Goal: Information Seeking & Learning: Learn about a topic

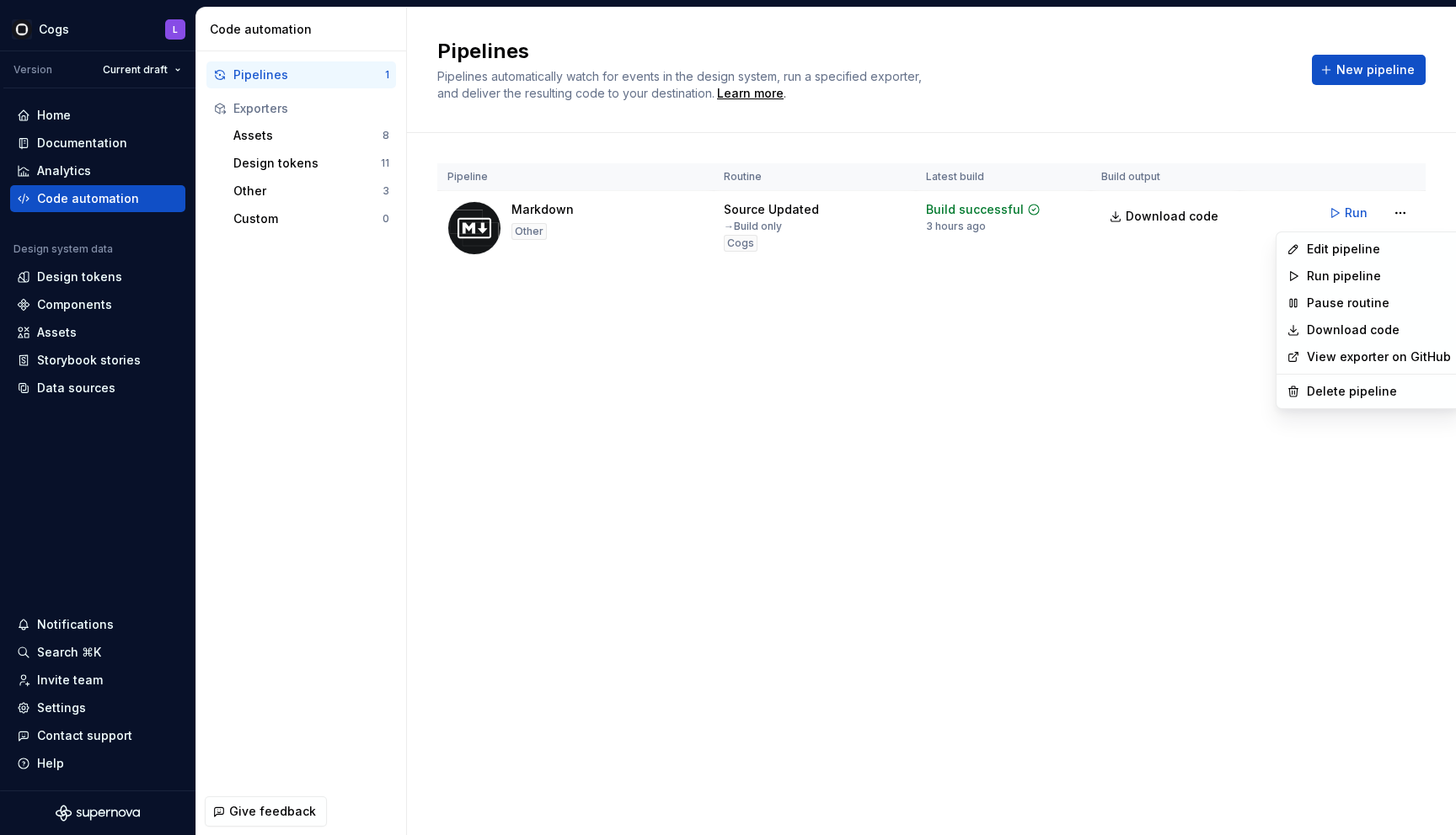
click at [110, 178] on html "Cogs L Version Current draft Home Documentation Analytics Code automation Desig…" at bounding box center [728, 418] width 1456 height 835
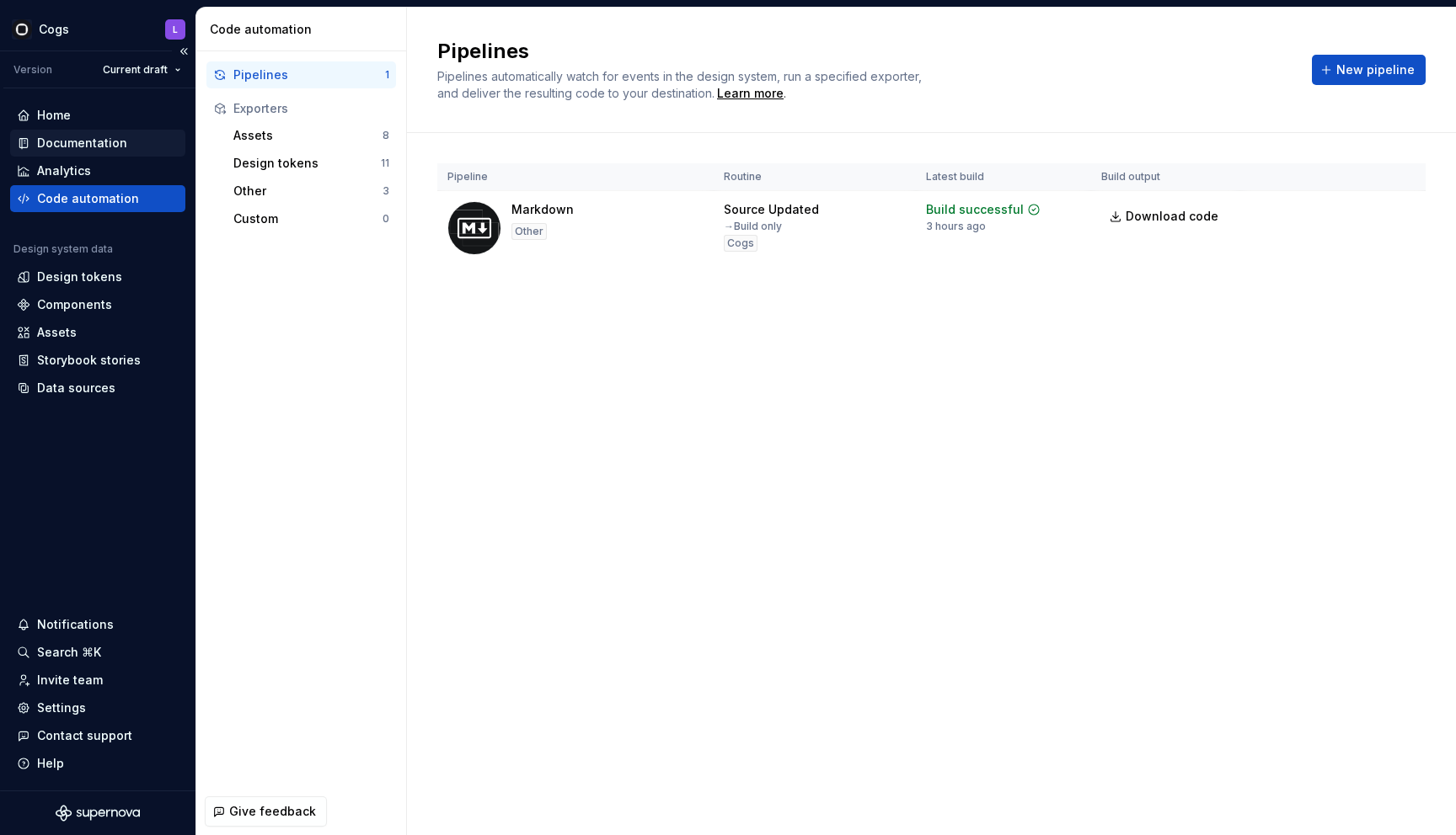
click at [101, 155] on div "Documentation" at bounding box center [97, 142] width 175 height 27
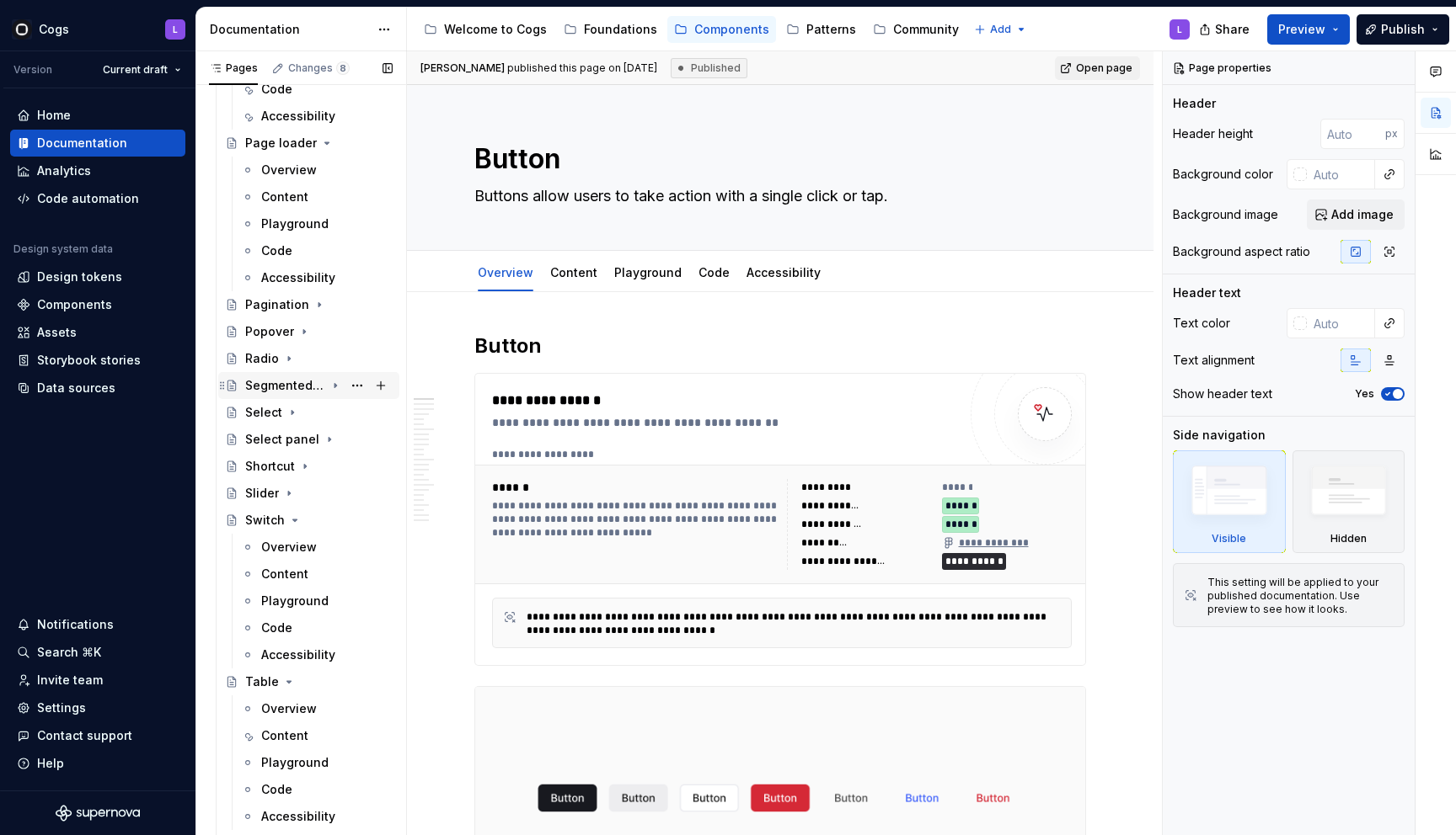
scroll to position [1581, 0]
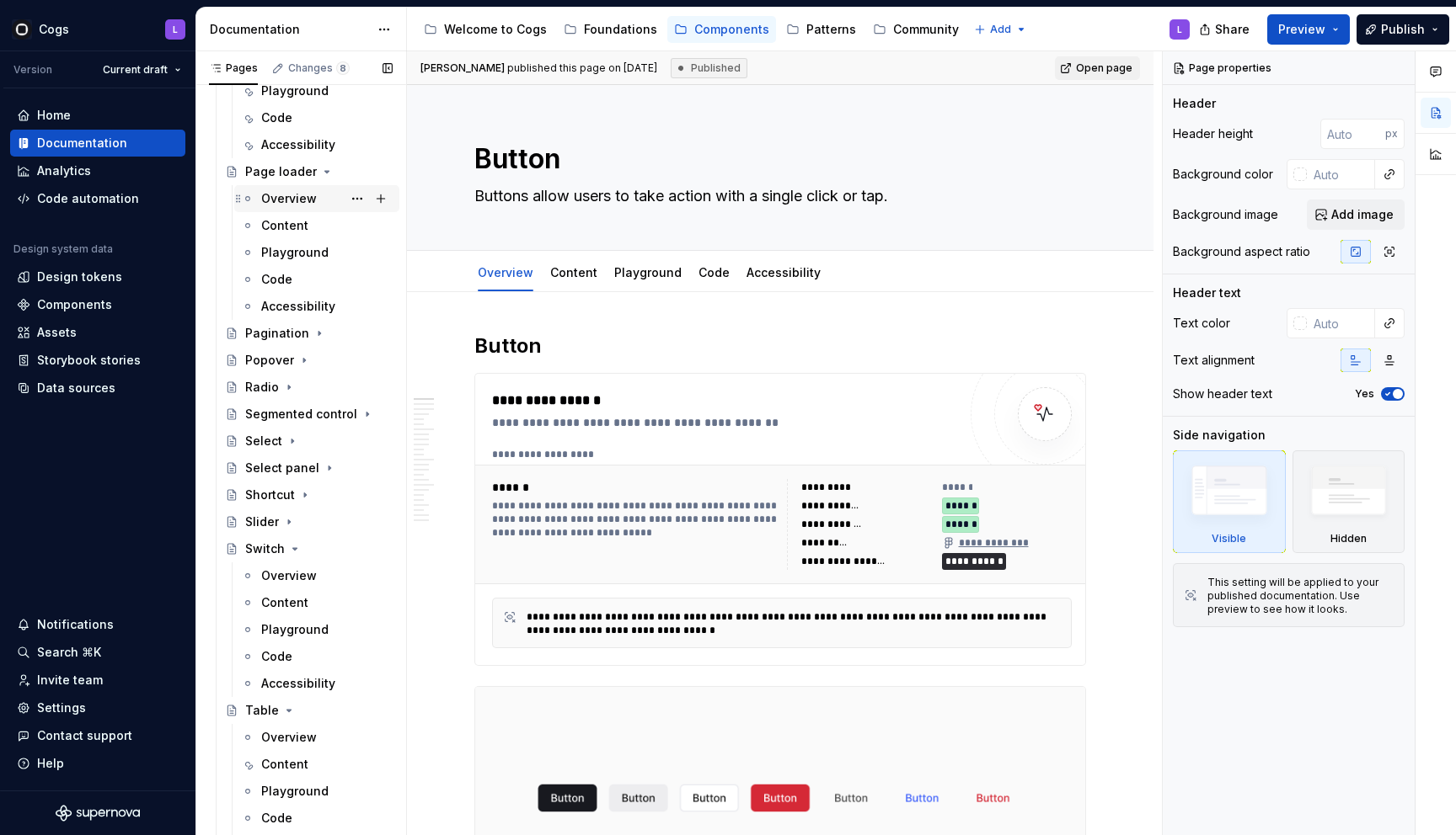
click at [291, 195] on div "Overview" at bounding box center [289, 198] width 55 height 17
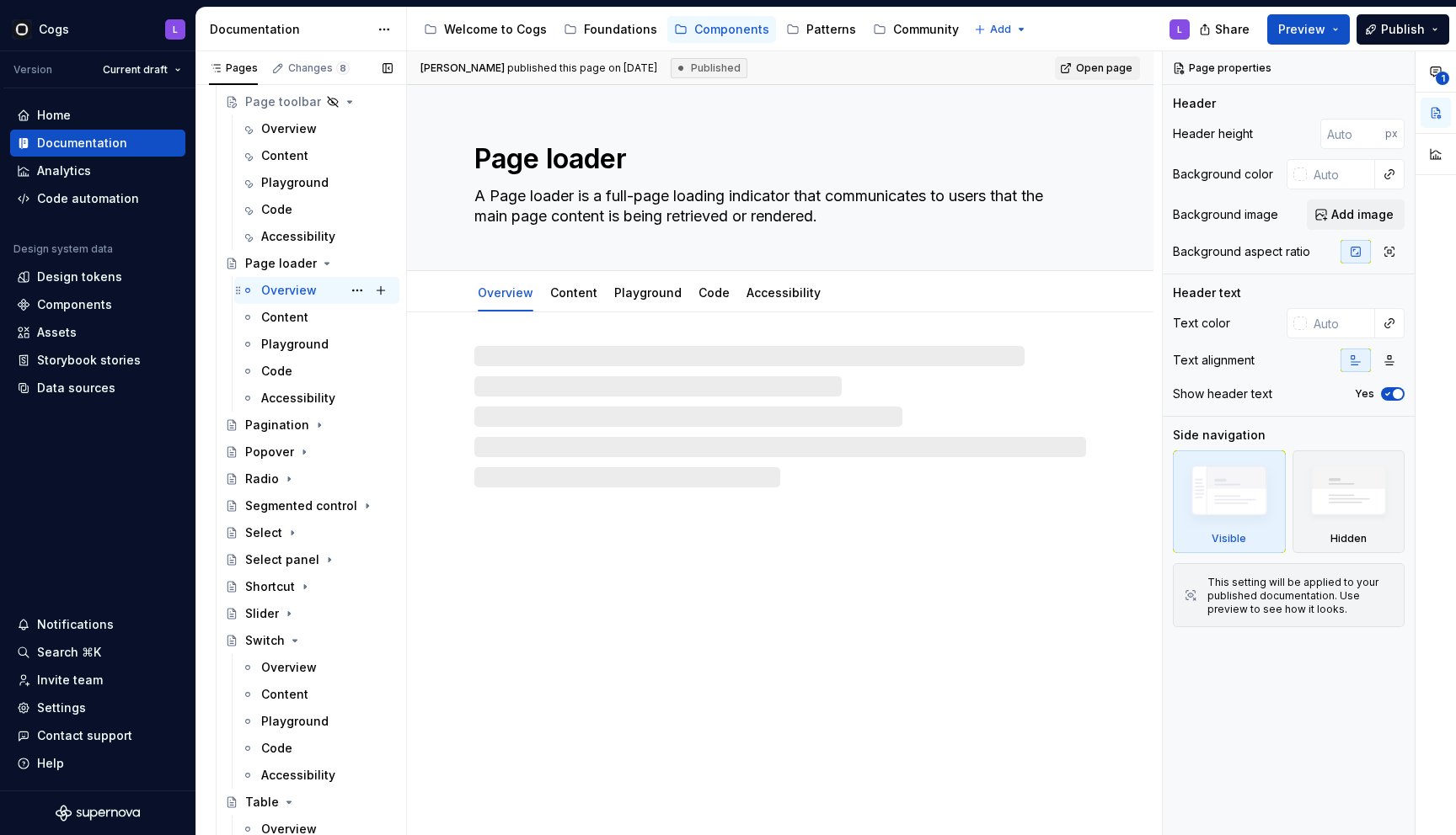
scroll to position [1454, 0]
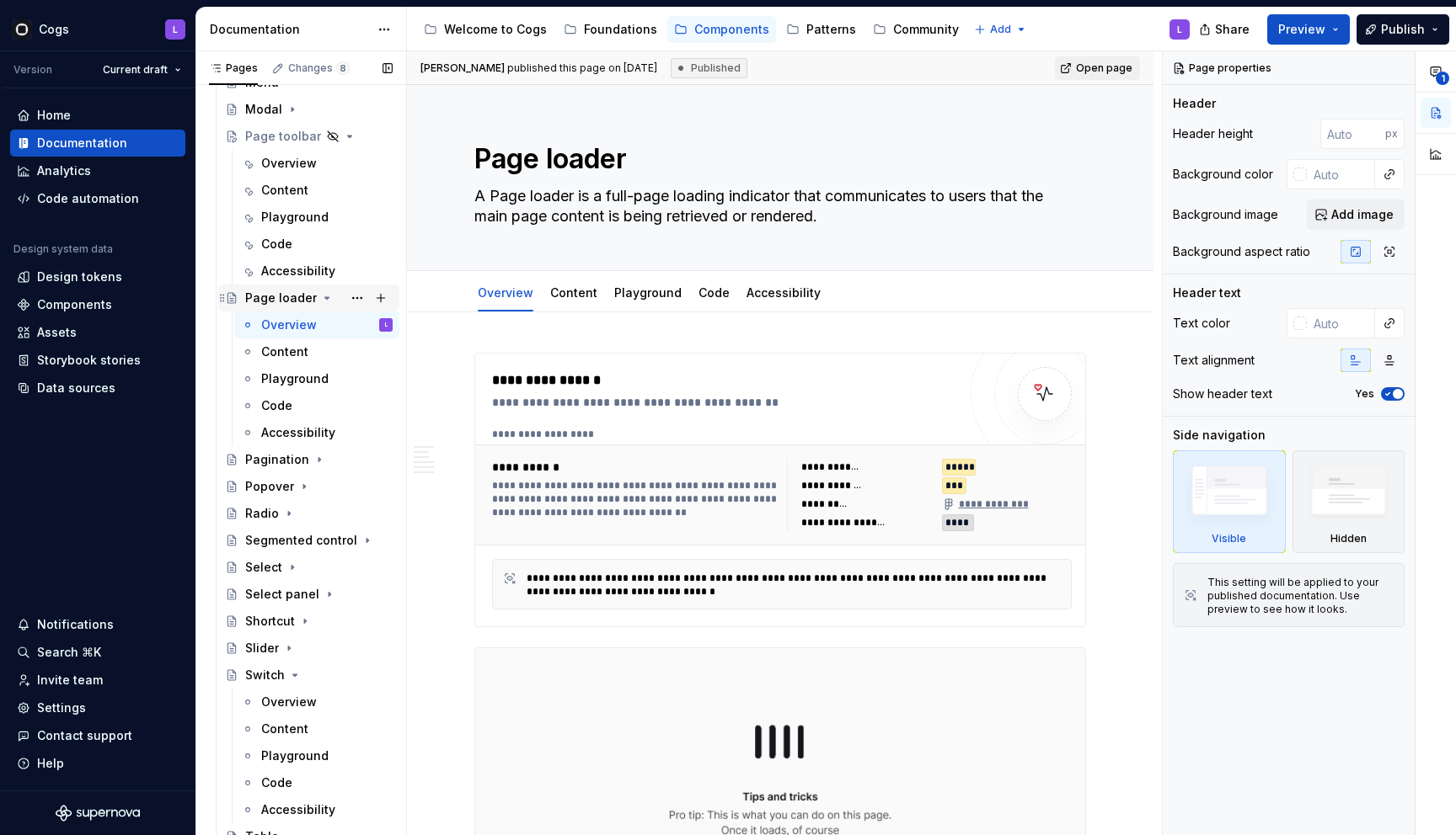
click at [222, 298] on icon "Page tree" at bounding box center [223, 298] width 14 height 14
click at [324, 296] on icon "Page tree" at bounding box center [327, 298] width 14 height 14
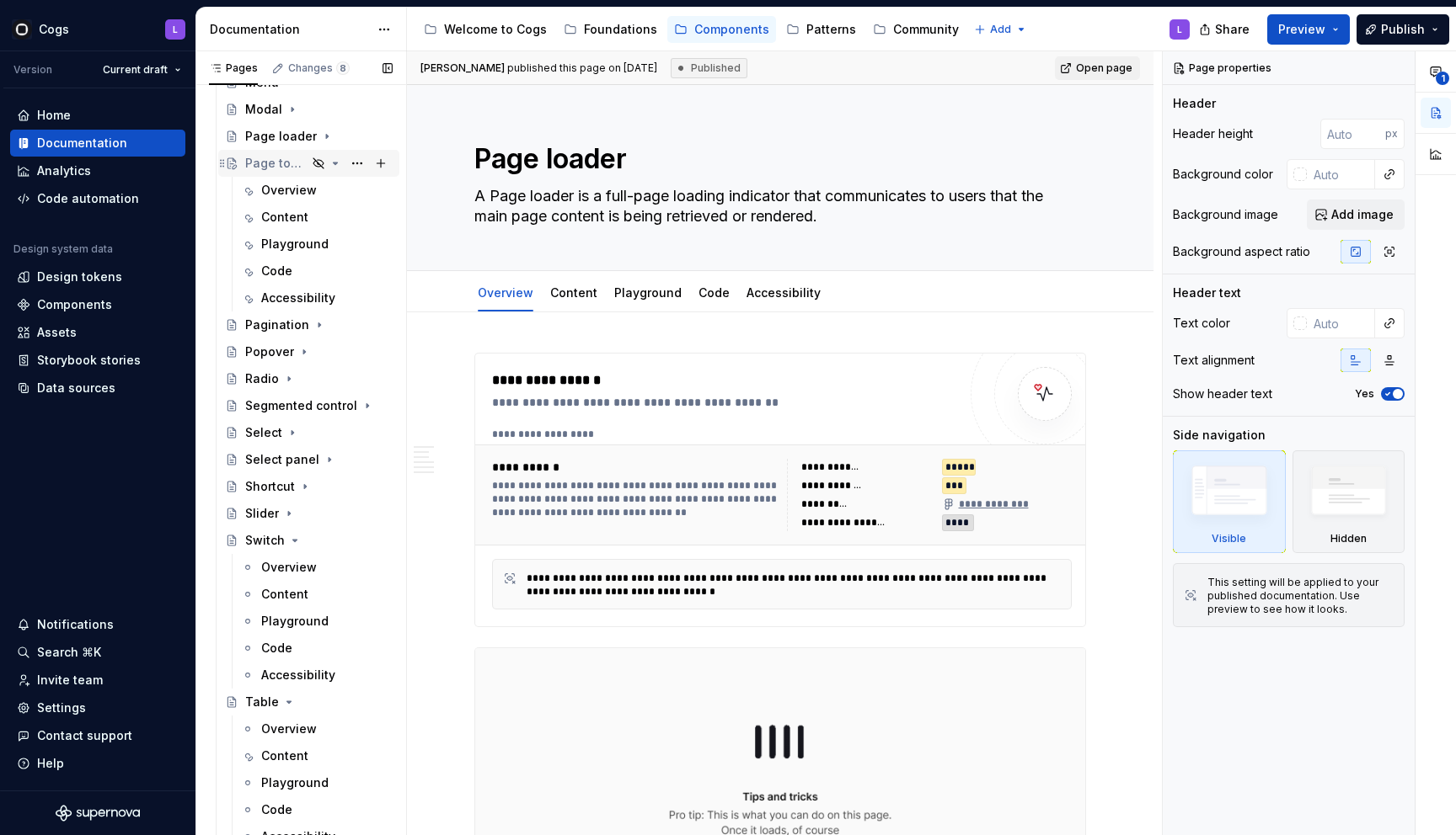
click at [265, 158] on div "Page toolbar" at bounding box center [276, 163] width 61 height 17
click at [267, 184] on div "Overview" at bounding box center [289, 190] width 55 height 17
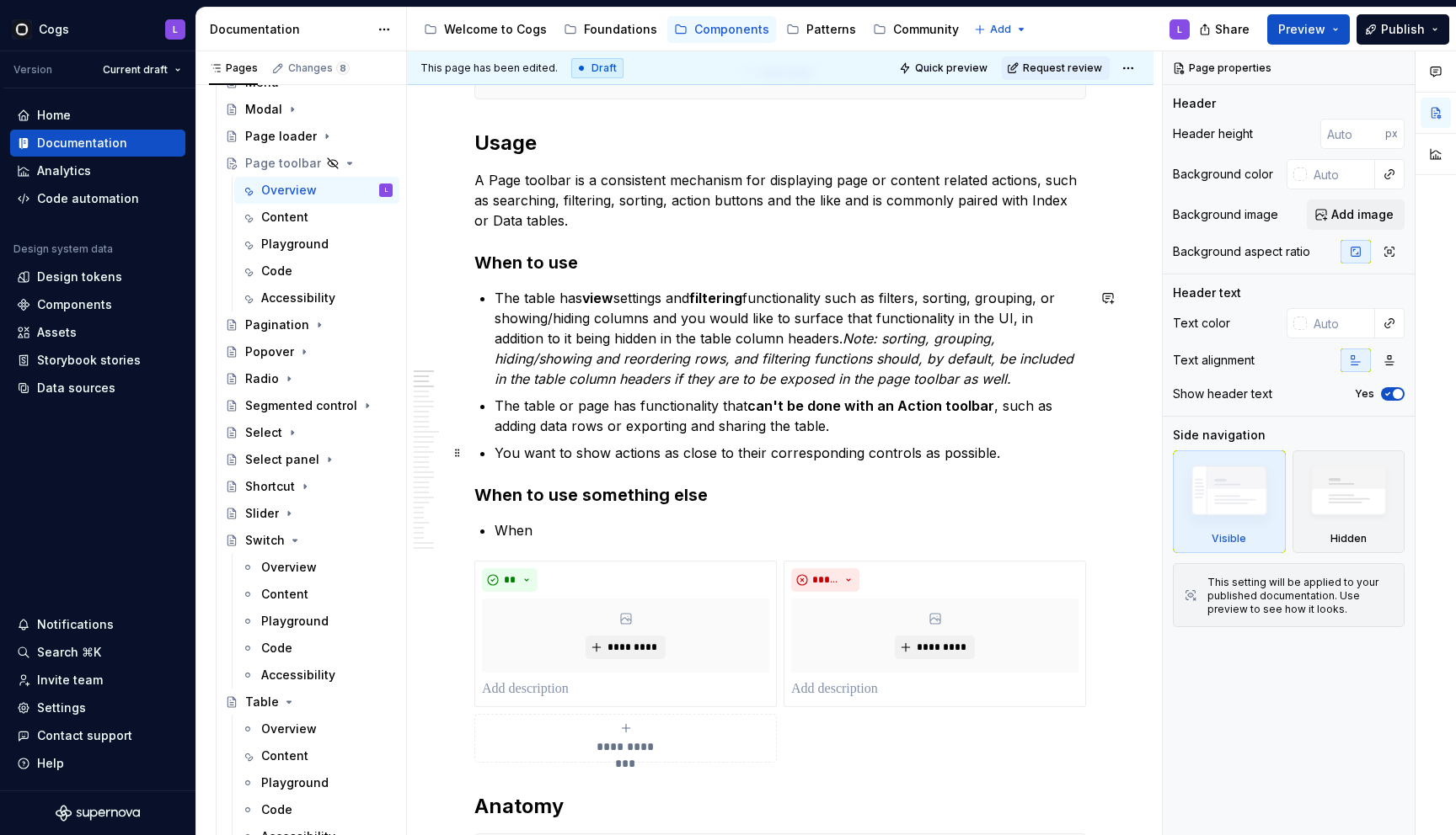
scroll to position [625, 0]
type textarea "*"
click at [629, 519] on p "When" at bounding box center [790, 529] width 591 height 20
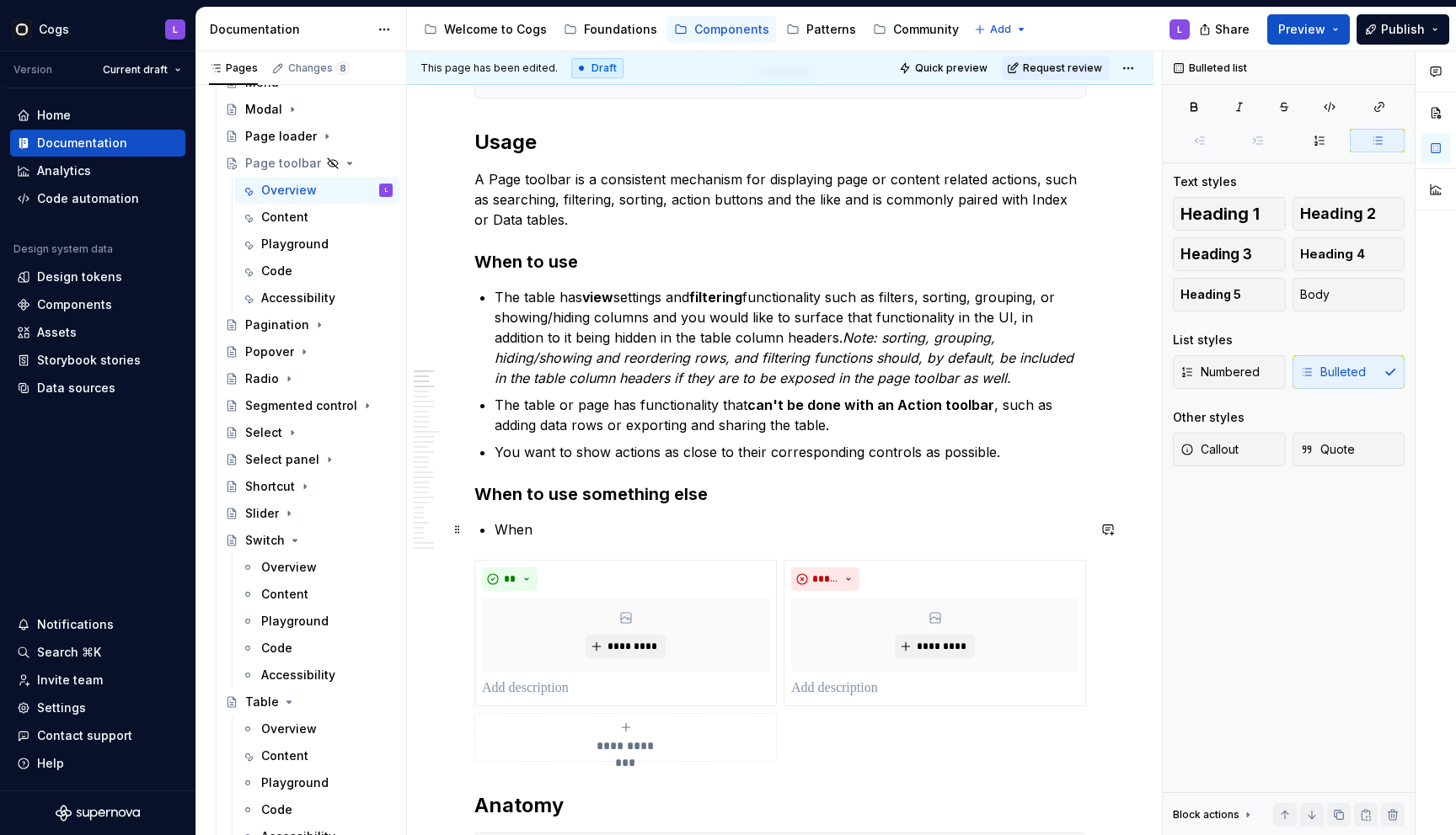
click at [507, 526] on p "When" at bounding box center [790, 529] width 591 height 20
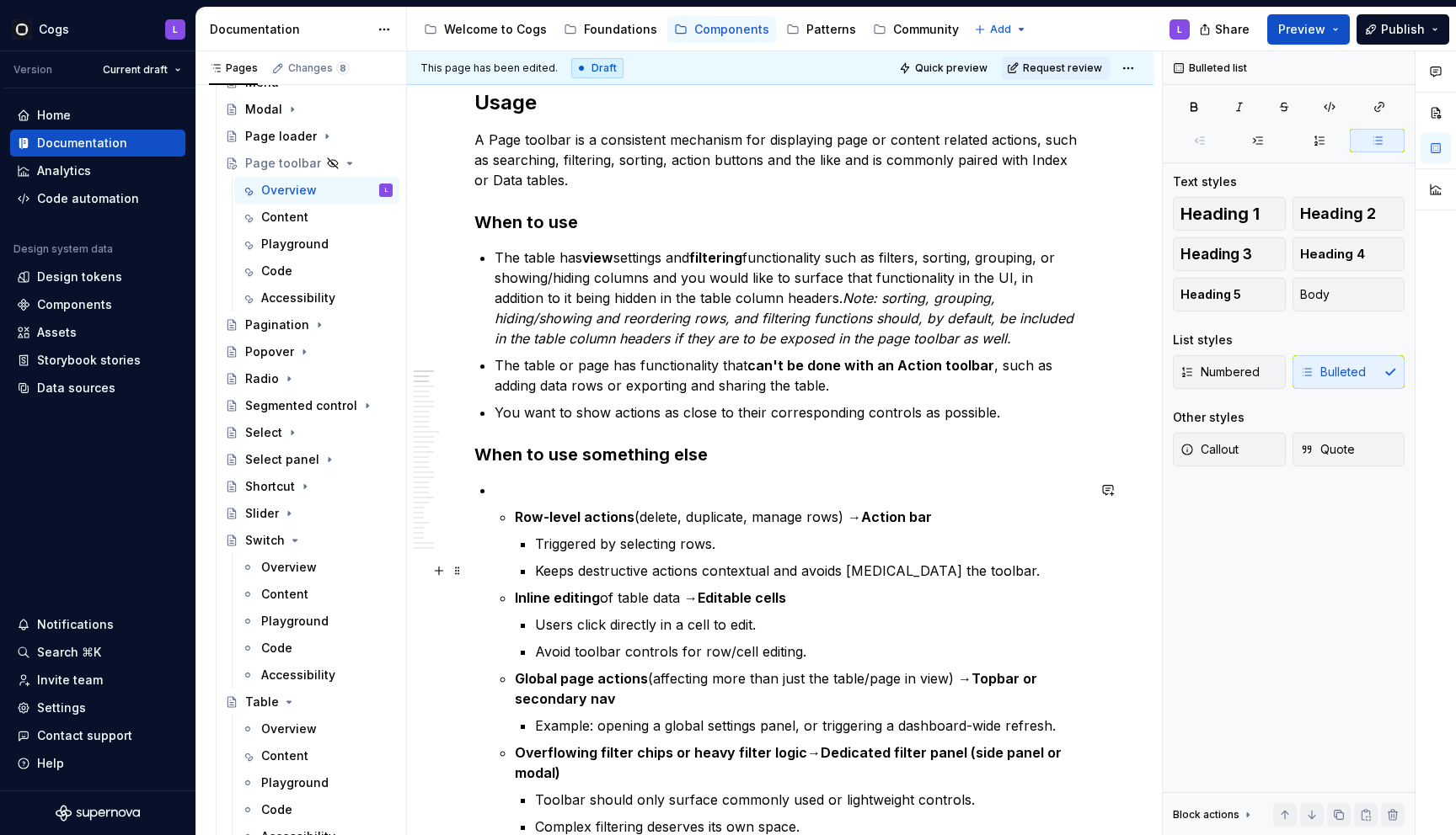
scroll to position [668, 0]
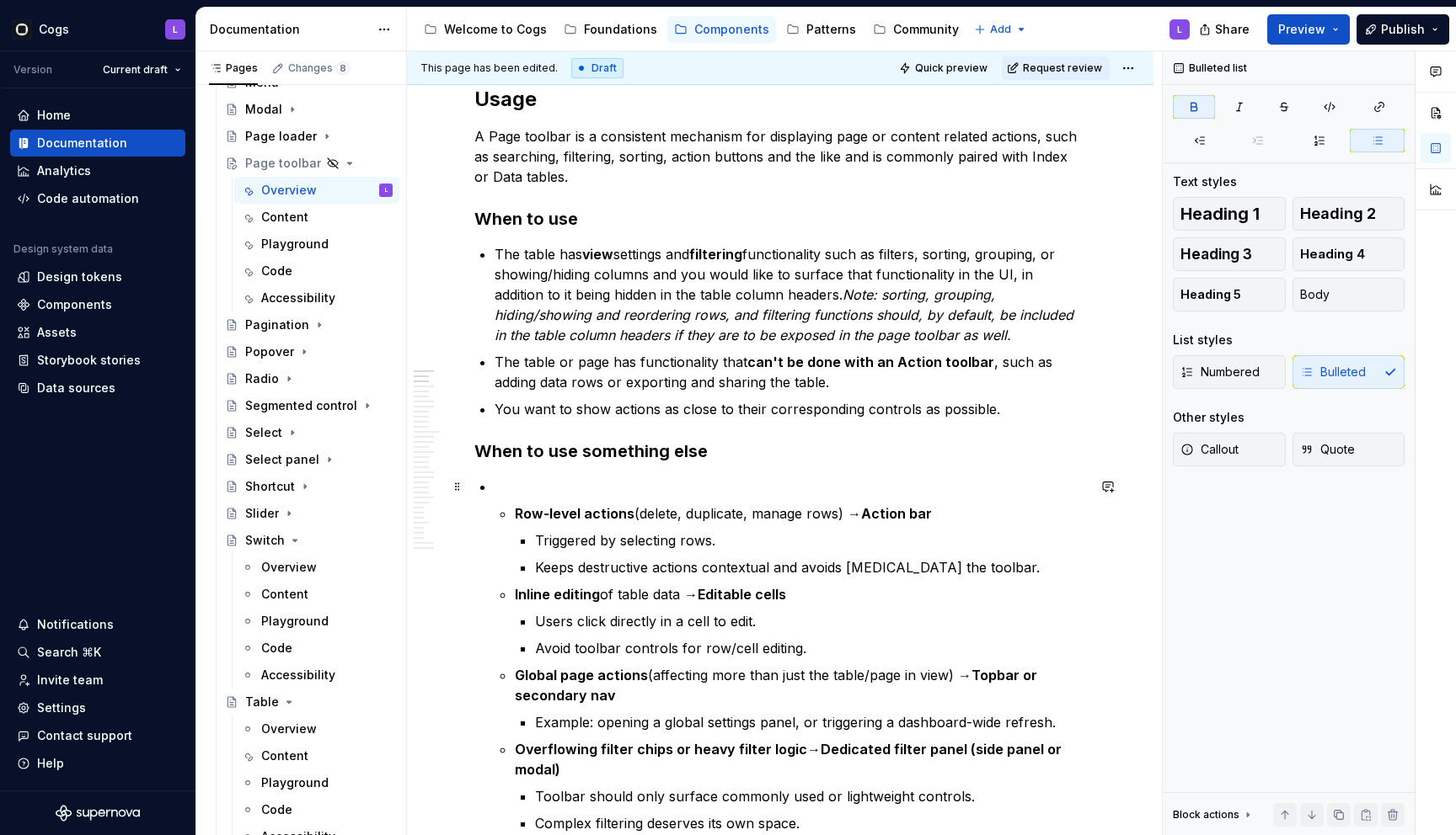
click at [537, 504] on p "Row-level actions (delete, duplicate, manage rows) → Action bar" at bounding box center [800, 513] width 571 height 20
click at [517, 512] on strong "Row-level actions" at bounding box center [574, 513] width 120 height 17
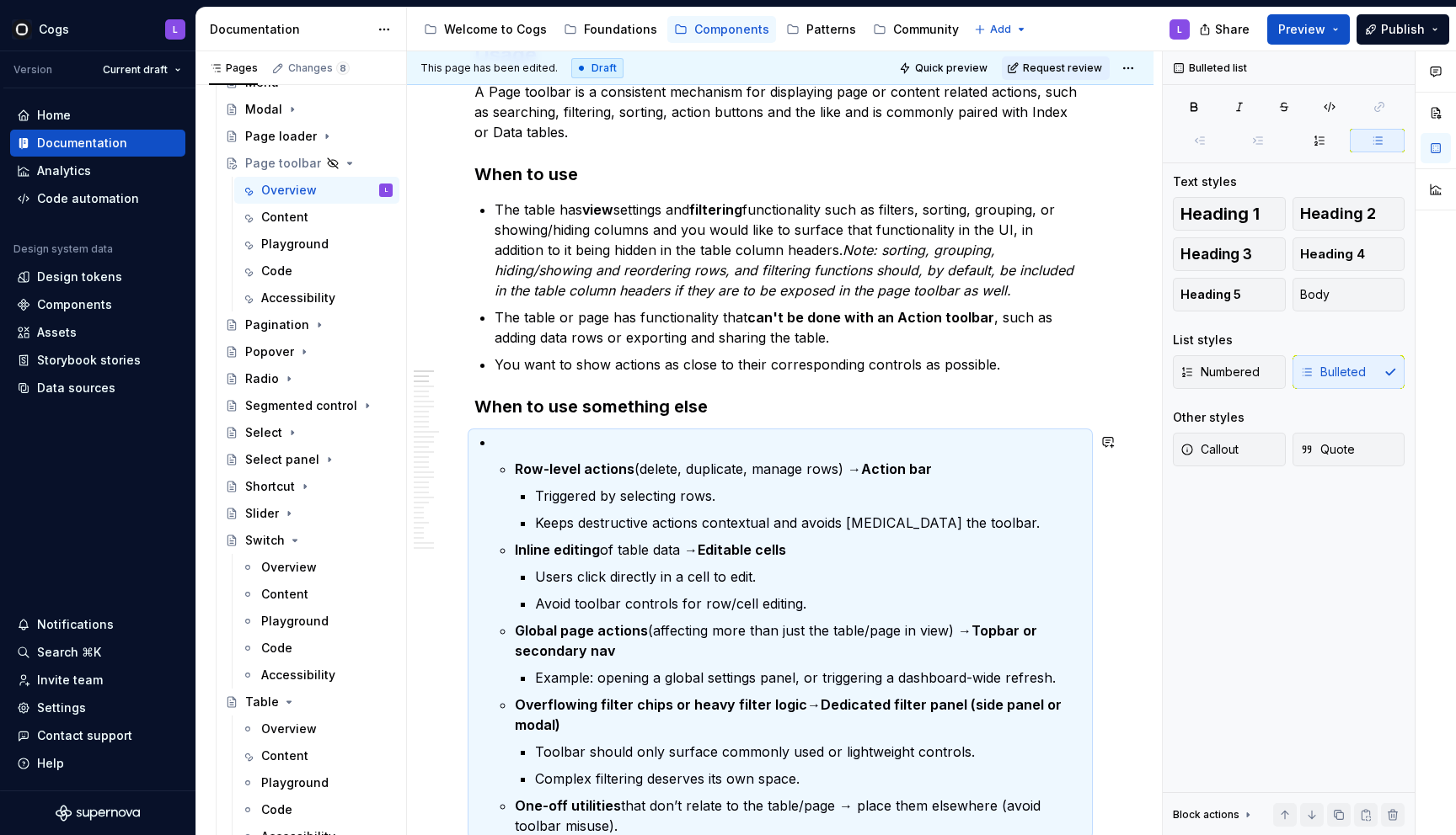
click at [517, 512] on li "Row-level actions (delete, duplicate, manage rows) → Action bar Triggered by se…" at bounding box center [800, 496] width 571 height 74
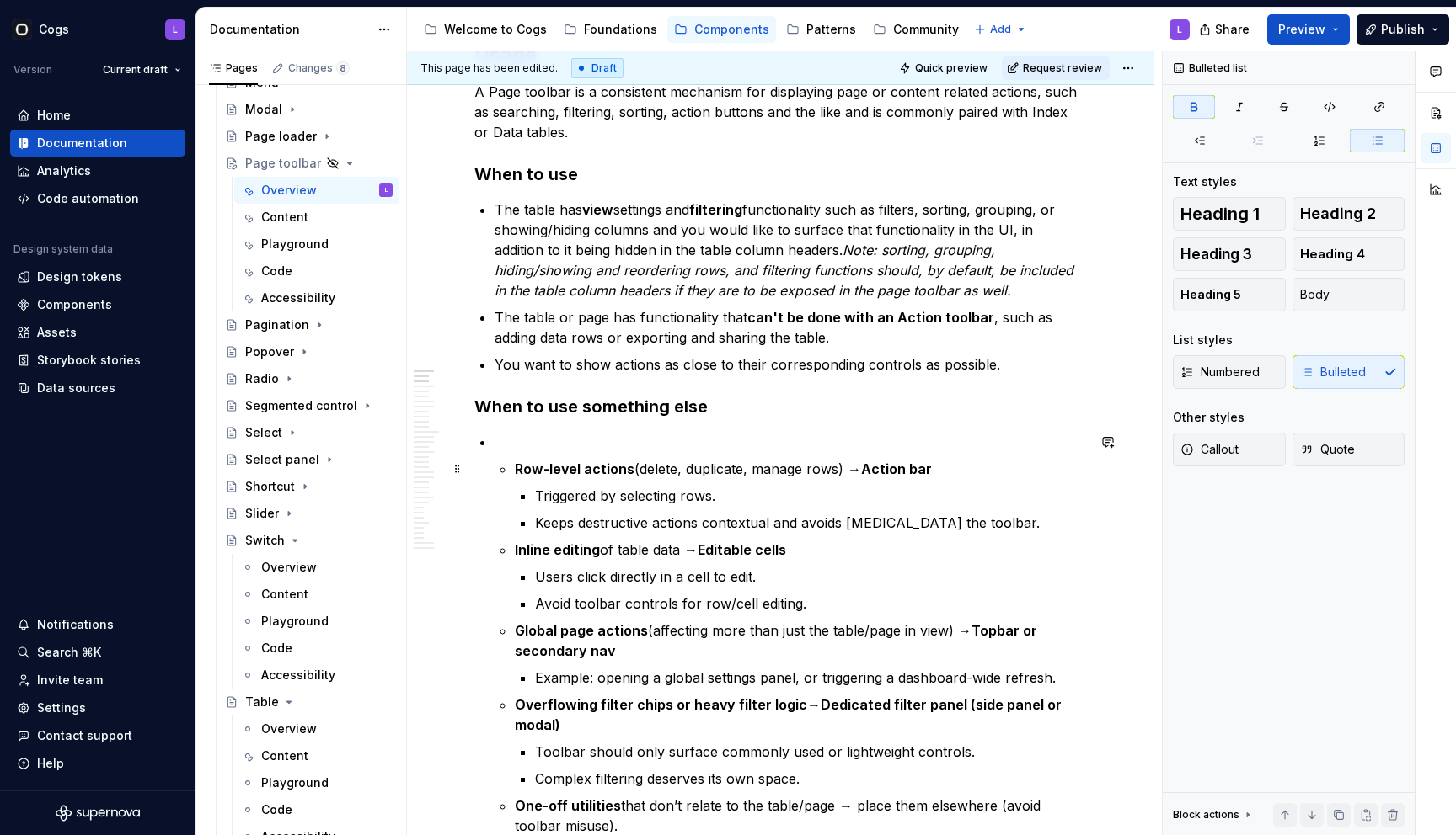
click at [517, 462] on strong "Row-level actions" at bounding box center [574, 469] width 120 height 17
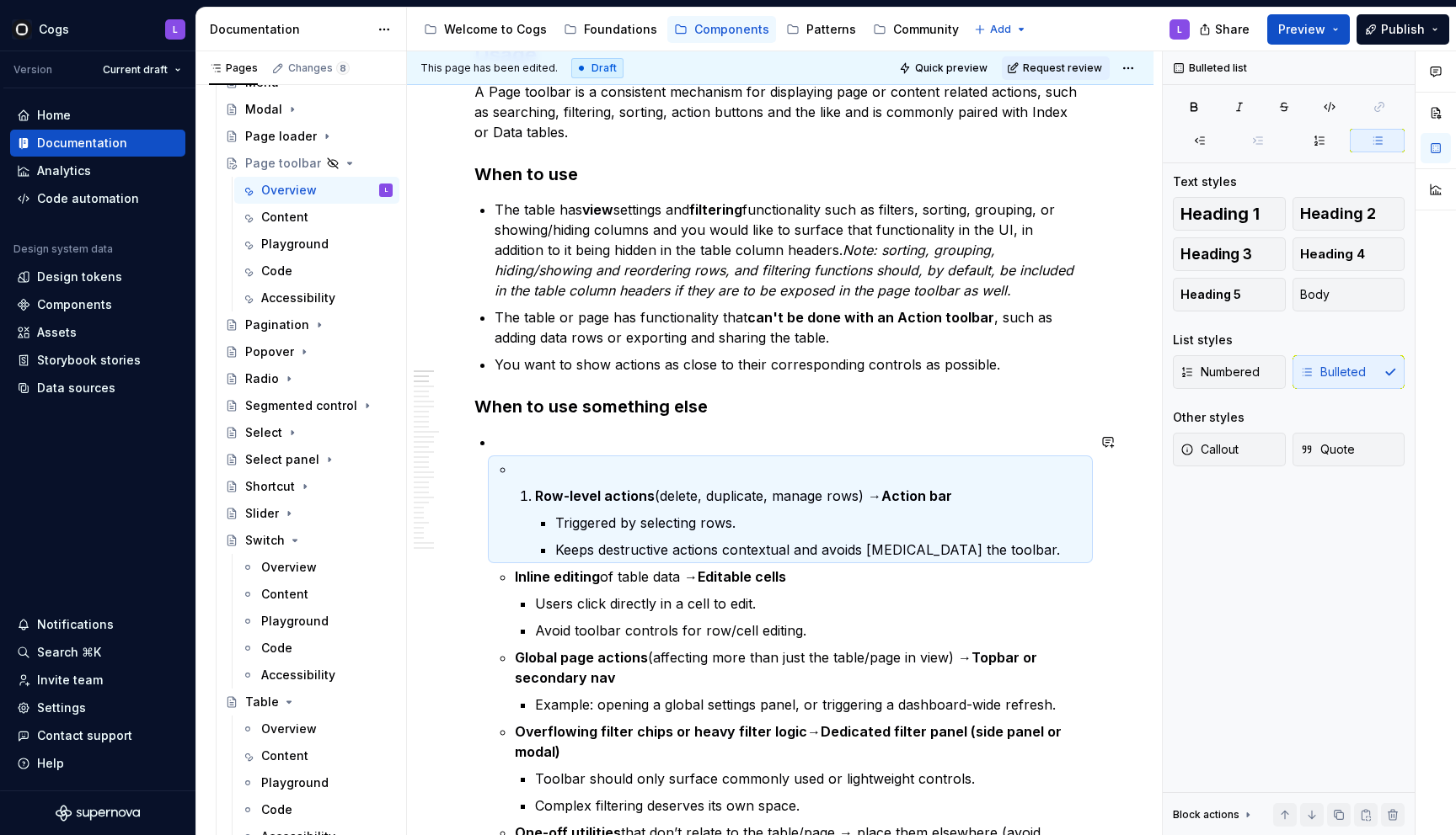
click at [517, 462] on p at bounding box center [800, 469] width 571 height 20
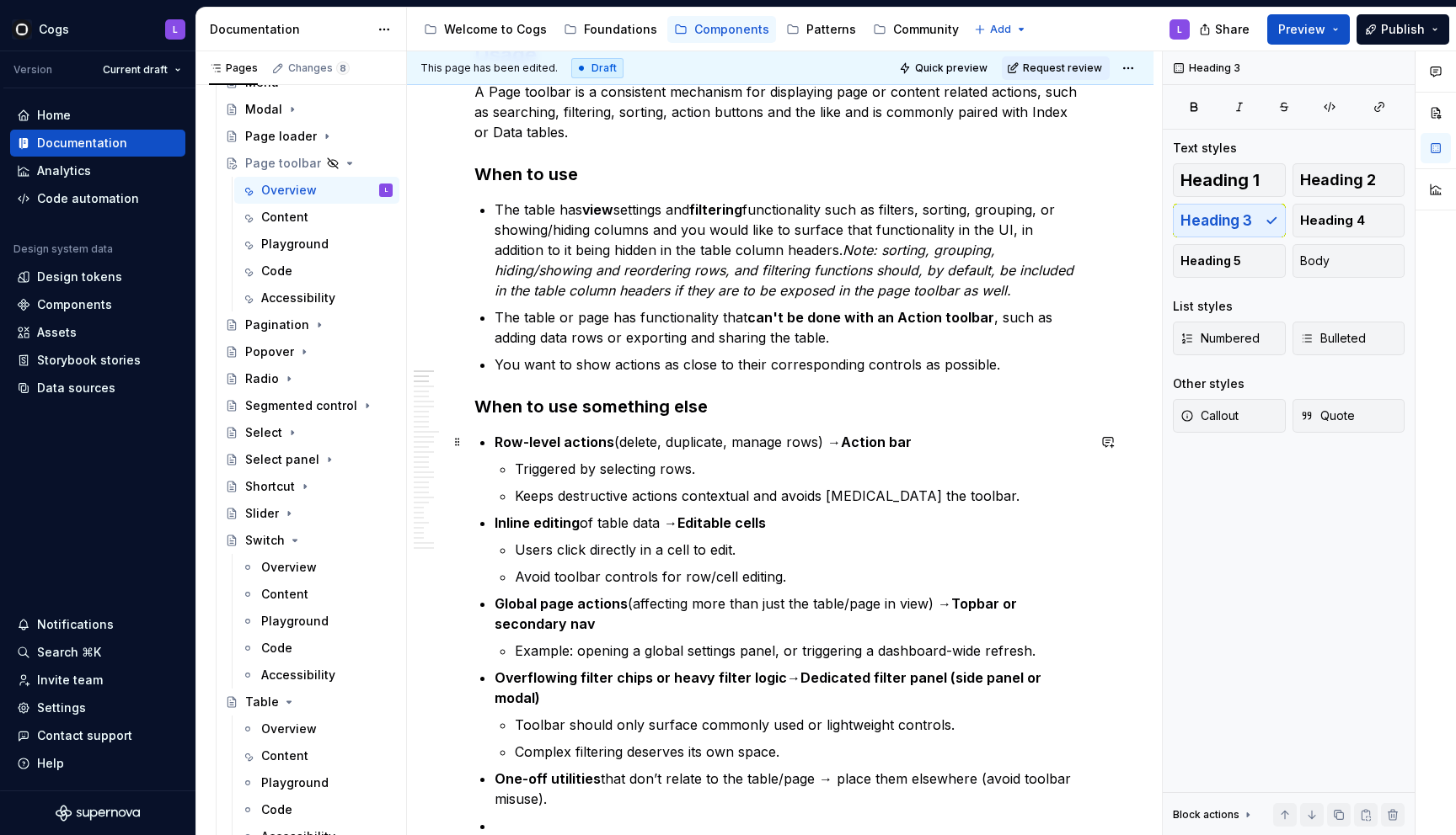
click at [495, 437] on strong "Row-level actions" at bounding box center [554, 441] width 120 height 17
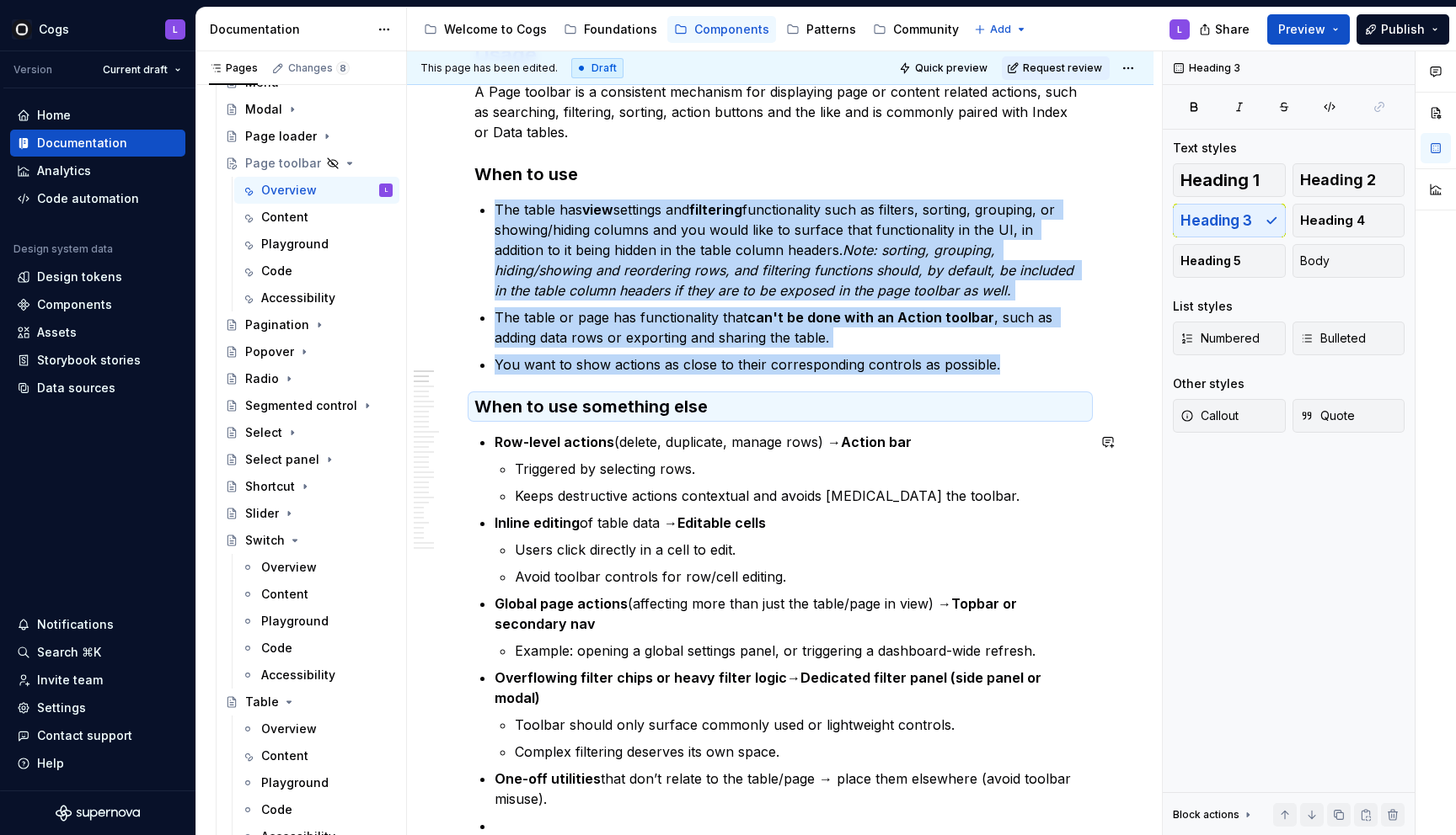
click at [495, 437] on strong "Row-level actions" at bounding box center [554, 441] width 120 height 17
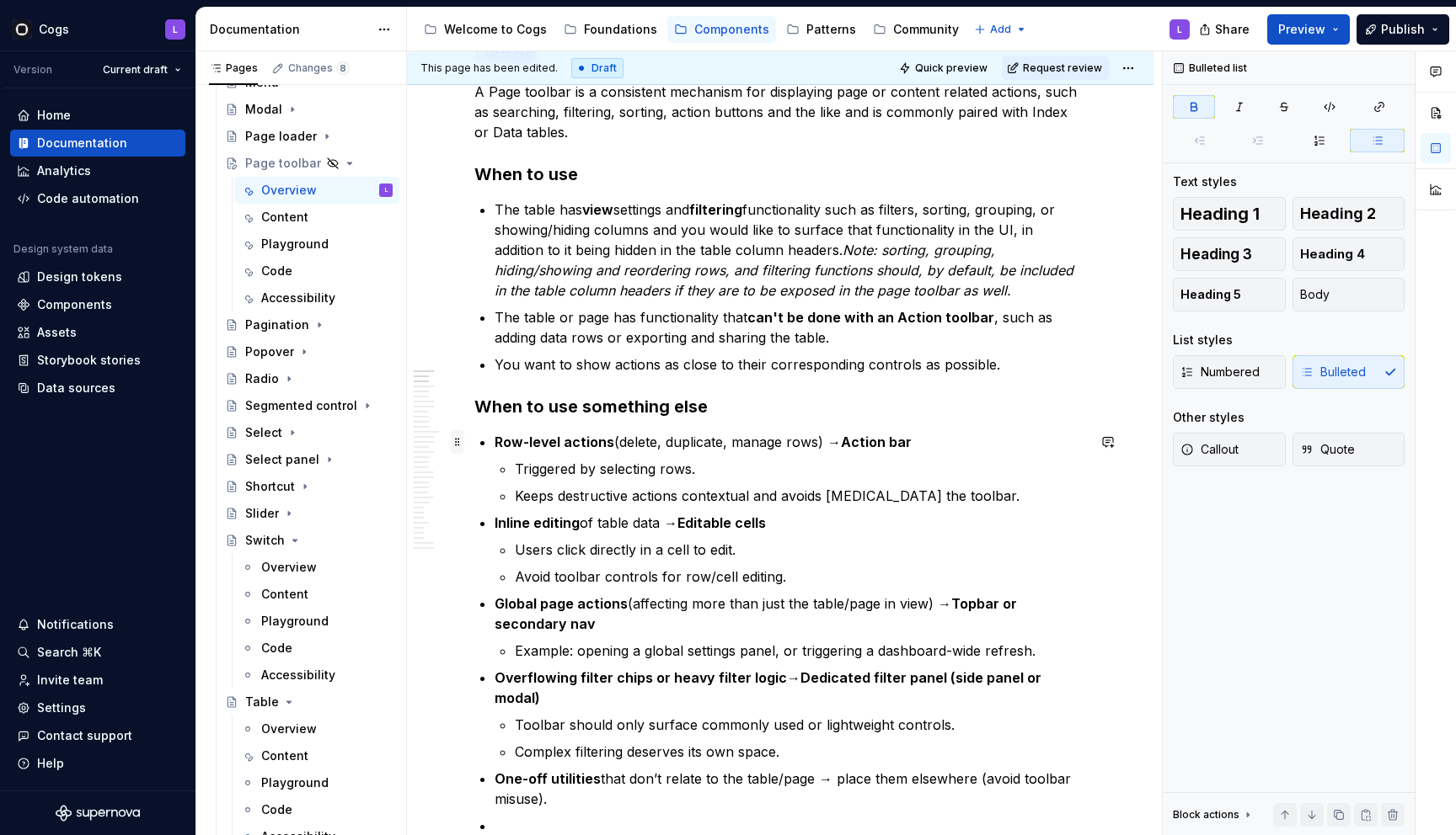
click at [461, 444] on span at bounding box center [457, 442] width 14 height 24
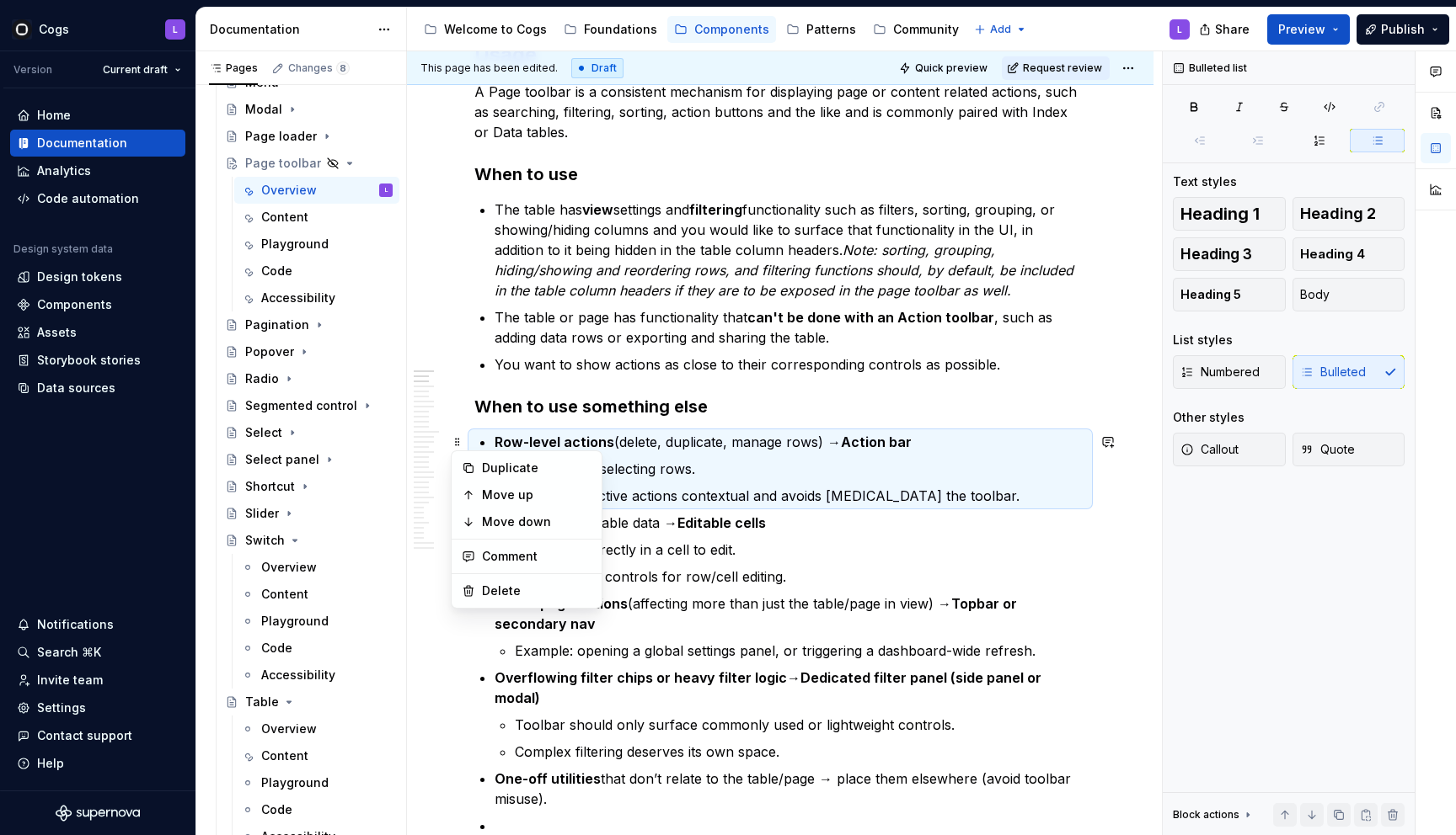
click at [646, 454] on li "Row-level actions (delete, duplicate, manage rows) → Action bar Triggered by se…" at bounding box center [790, 469] width 591 height 74
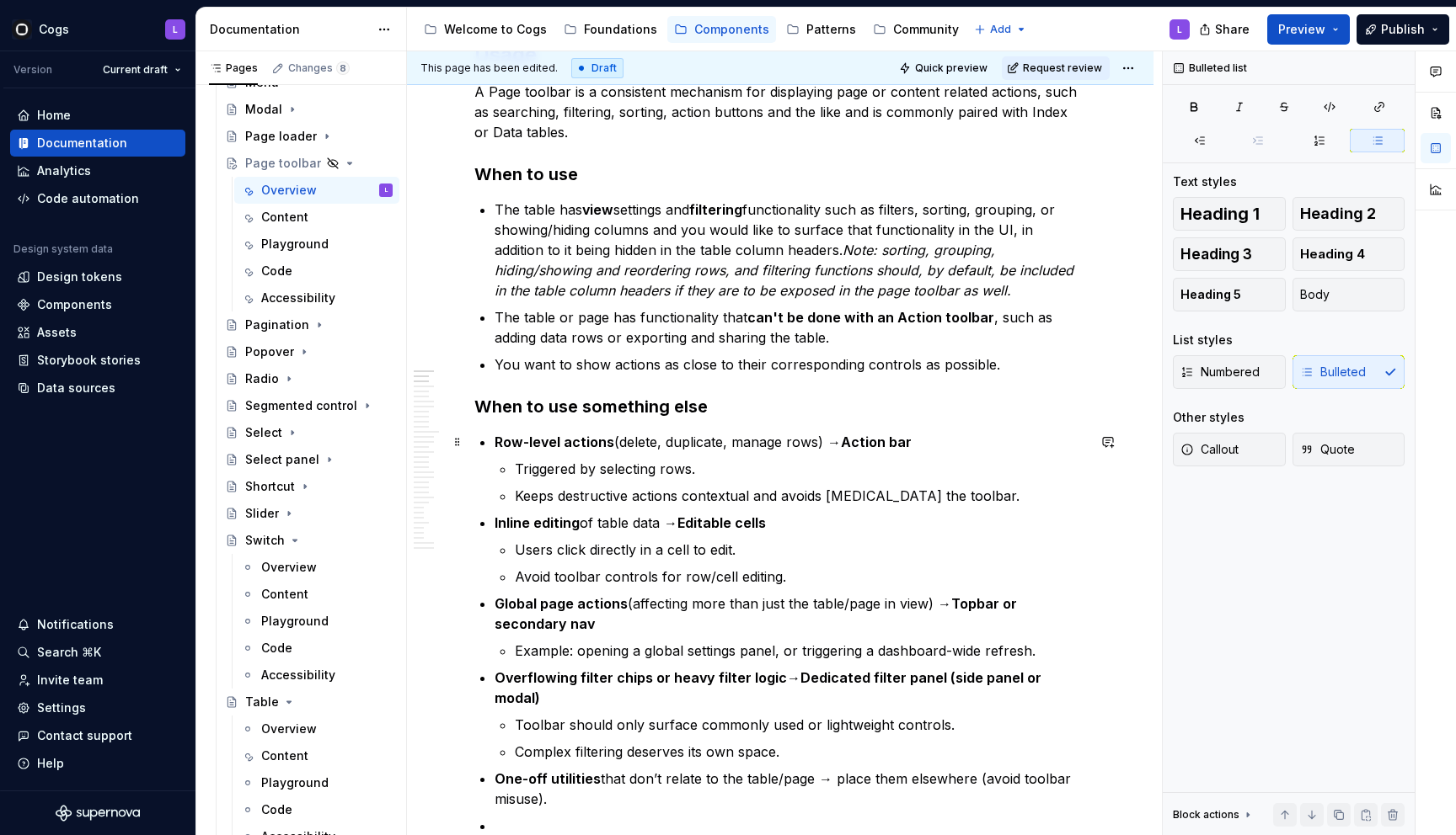
click at [646, 454] on li "Row-level actions (delete, duplicate, manage rows) → Action bar Triggered by se…" at bounding box center [790, 469] width 591 height 74
click at [1322, 293] on span "Body" at bounding box center [1314, 294] width 30 height 17
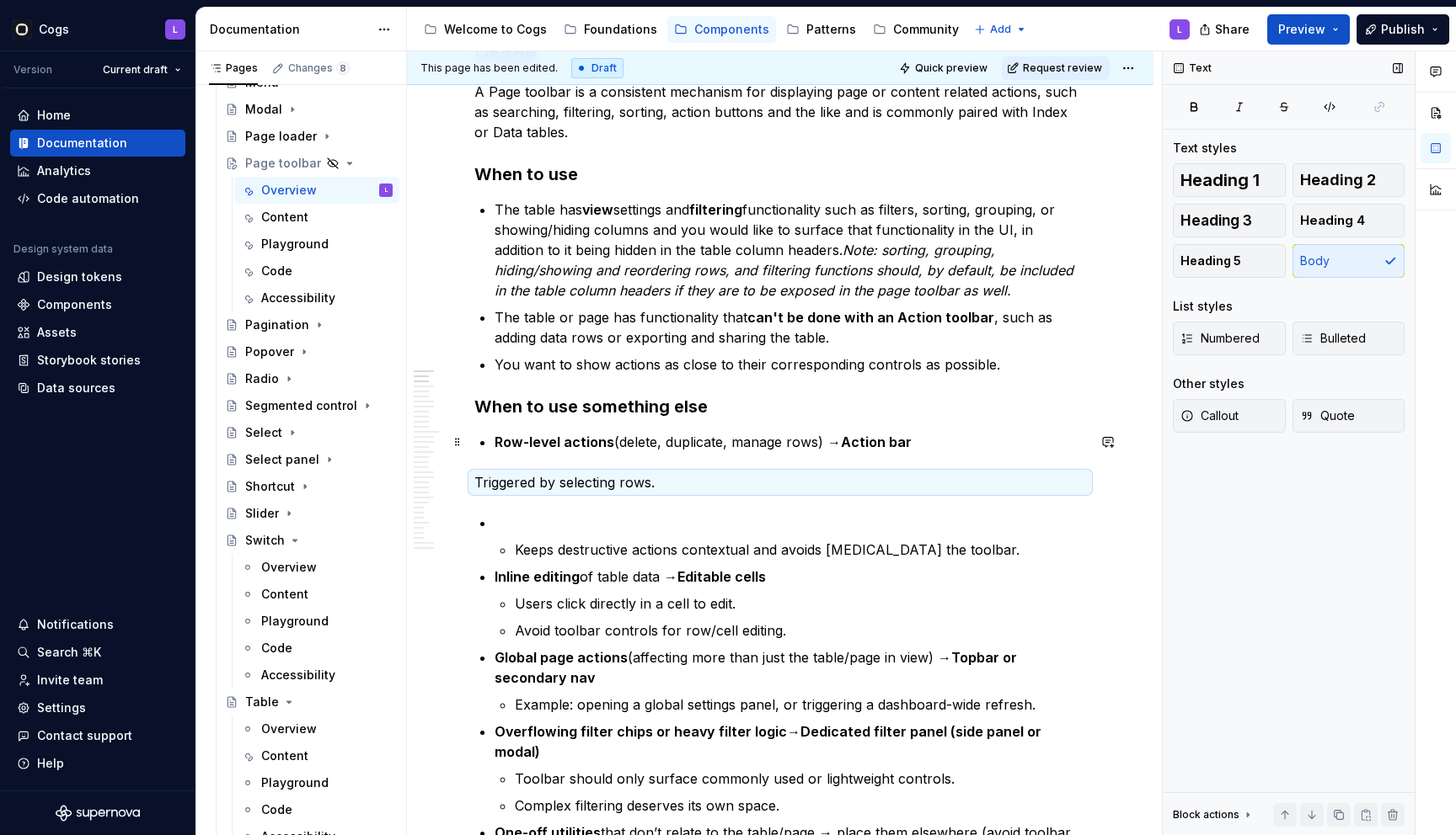
click at [500, 446] on strong "Row-level actions" at bounding box center [554, 441] width 120 height 17
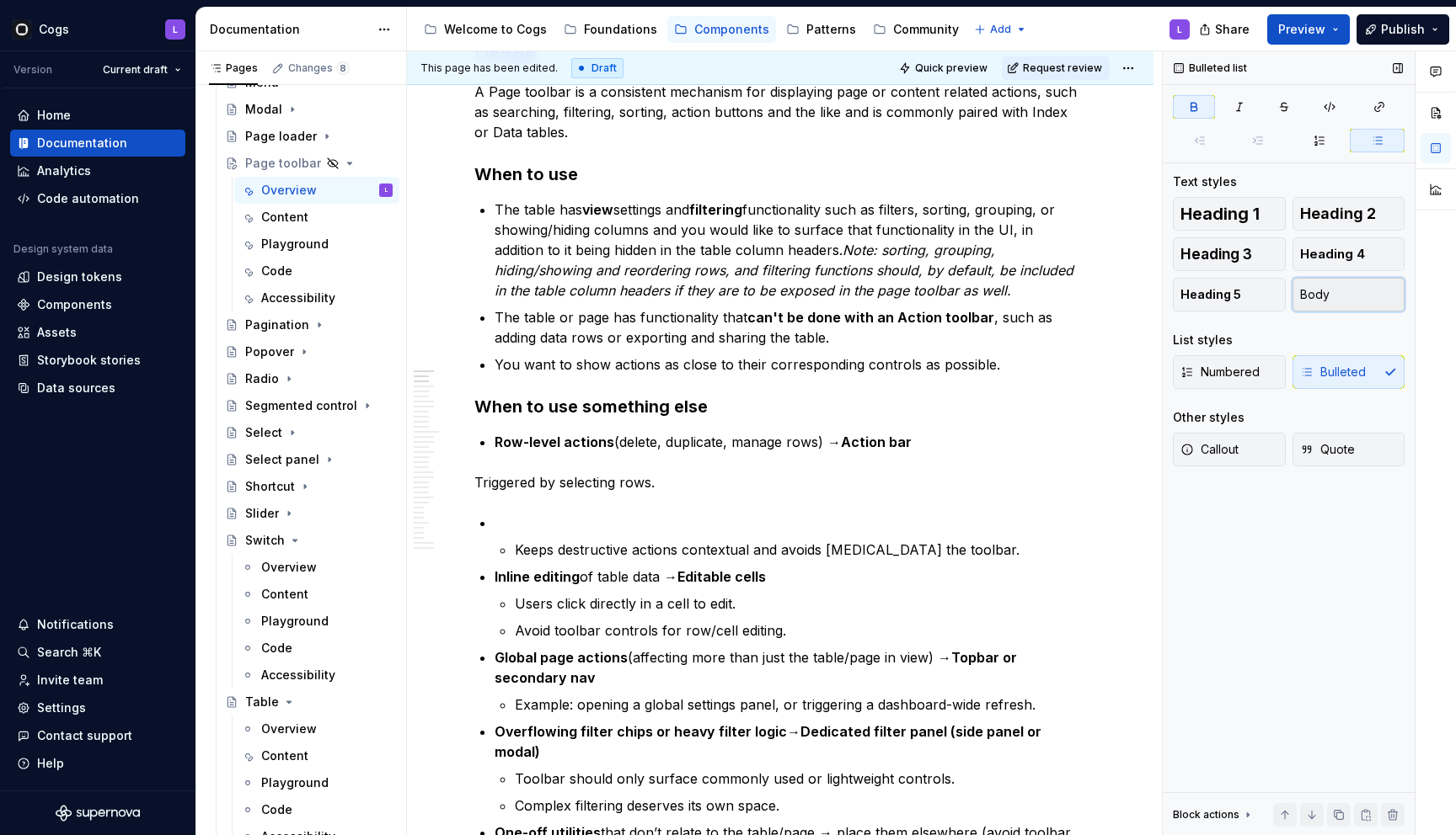
click at [1322, 290] on span "Body" at bounding box center [1314, 294] width 30 height 17
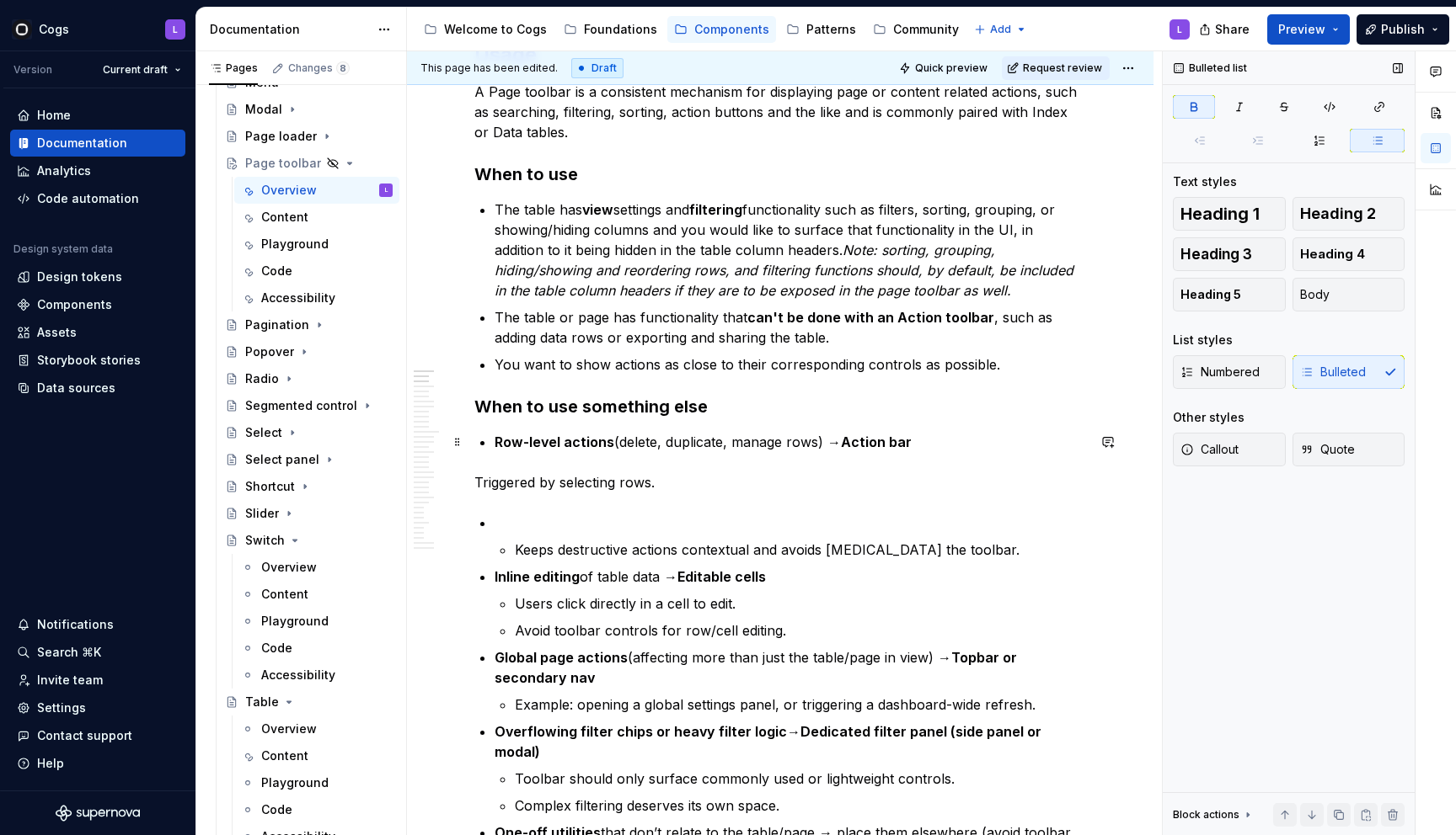
click at [614, 445] on p "Row-level actions (delete, duplicate, manage rows) → Action bar" at bounding box center [790, 442] width 591 height 20
click at [909, 441] on p "Row-level actions in a Table (delete, duplicate, manage rows) → Action bar" at bounding box center [790, 442] width 591 height 20
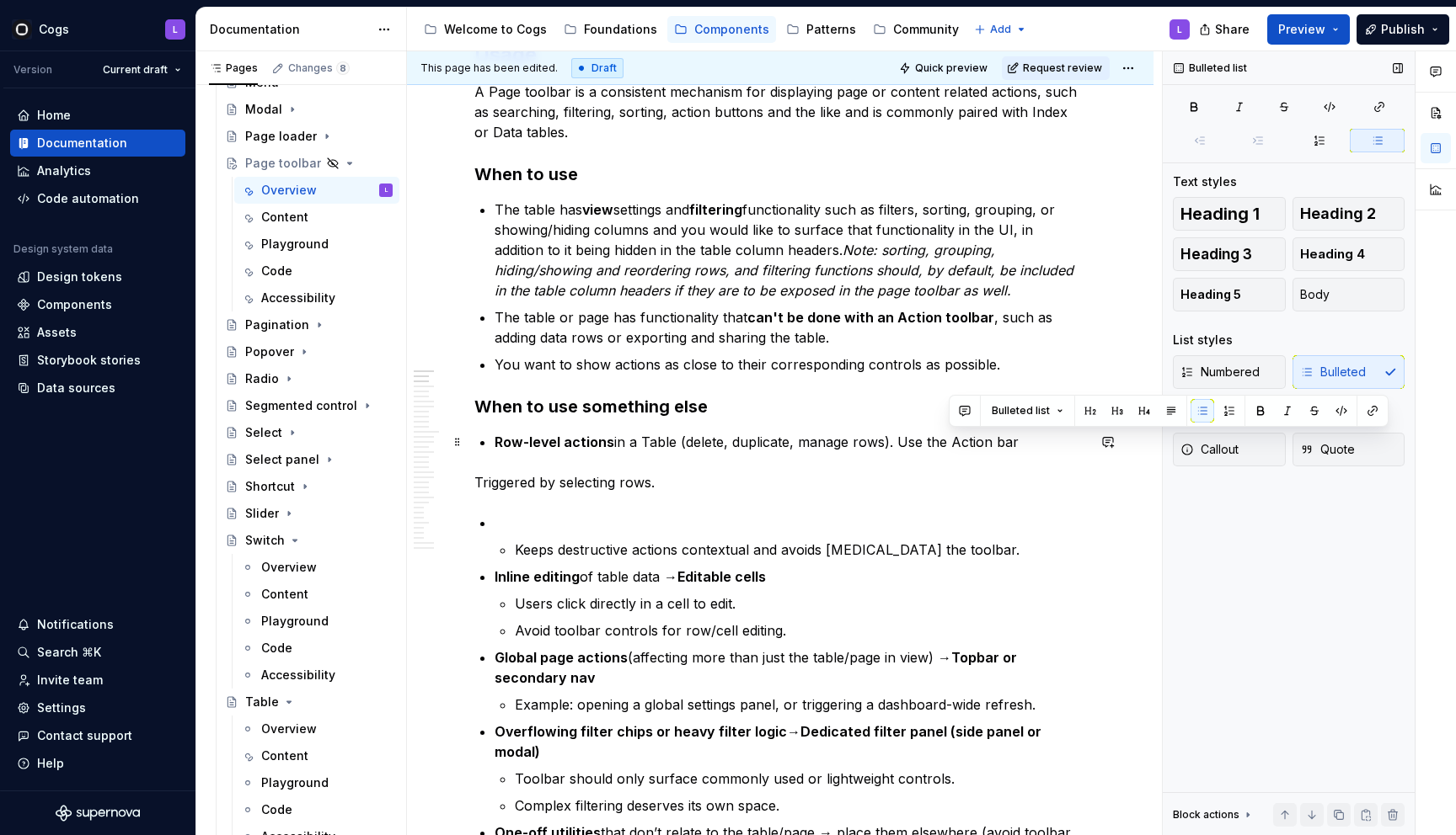
click at [994, 441] on p "Row-level actions in a Table (delete, duplicate, manage rows). Use the Action b…" at bounding box center [790, 442] width 591 height 20
click at [884, 441] on p "Row-level actions in a Table (delete, duplicate, manage rows). Use the Action t…" at bounding box center [790, 442] width 591 height 20
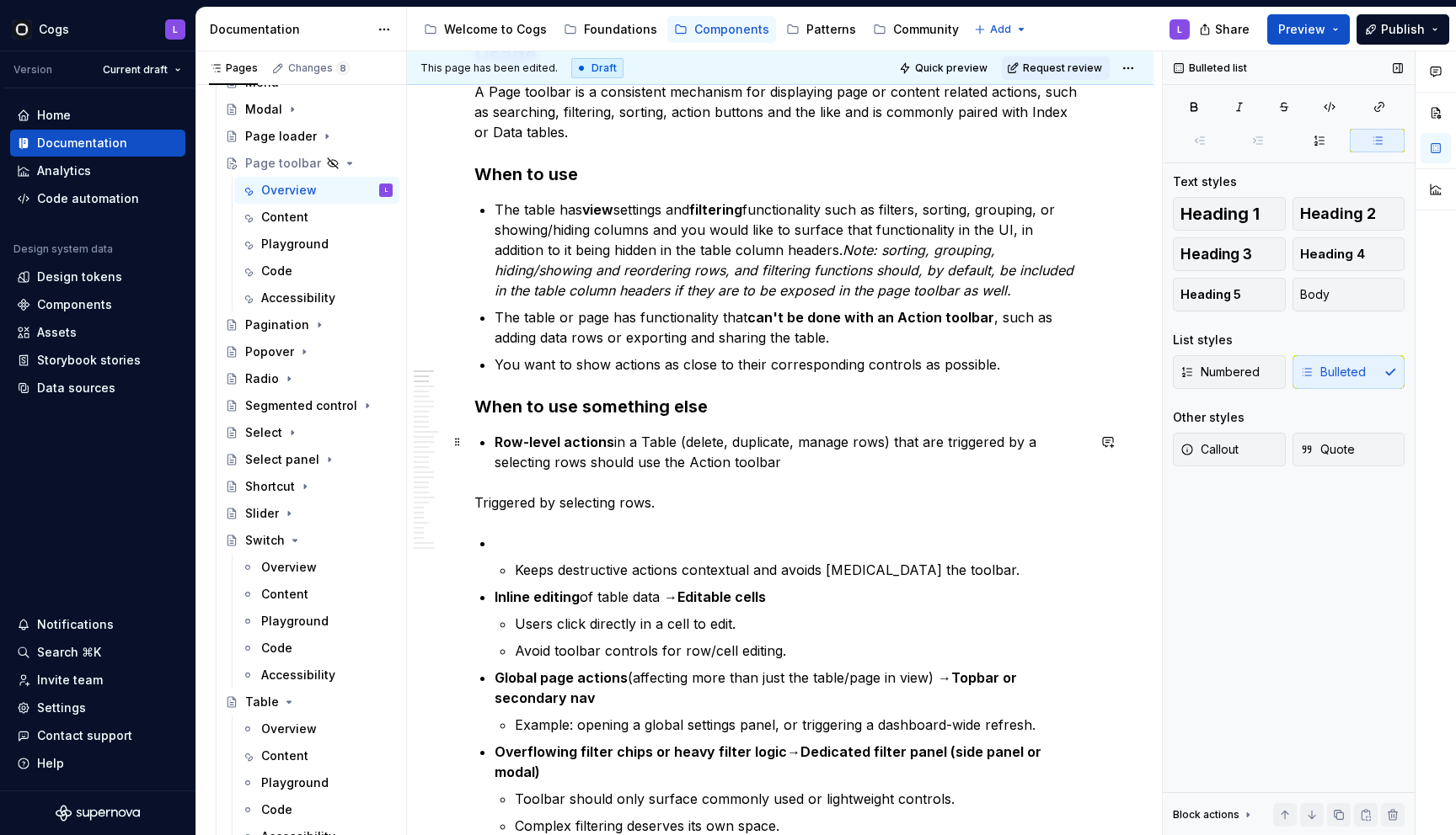
click at [777, 464] on p "Row-level actions in a Table (delete, duplicate, manage rows) that are triggere…" at bounding box center [790, 452] width 591 height 41
click at [764, 456] on p "Row-level actions in a Table (delete, duplicate, manage rows) that are triggere…" at bounding box center [790, 452] width 591 height 41
click at [692, 463] on p "Row-level actions in a Table (delete, duplicate, manage rows) that are triggere…" at bounding box center [790, 452] width 591 height 41
click at [1114, 427] on button "button" at bounding box center [1113, 431] width 24 height 24
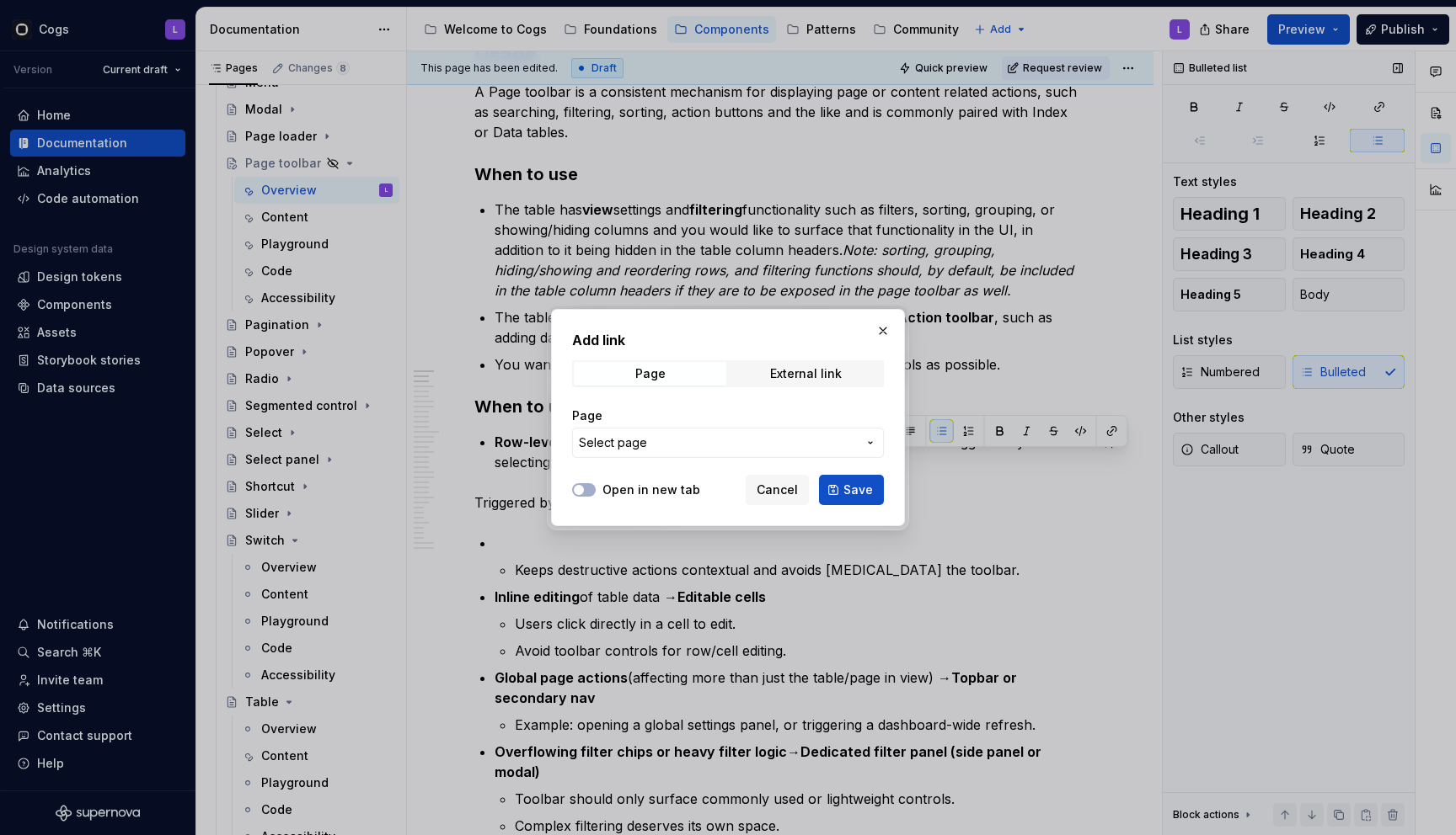
click at [614, 452] on button "Select page" at bounding box center [728, 442] width 312 height 31
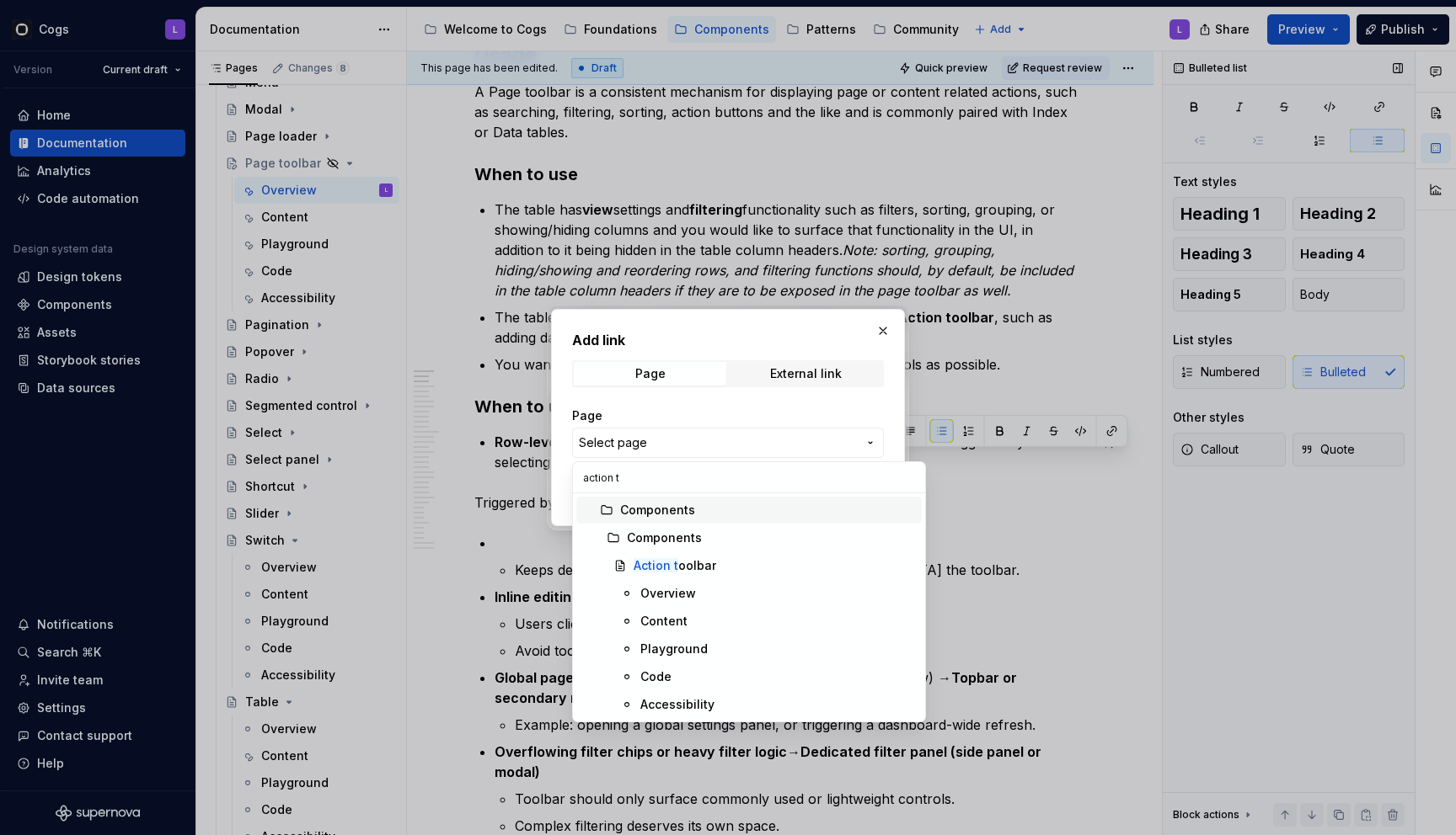
type input "action to"
click at [661, 594] on div "Overview" at bounding box center [668, 594] width 55 height 17
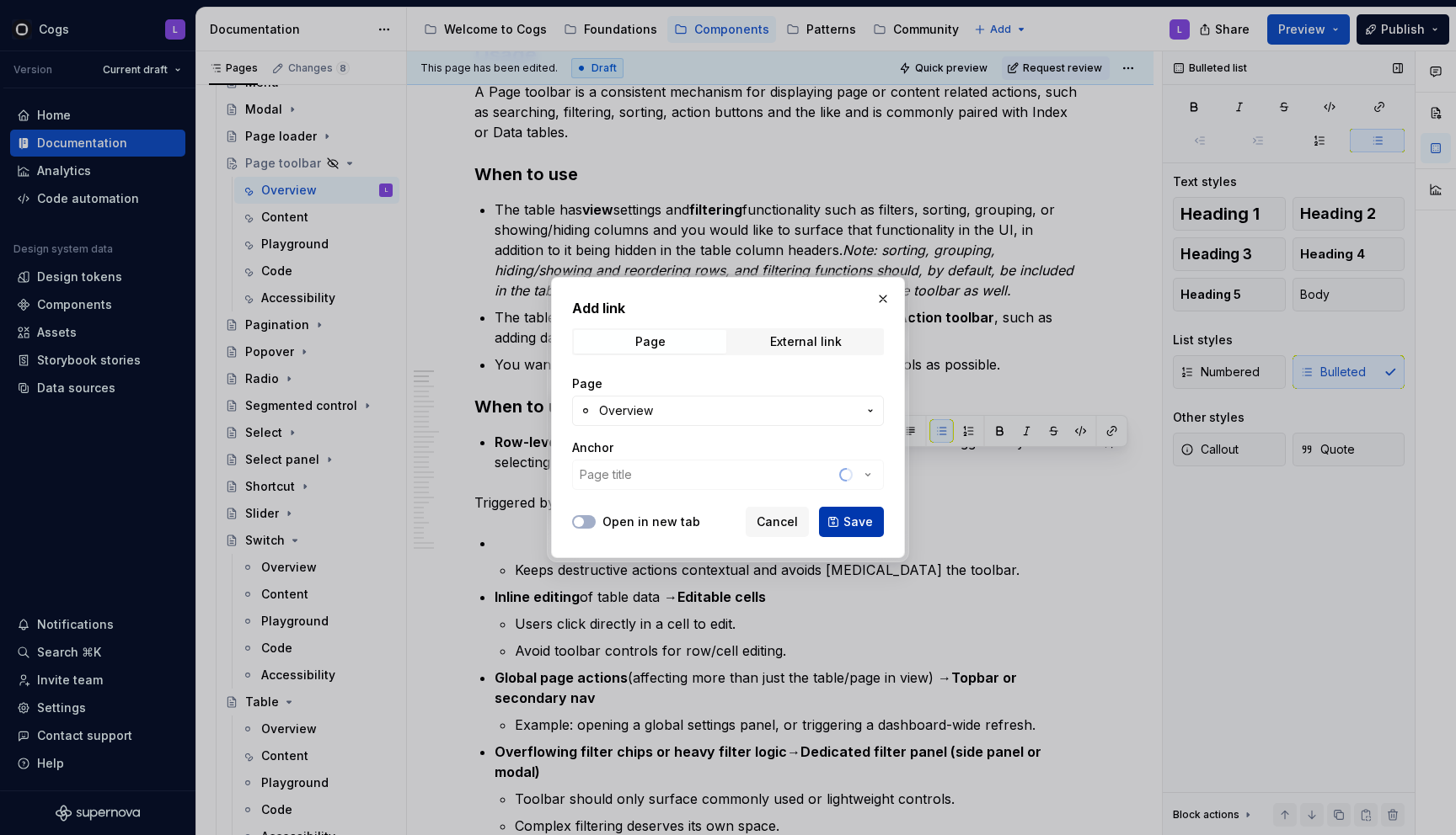
click at [856, 509] on button "Save" at bounding box center [851, 521] width 65 height 31
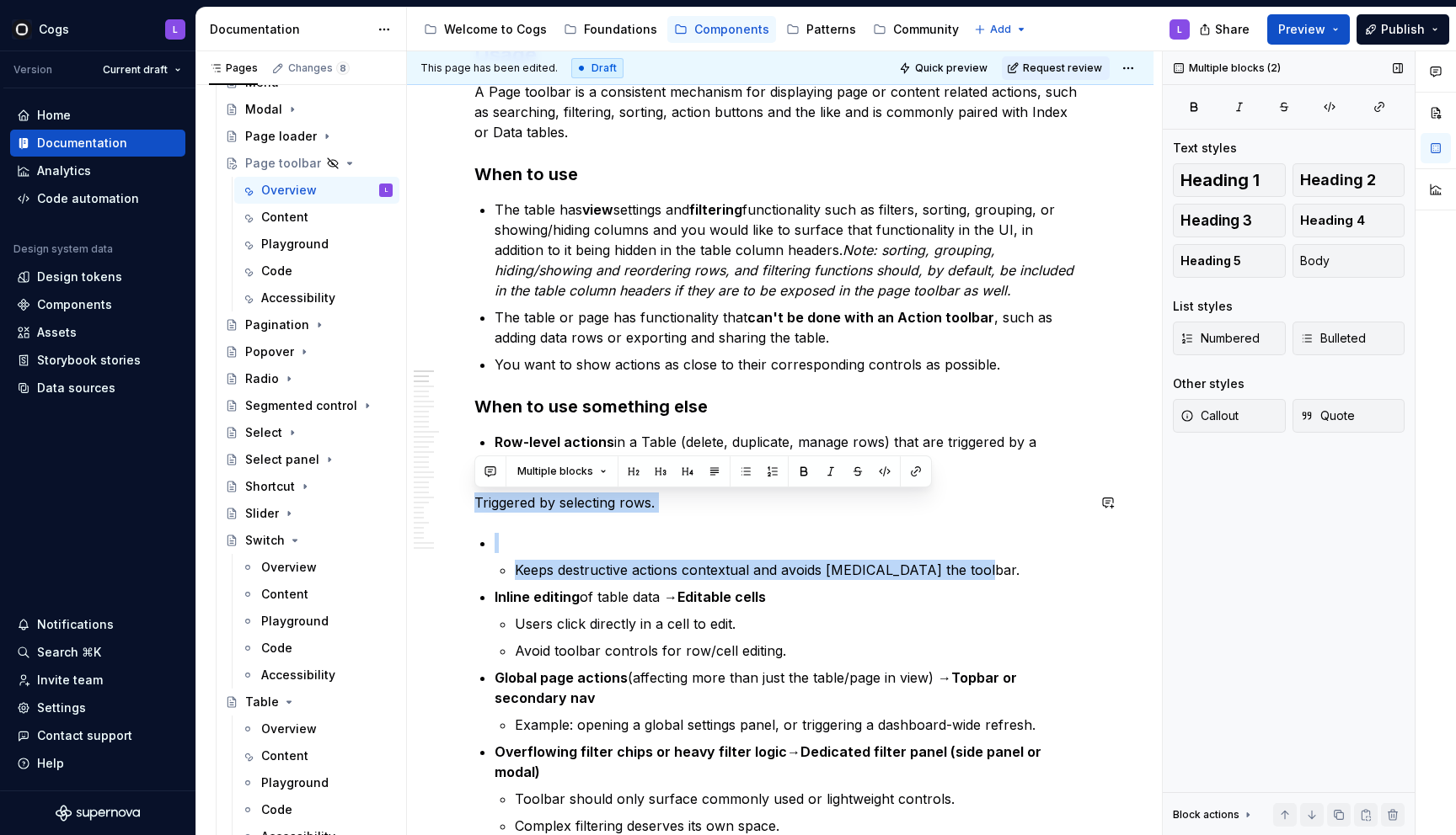
drag, startPoint x: 978, startPoint y: 574, endPoint x: 508, endPoint y: 489, distance: 477.6
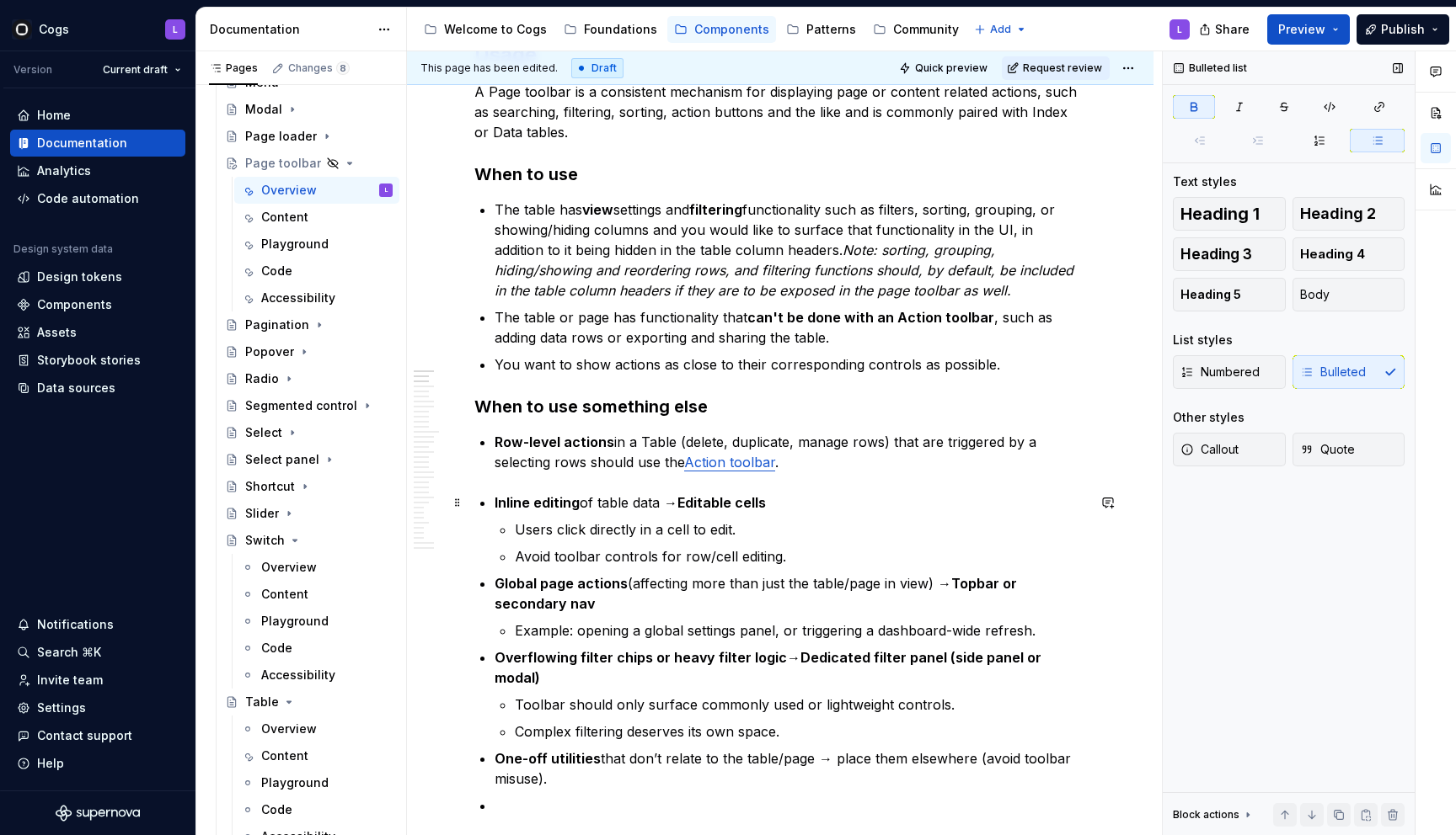
click at [495, 500] on li "Inline editing of table data → Editable cells Users click directly in a cell to…" at bounding box center [790, 529] width 591 height 74
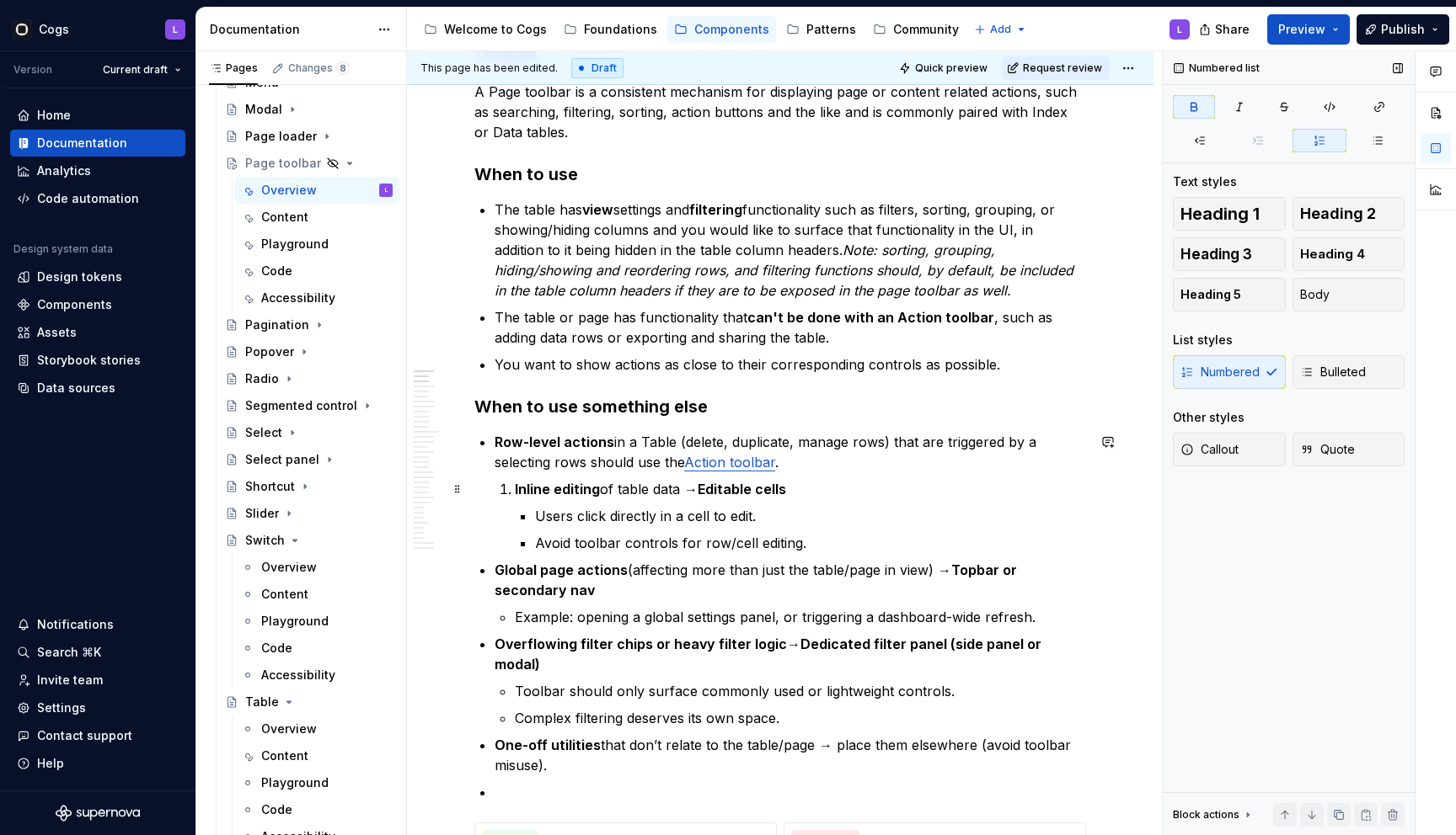
click at [520, 490] on strong "Inline editing" at bounding box center [557, 489] width 85 height 17
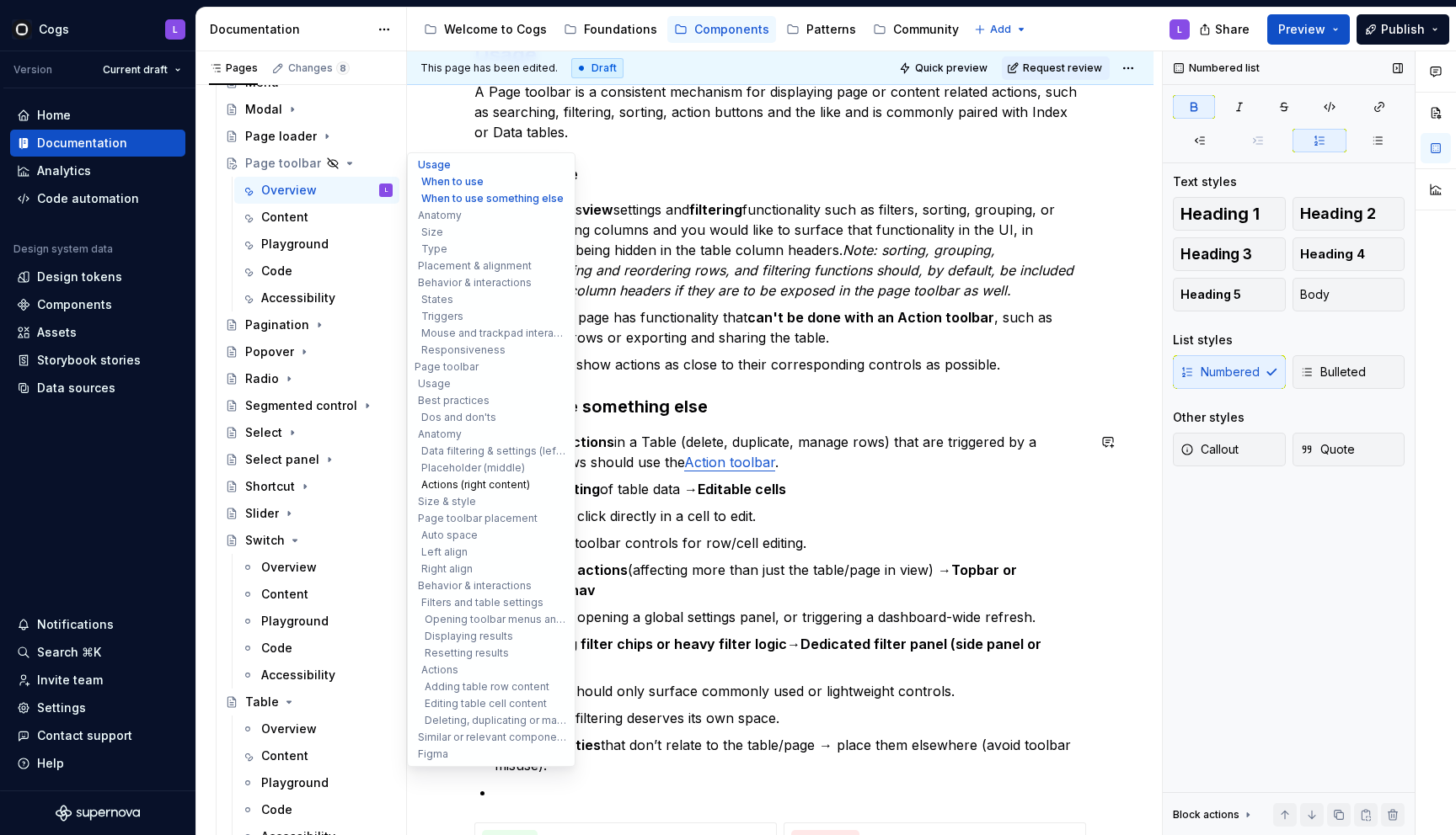
click at [455, 492] on button "Actions (right content)" at bounding box center [491, 485] width 160 height 17
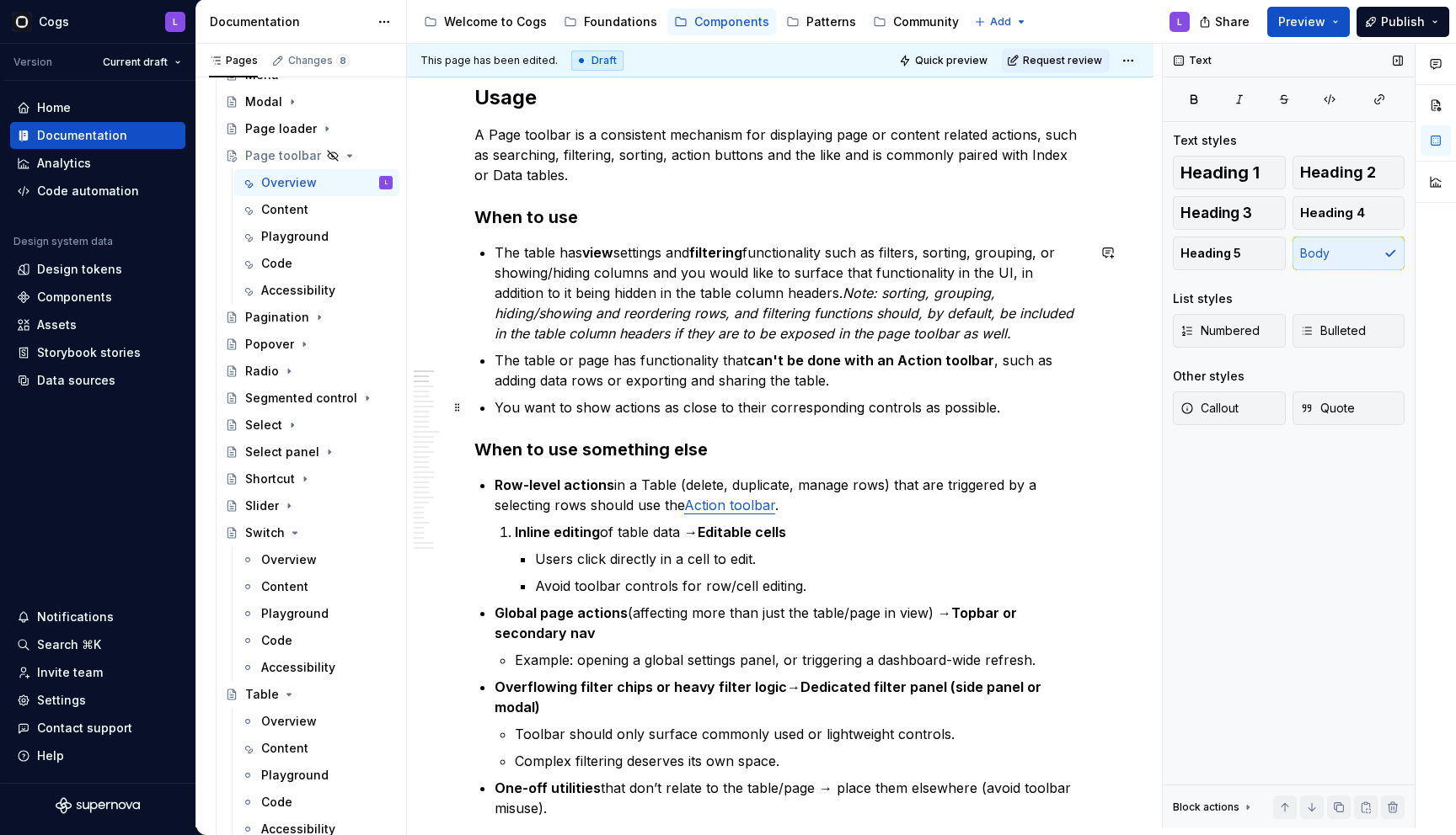
scroll to position [715, 0]
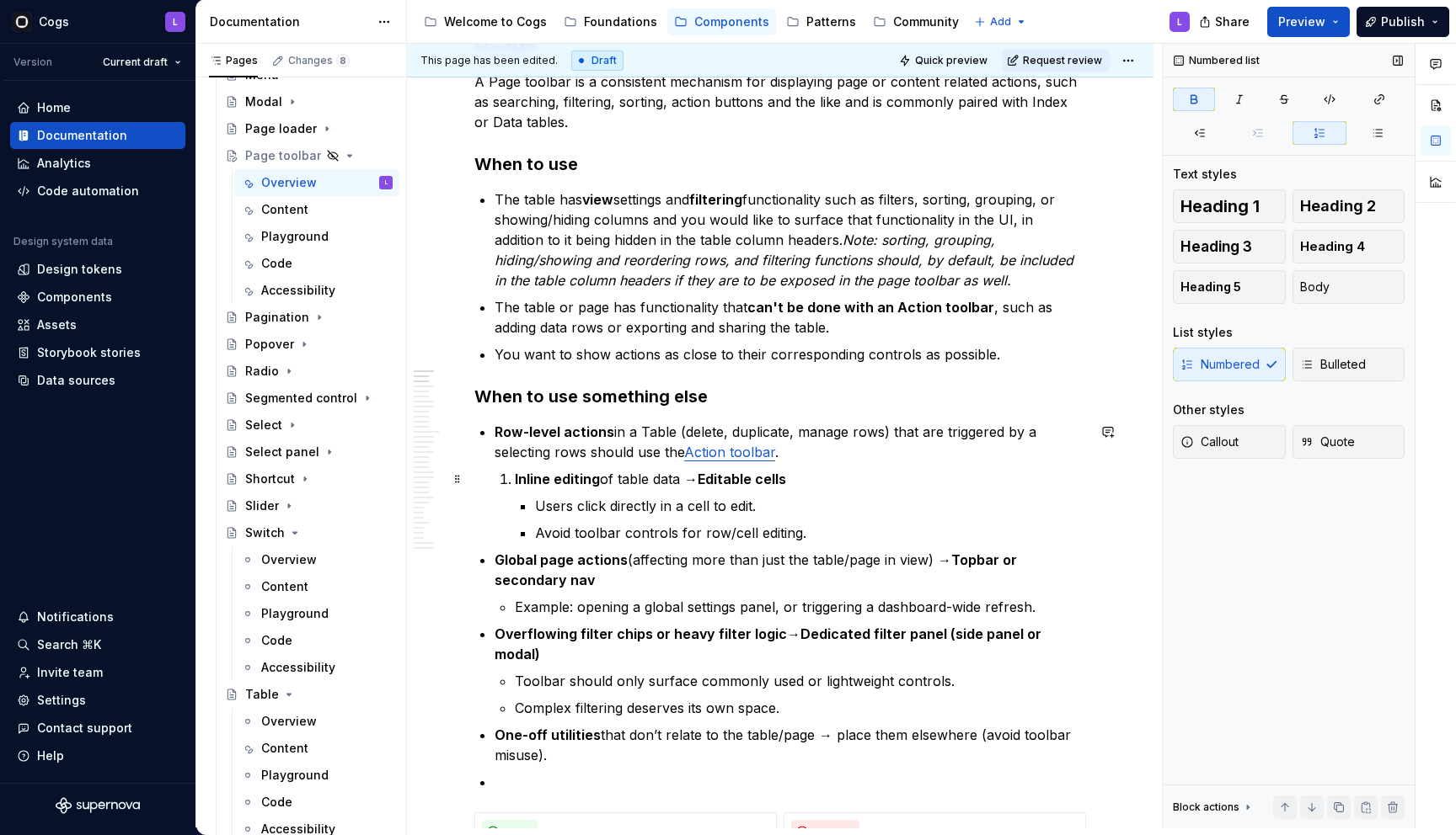
click at [515, 478] on li "Inline editing of table data → Editable cells Users click directly in a cell to…" at bounding box center [800, 506] width 571 height 74
click at [455, 483] on span at bounding box center [457, 479] width 14 height 24
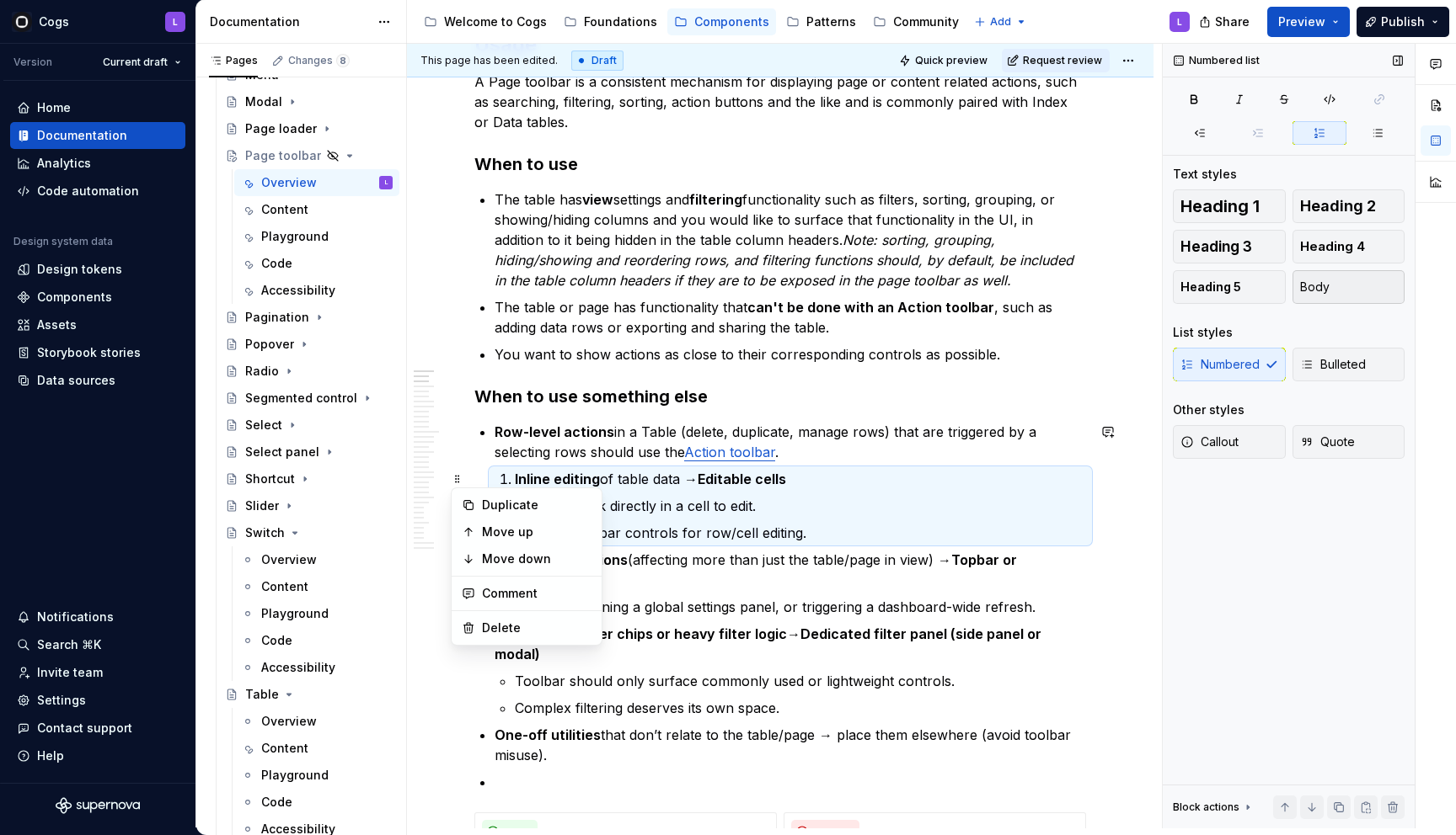
click at [1324, 289] on span "Body" at bounding box center [1314, 287] width 30 height 17
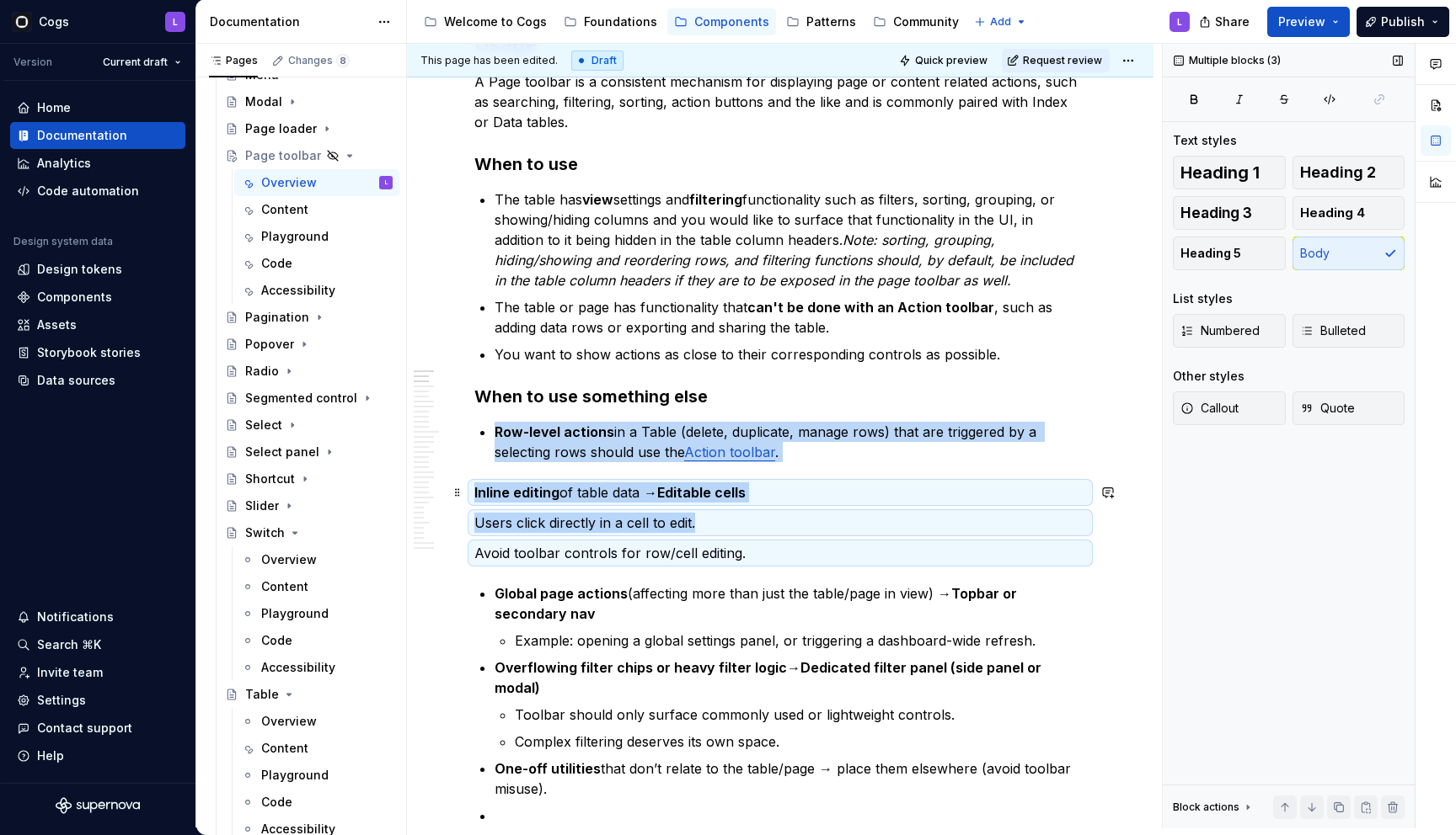
click at [515, 498] on strong "Inline editing" at bounding box center [517, 492] width 85 height 17
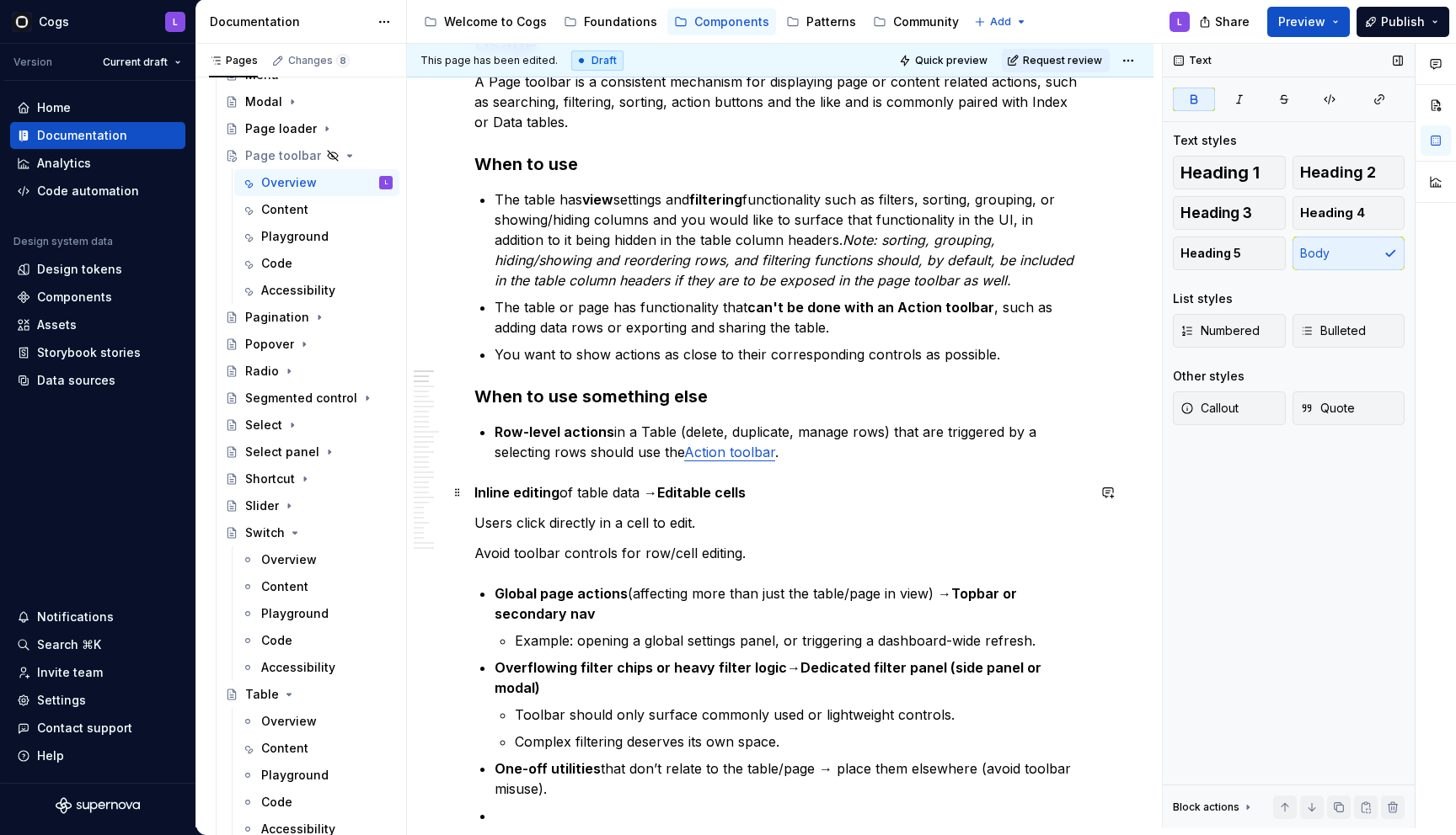
click at [475, 493] on strong "Inline editing" at bounding box center [517, 492] width 85 height 17
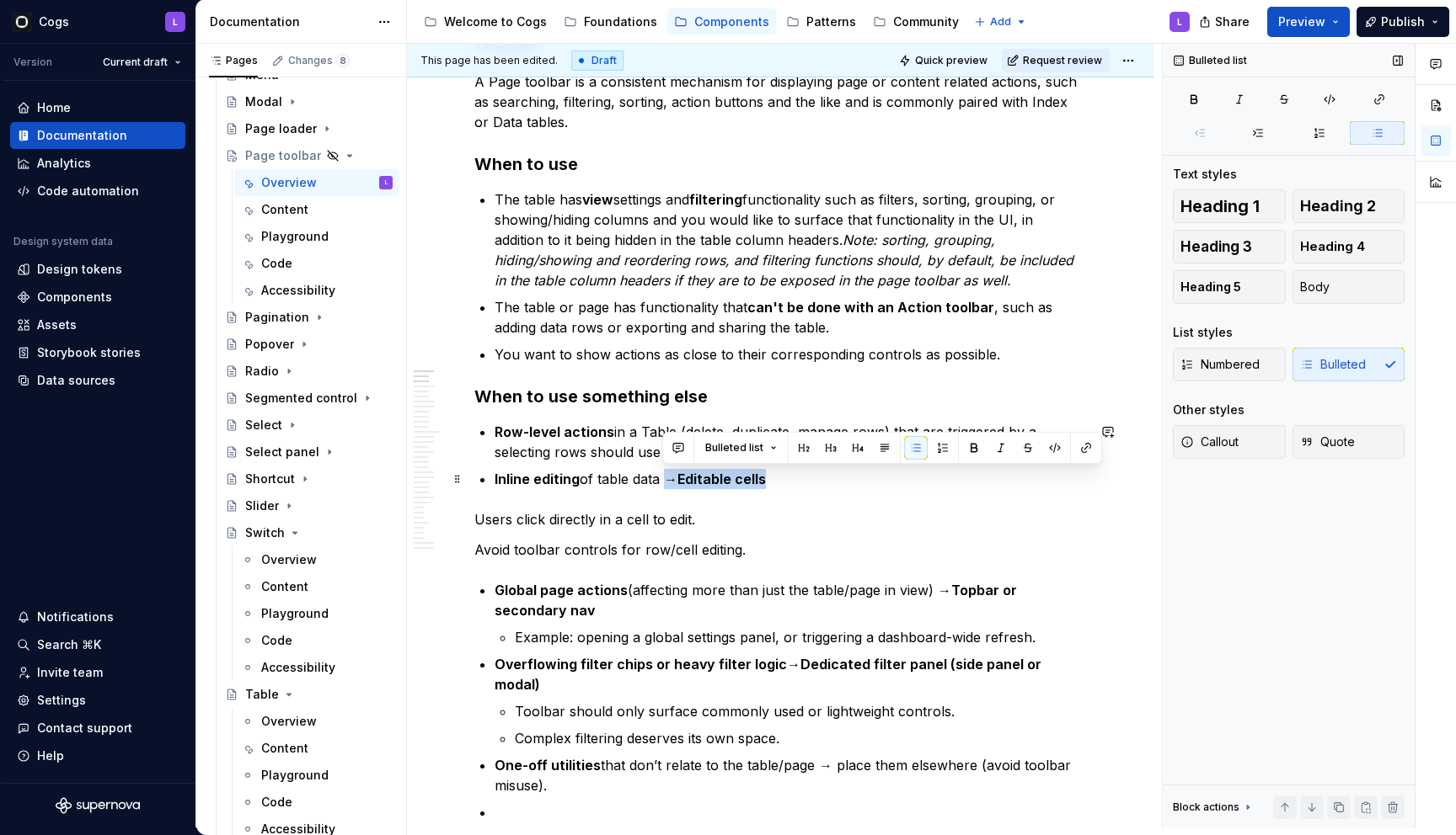
drag, startPoint x: 662, startPoint y: 481, endPoint x: 781, endPoint y: 481, distance: 119.0
click at [781, 481] on p "Inline editing of table data → Editable cells" at bounding box center [790, 479] width 591 height 20
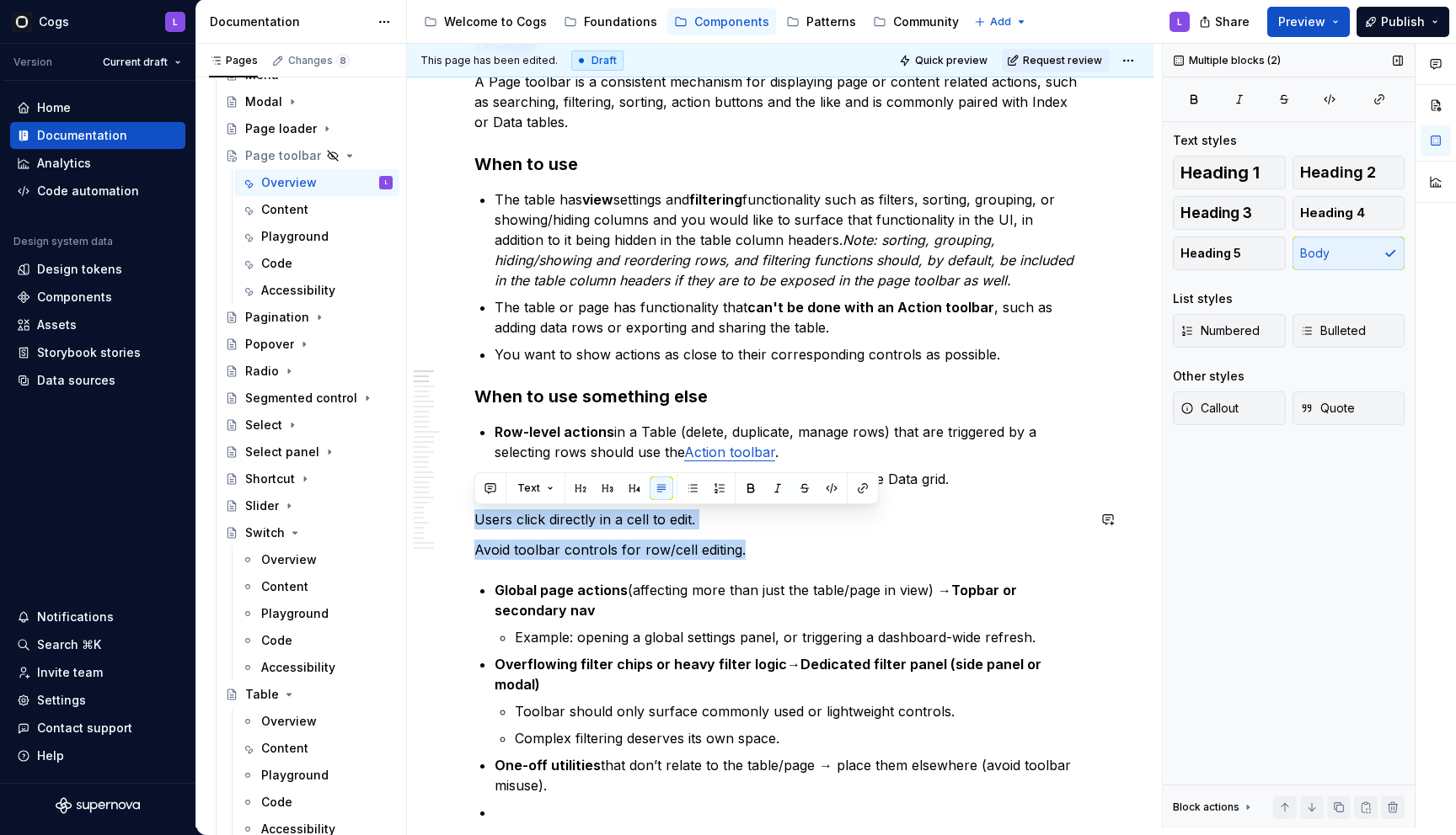
drag, startPoint x: 751, startPoint y: 544, endPoint x: 501, endPoint y: 498, distance: 254.2
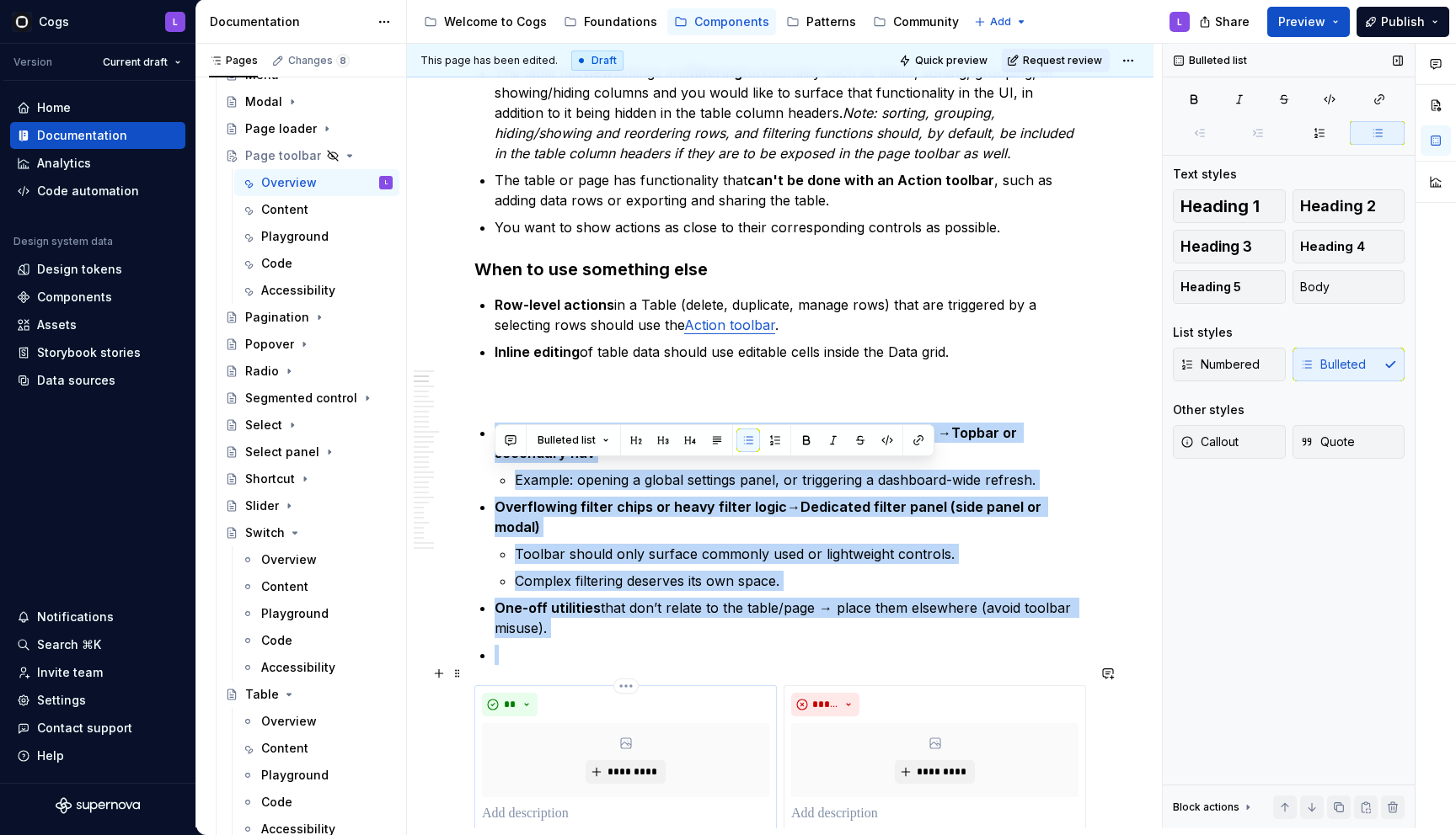
drag, startPoint x: 489, startPoint y: 558, endPoint x: 606, endPoint y: 764, distance: 236.9
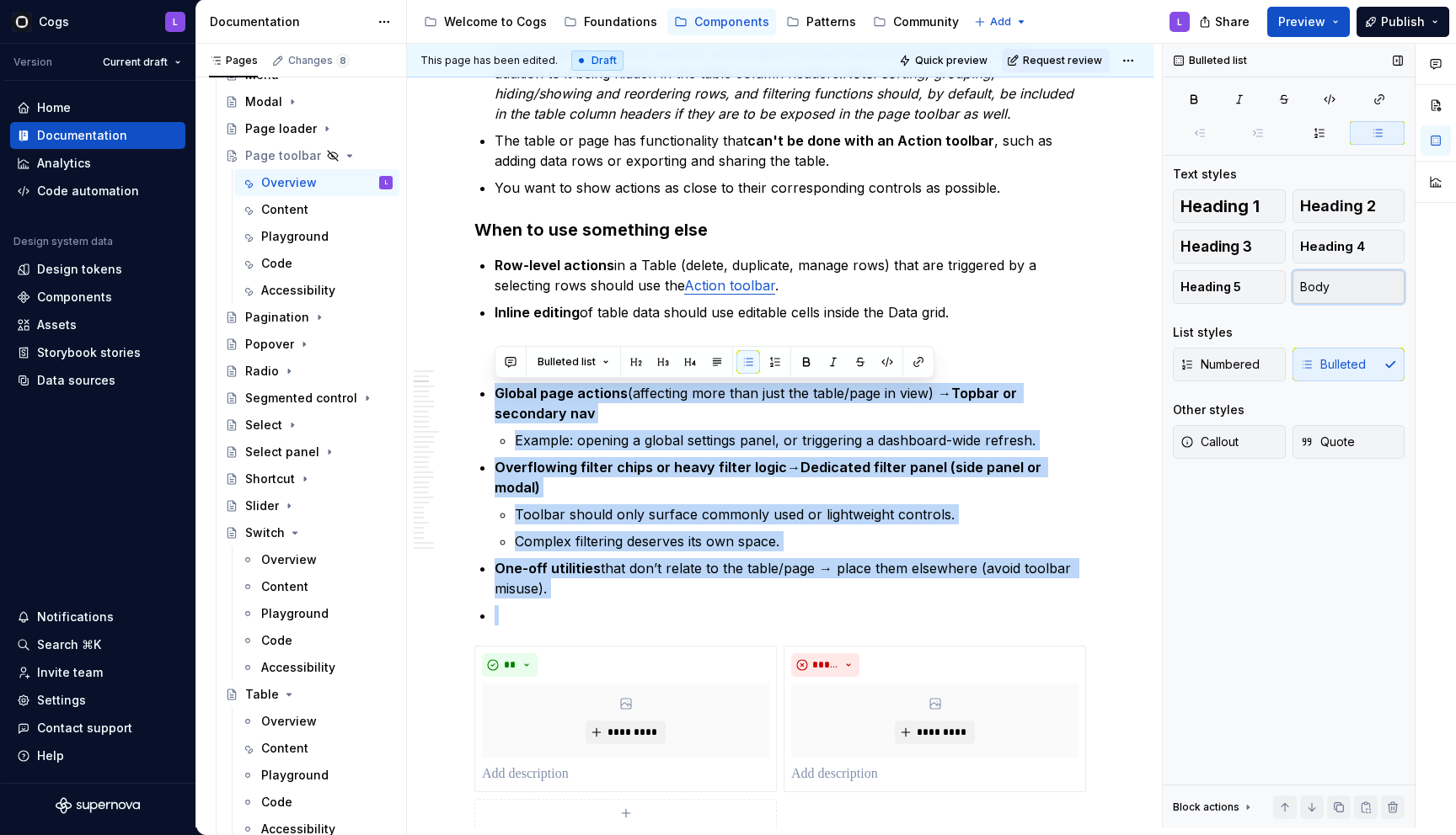
click at [1332, 285] on button "Body" at bounding box center [1349, 287] width 113 height 34
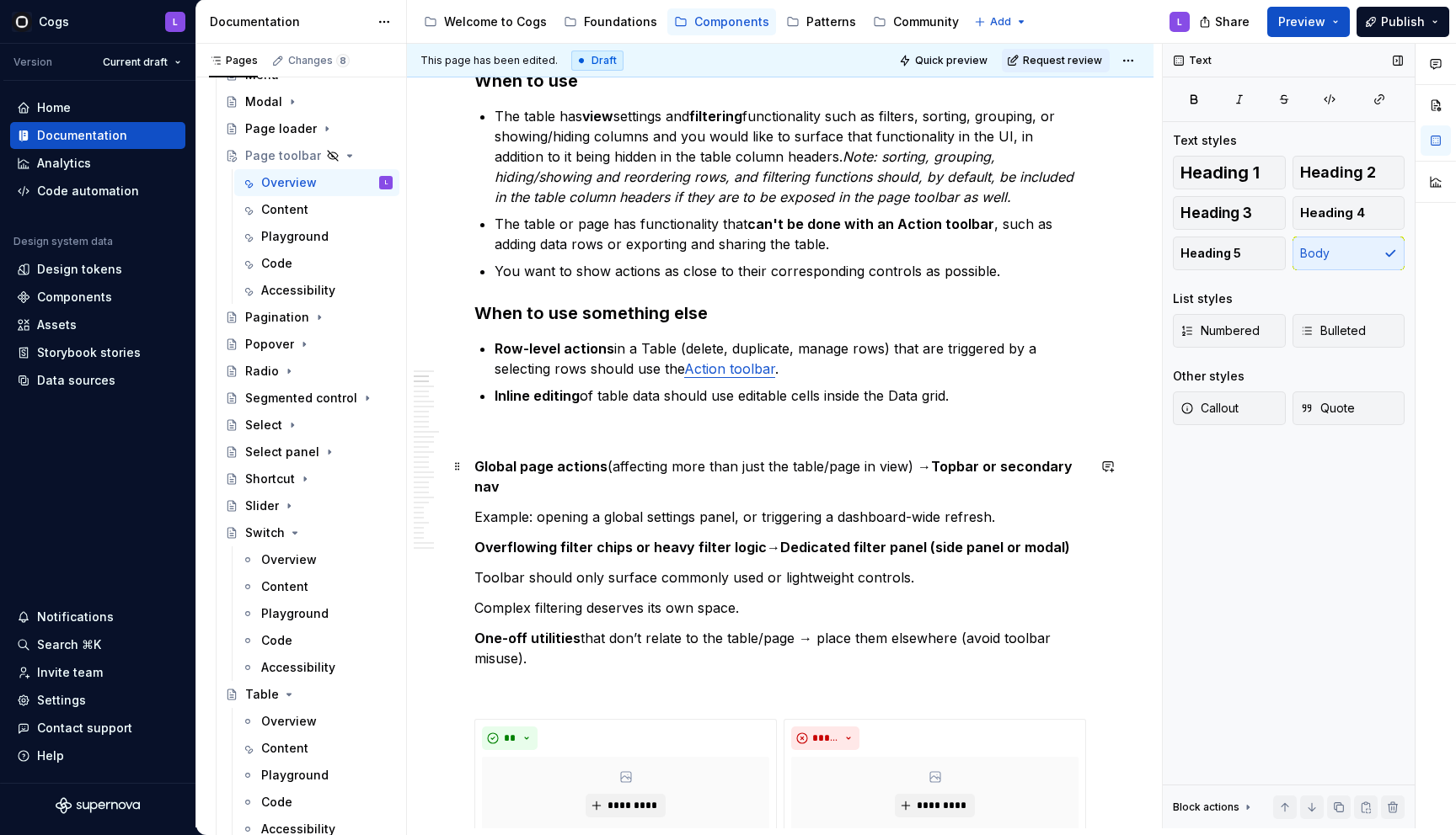
scroll to position [797, 0]
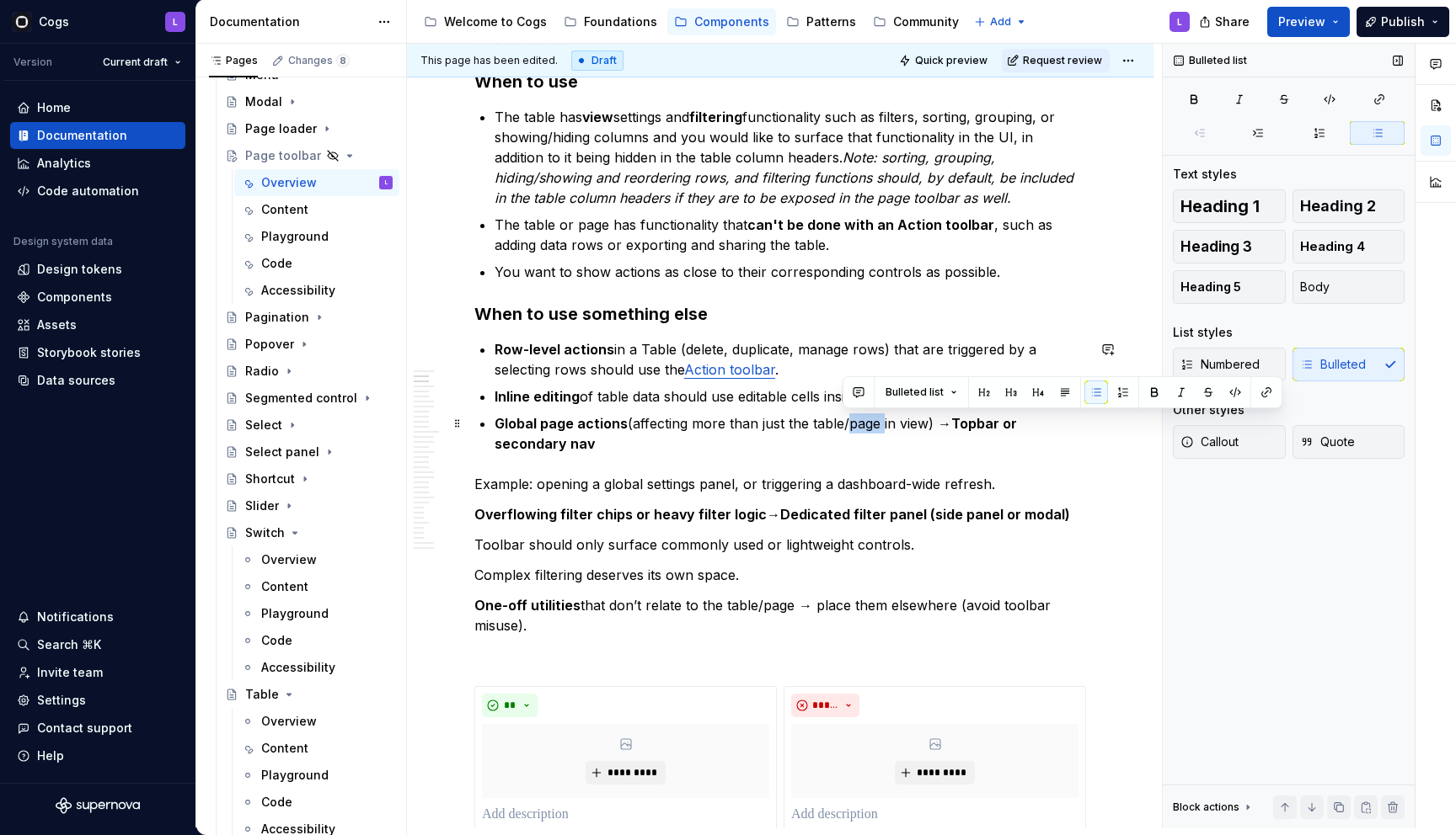
drag, startPoint x: 843, startPoint y: 422, endPoint x: 876, endPoint y: 428, distance: 33.5
click at [876, 428] on p "Global page actions (affecting more than just the table/page in view) → Topbar …" at bounding box center [790, 433] width 591 height 41
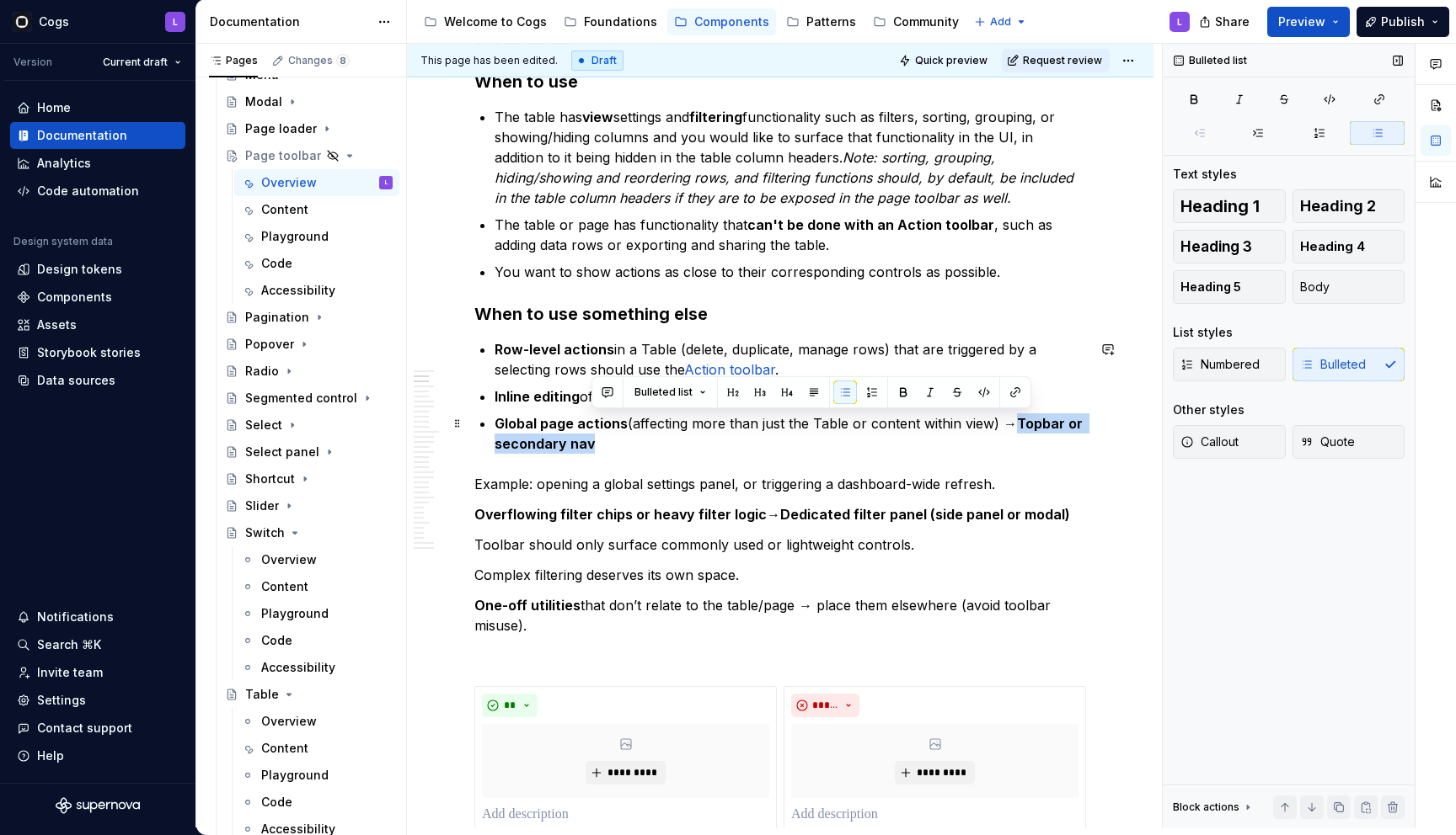
drag, startPoint x: 997, startPoint y: 435, endPoint x: 997, endPoint y: 426, distance: 9.0
click at [997, 426] on p "Global page actions (affecting more than just the Table or content within view)…" at bounding box center [790, 433] width 591 height 41
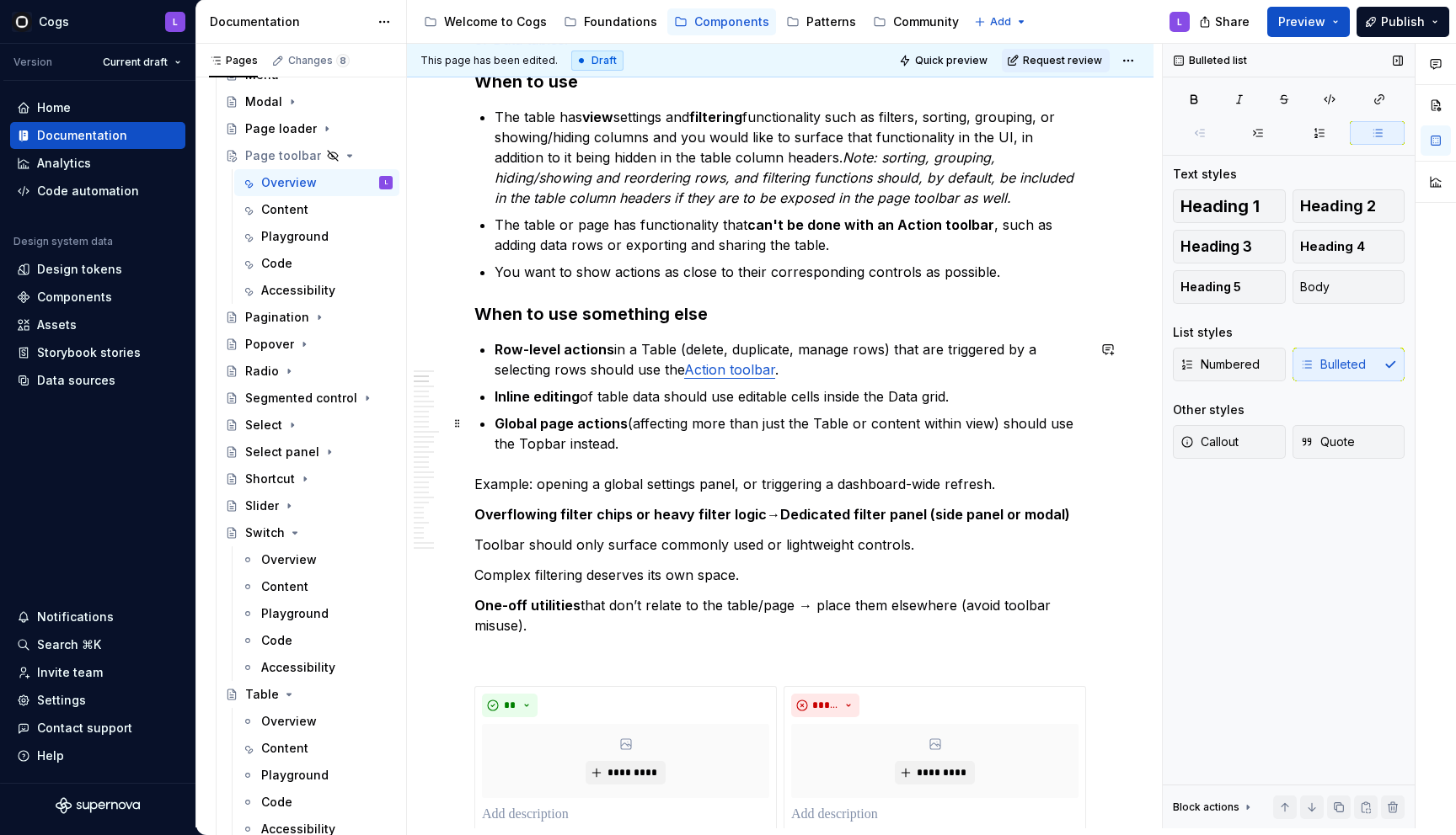
click at [608, 443] on p "Global page actions (affecting more than just the Table or content within view)…" at bounding box center [790, 433] width 591 height 41
click at [540, 444] on p "Global page actions (affecting more than just the Table or content within view)…" at bounding box center [790, 433] width 591 height 41
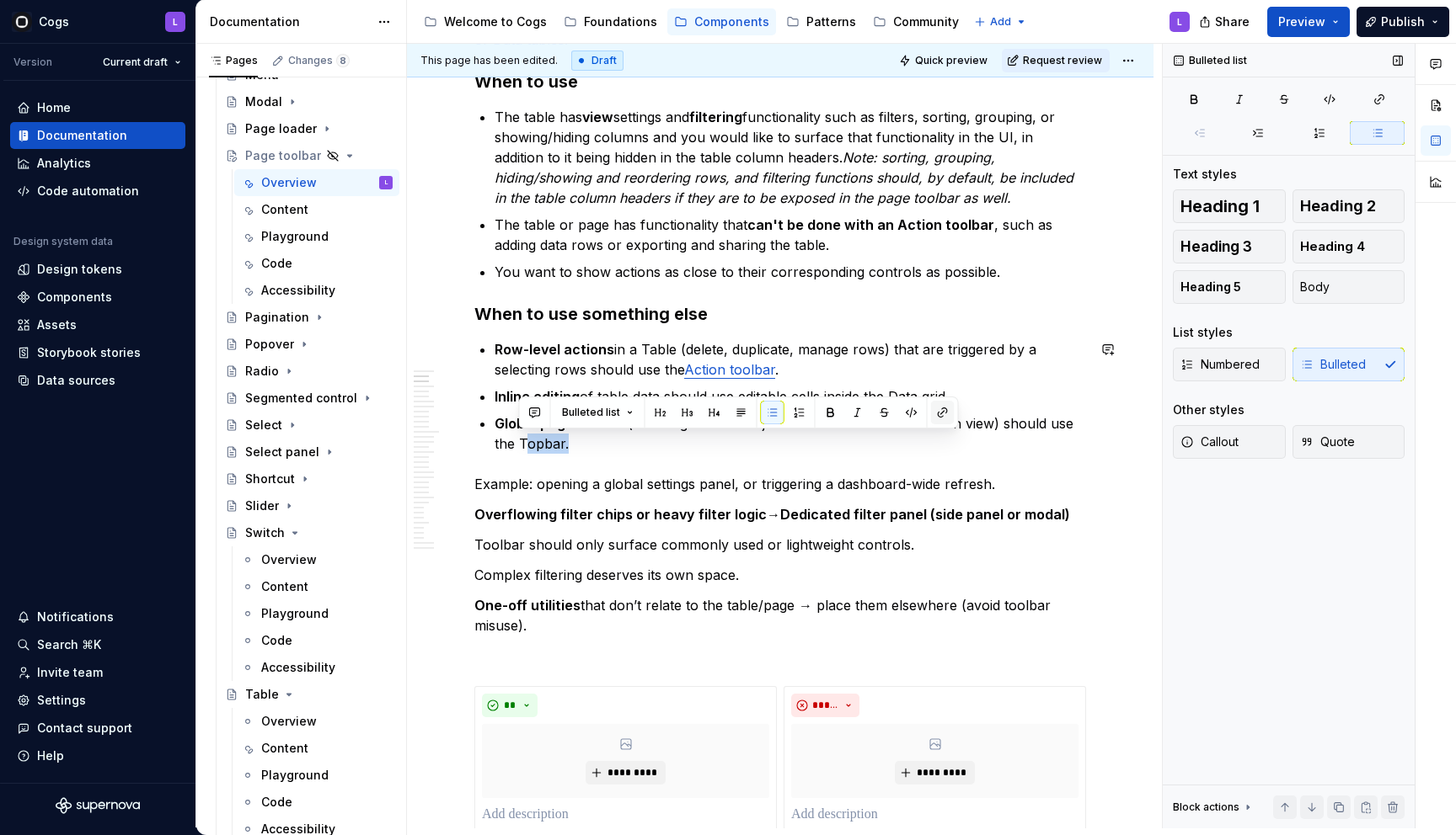
click at [948, 414] on button "button" at bounding box center [942, 413] width 24 height 24
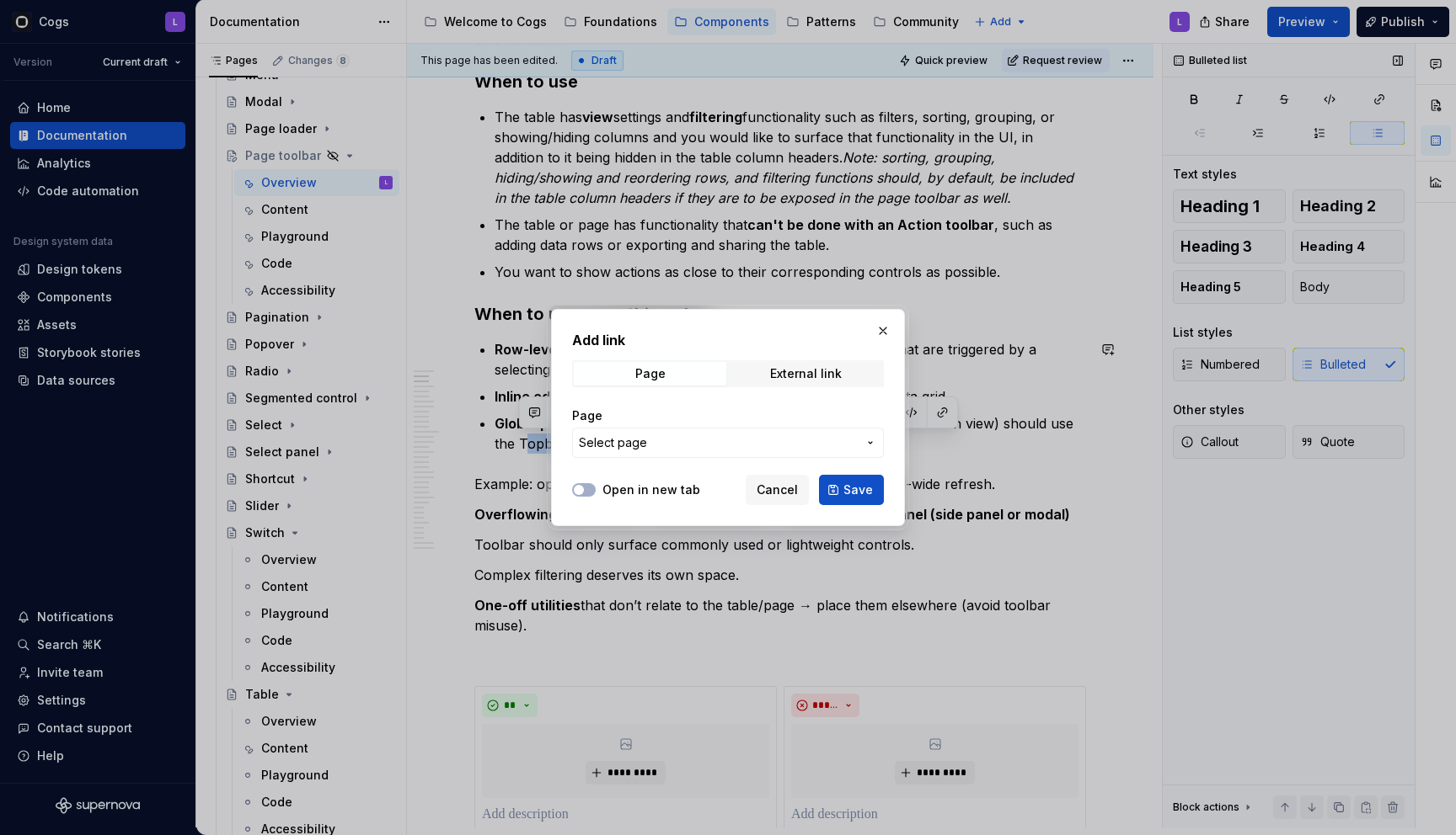
click at [835, 448] on span "Select page" at bounding box center [718, 442] width 278 height 17
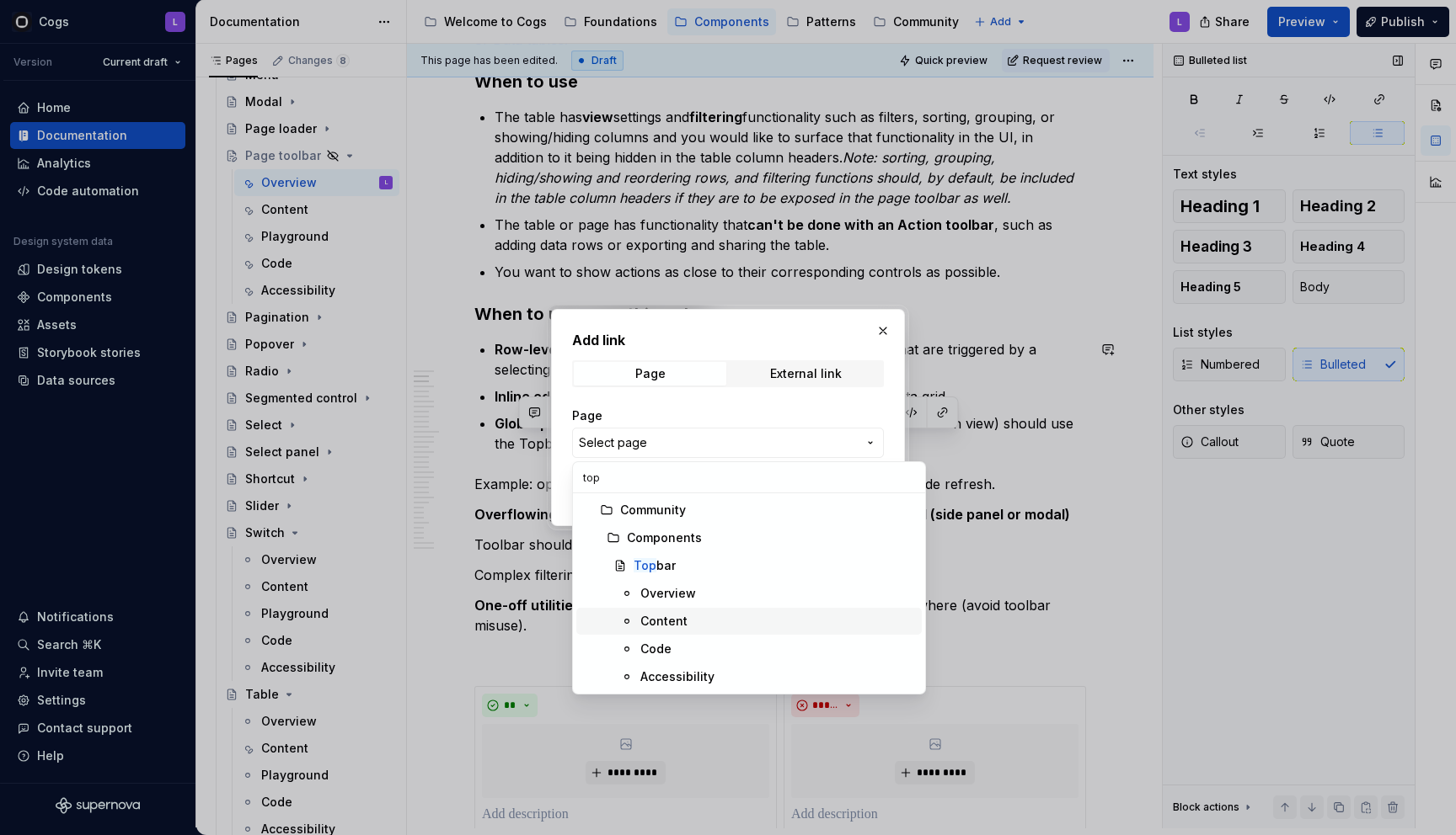
type input "top"
click at [731, 598] on div "Overview" at bounding box center [777, 594] width 274 height 17
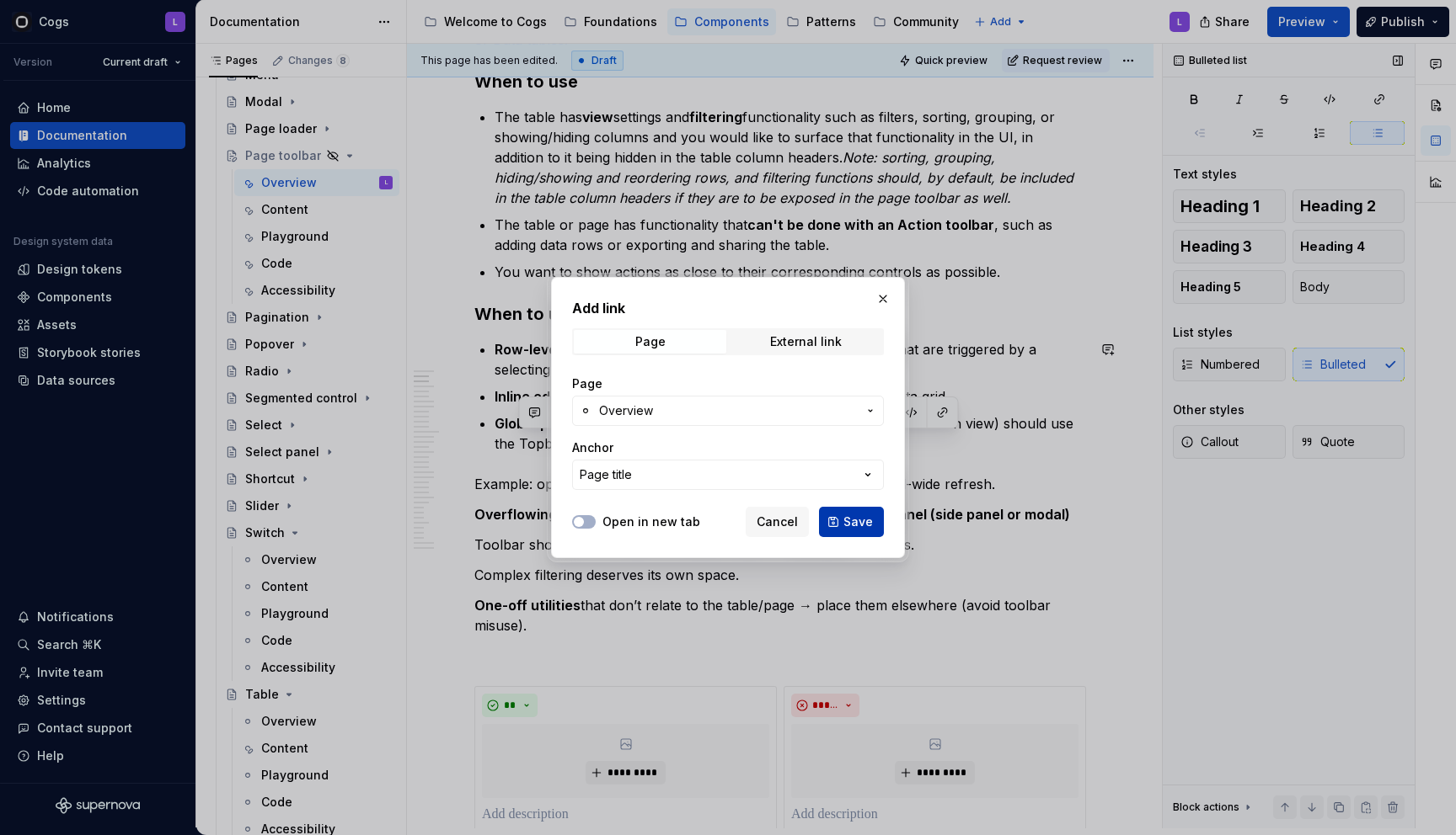
click at [852, 525] on span "Save" at bounding box center [858, 521] width 30 height 17
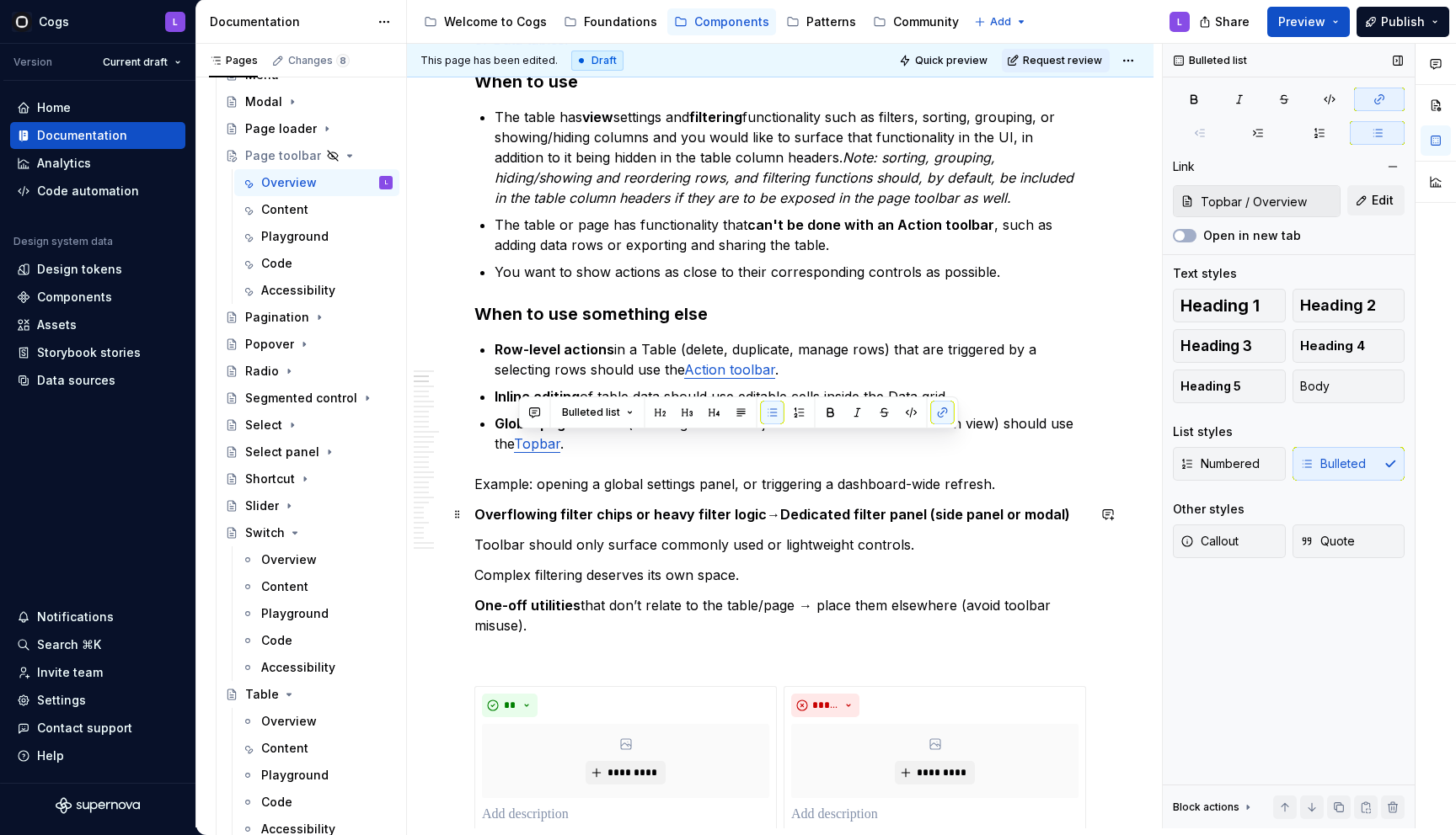
click at [592, 506] on p "Overflowing filter chips or heavy filter logic → Dedicated filter panel (side p…" at bounding box center [780, 514] width 612 height 20
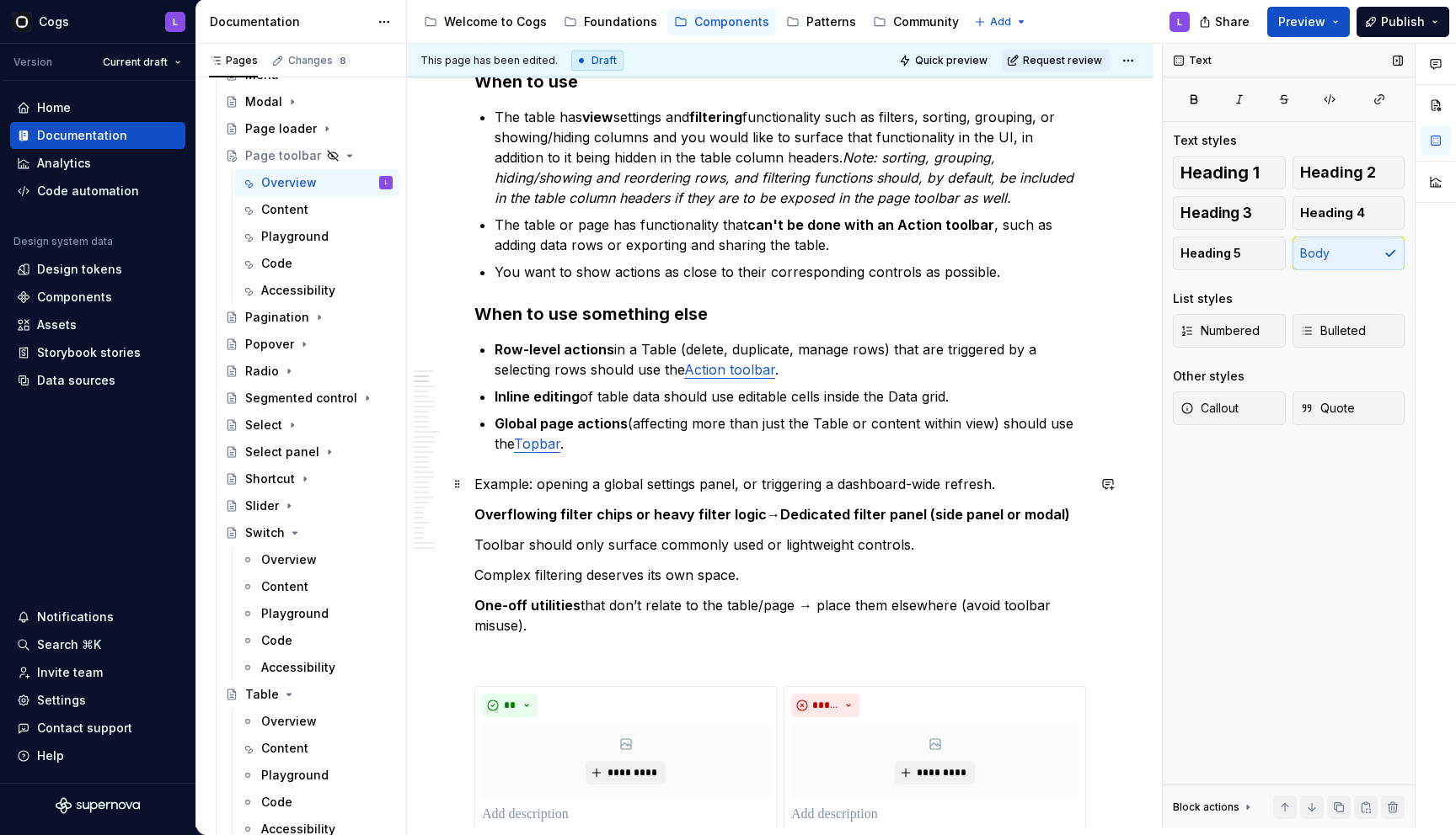
click at [591, 479] on p "Example: opening a global settings panel, or triggering a dashboard-wide refres…" at bounding box center [780, 484] width 612 height 20
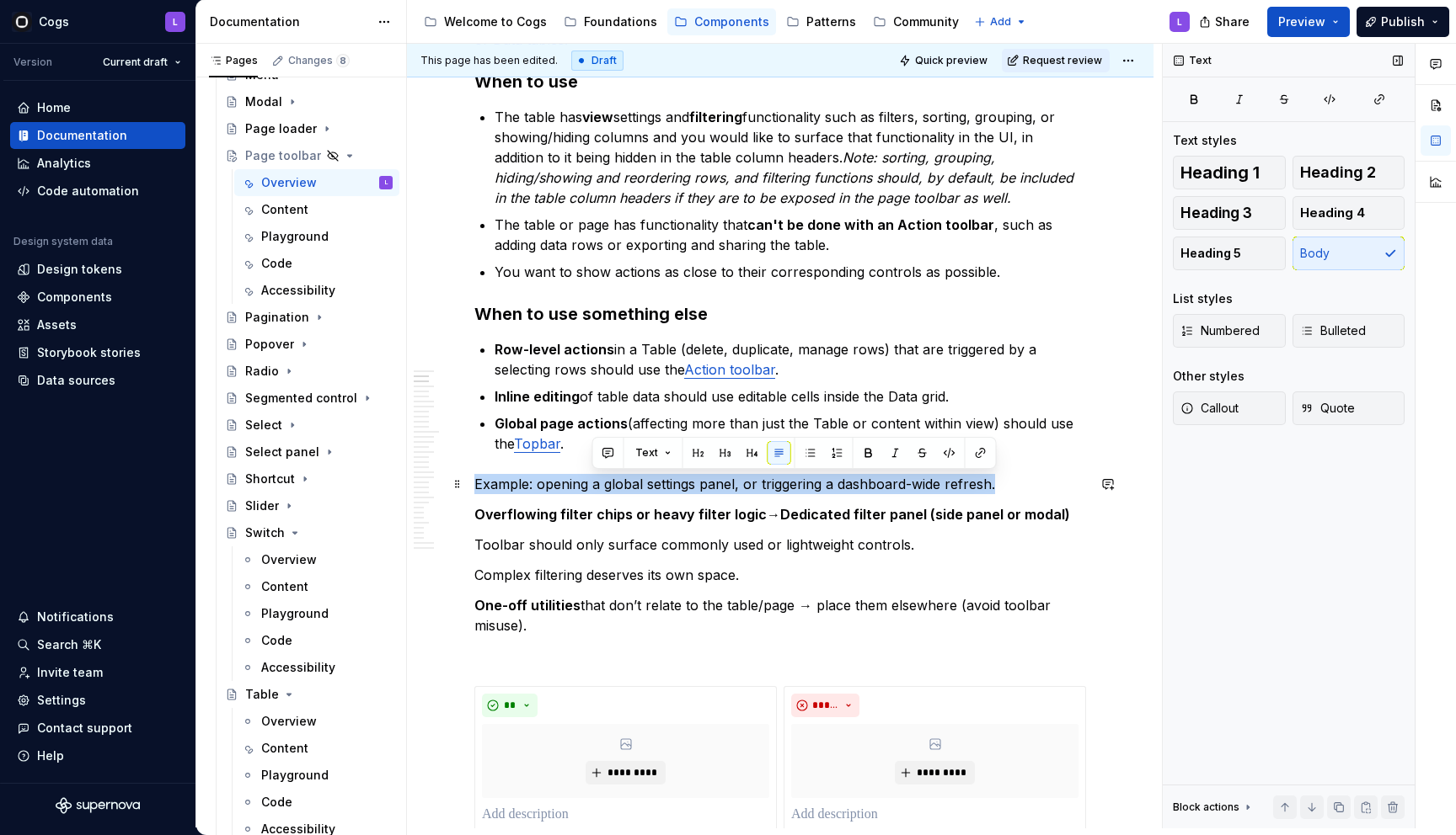
click at [591, 479] on p "Example: opening a global settings panel, or triggering a dashboard-wide refres…" at bounding box center [780, 484] width 612 height 20
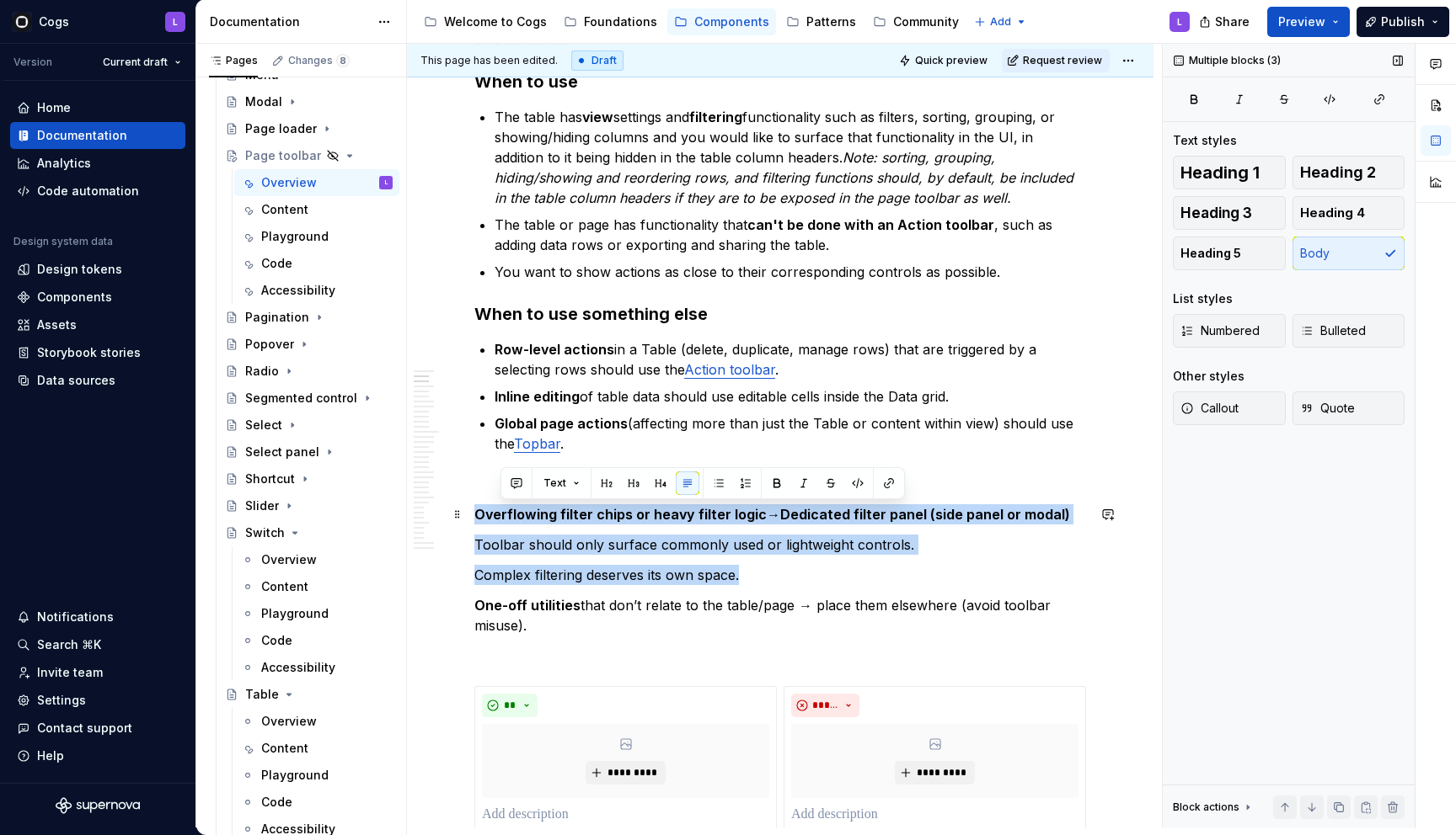
drag, startPoint x: 759, startPoint y: 569, endPoint x: 466, endPoint y: 509, distance: 299.1
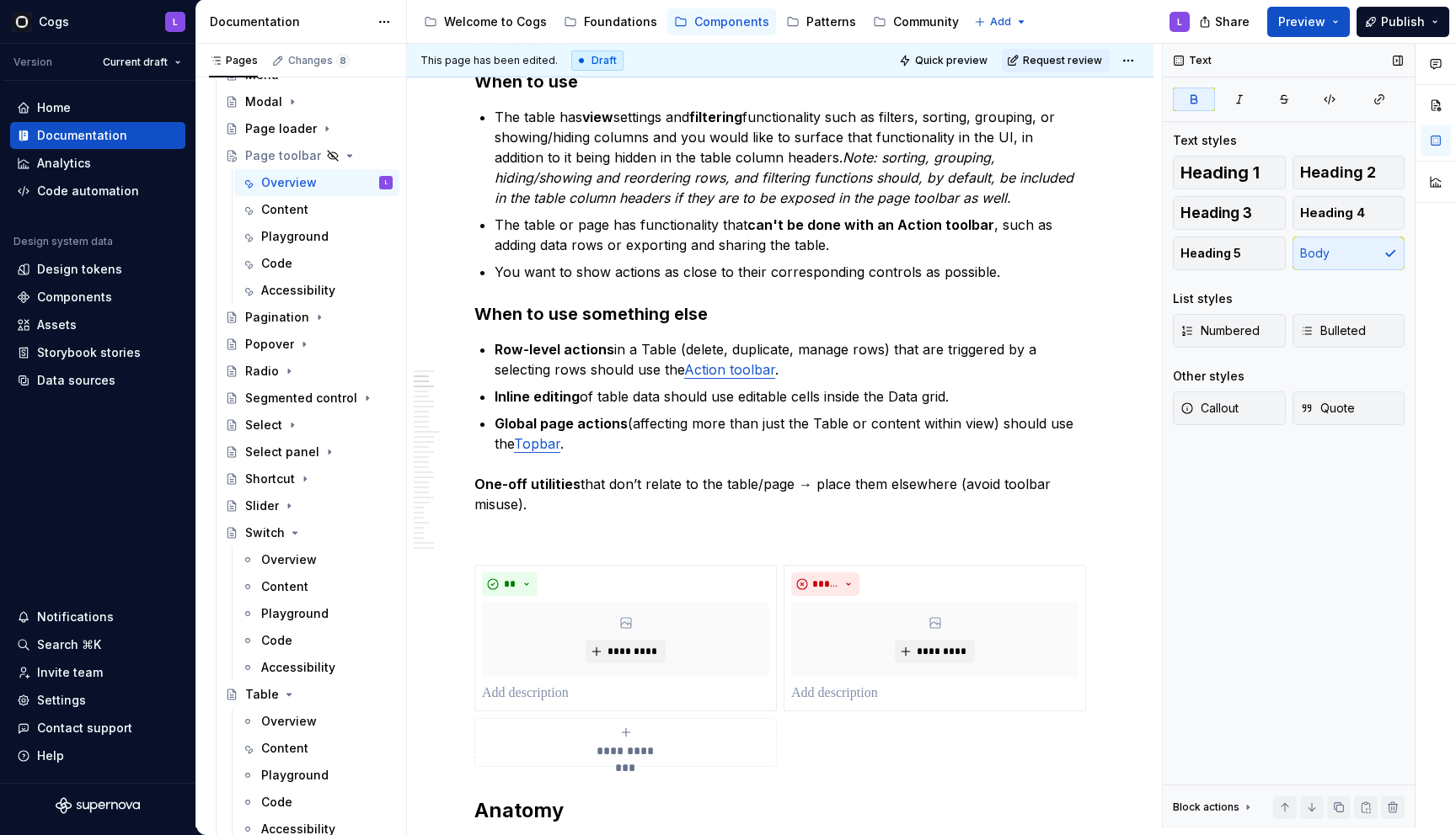
click at [478, 483] on strong "One-off utilities" at bounding box center [527, 484] width 106 height 17
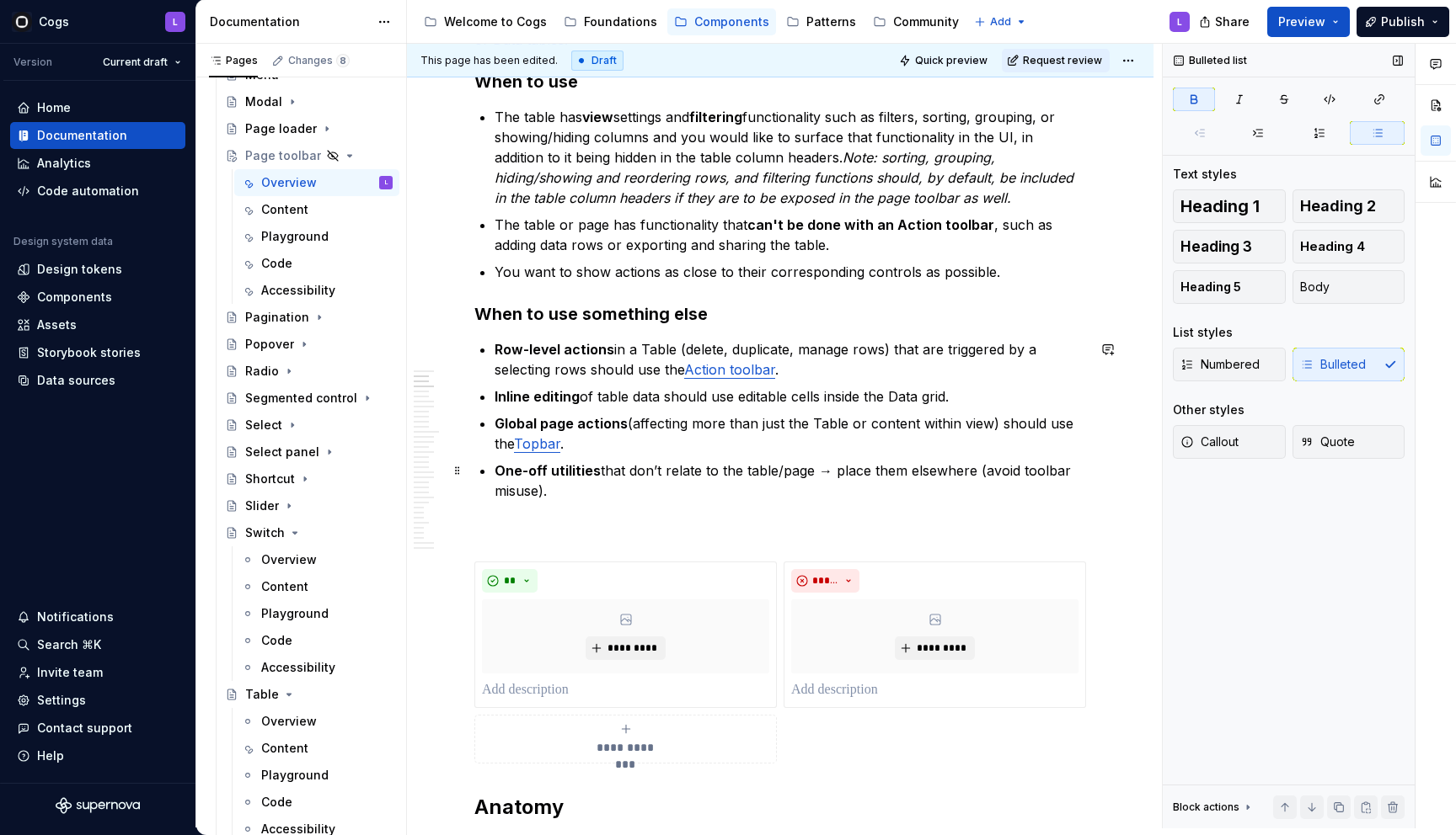
click at [749, 468] on p "One-off utilities that don’t relate to the table/page → place them elsewhere (a…" at bounding box center [790, 481] width 591 height 41
click at [784, 467] on p "One-off utilities that don’t relate to the Table/page → place them elsewhere (a…" at bounding box center [790, 481] width 591 height 41
click at [833, 474] on p "One-off utilities that don’t relate to the Table or page → place them elsewhere…" at bounding box center [790, 481] width 591 height 41
click at [836, 471] on p "One-off utilities that don’t relate to the Table or page → place them elsewhere…" at bounding box center [790, 481] width 591 height 41
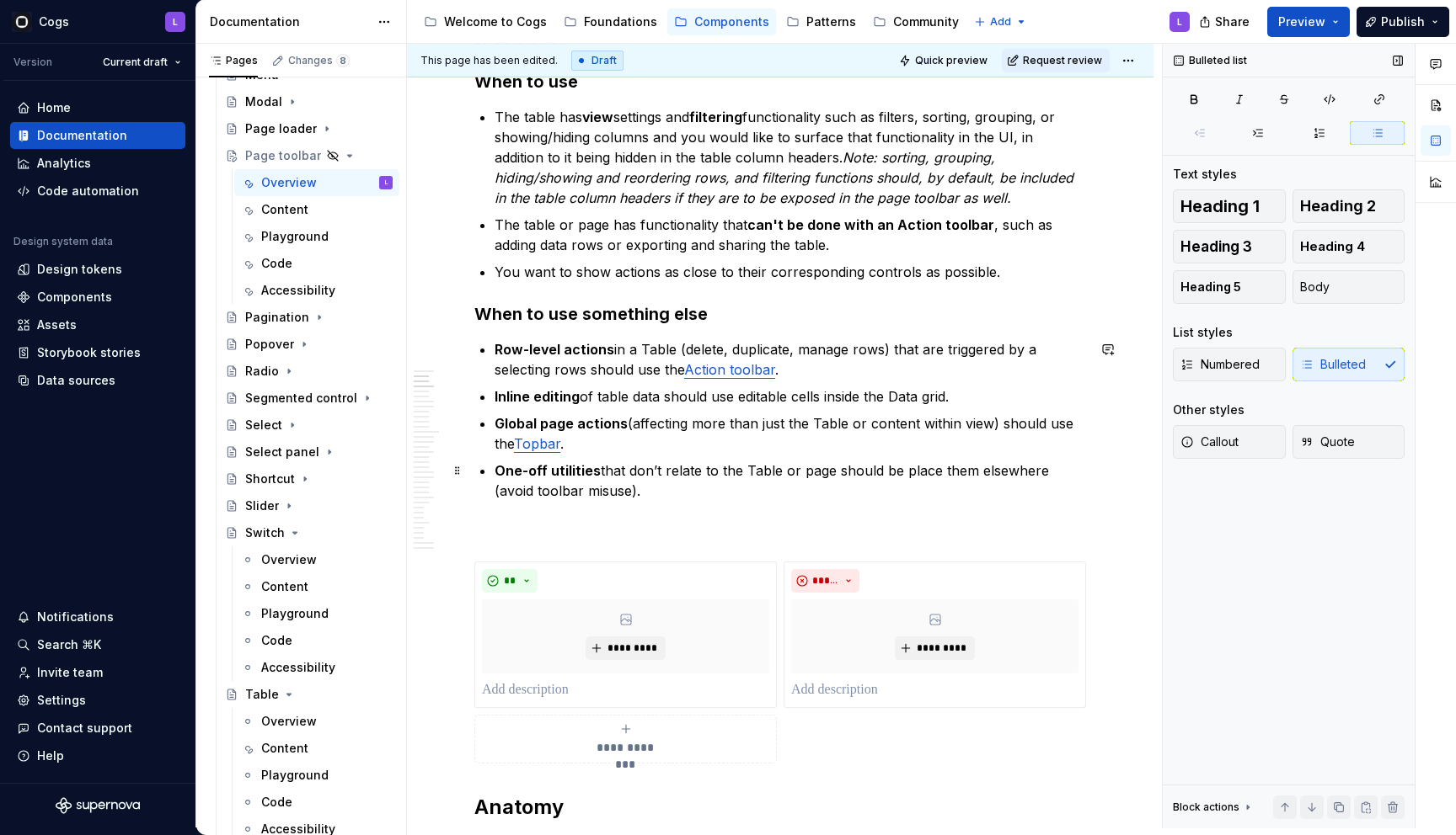
click at [933, 473] on p "One-off utilities that don’t relate to the Table or page should be place them e…" at bounding box center [790, 481] width 591 height 41
click at [956, 473] on p "One-off utilities that don’t relate to the Table or page should be placed them …" at bounding box center [790, 481] width 591 height 41
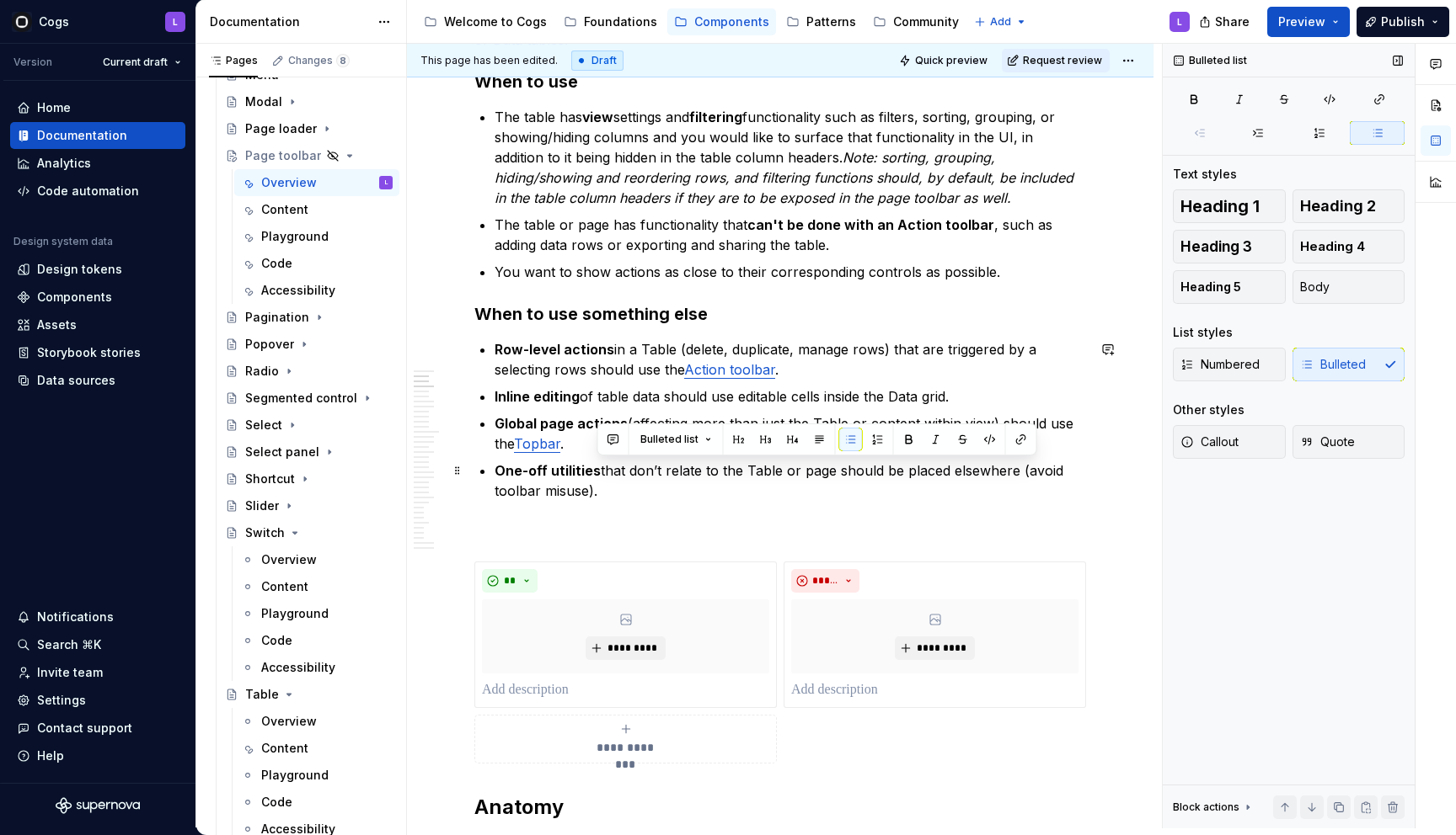
drag, startPoint x: 1008, startPoint y: 484, endPoint x: 1013, endPoint y: 473, distance: 12.1
click at [1013, 473] on p "One-off utilities that don’t relate to the Table or page should be placed elsew…" at bounding box center [790, 481] width 591 height 41
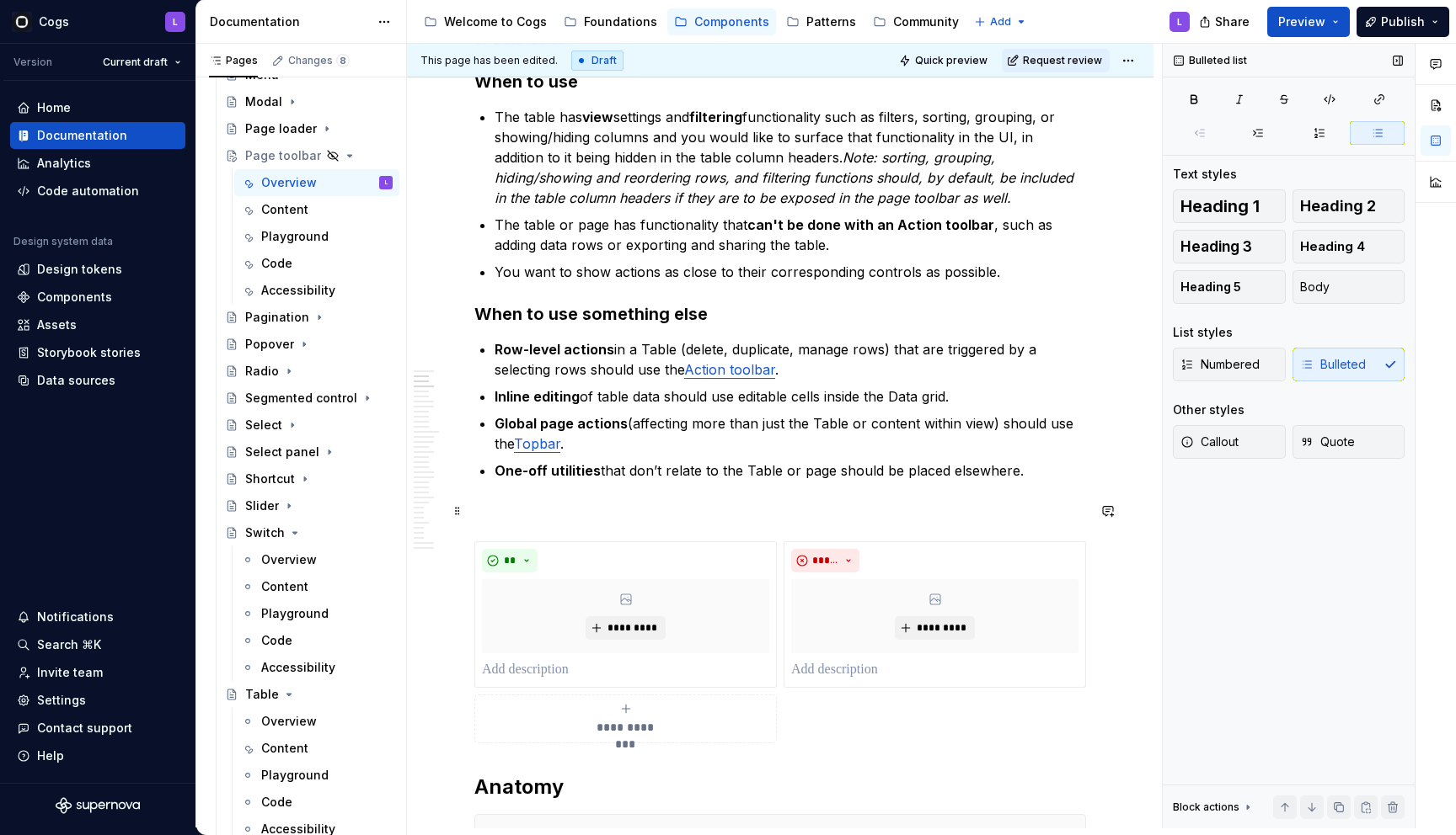
click at [775, 516] on p at bounding box center [780, 510] width 612 height 20
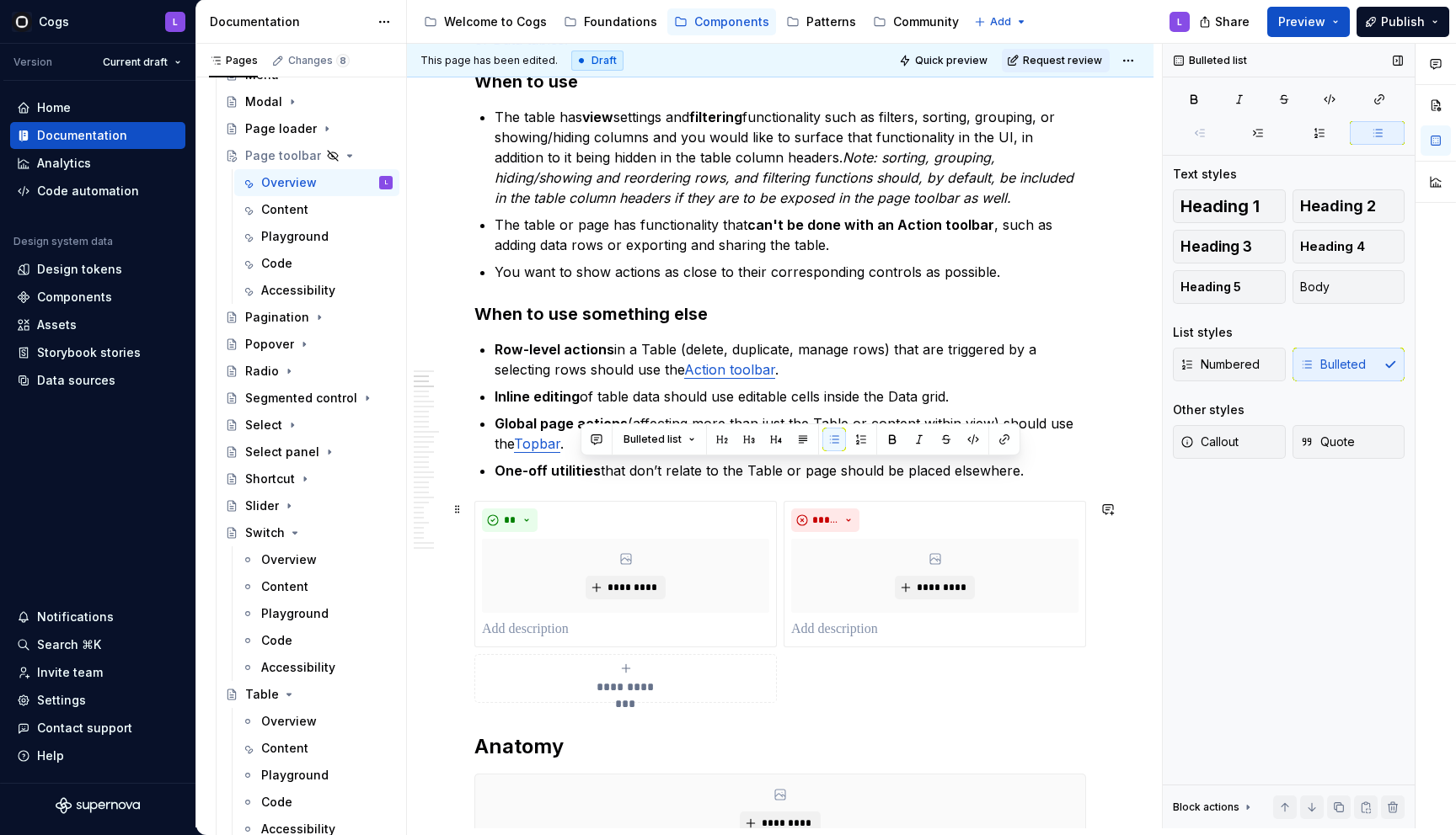
click at [1037, 501] on div "**********" at bounding box center [780, 602] width 612 height 202
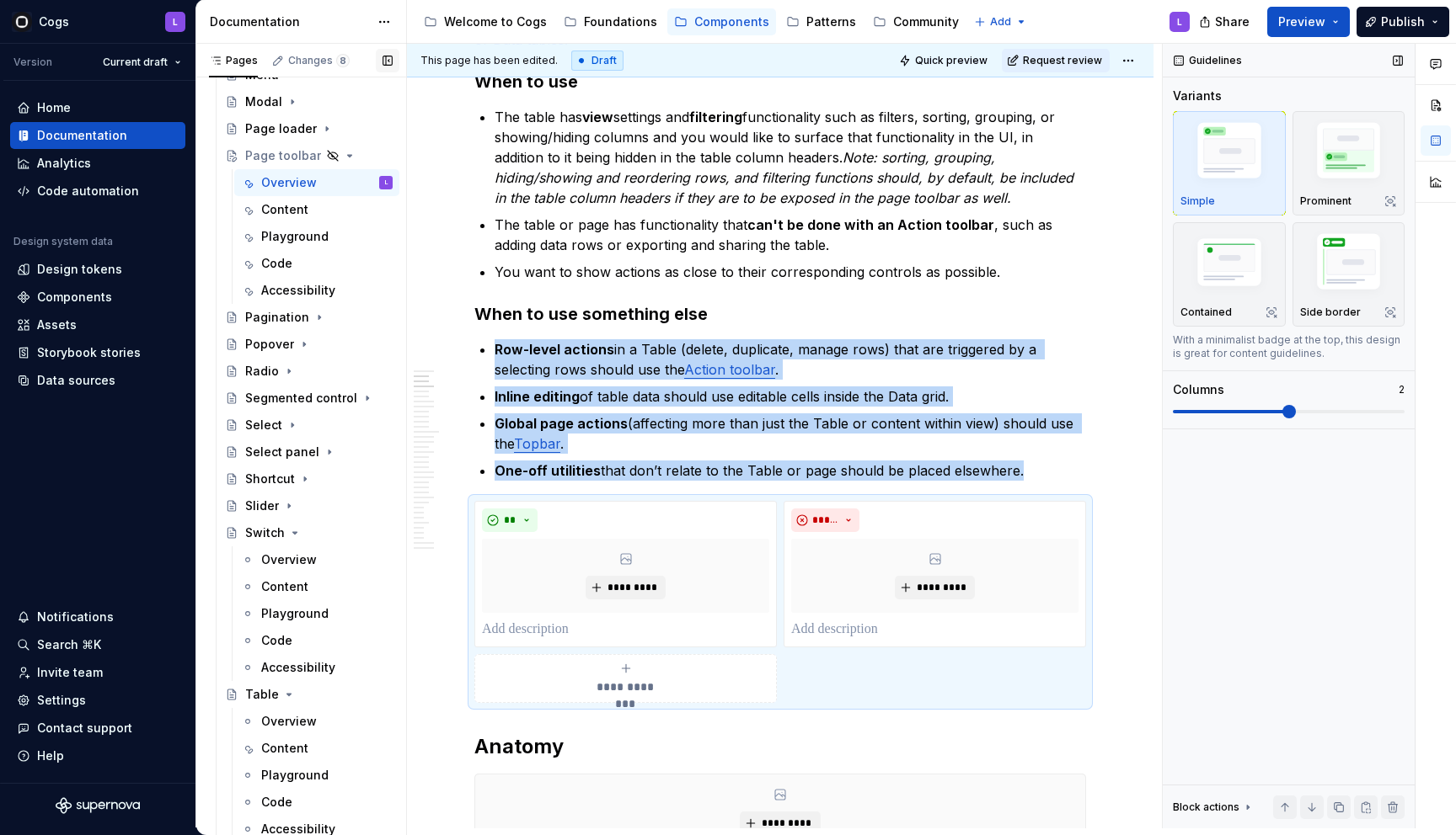
click at [390, 60] on button "button" at bounding box center [388, 60] width 24 height 24
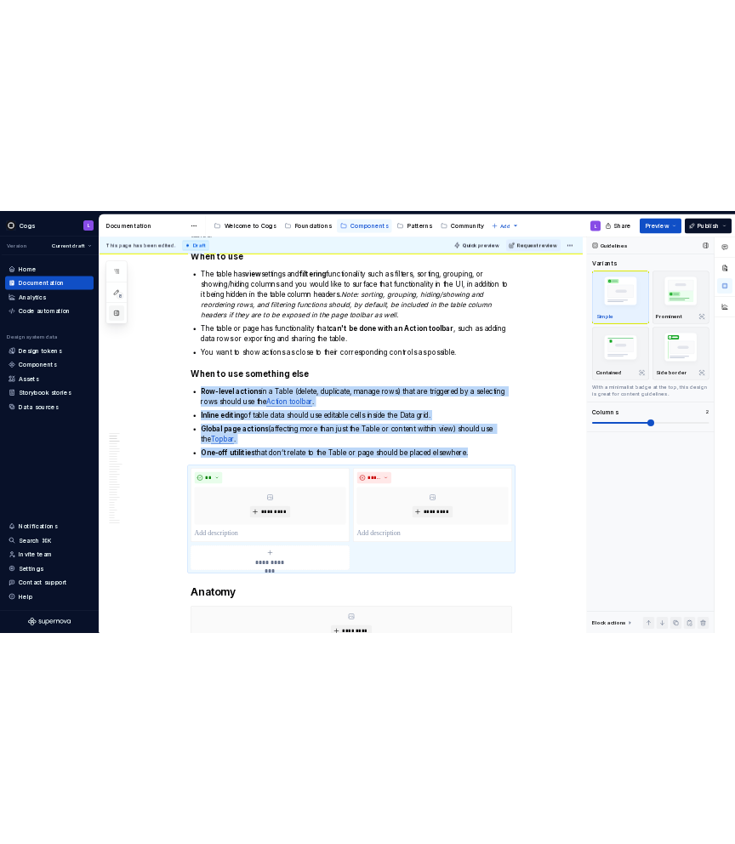
scroll to position [1, 0]
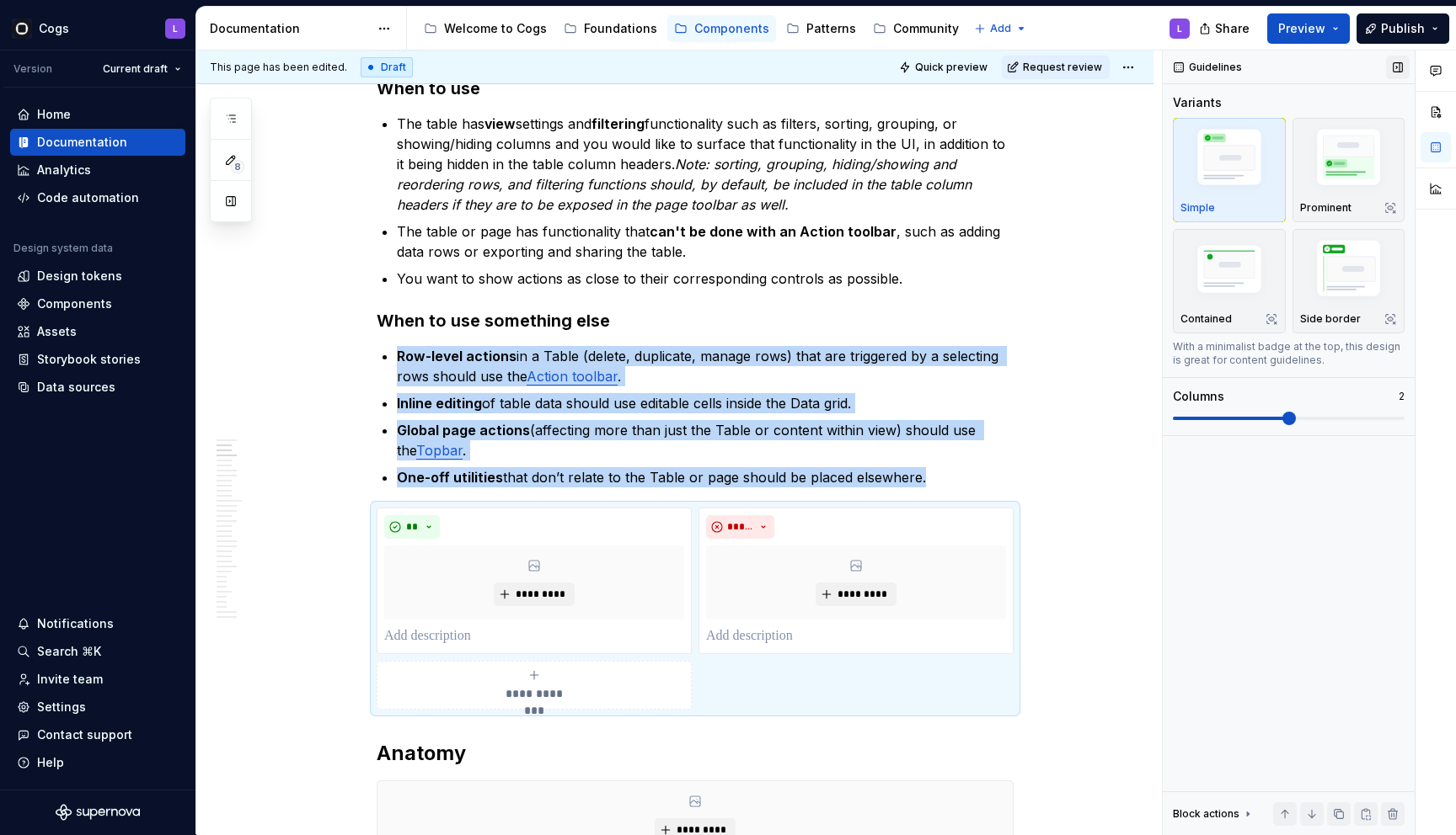
click at [1398, 67] on button "button" at bounding box center [1398, 67] width 24 height 24
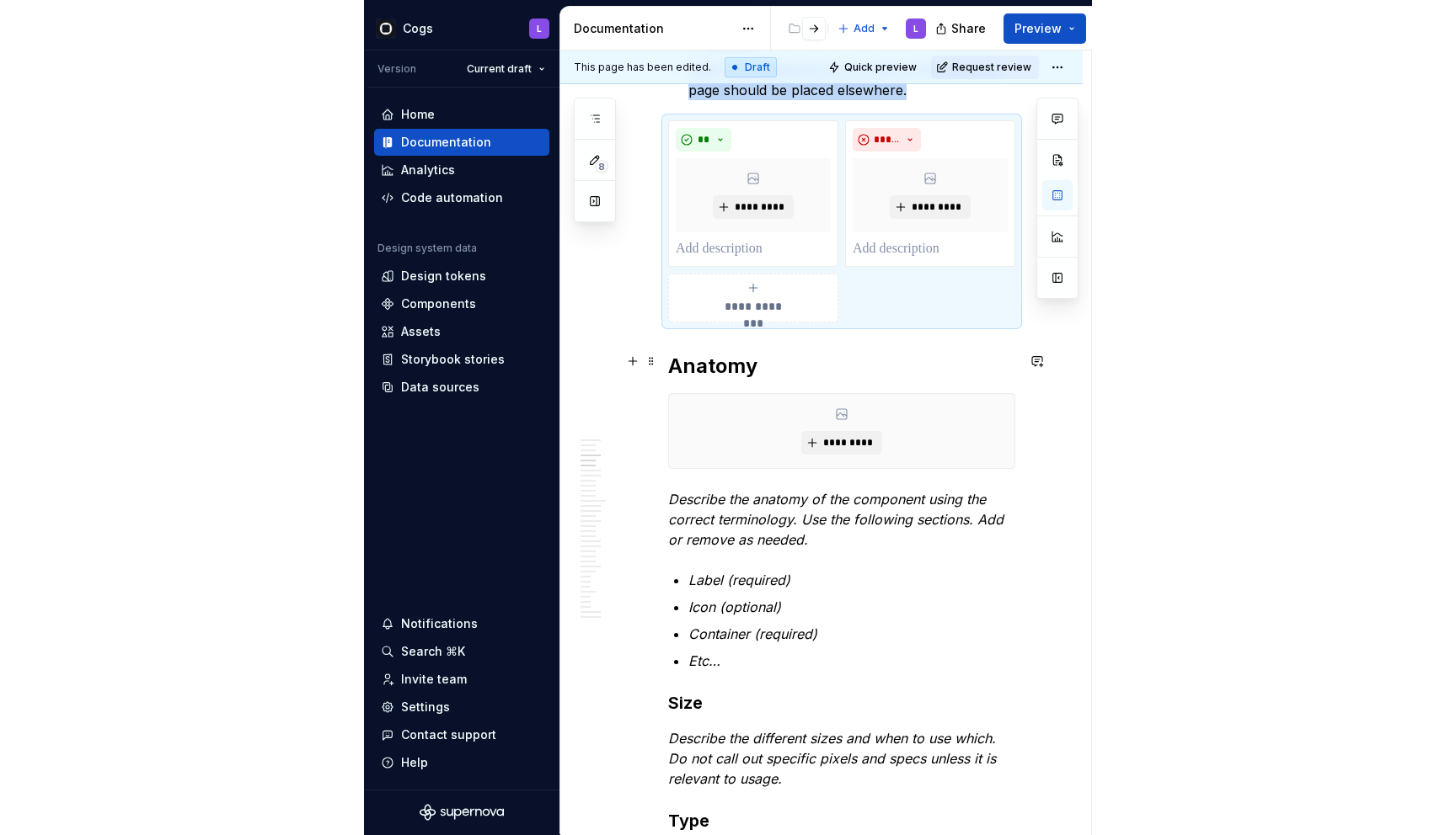
scroll to position [1501, 0]
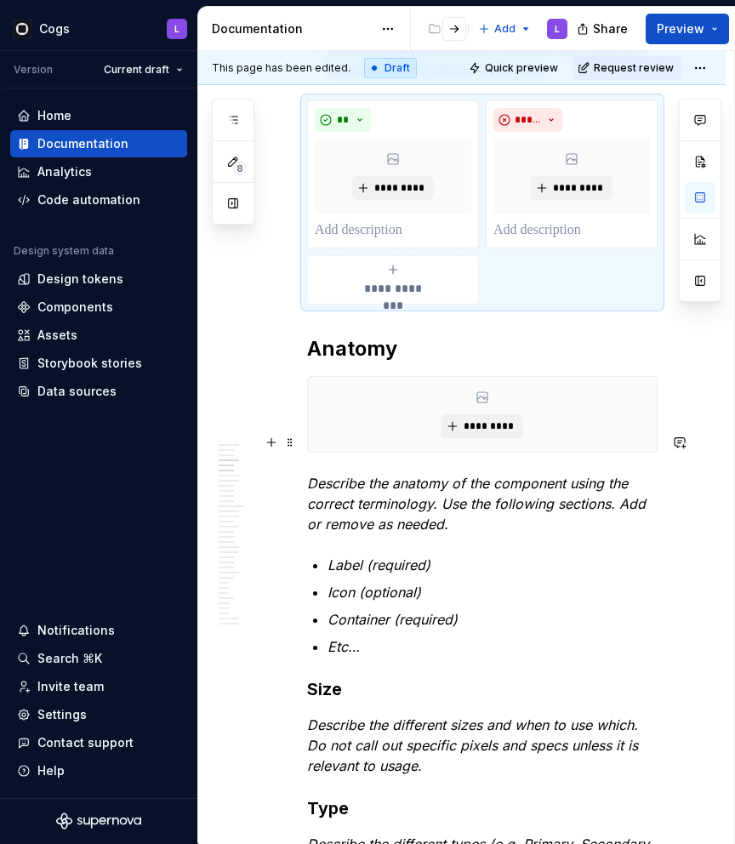
click at [453, 475] on em "Describe the anatomy of the component using the correct terminology. Use the fo…" at bounding box center [478, 504] width 343 height 58
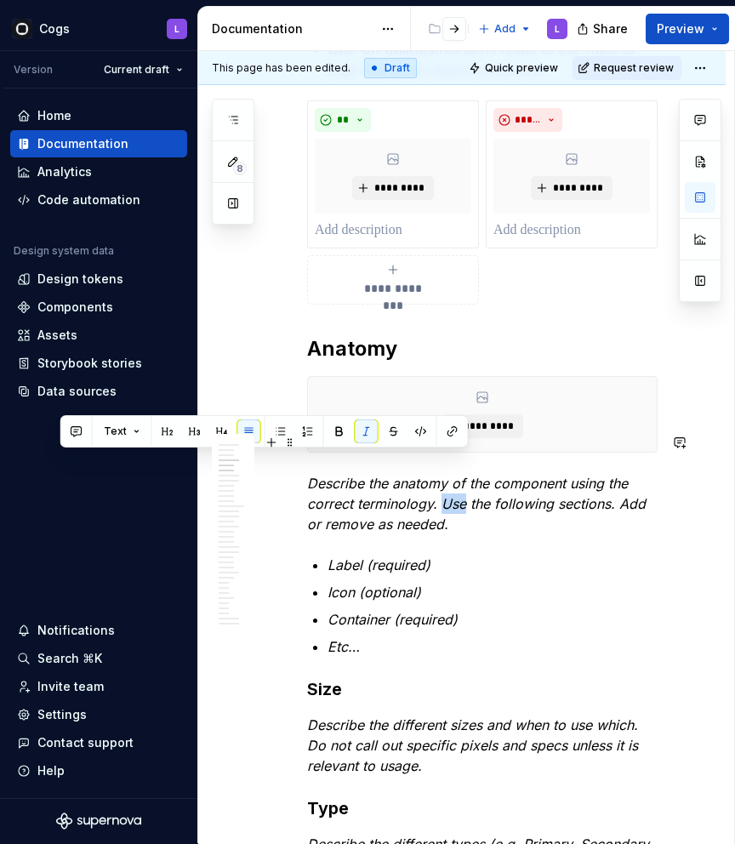
click at [453, 475] on em "Describe the anatomy of the component using the correct terminology. Use the fo…" at bounding box center [478, 504] width 343 height 58
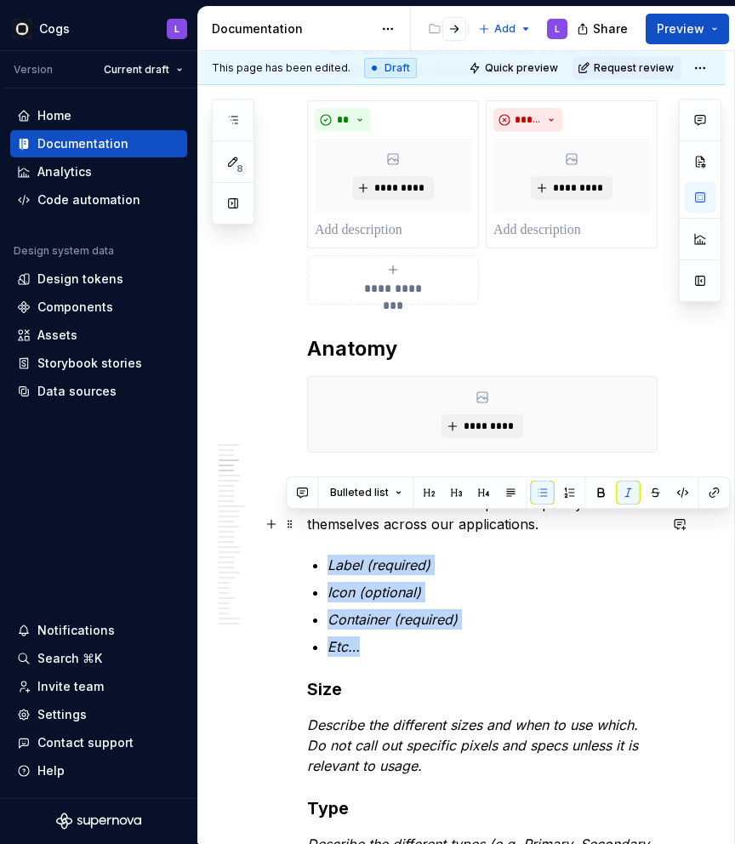
drag, startPoint x: 369, startPoint y: 599, endPoint x: 317, endPoint y: 525, distance: 90.9
click at [328, 555] on ul "Label (required) Icon (optional) Container (required) Etc…" at bounding box center [493, 606] width 330 height 102
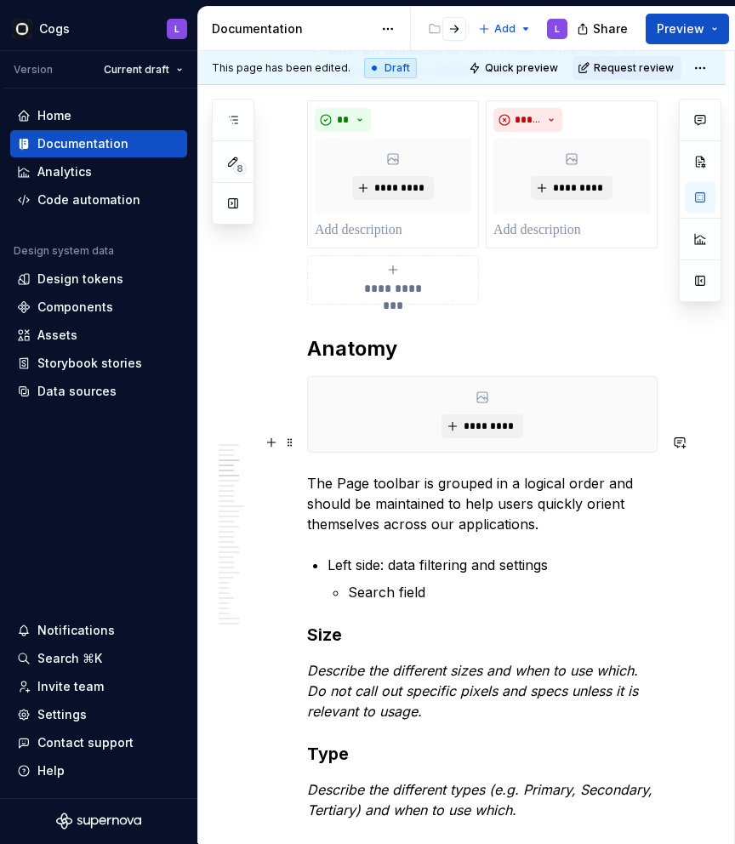
click at [575, 477] on p "The Page toolbar is grouped in a logical order and should be maintained to help…" at bounding box center [482, 503] width 351 height 61
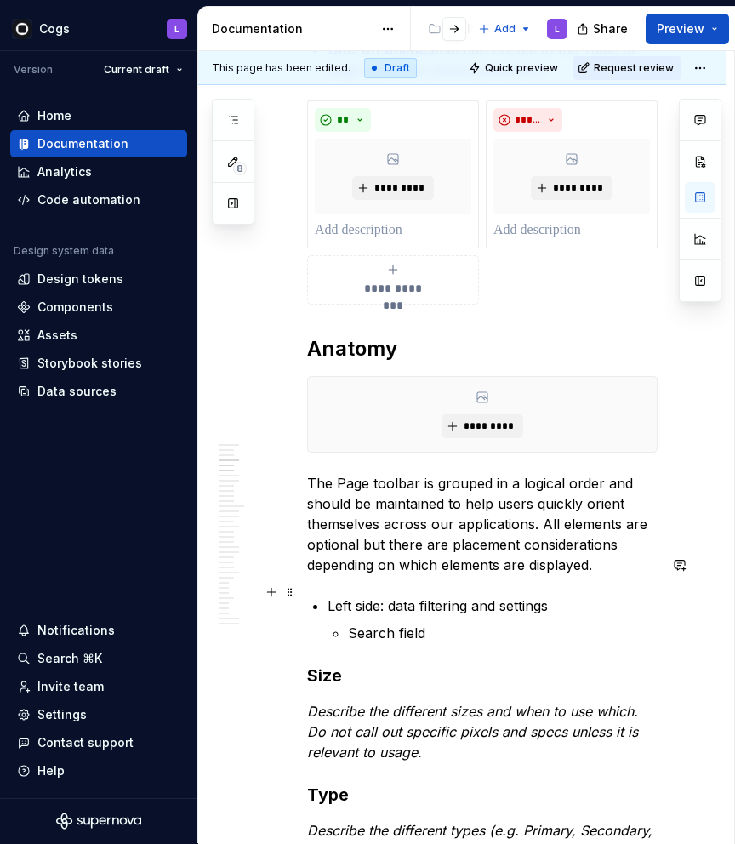
click at [480, 623] on p "Search field" at bounding box center [503, 633] width 310 height 20
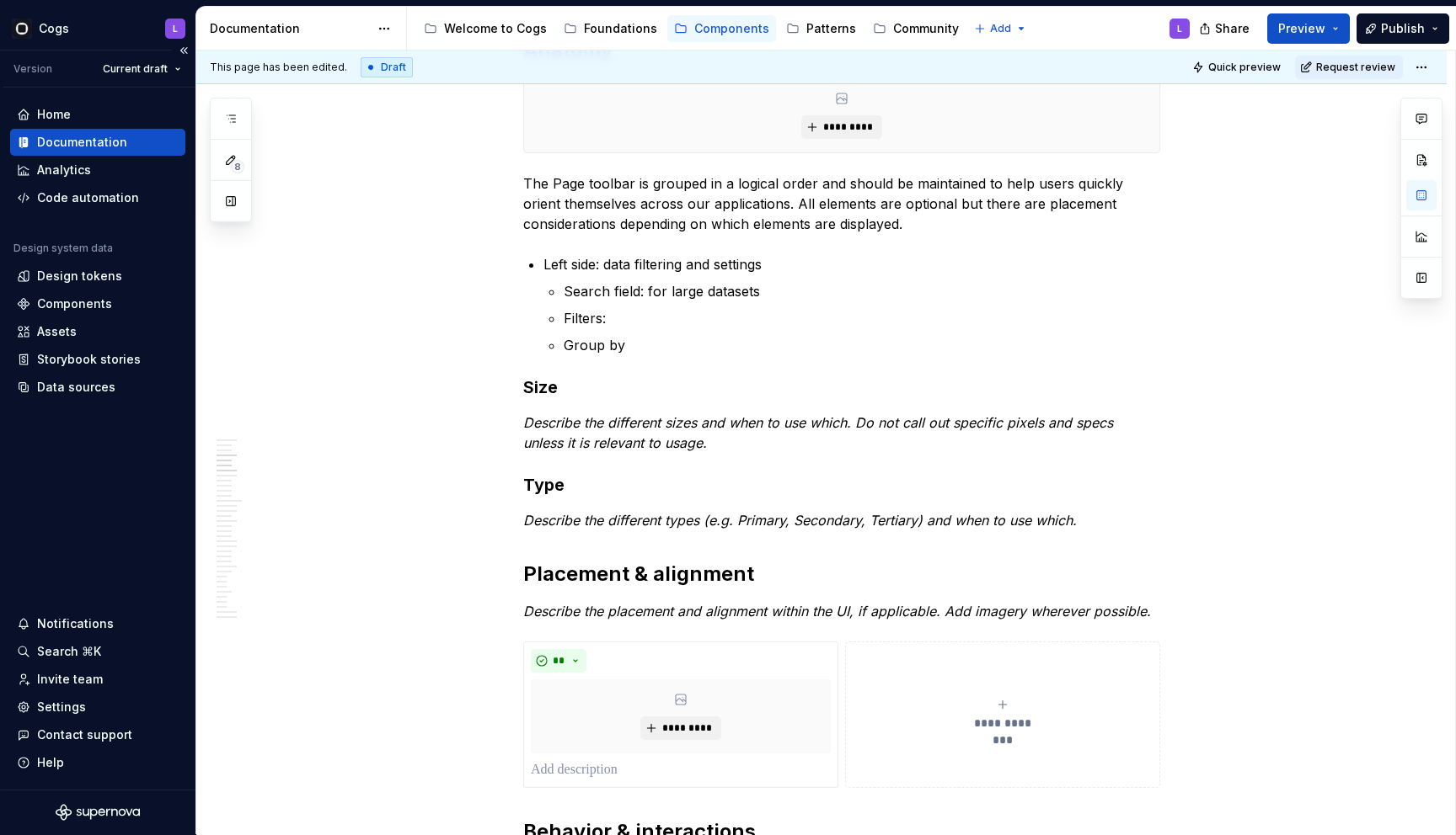
scroll to position [1480, 0]
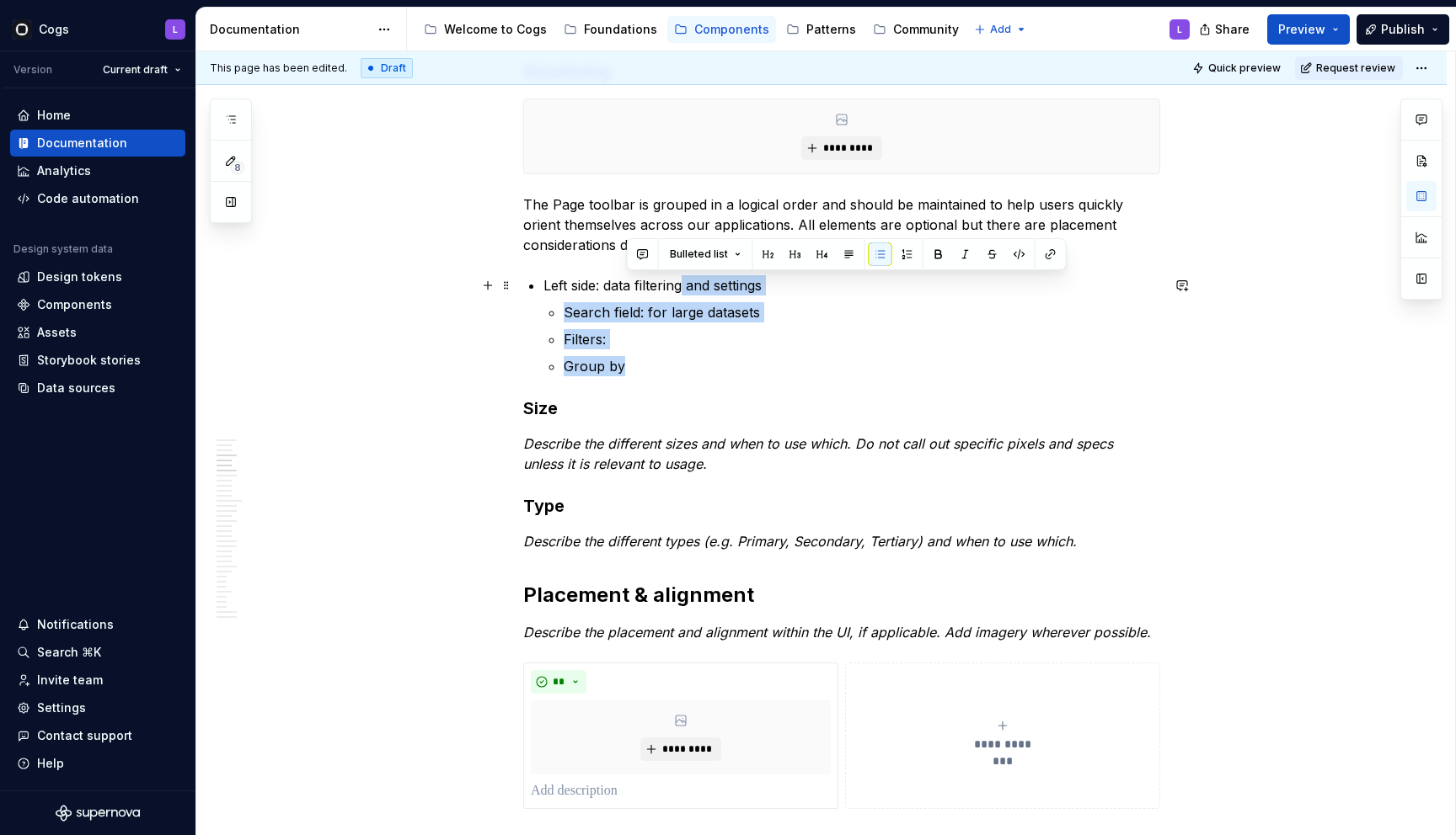
drag, startPoint x: 638, startPoint y: 371, endPoint x: 691, endPoint y: 287, distance: 99.3
click at [691, 287] on li "Left side: data filtering and settings Search field: for large datasets Filters…" at bounding box center [851, 325] width 617 height 101
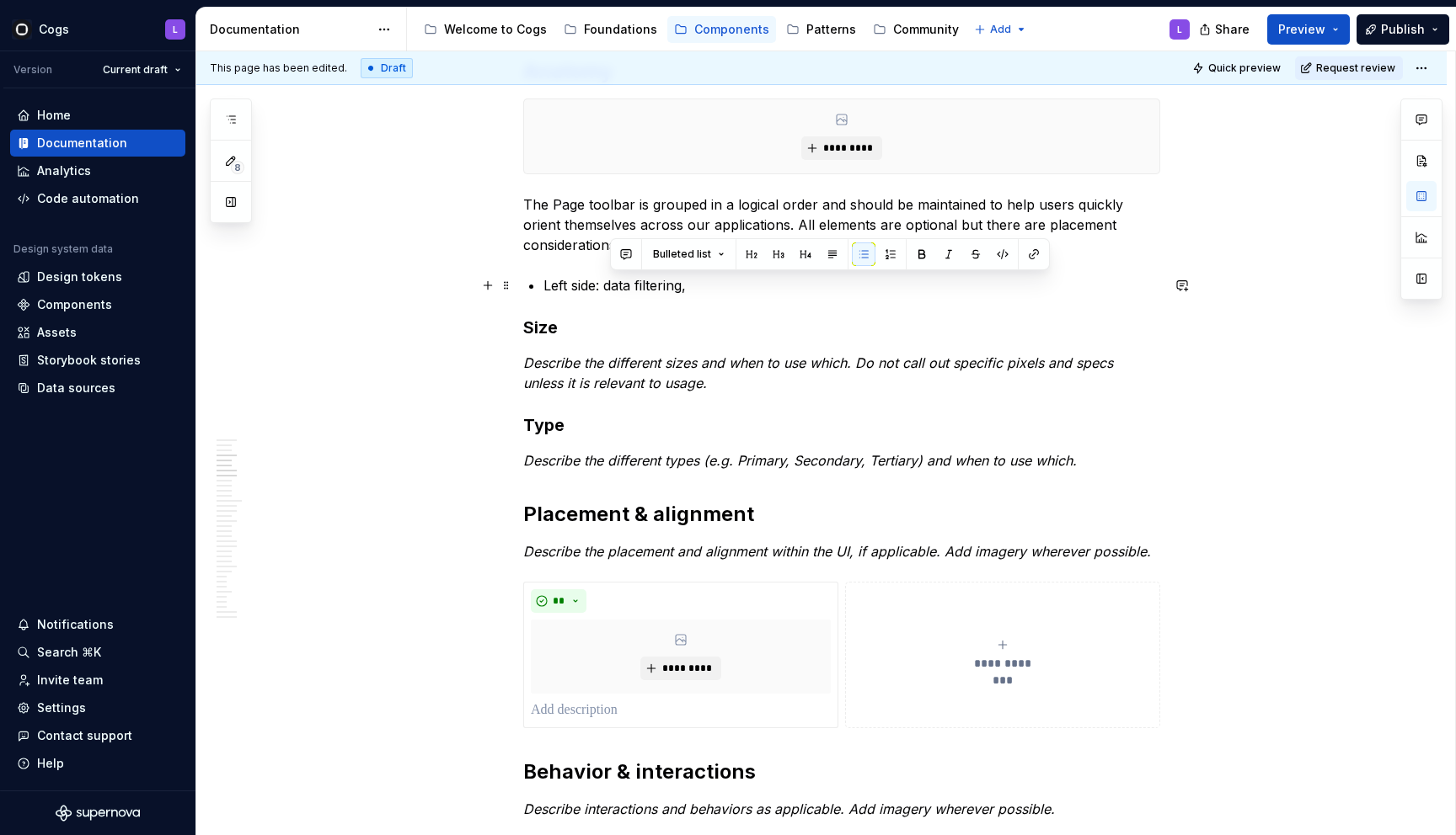
drag, startPoint x: 612, startPoint y: 286, endPoint x: 718, endPoint y: 286, distance: 106.0
click at [718, 286] on p "Left side: data filtering," at bounding box center [851, 285] width 617 height 20
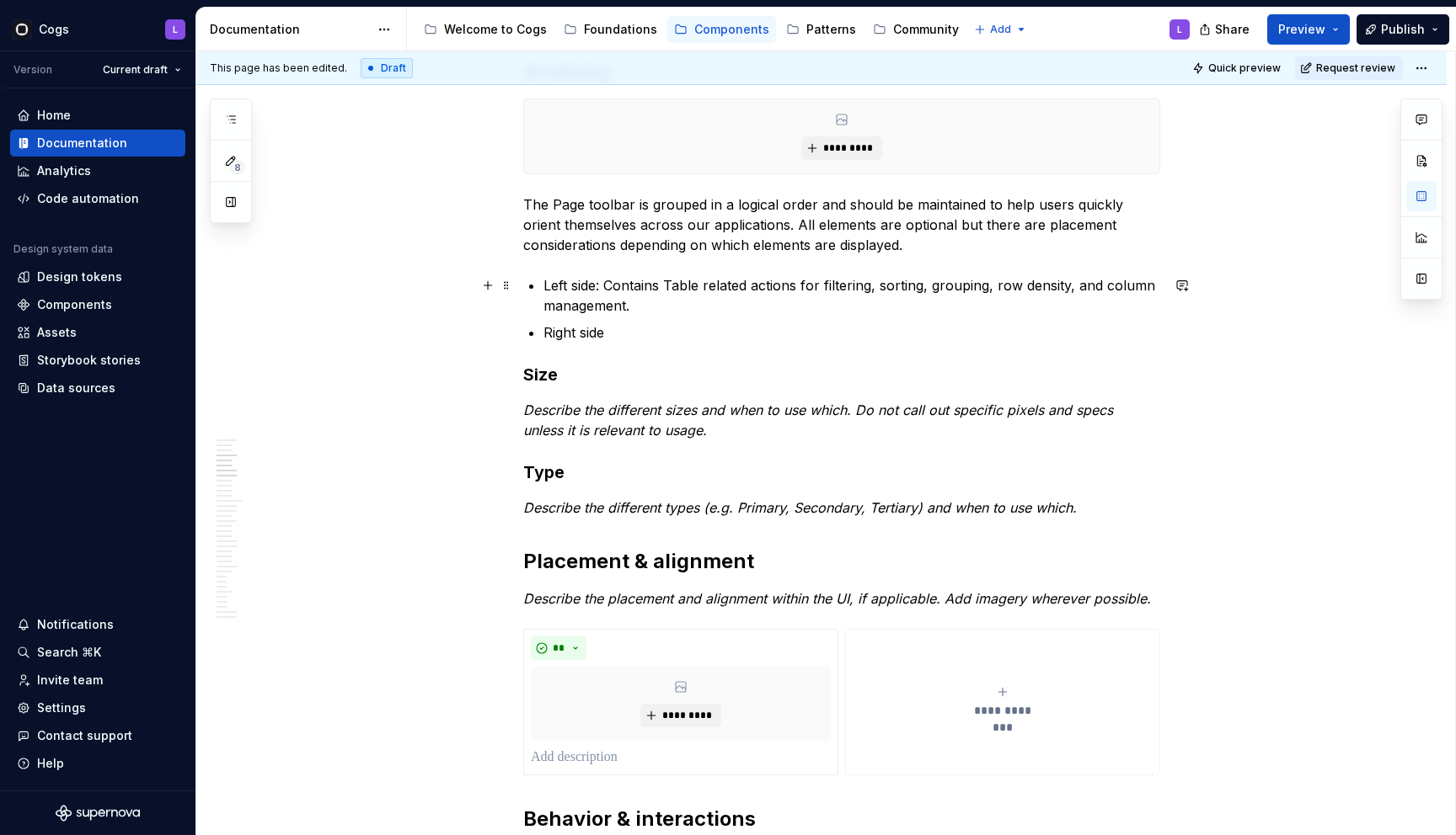
click at [667, 309] on p "Left side: Contains Table related actions for filtering, sorting, grouping, row…" at bounding box center [851, 295] width 617 height 41
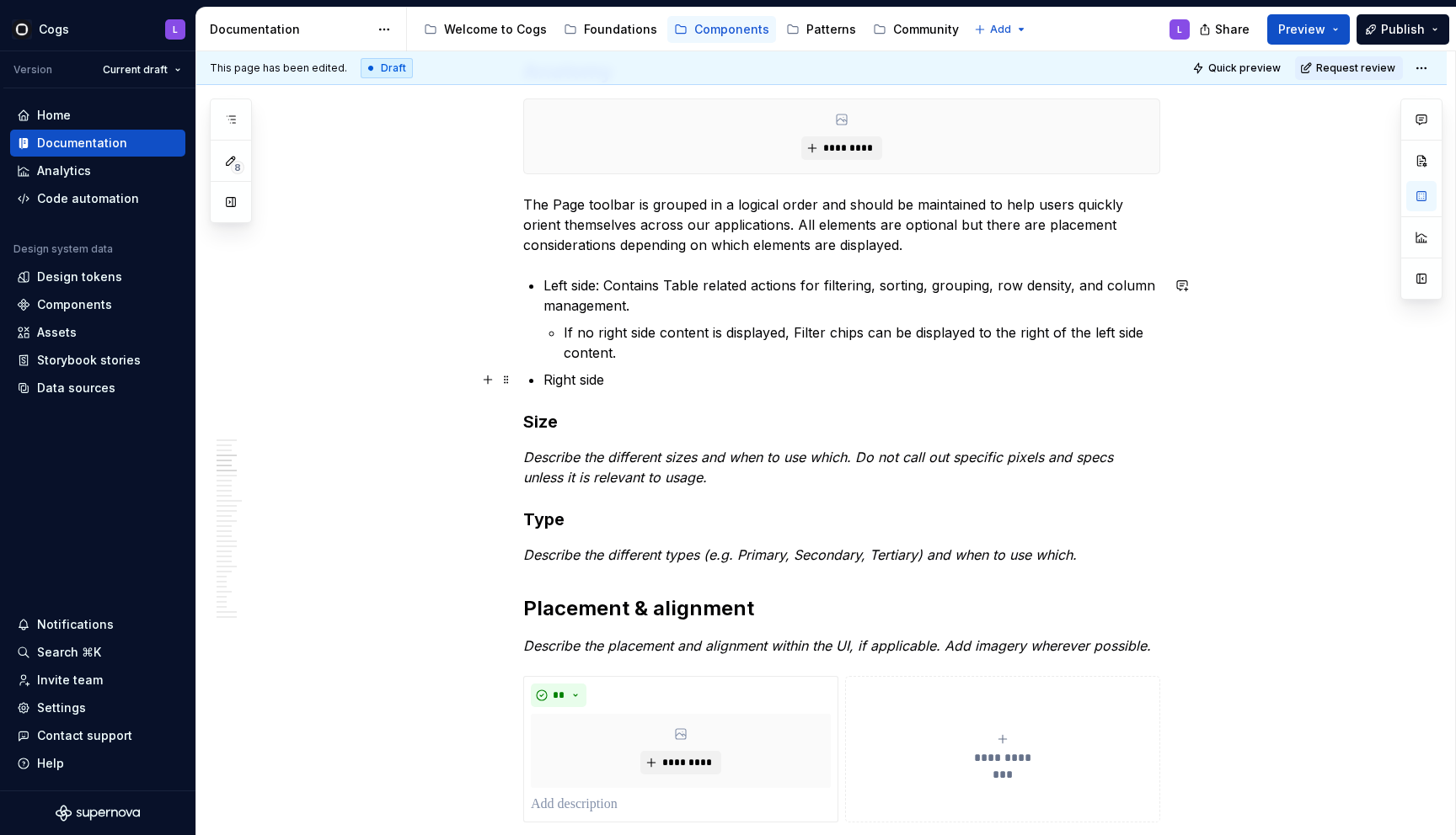
click at [680, 387] on p "Right side" at bounding box center [851, 380] width 617 height 20
click at [728, 380] on p "Right side: Contains actions related to the Table or content section" at bounding box center [851, 380] width 617 height 20
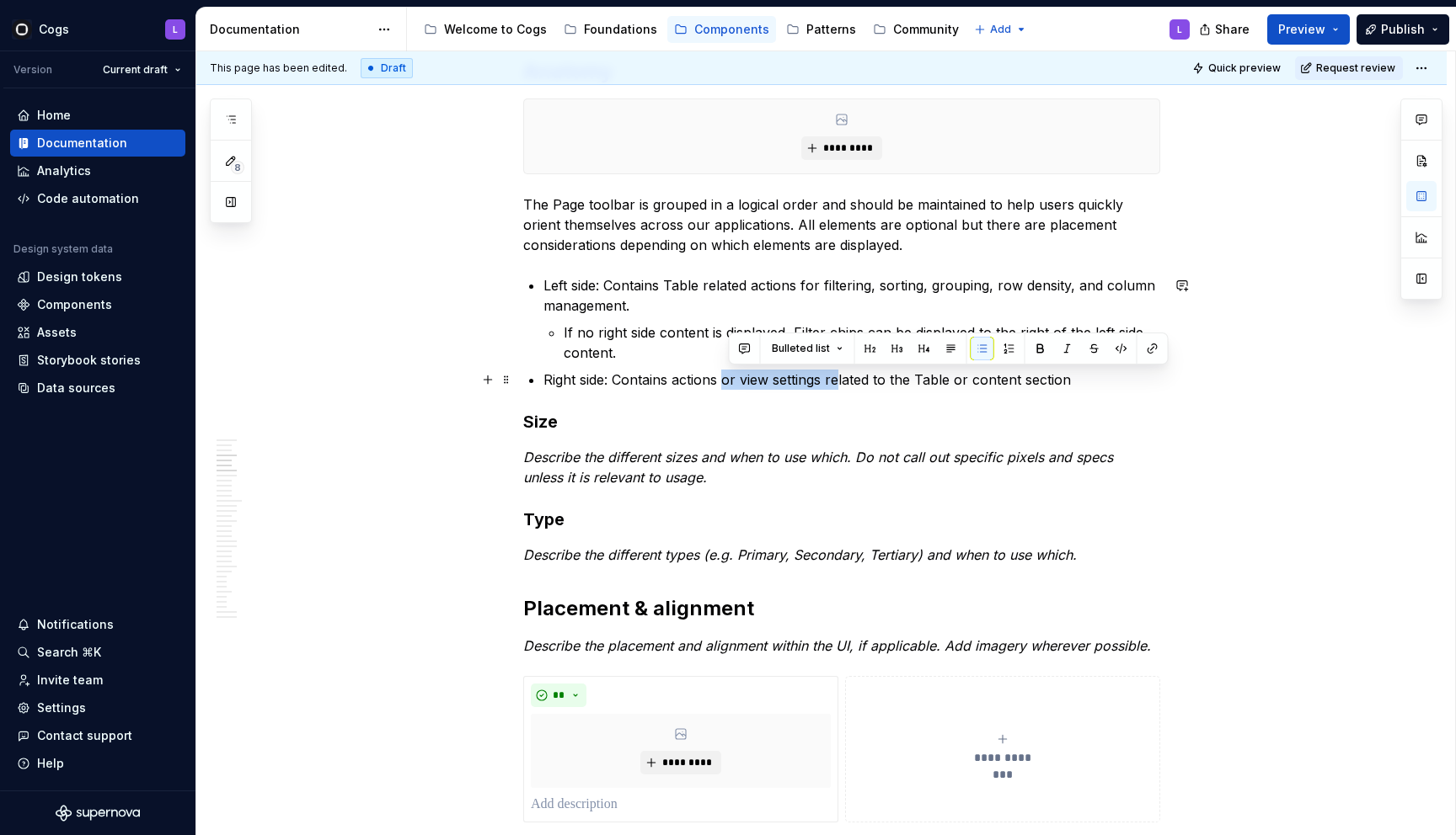
drag, startPoint x: 729, startPoint y: 381, endPoint x: 843, endPoint y: 381, distance: 114.0
click at [843, 381] on p "Right side: Contains actions or view settings related to the Table or content s…" at bounding box center [851, 380] width 617 height 20
click at [843, 380] on p "Right side: Contains actions or view settings related to the Table or content s…" at bounding box center [851, 380] width 617 height 20
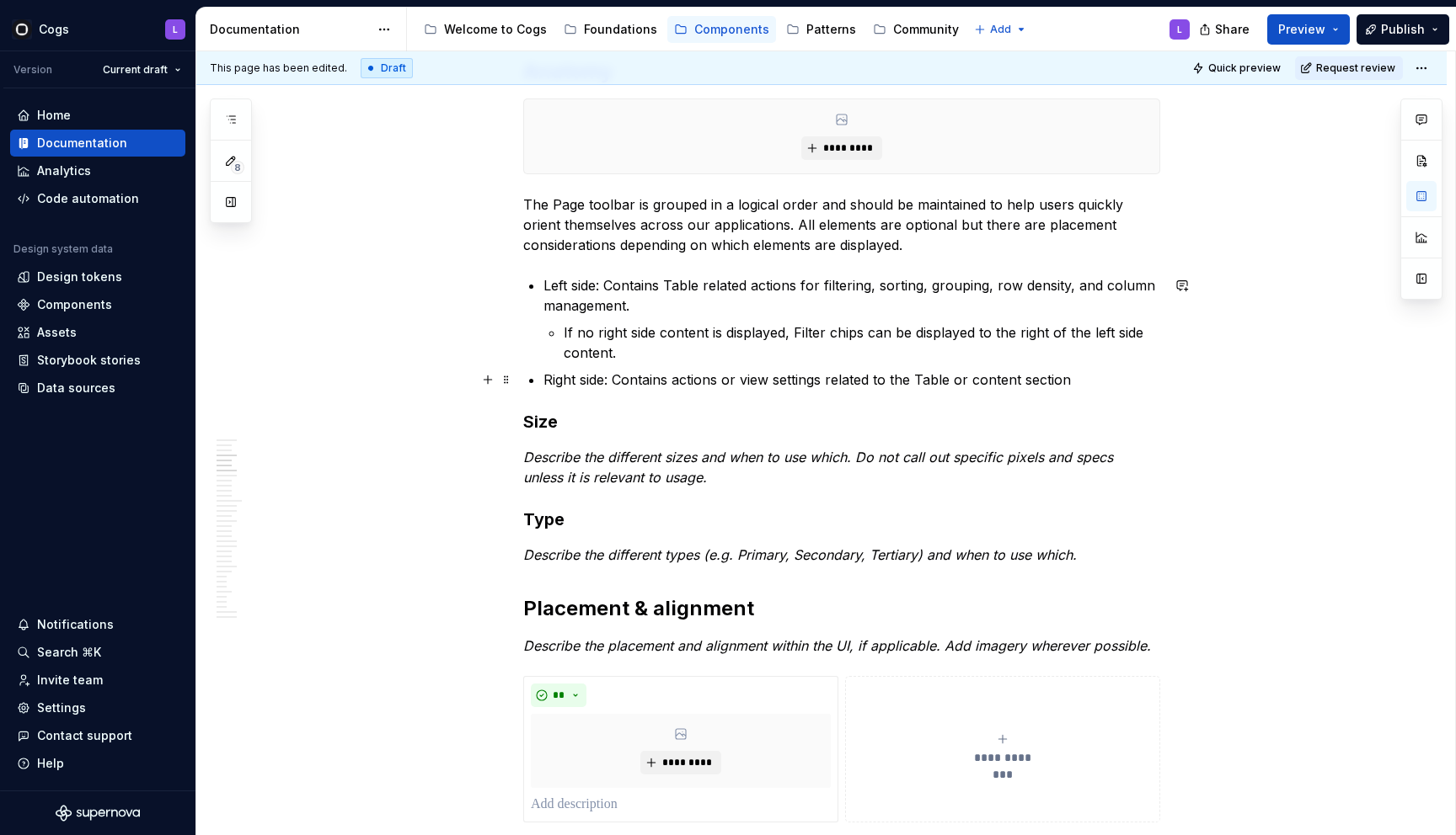
click at [727, 377] on p "Right side: Contains actions or view settings related to the Table or content s…" at bounding box center [851, 380] width 617 height 20
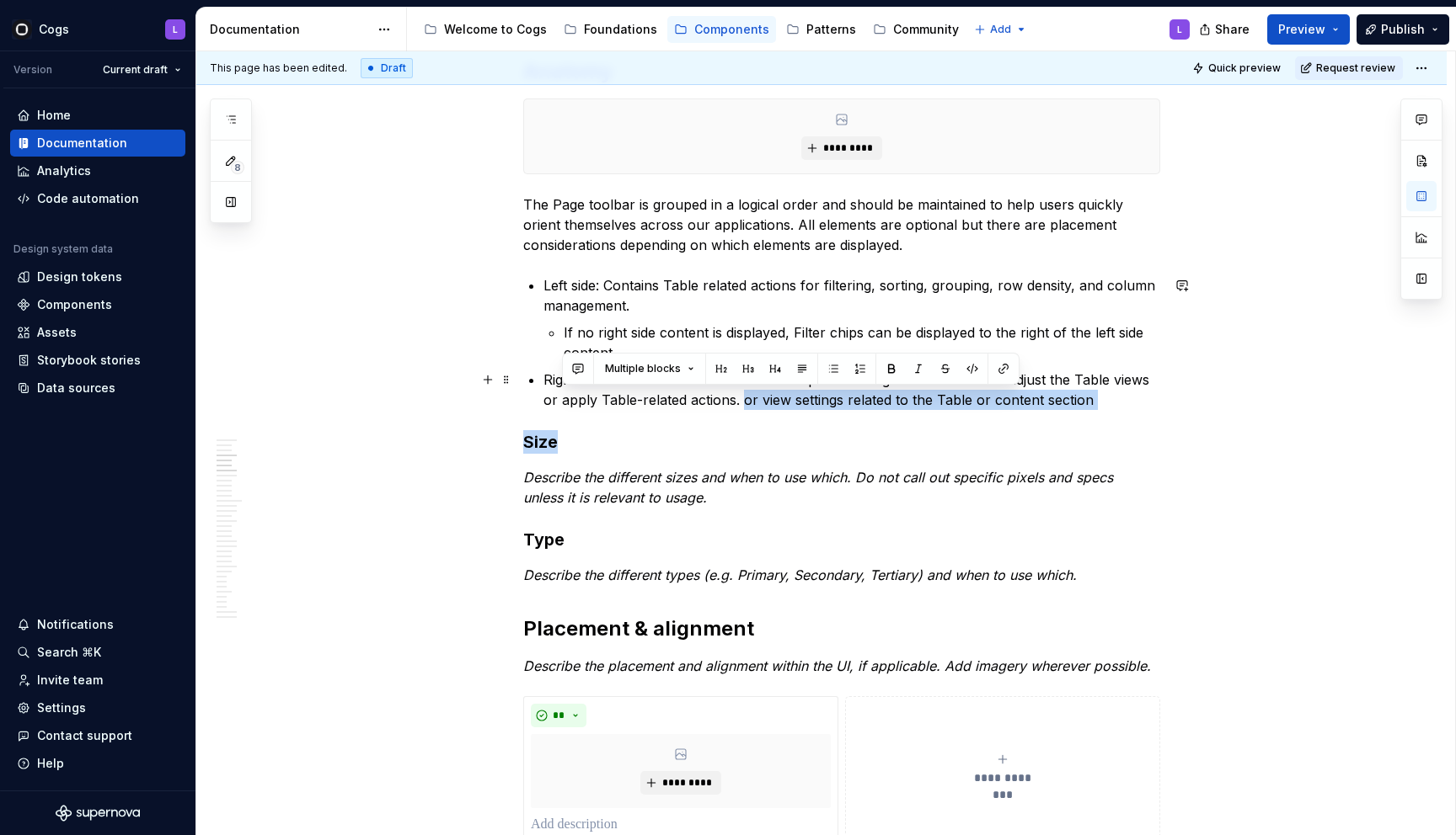
click at [784, 403] on p "Right side: Contains actions and button-inputs like Segmented control to adjust…" at bounding box center [851, 390] width 617 height 41
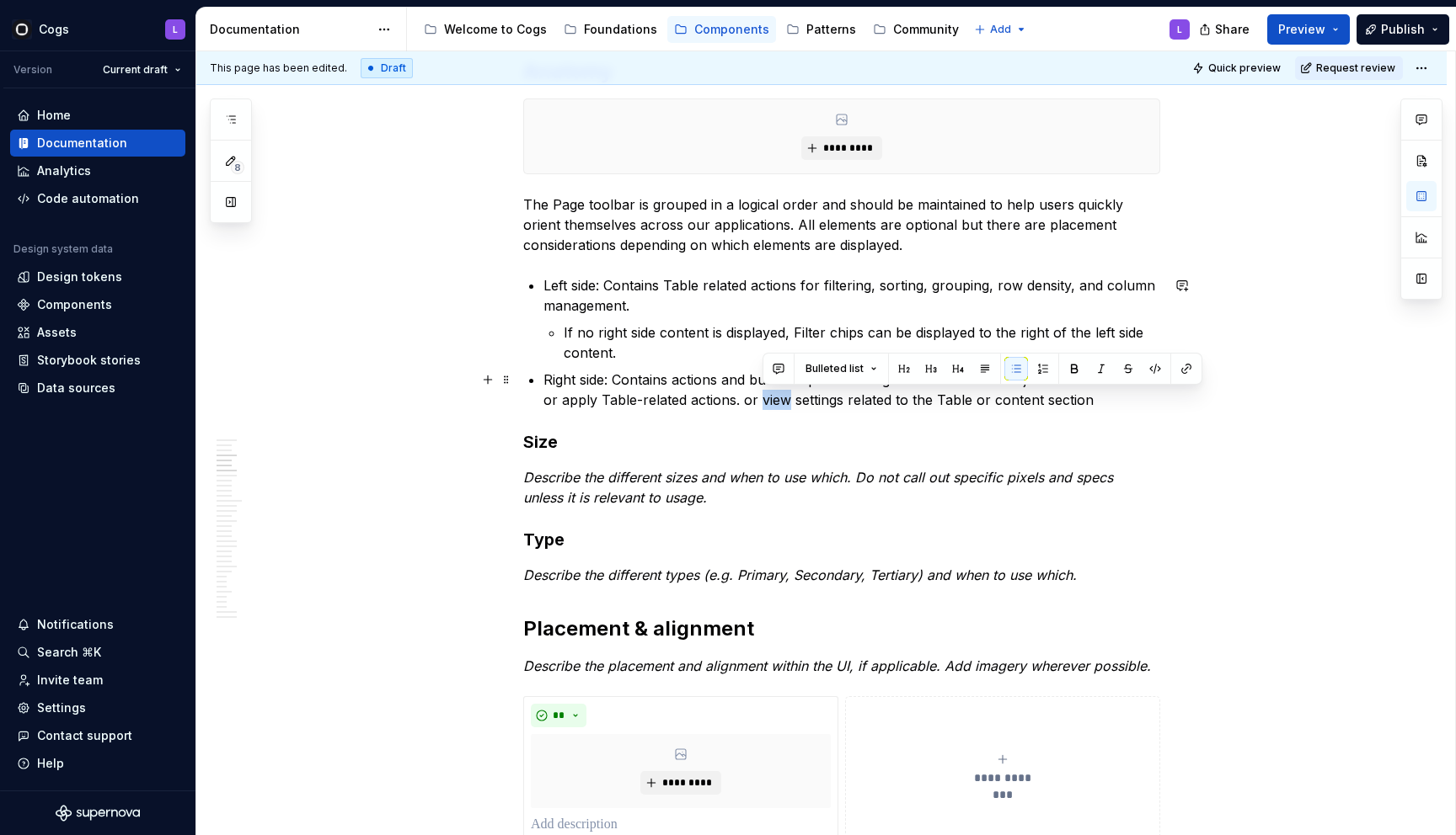
click at [784, 403] on p "Right side: Contains actions and button-inputs like Segmented control to adjust…" at bounding box center [851, 390] width 617 height 41
click at [751, 402] on p "Right side: Contains actions and button-inputs like Segmented control to adjust…" at bounding box center [851, 390] width 617 height 41
drag, startPoint x: 745, startPoint y: 402, endPoint x: 1111, endPoint y: 405, distance: 366.0
click at [1111, 405] on p "Right side: Contains actions and button-inputs like Segmented control to adjust…" at bounding box center [851, 390] width 617 height 41
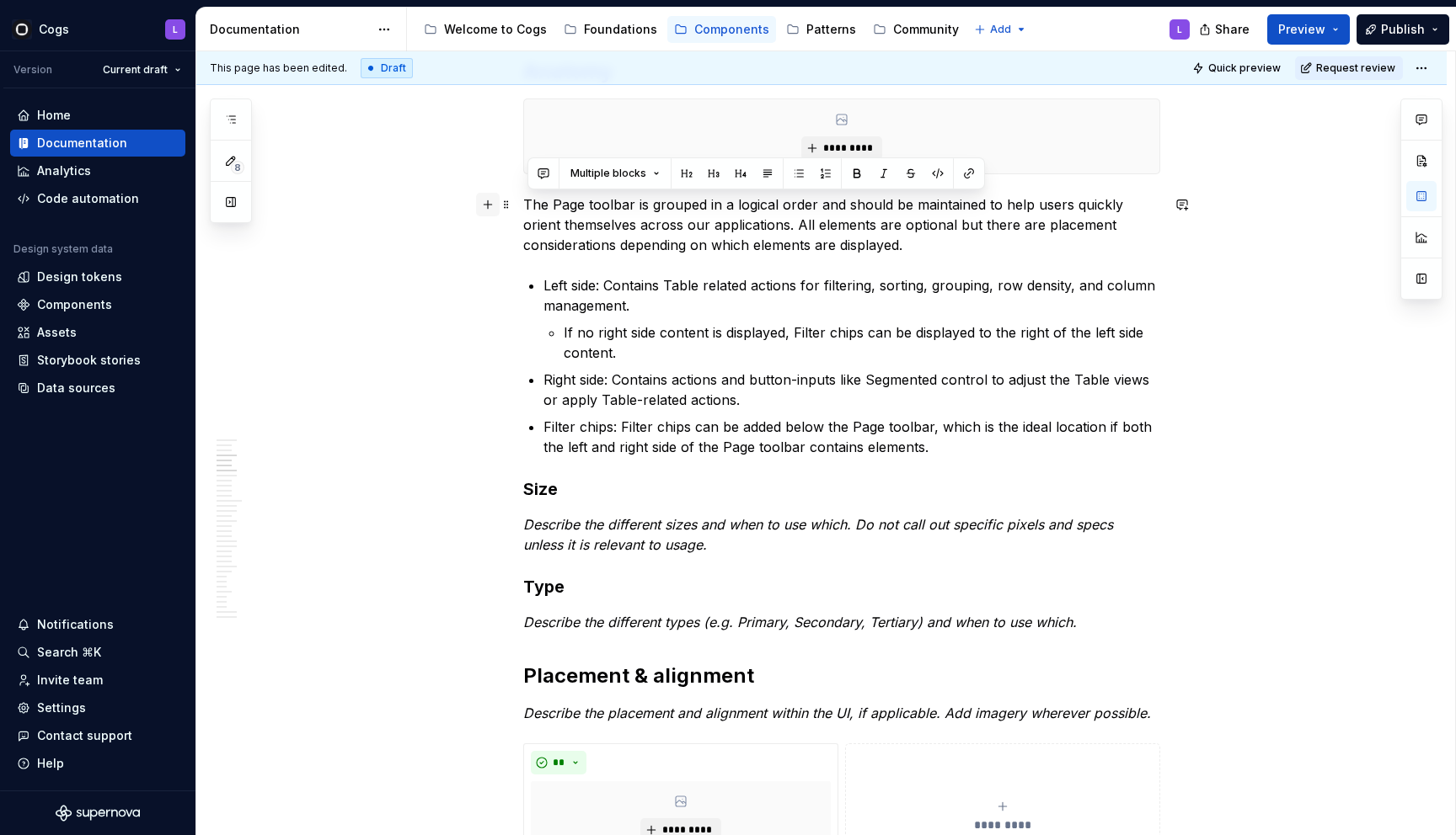
drag, startPoint x: 980, startPoint y: 441, endPoint x: 490, endPoint y: 203, distance: 544.7
copy div "The Page toolbar is grouped in a logical order and should be maintained to help…"
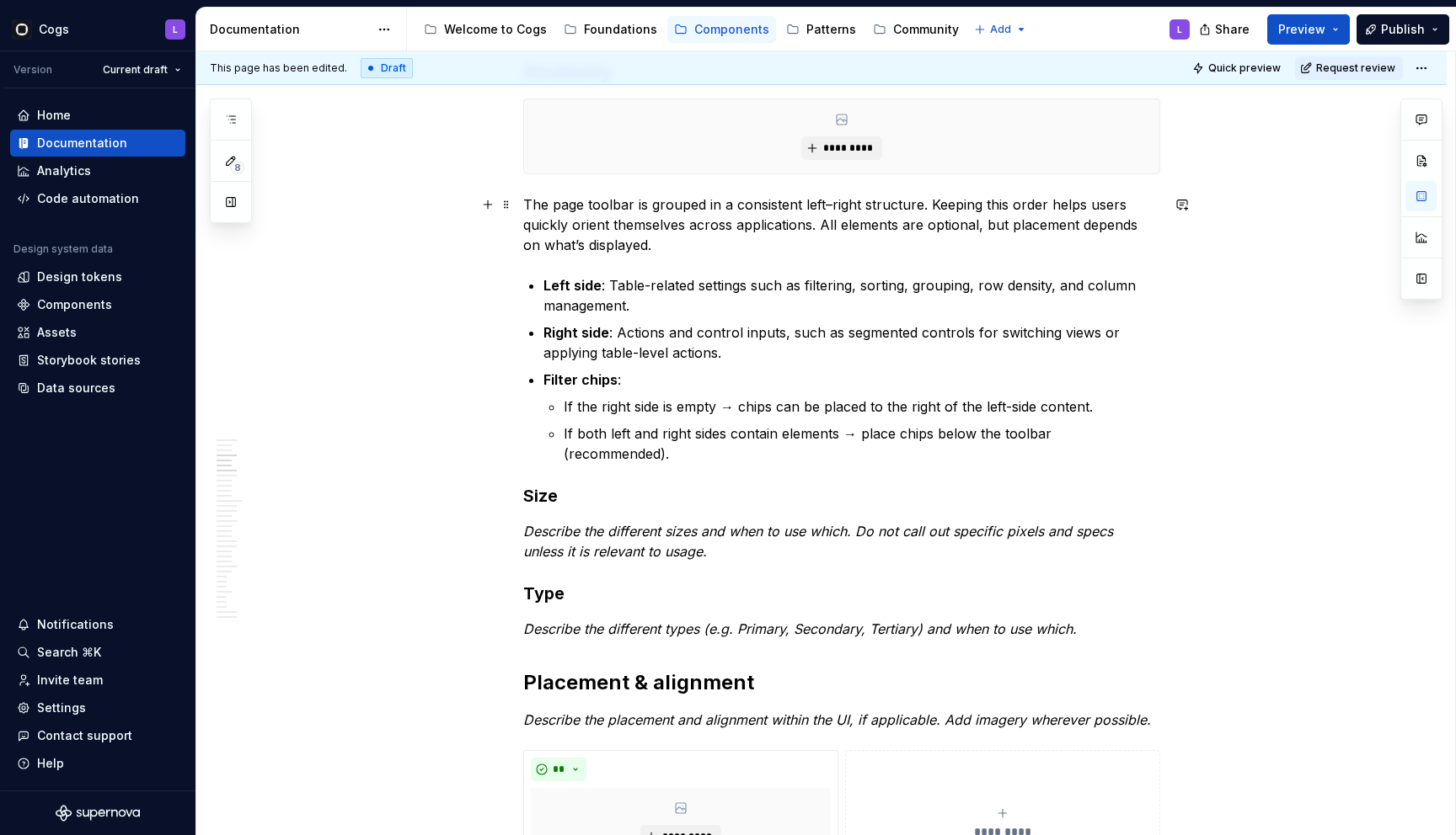
click at [557, 199] on p "The page toolbar is grouped in a consistent left–right structure. Keeping this …" at bounding box center [841, 225] width 636 height 60
click at [1009, 435] on p "If both left and right sides contain elements → place chips below the toolbar (…" at bounding box center [861, 443] width 597 height 41
click at [916, 443] on p "If both left and right sides contain elements → place chips below the Page tool…" at bounding box center [861, 443] width 597 height 41
click at [894, 451] on p "If both left and right sides contain elements → place chips below the Page tool…" at bounding box center [861, 443] width 597 height 41
click at [635, 547] on em "Describe the different sizes and when to use which. Do not call out specific pi…" at bounding box center [821, 541] width 594 height 37
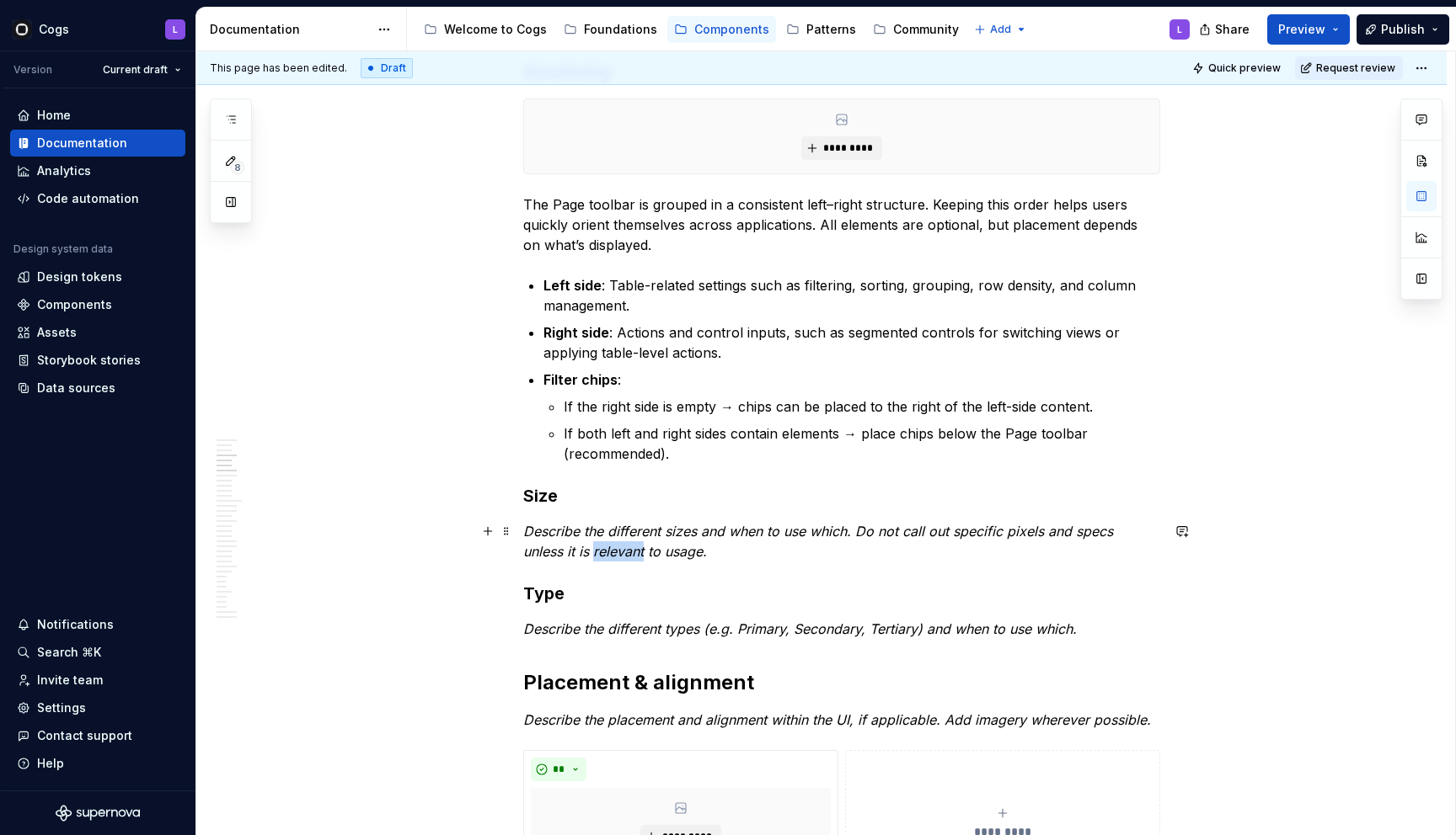
click at [635, 547] on em "Describe the different sizes and when to use which. Do not call out specific pi…" at bounding box center [821, 541] width 594 height 37
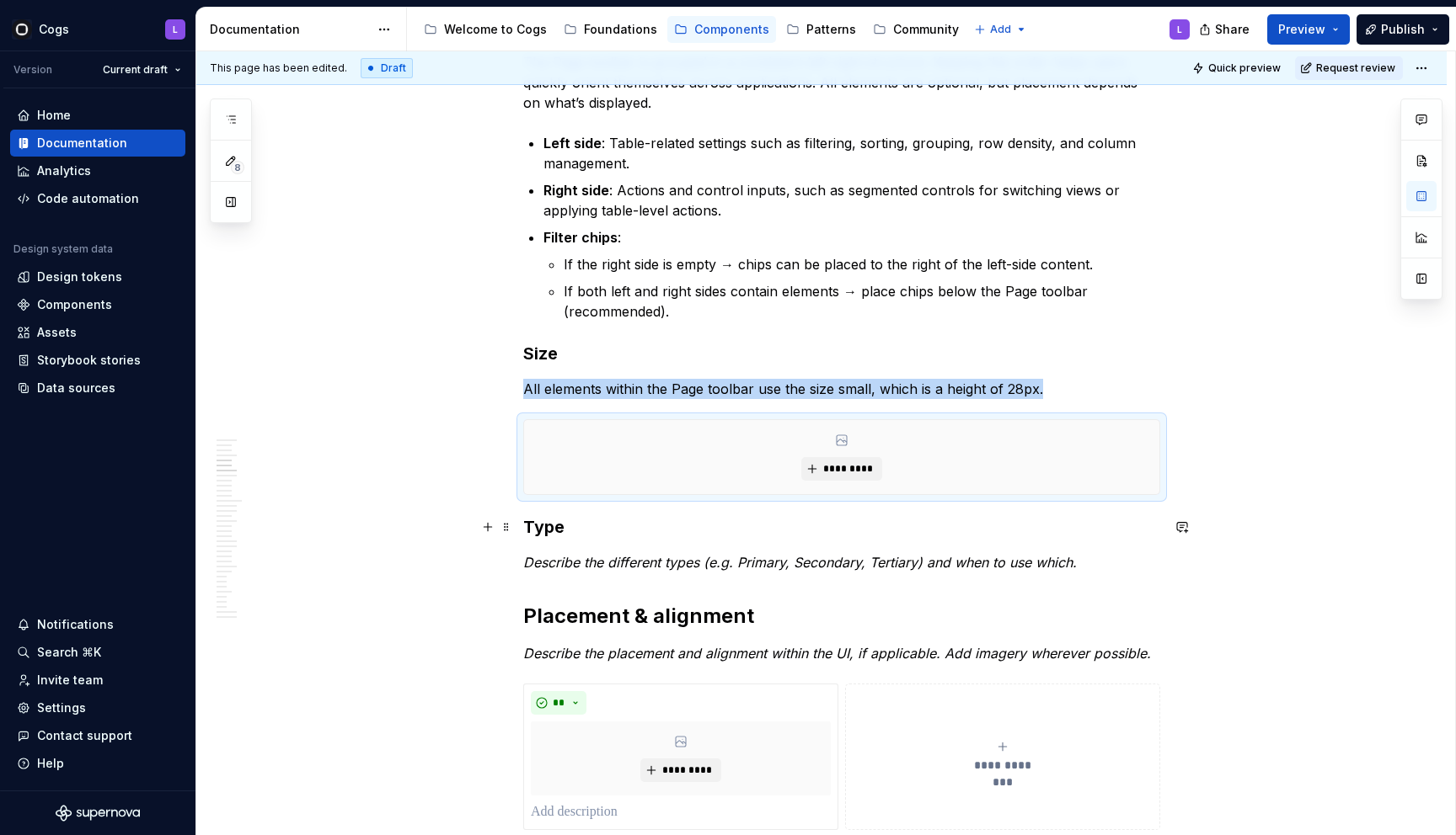
scroll to position [1632, 0]
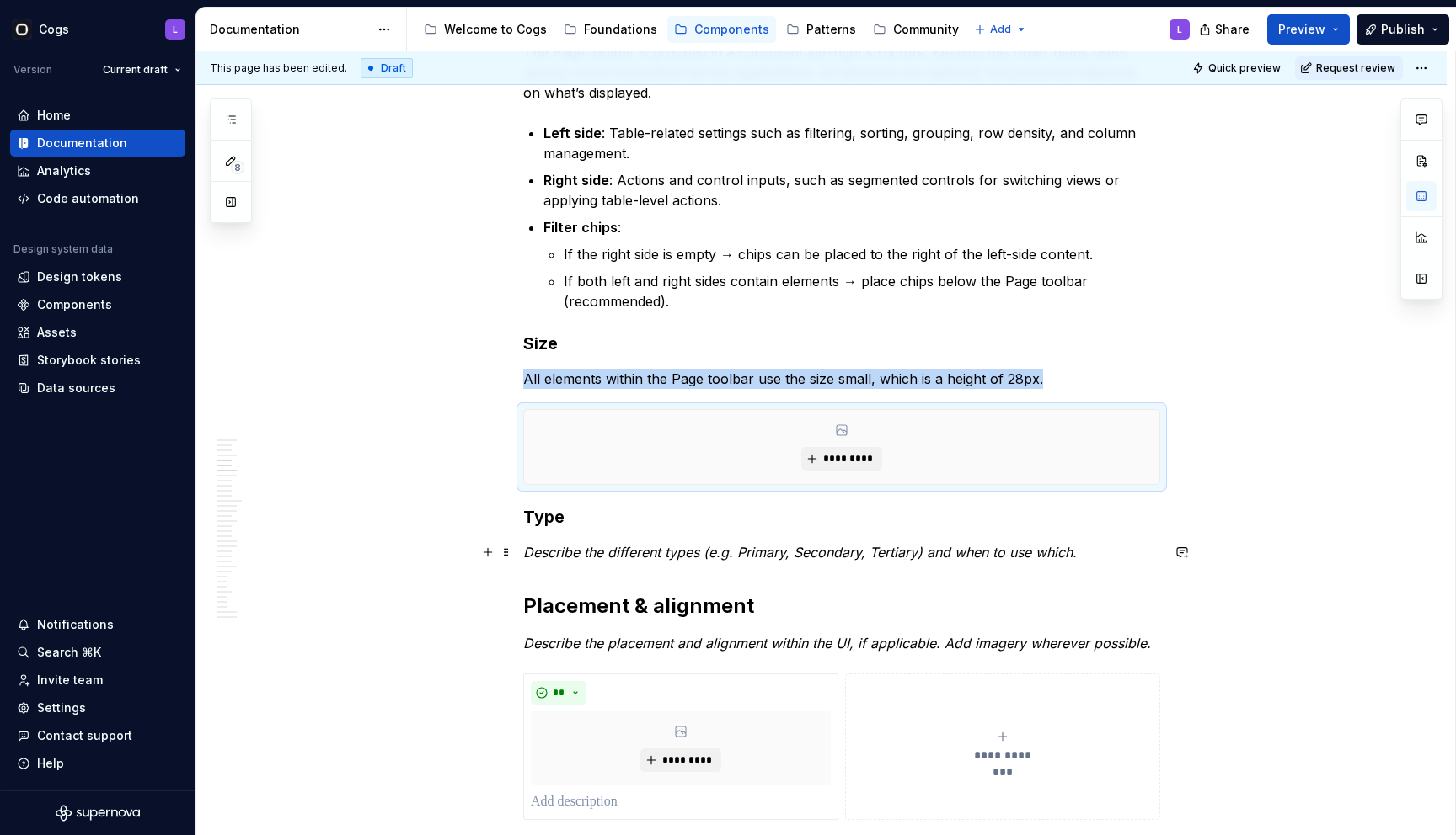
click at [616, 556] on em "Describe the different types (e.g. Primary, Secondary, Tertiary) and when to us…" at bounding box center [800, 552] width 553 height 17
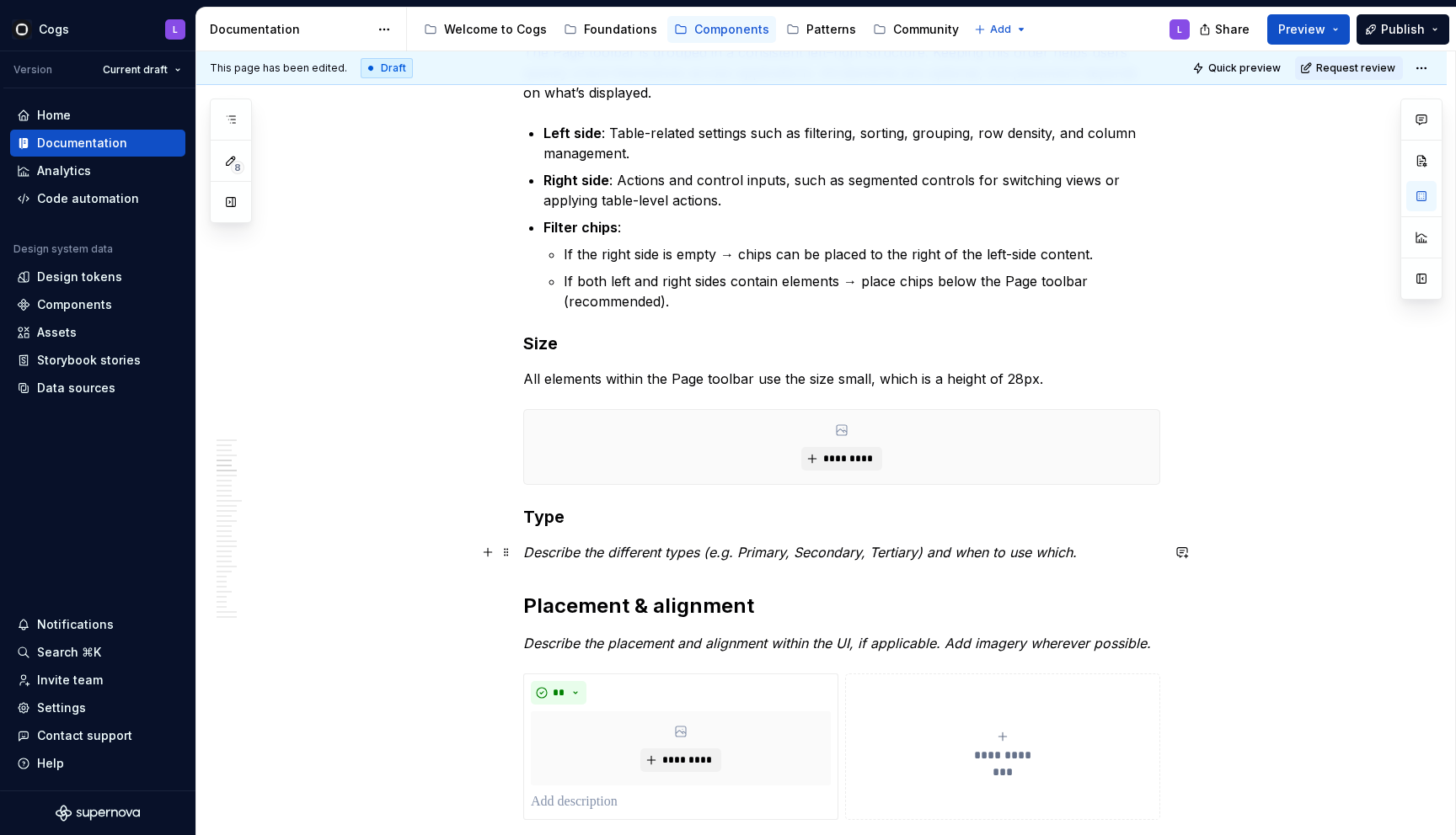
click at [616, 554] on em "Describe the different types (e.g. Primary, Secondary, Tertiary) and when to us…" at bounding box center [800, 552] width 553 height 17
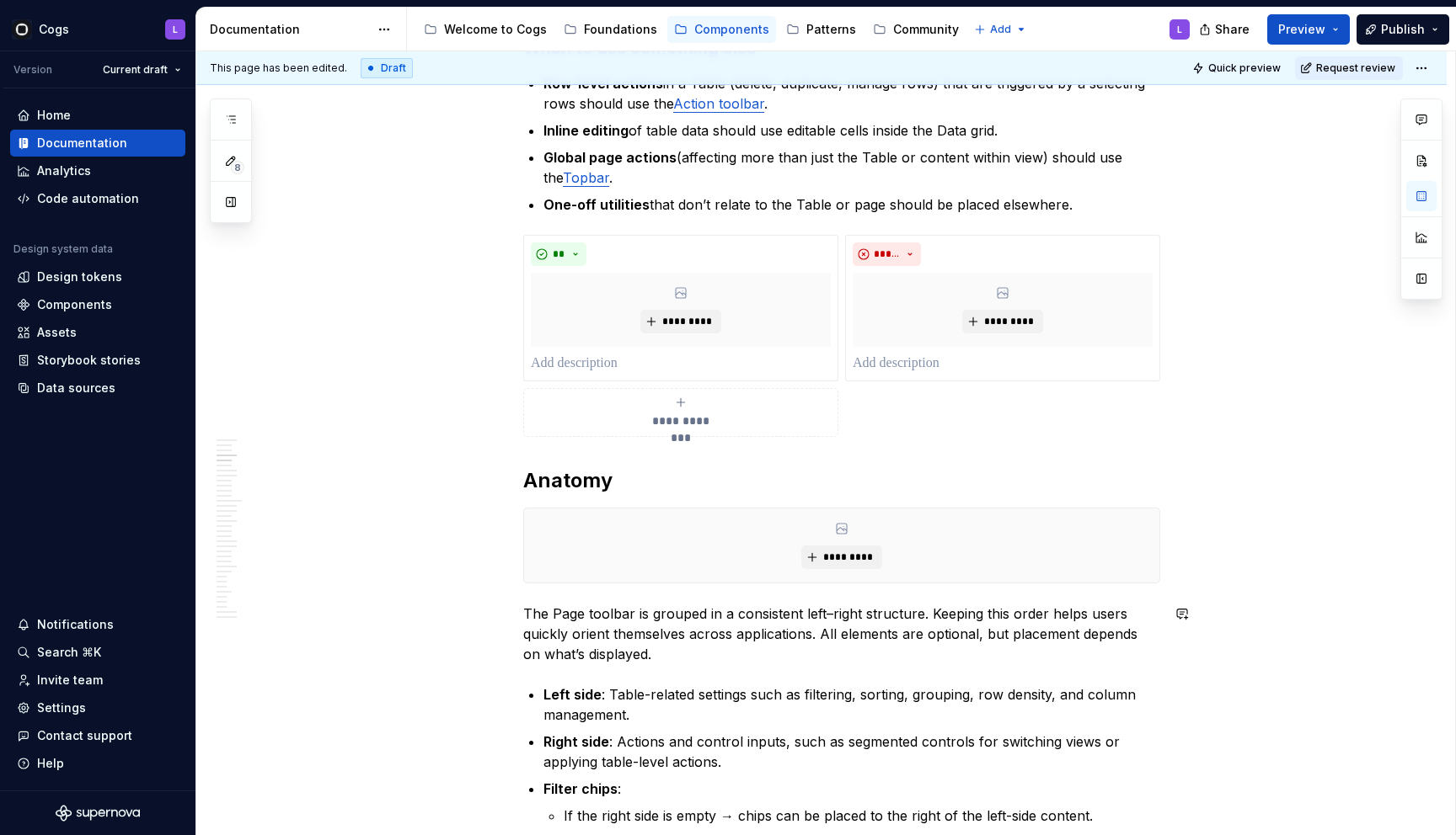
scroll to position [1007, 0]
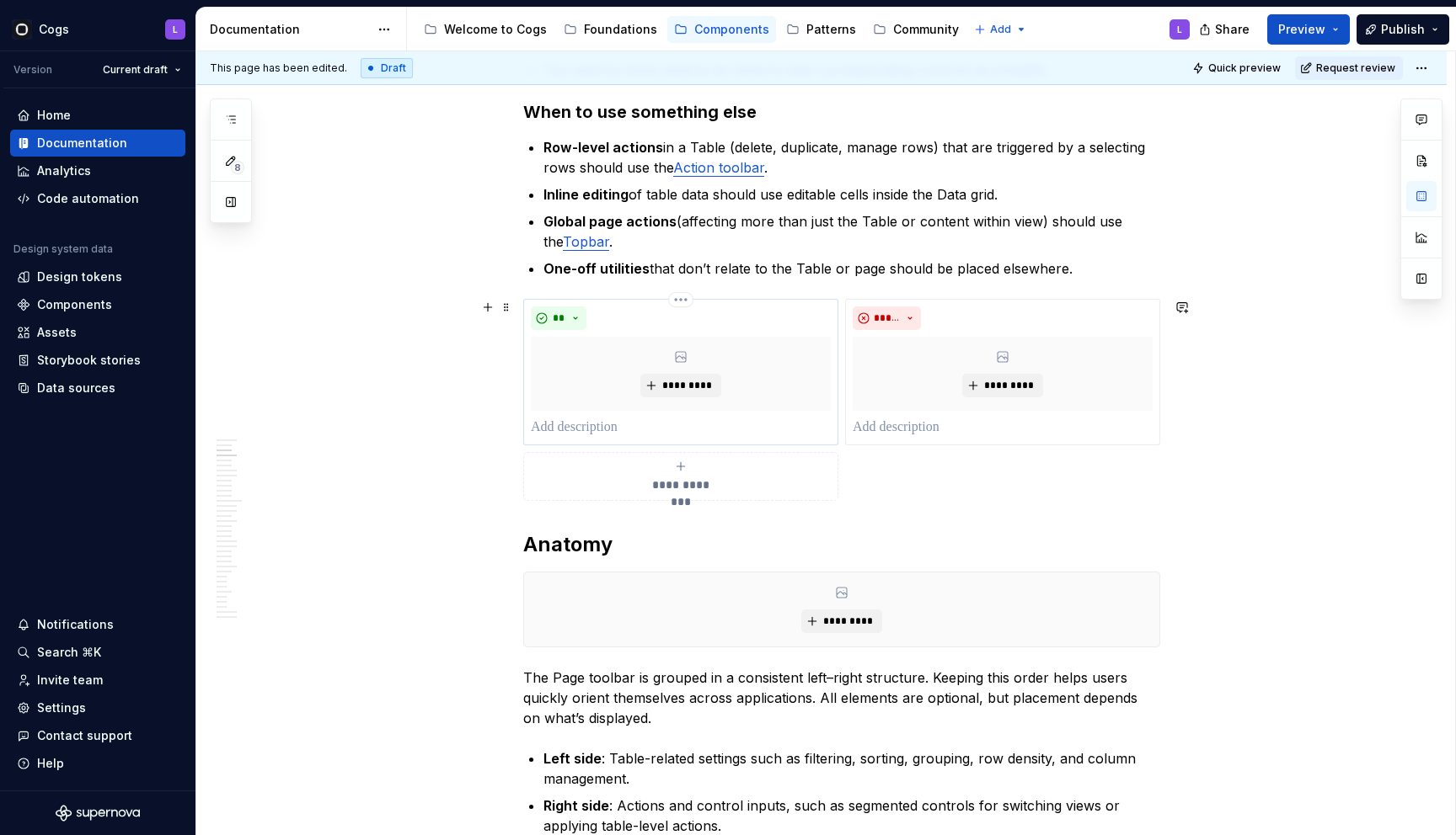
click at [653, 421] on p at bounding box center [680, 427] width 300 height 20
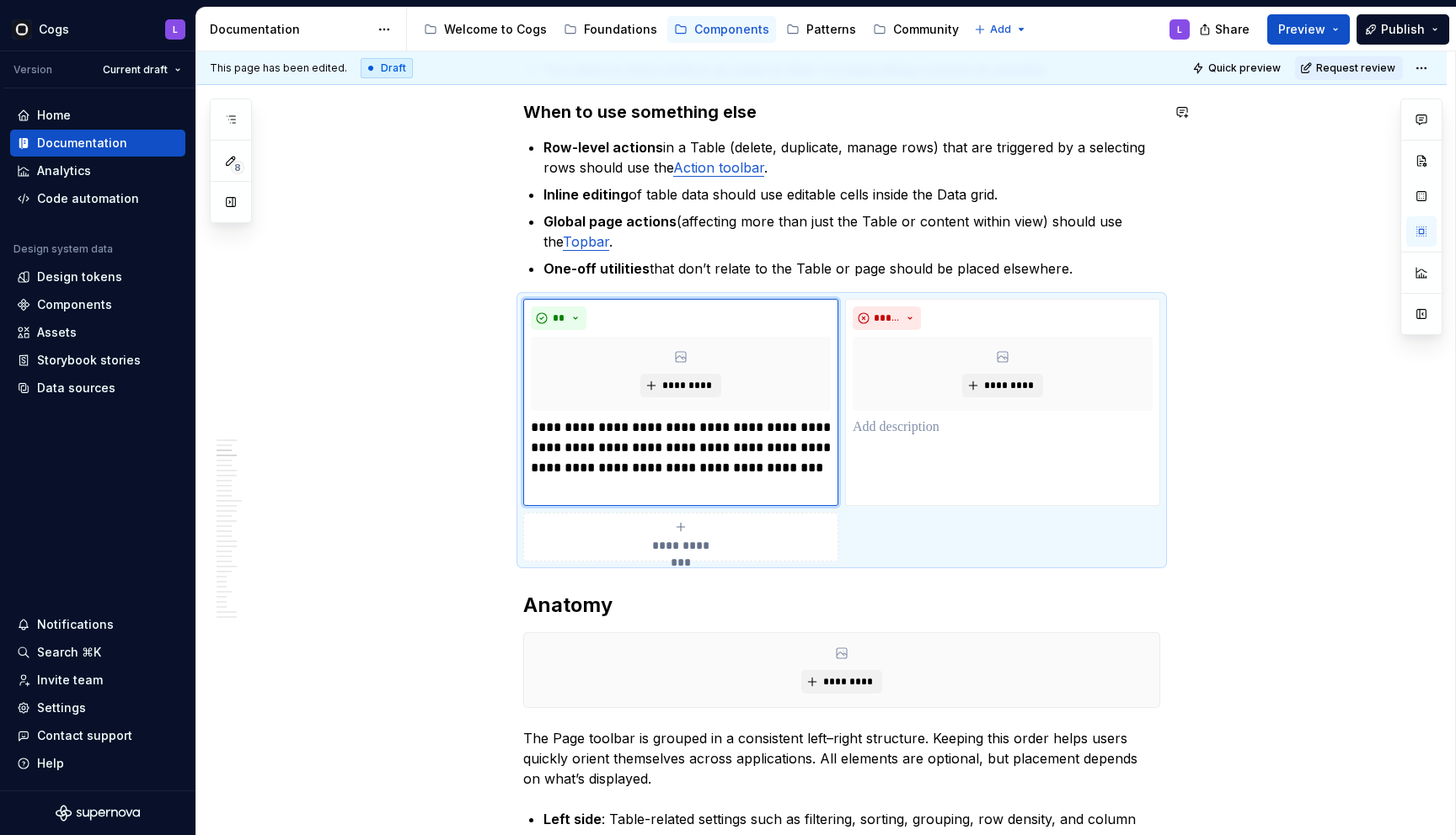
type textarea "*"
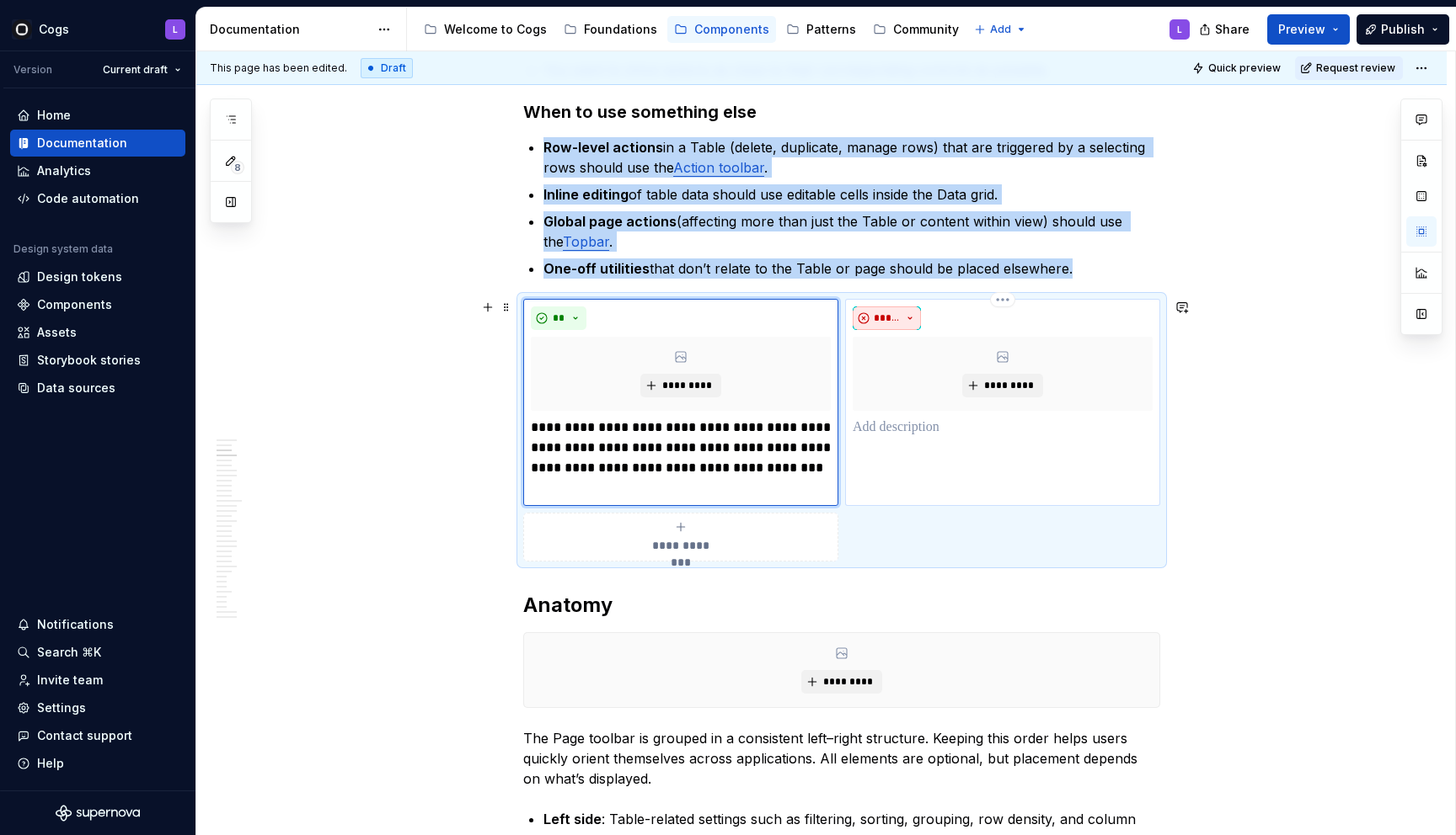
click at [899, 326] on button "*****" at bounding box center [886, 319] width 68 height 24
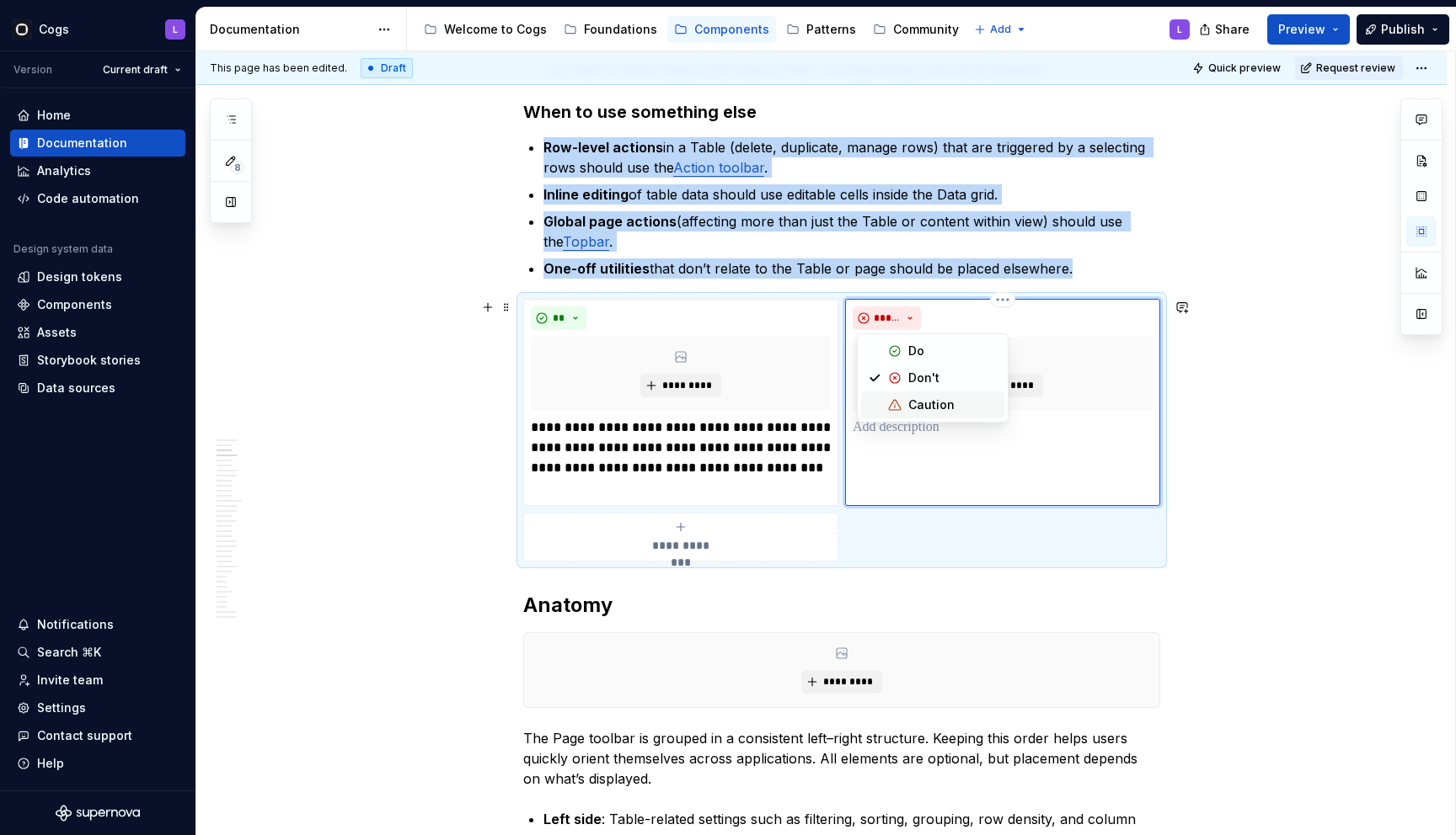
click at [901, 405] on div "Suggestions" at bounding box center [895, 406] width 14 height 14
click at [895, 430] on p at bounding box center [1002, 427] width 300 height 20
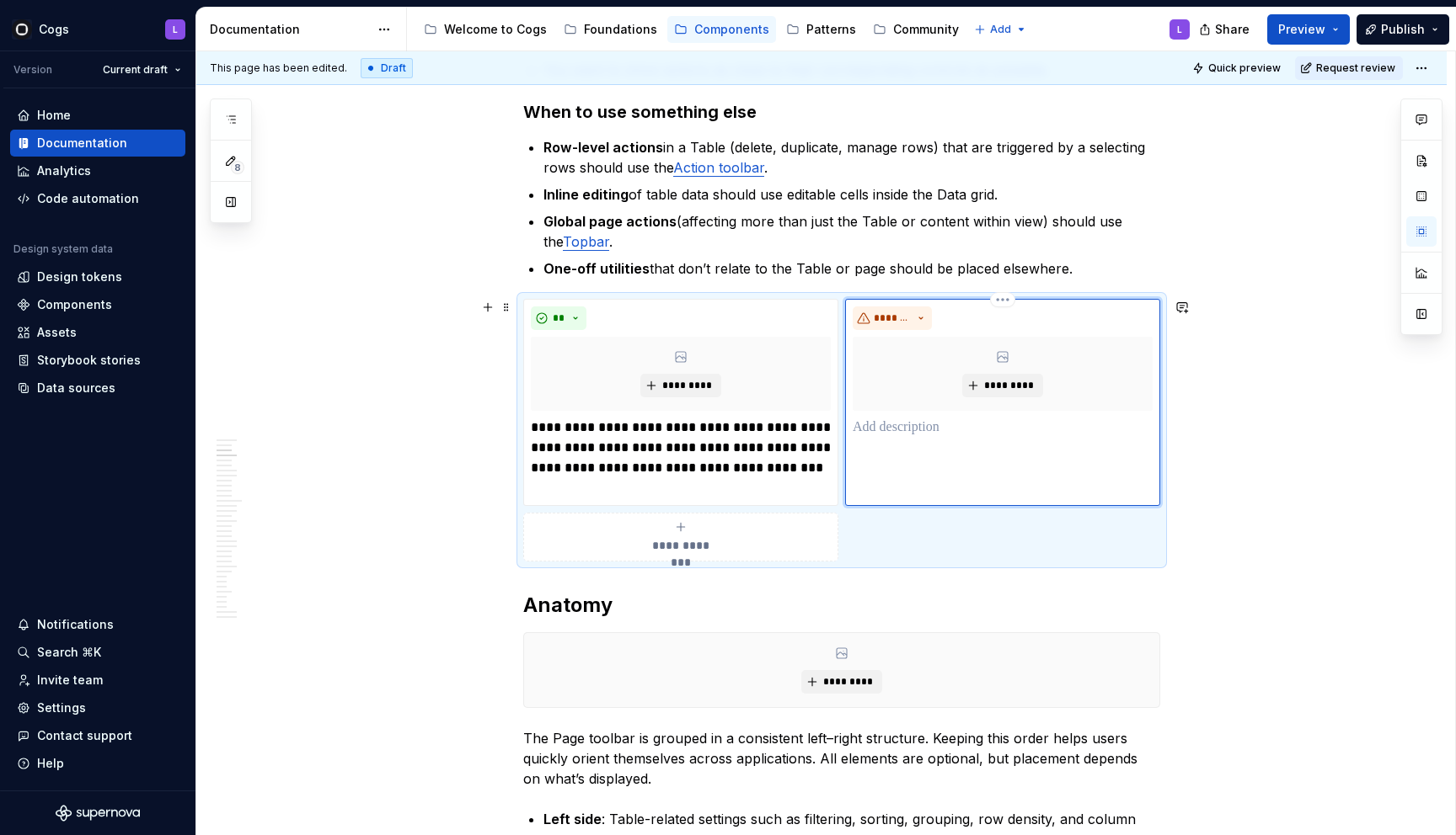
paste div
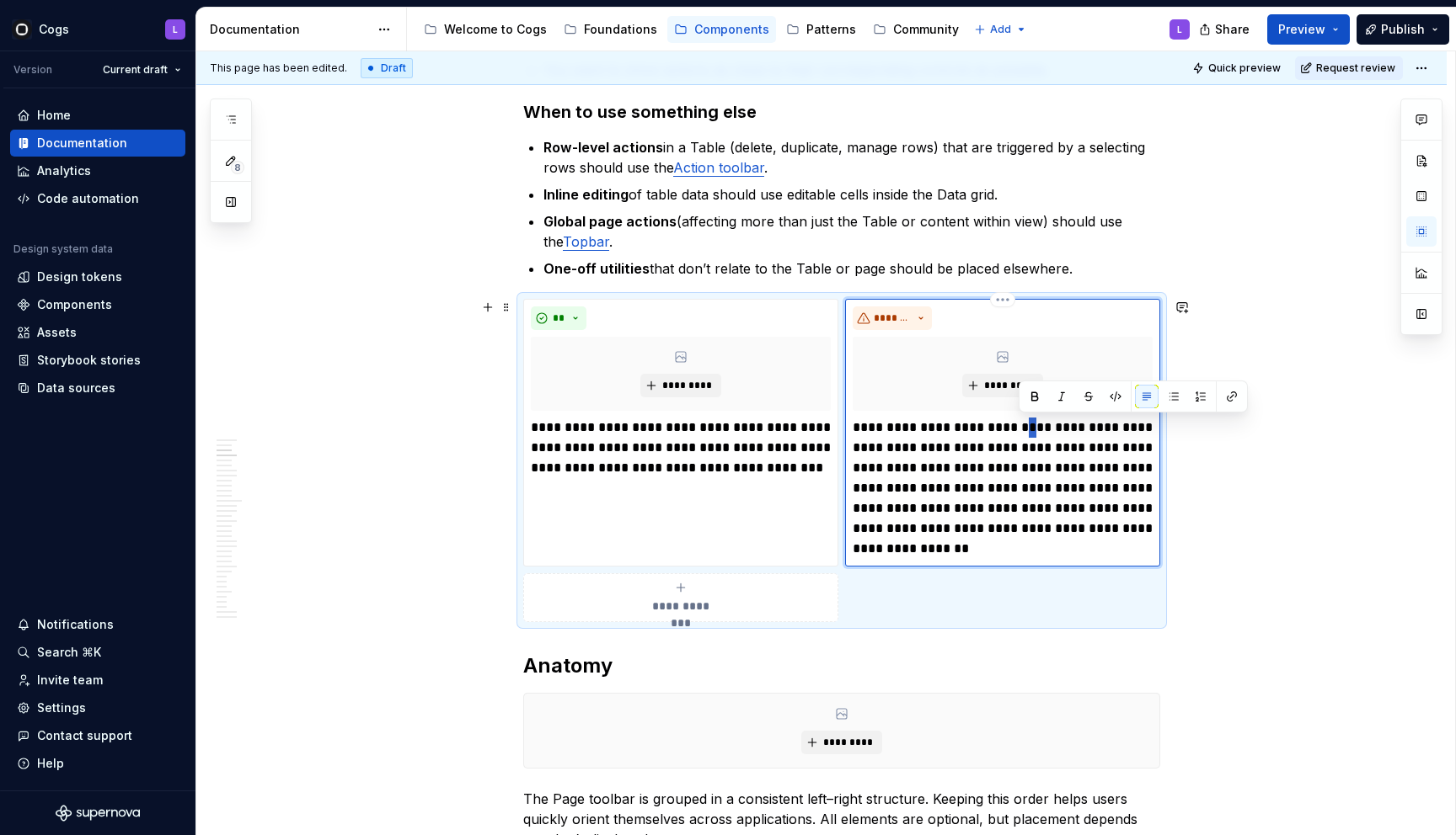
click at [1026, 429] on p "**********" at bounding box center [1002, 488] width 300 height 141
click at [863, 485] on p "**********" at bounding box center [1002, 488] width 300 height 141
click at [899, 487] on p "**********" at bounding box center [1002, 488] width 300 height 141
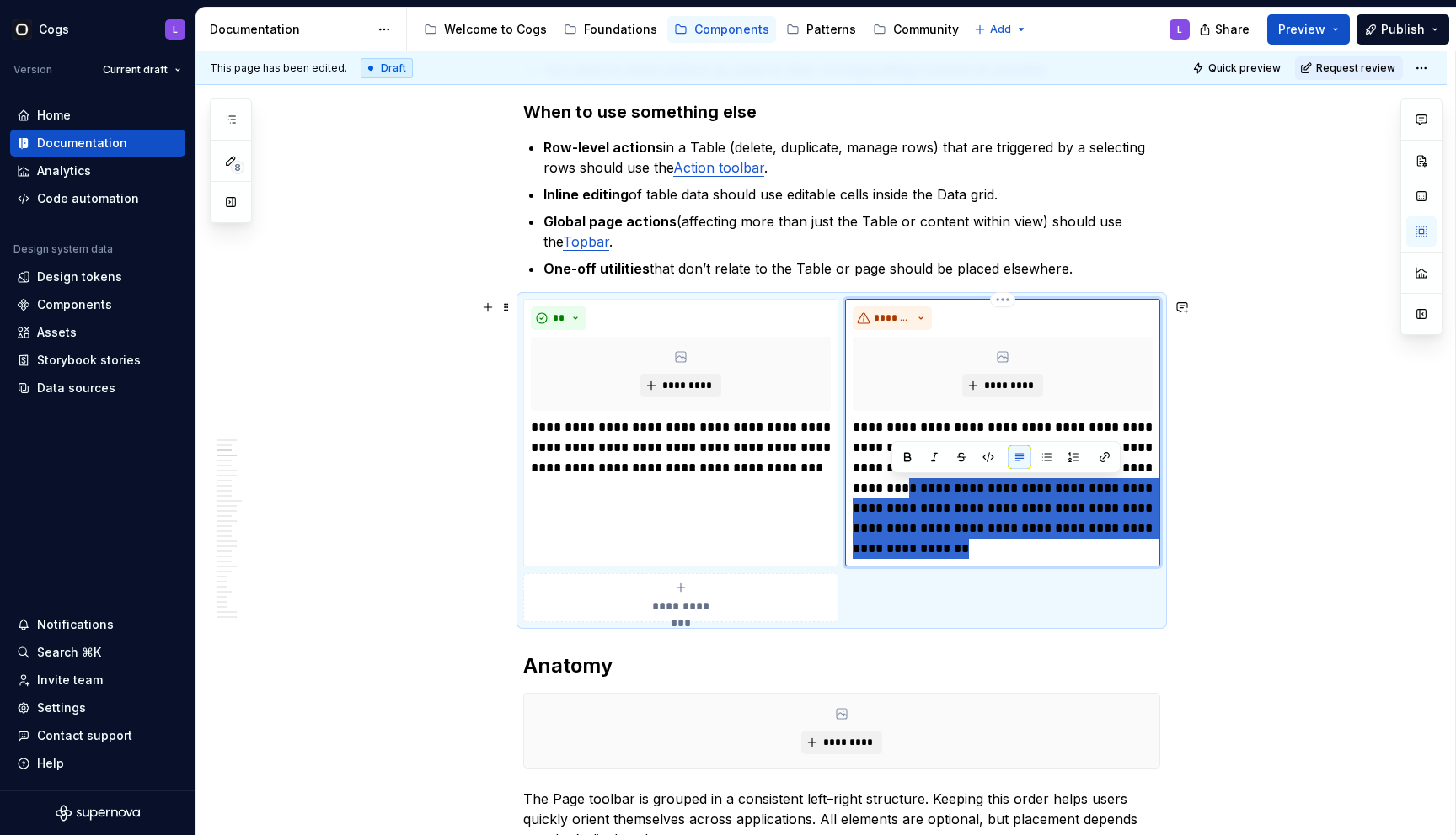
drag, startPoint x: 942, startPoint y: 547, endPoint x: 891, endPoint y: 493, distance: 74.3
click at [891, 493] on p "**********" at bounding box center [1002, 488] width 300 height 141
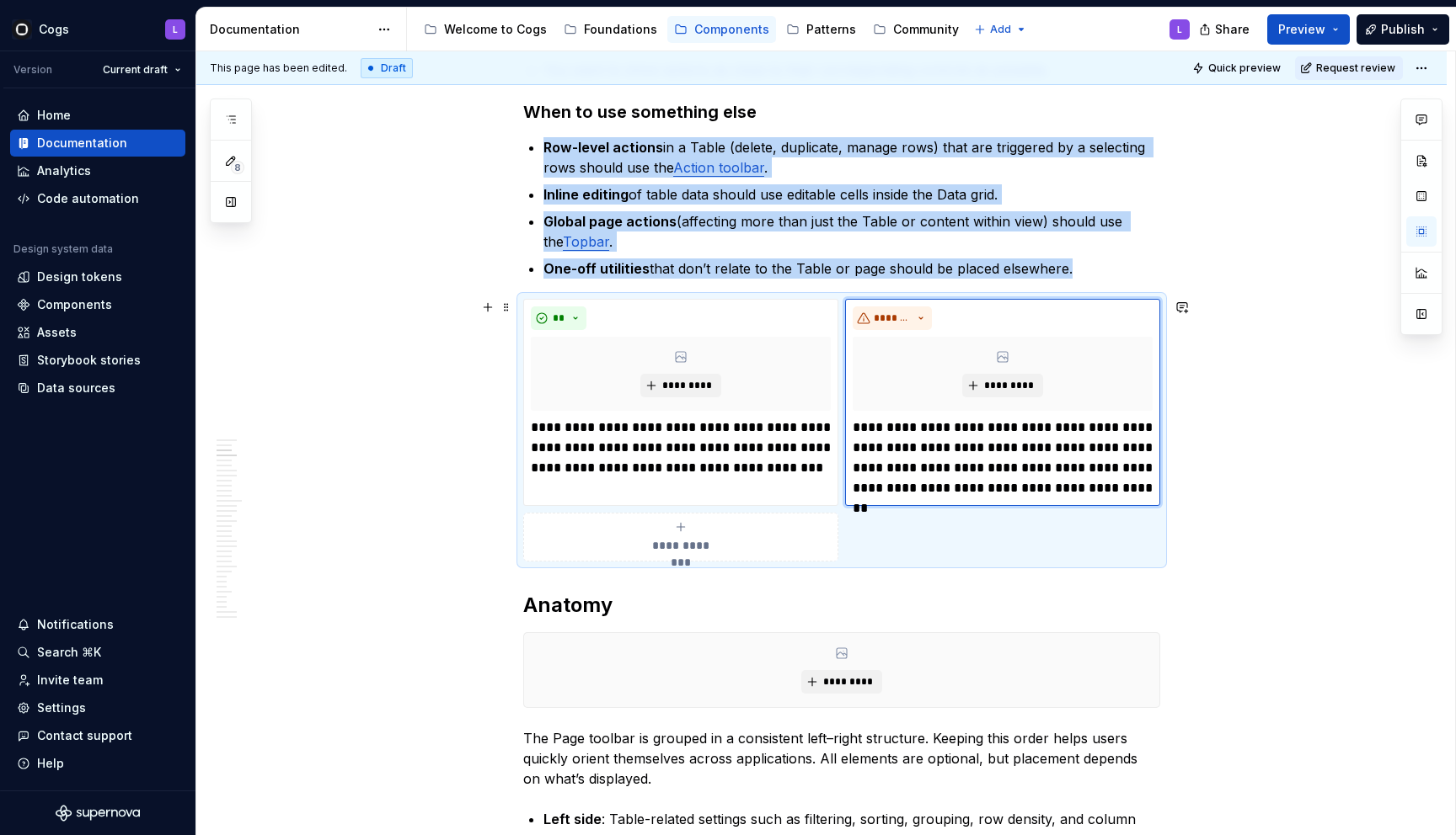
click at [609, 525] on div "**********" at bounding box center [680, 537] width 300 height 34
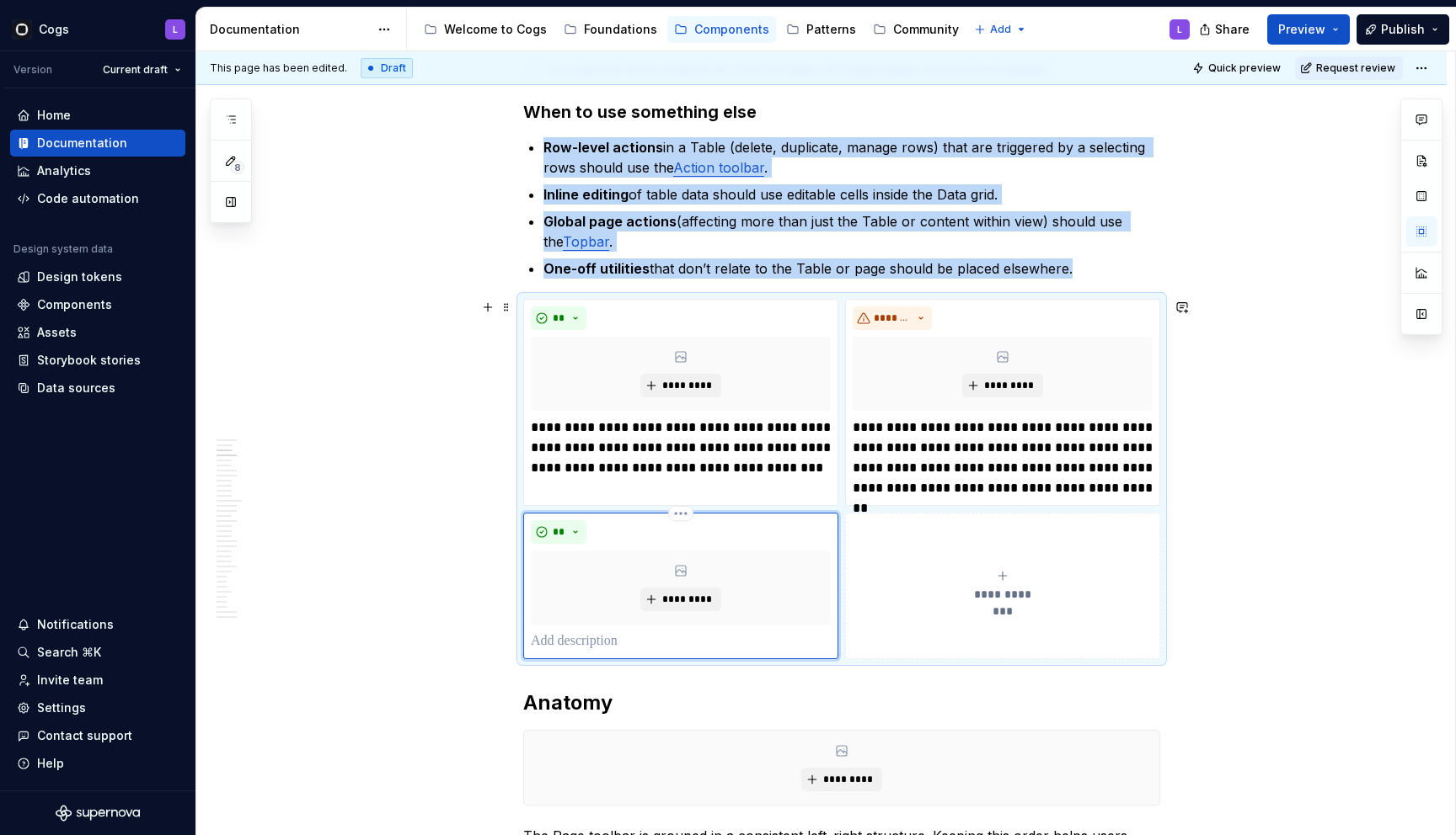
click at [617, 635] on p at bounding box center [680, 641] width 300 height 20
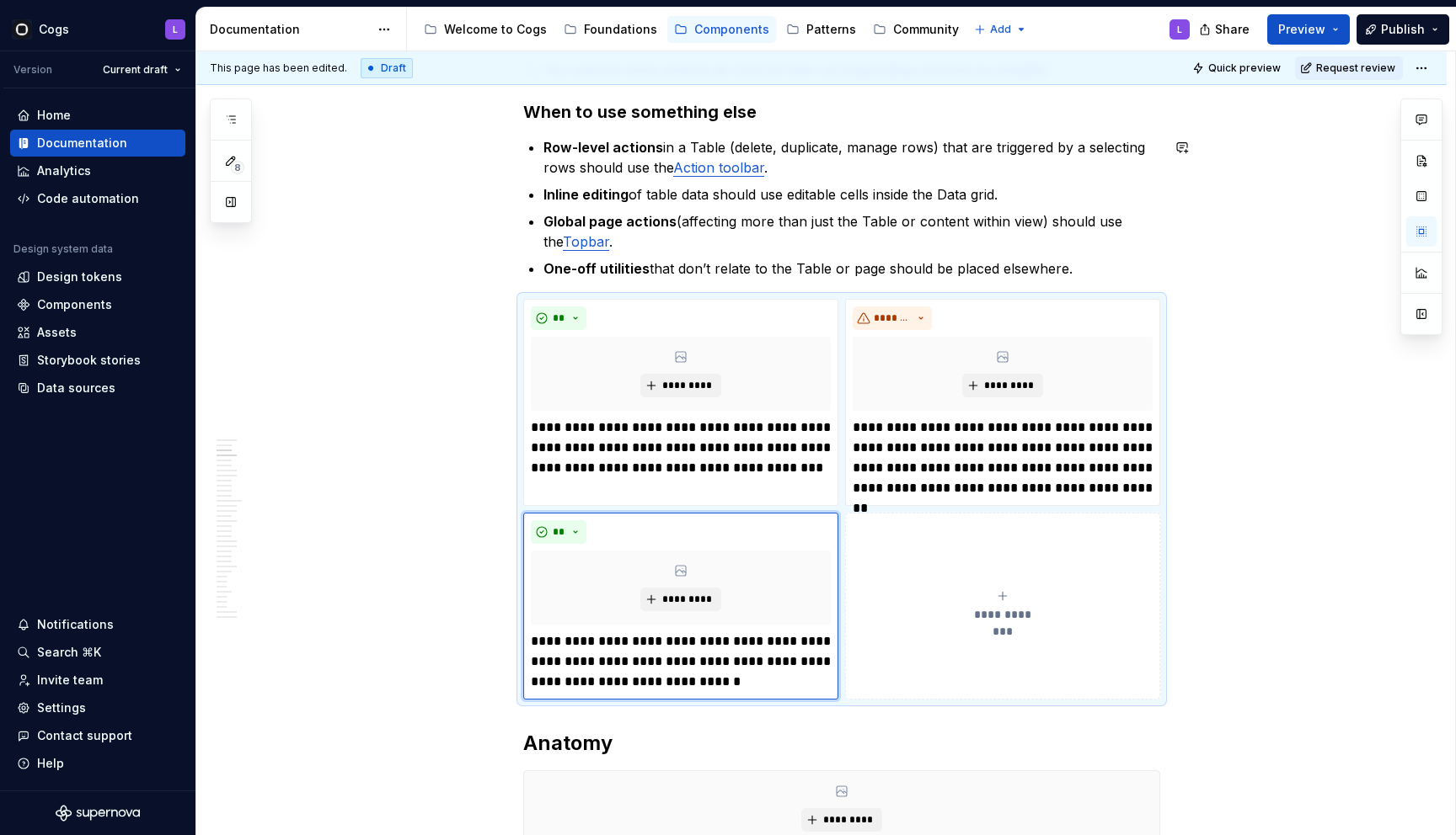
type textarea "*"
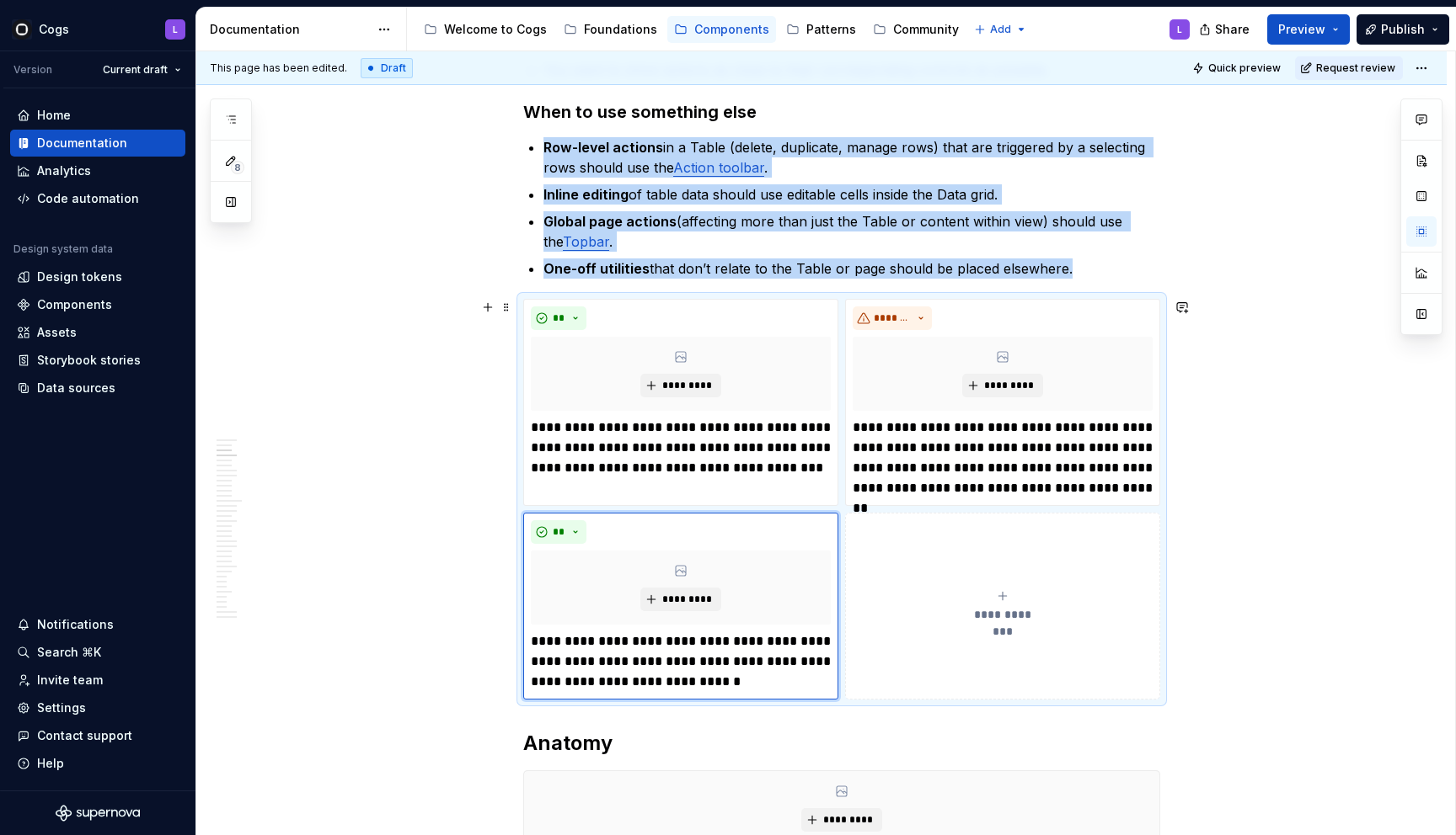
click at [944, 614] on div "**********" at bounding box center [1002, 606] width 300 height 34
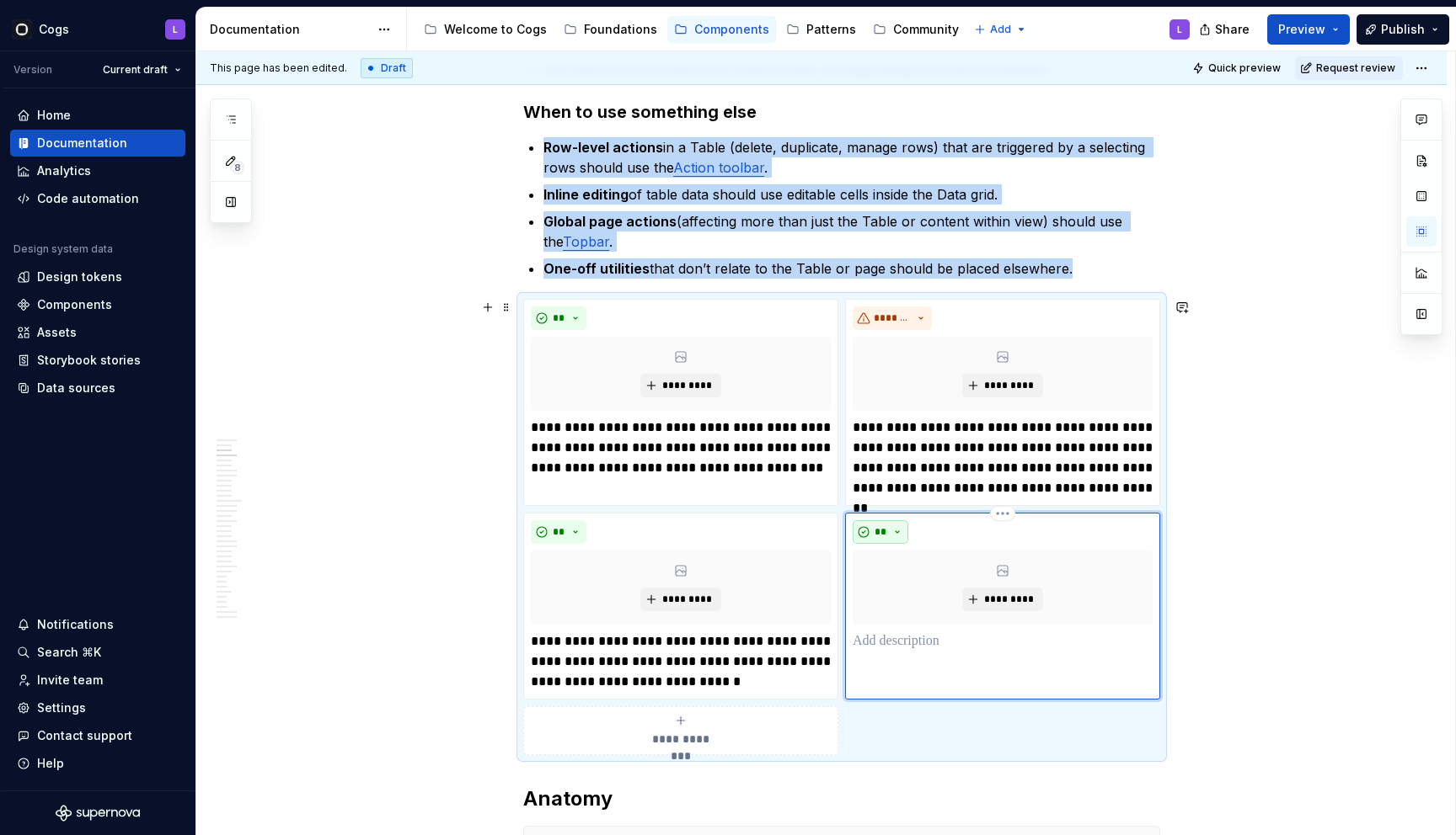
click at [887, 529] on span "**" at bounding box center [881, 532] width 14 height 14
click at [891, 608] on span "Caution" at bounding box center [932, 618] width 144 height 27
click at [882, 535] on span "*******" at bounding box center [892, 532] width 37 height 14
click at [888, 590] on div "Suggestions" at bounding box center [895, 593] width 14 height 14
click at [877, 653] on div "***** *********" at bounding box center [1003, 605] width 315 height 187
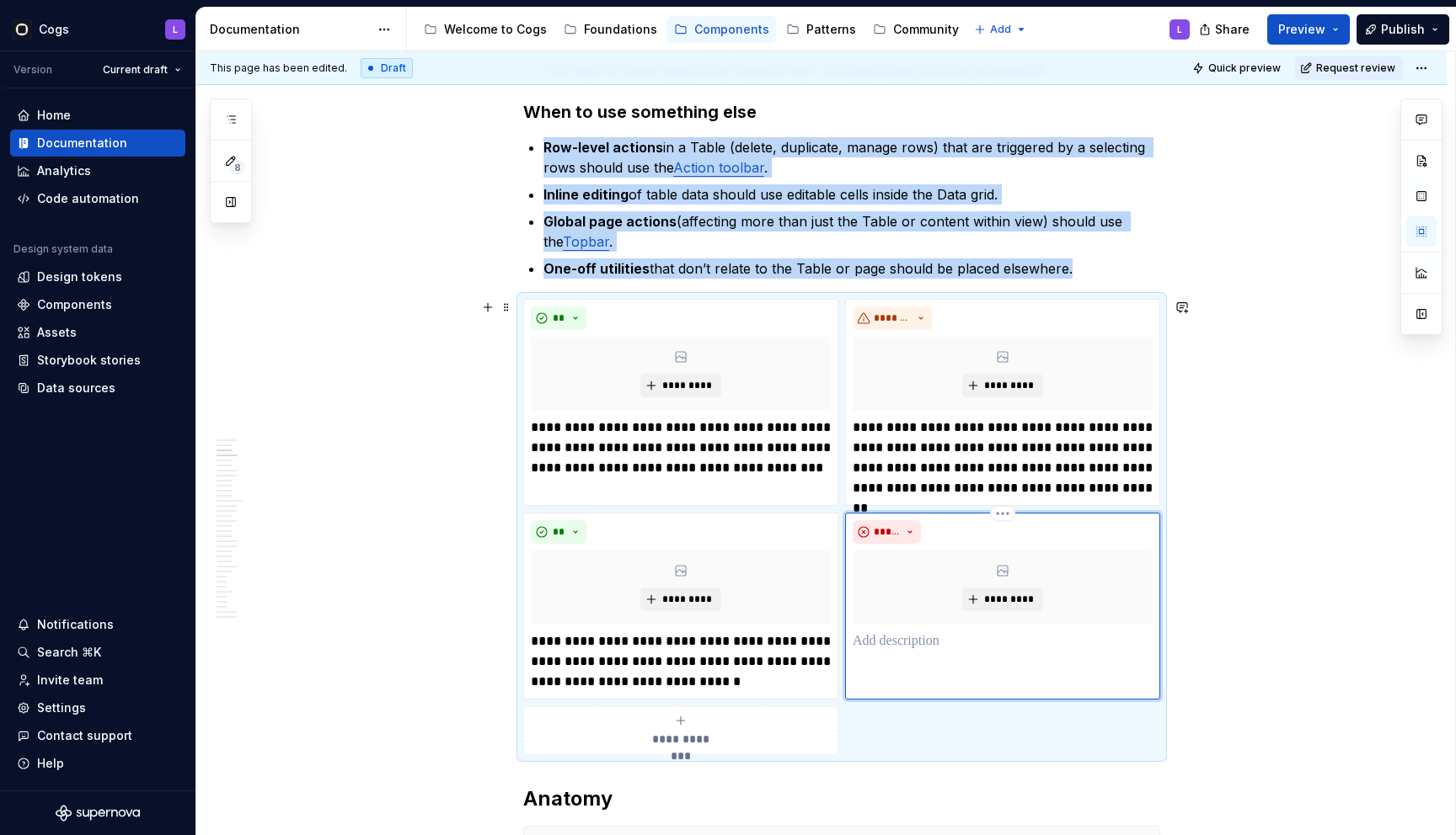
click at [877, 643] on p at bounding box center [1002, 641] width 300 height 20
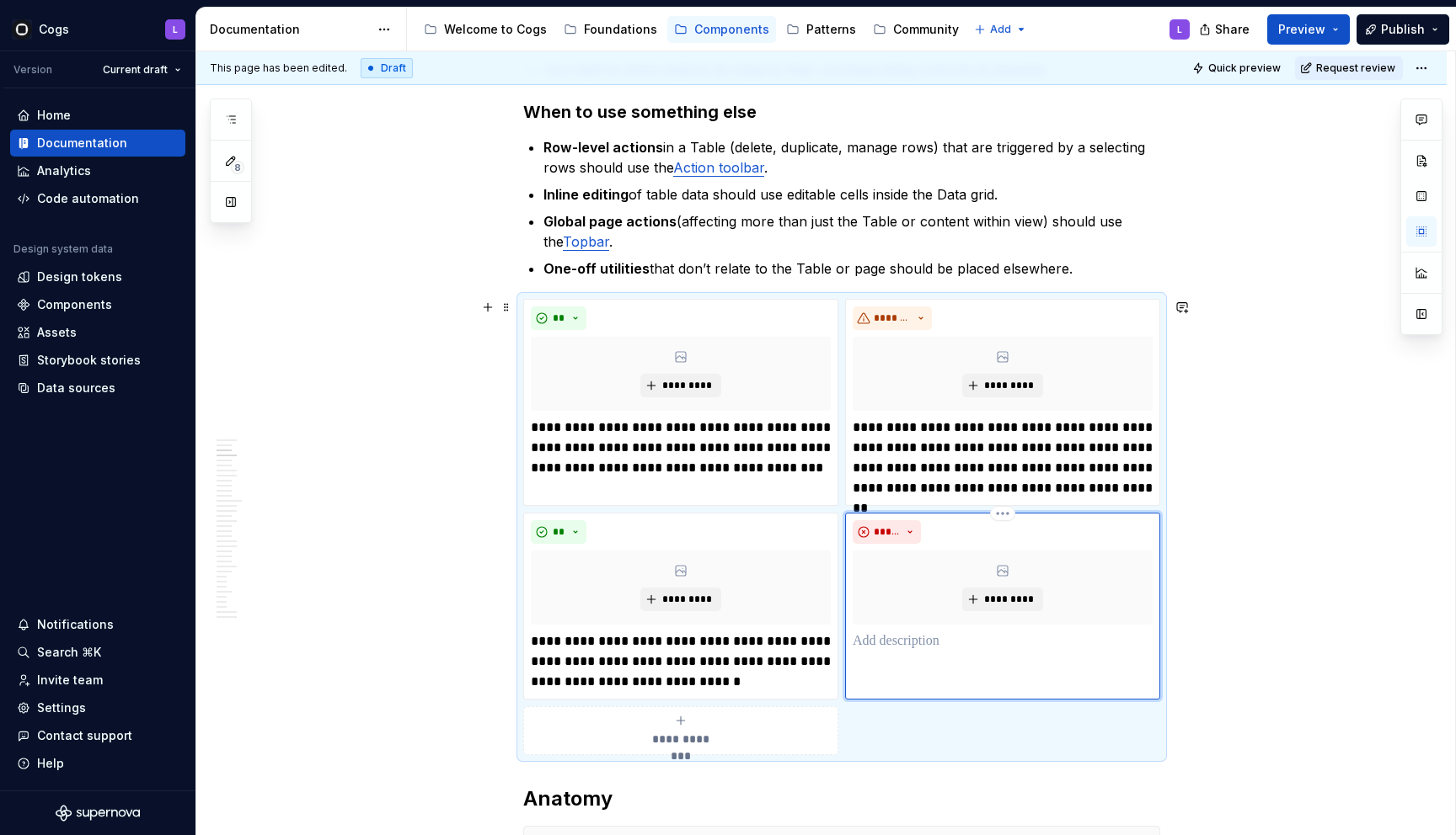
paste div
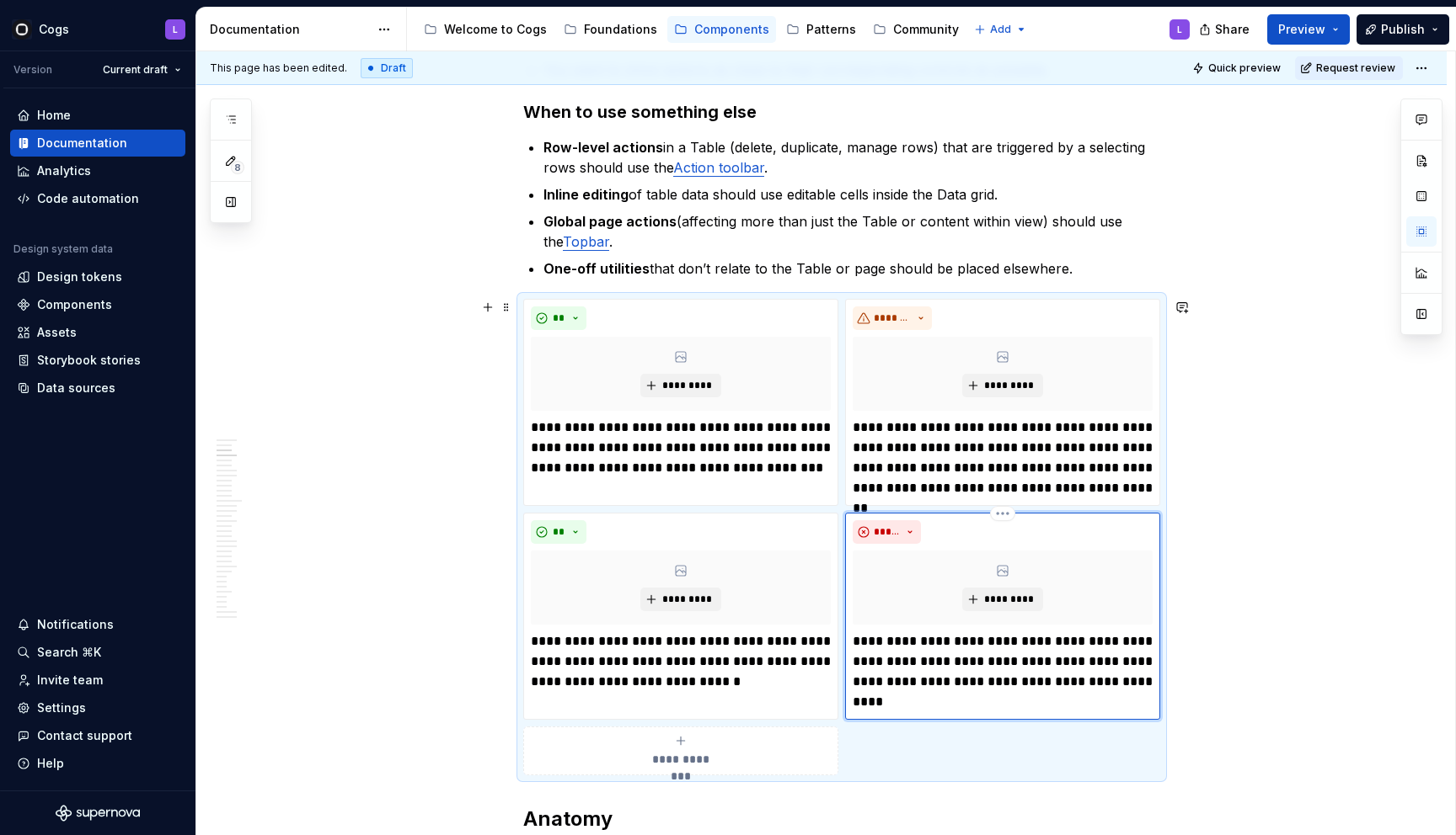
click at [941, 642] on p "**********" at bounding box center [1002, 672] width 300 height 81
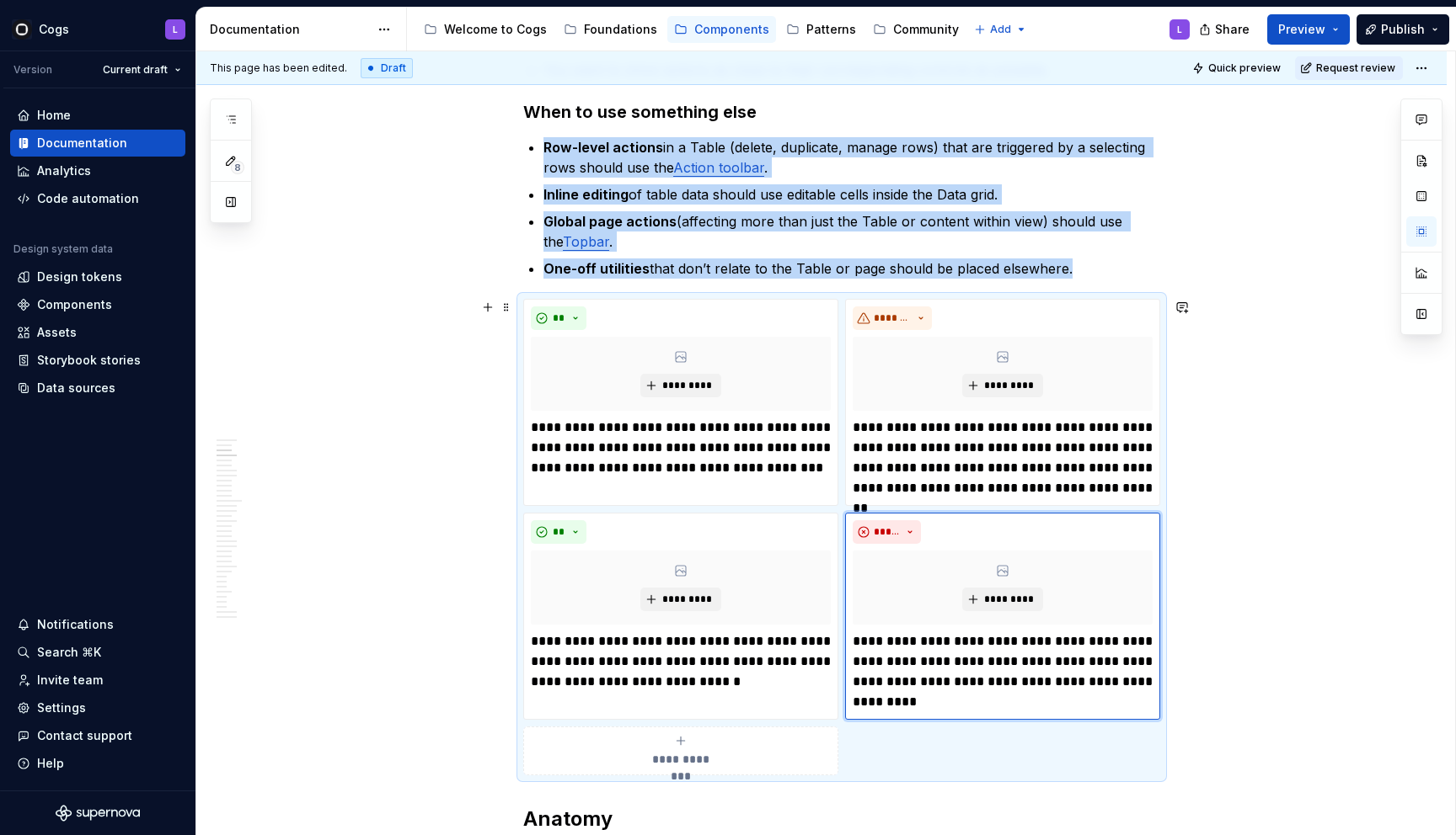
click at [699, 738] on div "**********" at bounding box center [680, 751] width 300 height 34
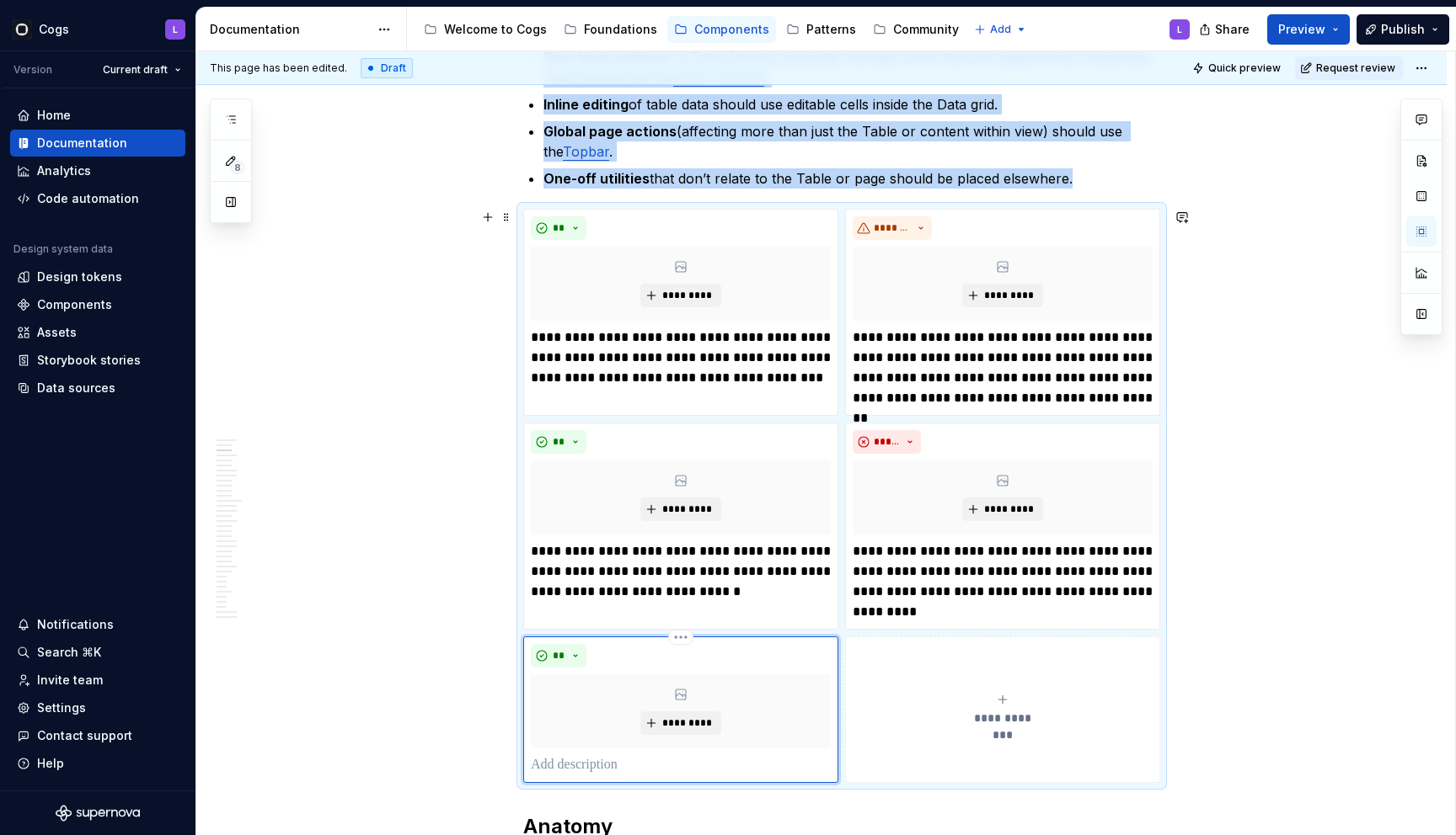
scroll to position [1134, 0]
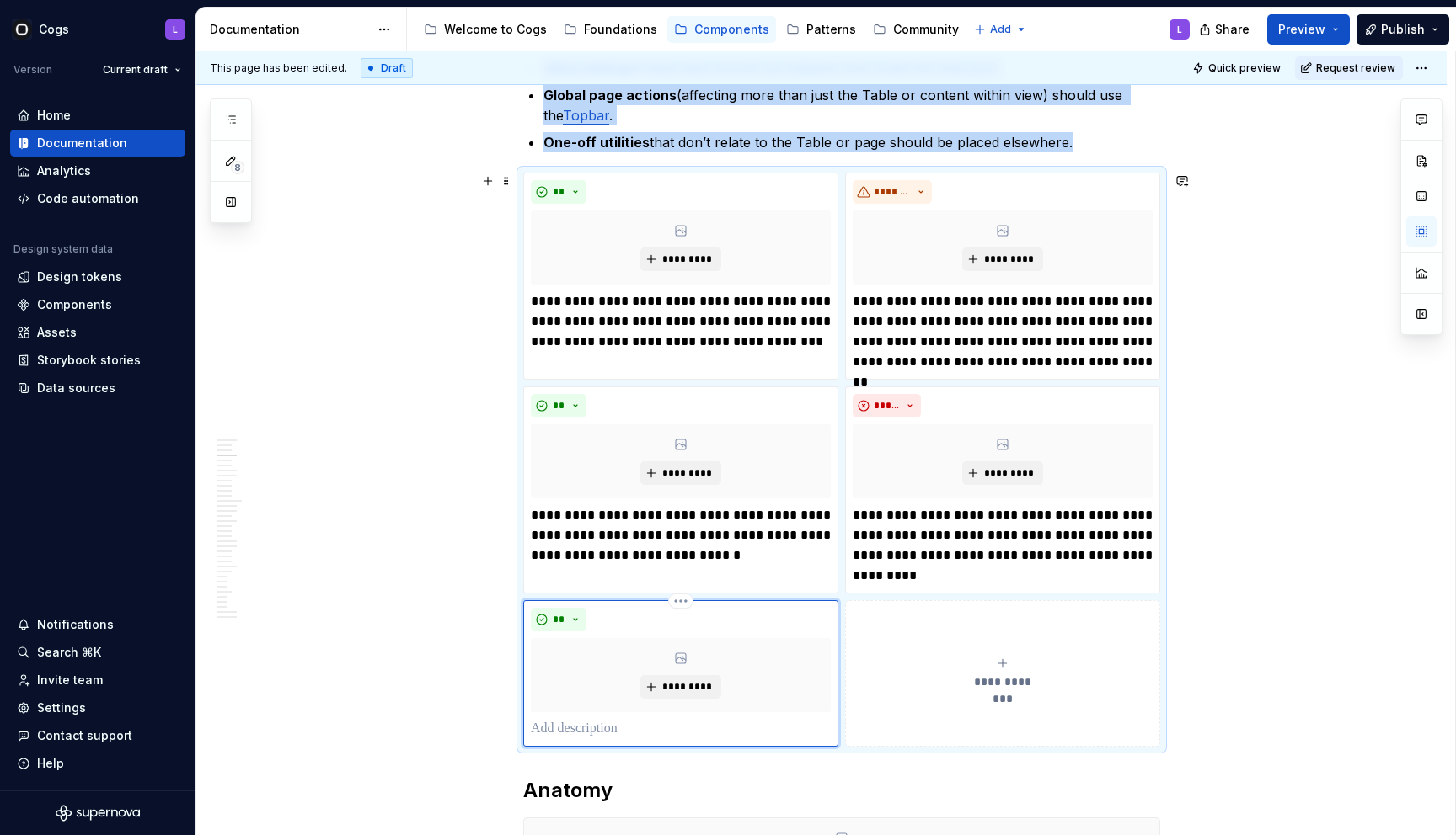
click at [652, 711] on div "*********" at bounding box center [680, 675] width 300 height 74
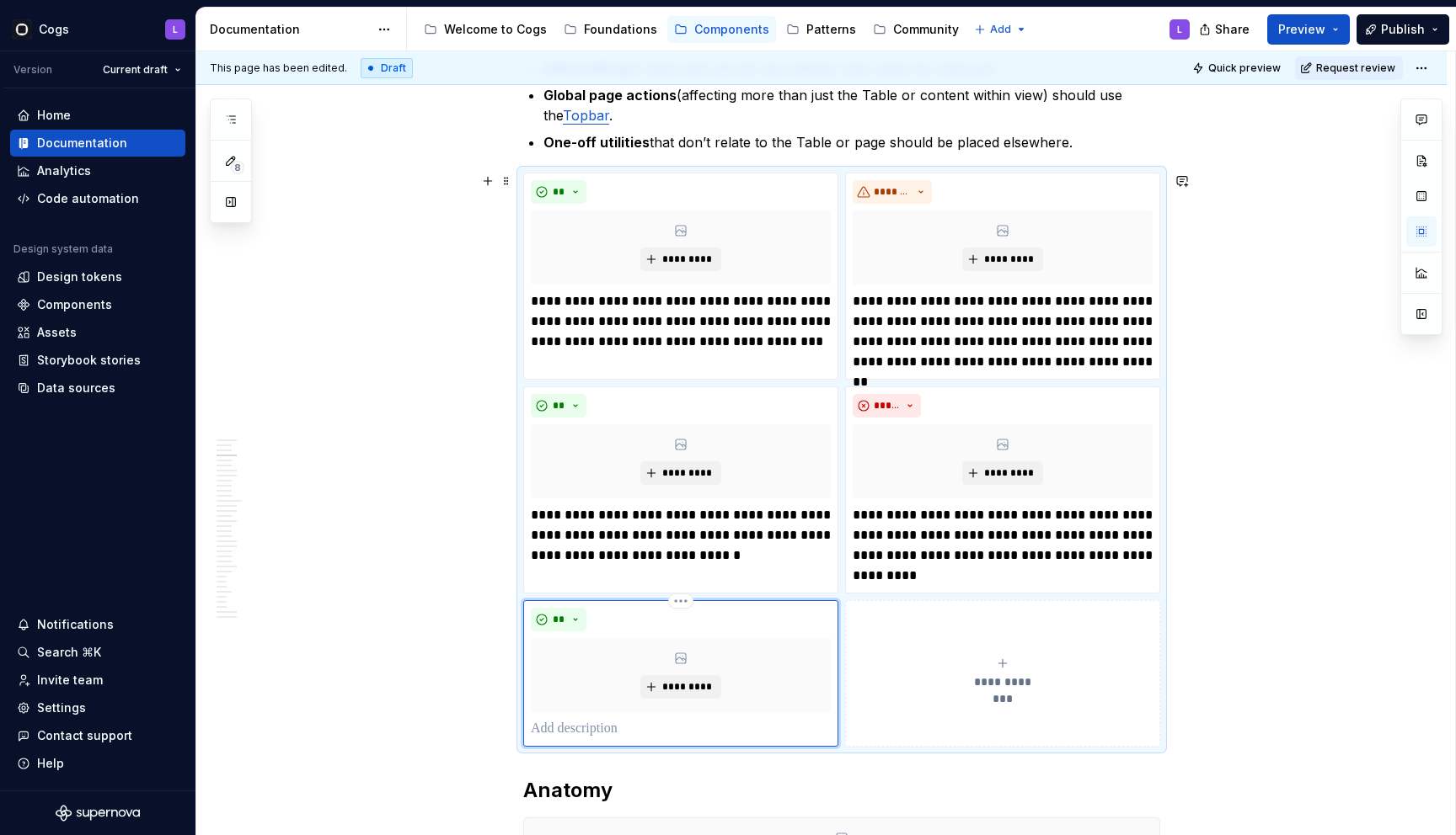
click at [651, 724] on p at bounding box center [680, 729] width 300 height 20
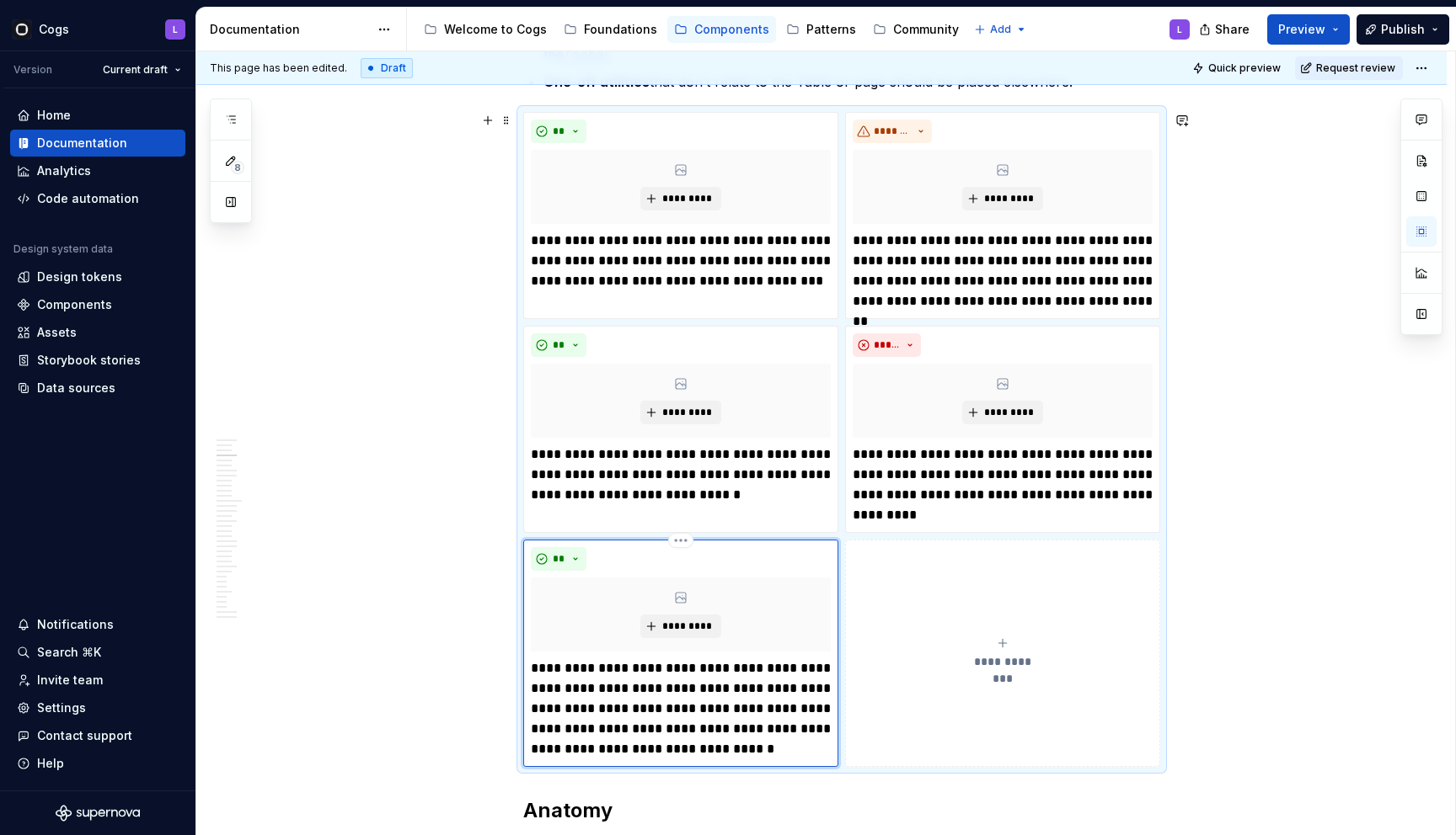
scroll to position [1204, 0]
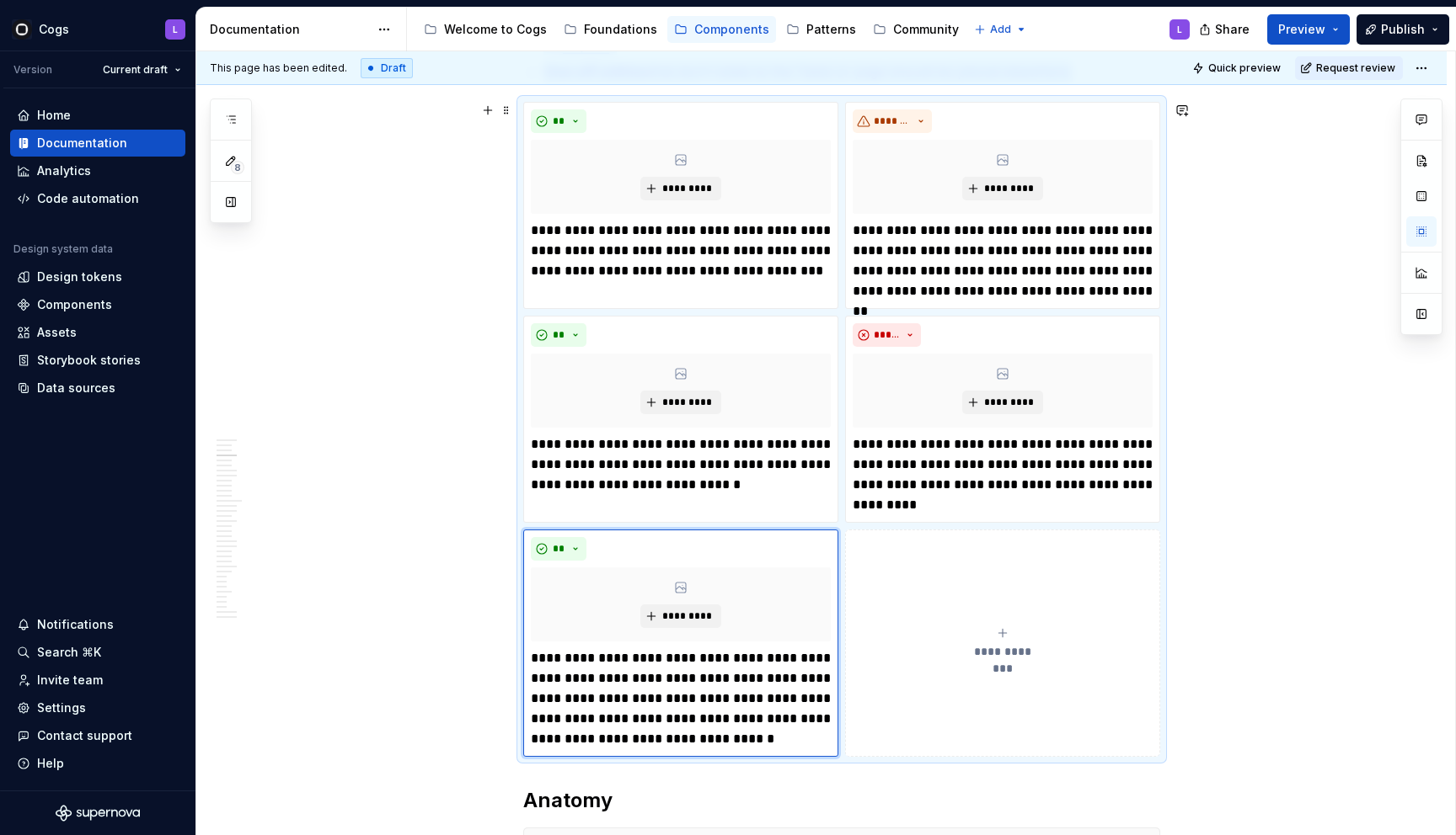
click at [914, 648] on div "**********" at bounding box center [1002, 643] width 300 height 34
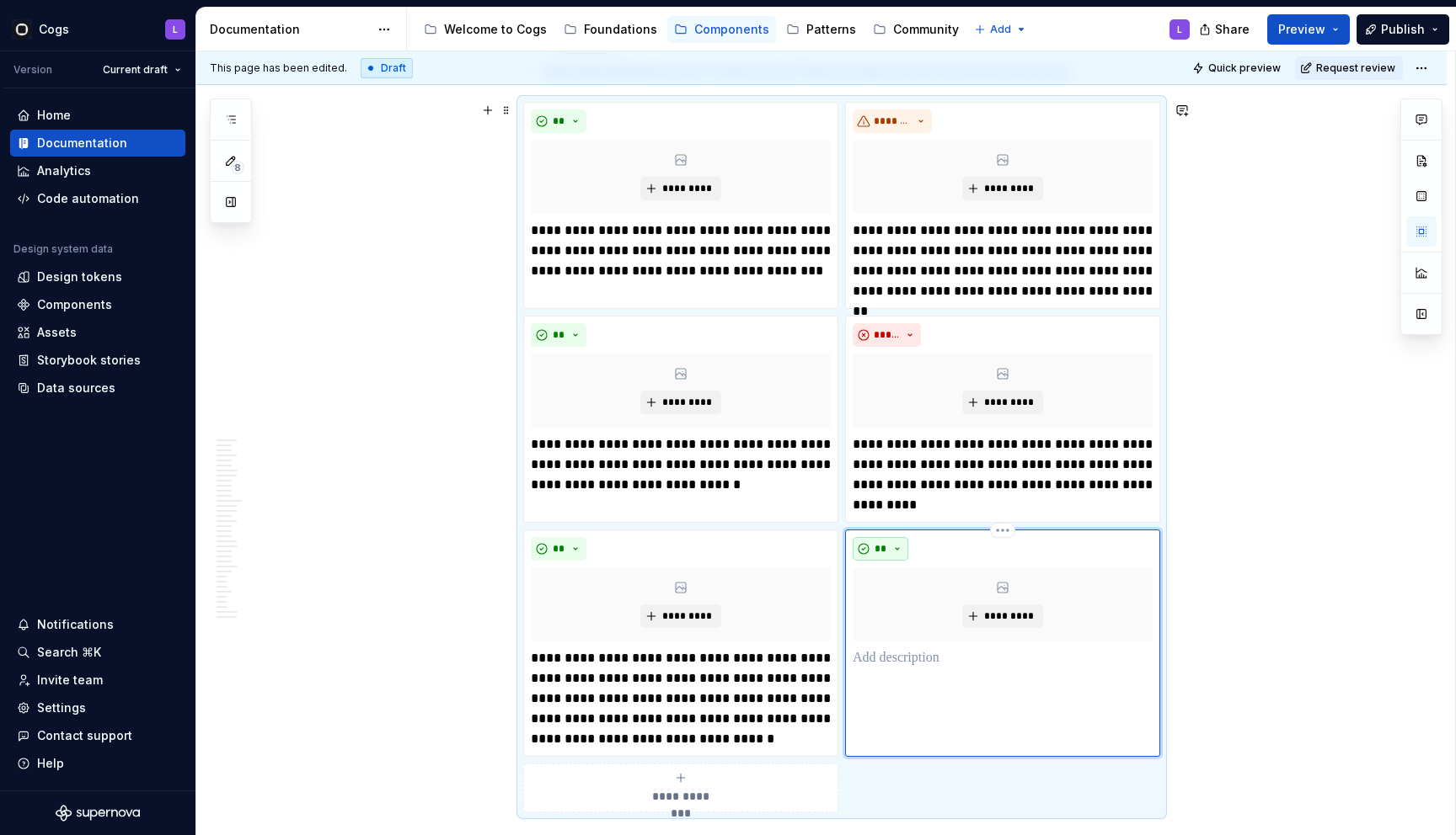
click at [881, 549] on span "**" at bounding box center [881, 549] width 14 height 14
click at [888, 609] on div "Suggestions" at bounding box center [895, 609] width 14 height 14
click at [868, 665] on p at bounding box center [1002, 658] width 300 height 20
type textarea "*"
click at [900, 543] on span "*****" at bounding box center [887, 549] width 26 height 14
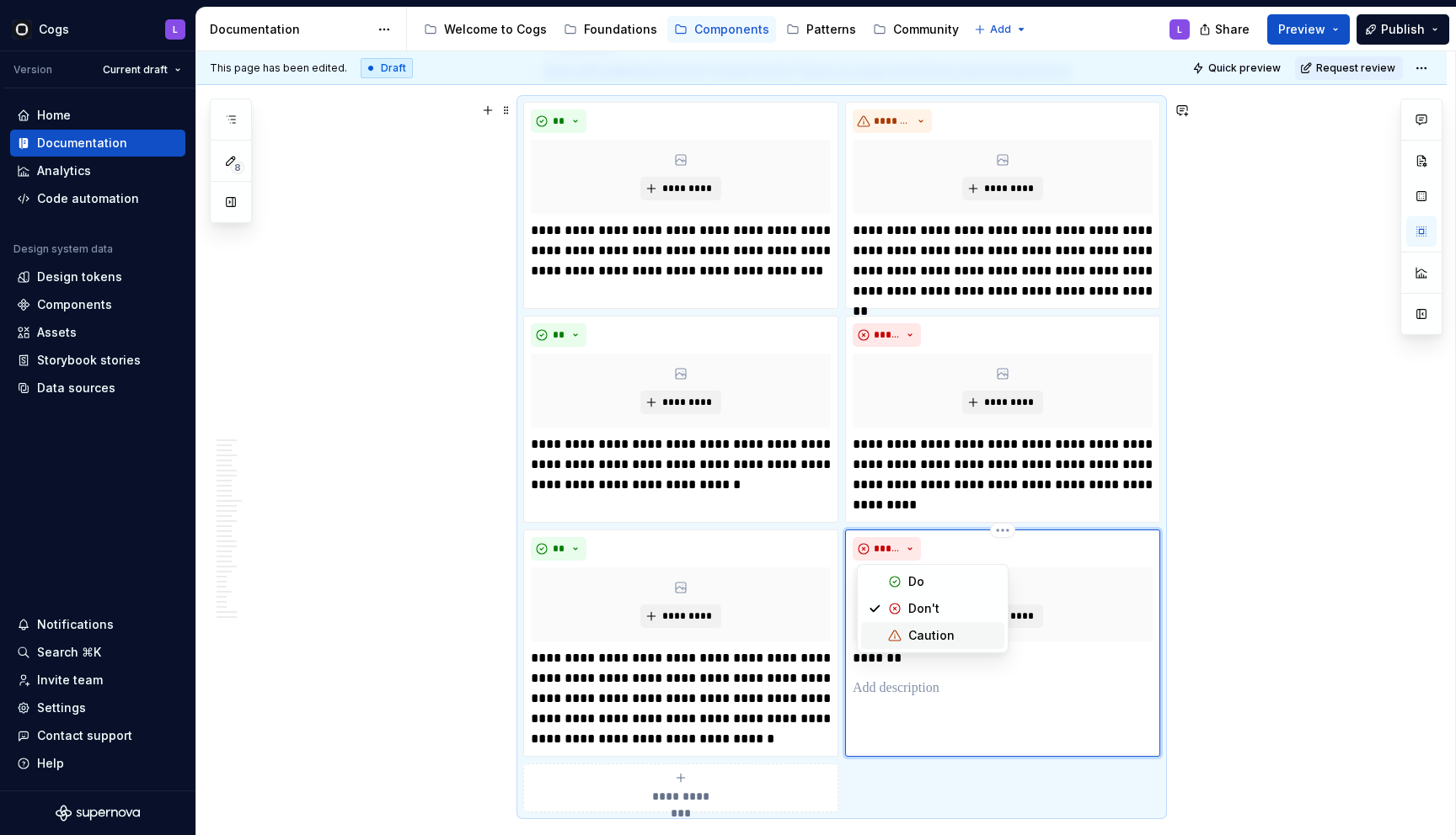
click at [905, 636] on span "Caution" at bounding box center [932, 635] width 144 height 27
click at [903, 660] on p "*******" at bounding box center [1002, 658] width 300 height 20
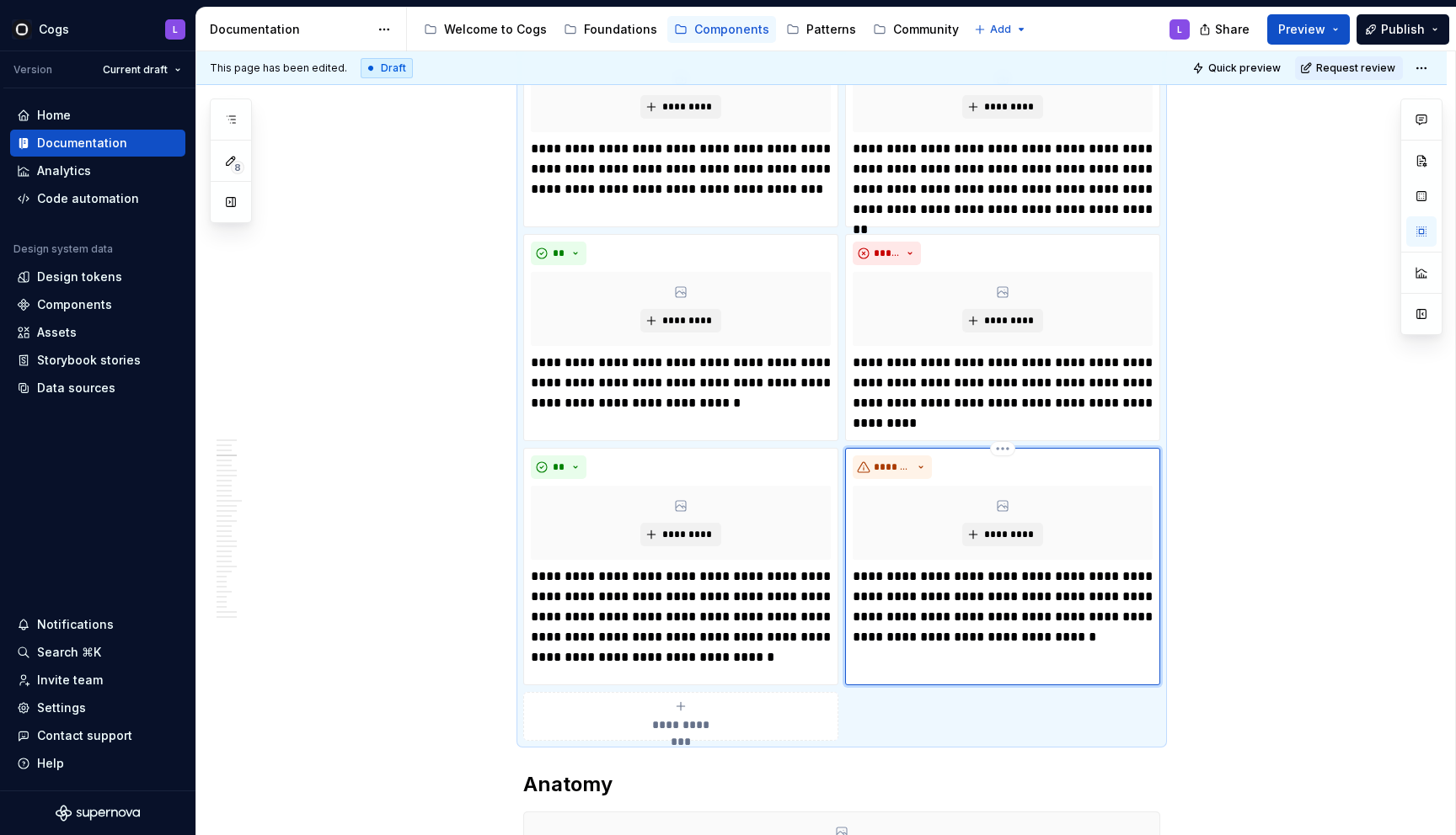
scroll to position [1304, 0]
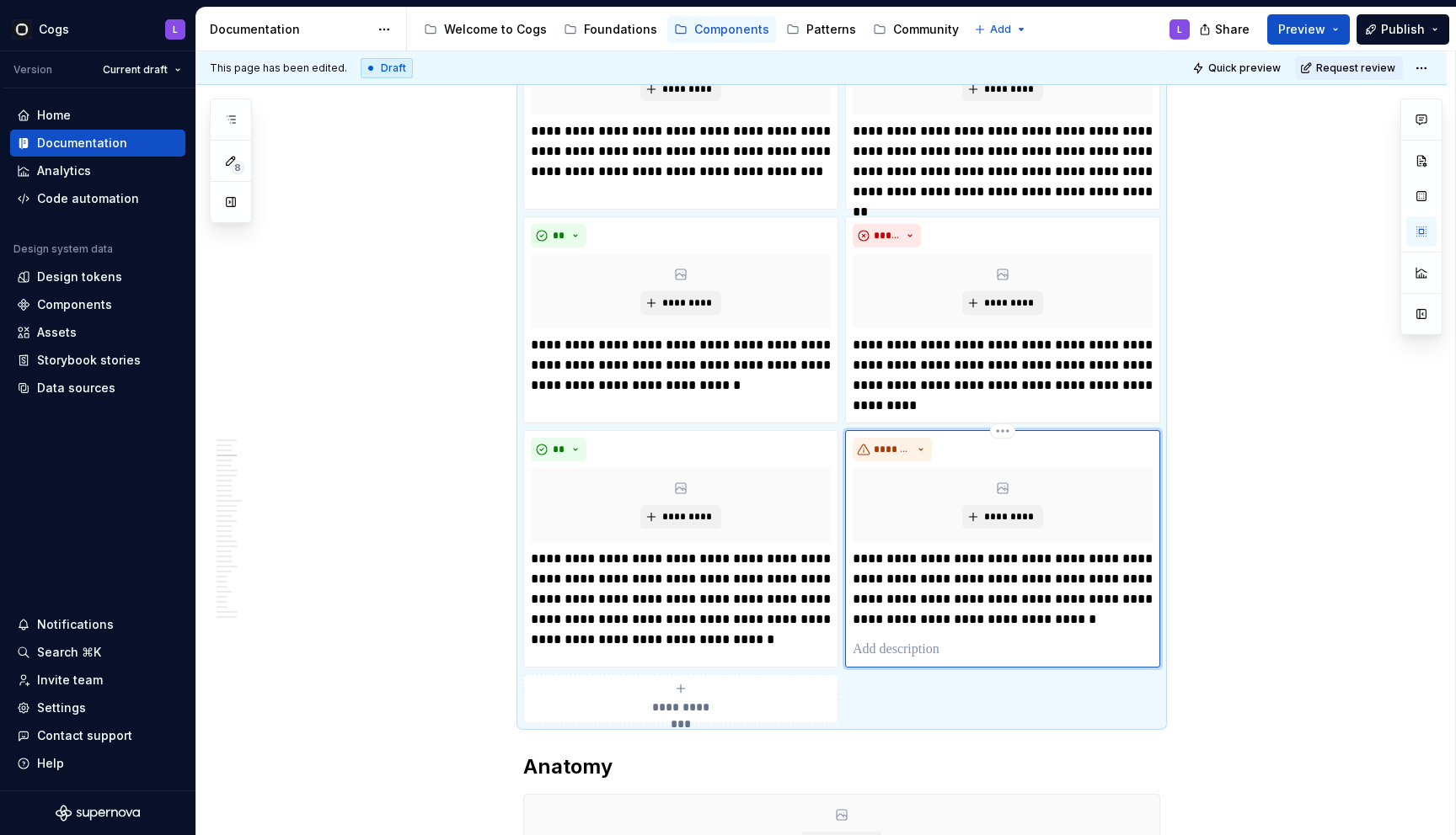
click at [886, 644] on p at bounding box center [1002, 650] width 300 height 20
click at [884, 651] on div "**********" at bounding box center [1003, 544] width 315 height 228
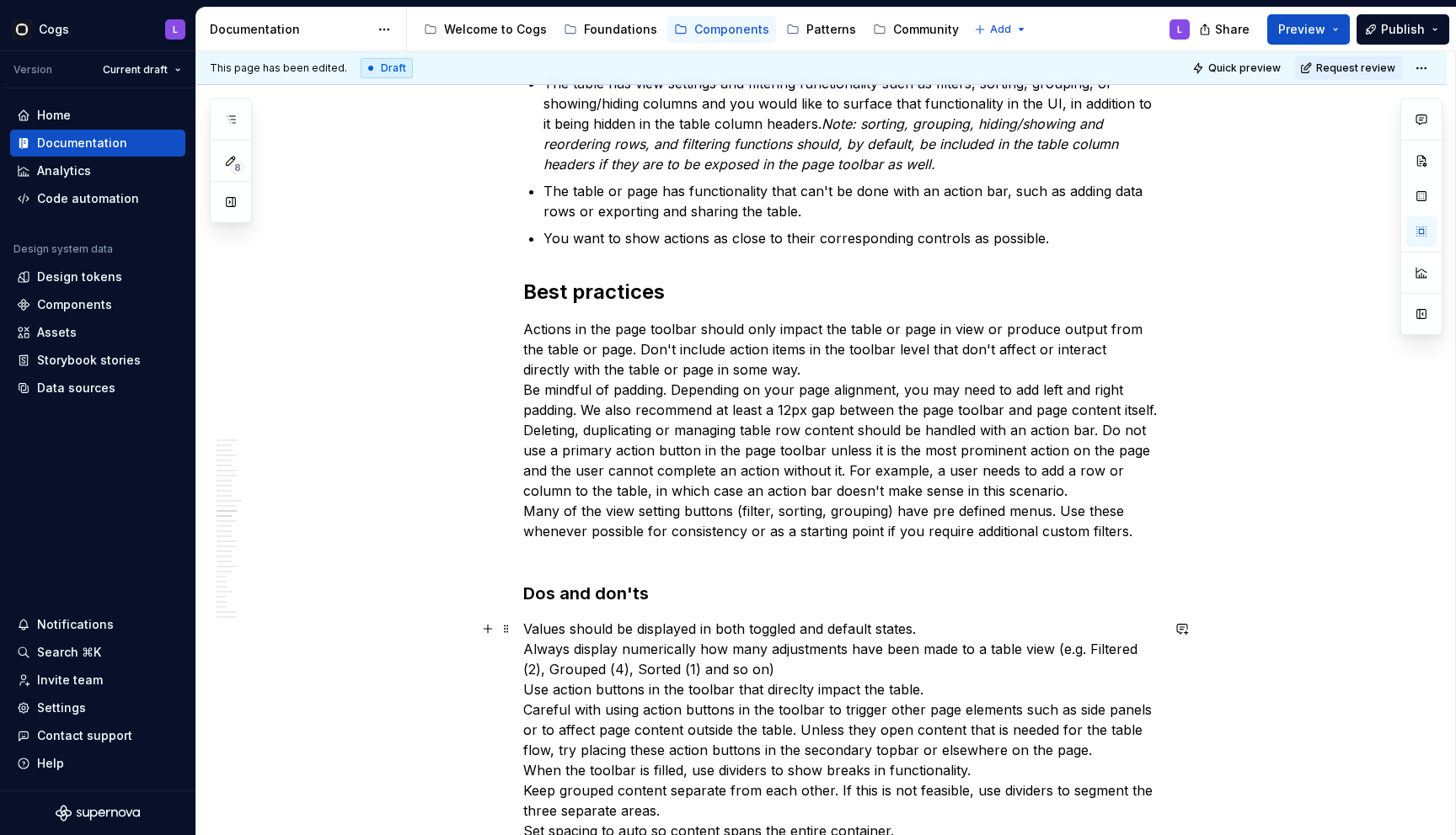
scroll to position [3464, 0]
click at [678, 389] on p "Actions in the page toolbar should only impact the table or page in view or pro…" at bounding box center [841, 440] width 636 height 242
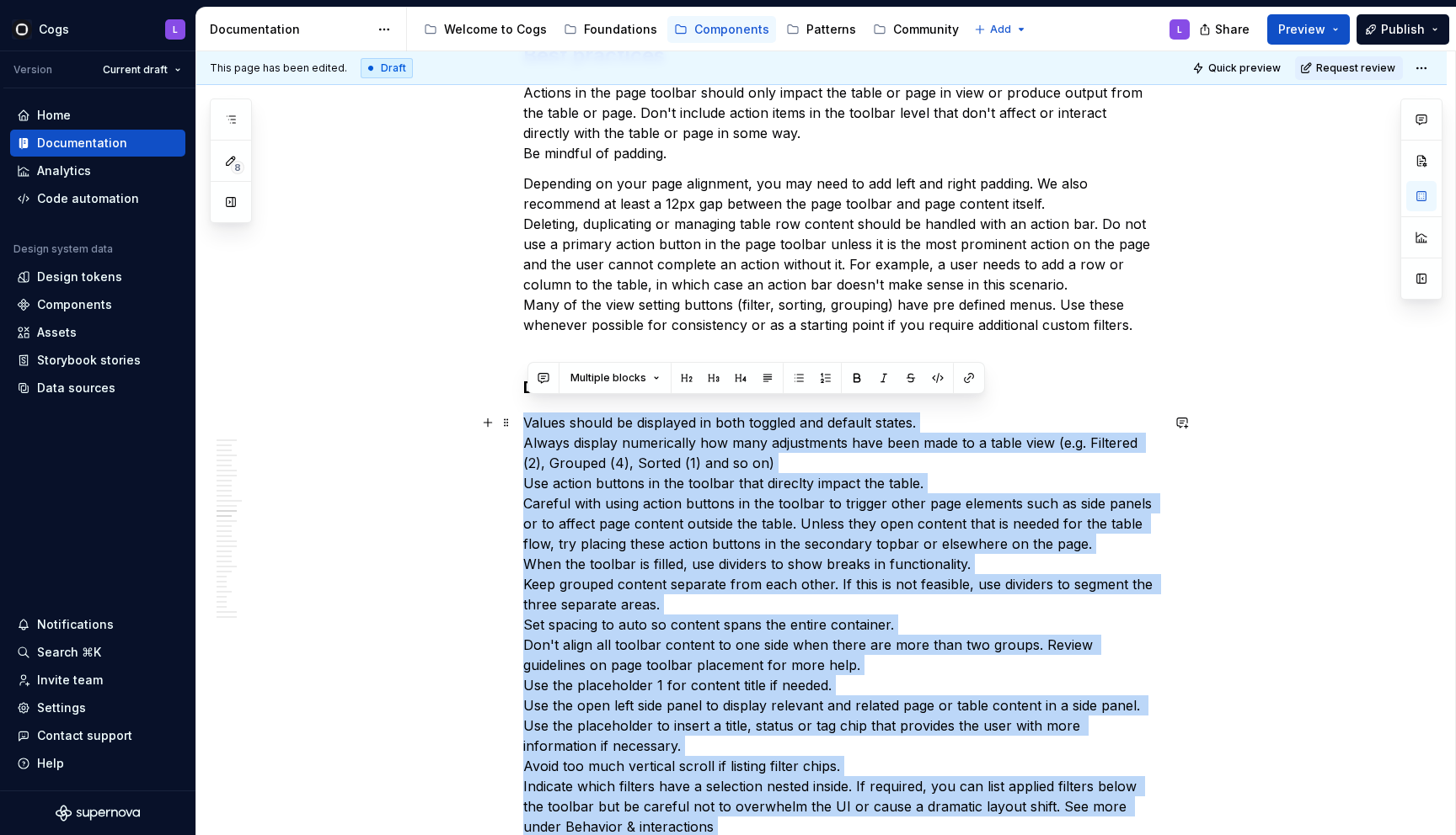
scroll to position [3696, 0]
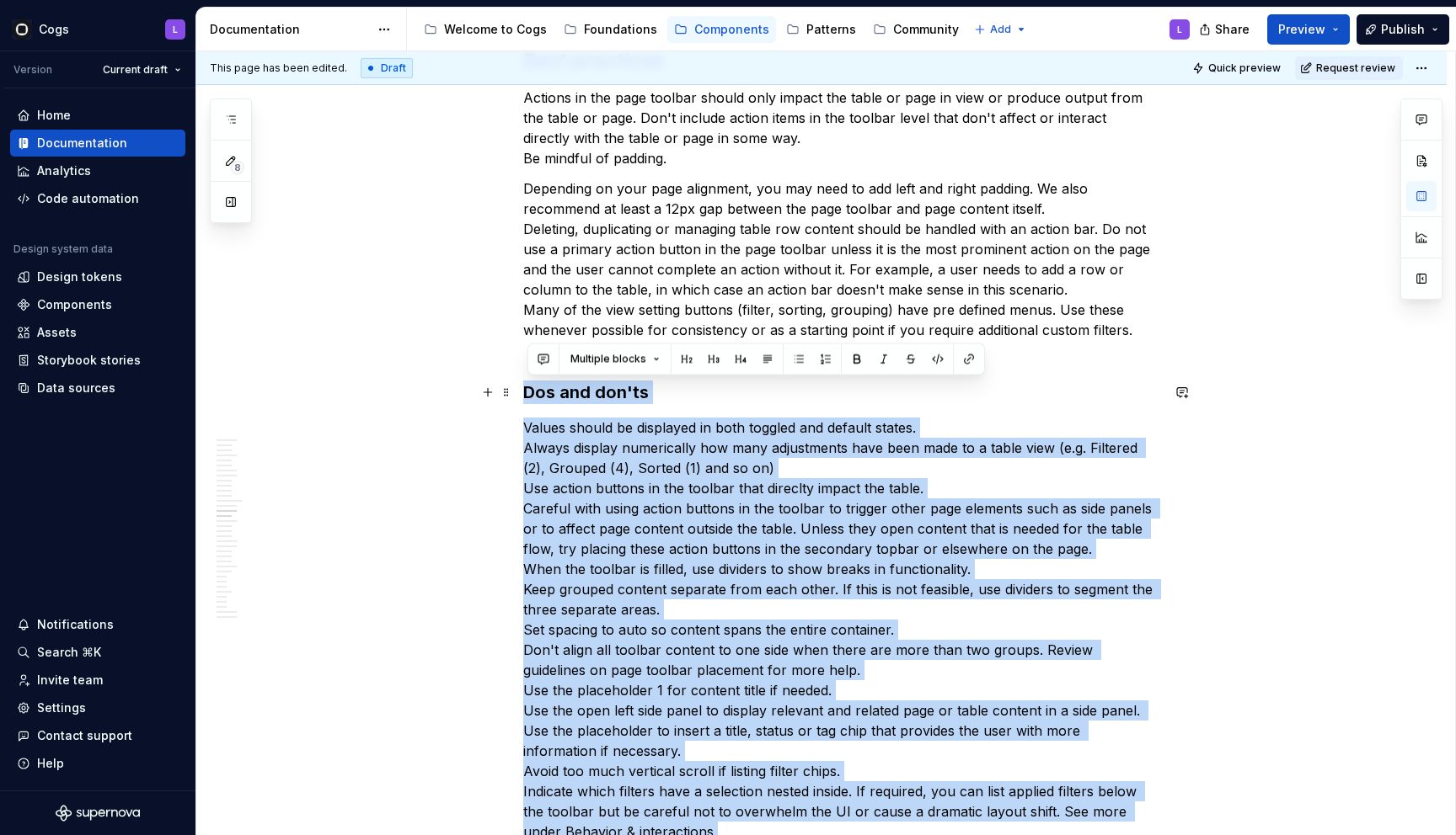
drag, startPoint x: 663, startPoint y: 419, endPoint x: 532, endPoint y: 391, distance: 134.0
click at [532, 391] on div "**********" at bounding box center [841, 657] width 636 height 8000
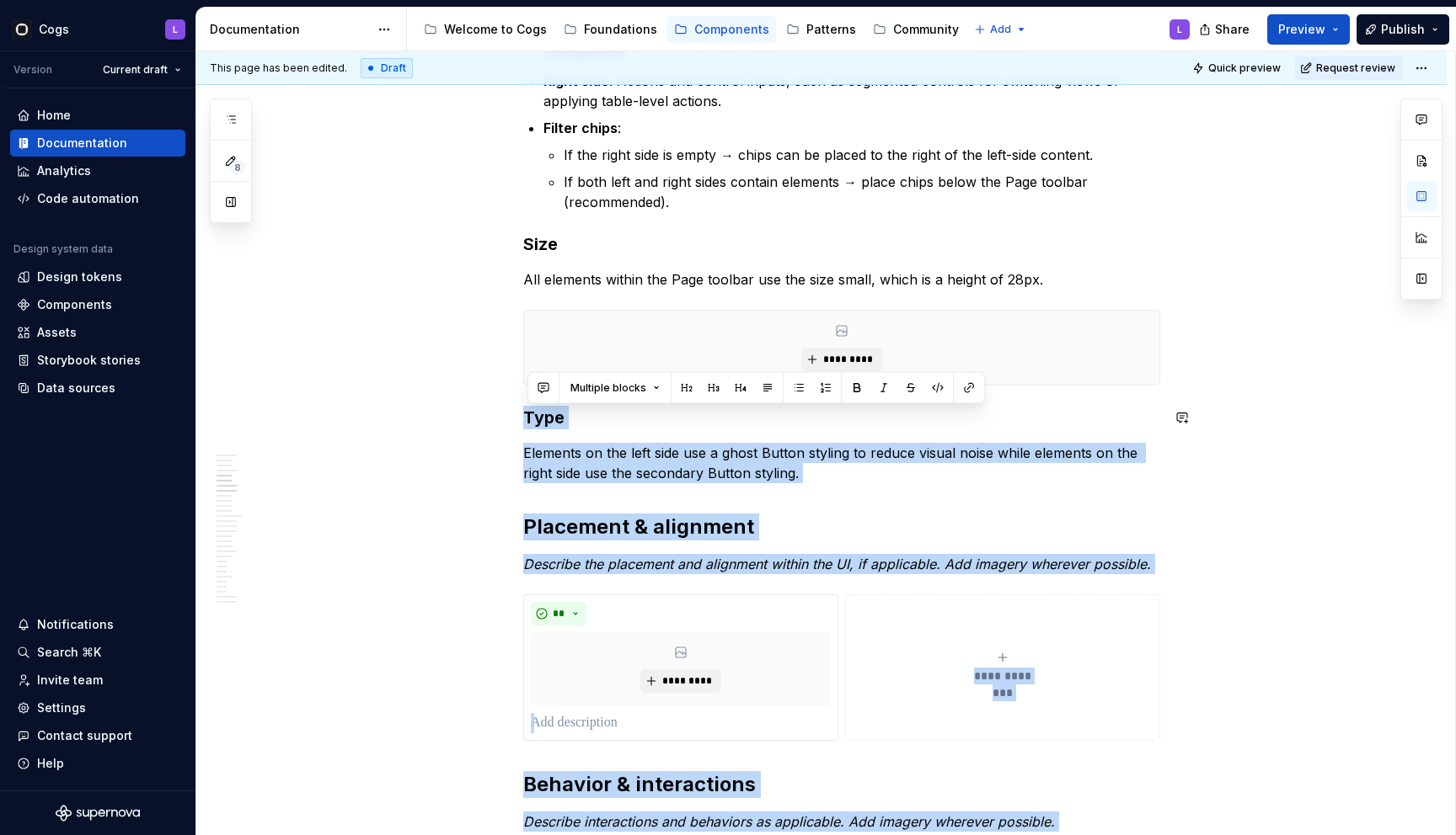
scroll to position [2237, 0]
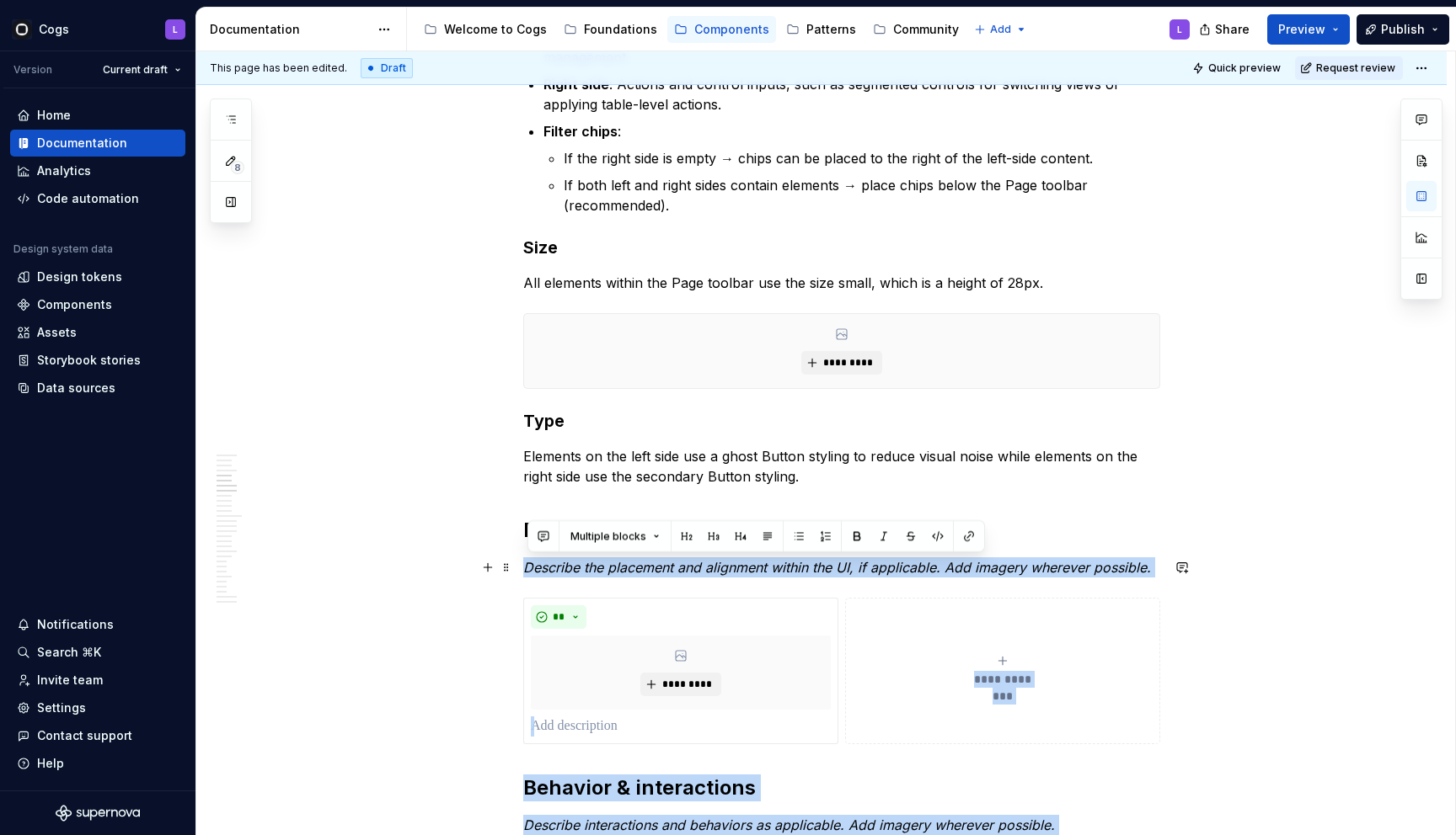
drag, startPoint x: 607, startPoint y: 498, endPoint x: 532, endPoint y: 573, distance: 106.1
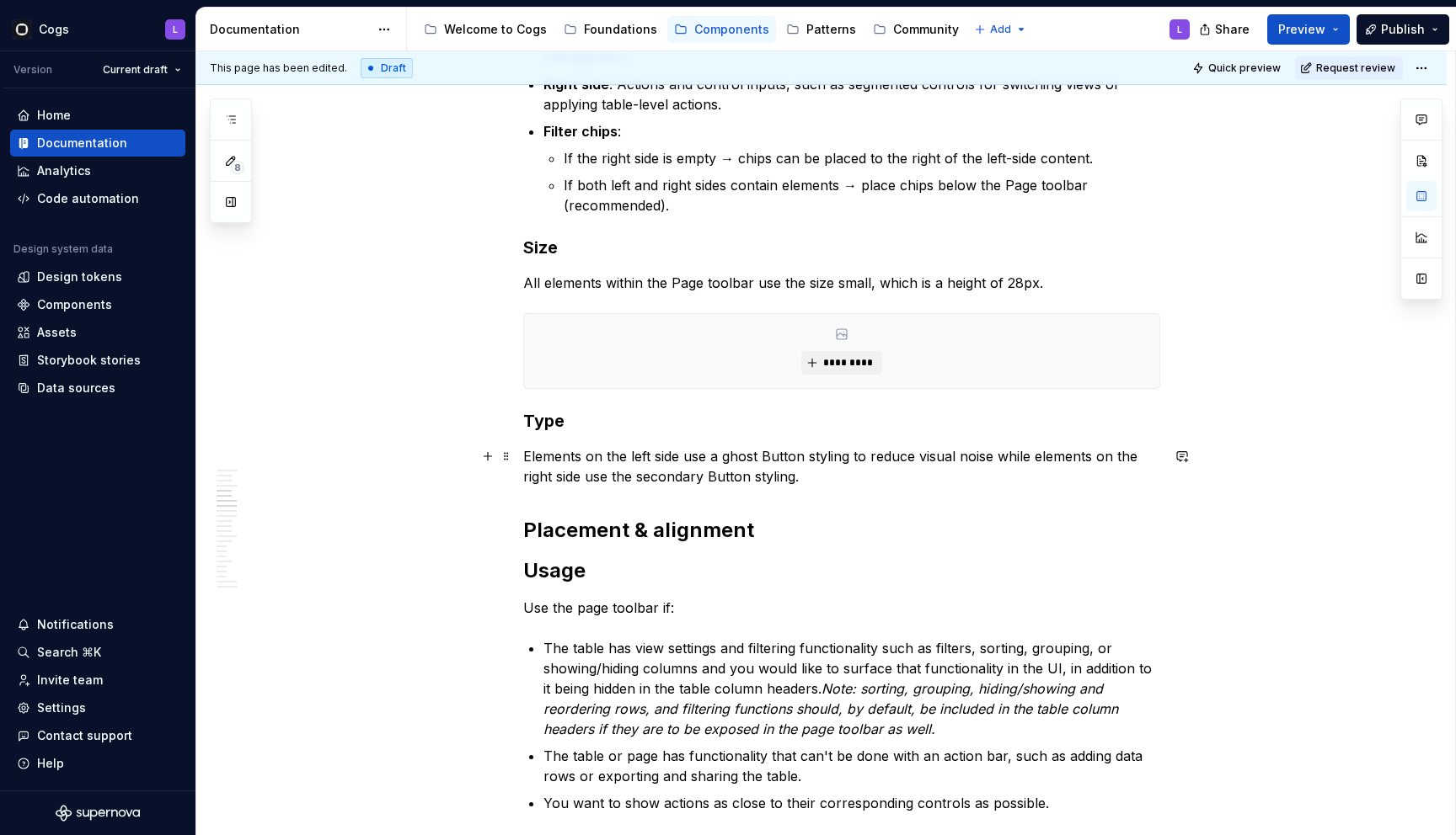
click at [822, 481] on p "Elements on the left side use a ghost Button styling to reduce visual noise whi…" at bounding box center [841, 466] width 636 height 41
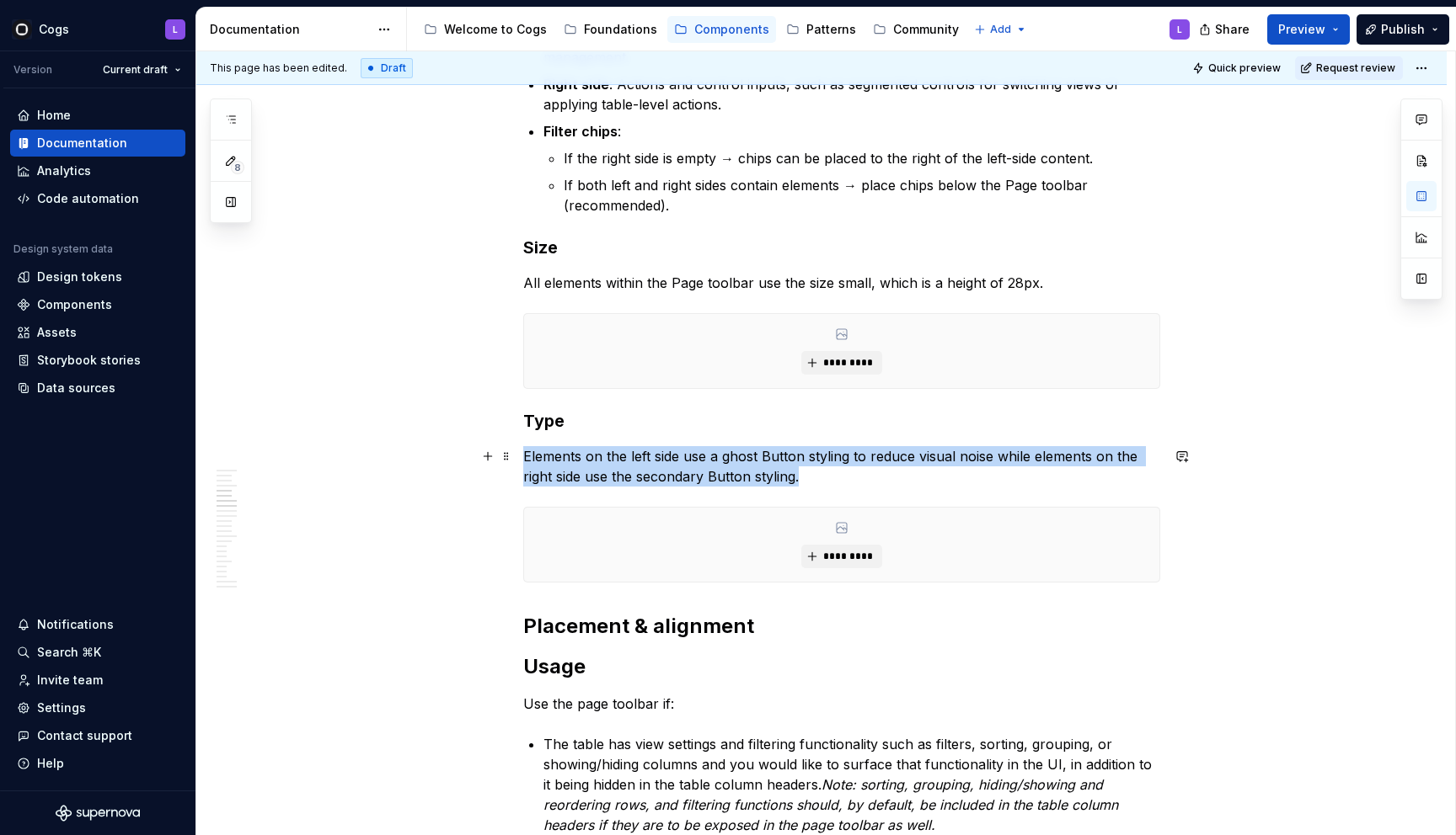
click at [743, 461] on p "Elements on the left side use a ghost Button styling to reduce visual noise whi…" at bounding box center [841, 466] width 636 height 41
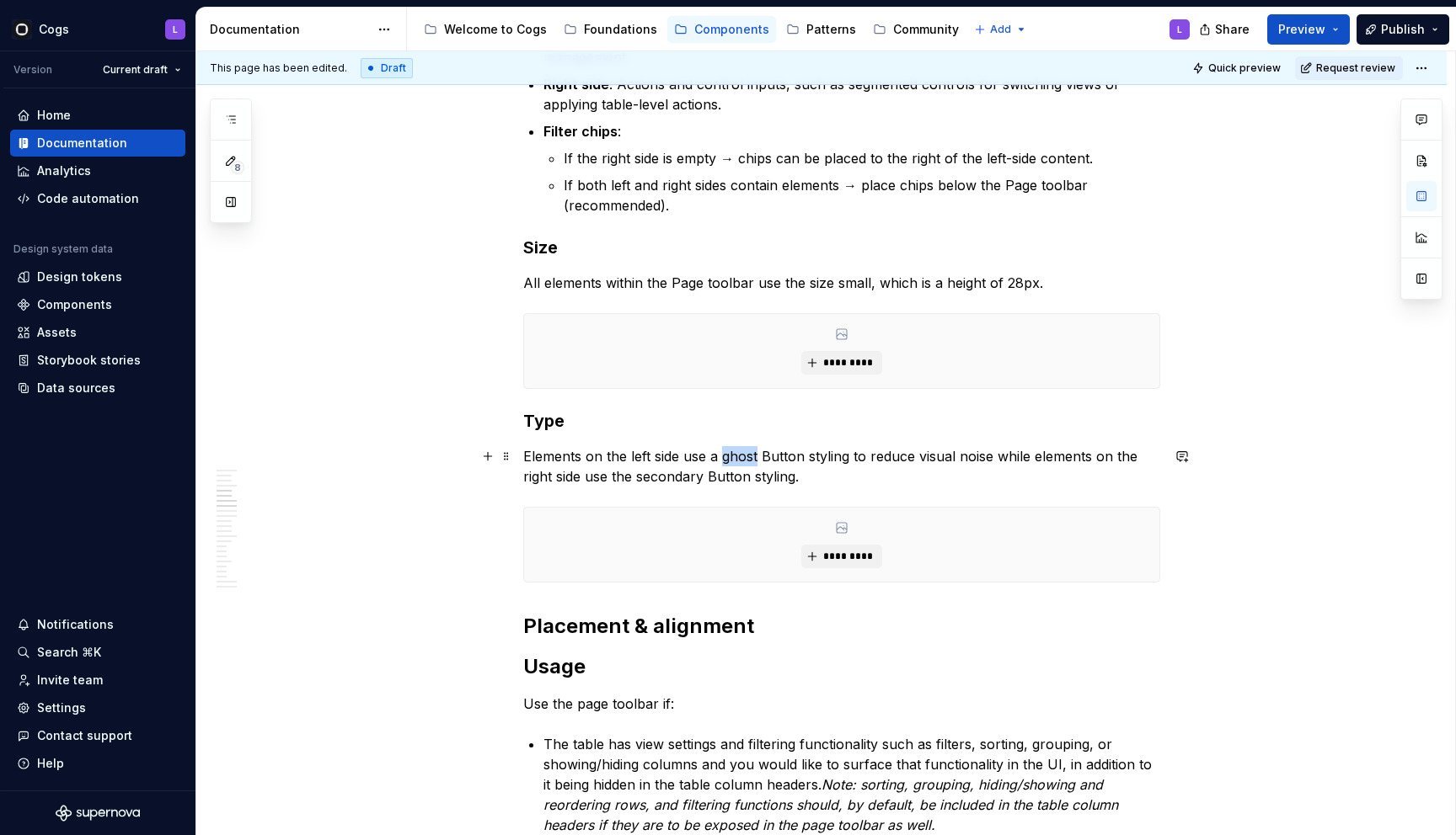
click at [743, 461] on p "Elements on the left side use a ghost Button styling to reduce visual noise whi…" at bounding box center [841, 466] width 636 height 41
click at [782, 458] on p "Elements on the left side use a ghost Button styling to reduce visual noise whi…" at bounding box center [841, 466] width 636 height 41
click at [837, 465] on p "Elements on the left side use a ghost Button styling to reduce visual noise whi…" at bounding box center [841, 466] width 636 height 41
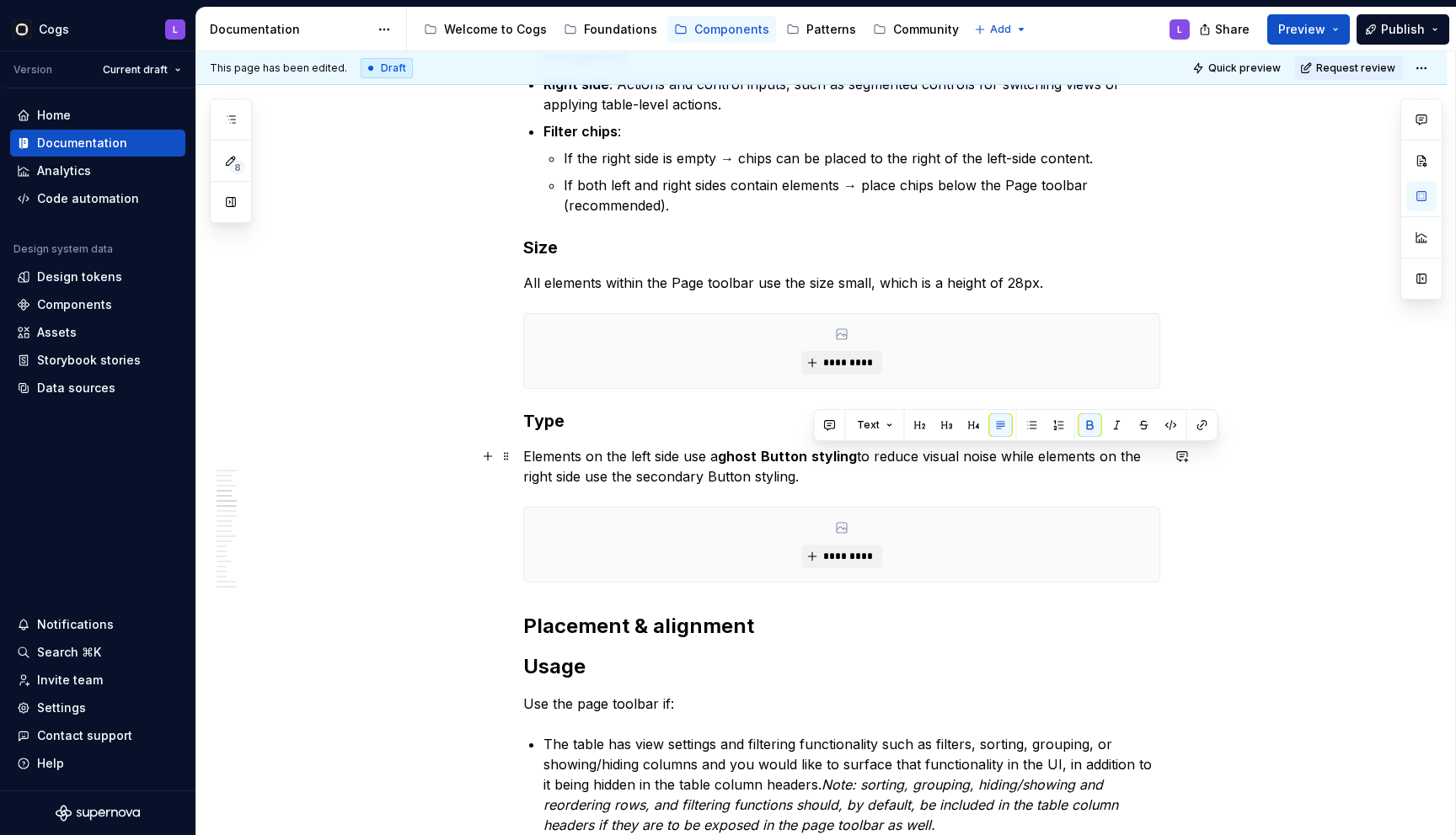
click at [651, 480] on p "Elements on the left side use a ghost Button styling to reduce visual noise whi…" at bounding box center [841, 466] width 636 height 41
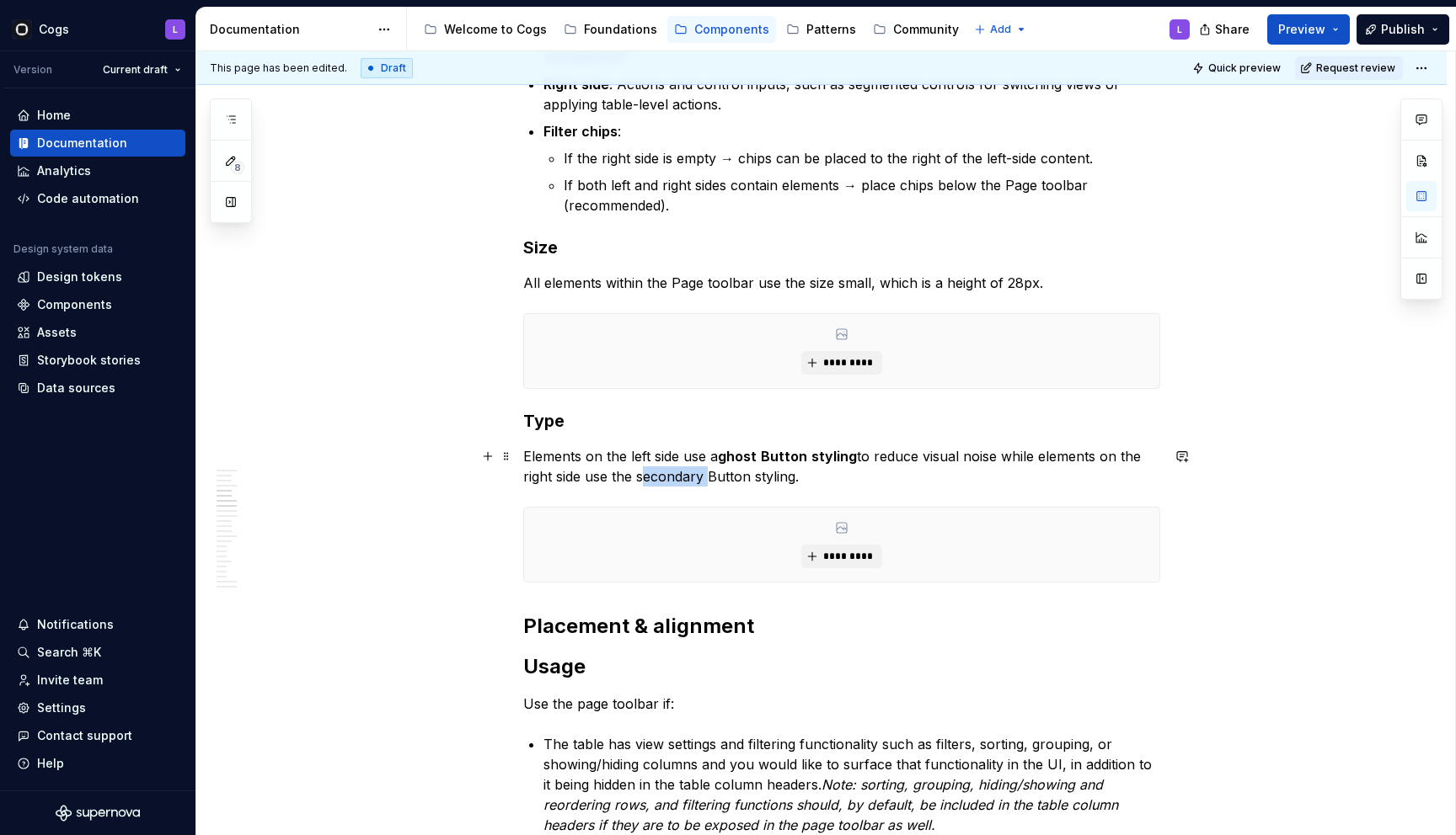
click at [651, 480] on p "Elements on the left side use a ghost Button styling to reduce visual noise whi…" at bounding box center [841, 466] width 636 height 41
click at [744, 479] on p "Elements on the left side use a ghost Button styling to reduce visual noise whi…" at bounding box center [841, 466] width 636 height 41
click at [784, 478] on p "Elements on the left side use a ghost Button styling to reduce visual noise whi…" at bounding box center [841, 466] width 636 height 41
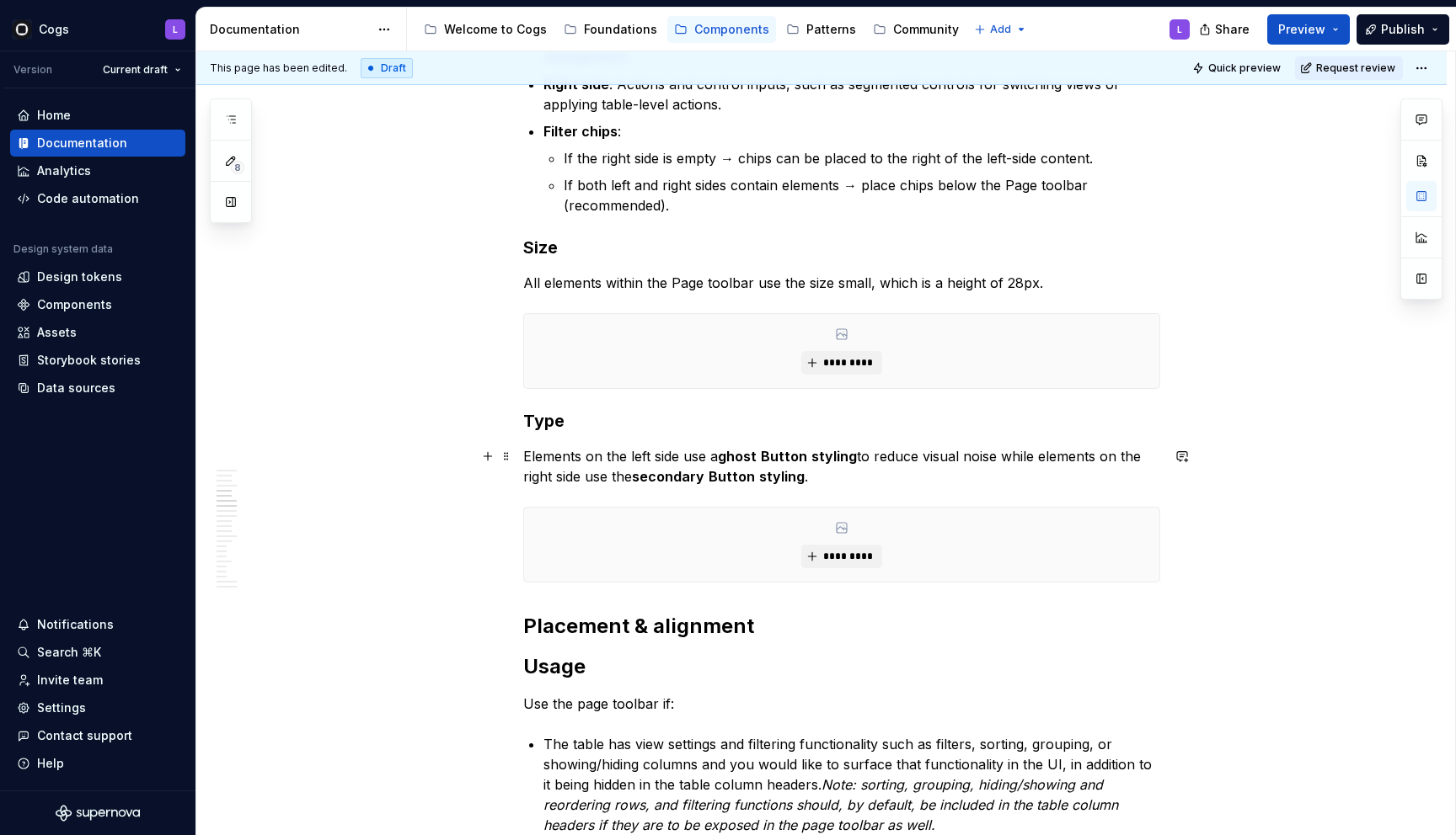
click at [848, 477] on p "Elements on the left side use a ghost Button styling to reduce visual noise whi…" at bounding box center [841, 466] width 636 height 41
click at [826, 286] on p "All elements within the Page toolbar use the size small, which is a height of 2…" at bounding box center [841, 283] width 636 height 20
click at [848, 286] on p "All elements within the Page toolbar use the size small, which is a height of 2…" at bounding box center [841, 283] width 636 height 20
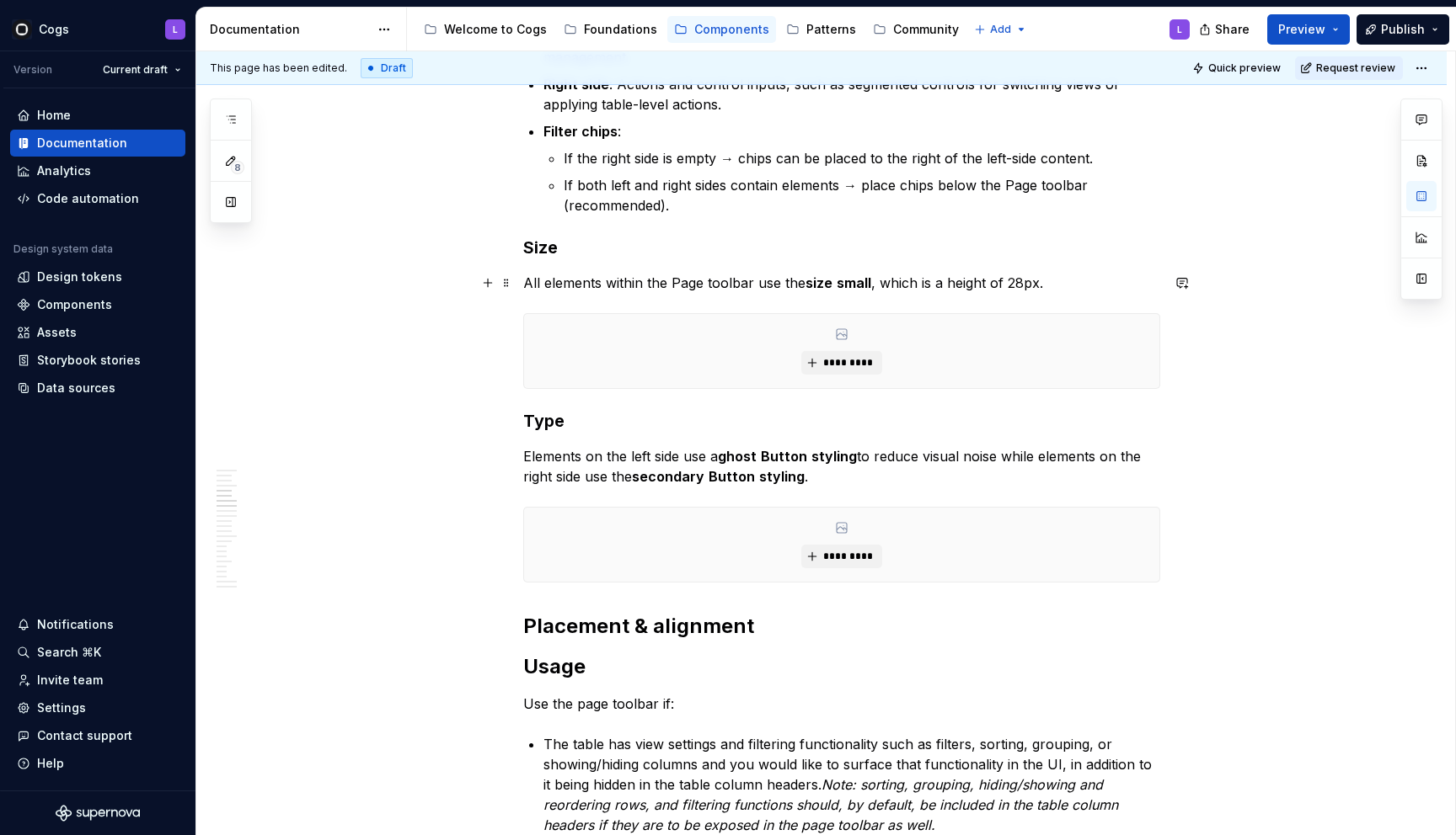
click at [1012, 280] on p "All elements within the Page toolbar use the size small , which is a height of …" at bounding box center [841, 283] width 636 height 20
click at [993, 376] on div "*********" at bounding box center [841, 350] width 635 height 74
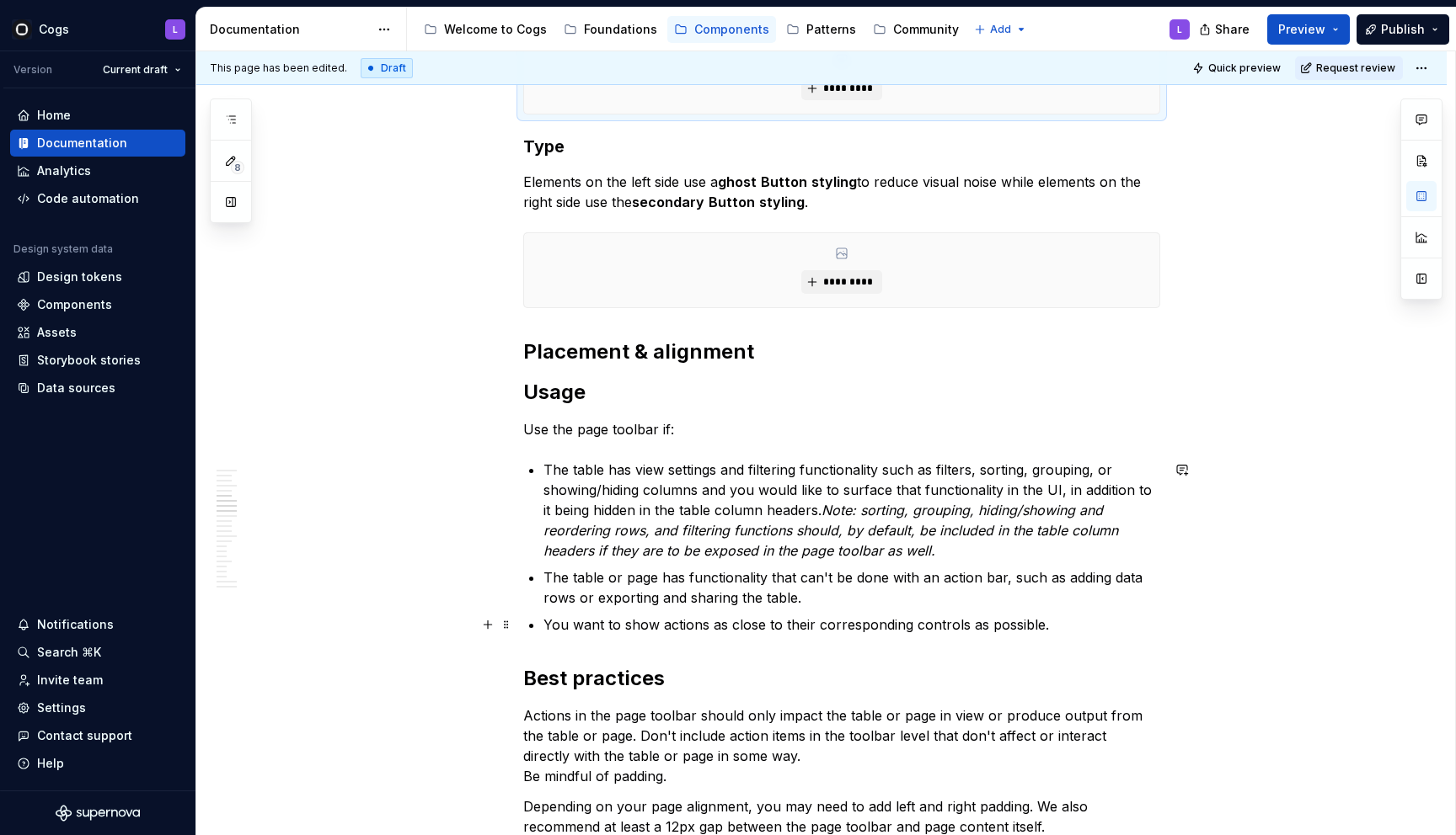
scroll to position [2523, 0]
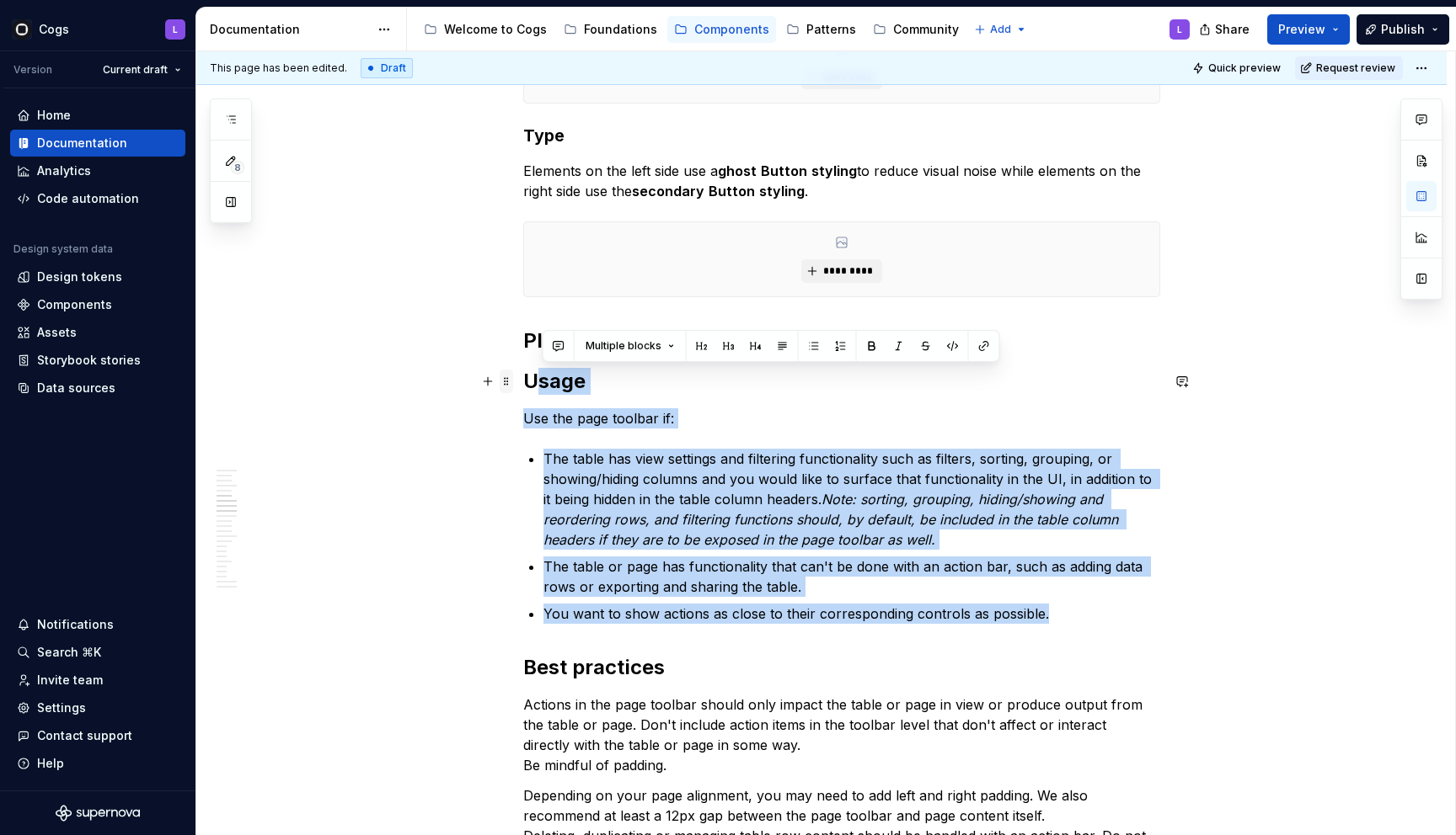
drag, startPoint x: 1075, startPoint y: 608, endPoint x: 507, endPoint y: 382, distance: 611.3
click at [524, 382] on div "**********" at bounding box center [841, 533] width 636 height 5406
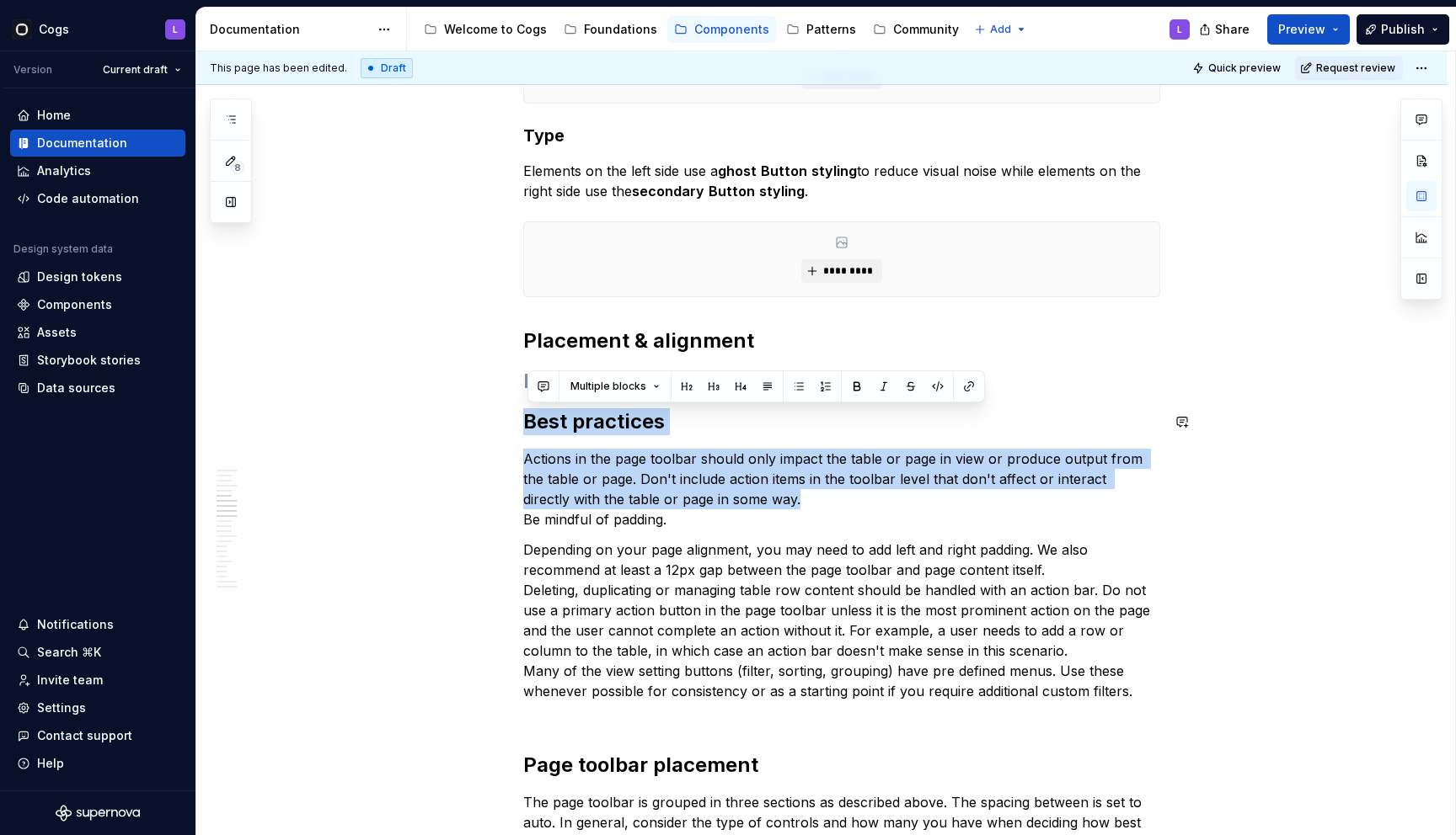
drag, startPoint x: 776, startPoint y: 500, endPoint x: 512, endPoint y: 406, distance: 280.2
click at [512, 406] on div "**********" at bounding box center [821, 515] width 1250 height 5451
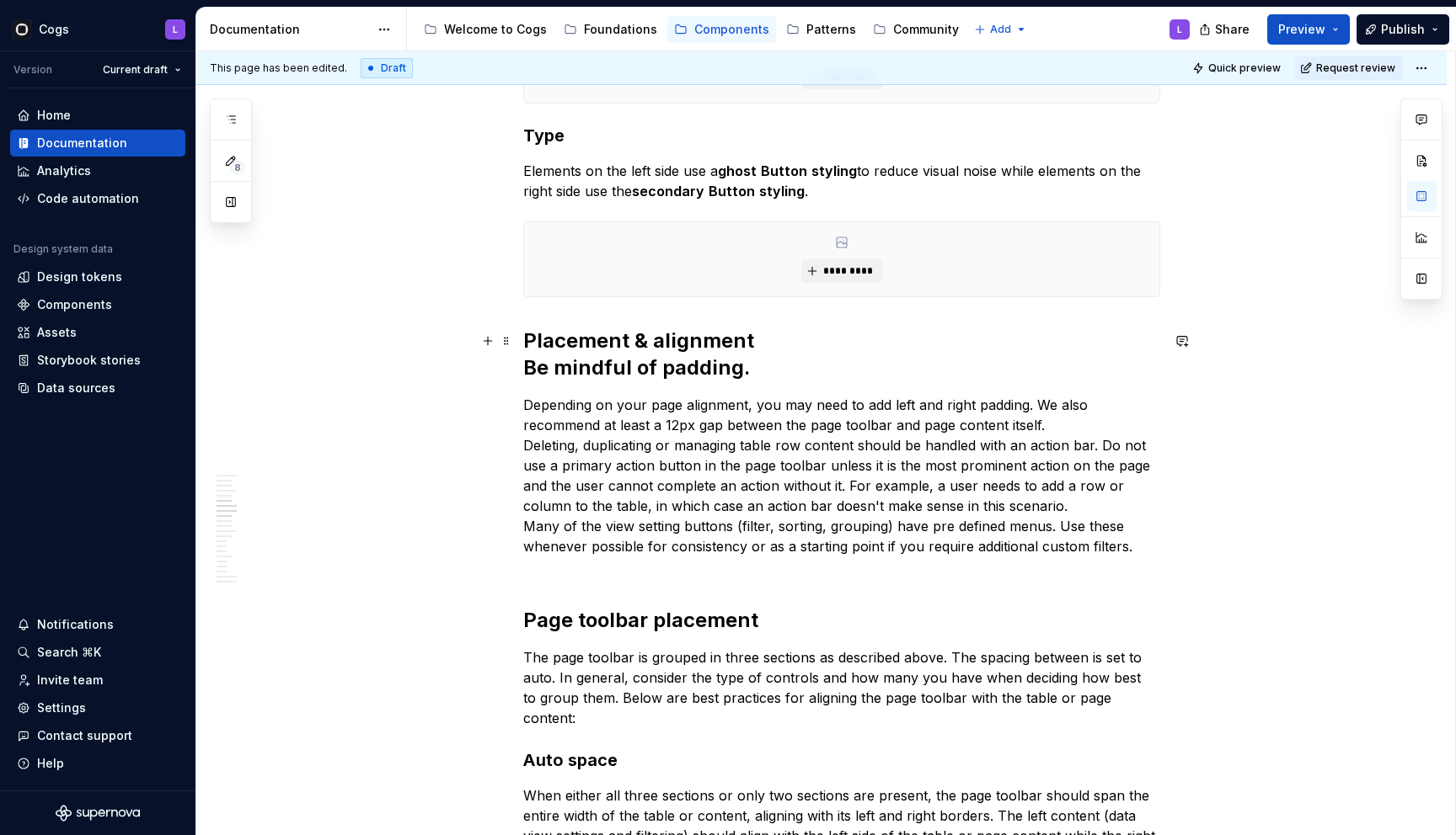
click at [530, 370] on h2 "Placement & alignment Be mindful of padding." at bounding box center [841, 354] width 636 height 53
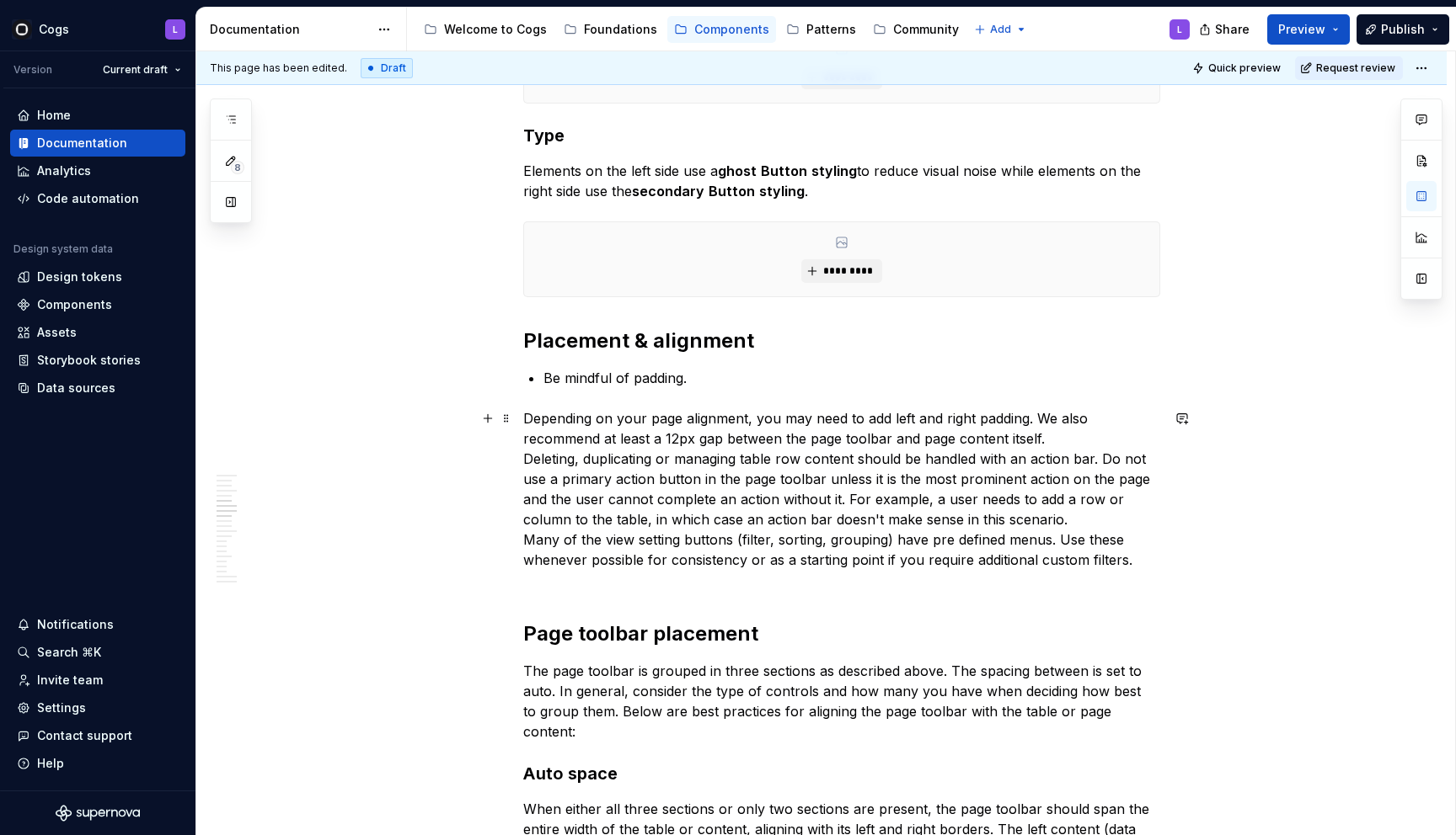
click at [532, 421] on p "Depending on your page alignment, you may need to add left and right padding. W…" at bounding box center [841, 500] width 636 height 182
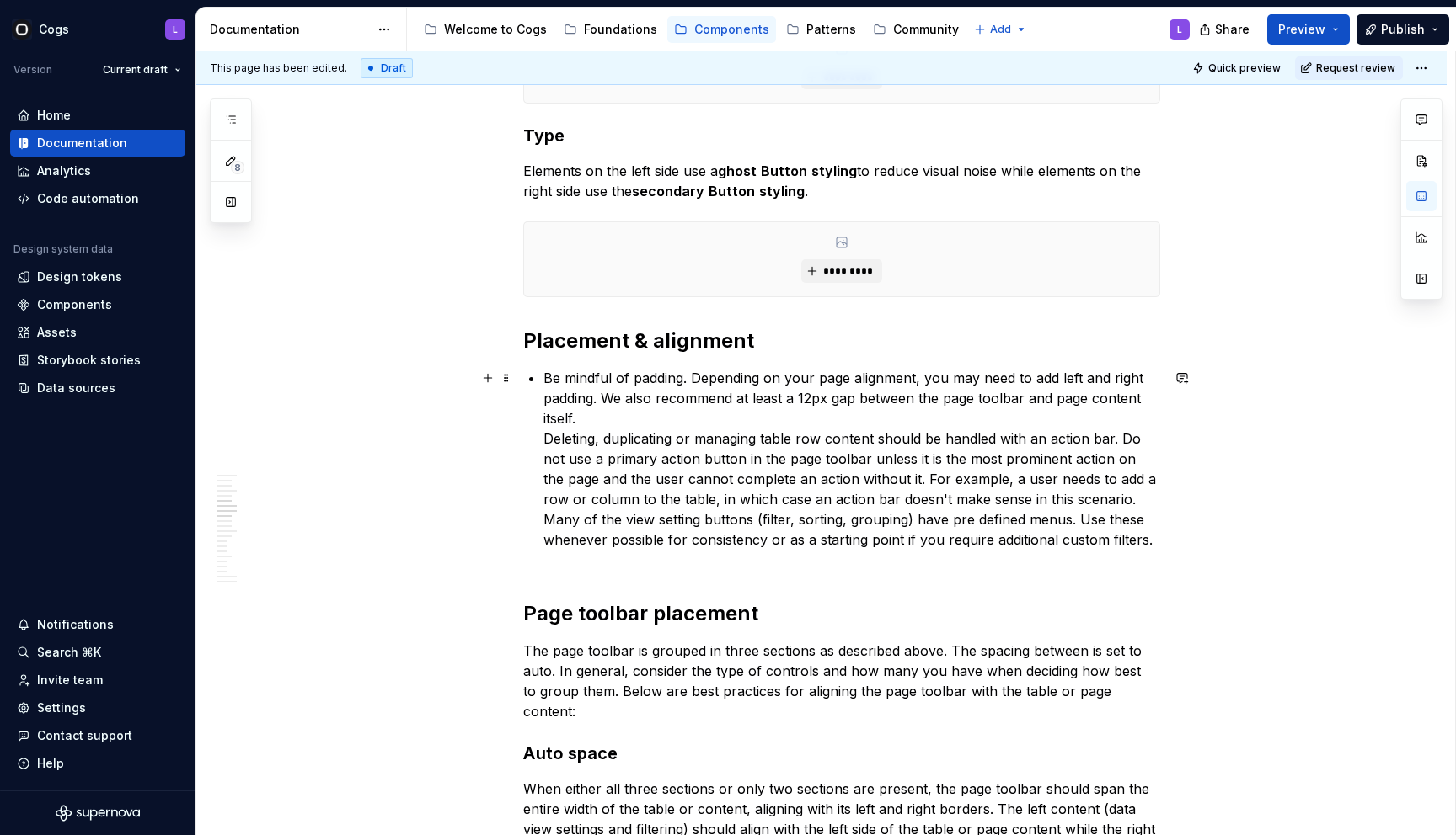
click at [609, 401] on p "Be mindful of padding. Depending on your page alignment, you may need to add le…" at bounding box center [851, 469] width 617 height 202
click at [601, 400] on p "Be mindful of padding. Depending on your page alignment, you may need to add le…" at bounding box center [851, 469] width 617 height 202
click at [638, 415] on p "Be mindful of padding. Depending on your page alignment, you may need to add le…" at bounding box center [851, 469] width 617 height 202
click at [840, 419] on p "Be mindful of padding. Depending on your page alignment, you may need to add le…" at bounding box center [851, 469] width 617 height 202
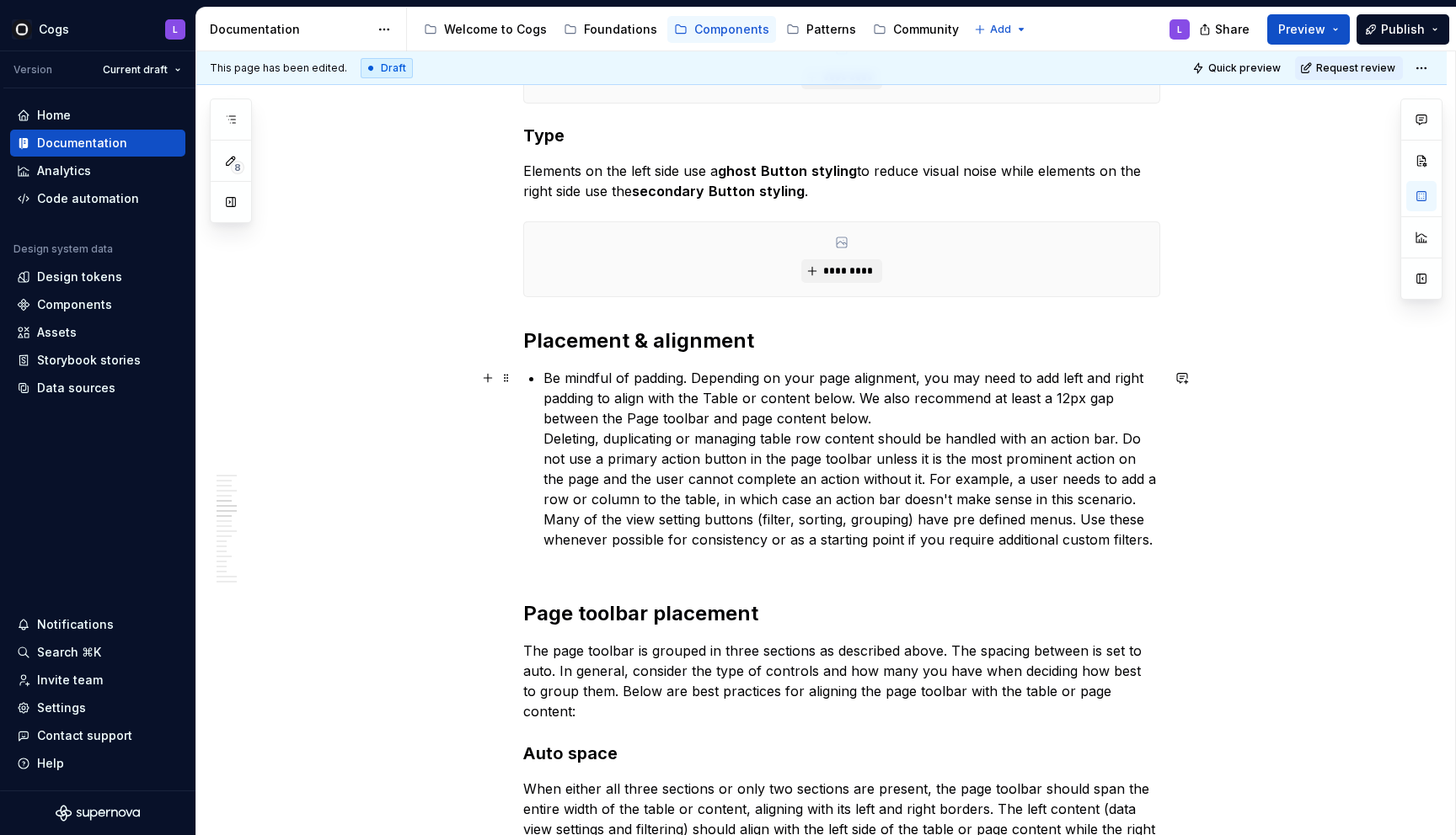
click at [548, 438] on p "Be mindful of padding. Depending on your page alignment, you may need to add le…" at bounding box center [851, 469] width 617 height 202
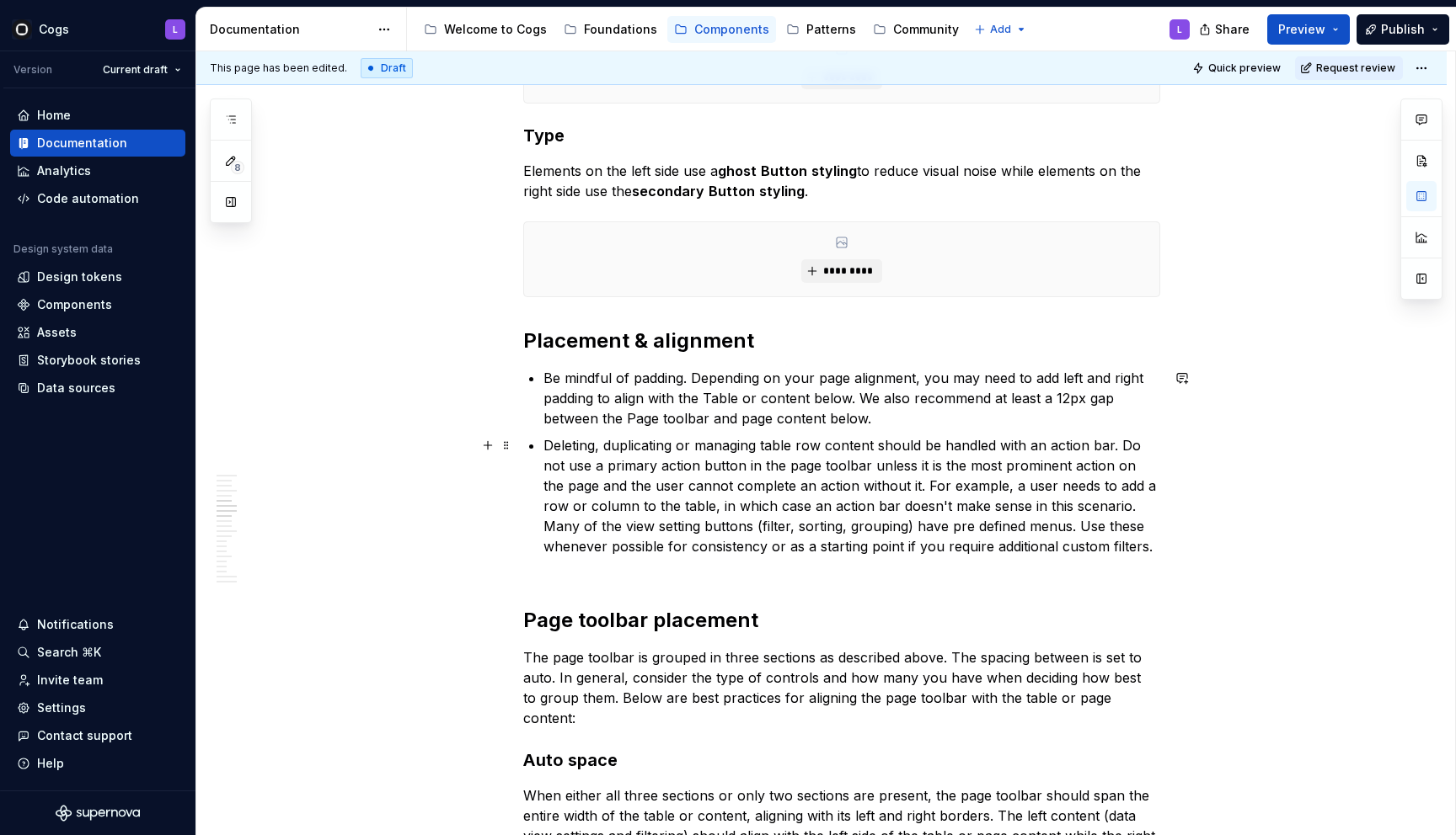
click at [719, 521] on p "Deleting, duplicating or managing table row content should be handled with an a…" at bounding box center [851, 506] width 617 height 141
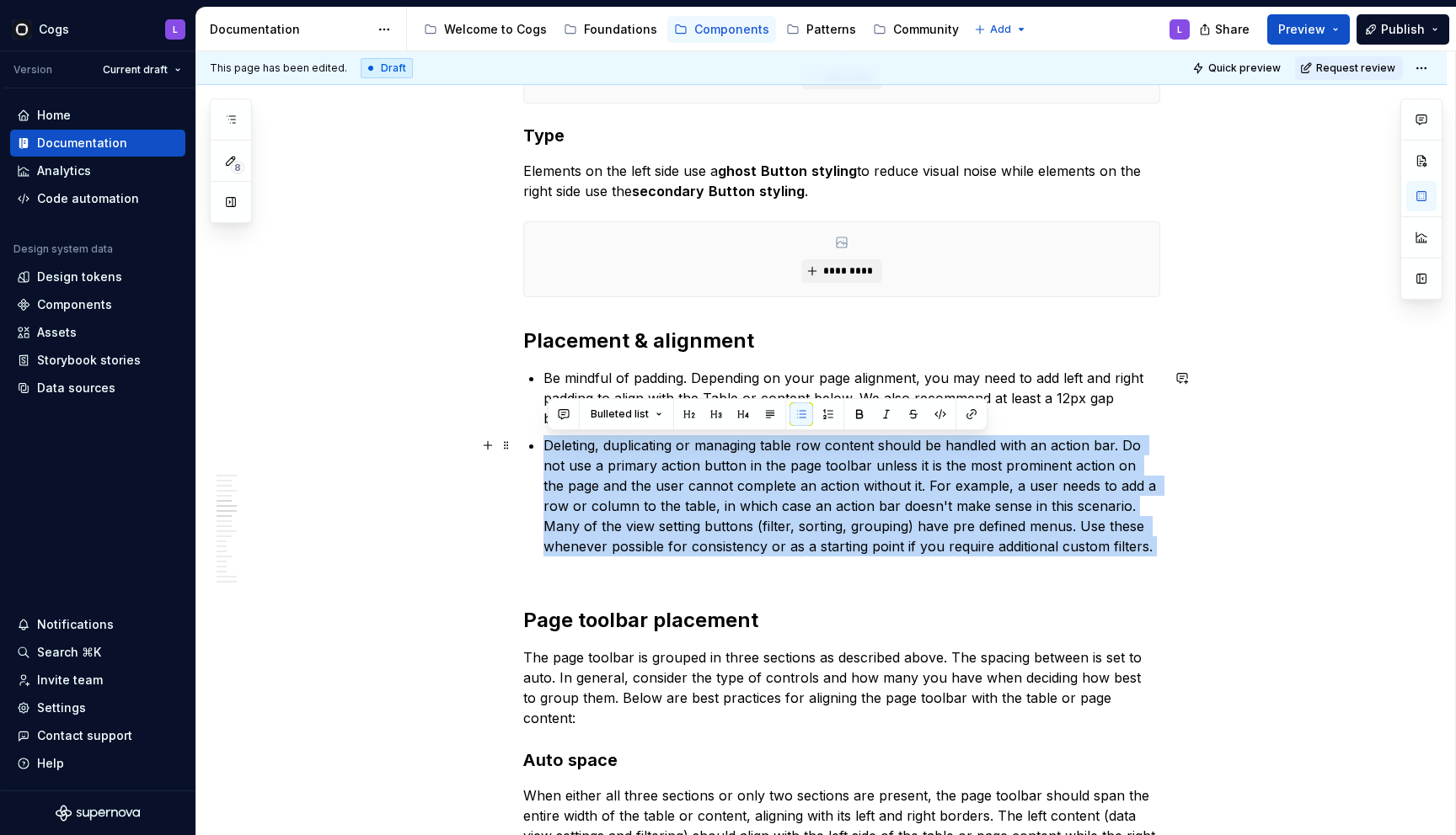
click at [719, 521] on p "Deleting, duplicating or managing table row content should be handled with an a…" at bounding box center [851, 506] width 617 height 141
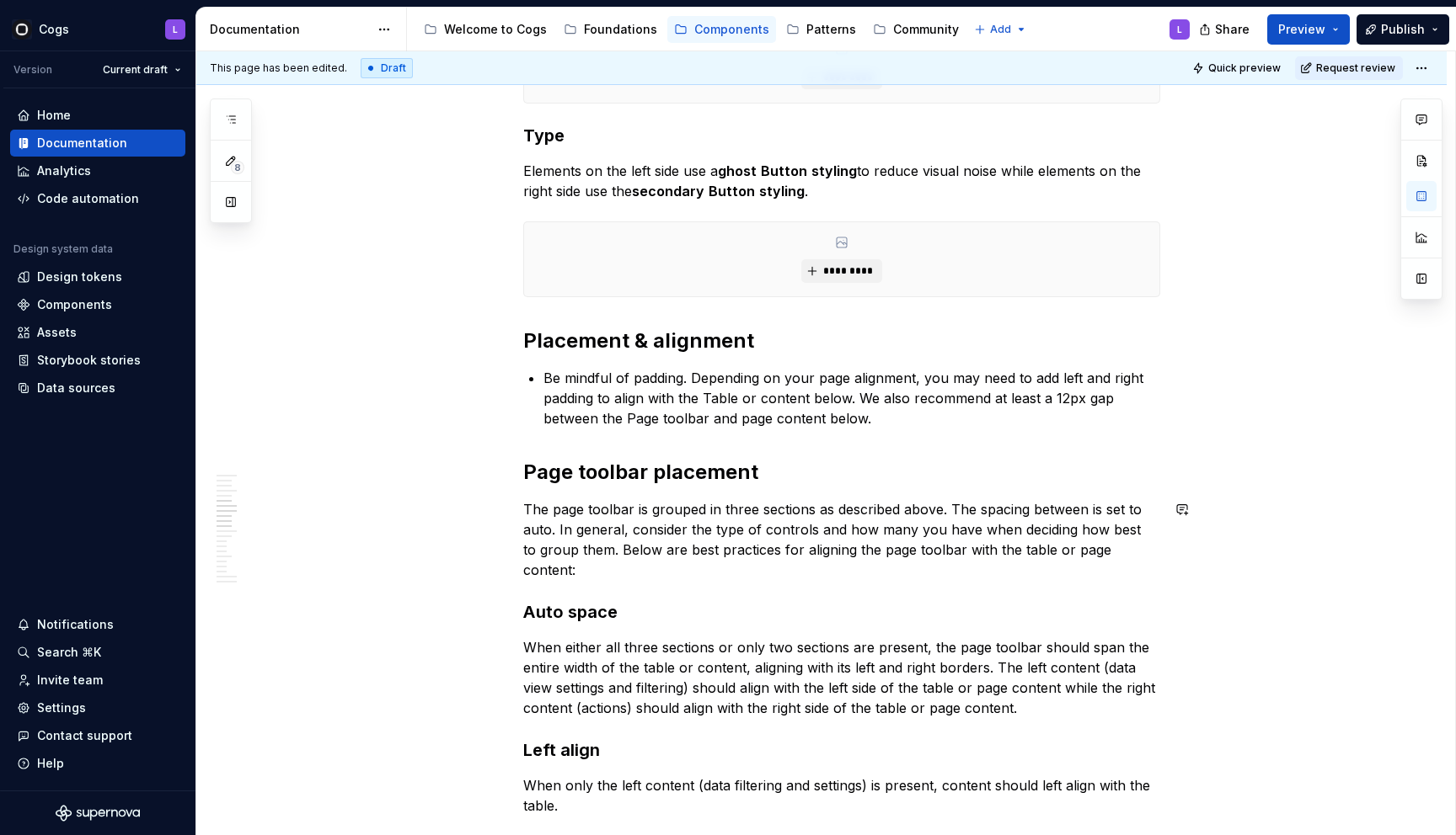
scroll to position [2540, 0]
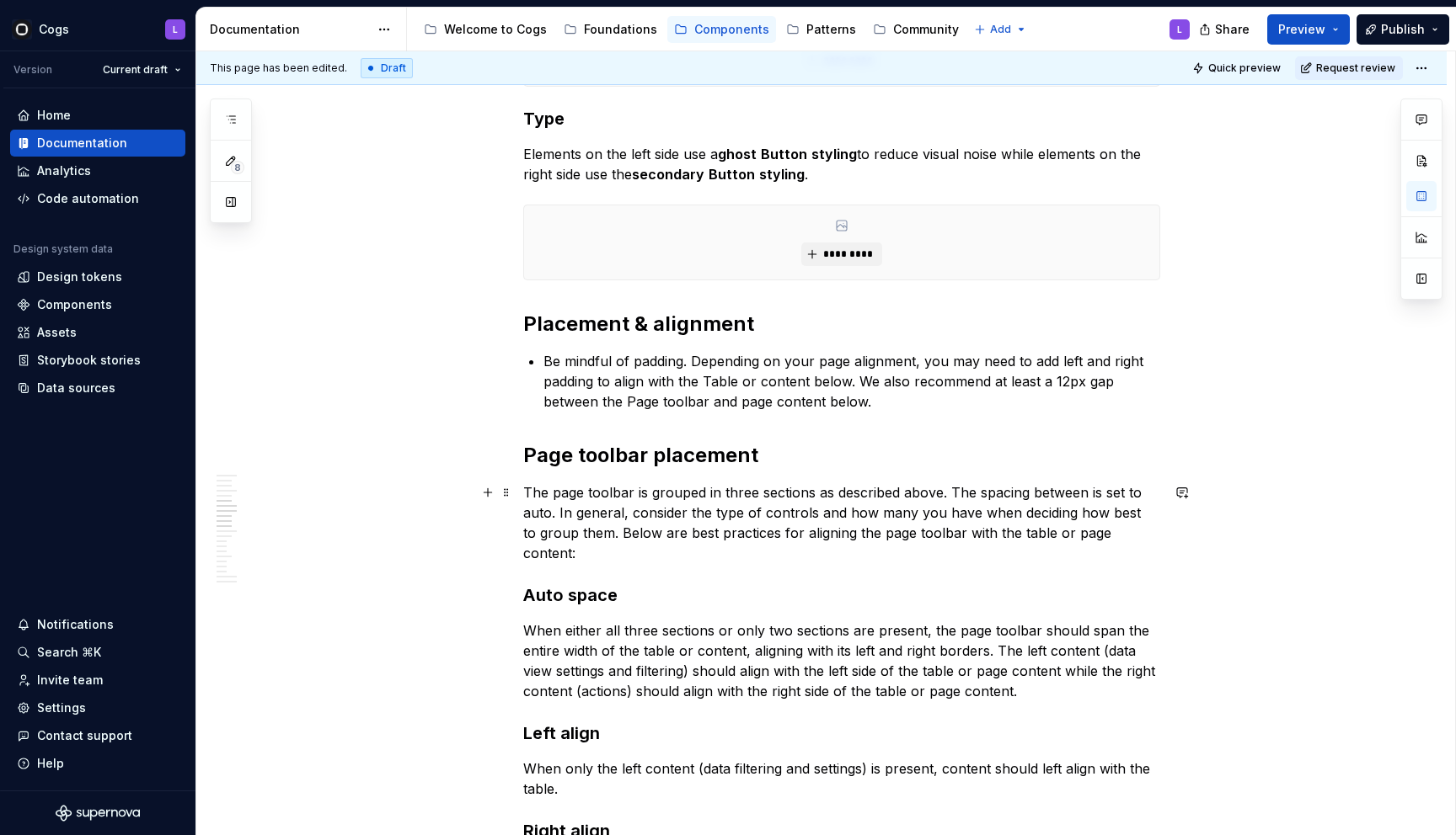
click at [526, 492] on div "**********" at bounding box center [821, 352] width 1250 height 5158
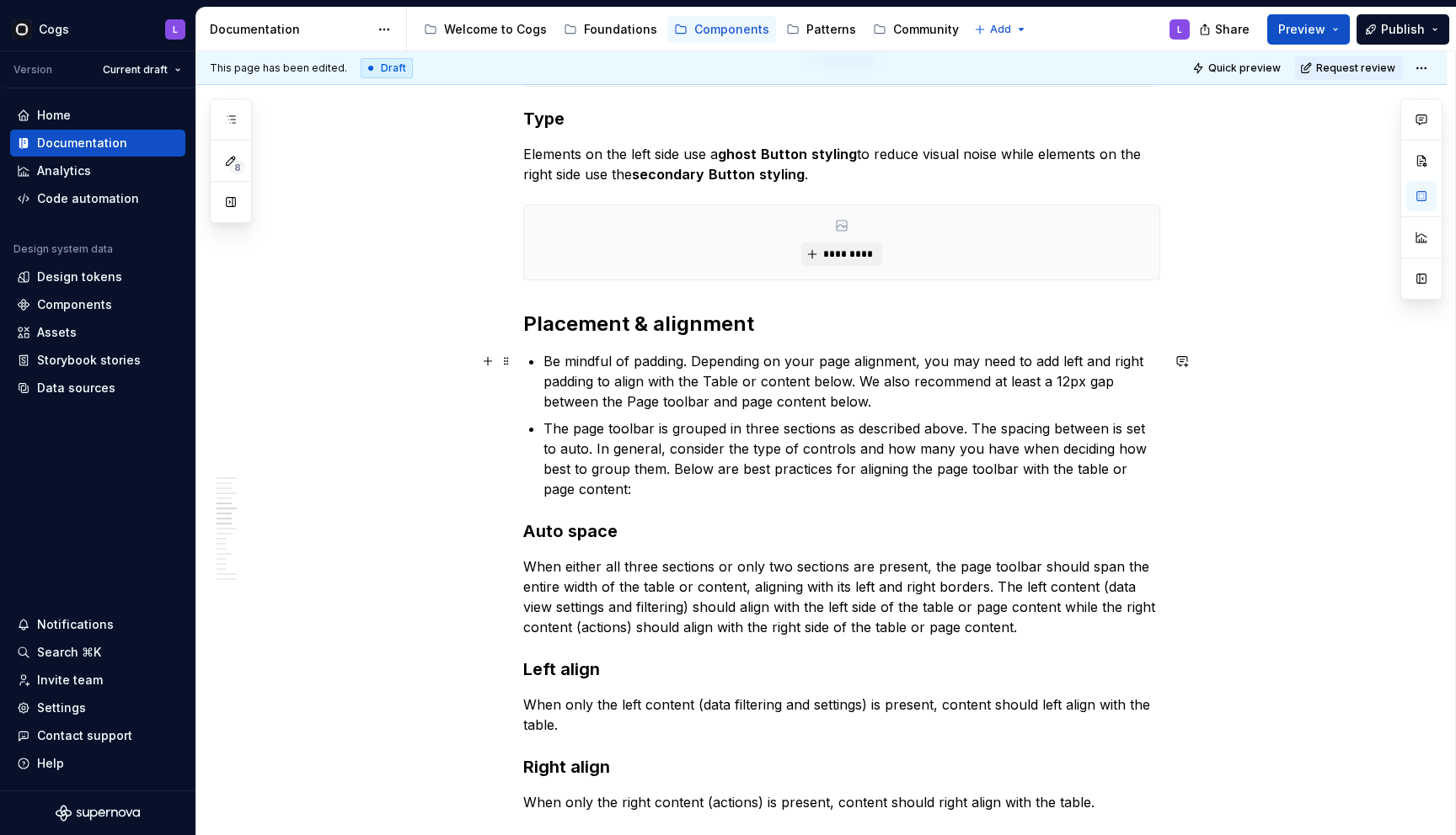
click at [1068, 379] on p "Be mindful of padding. Depending on your page alignment, you may need to add le…" at bounding box center [851, 381] width 617 height 60
click at [1101, 385] on p "Be mindful of padding. Depending on your page alignment, you may need to add le…" at bounding box center [851, 381] width 617 height 60
click at [591, 398] on p "Be mindful of padding. Depending on your page alignment, you may need to add le…" at bounding box center [851, 381] width 617 height 60
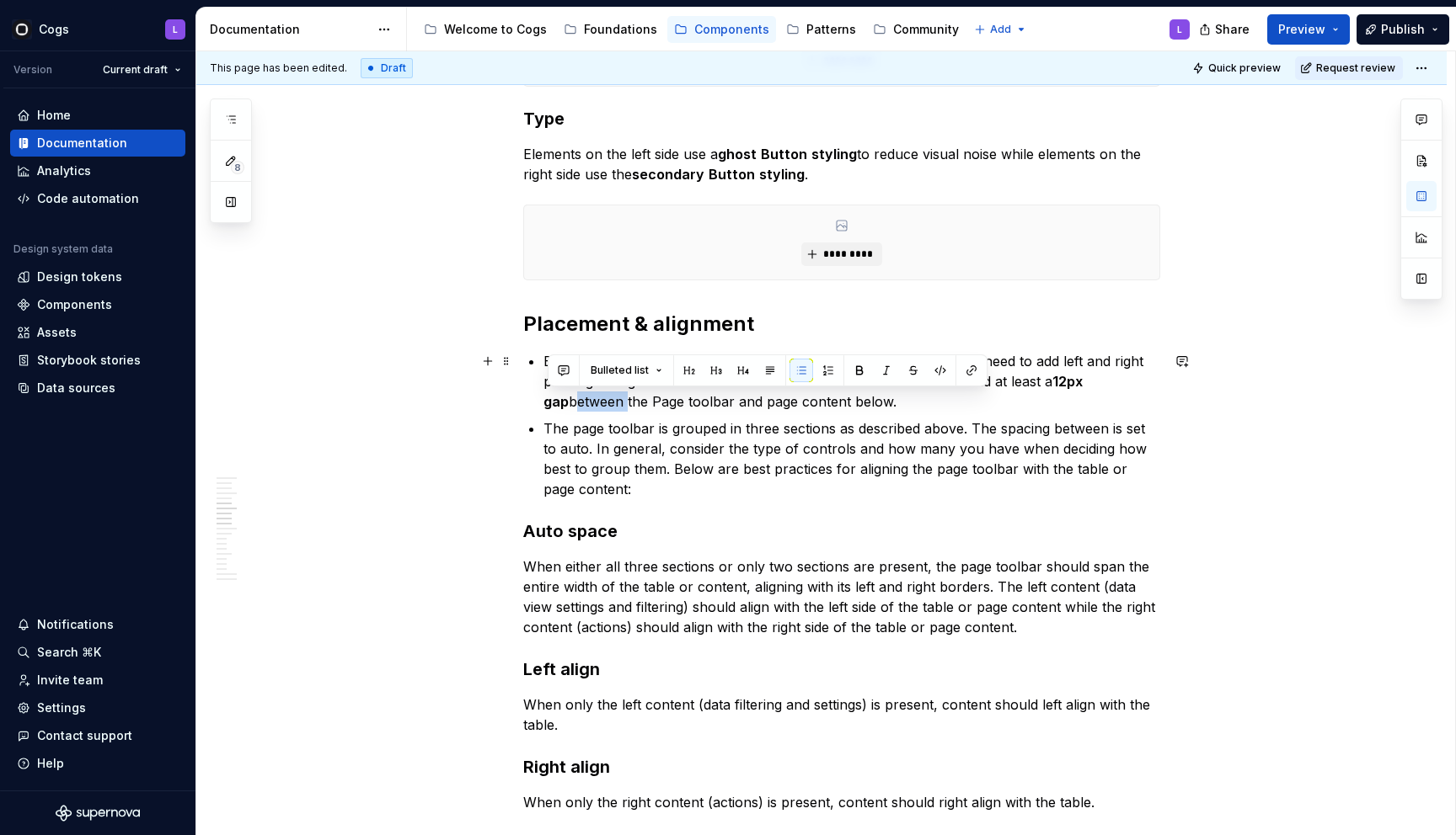
click at [591, 398] on p "Be mindful of padding. Depending on your page alignment, you may need to add le…" at bounding box center [851, 381] width 617 height 60
click at [828, 402] on p "Be mindful of padding. Depending on your page alignment, you may need to add le…" at bounding box center [851, 381] width 617 height 60
click at [844, 432] on p "The page toolbar is grouped in three sections as described above. The spacing b…" at bounding box center [851, 459] width 617 height 81
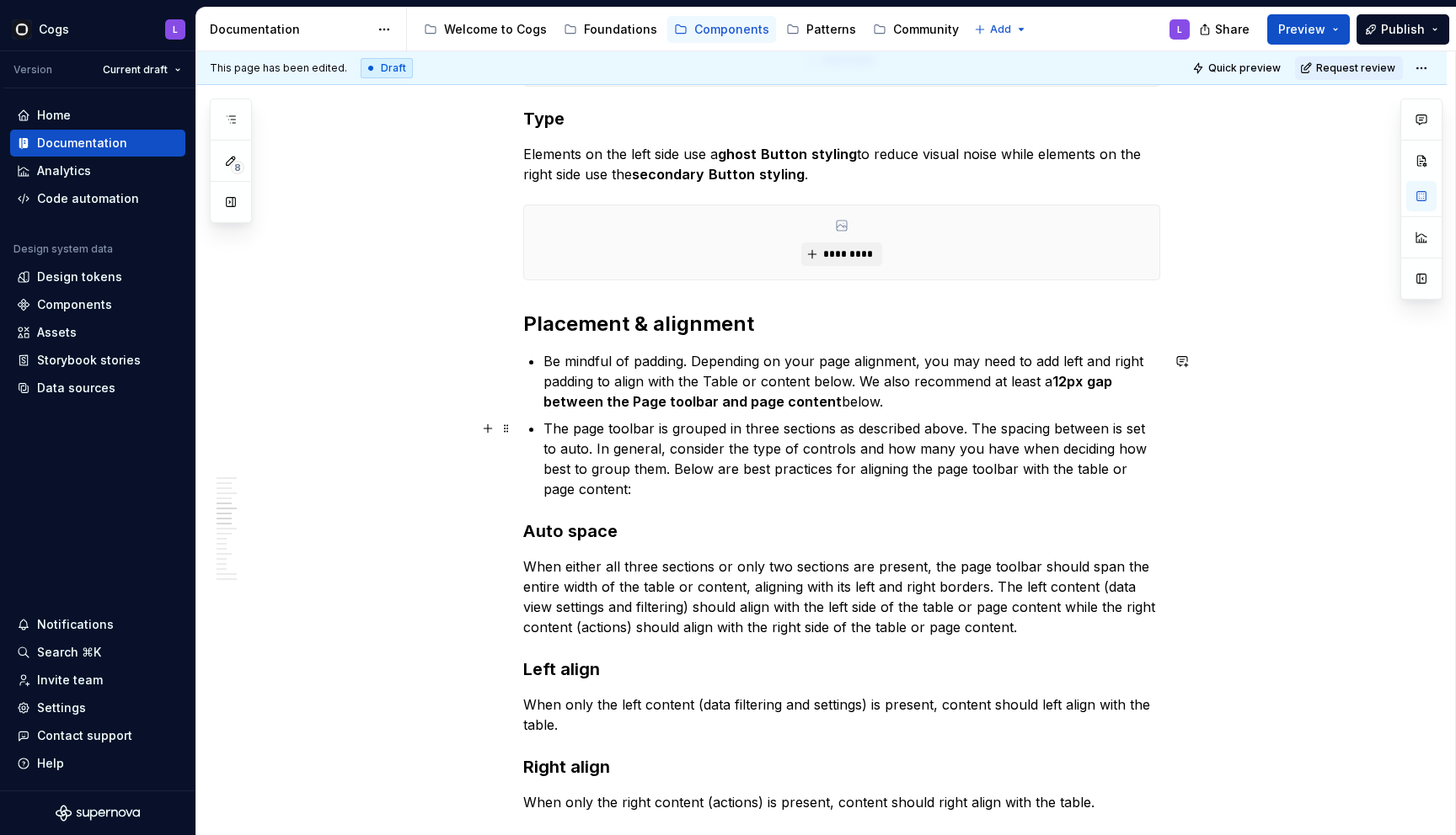
click at [583, 422] on p "The page toolbar is grouped in three sections as described above. The spacing b…" at bounding box center [851, 459] width 617 height 81
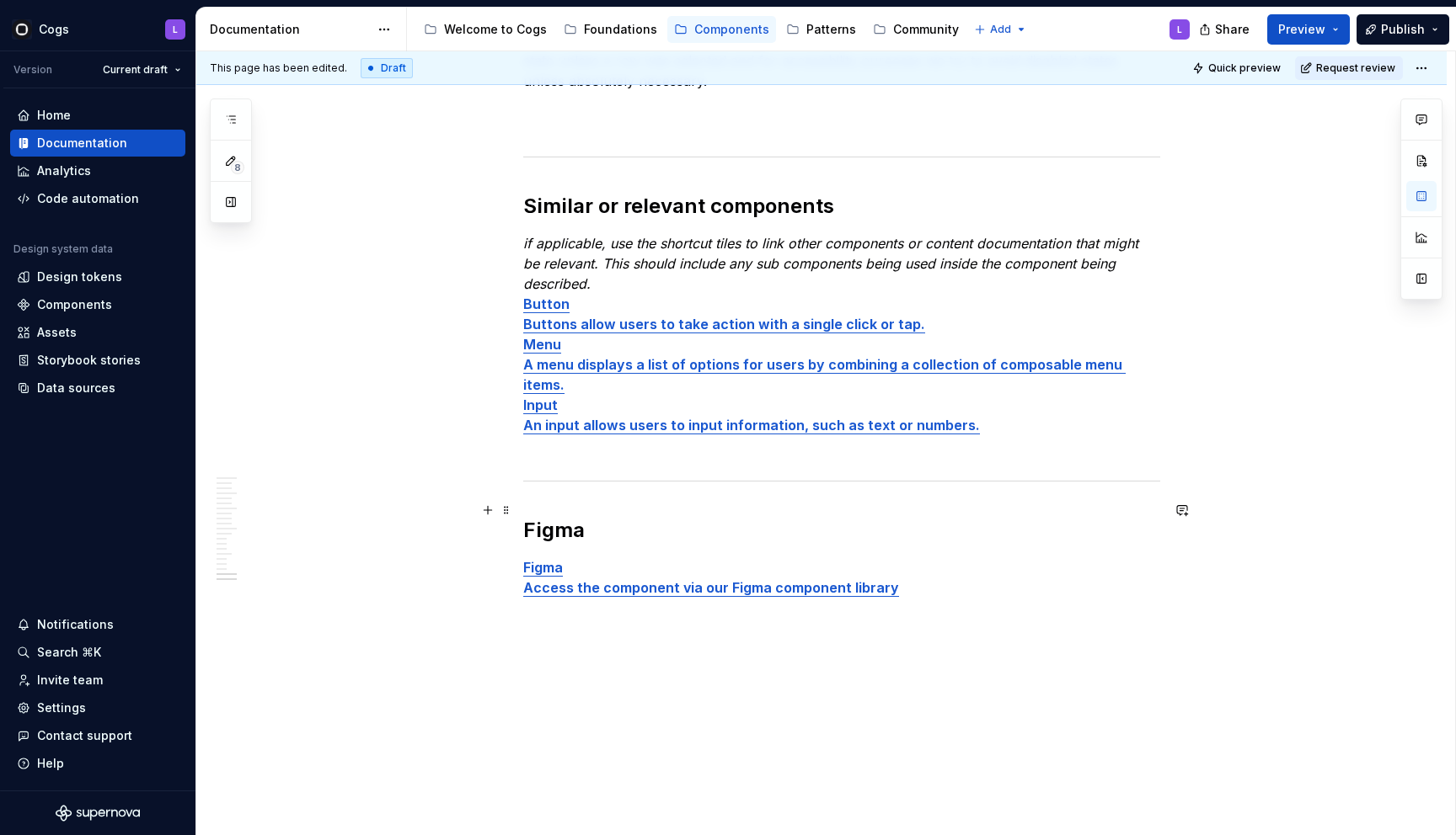
scroll to position [4550, 0]
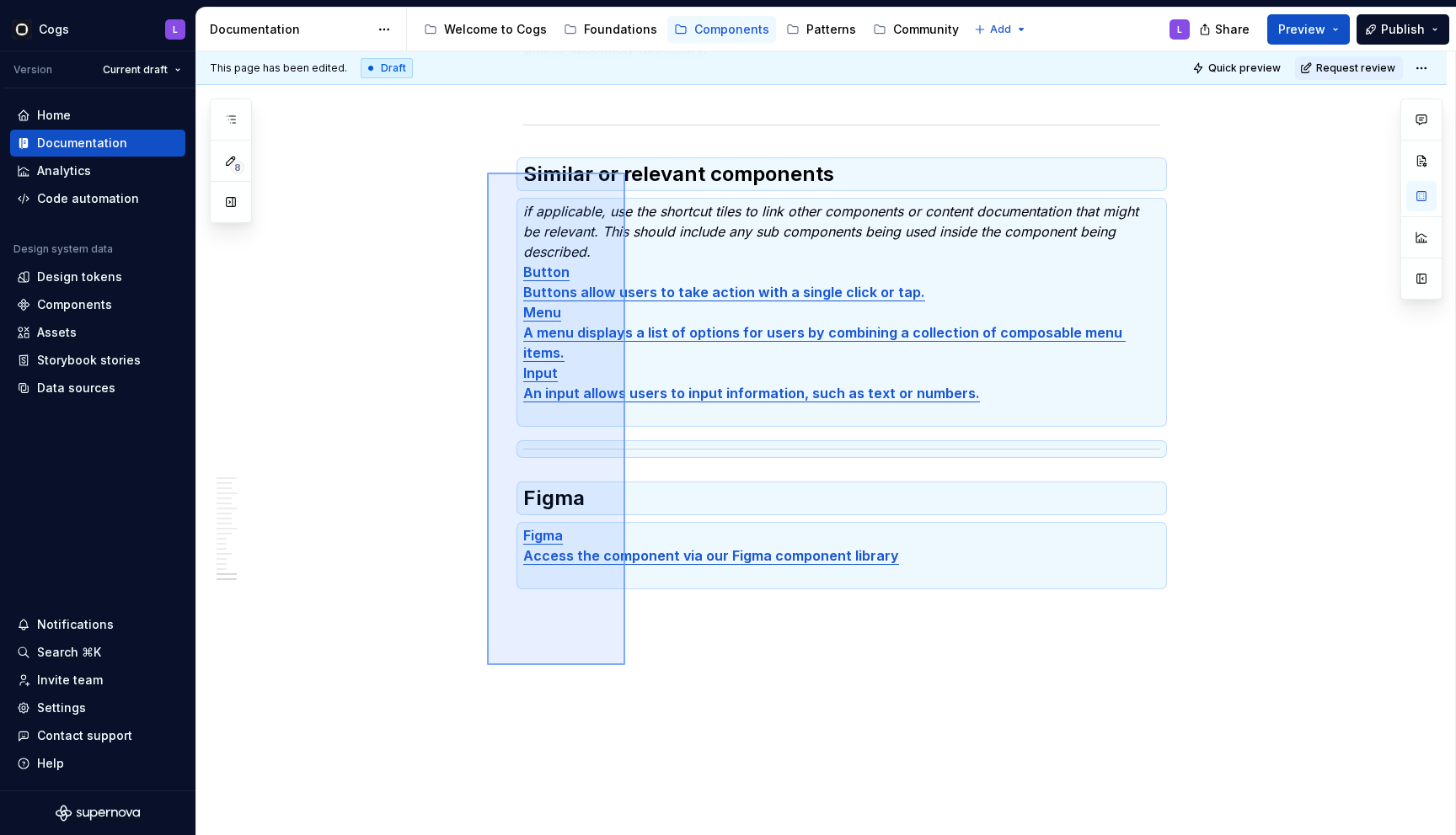
drag, startPoint x: 626, startPoint y: 665, endPoint x: 487, endPoint y: 172, distance: 512.2
click at [487, 172] on div "**********" at bounding box center [825, 443] width 1259 height 785
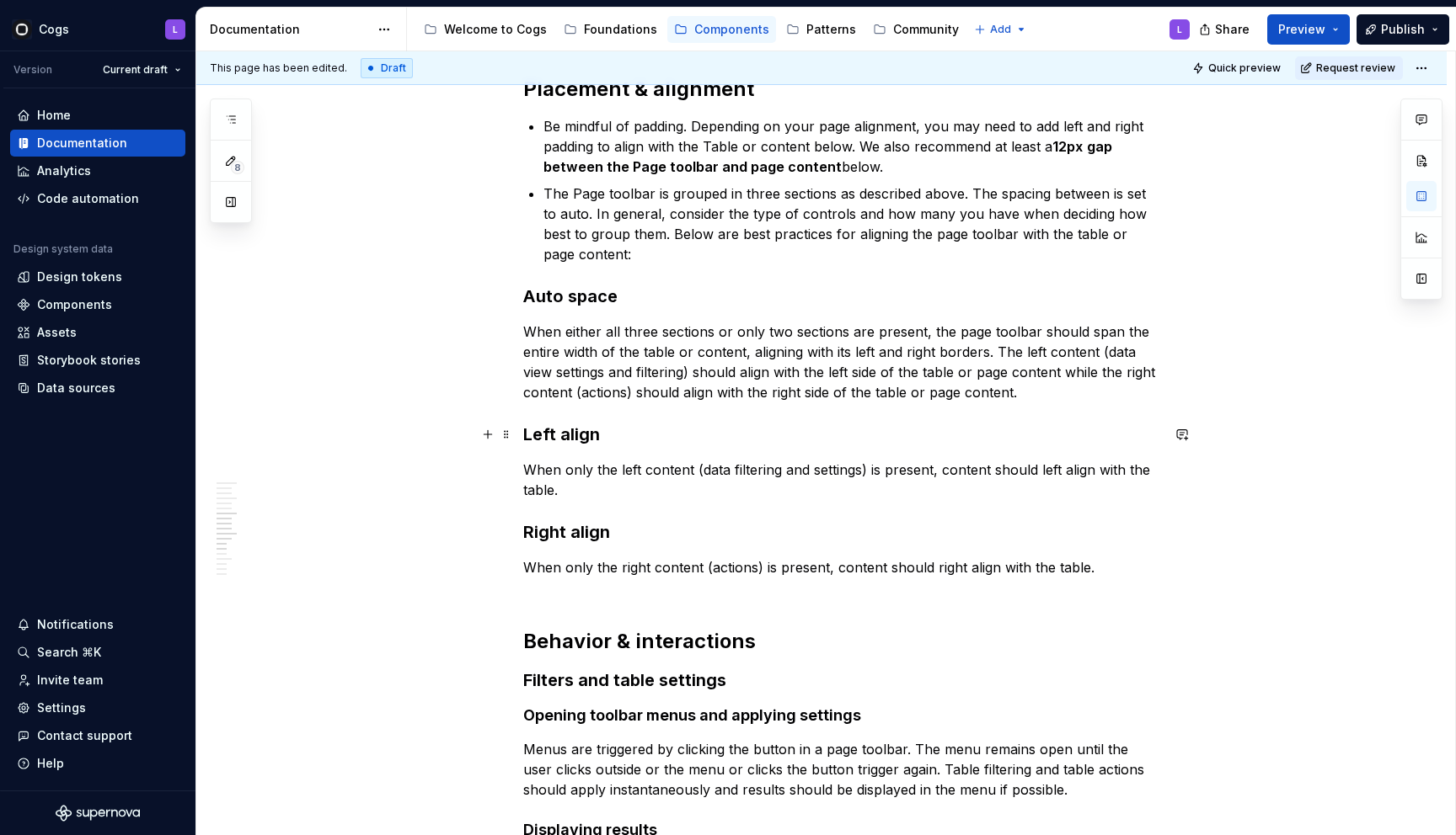
scroll to position [2774, 0]
click at [595, 594] on p "When only the right content (actions) is present, content should right align wi…" at bounding box center [841, 578] width 636 height 41
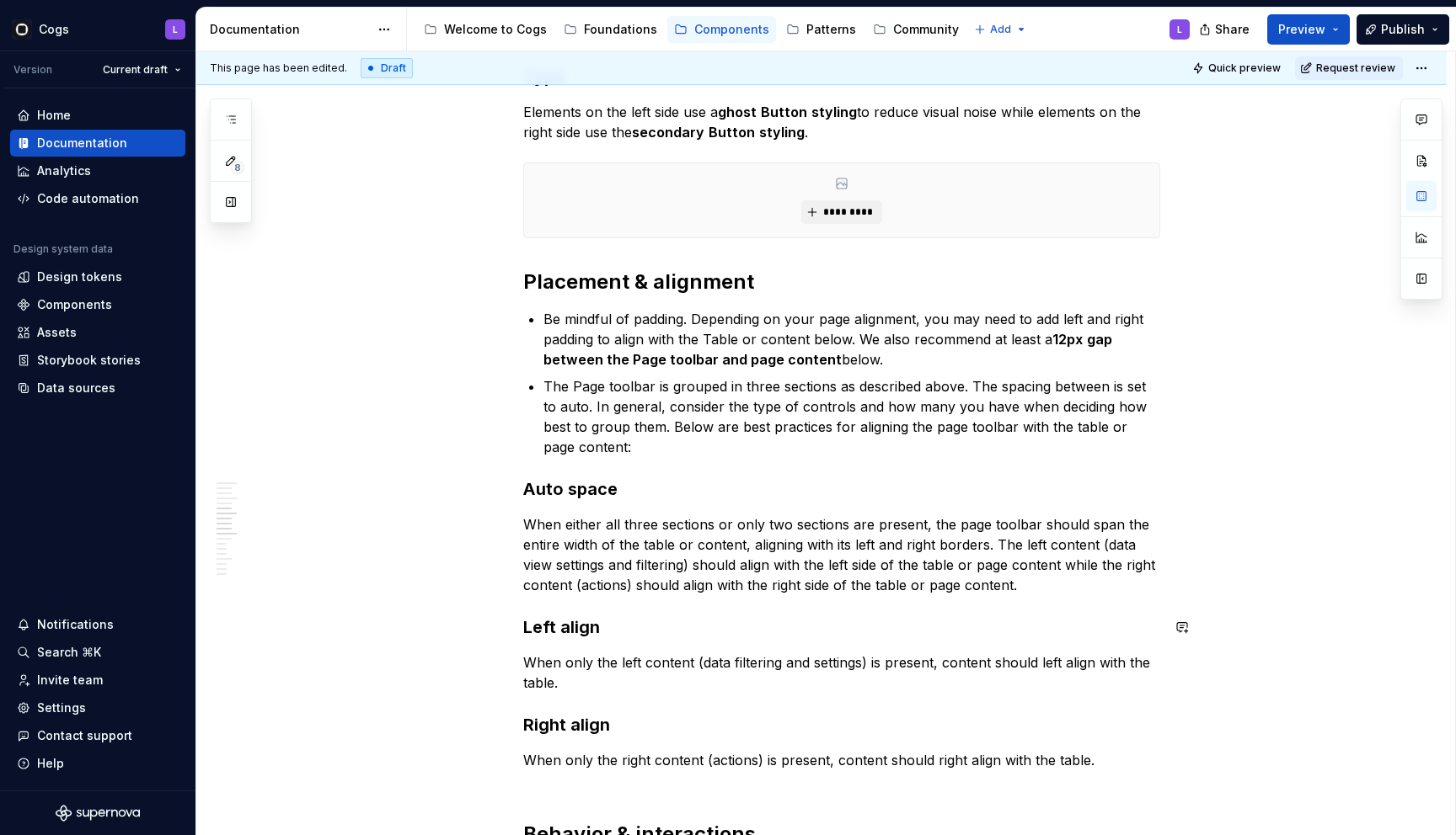
scroll to position [2578, 0]
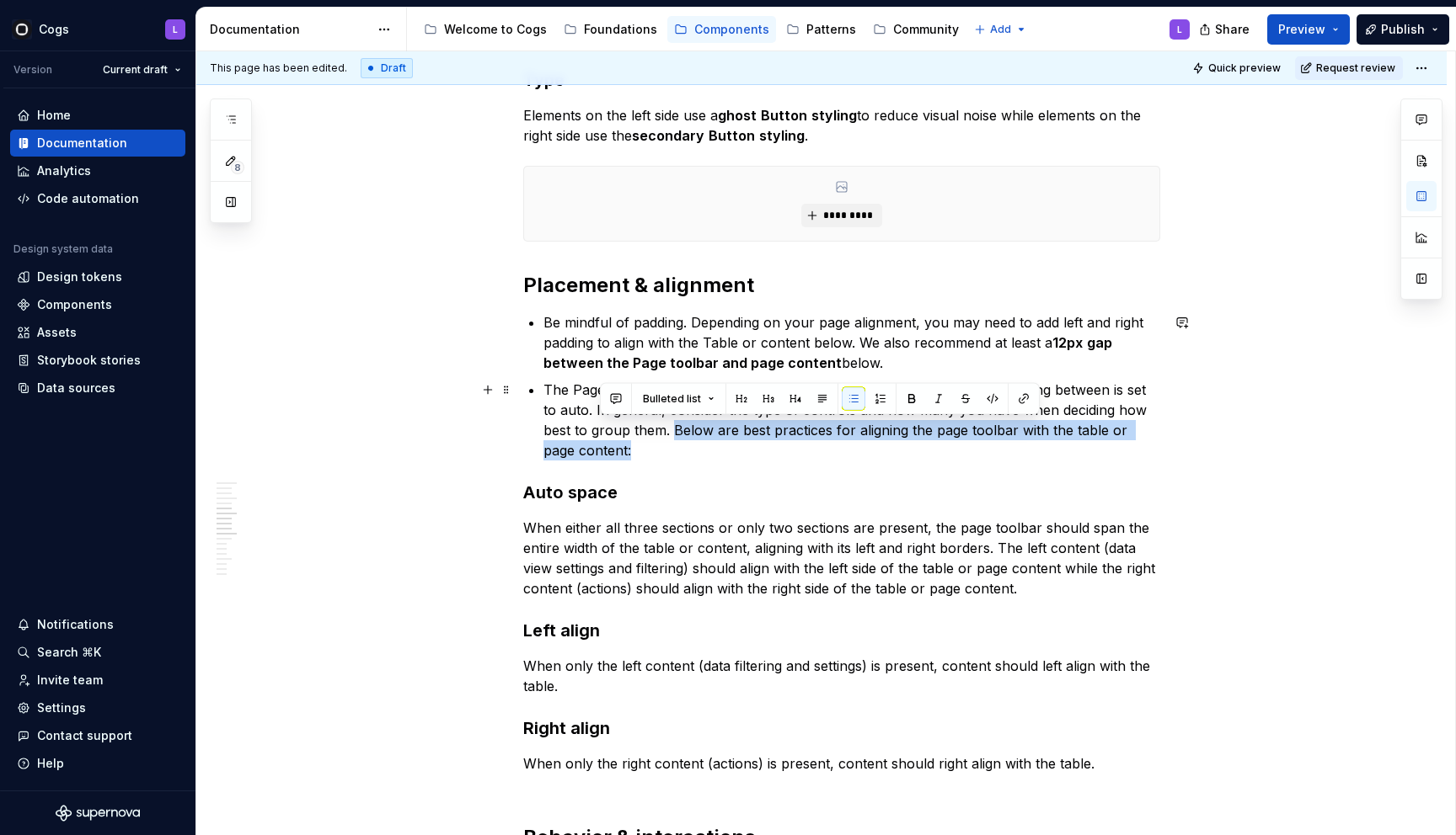
drag, startPoint x: 659, startPoint y: 453, endPoint x: 674, endPoint y: 430, distance: 27.5
click at [674, 430] on p "The Page toolbar is grouped in three sections as described above. The spacing b…" at bounding box center [851, 420] width 617 height 81
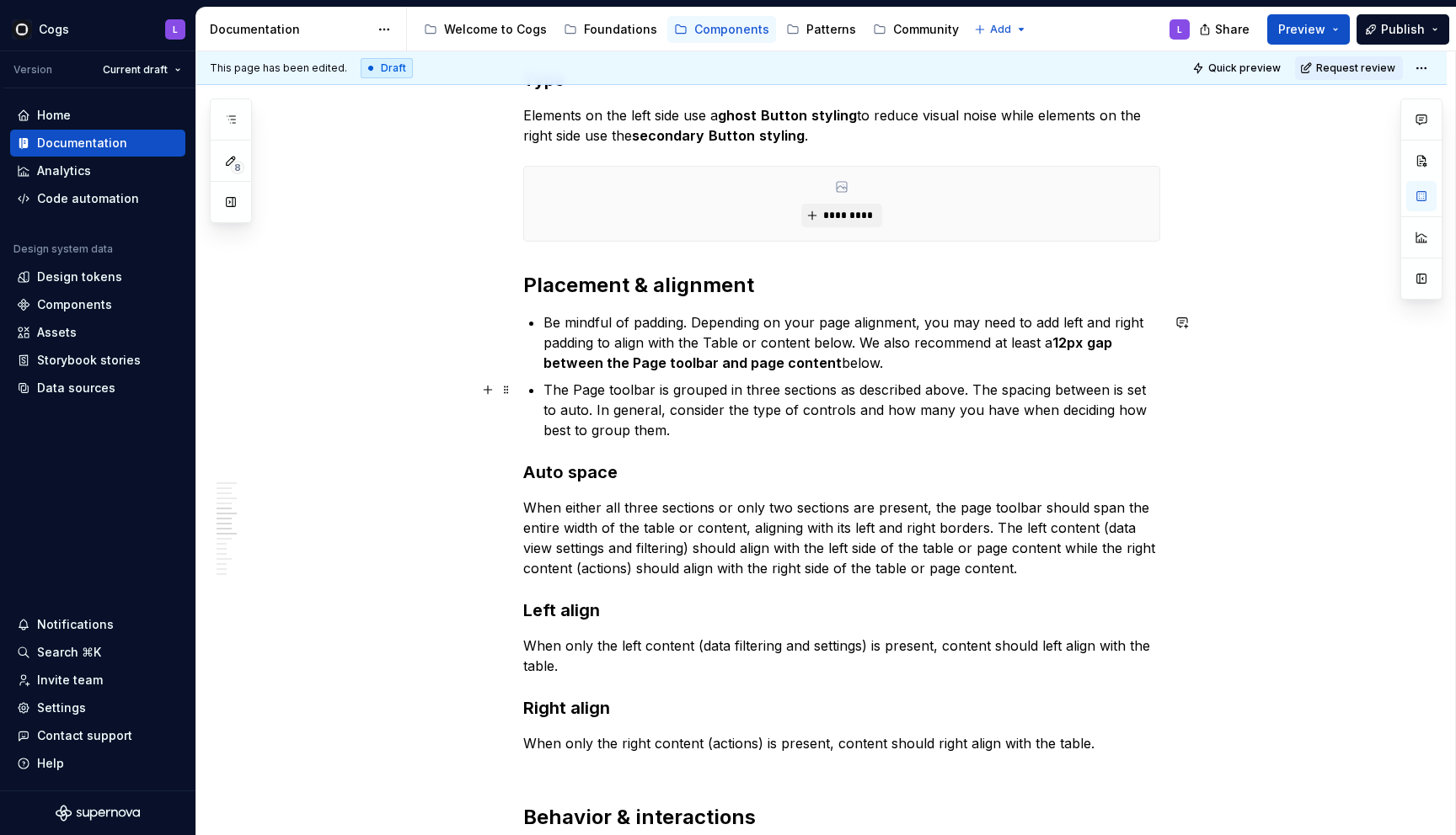
click at [576, 415] on p "The Page toolbar is grouped in three sections as described above. The spacing b…" at bounding box center [851, 410] width 617 height 60
click at [770, 436] on p "The Page toolbar is grouped in three sections as described above. The spacing b…" at bounding box center [851, 410] width 617 height 60
click at [551, 472] on strong "Auto space" at bounding box center [570, 472] width 94 height 20
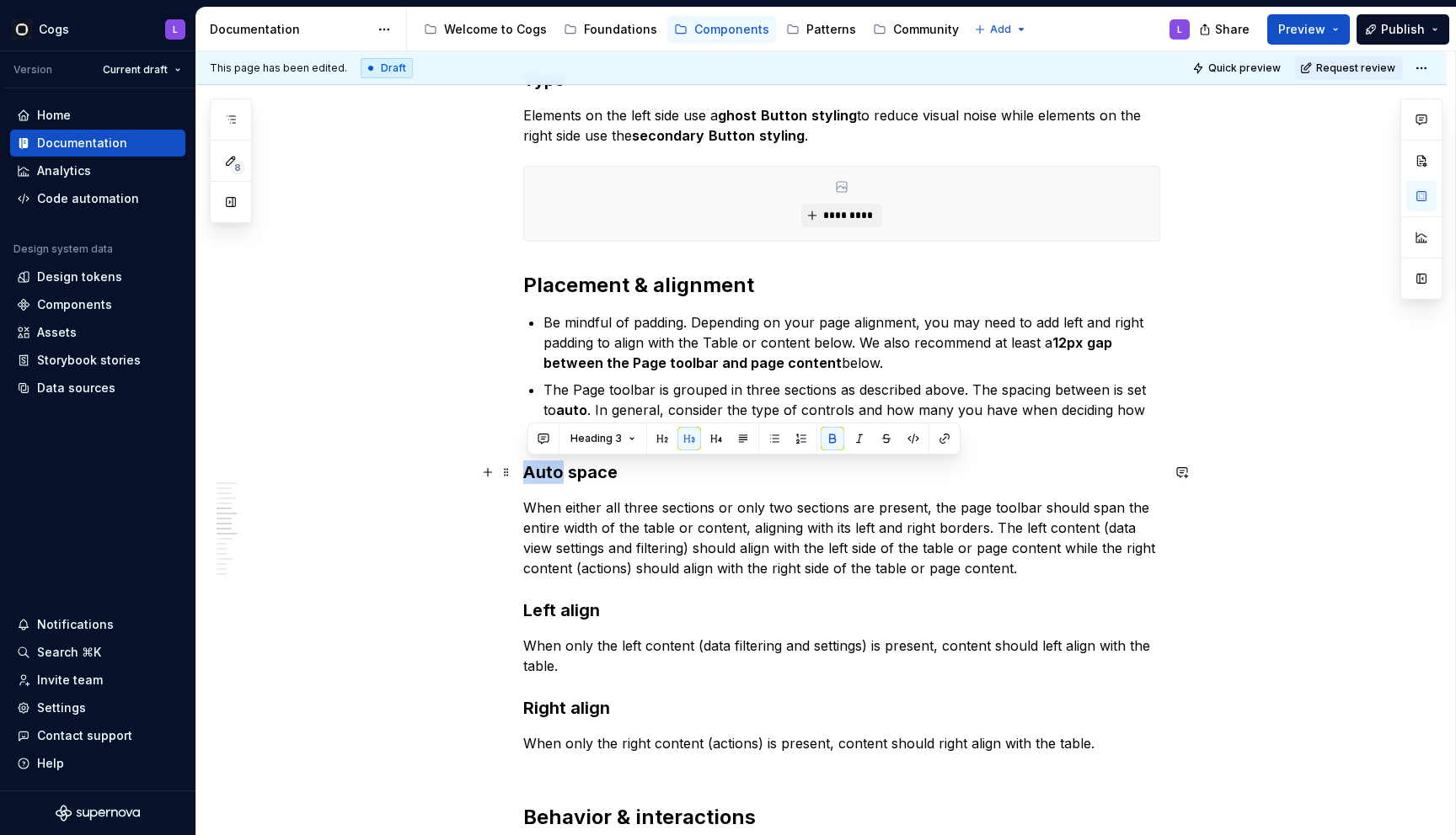
click at [551, 472] on strong "Auto space" at bounding box center [570, 472] width 94 height 20
click at [556, 274] on h2 "Placement & alignment" at bounding box center [841, 285] width 636 height 27
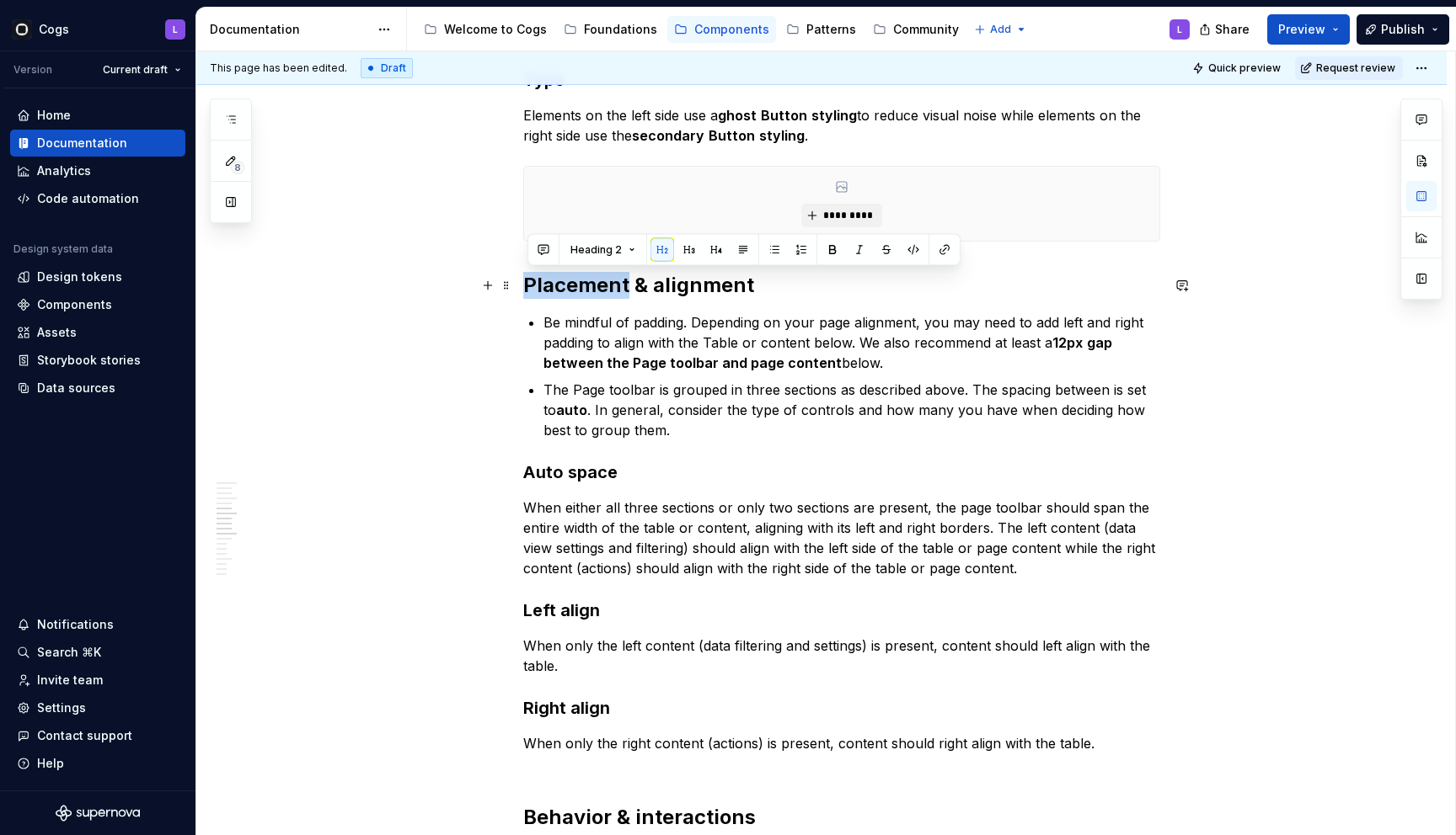
click at [556, 274] on h2 "Placement & alignment" at bounding box center [841, 285] width 636 height 27
click at [570, 518] on p "When either all three sections or only two sections are present, the page toolb…" at bounding box center [841, 538] width 636 height 81
drag, startPoint x: 566, startPoint y: 510, endPoint x: 641, endPoint y: 512, distance: 75.0
click at [640, 512] on p "When either all three sections or only two sections are present, the page toolb…" at bounding box center [841, 538] width 636 height 81
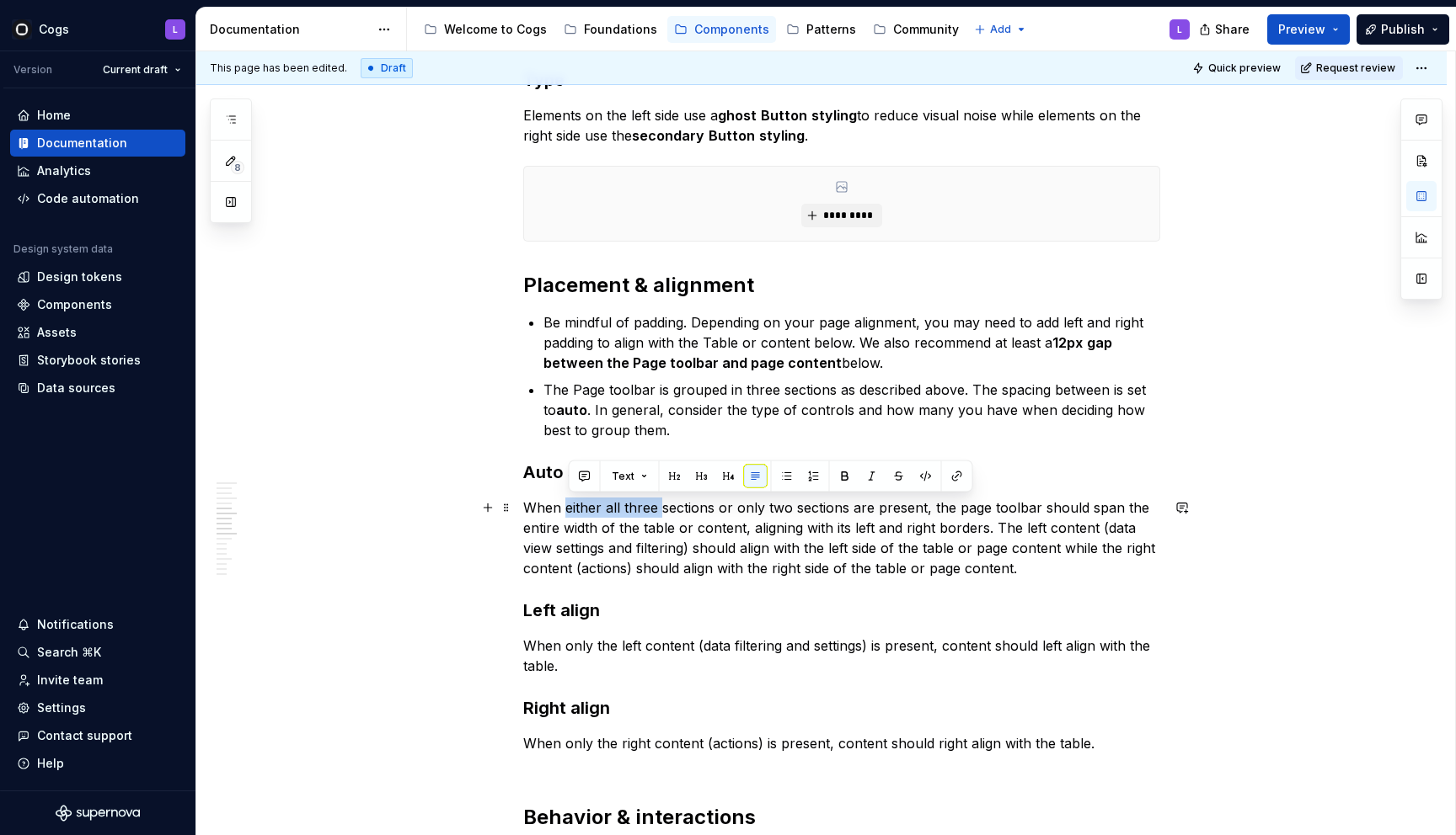
drag, startPoint x: 661, startPoint y: 511, endPoint x: 567, endPoint y: 511, distance: 94.0
click at [567, 511] on p "When either all three sections or only two sections are present, the page toolb…" at bounding box center [841, 538] width 636 height 81
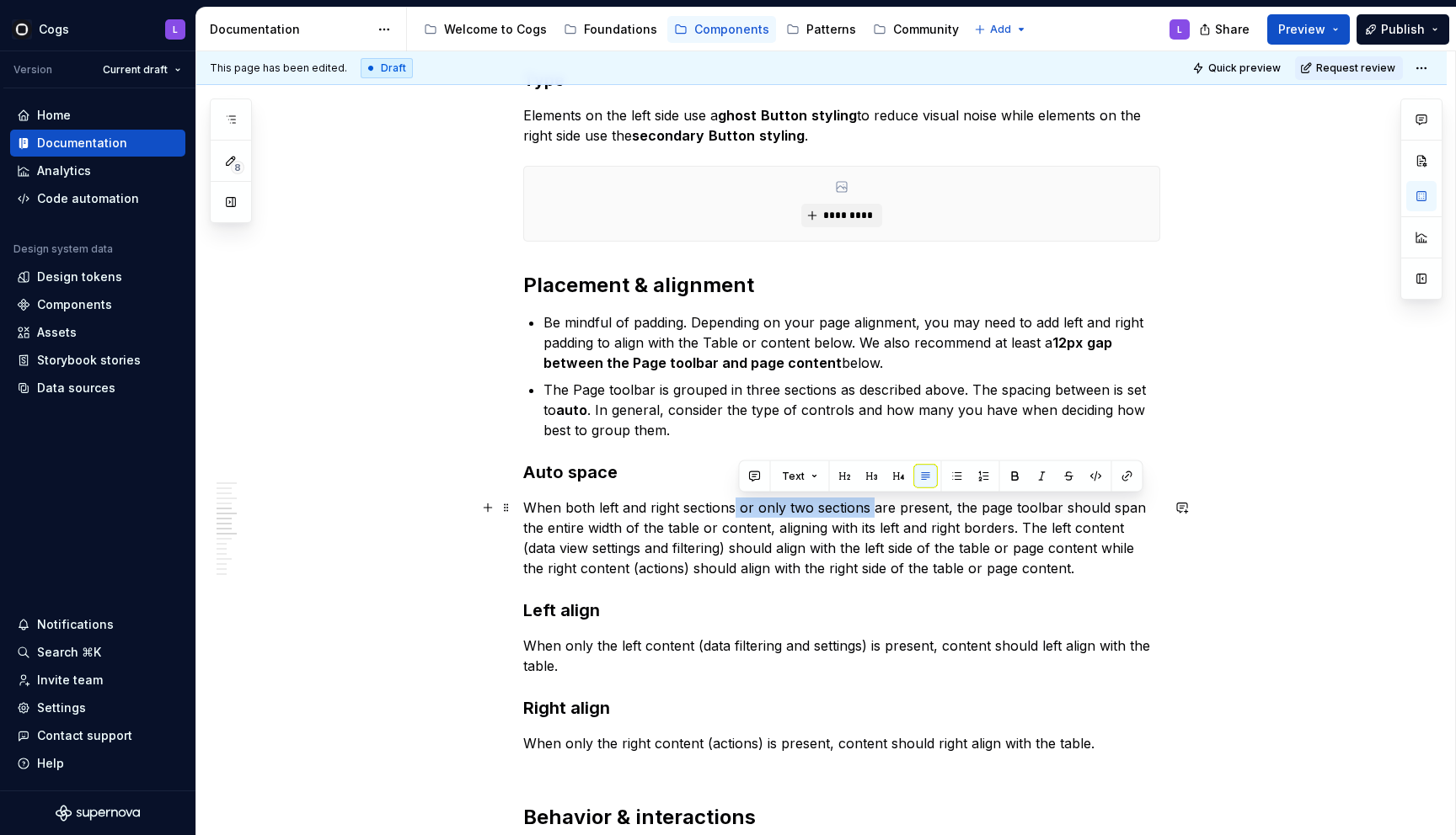
drag, startPoint x: 738, startPoint y: 511, endPoint x: 878, endPoint y: 510, distance: 140.0
click at [878, 510] on p "When both left and right sections or only two sections are present, the page to…" at bounding box center [841, 538] width 636 height 81
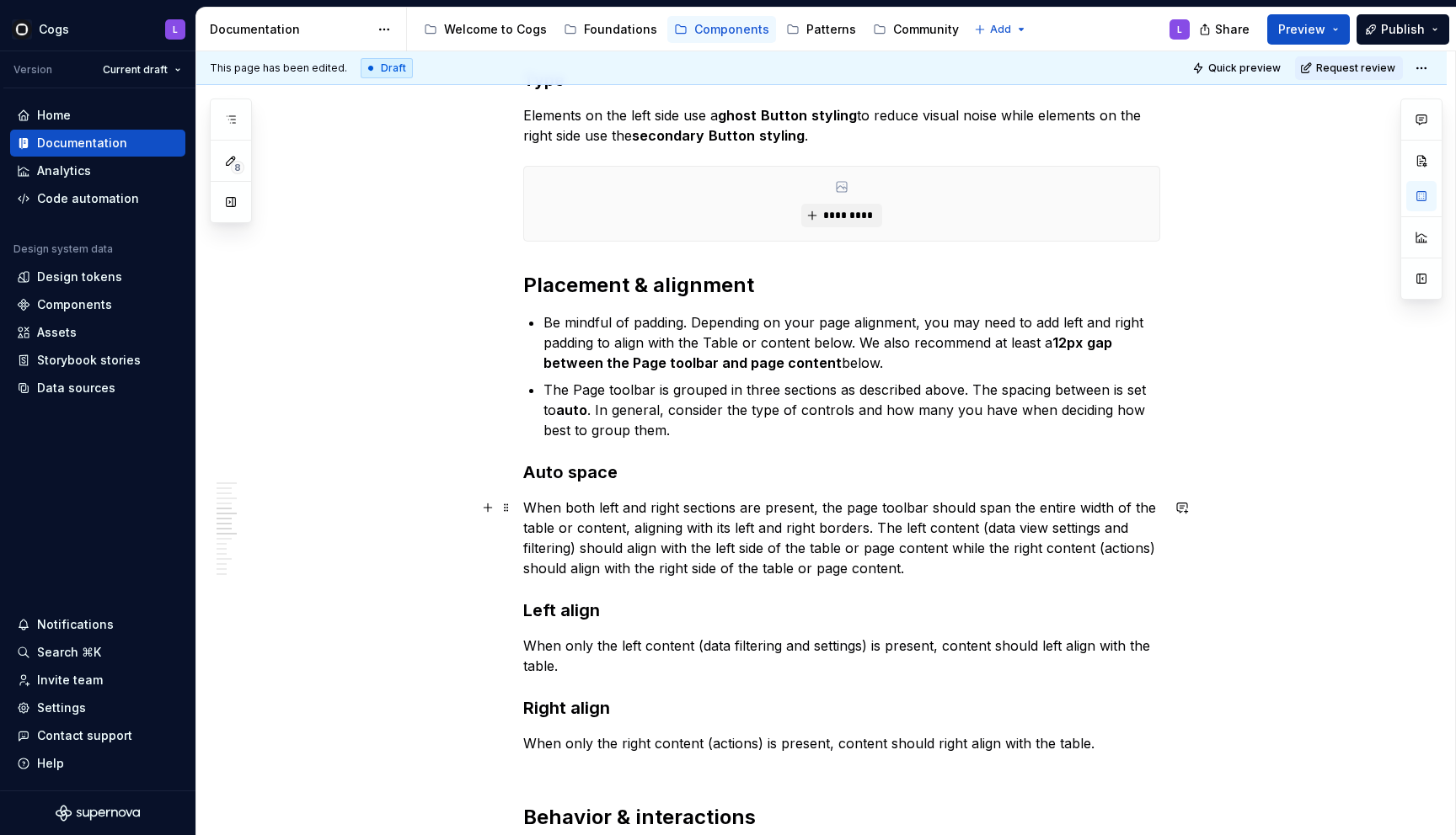
click at [859, 508] on p "When both left and right sections are present, the page toolbar should span the…" at bounding box center [841, 538] width 636 height 81
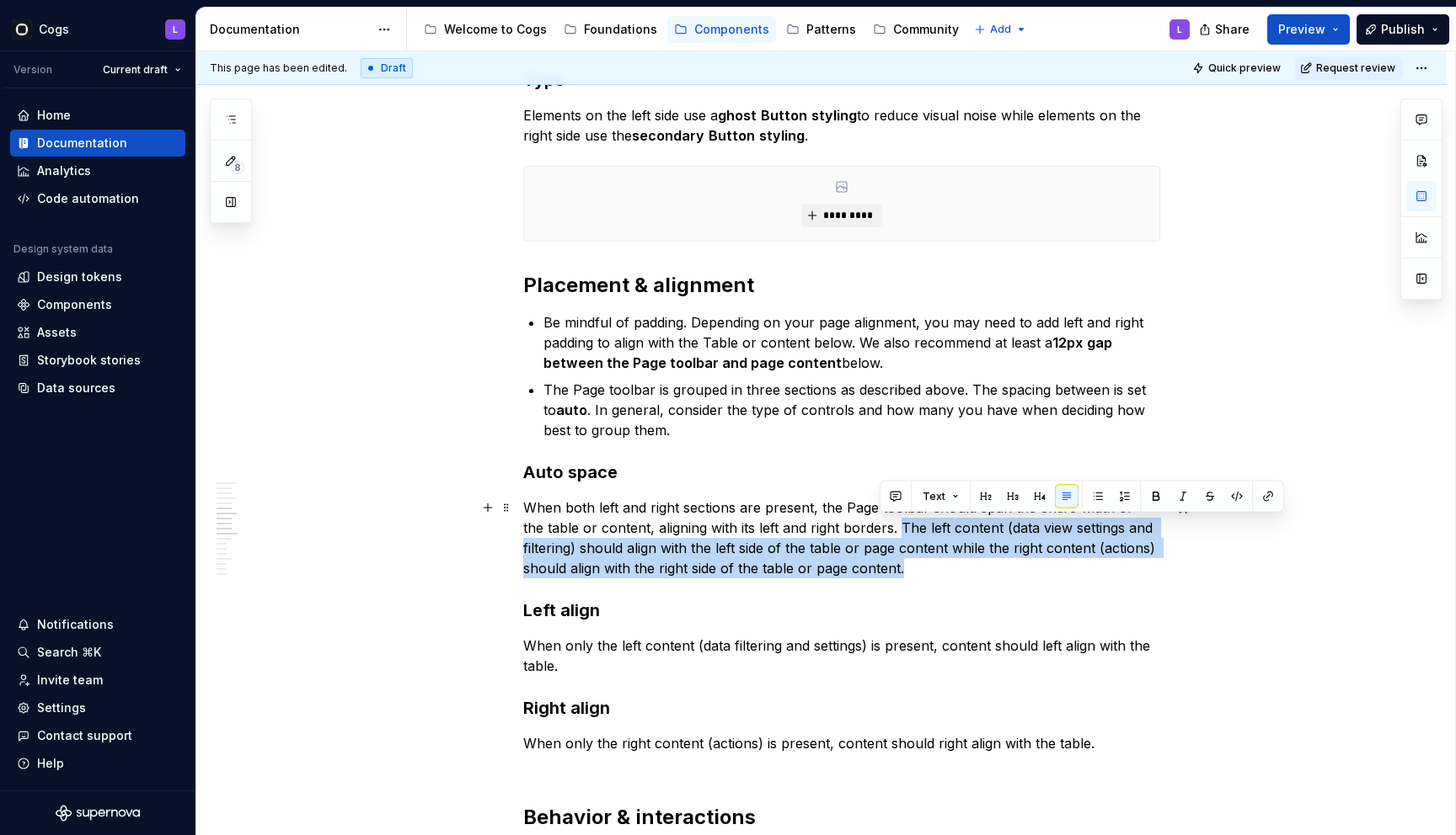
drag, startPoint x: 882, startPoint y: 527, endPoint x: 958, endPoint y: 563, distance: 84.1
click at [958, 563] on p "When both left and right sections are present, the Page toolbar should span the…" at bounding box center [841, 538] width 636 height 81
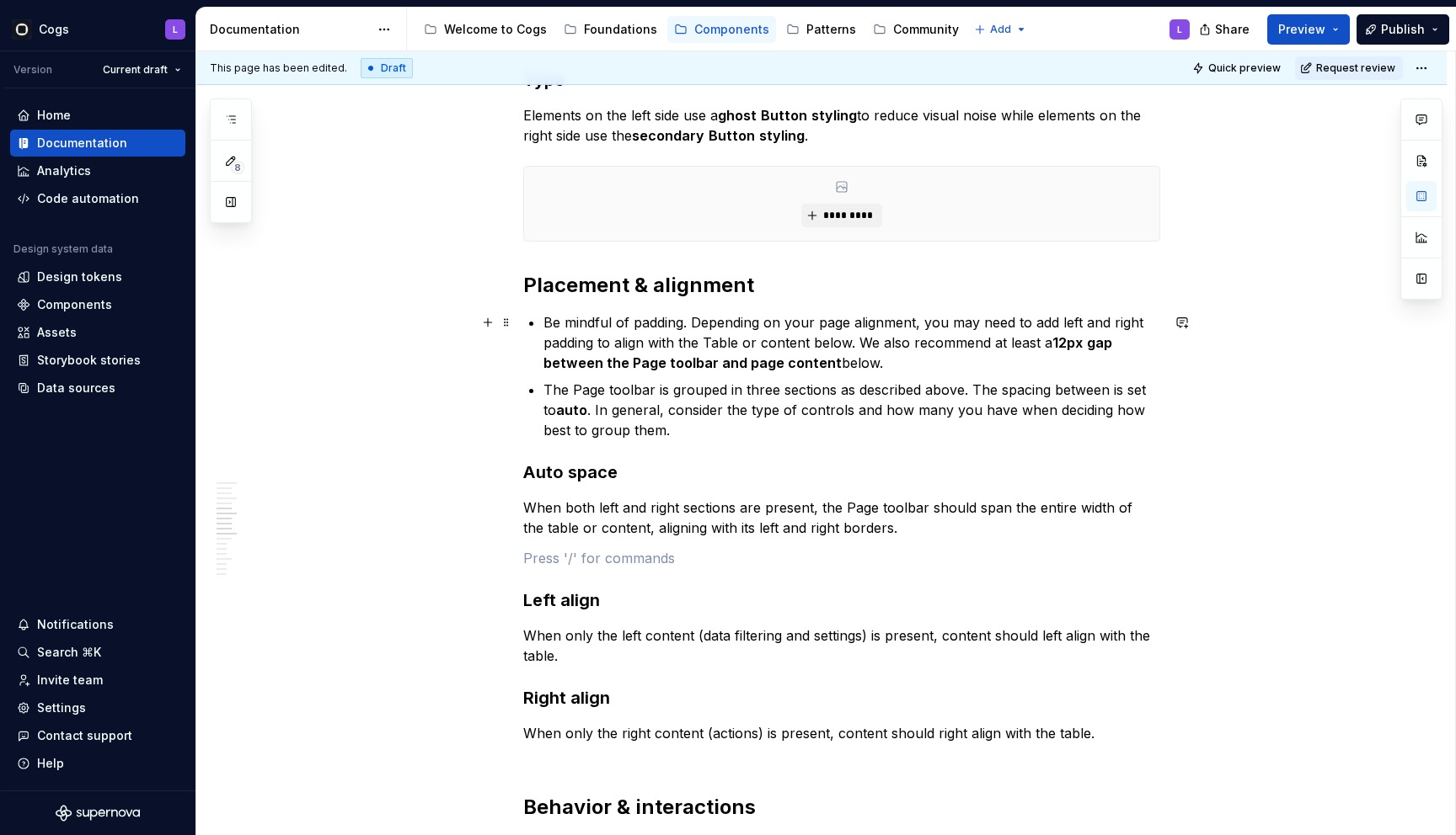
click at [547, 320] on p "Be mindful of padding. Depending on your page alignment, you may need to add le…" at bounding box center [851, 342] width 617 height 60
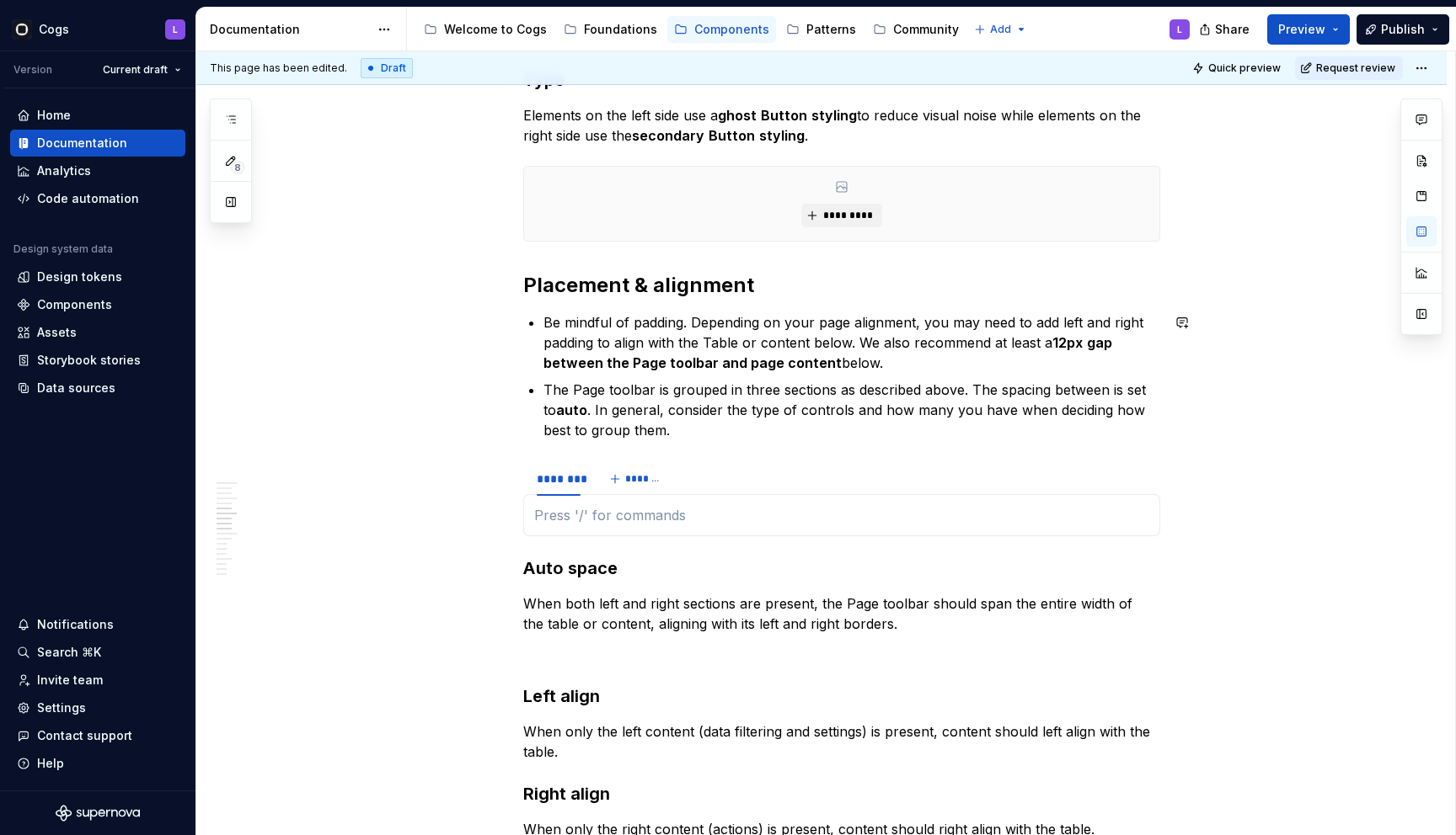
type textarea "*"
click at [572, 478] on div "********" at bounding box center [558, 479] width 44 height 17
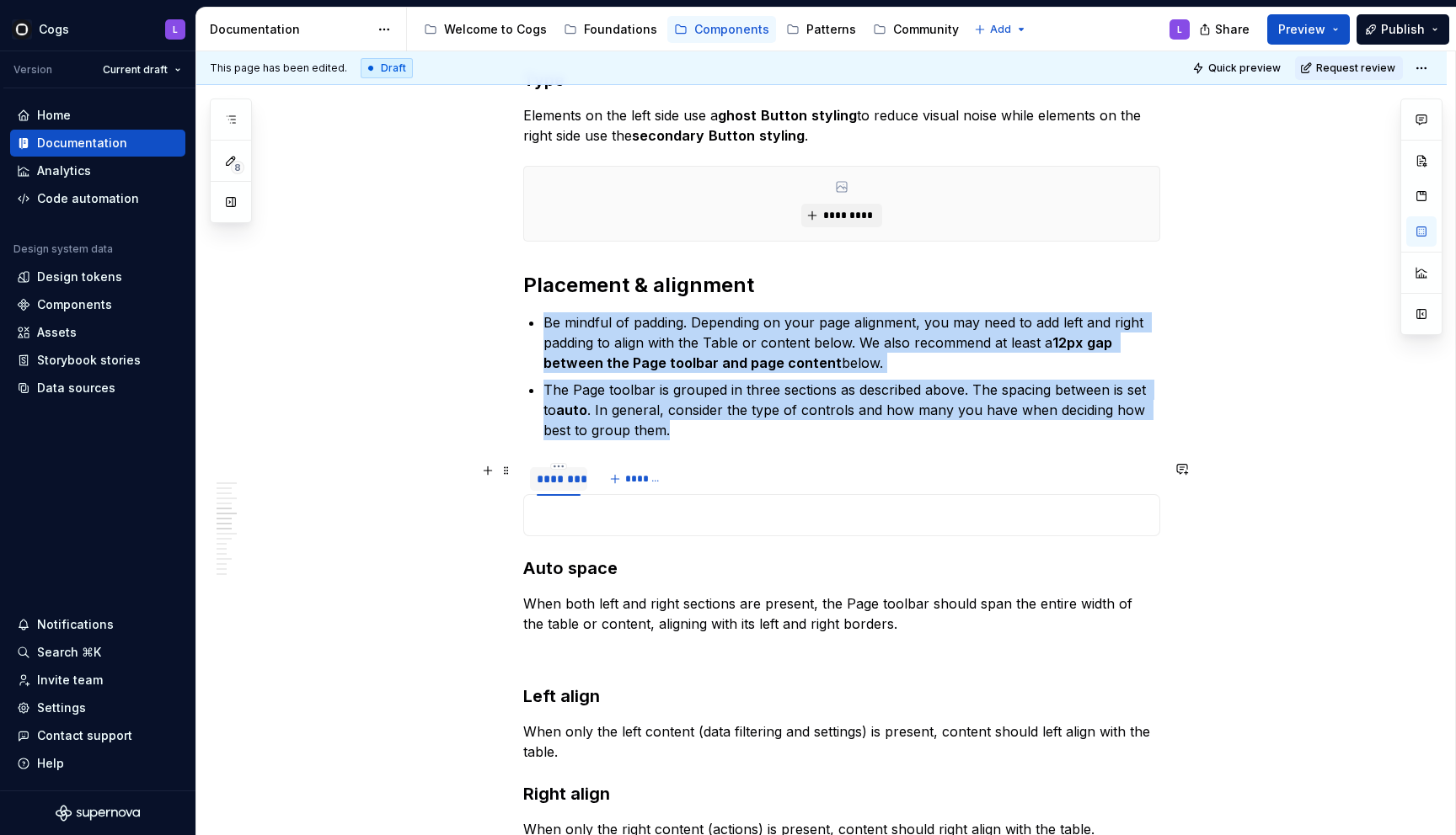
click at [572, 478] on div "********" at bounding box center [558, 479] width 44 height 17
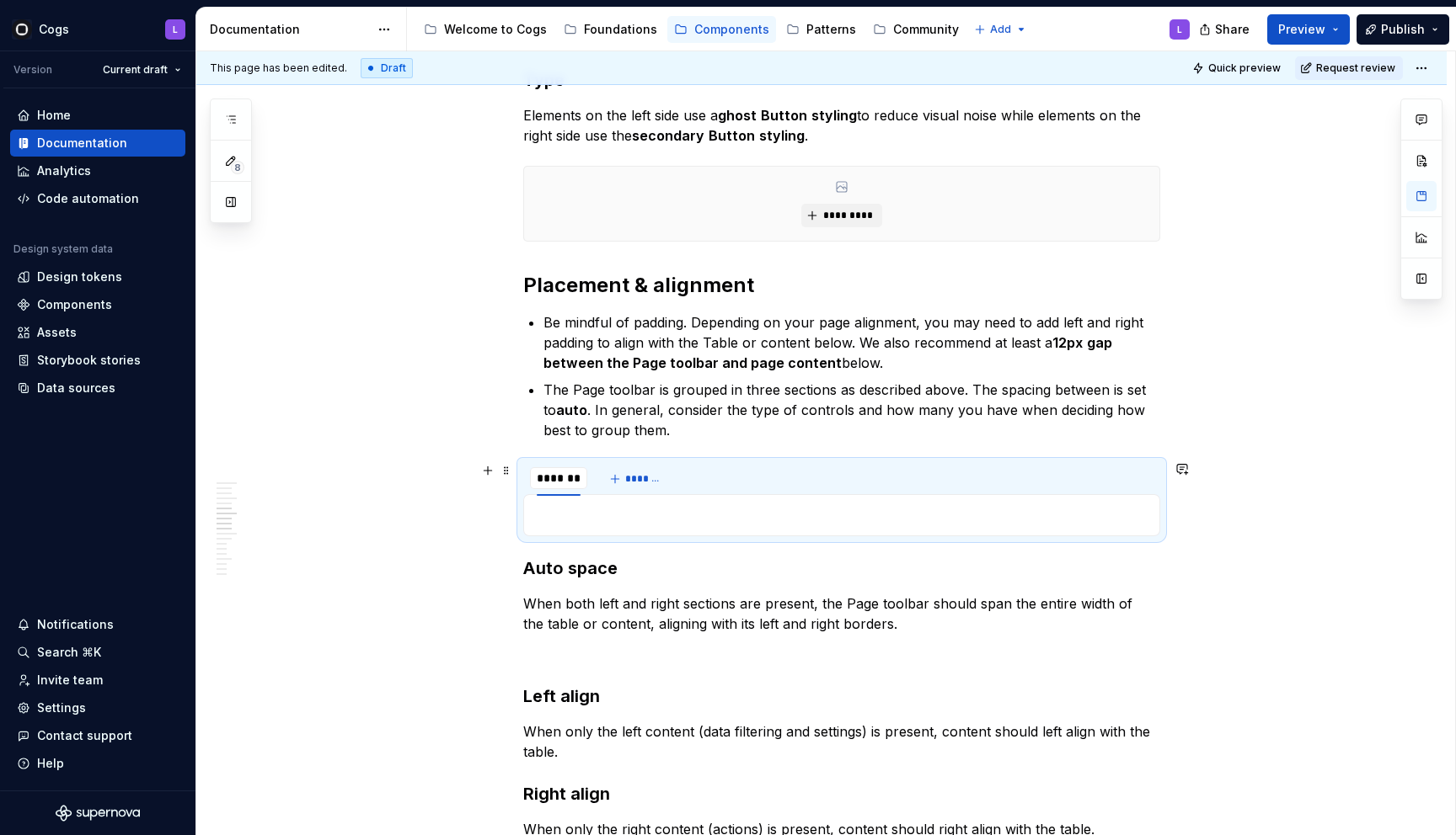
type input "*"
type textarea "*"
type input "**********"
click at [613, 607] on p "When both left and right sections are present, the Page toolbar should span the…" at bounding box center [841, 613] width 636 height 41
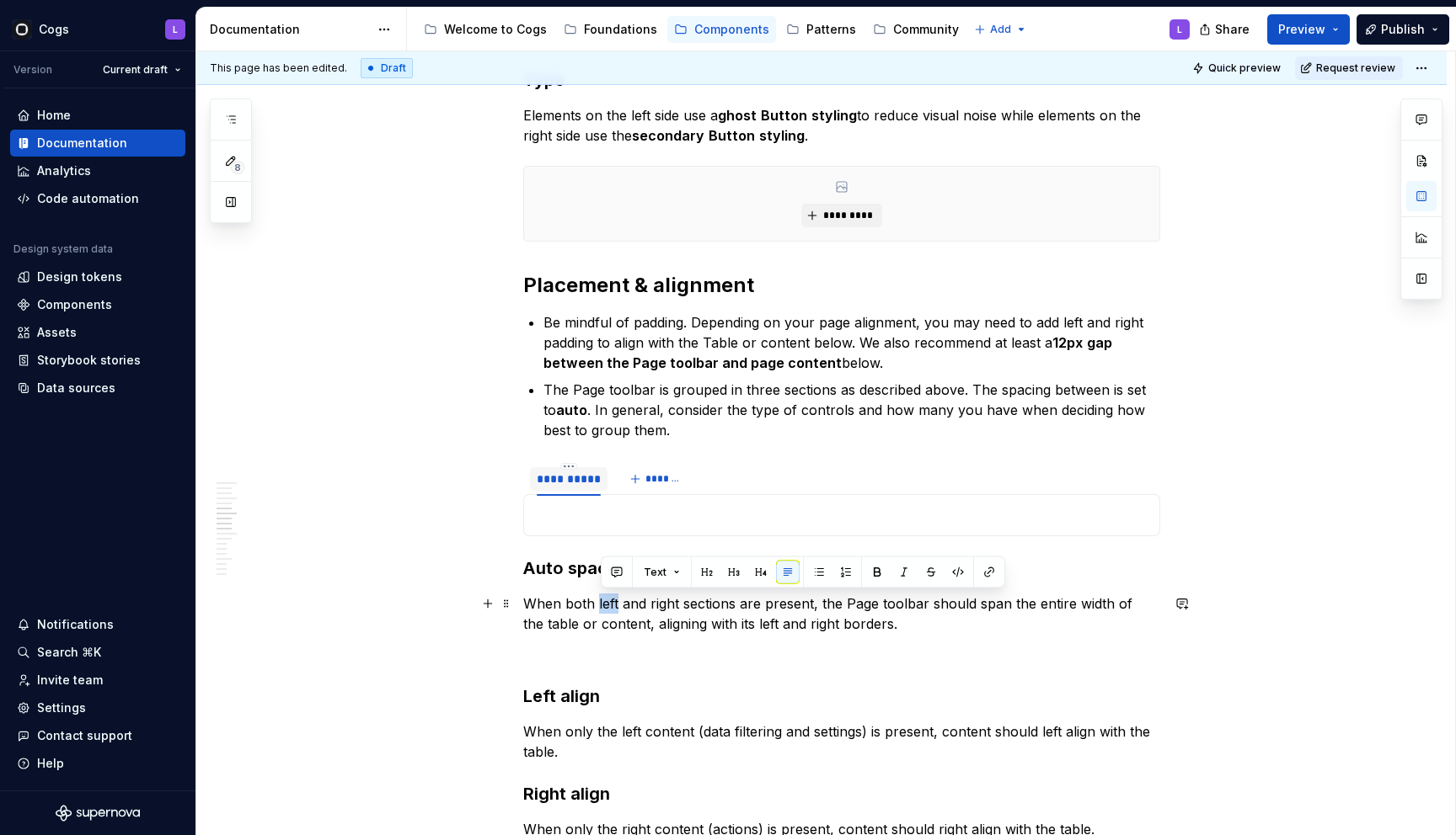
click at [613, 607] on p "When both left and right sections are present, the Page toolbar should span the…" at bounding box center [841, 613] width 636 height 41
copy p "When both left and right sections are present, the Page toolbar should span the…"
click at [579, 517] on p at bounding box center [841, 515] width 615 height 20
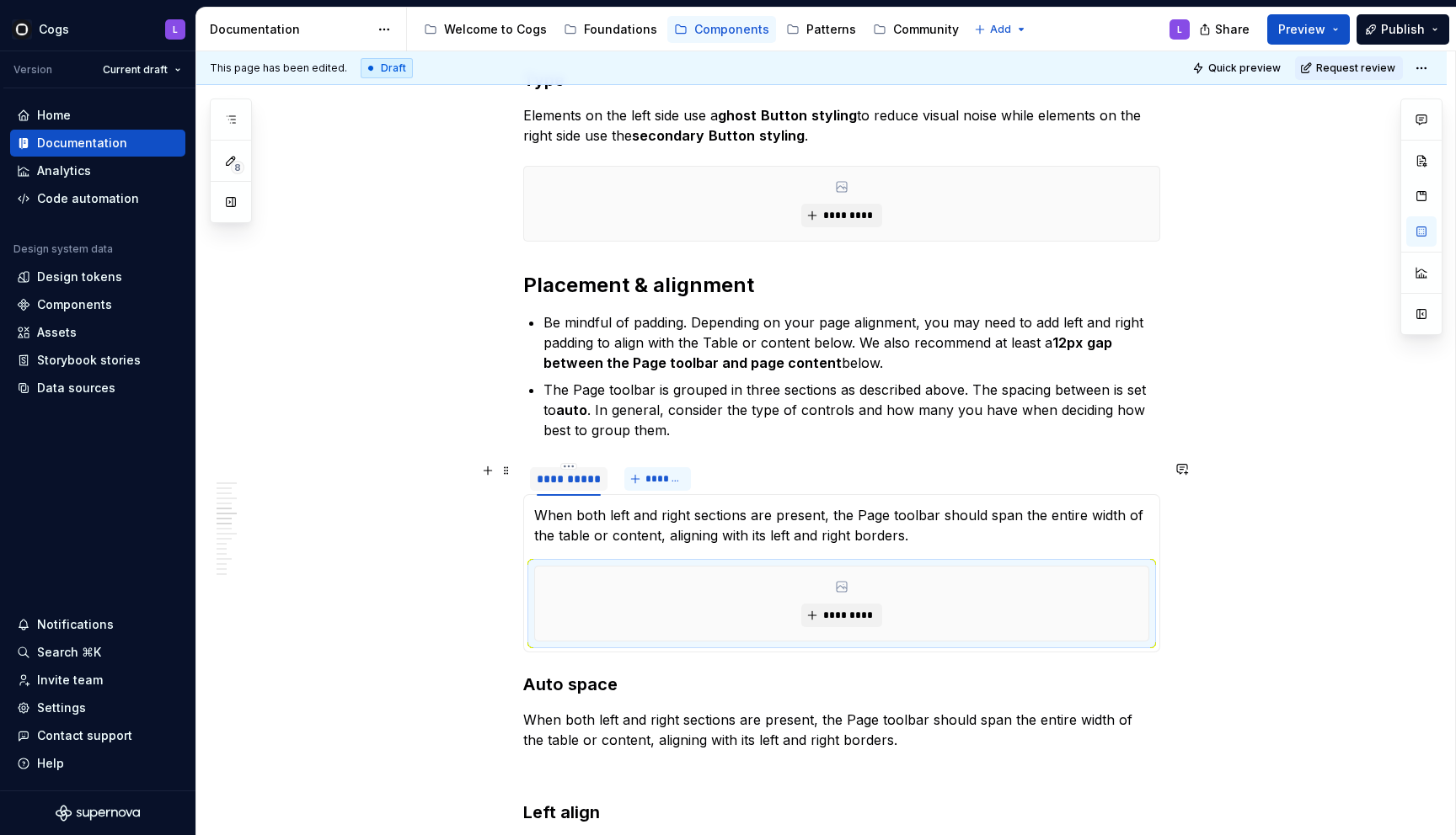
click at [662, 478] on span "*******" at bounding box center [664, 479] width 38 height 14
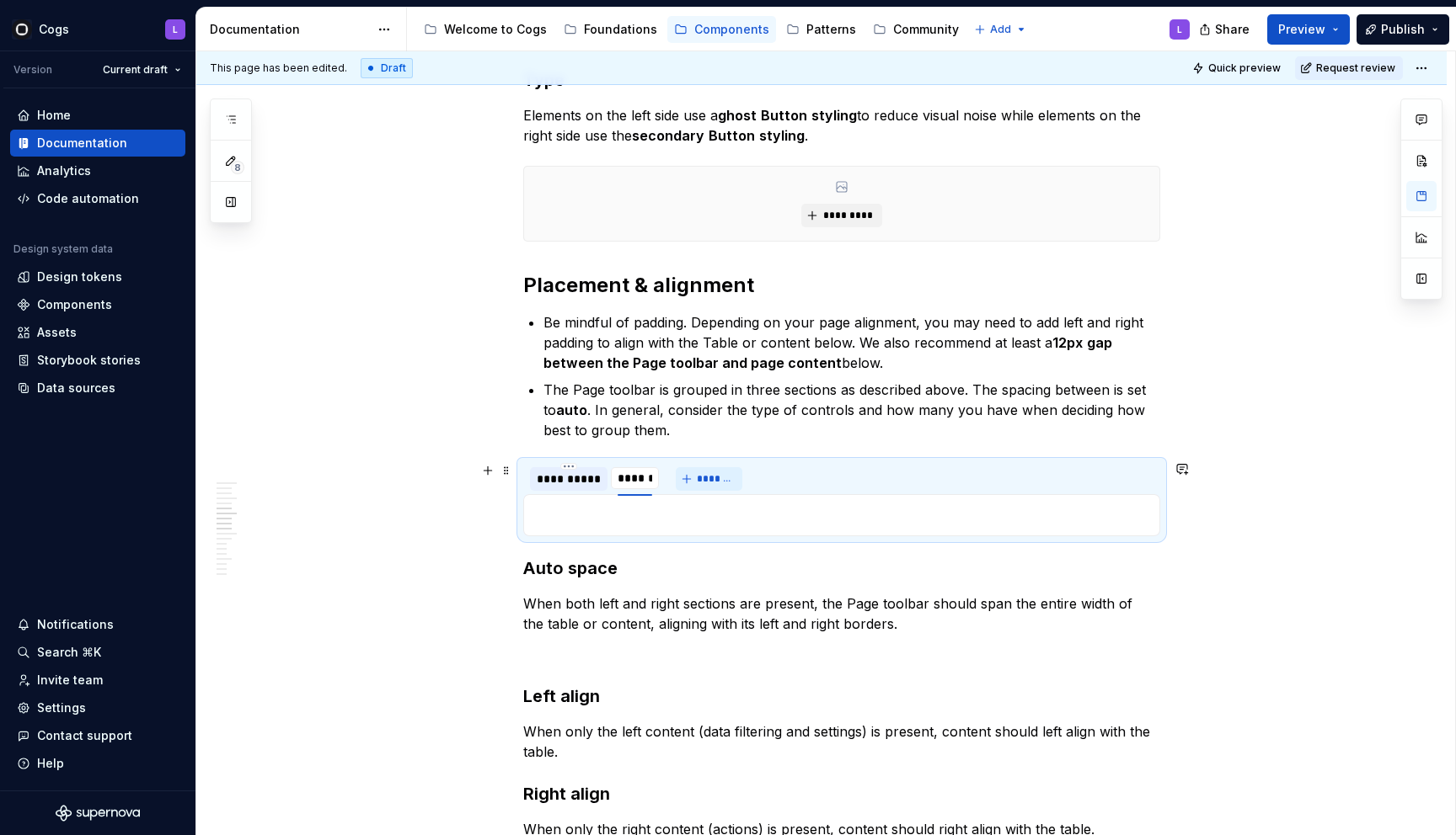
type input "**********"
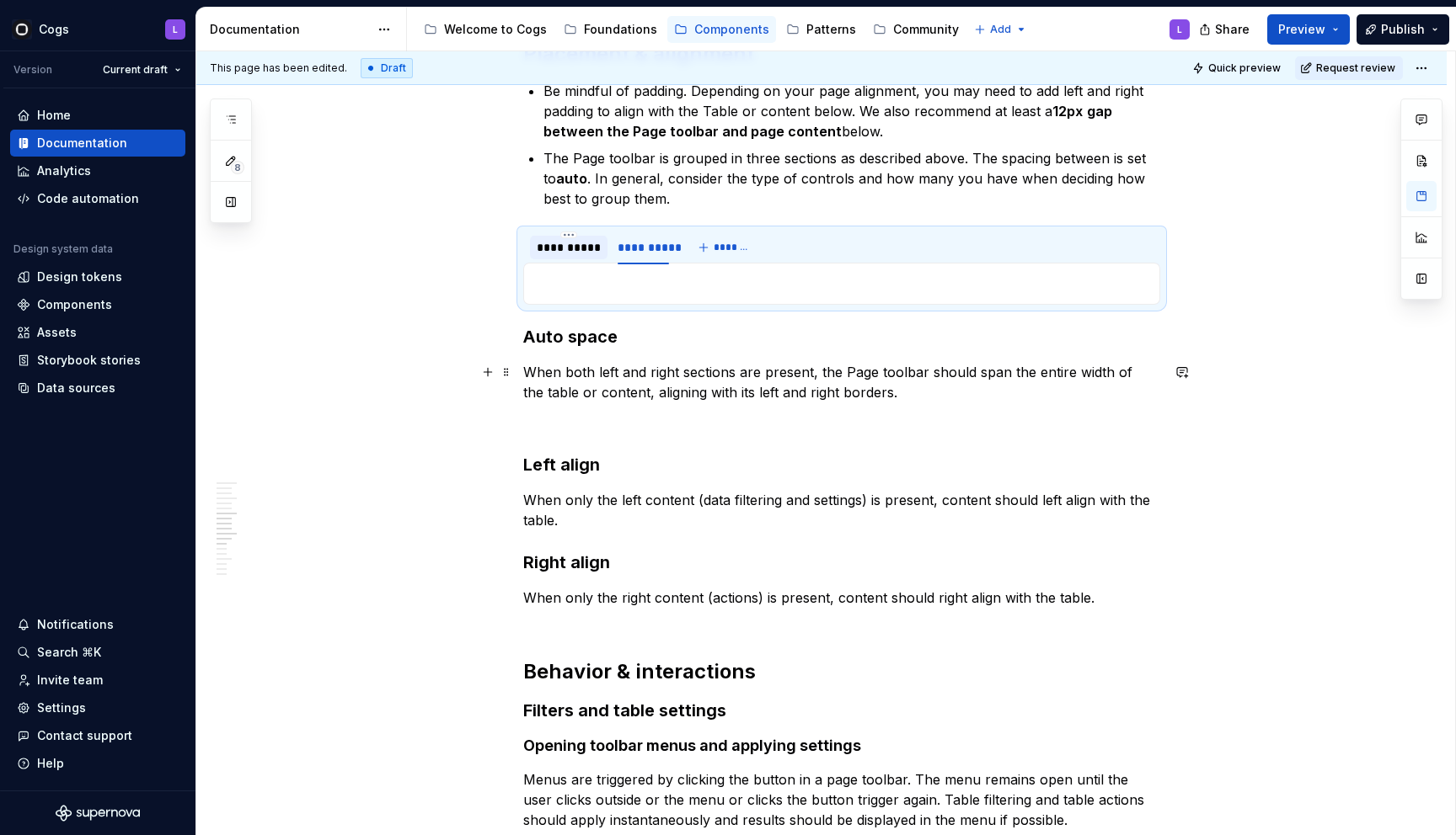
scroll to position [2828, 0]
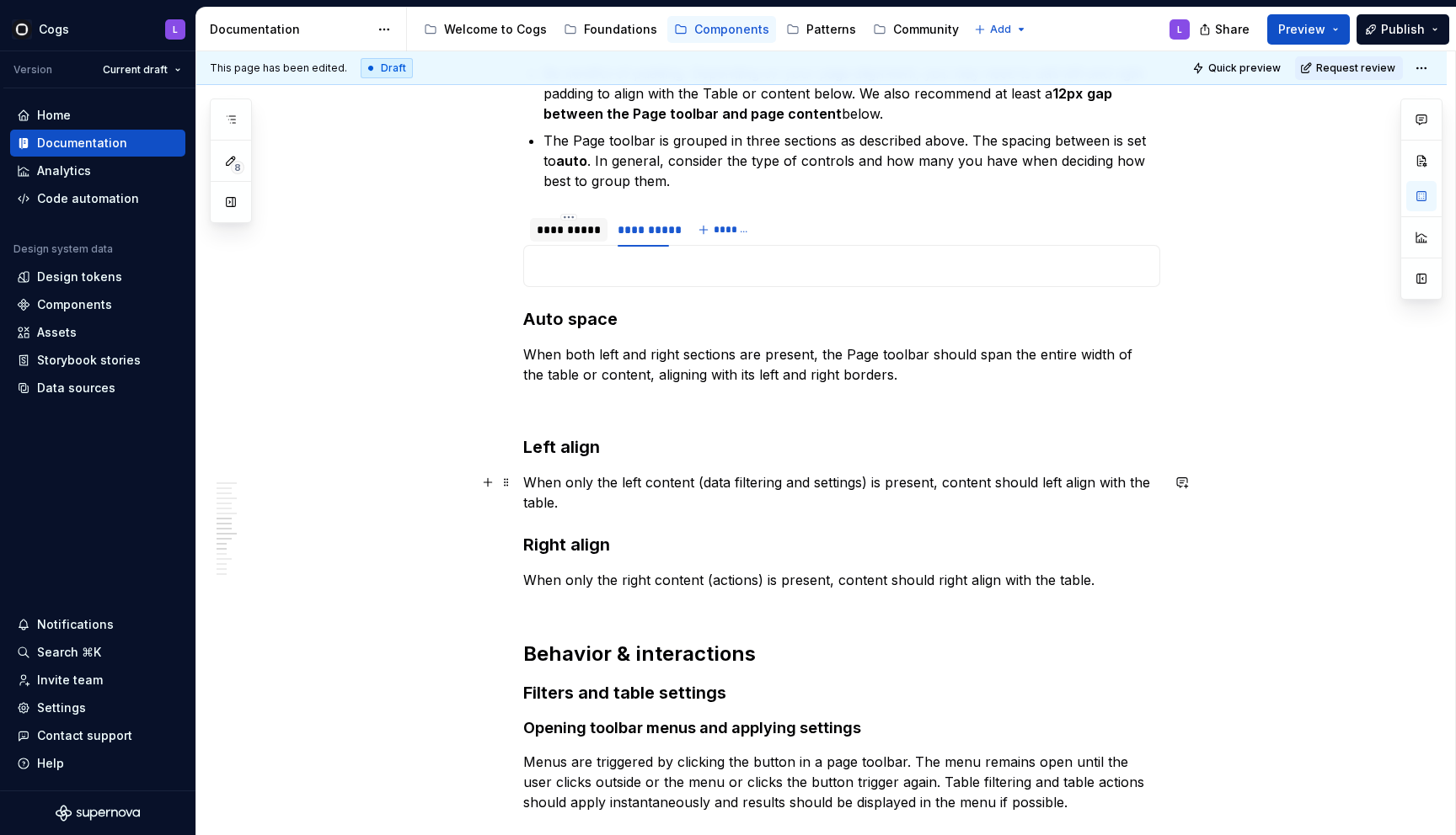
click at [653, 479] on p "When only the left content (data filtering and settings) is present, content sh…" at bounding box center [841, 492] width 636 height 41
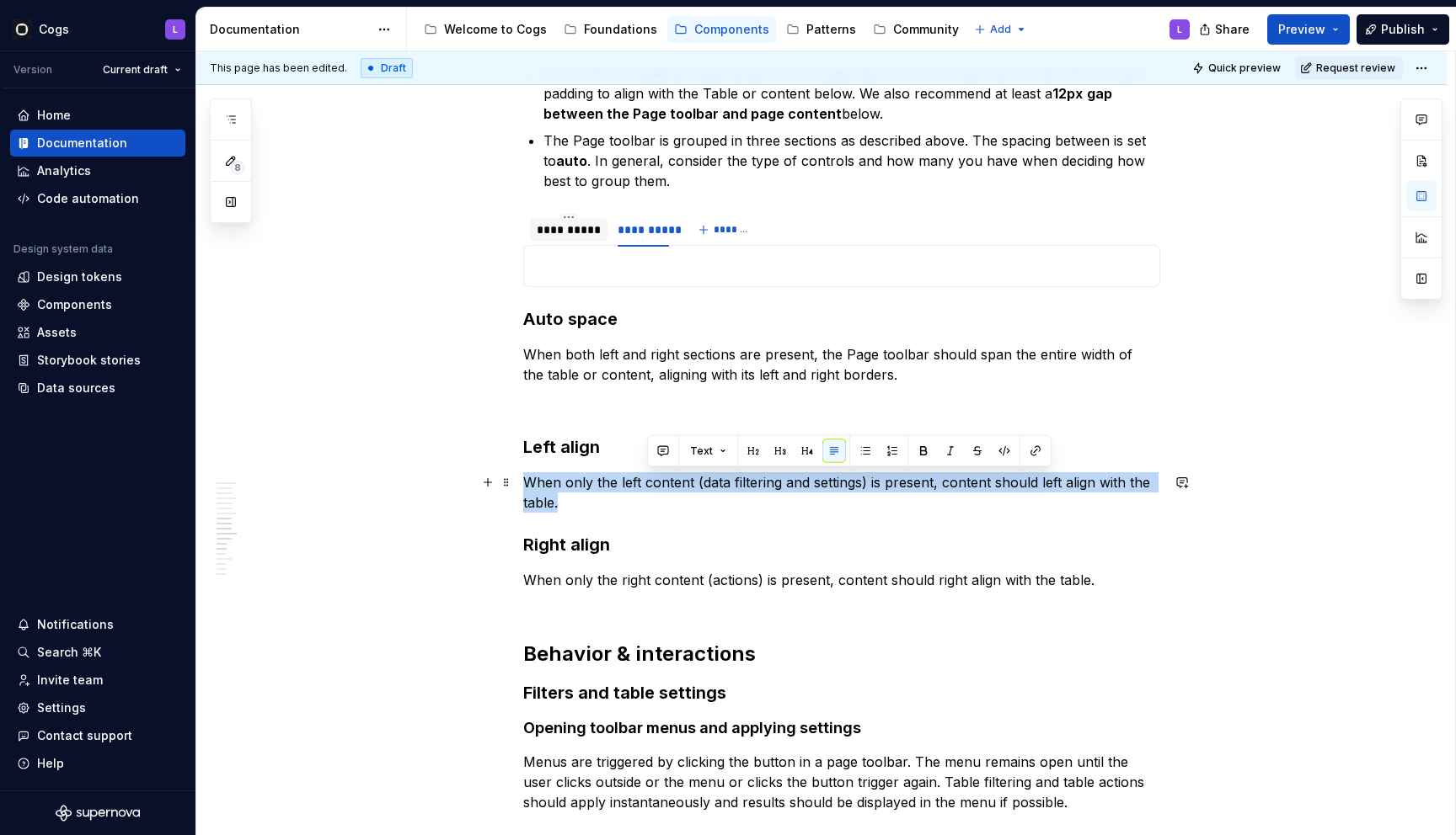
click at [653, 479] on p "When only the left content (data filtering and settings) is present, content sh…" at bounding box center [841, 492] width 636 height 41
copy p "When only the left content (data filtering and settings) is present, content sh…"
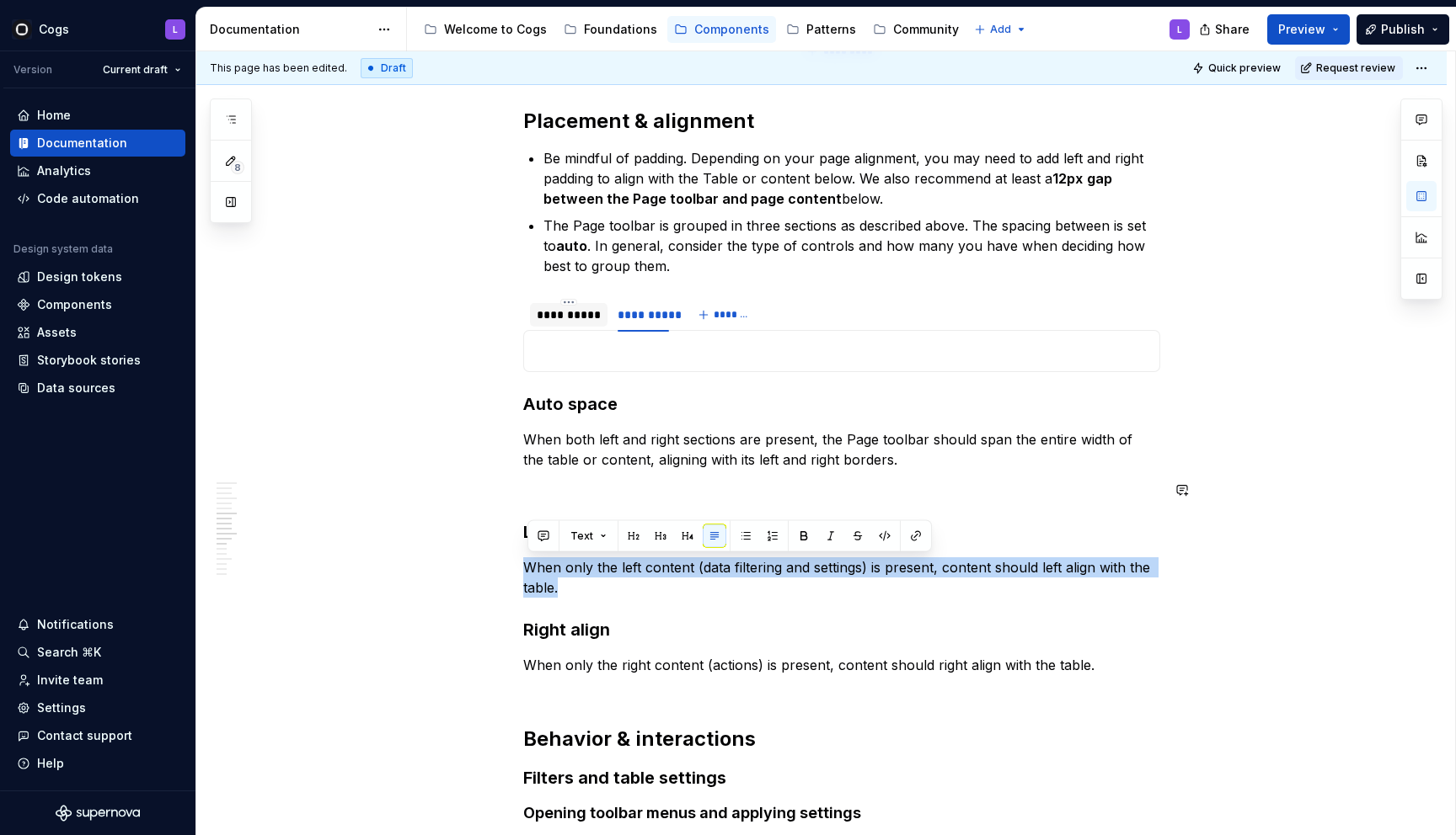
scroll to position [2741, 0]
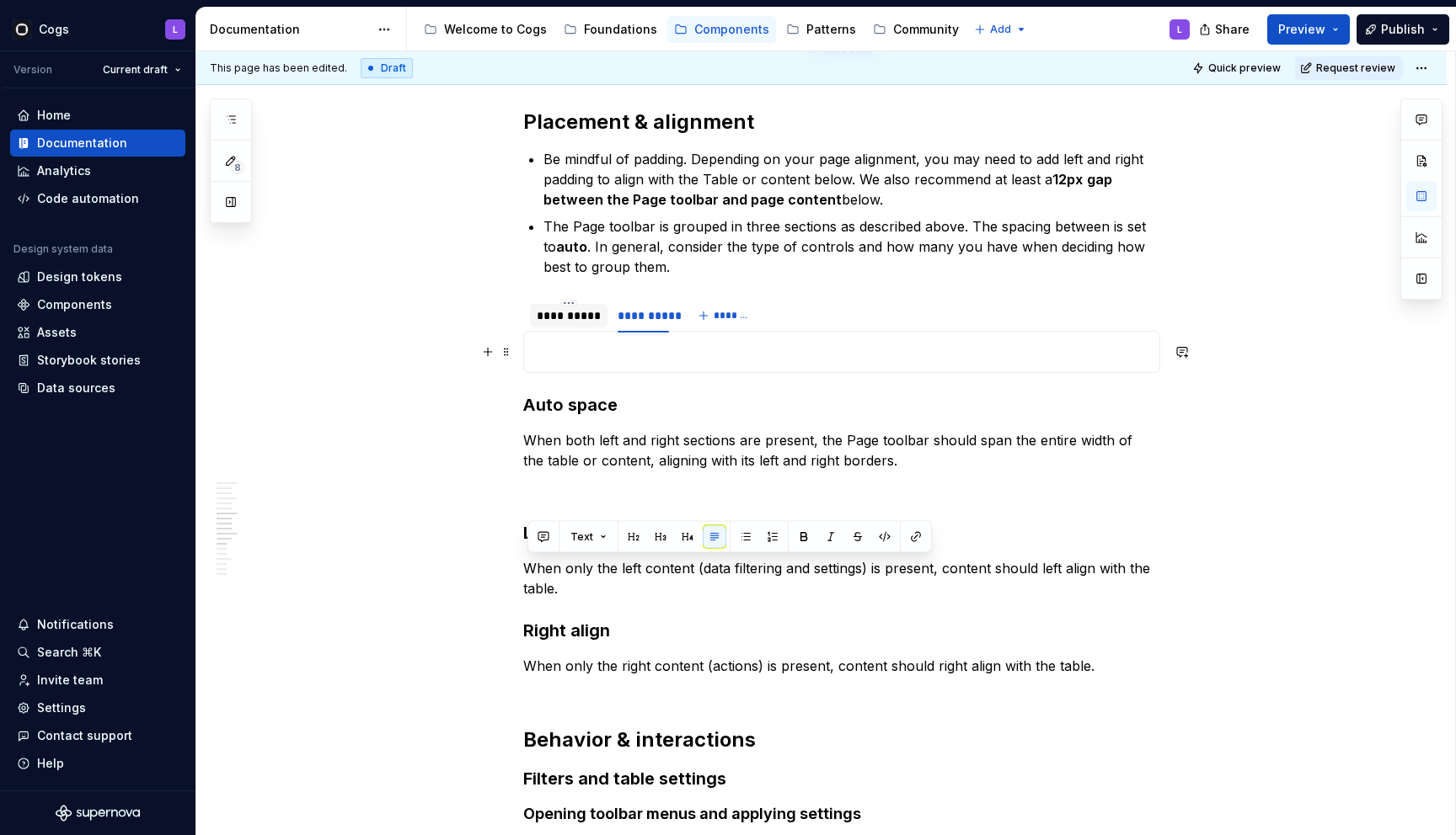
click at [653, 353] on p at bounding box center [841, 352] width 615 height 20
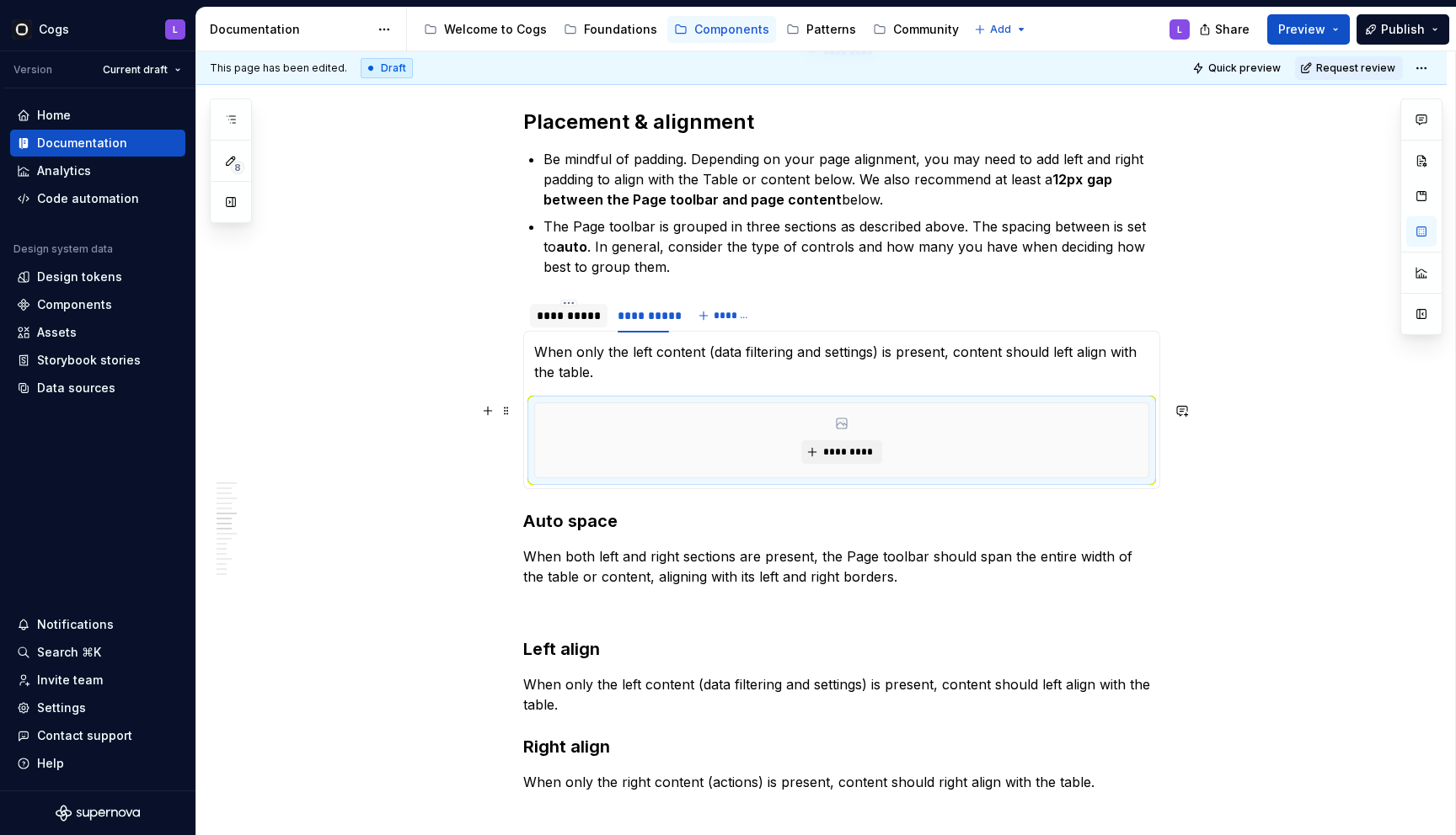
scroll to position [2780, 0]
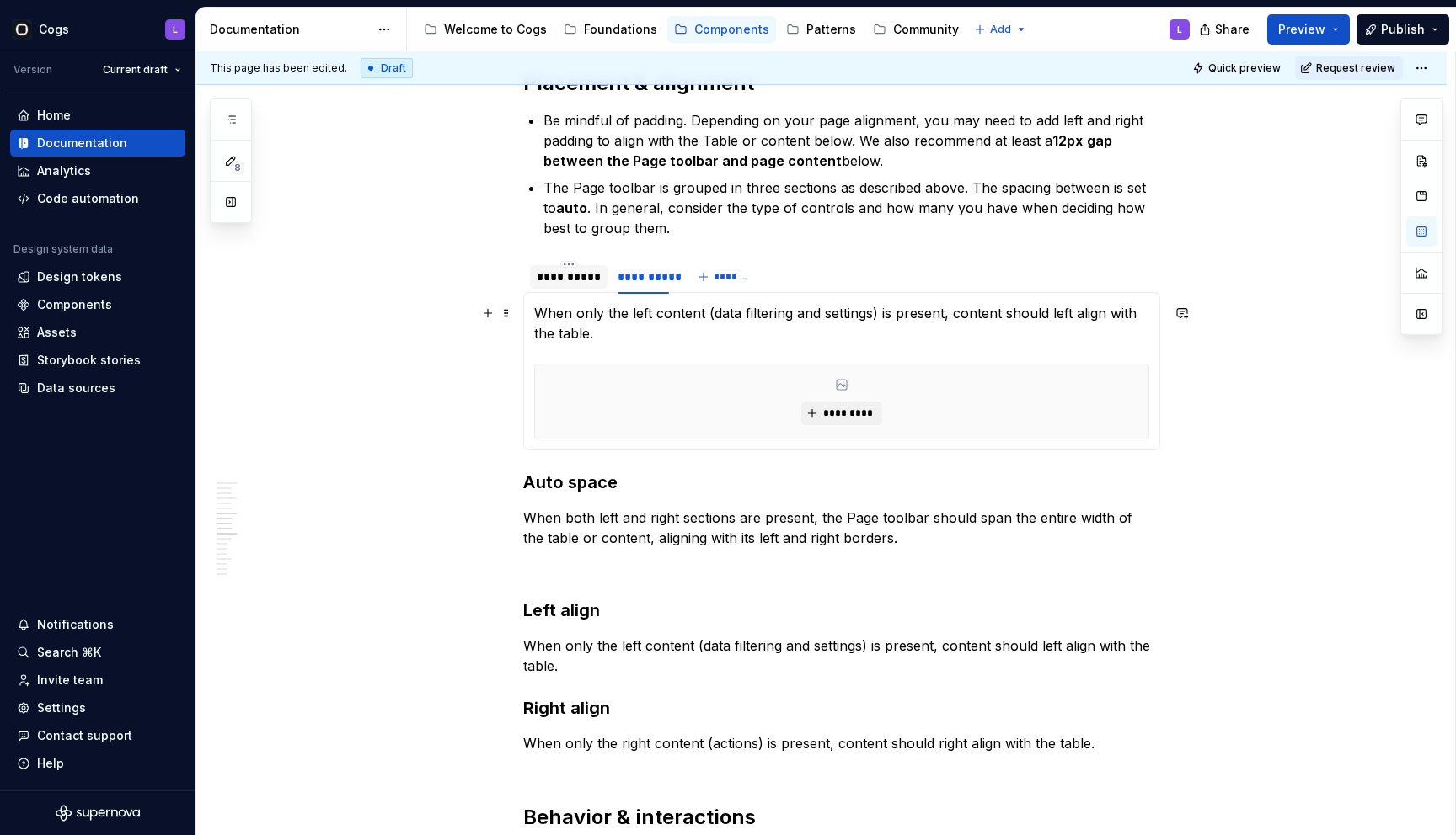
click at [732, 327] on p "When only the left content (data filtering and settings) is present, content sh…" at bounding box center [841, 323] width 615 height 41
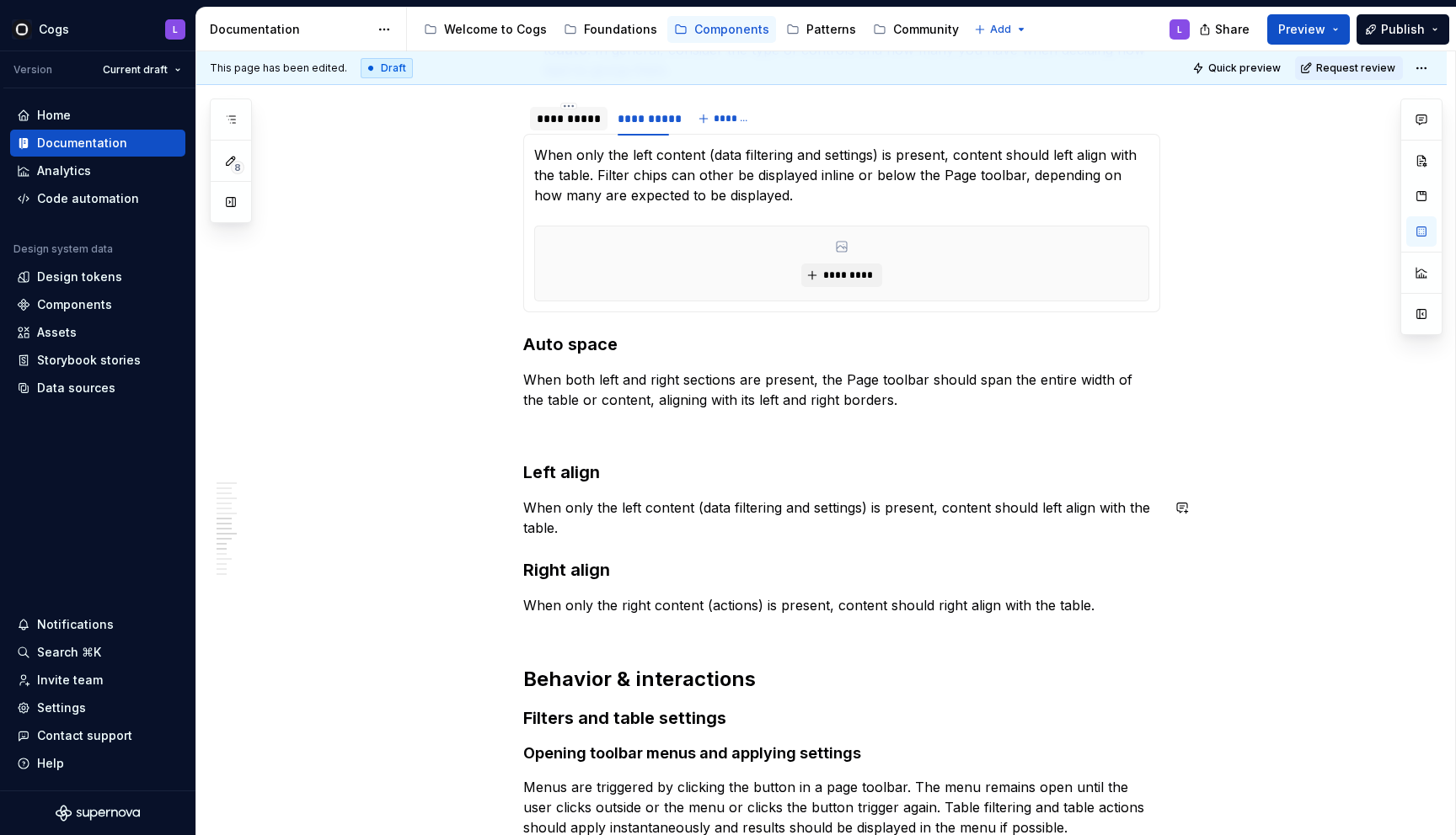
scroll to position [3051, 0]
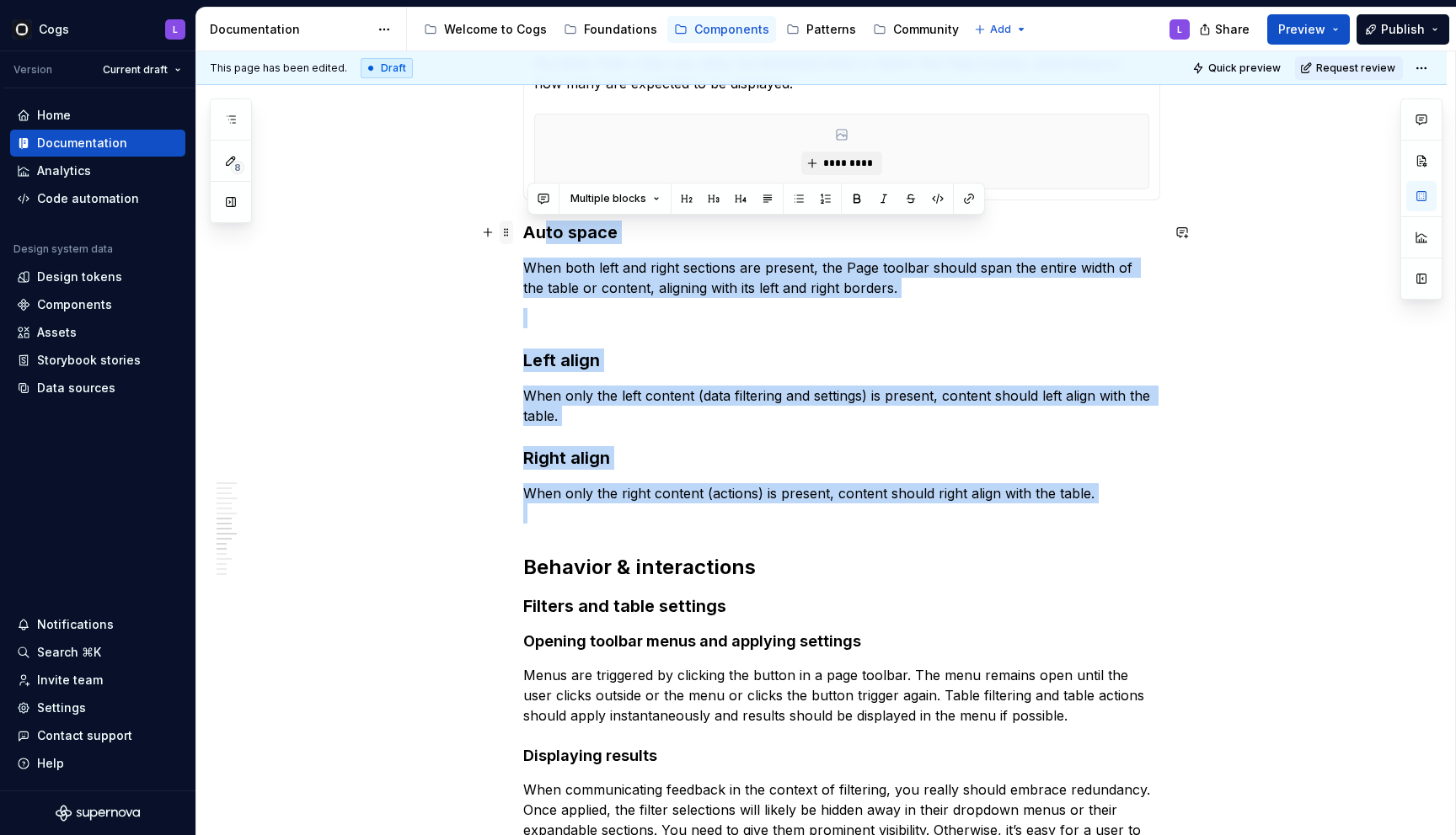
drag, startPoint x: 626, startPoint y: 524, endPoint x: 514, endPoint y: 232, distance: 312.7
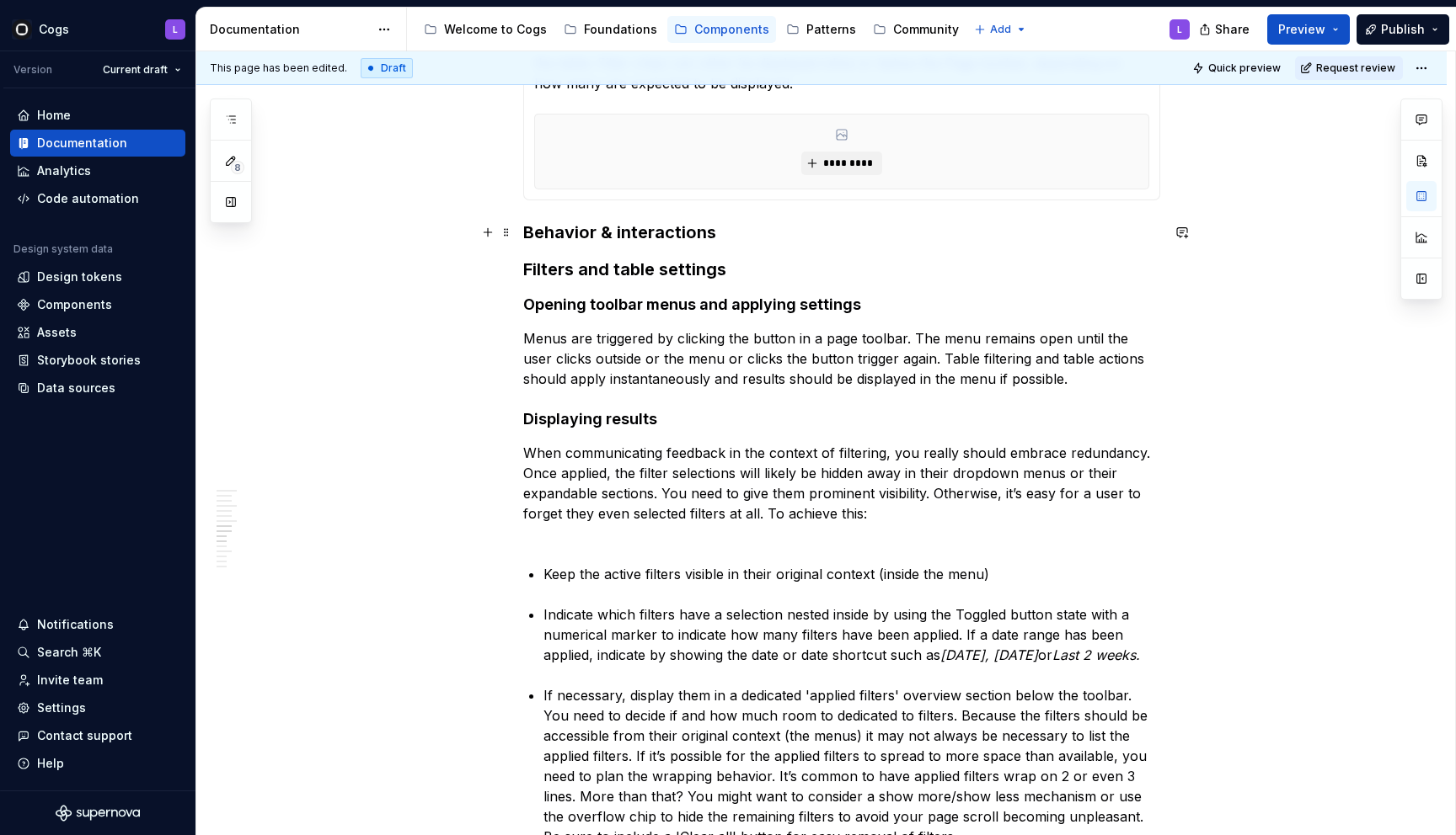
click at [604, 228] on strong "Behavior & interactions" at bounding box center [620, 232] width 193 height 20
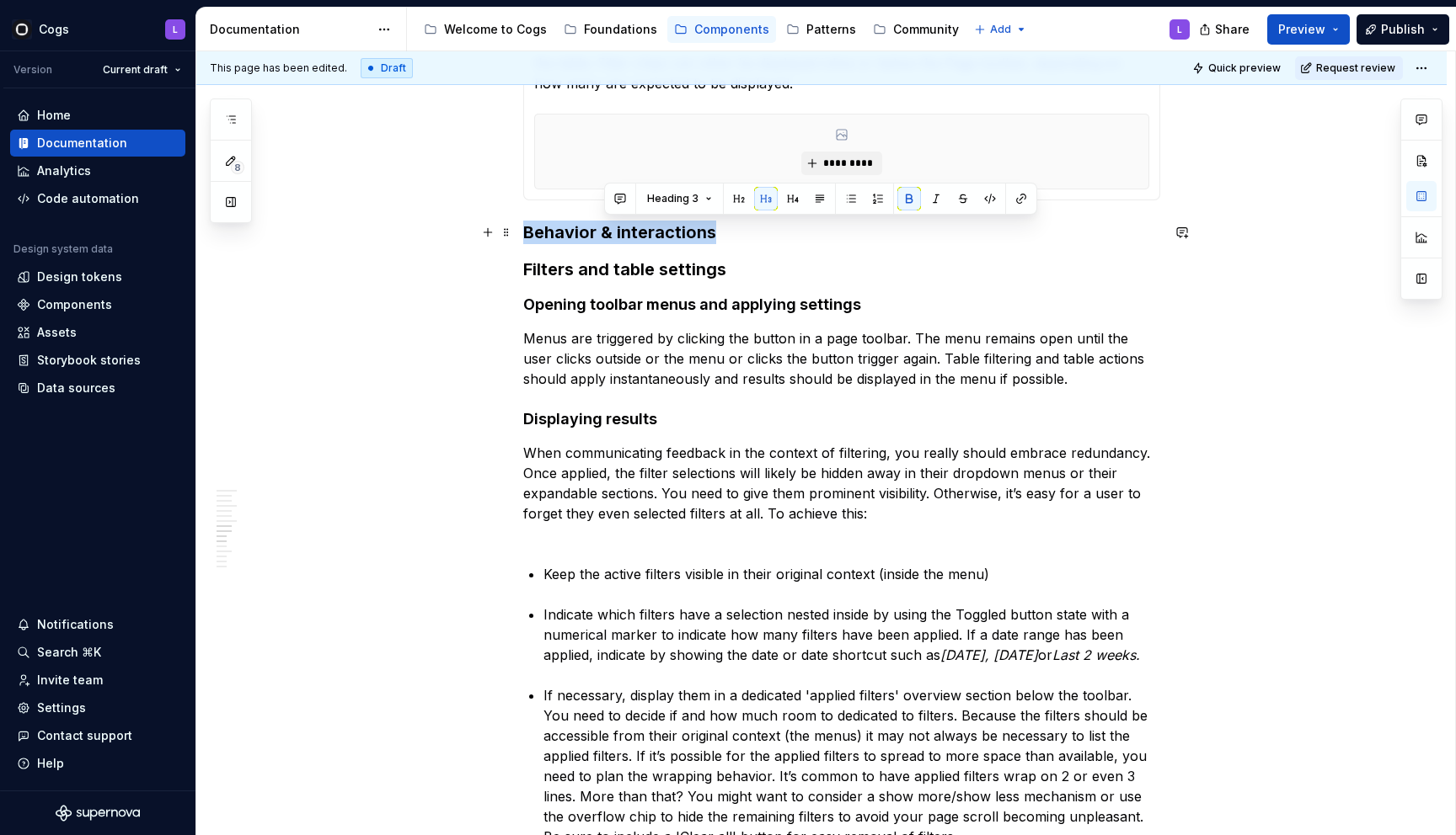
click at [604, 228] on strong "Behavior & interactions" at bounding box center [620, 232] width 193 height 20
click at [602, 207] on button "Heading 3" at bounding box center [603, 199] width 80 height 24
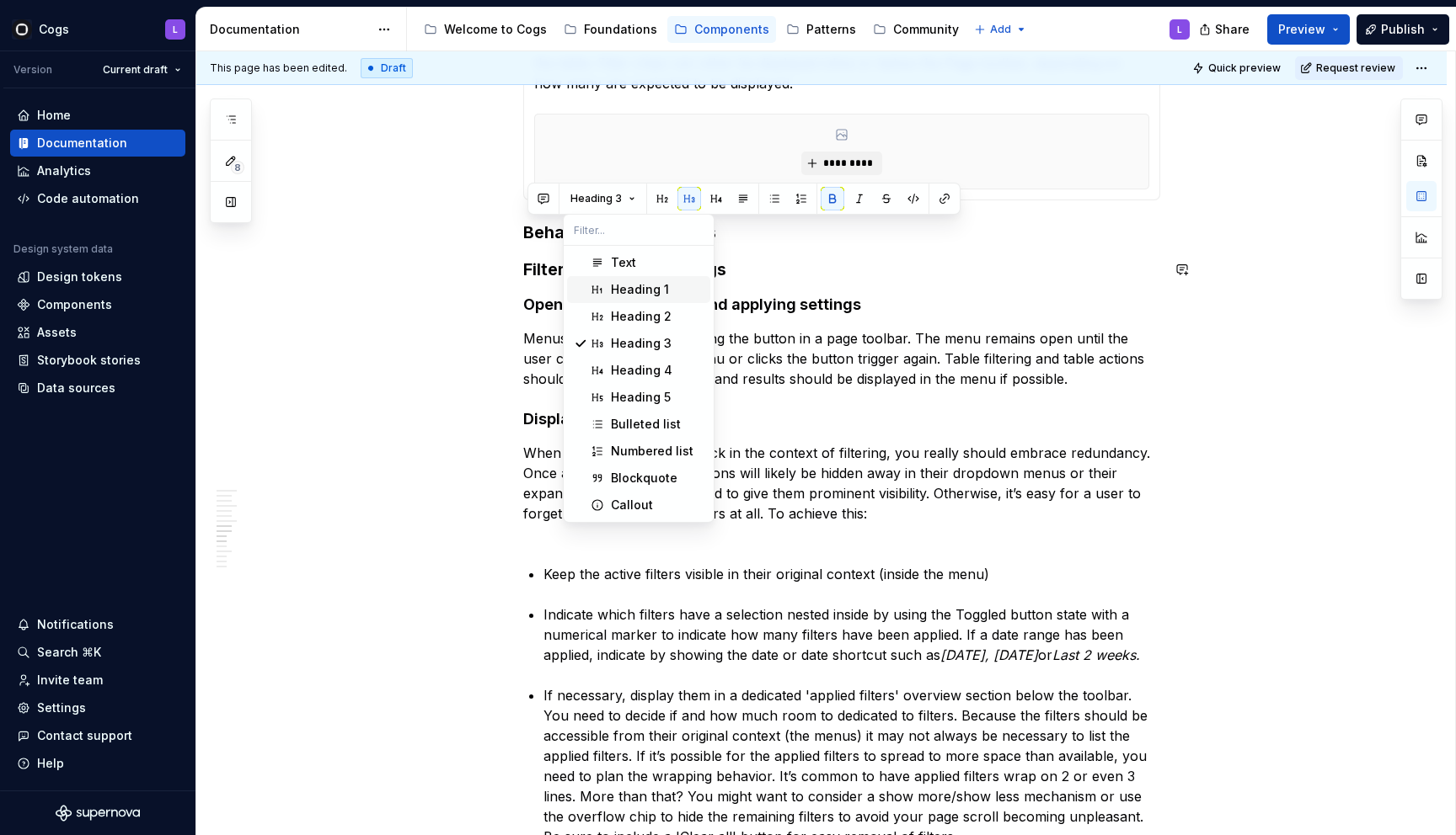
click at [605, 283] on span "Heading 1" at bounding box center [638, 289] width 144 height 27
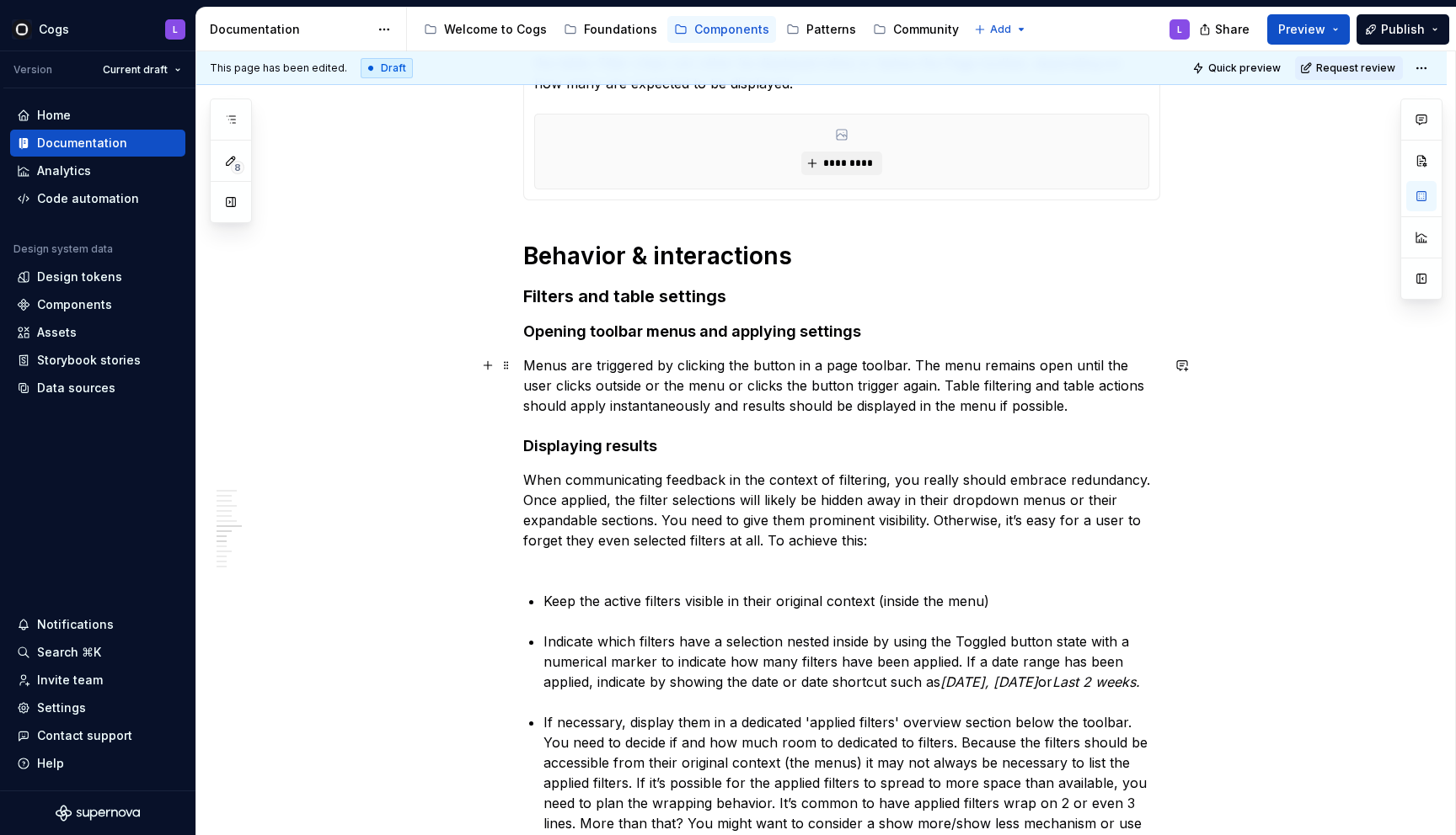
click at [607, 368] on p "Menus are triggered by clicking the button in a page toolbar. The menu remains …" at bounding box center [841, 385] width 636 height 60
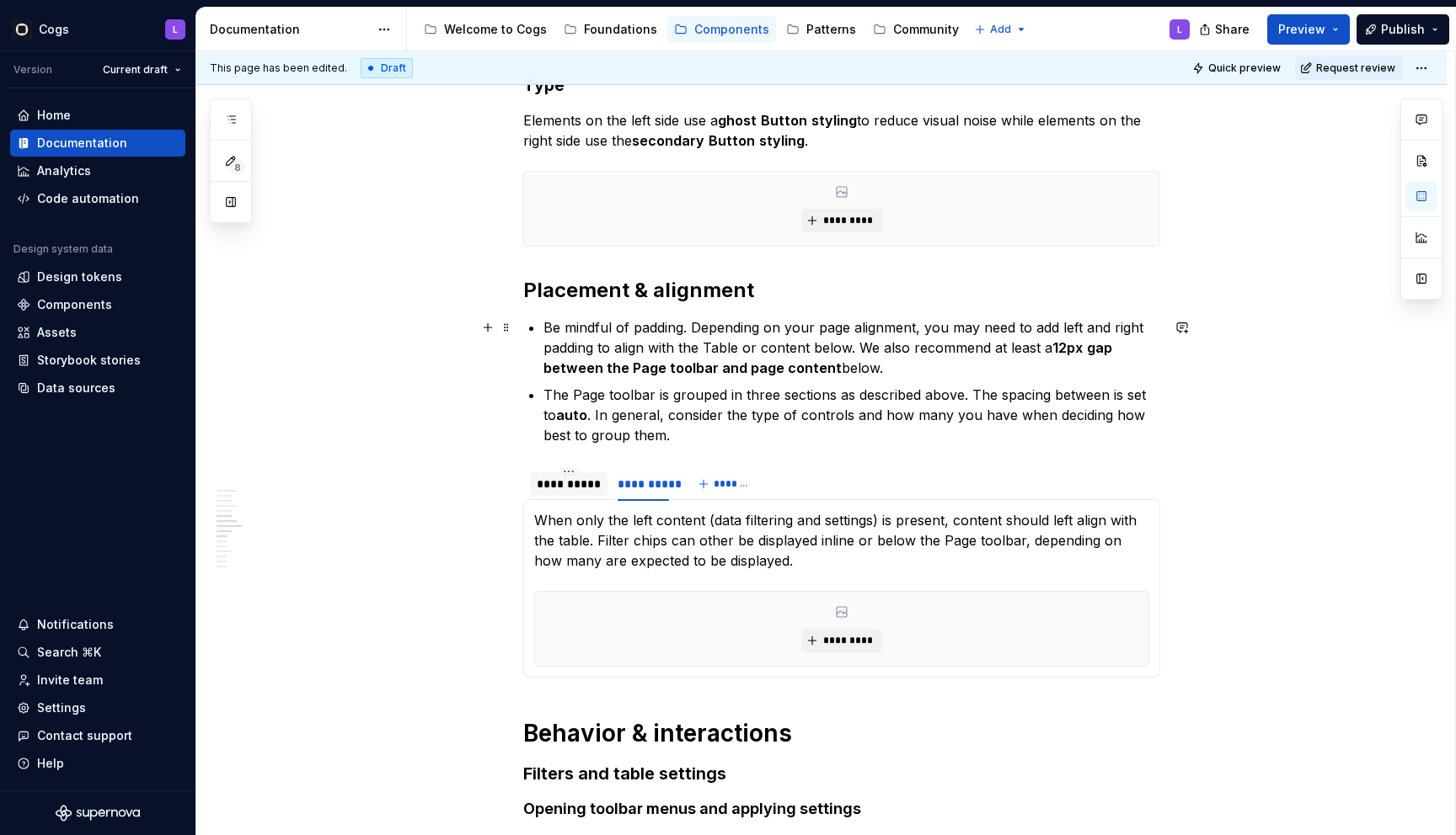
scroll to position [2572, 0]
click at [605, 281] on h2 "Placement & alignment" at bounding box center [841, 291] width 636 height 27
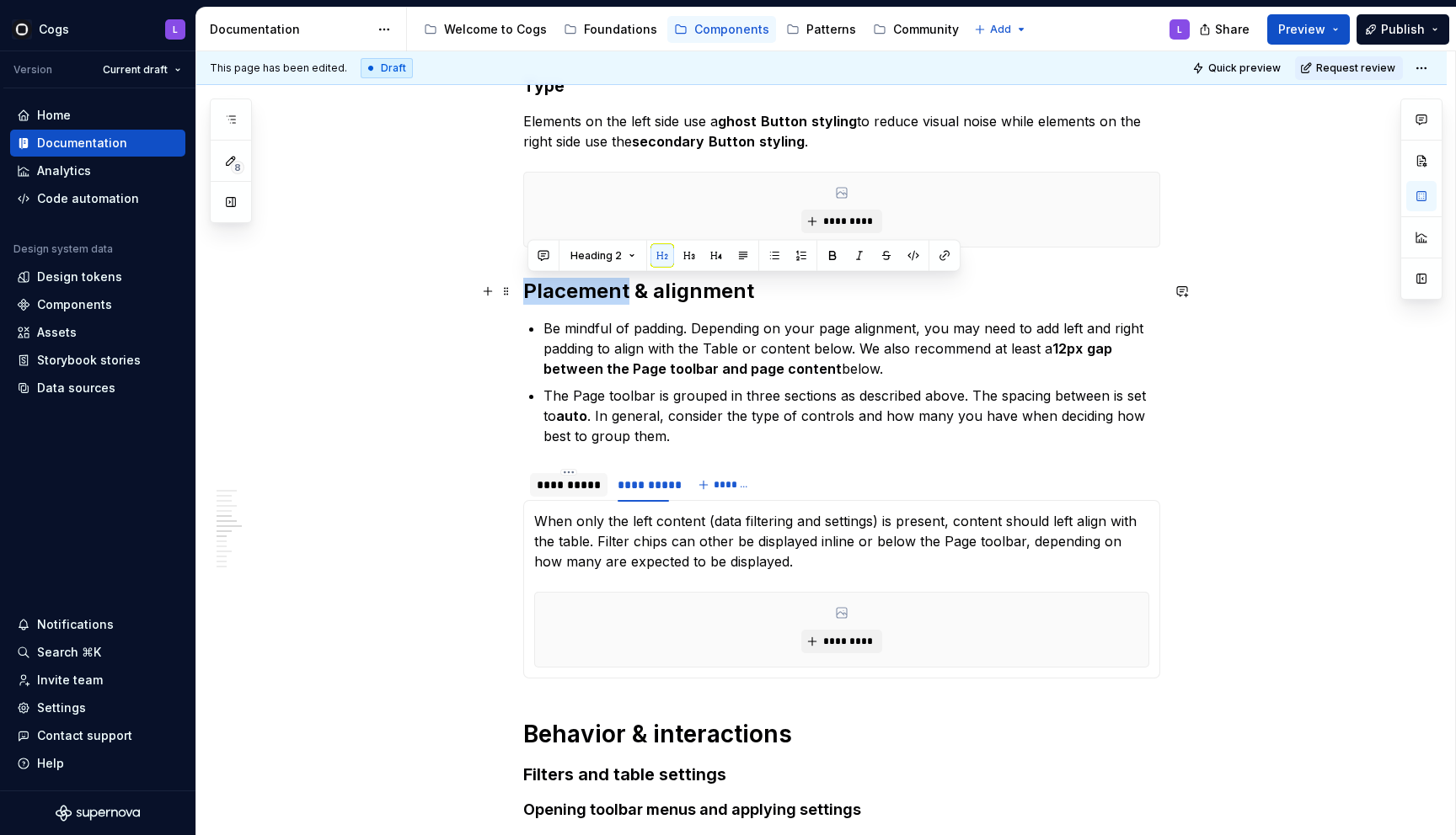
click at [605, 281] on h2 "Placement & alignment" at bounding box center [841, 291] width 636 height 27
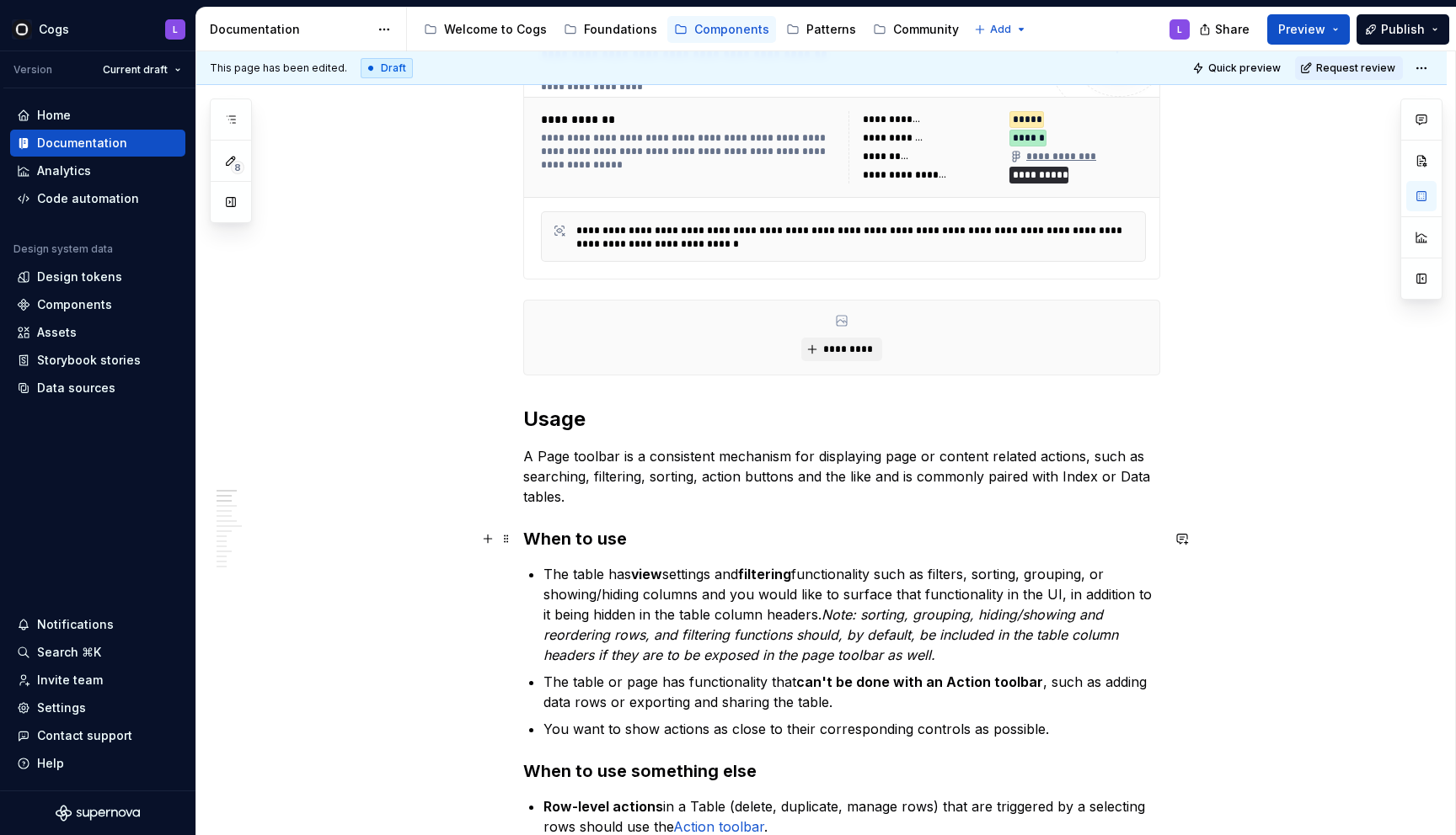
scroll to position [457, 0]
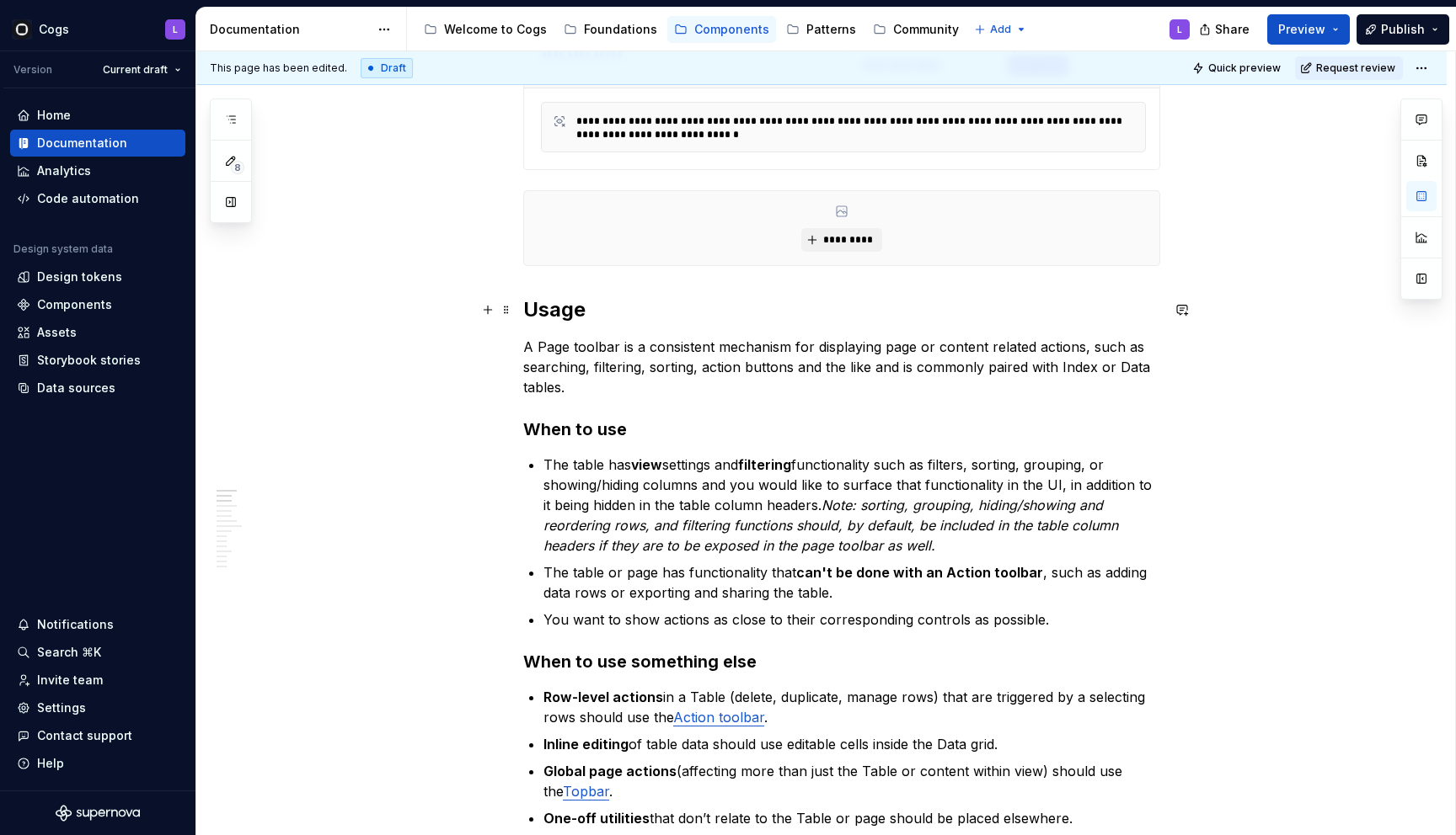
click at [562, 303] on h2 "Usage" at bounding box center [841, 310] width 636 height 27
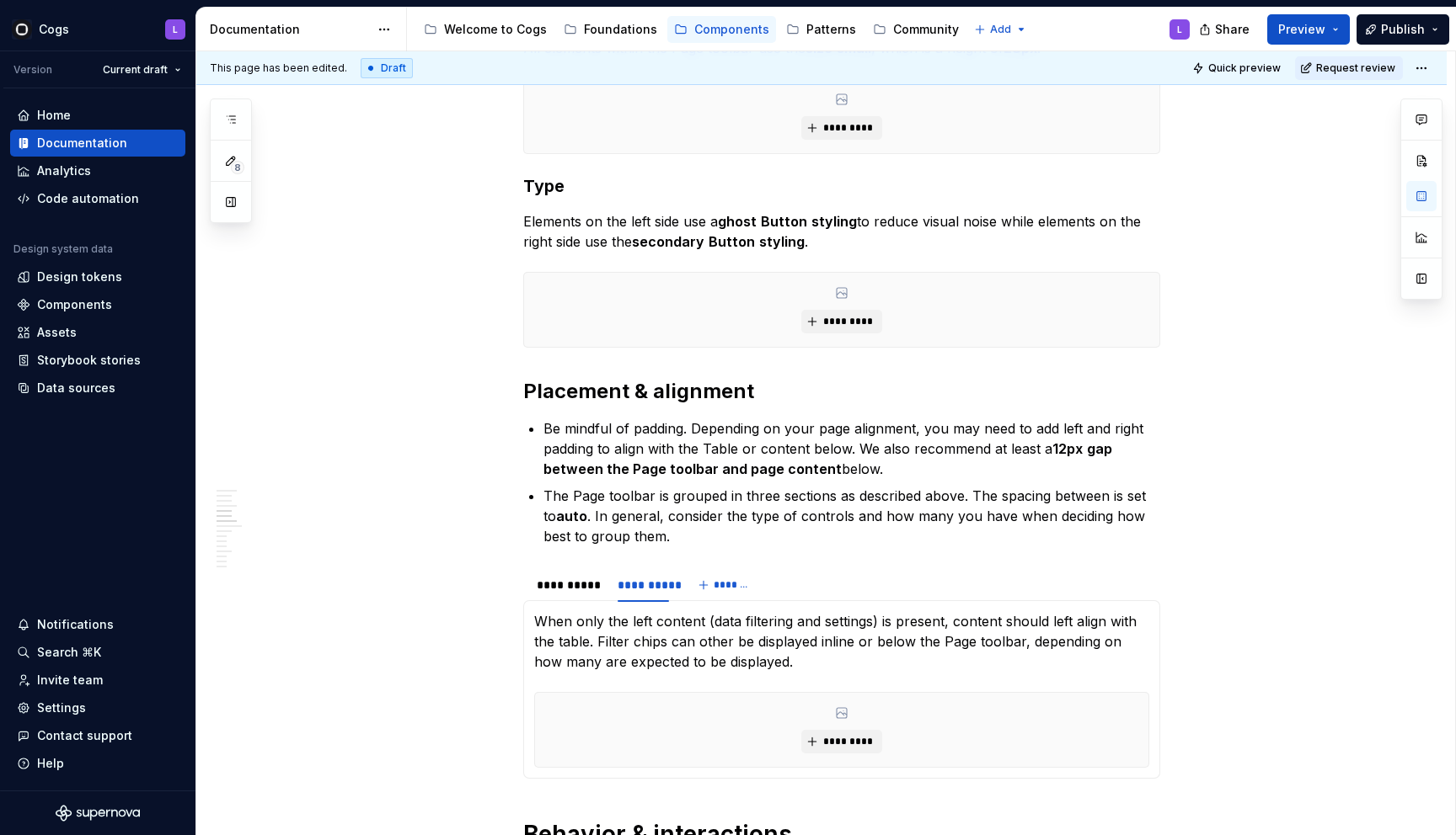
scroll to position [2569, 0]
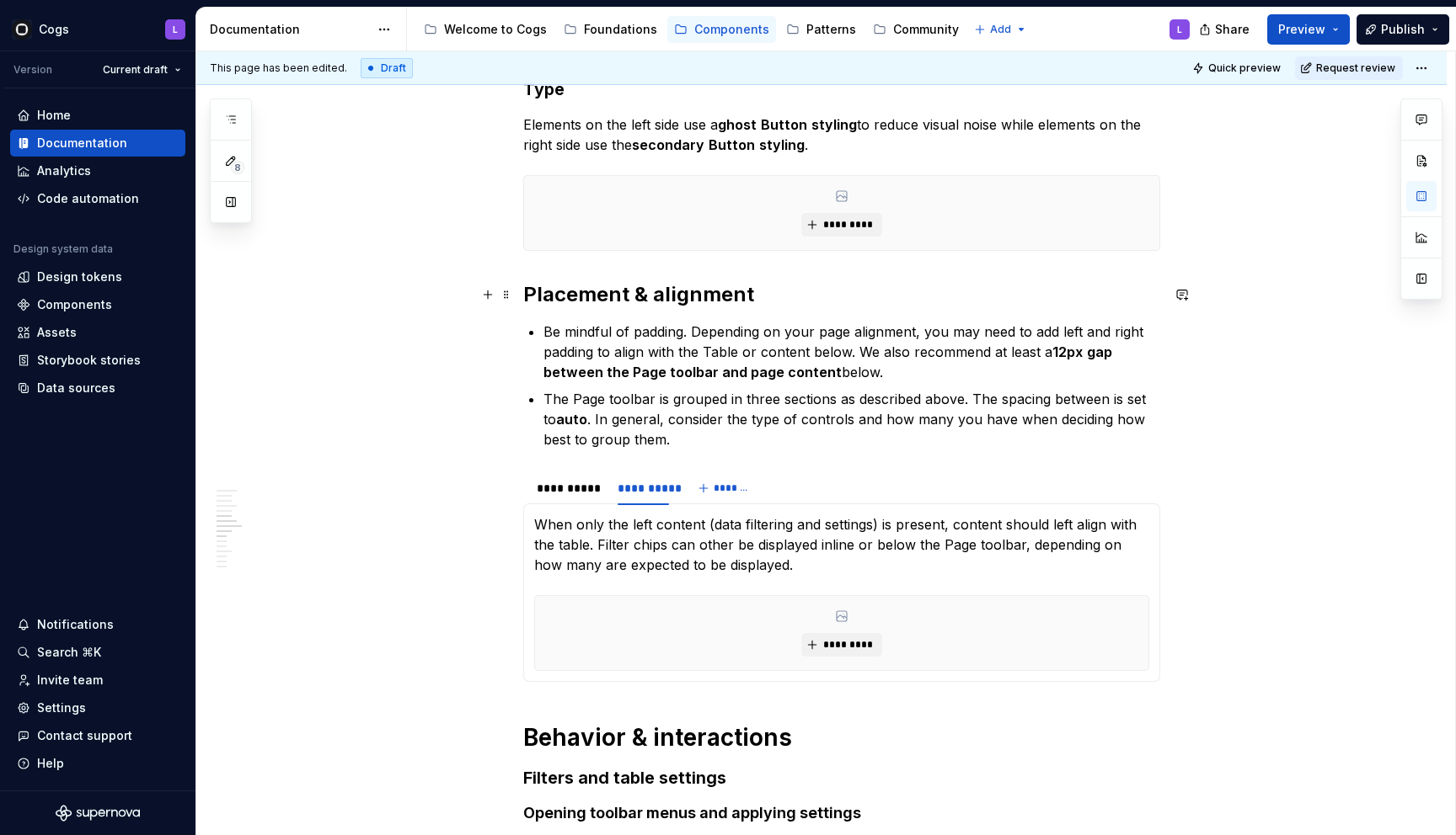
click at [567, 291] on h2 "Placement & alignment" at bounding box center [841, 294] width 636 height 27
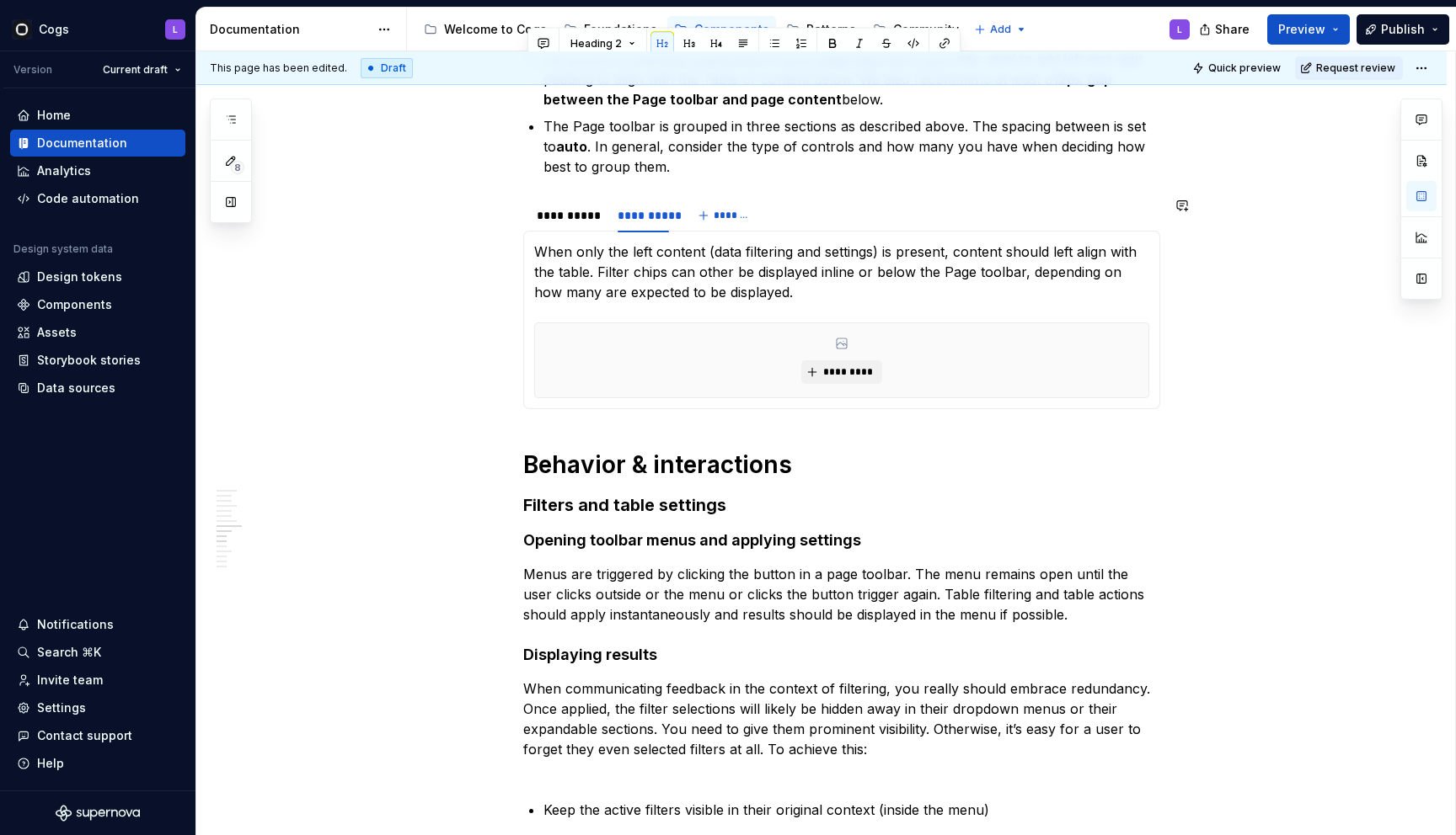
scroll to position [2855, 0]
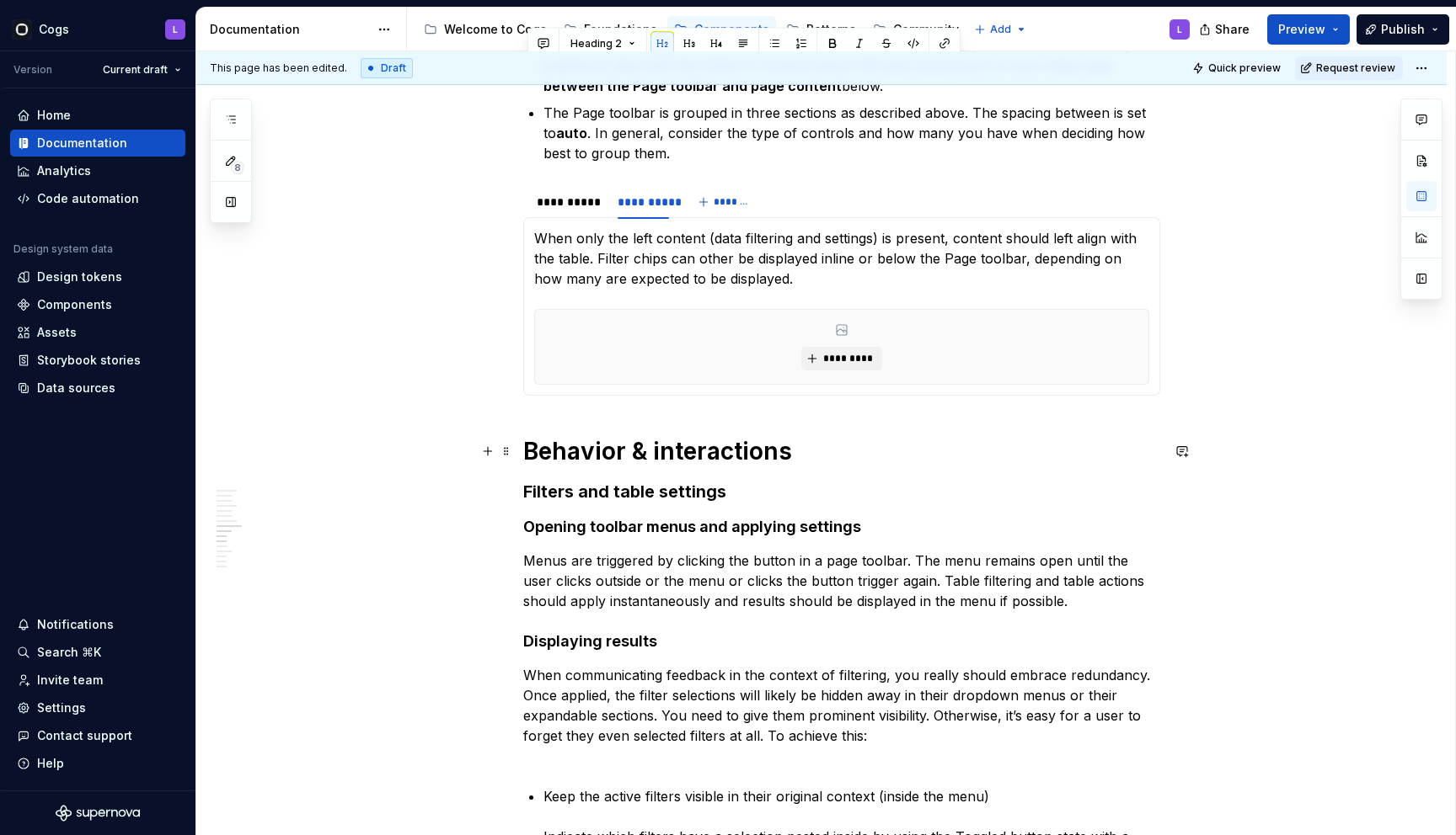
click at [607, 455] on strong "Behavior & interactions" at bounding box center [658, 451] width 269 height 29
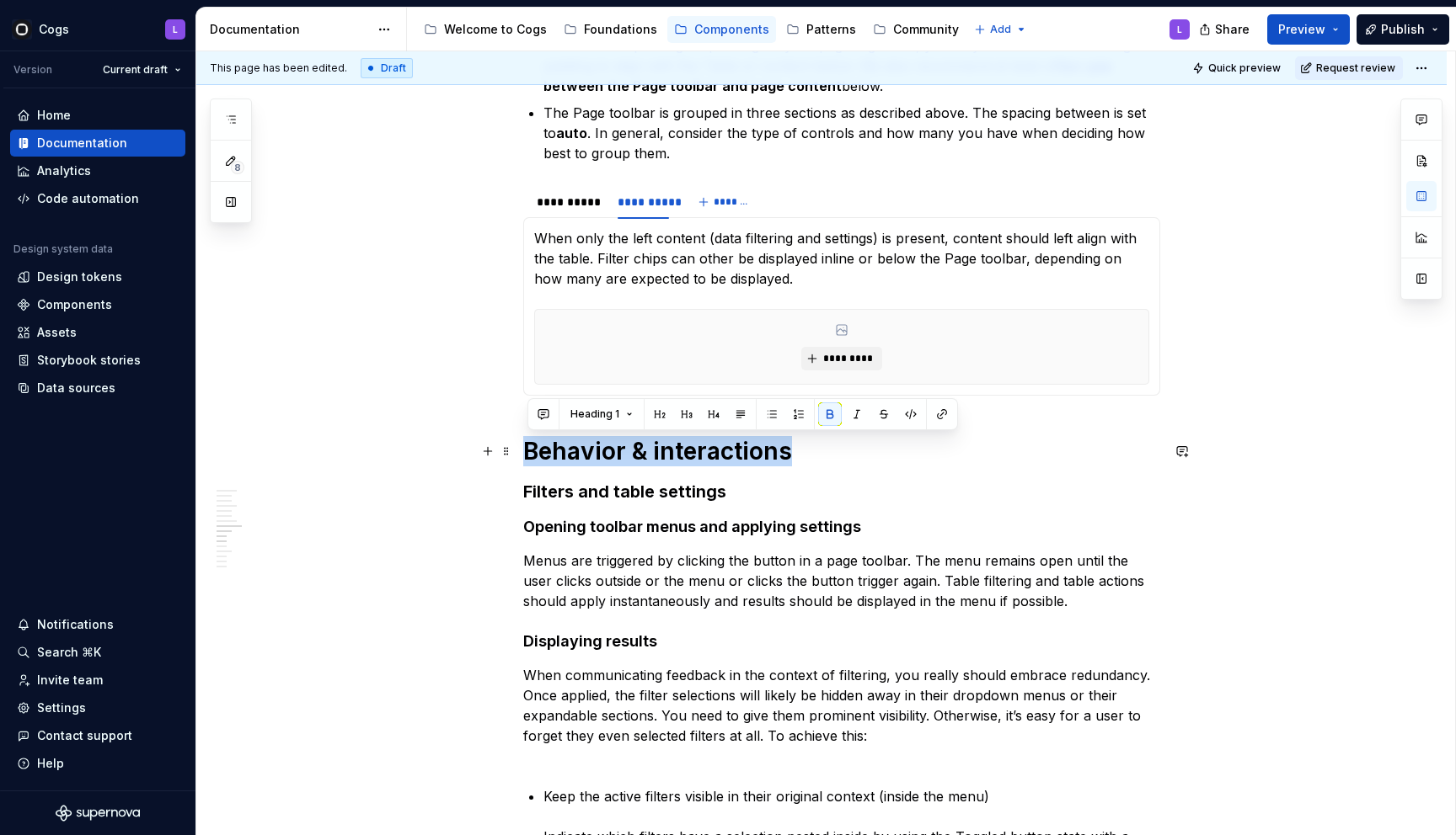
click at [607, 455] on strong "Behavior & interactions" at bounding box center [658, 451] width 269 height 29
click at [602, 410] on span "Heading 1" at bounding box center [594, 415] width 49 height 14
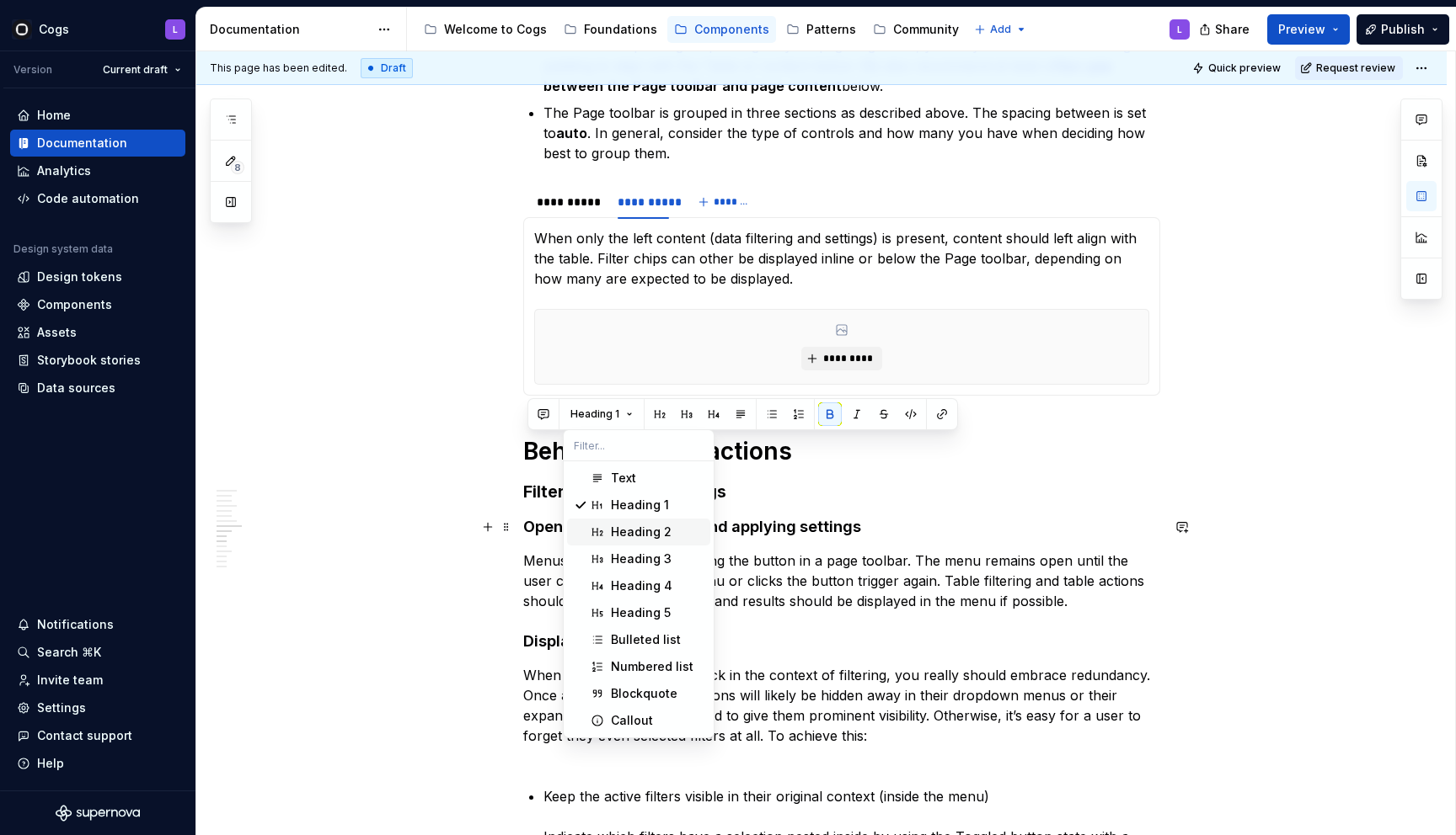
click at [614, 520] on span "Heading 2" at bounding box center [638, 531] width 144 height 27
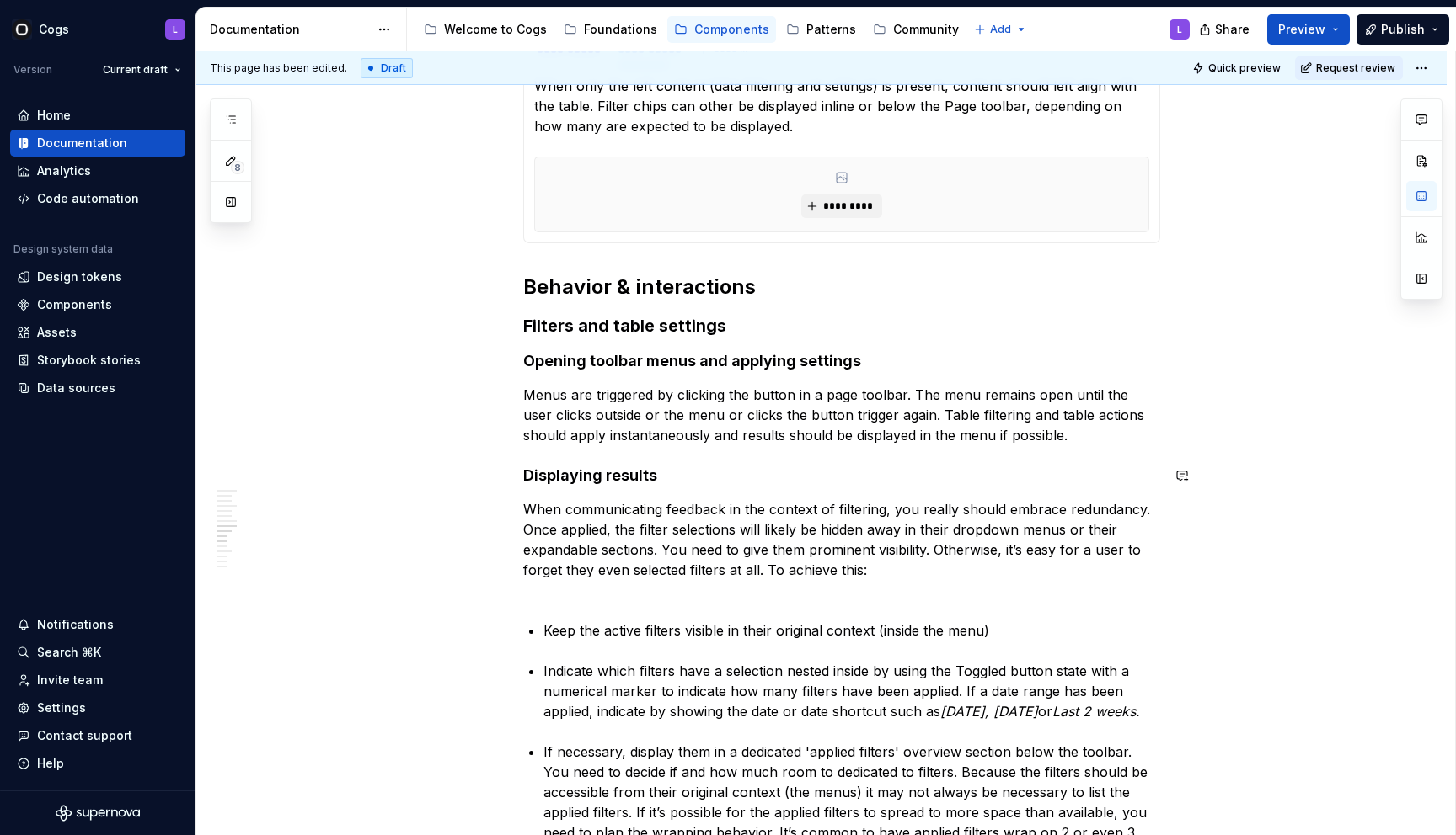
scroll to position [3051, 0]
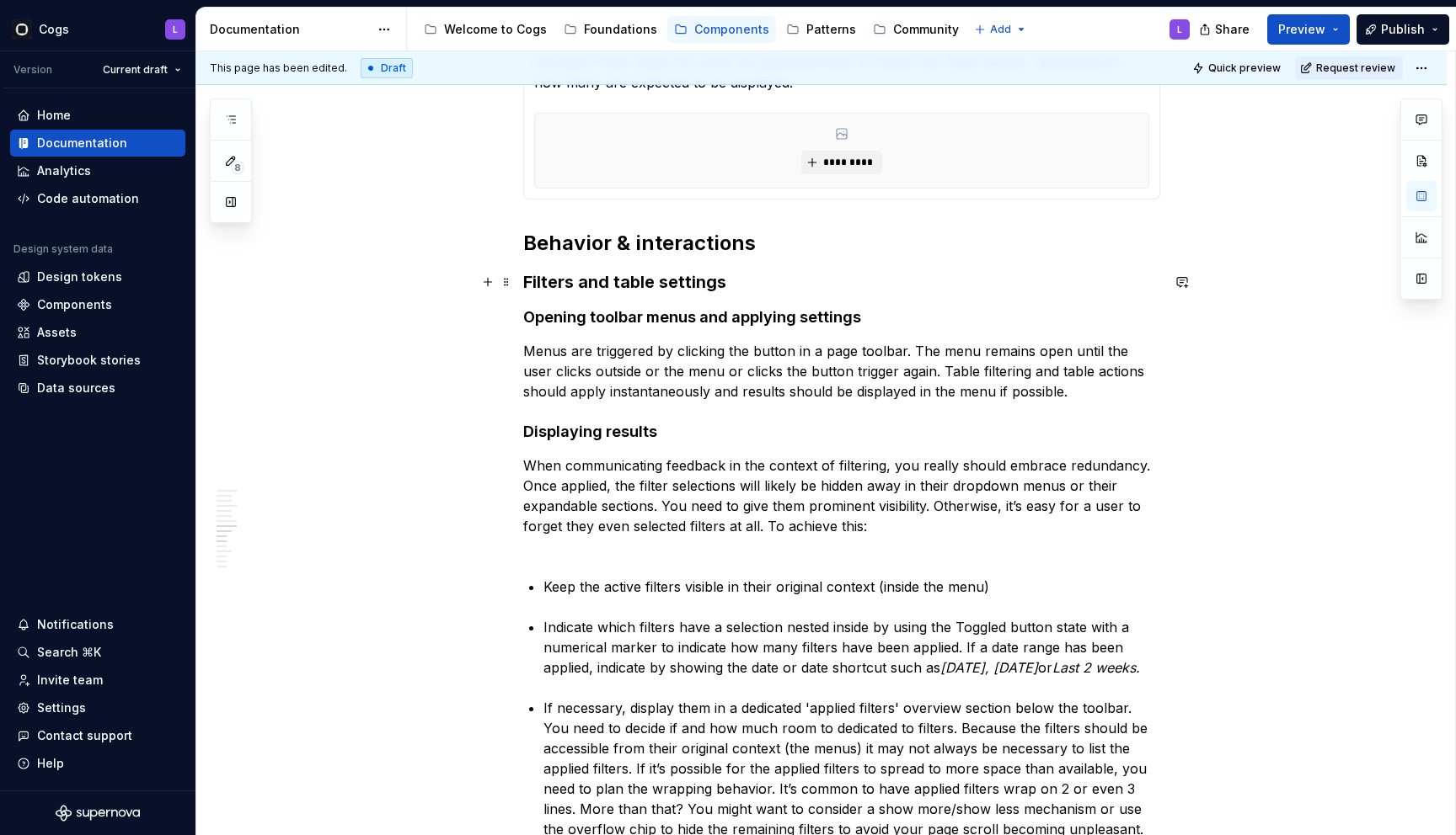
click at [528, 291] on strong "Filters and table settings" at bounding box center [625, 282] width 203 height 20
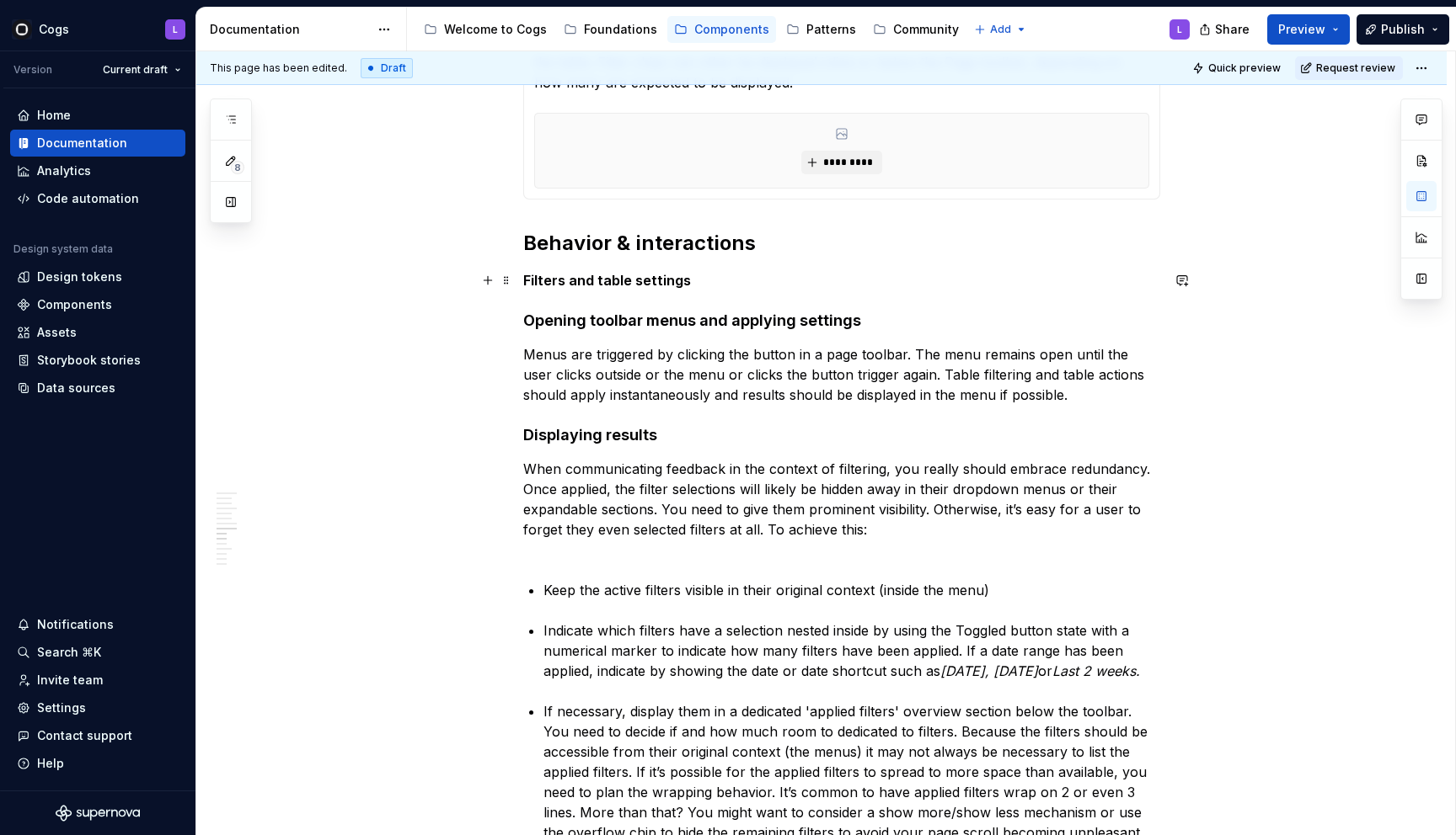
click at [557, 284] on strong "Filters and table settings" at bounding box center [607, 280] width 167 height 17
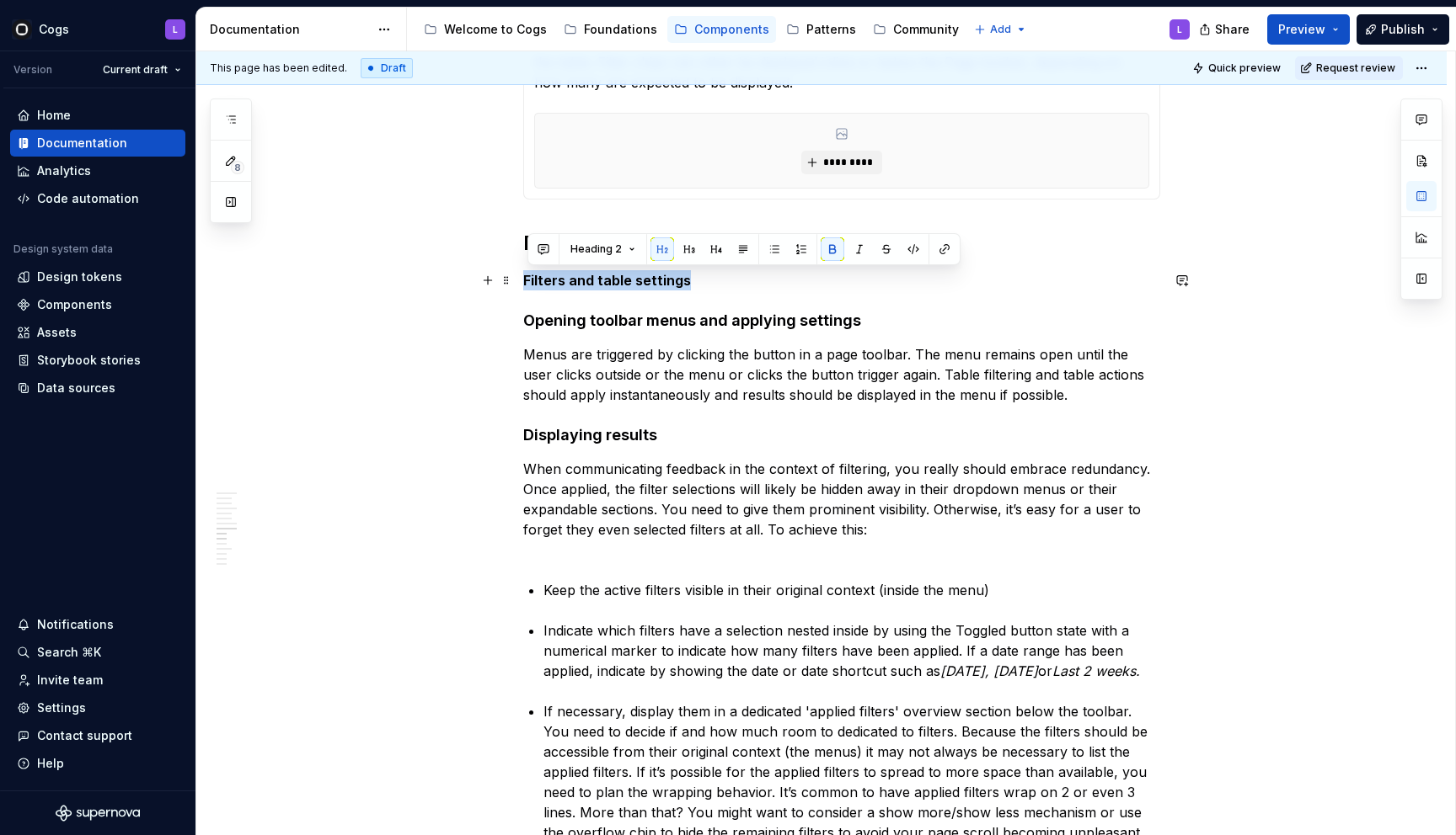
click at [557, 284] on strong "Filters and table settings" at bounding box center [607, 280] width 167 height 17
click at [595, 250] on span "Heading 2" at bounding box center [596, 249] width 51 height 14
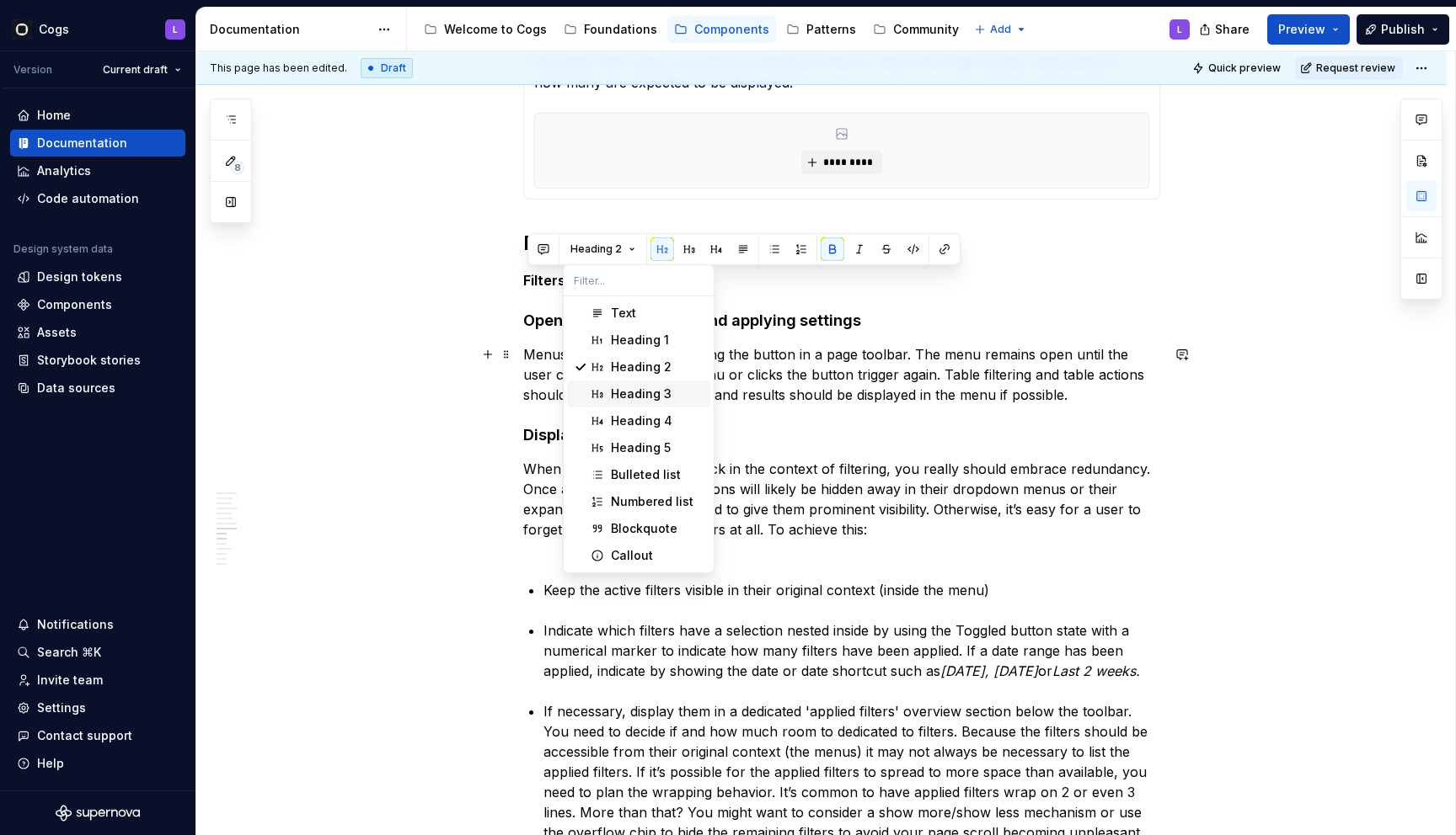
click at [630, 388] on div "Heading 3" at bounding box center [640, 394] width 60 height 17
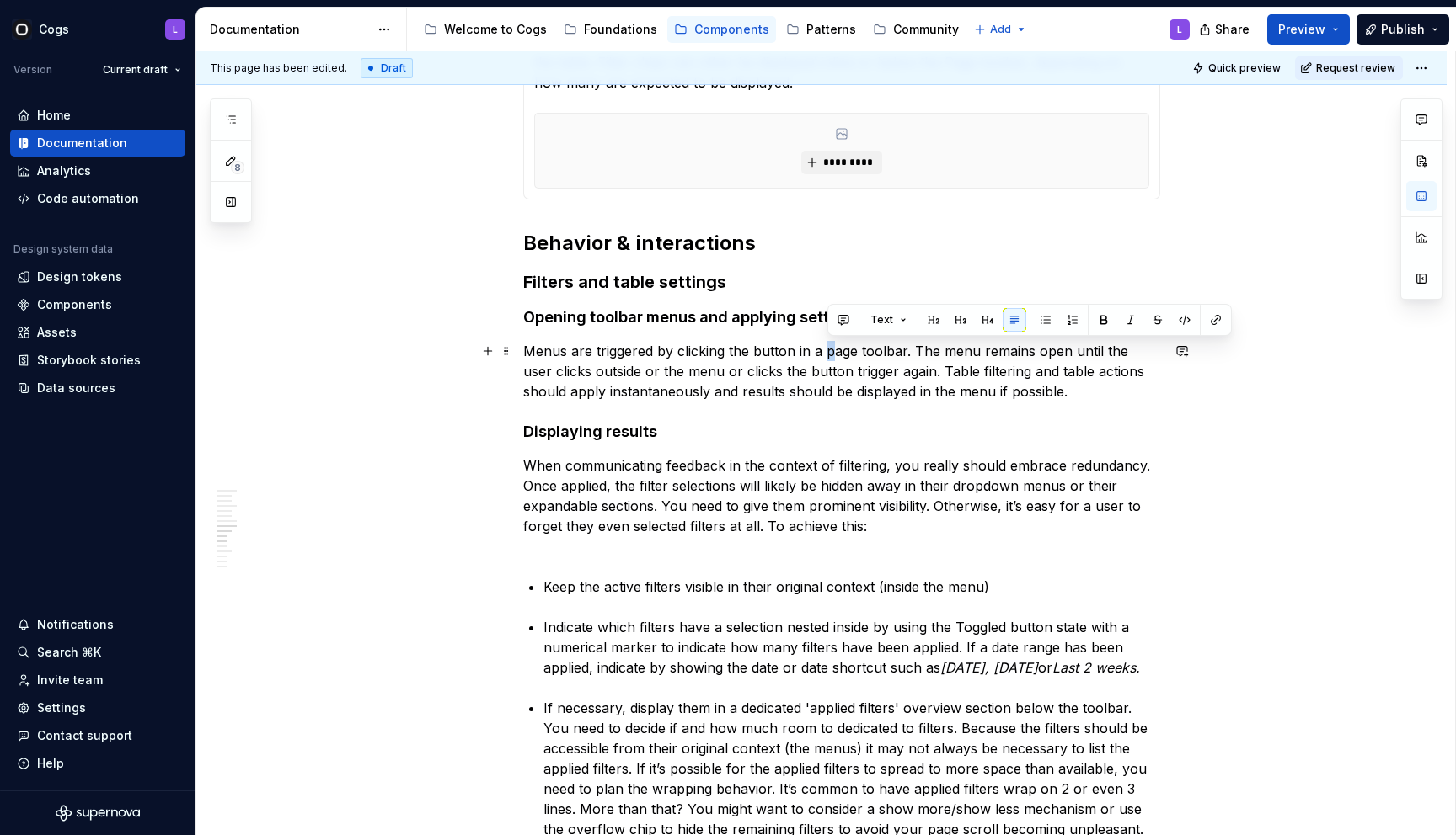
click at [836, 353] on p "Menus are triggered by clicking the button in a page toolbar. The menu remains …" at bounding box center [841, 371] width 636 height 60
click at [781, 371] on p "Menus are triggered by clicking the button in a Page toolbar. The menu remains …" at bounding box center [841, 371] width 636 height 60
click at [769, 347] on p "Menus are triggered by clicking the button in a Page toolbar. The menu remains …" at bounding box center [841, 371] width 636 height 60
click at [644, 393] on p "Menus are triggered by clicking the Button in a Page toolbar. The menu remains …" at bounding box center [841, 371] width 636 height 60
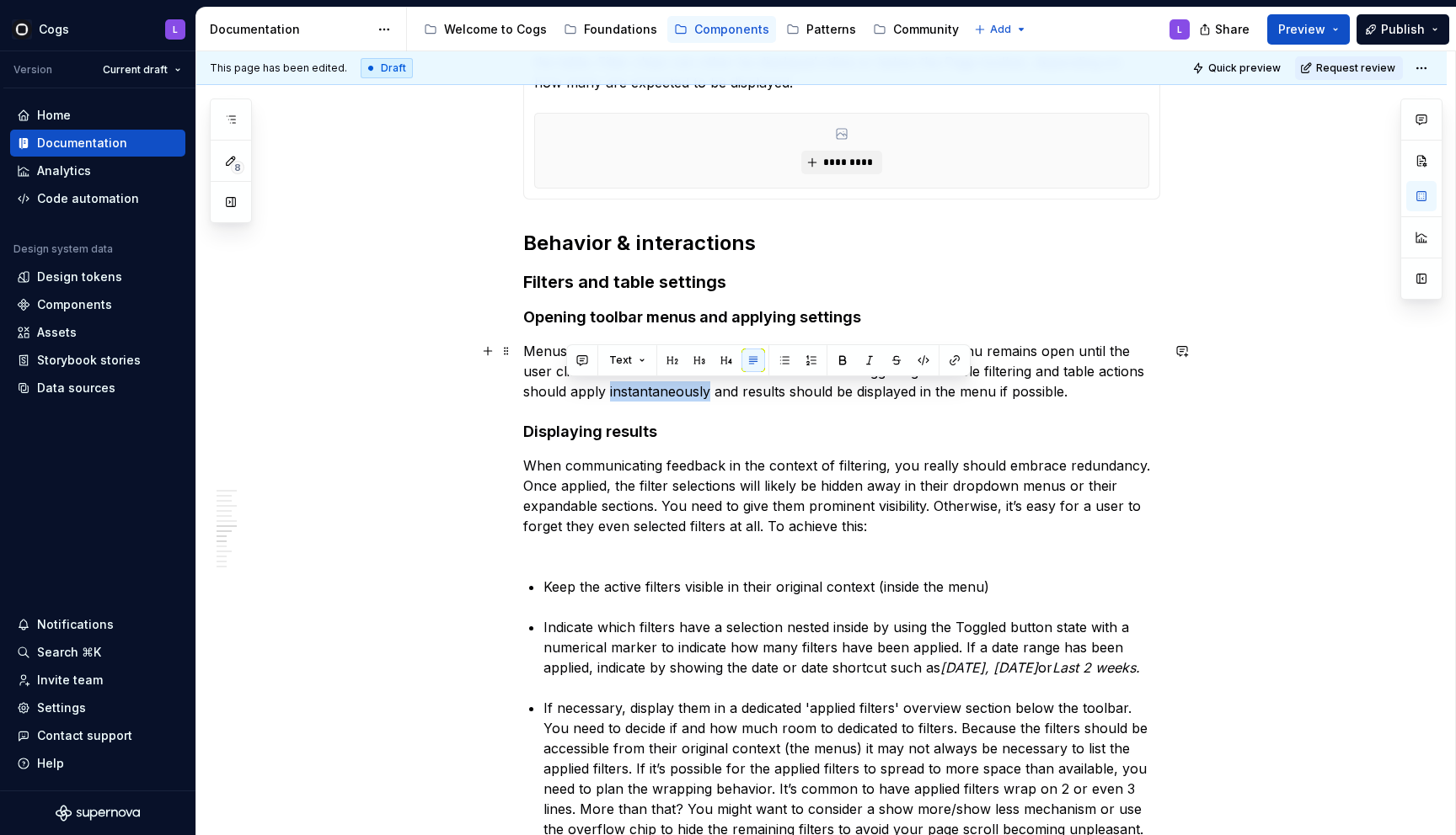
click at [644, 393] on p "Menus are triggered by clicking the Button in a Page toolbar. The menu remains …" at bounding box center [841, 371] width 636 height 60
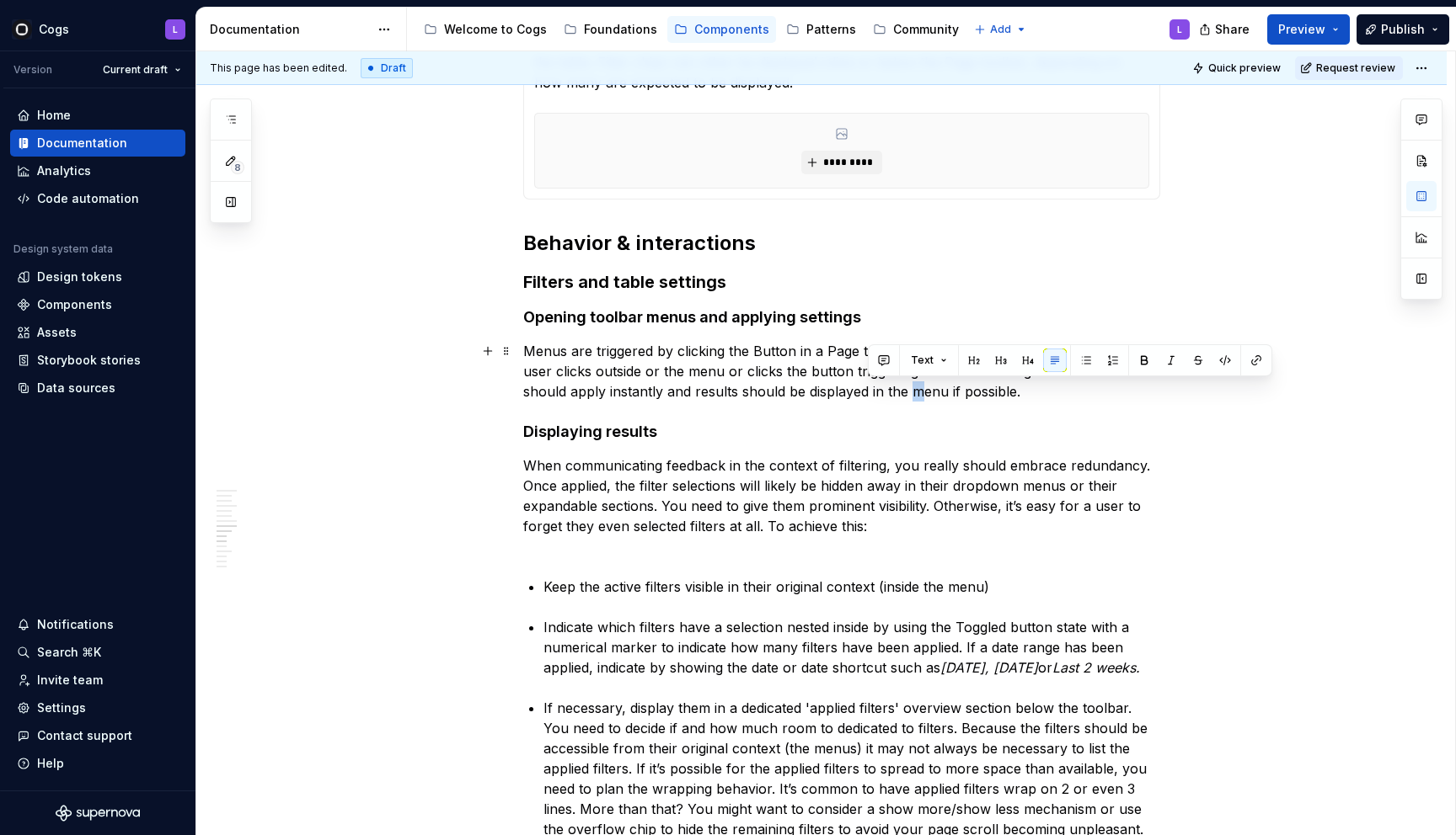
drag, startPoint x: 869, startPoint y: 393, endPoint x: 880, endPoint y: 393, distance: 11.0
click at [880, 393] on p "Menus are triggered by clicking the Button in a Page toolbar. The menu remains …" at bounding box center [841, 371] width 636 height 60
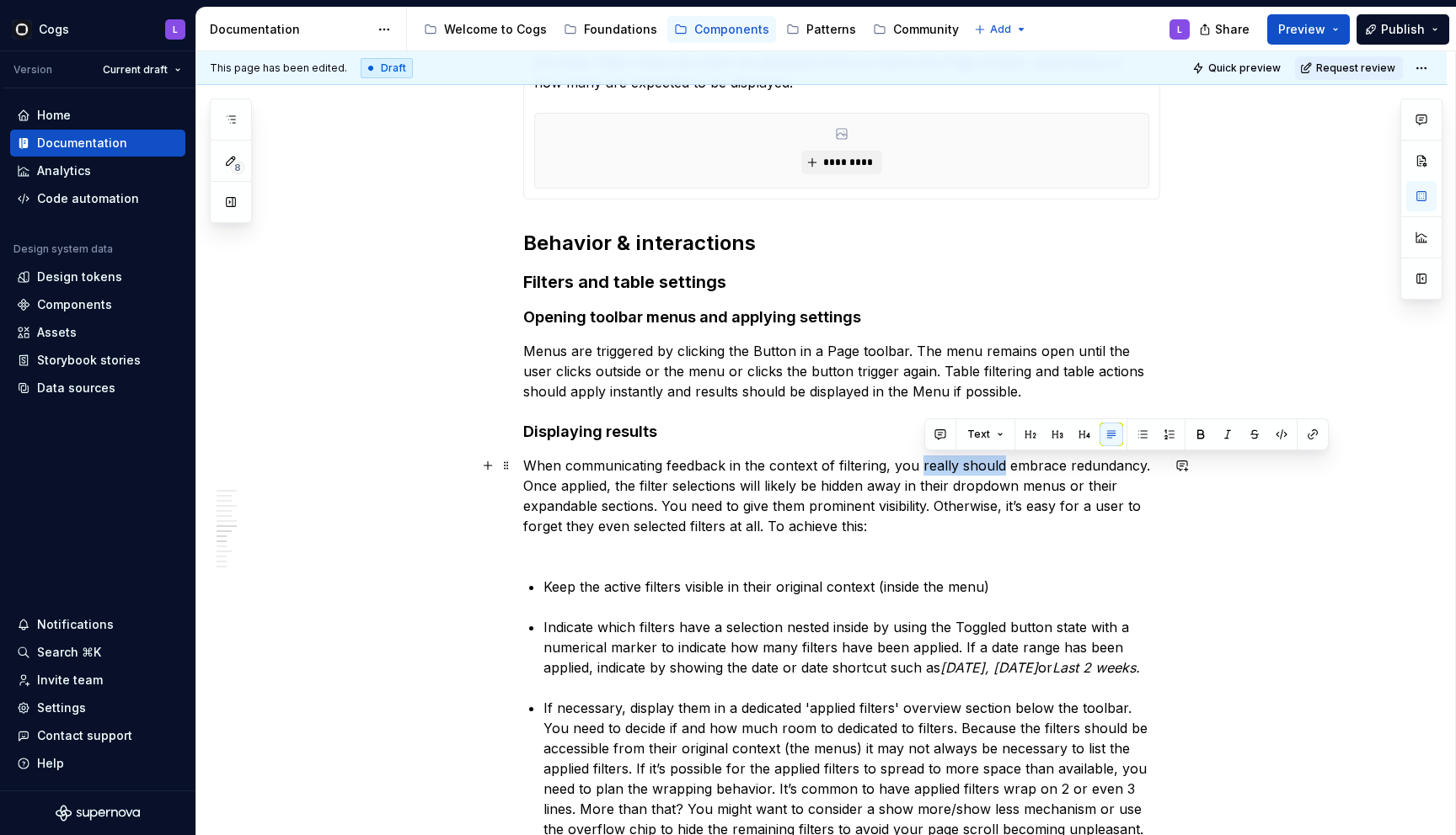
drag, startPoint x: 1007, startPoint y: 465, endPoint x: 925, endPoint y: 468, distance: 82.1
click at [925, 468] on p "When communicating feedback in the context of filtering, you really should embr…" at bounding box center [841, 506] width 636 height 101
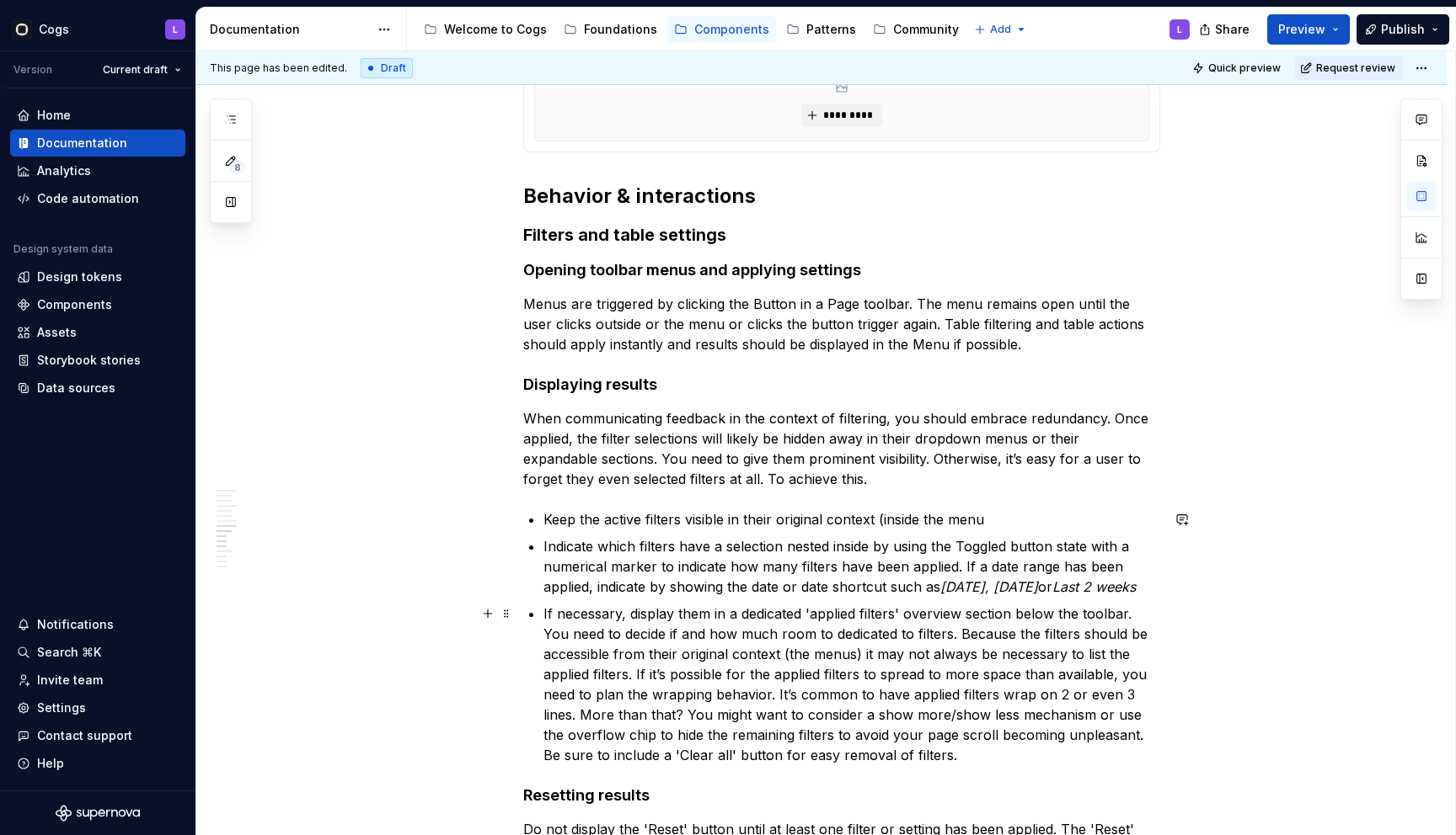
scroll to position [3102, 0]
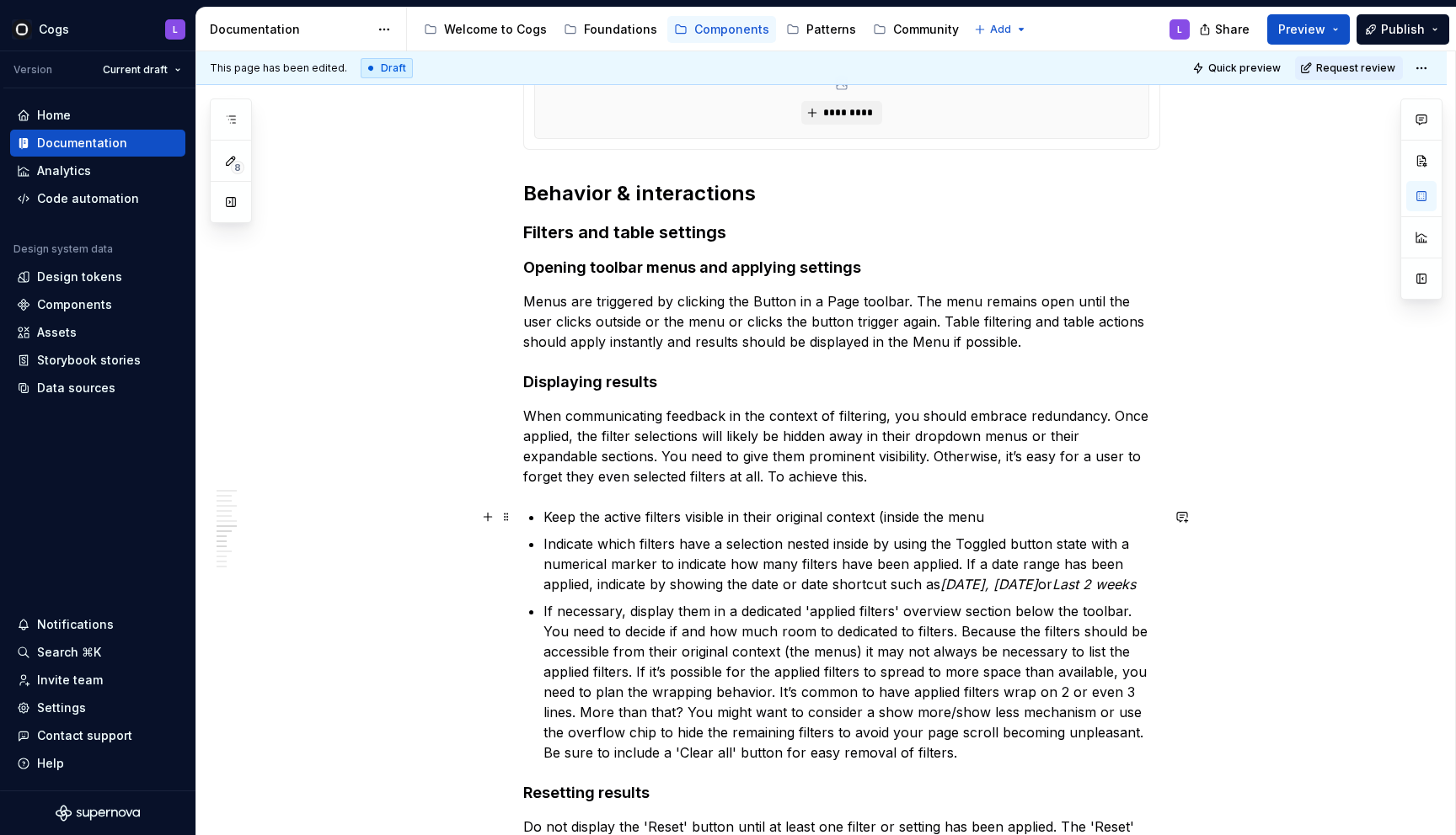
click at [1028, 519] on p "Keep the active filters visible in their original context (inside the menu" at bounding box center [851, 516] width 617 height 20
click at [963, 510] on p "Keep the active filters visible in their original context (inside the menu)." at bounding box center [851, 516] width 617 height 20
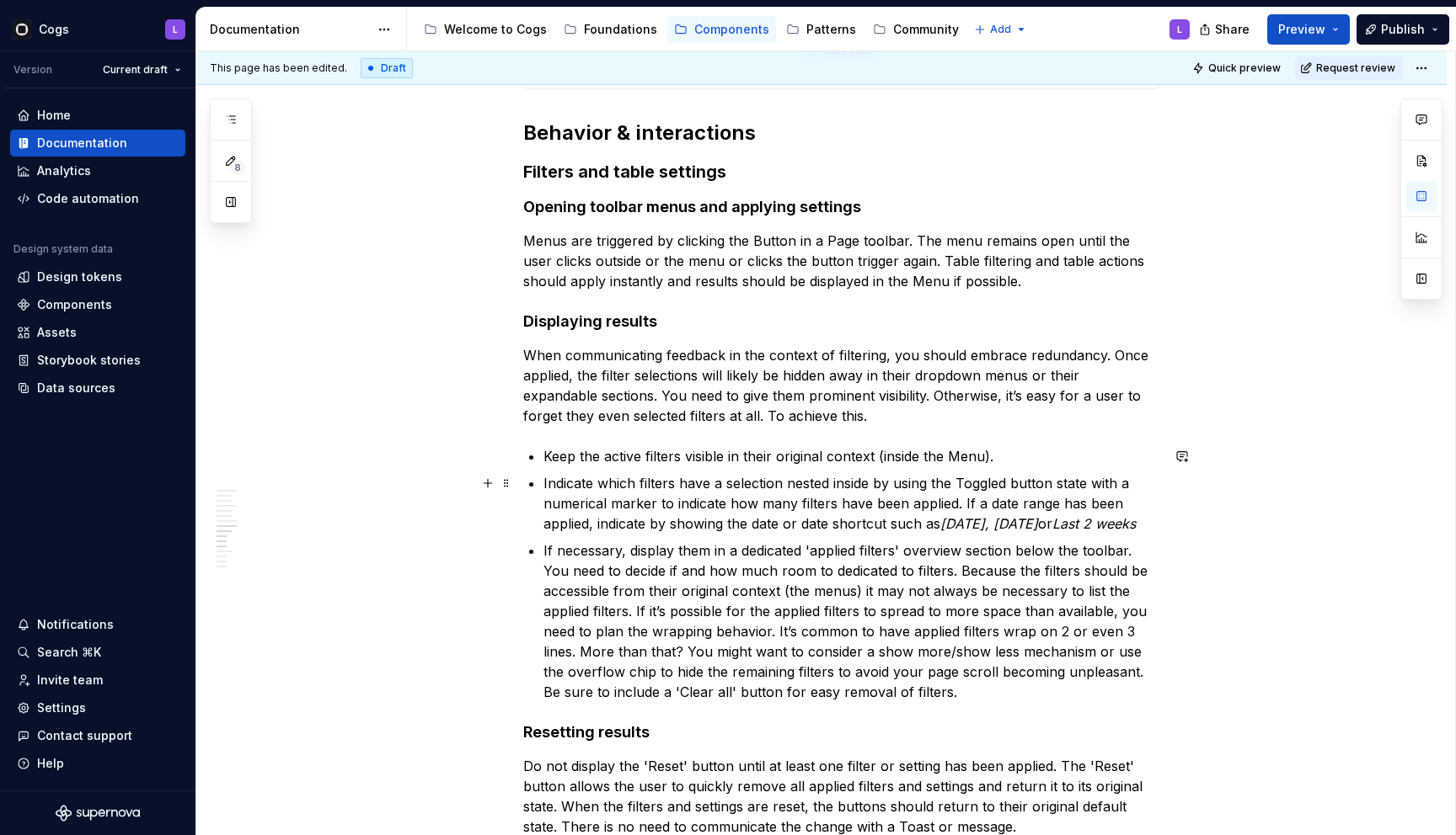
scroll to position [3176, 0]
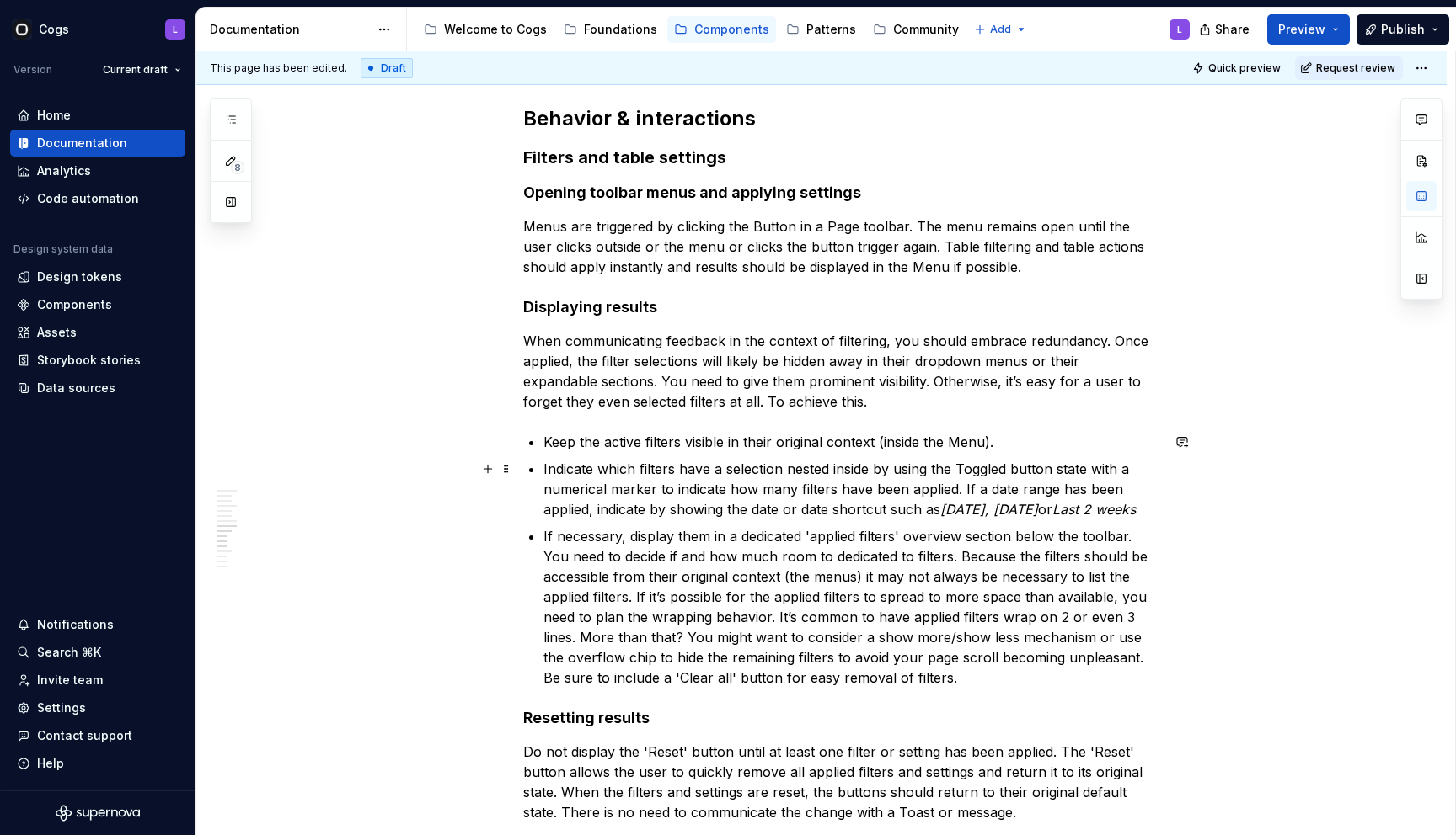
click at [994, 472] on p "Indicate which filters have a selection nested inside by using the Toggled butt…" at bounding box center [851, 489] width 617 height 60
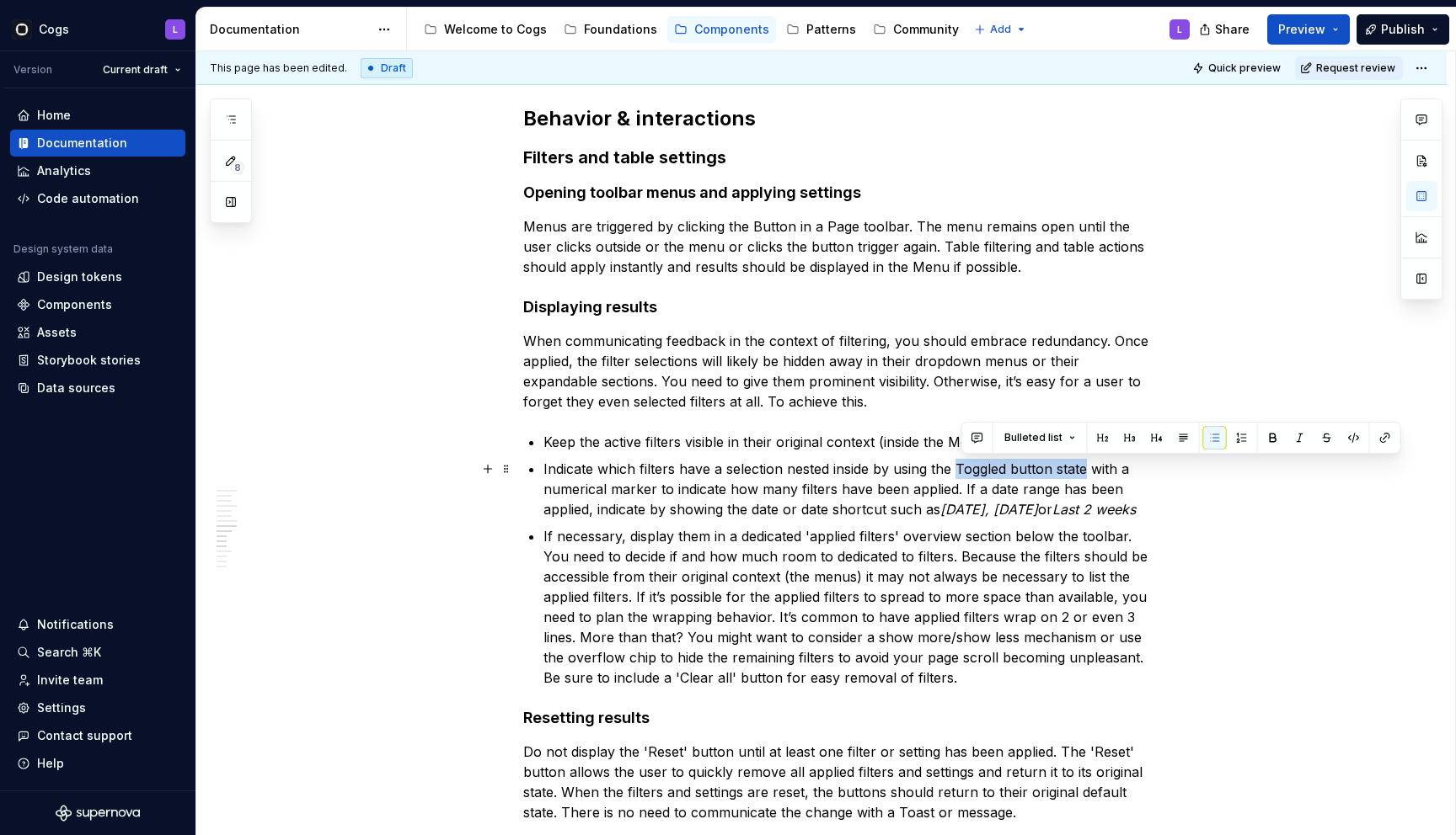
click at [1076, 470] on p "Indicate which filters have a selection nested inside by using the Toggled butt…" at bounding box center [851, 489] width 617 height 60
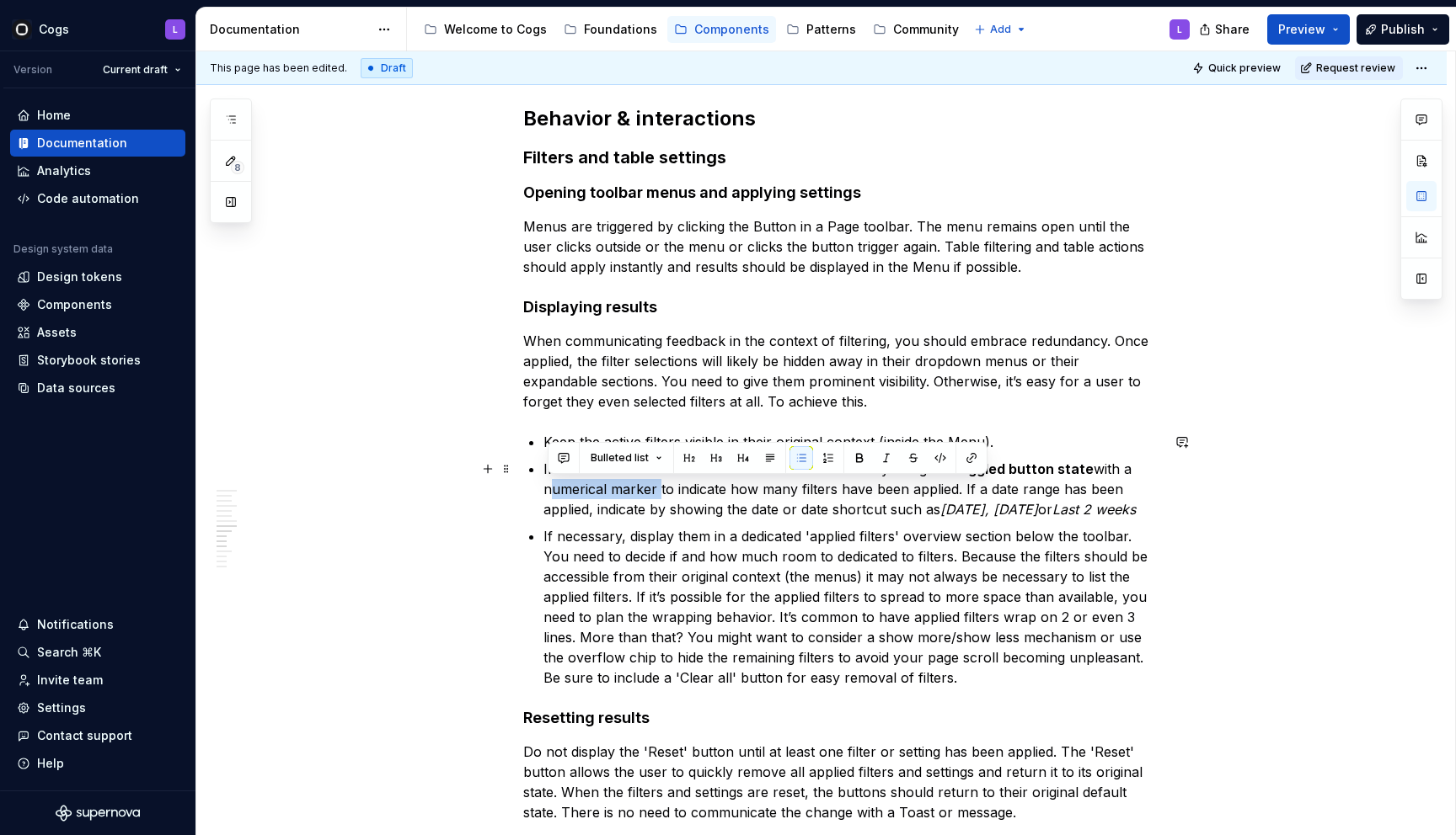
drag, startPoint x: 548, startPoint y: 484, endPoint x: 659, endPoint y: 489, distance: 111.1
click at [659, 489] on p "Indicate which filters have a selection nested inside by using the Toggled butt…" at bounding box center [851, 489] width 617 height 60
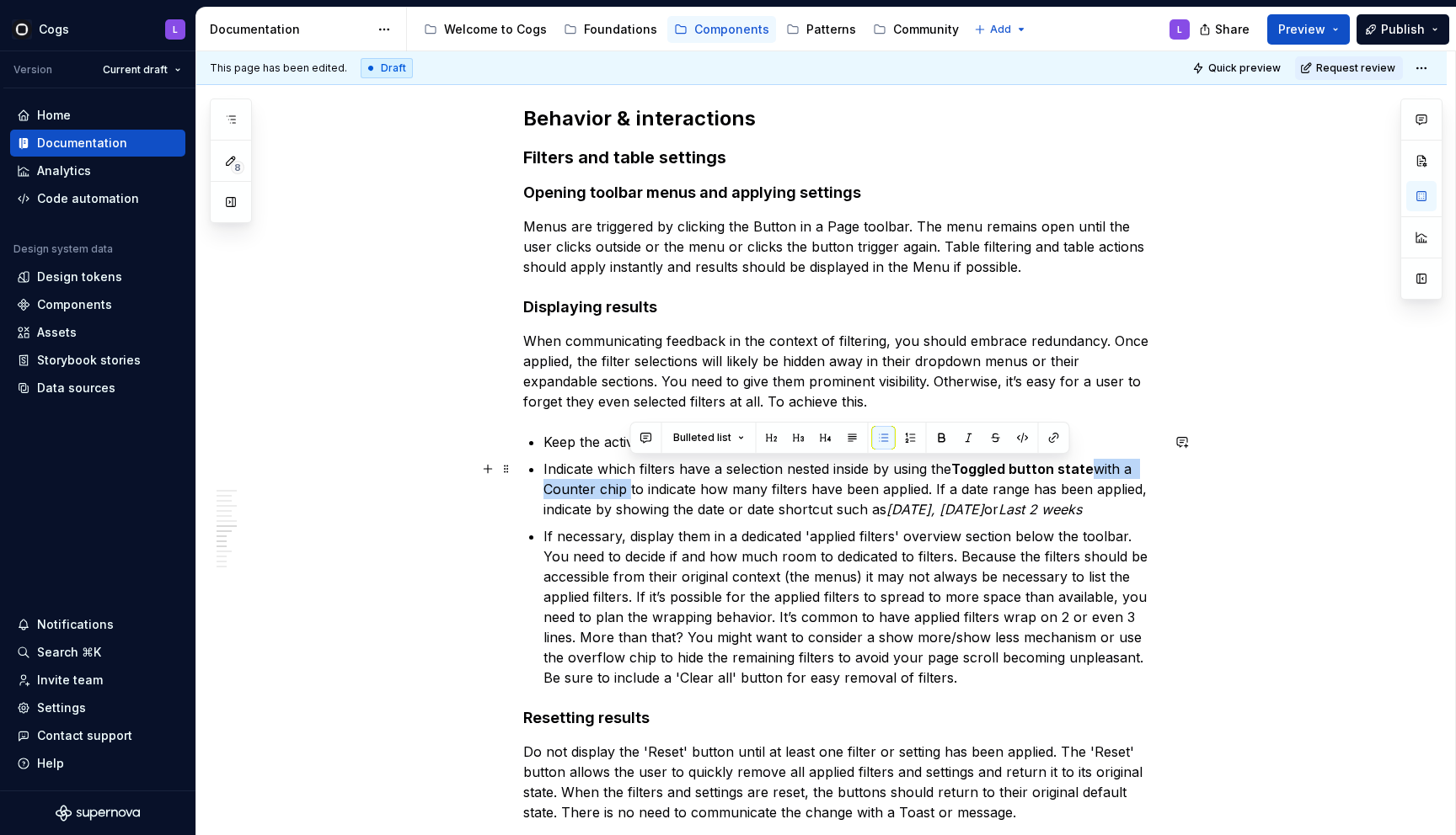
drag, startPoint x: 628, startPoint y: 488, endPoint x: 1097, endPoint y: 467, distance: 469.5
click at [1097, 467] on p "Indicate which filters have a selection nested inside by using the Toggled butt…" at bounding box center [851, 489] width 617 height 60
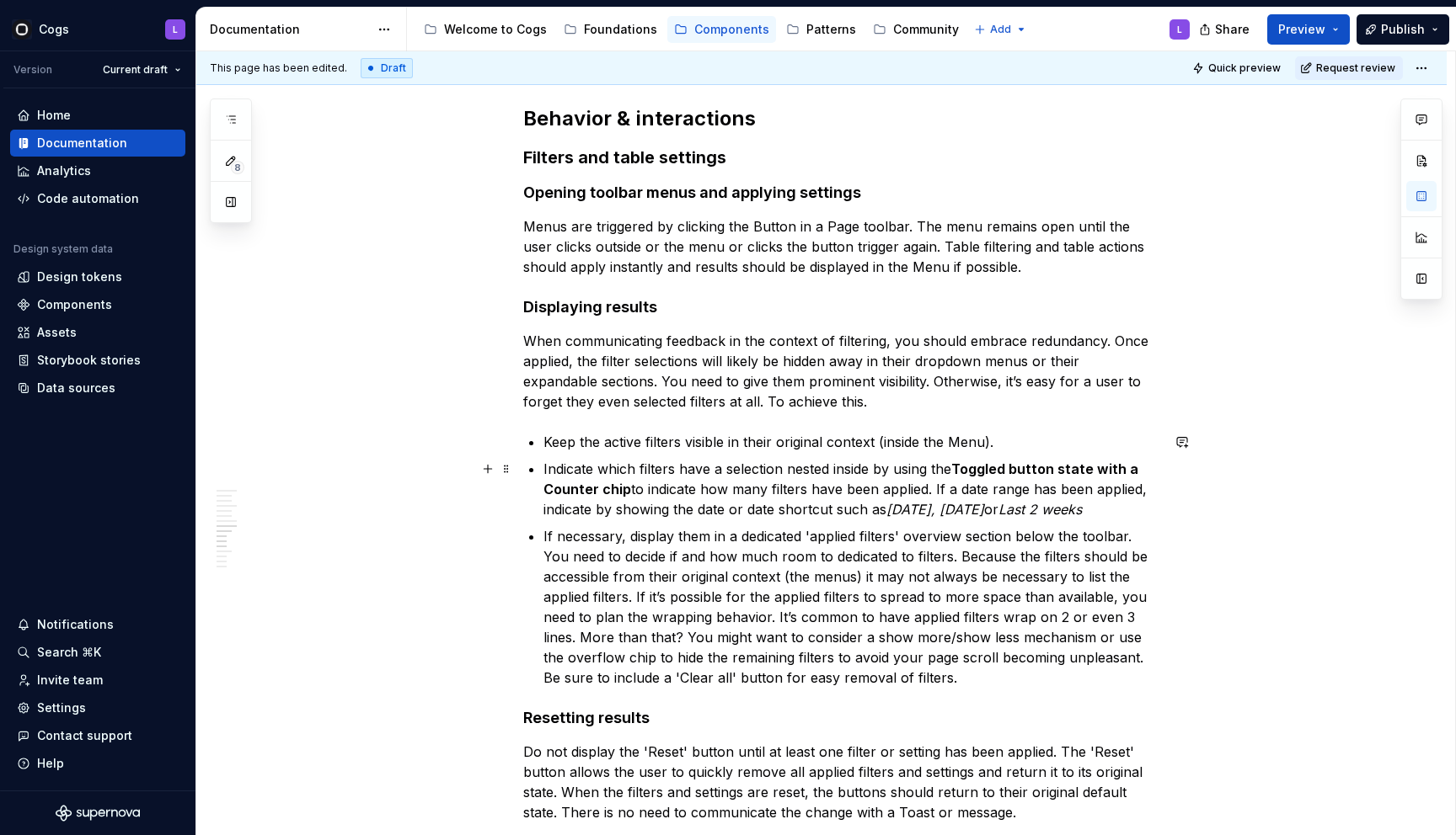
click at [828, 519] on ul "Keep the active filters visible in their original context (inside the Menu). In…" at bounding box center [851, 560] width 617 height 256
click at [920, 510] on em "[DATE], [DATE]" at bounding box center [934, 509] width 98 height 17
click at [984, 511] on em "[DATE], [DATE]" at bounding box center [934, 509] width 98 height 17
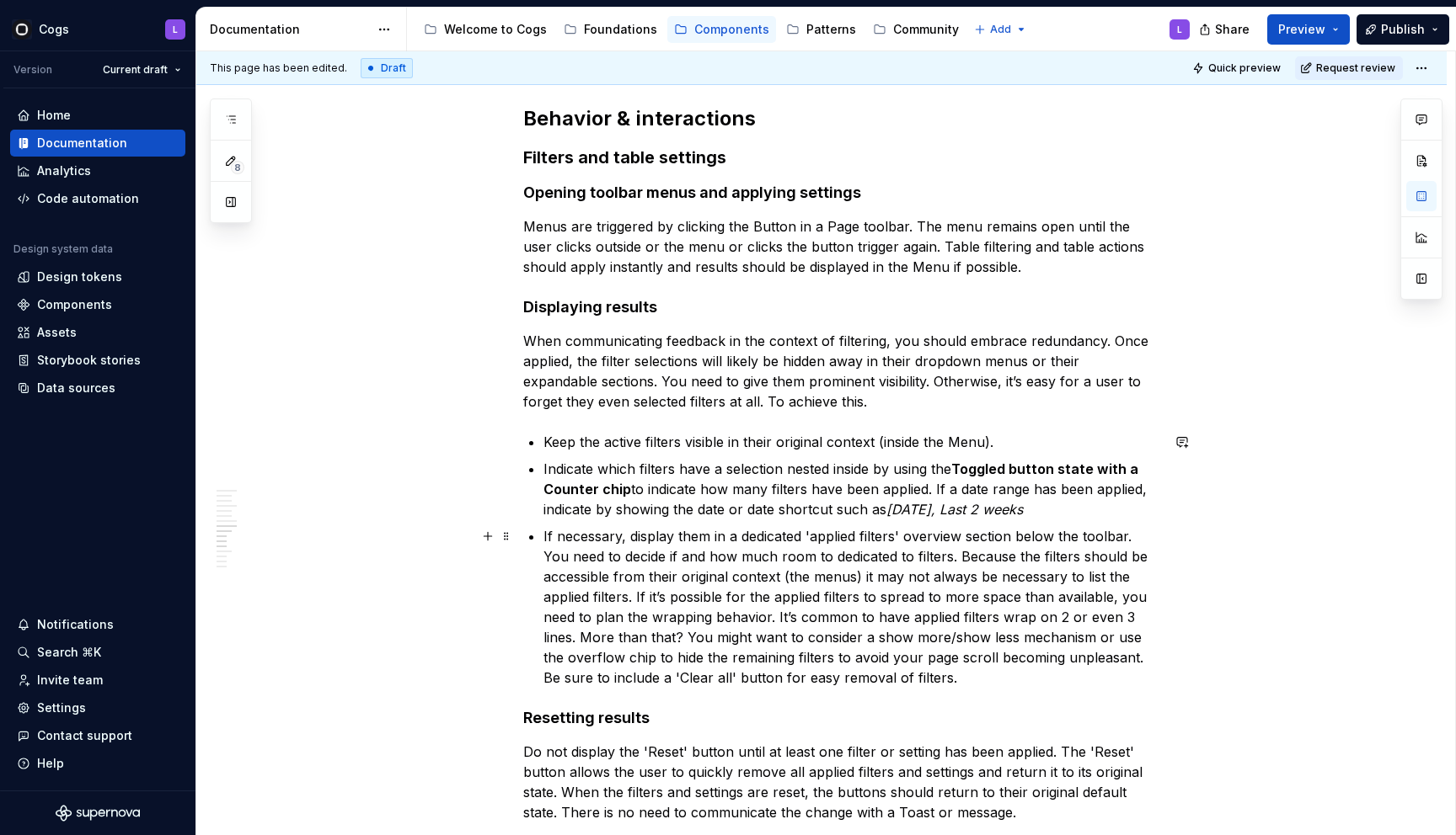
click at [1086, 521] on ul "Keep the active filters visible in their original context (inside the Menu). In…" at bounding box center [851, 560] width 617 height 256
click at [1073, 508] on p "Indicate which filters have a selection nested inside by using the Toggled butt…" at bounding box center [851, 489] width 617 height 60
click at [1087, 507] on p "Indicate which filters have a selection nested inside by using the Toggled butt…" at bounding box center [851, 489] width 617 height 60
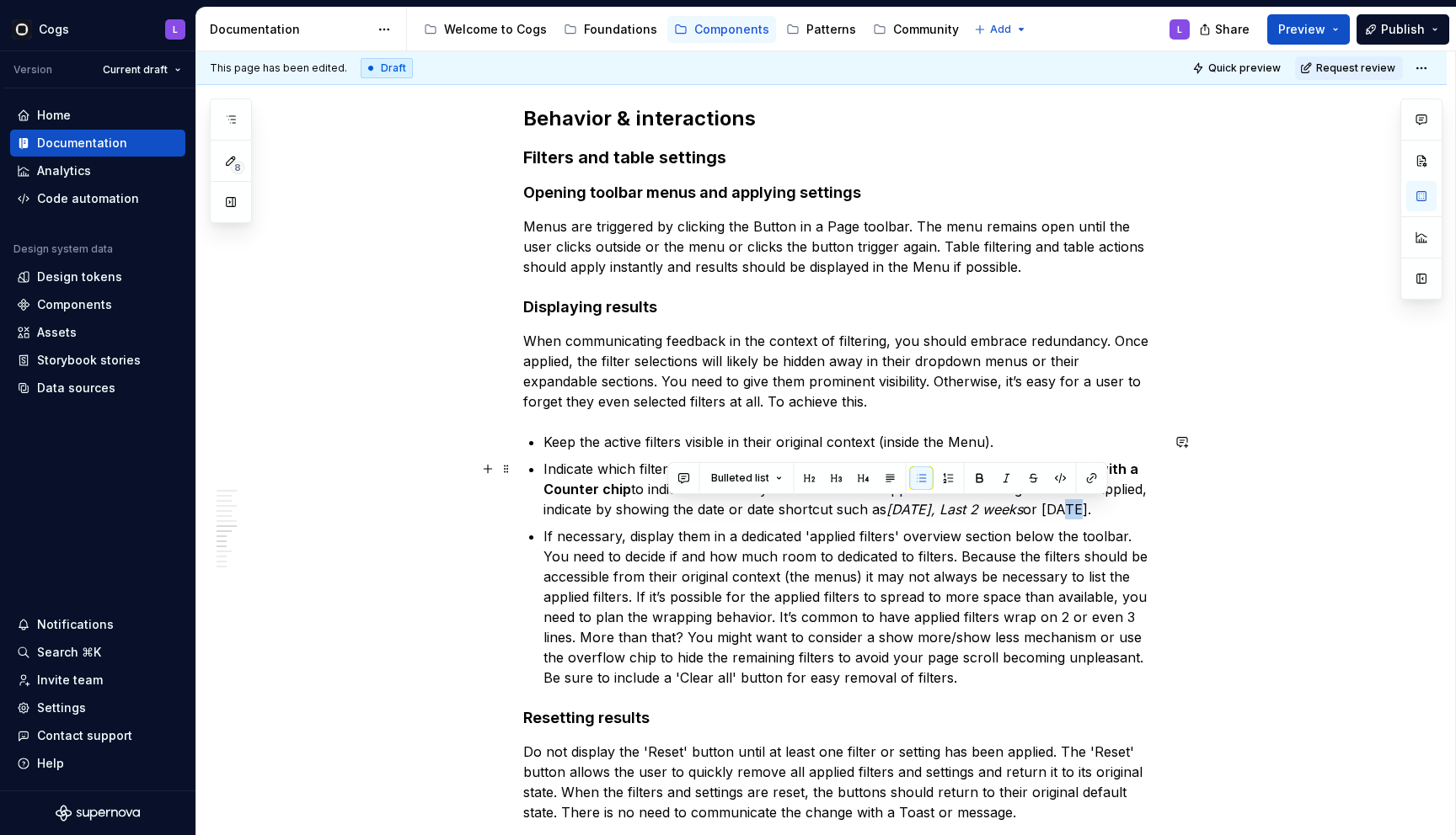
click at [1087, 507] on p "Indicate which filters have a selection nested inside by using the Toggled butt…" at bounding box center [851, 489] width 617 height 60
drag, startPoint x: 1142, startPoint y: 507, endPoint x: 1069, endPoint y: 505, distance: 73.0
click at [1069, 505] on p "Indicate which filters have a selection nested inside by using the Toggled butt…" at bounding box center [851, 489] width 617 height 60
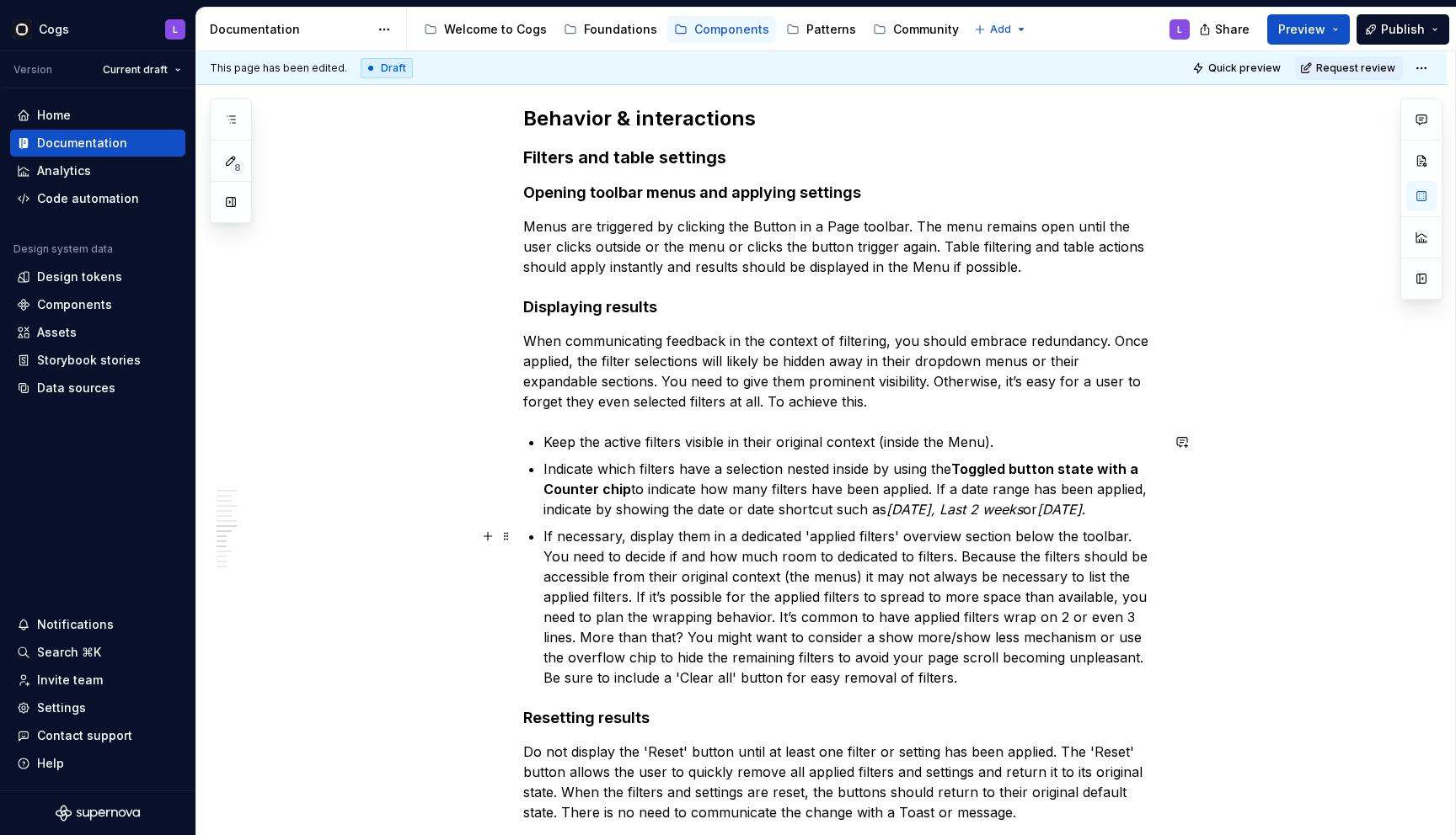
click at [988, 541] on p "If necessary, display them in a dedicated 'applied filters' overview section be…" at bounding box center [851, 606] width 617 height 161
click at [700, 444] on p "Keep the active filters visible in their original context (inside the Menu)." at bounding box center [851, 442] width 617 height 20
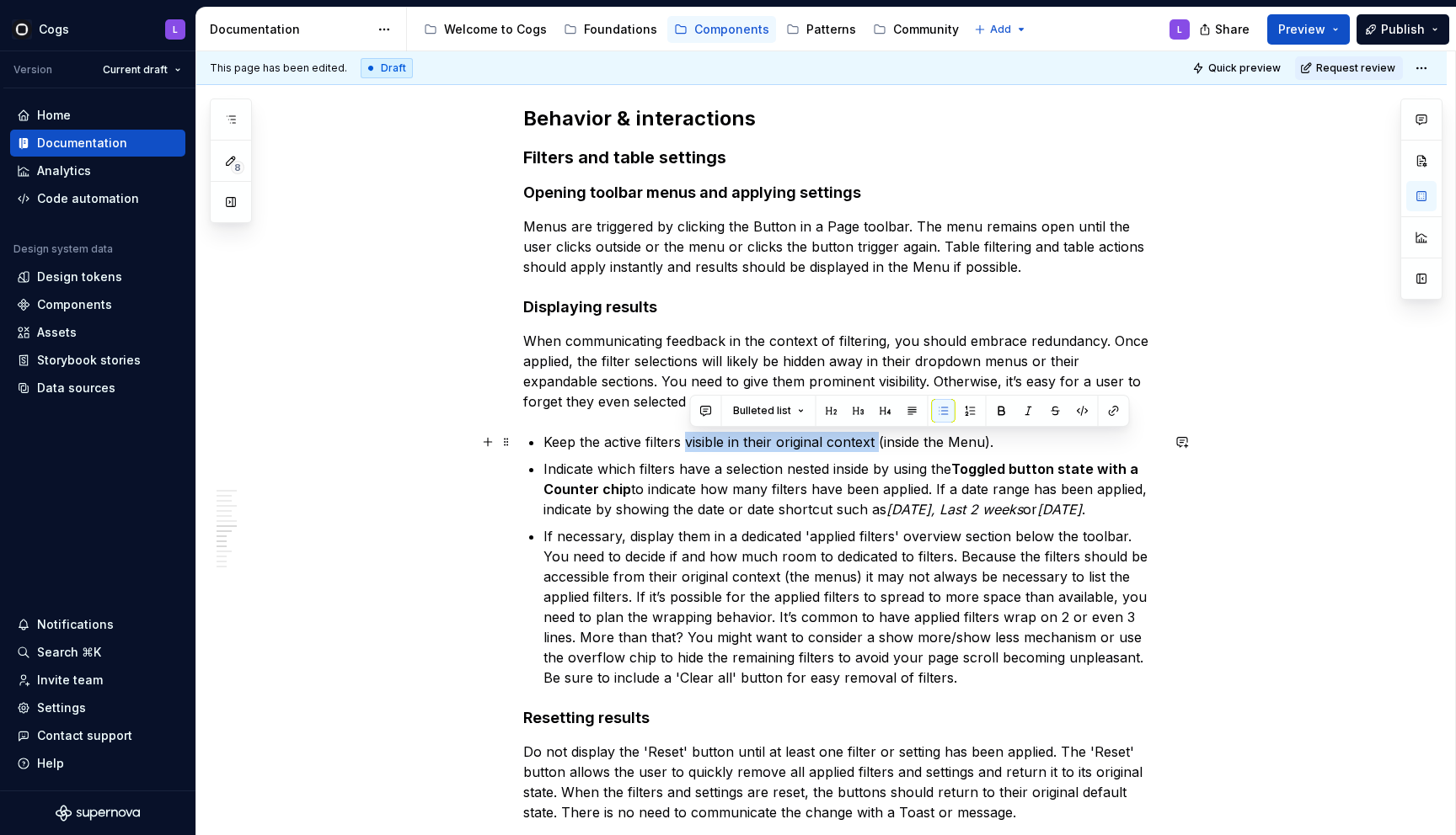
click at [880, 433] on p "Keep the active filters visible in their original context (inside the Menu)." at bounding box center [851, 442] width 617 height 20
click at [668, 603] on p "If necessary, display them in a dedicated 'applied filters' overview section be…" at bounding box center [851, 606] width 617 height 161
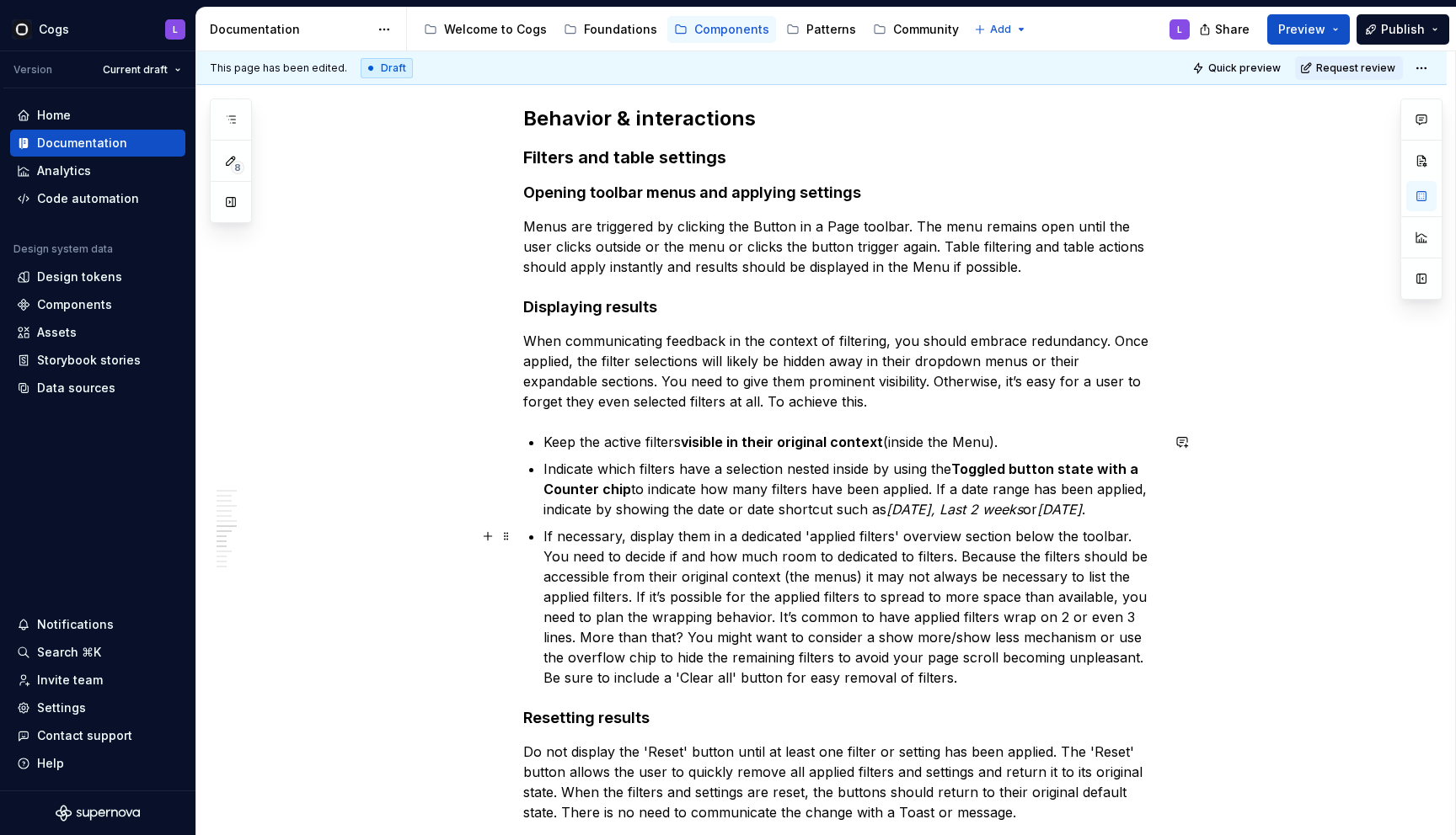
click at [699, 538] on p "If necessary, display them in a dedicated 'applied filters' overview section be…" at bounding box center [851, 606] width 617 height 161
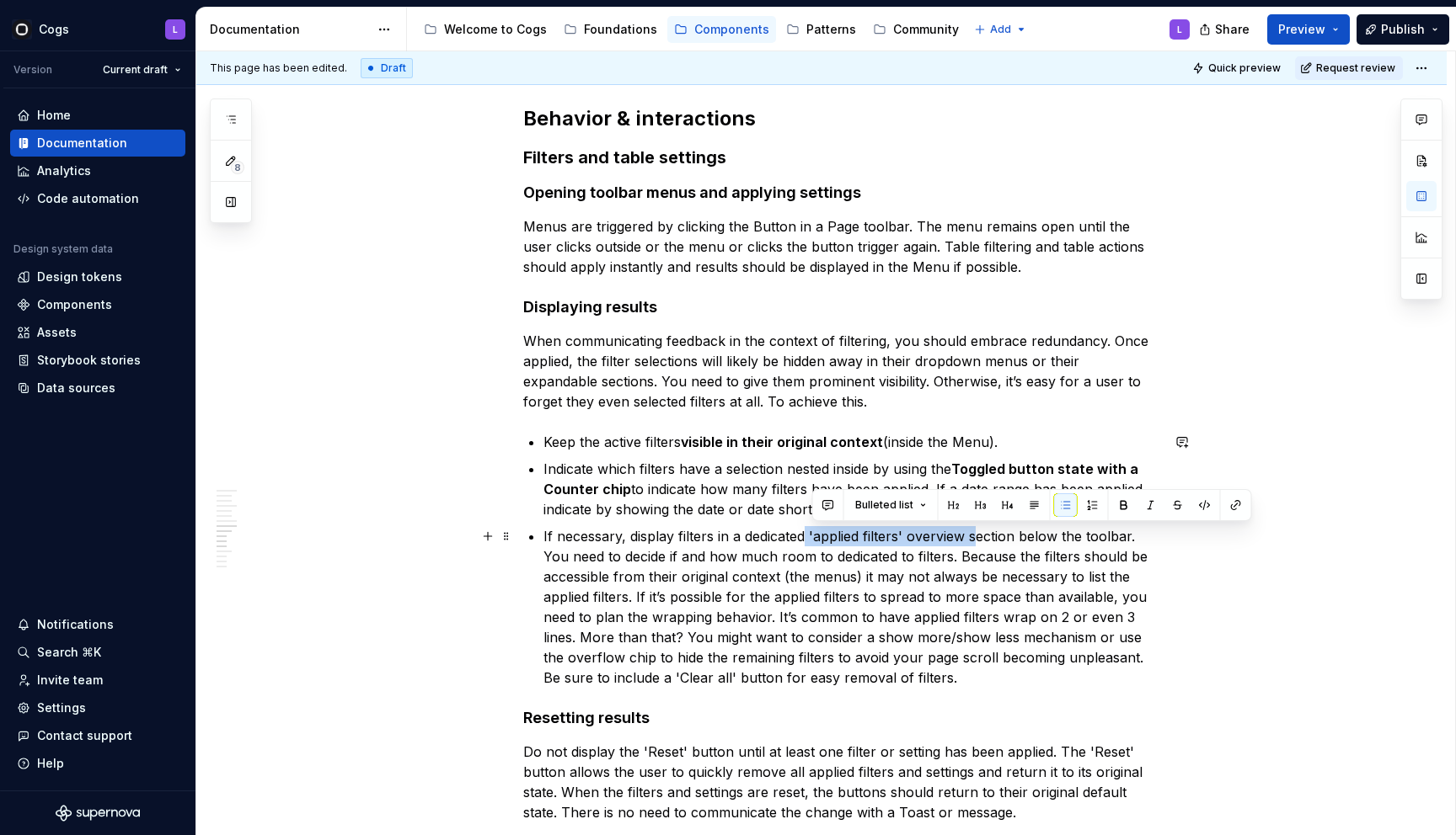
drag, startPoint x: 812, startPoint y: 538, endPoint x: 980, endPoint y: 538, distance: 168.0
click at [980, 538] on p "If necessary, display filters in a dedicated 'applied filters' overview section…" at bounding box center [851, 606] width 617 height 161
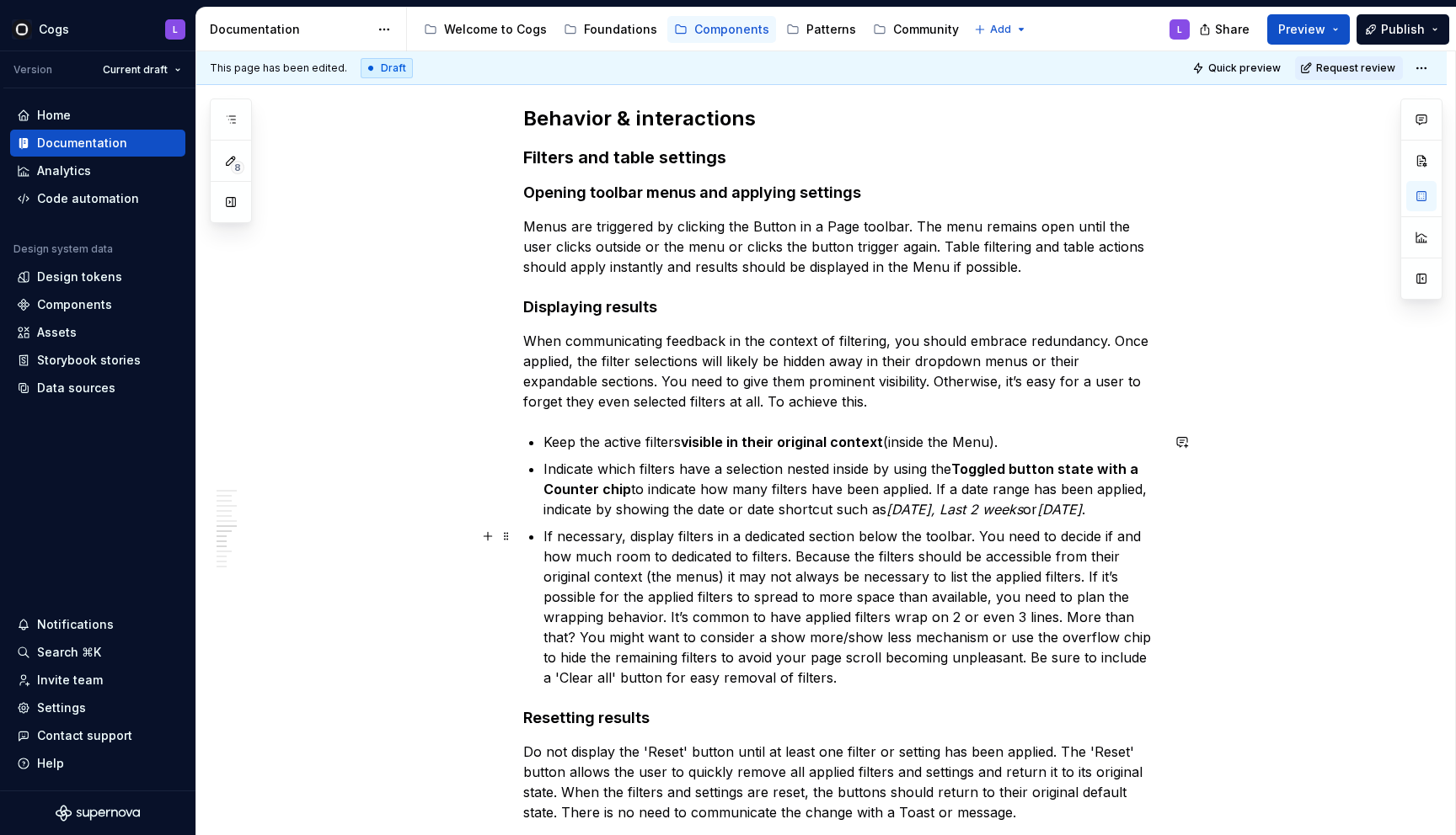
click at [930, 538] on p "If necessary, display filters in a dedicated section below the toolbar. You nee…" at bounding box center [851, 606] width 617 height 161
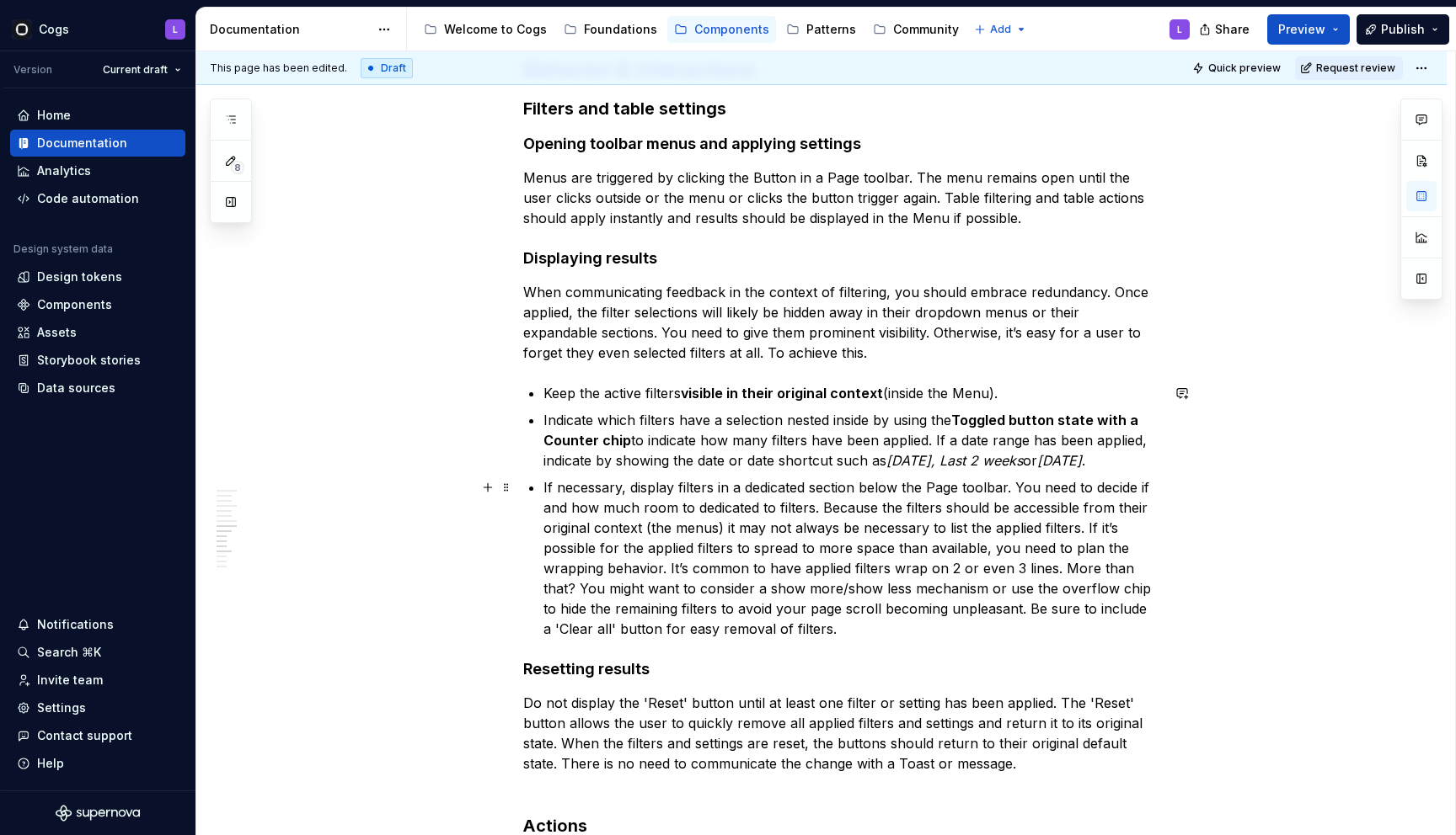
scroll to position [3226, 0]
click at [686, 531] on p "If necessary, display filters in a dedicated section below the Page toolbar. Yo…" at bounding box center [851, 557] width 617 height 161
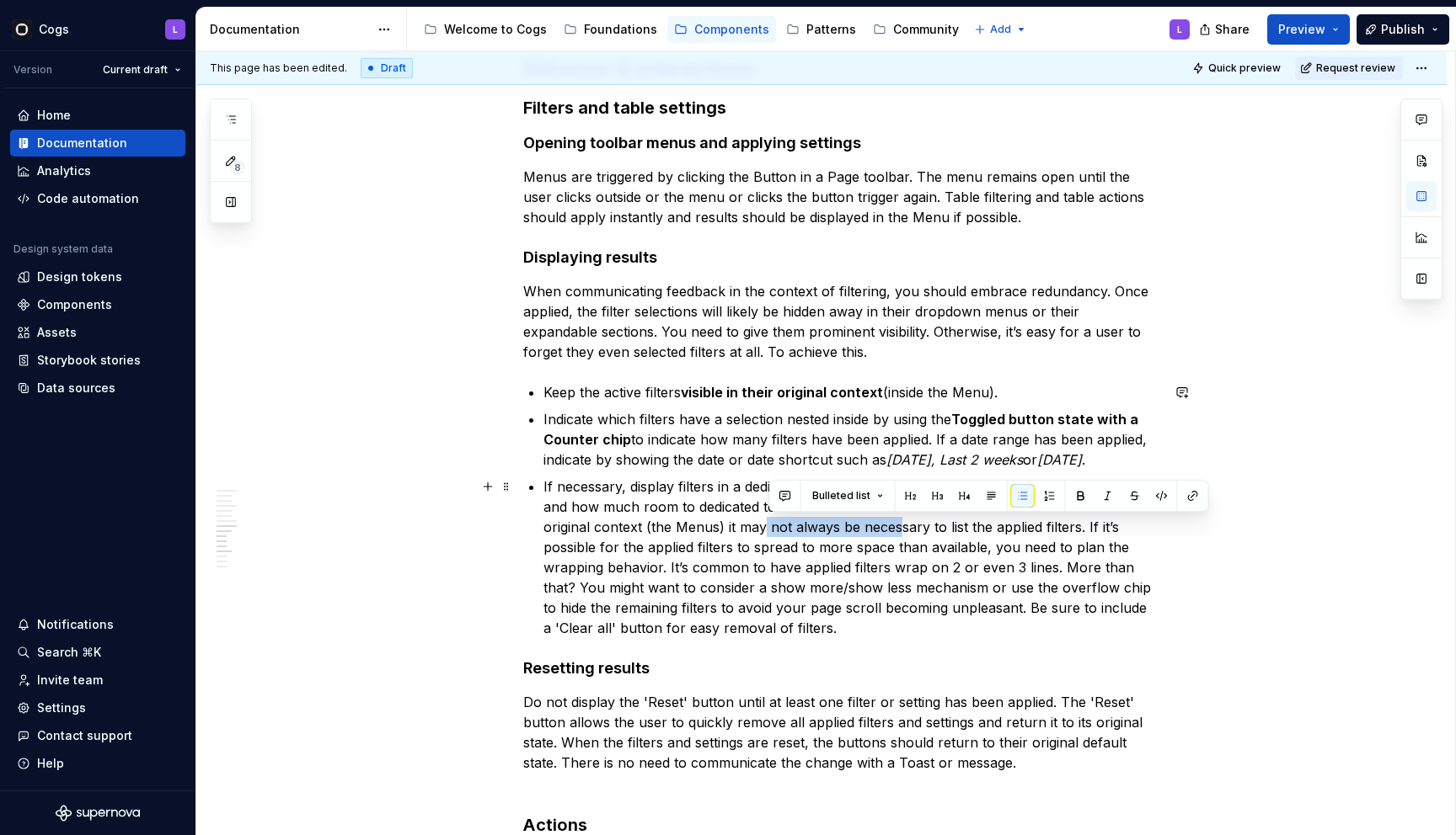
drag, startPoint x: 767, startPoint y: 526, endPoint x: 901, endPoint y: 525, distance: 134.0
click at [901, 525] on p "If necessary, display filters in a dedicated section below the Page toolbar. Yo…" at bounding box center [851, 557] width 617 height 161
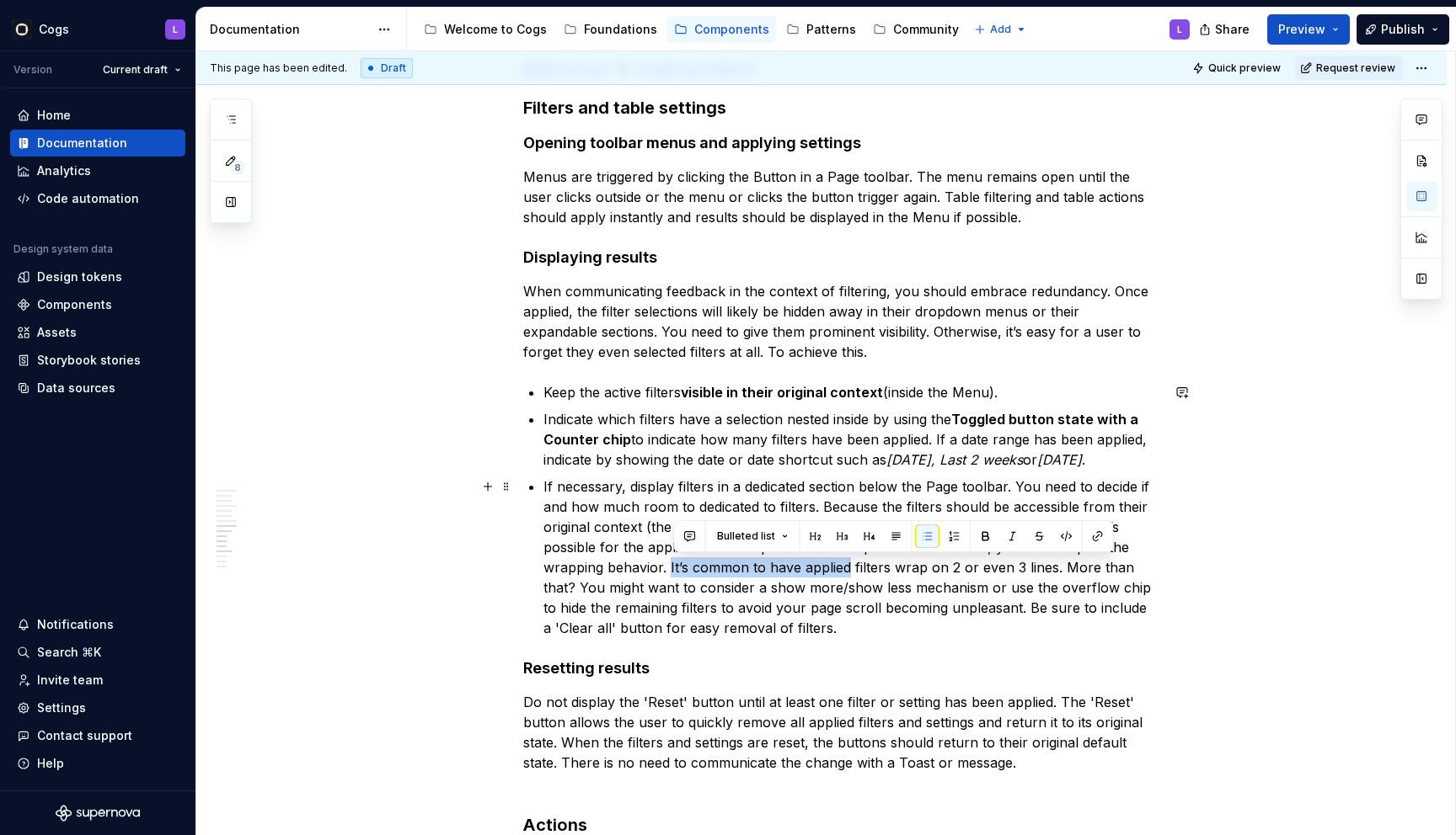
drag, startPoint x: 673, startPoint y: 567, endPoint x: 851, endPoint y: 565, distance: 178.0
click at [851, 565] on p "If necessary, display filters in a dedicated section below the Page toolbar. Yo…" at bounding box center [851, 557] width 617 height 161
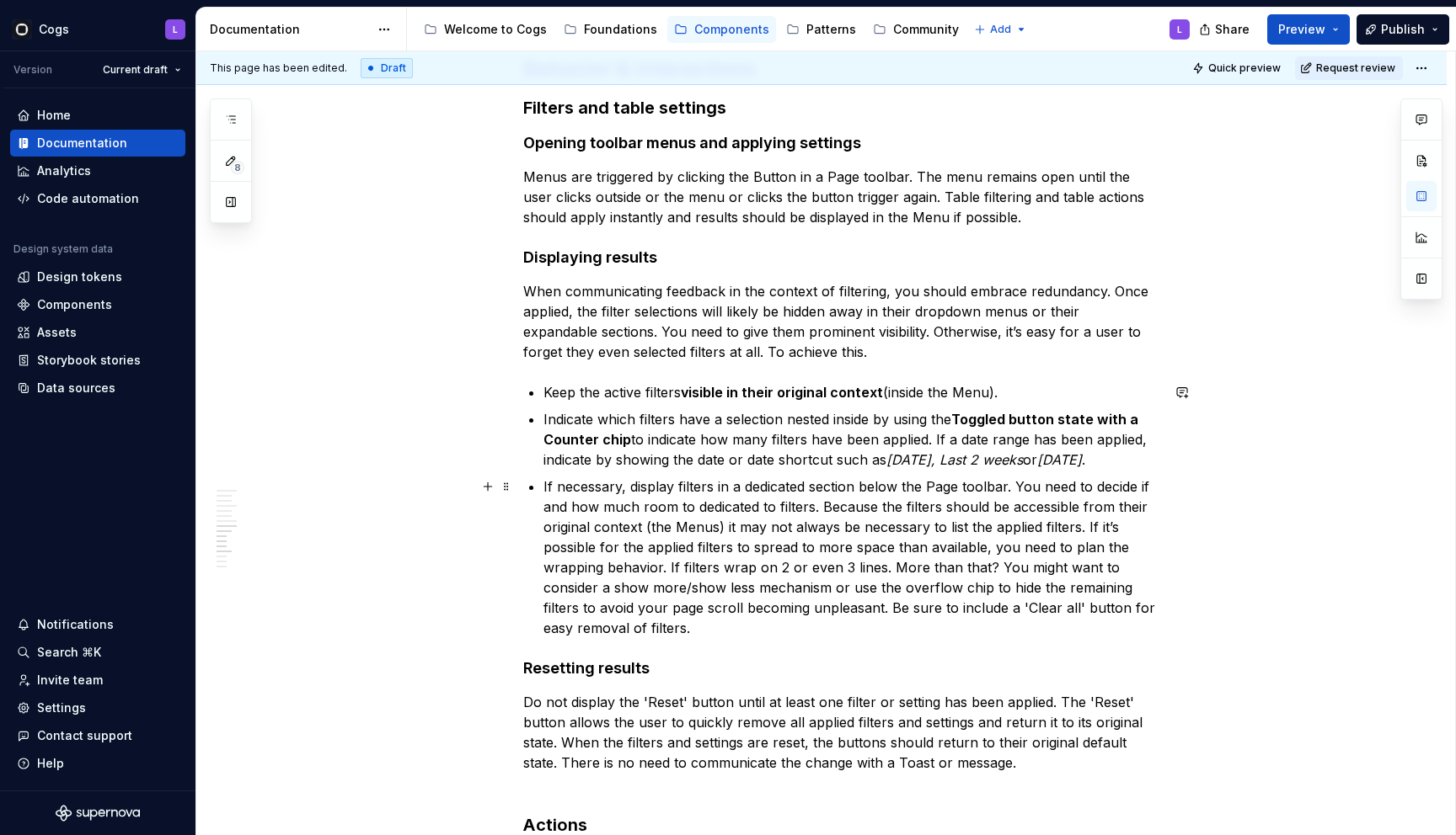
click at [774, 570] on p "If necessary, display filters in a dedicated section below the Page toolbar. Yo…" at bounding box center [851, 557] width 617 height 161
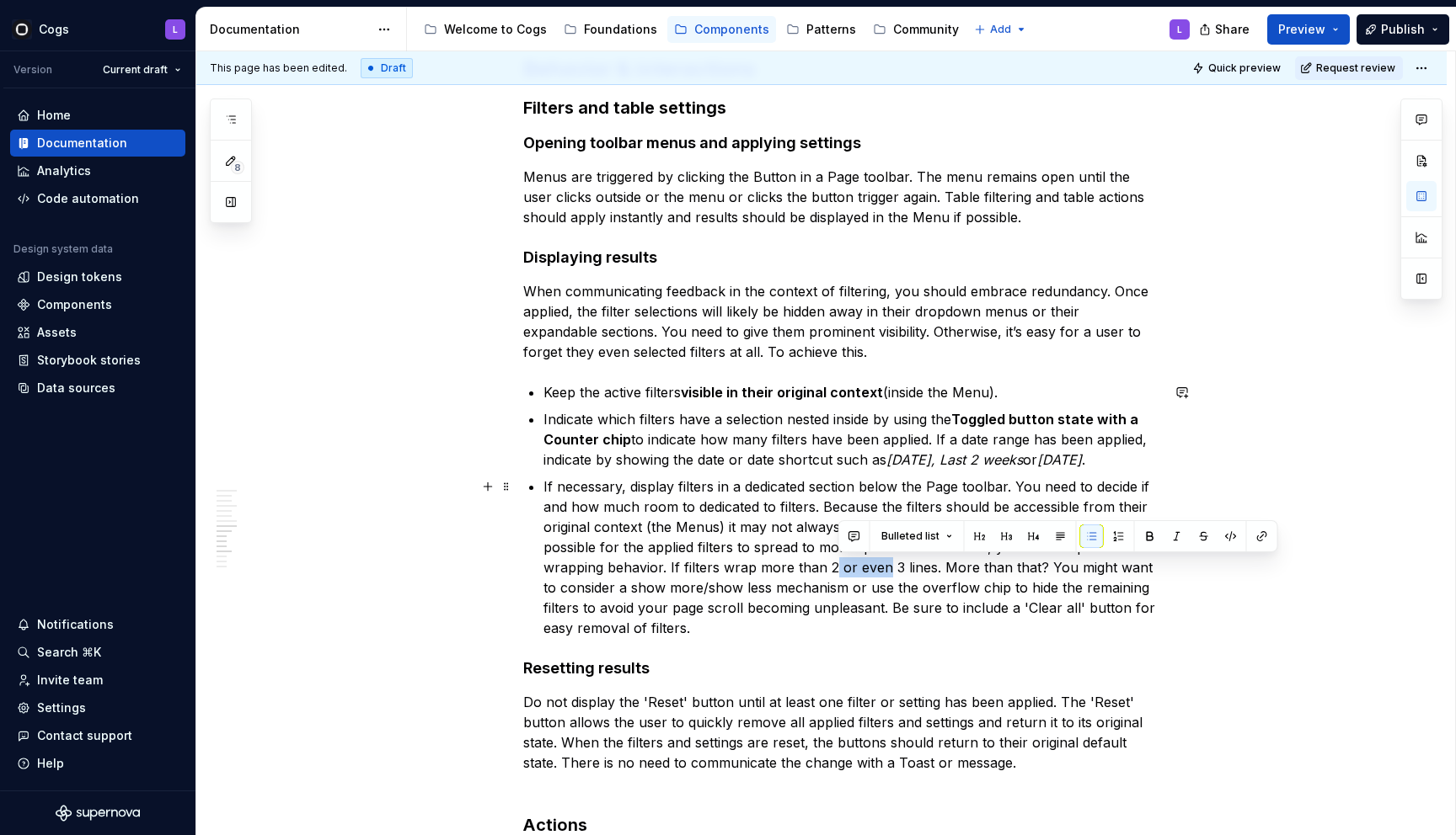
drag, startPoint x: 837, startPoint y: 565, endPoint x: 891, endPoint y: 565, distance: 54.0
click at [891, 565] on p "If necessary, display filters in a dedicated section below the Page toolbar. Yo…" at bounding box center [851, 557] width 617 height 161
drag, startPoint x: 898, startPoint y: 569, endPoint x: 1152, endPoint y: 559, distance: 254.2
click at [1152, 559] on p "If necessary, display filters in a dedicated section below the Page toolbar. Yo…" at bounding box center [851, 557] width 617 height 161
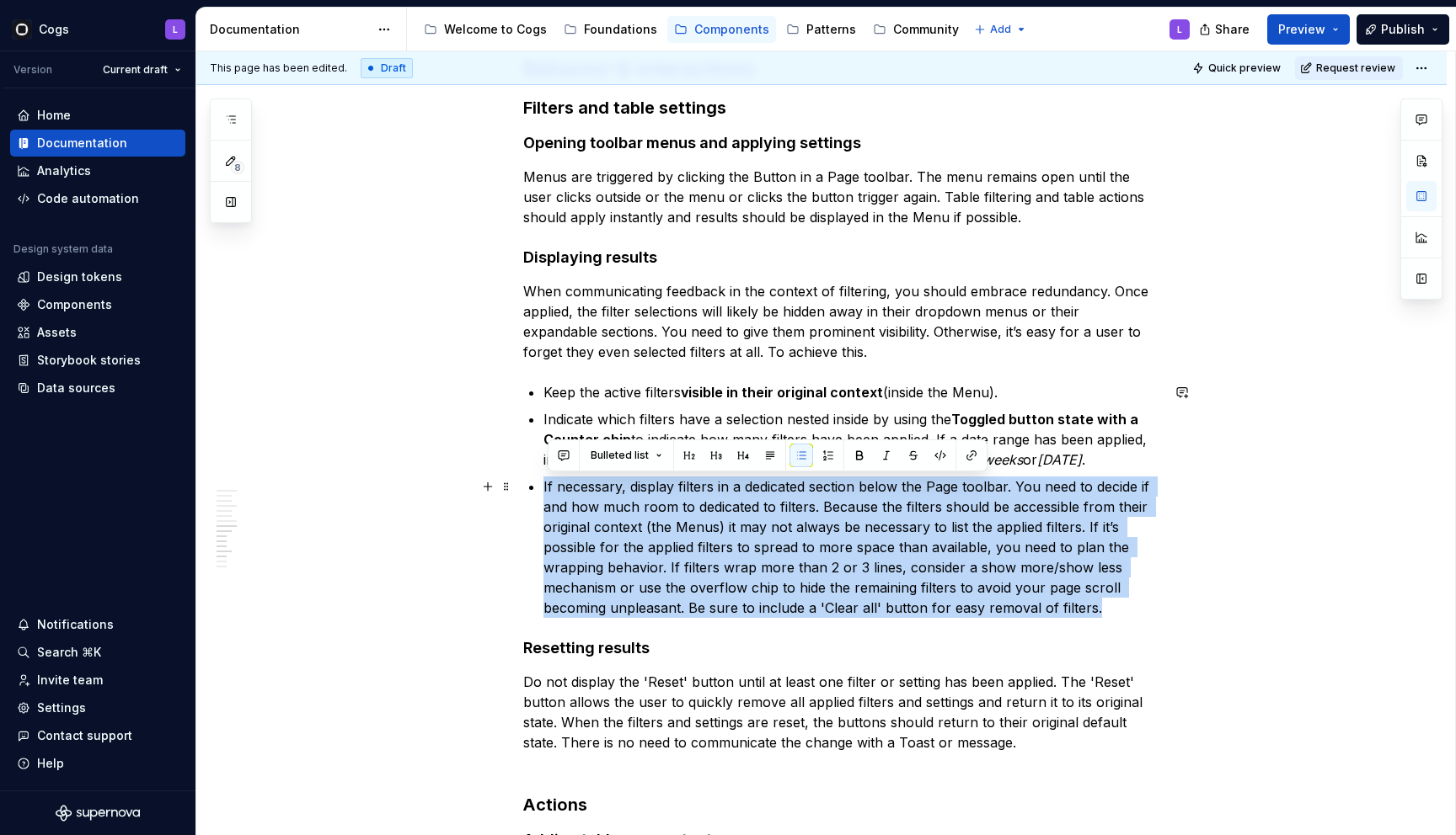
drag, startPoint x: 1106, startPoint y: 604, endPoint x: 541, endPoint y: 476, distance: 579.3
copy p "If necessary, display filters in a dedicated section below the Page toolbar. Yo…"
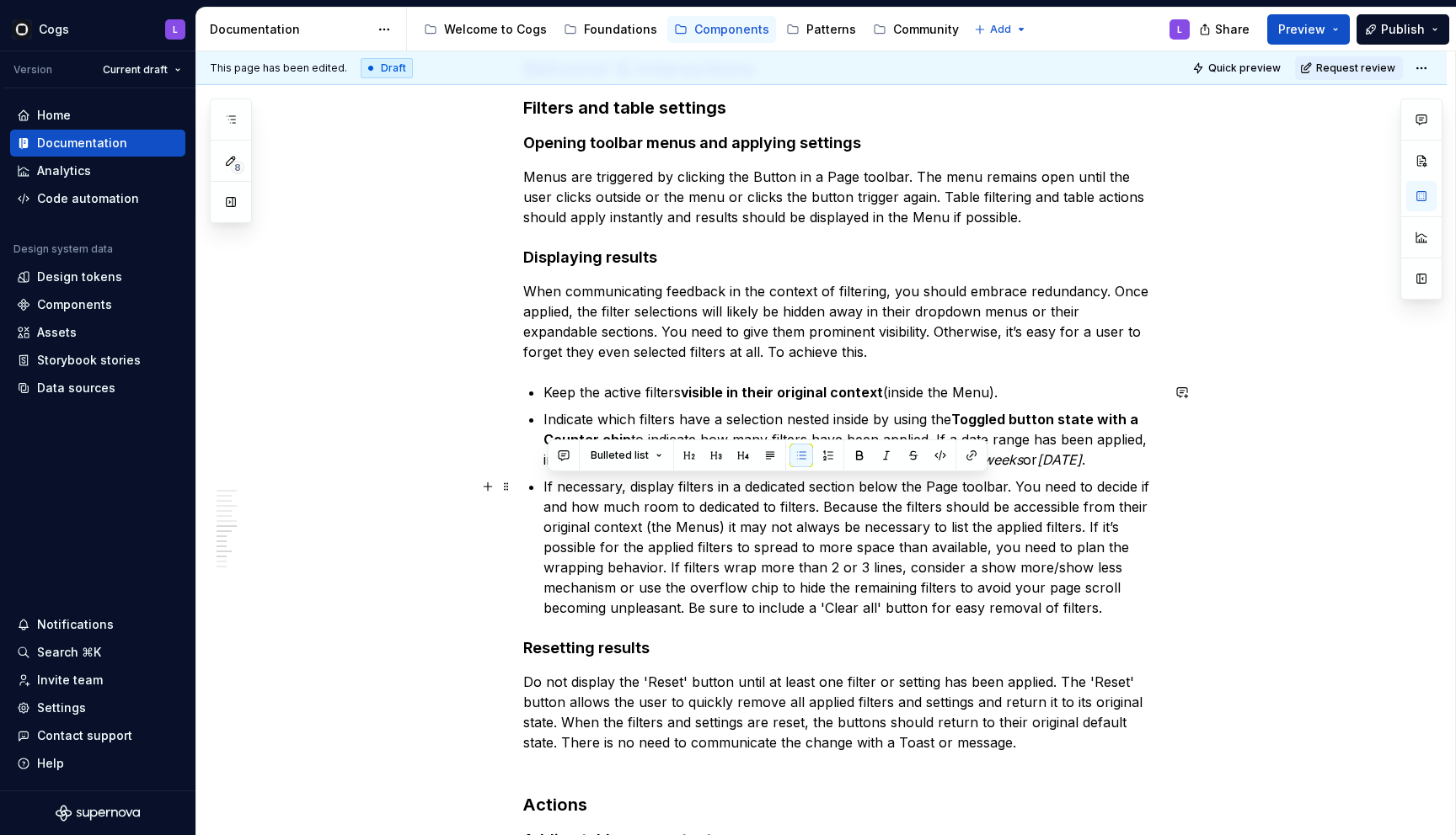
click at [1095, 601] on p "If necessary, display filters in a dedicated section below the Page toolbar. Yo…" at bounding box center [851, 547] width 617 height 141
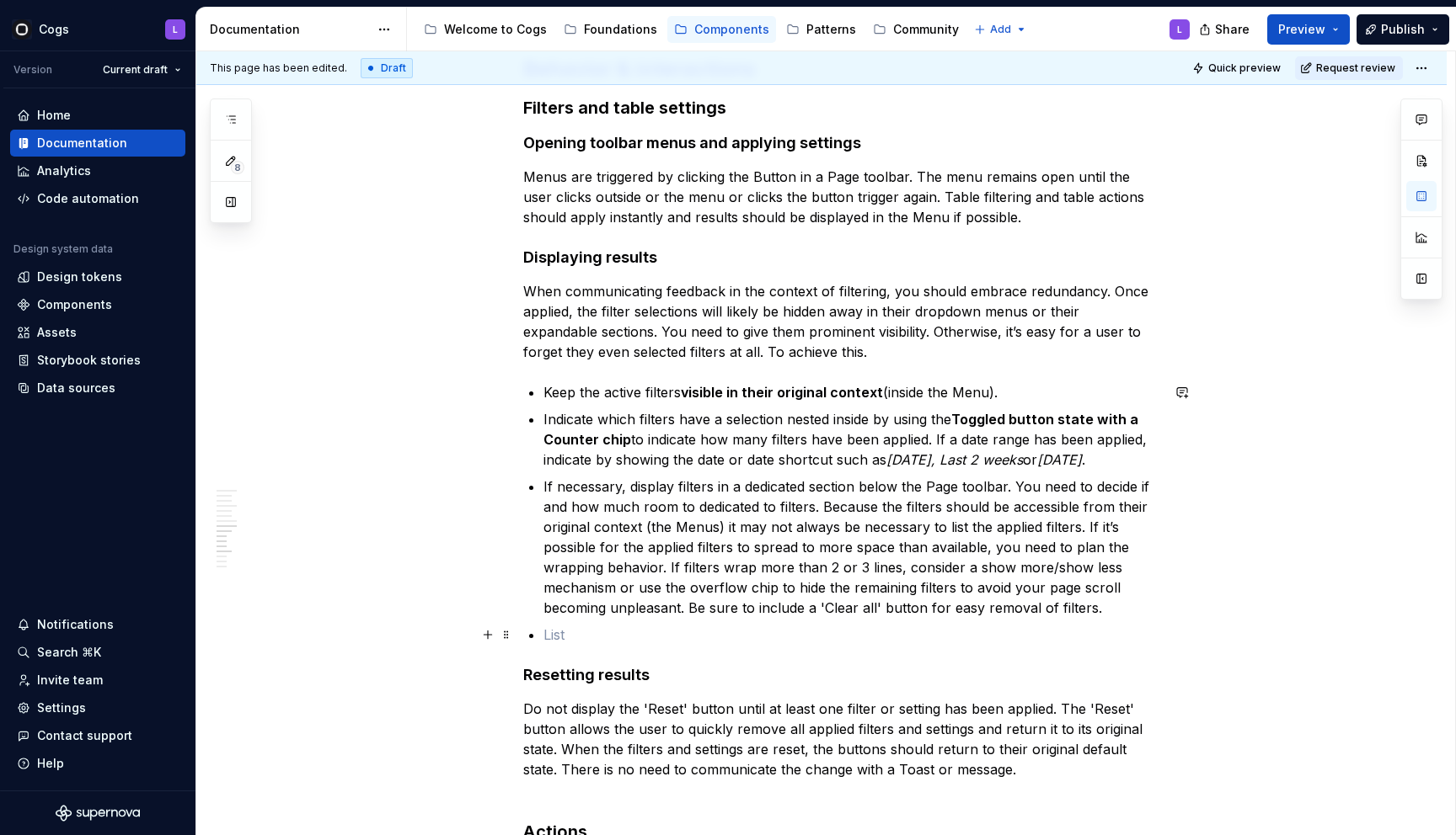
click at [623, 631] on p at bounding box center [851, 635] width 617 height 20
click at [568, 631] on p at bounding box center [851, 635] width 617 height 20
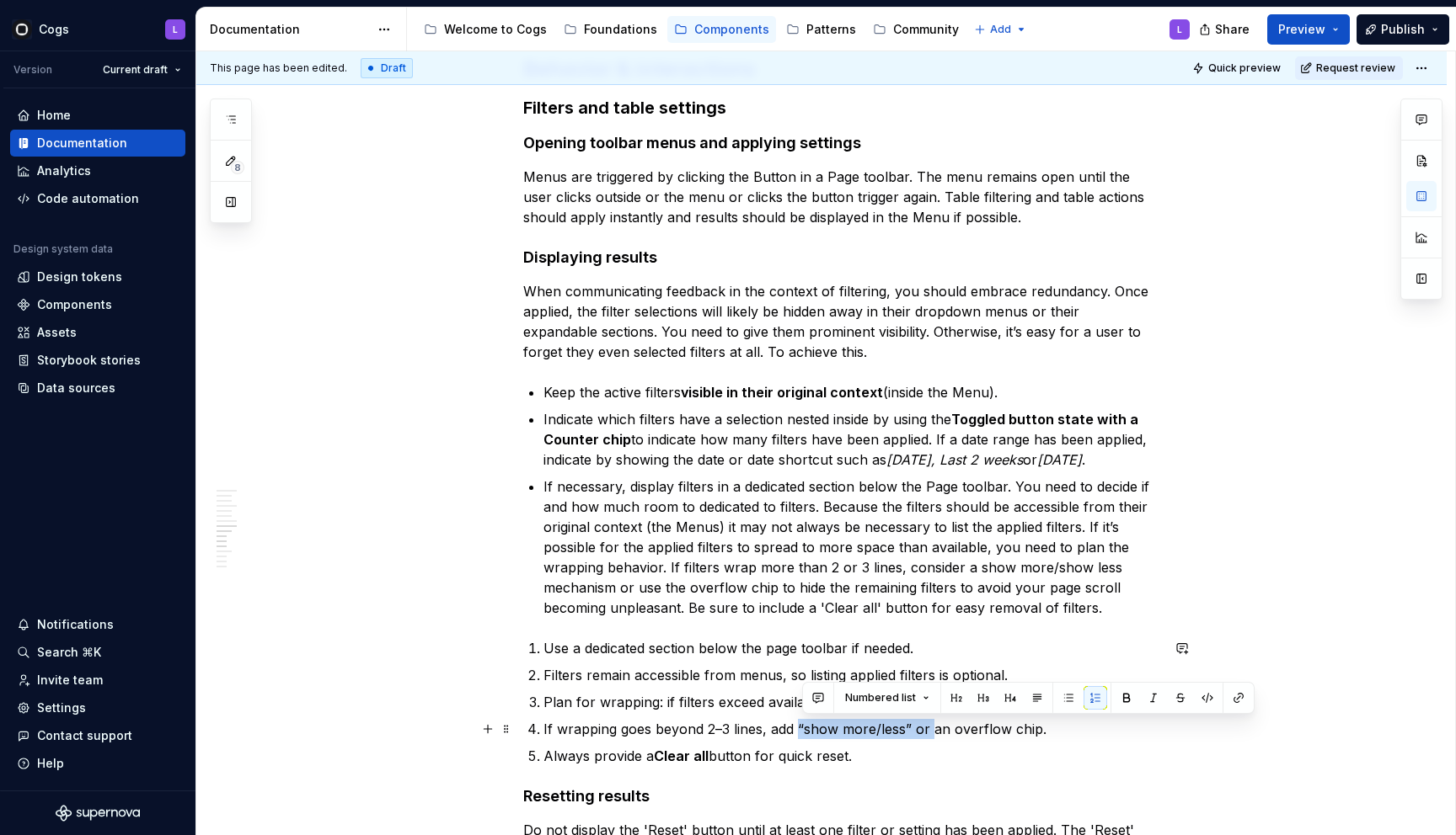
drag, startPoint x: 801, startPoint y: 727, endPoint x: 935, endPoint y: 728, distance: 134.0
click at [935, 728] on p "If wrapping goes beyond 2–3 lines, add “show more/less” or an overflow chip." at bounding box center [851, 729] width 617 height 20
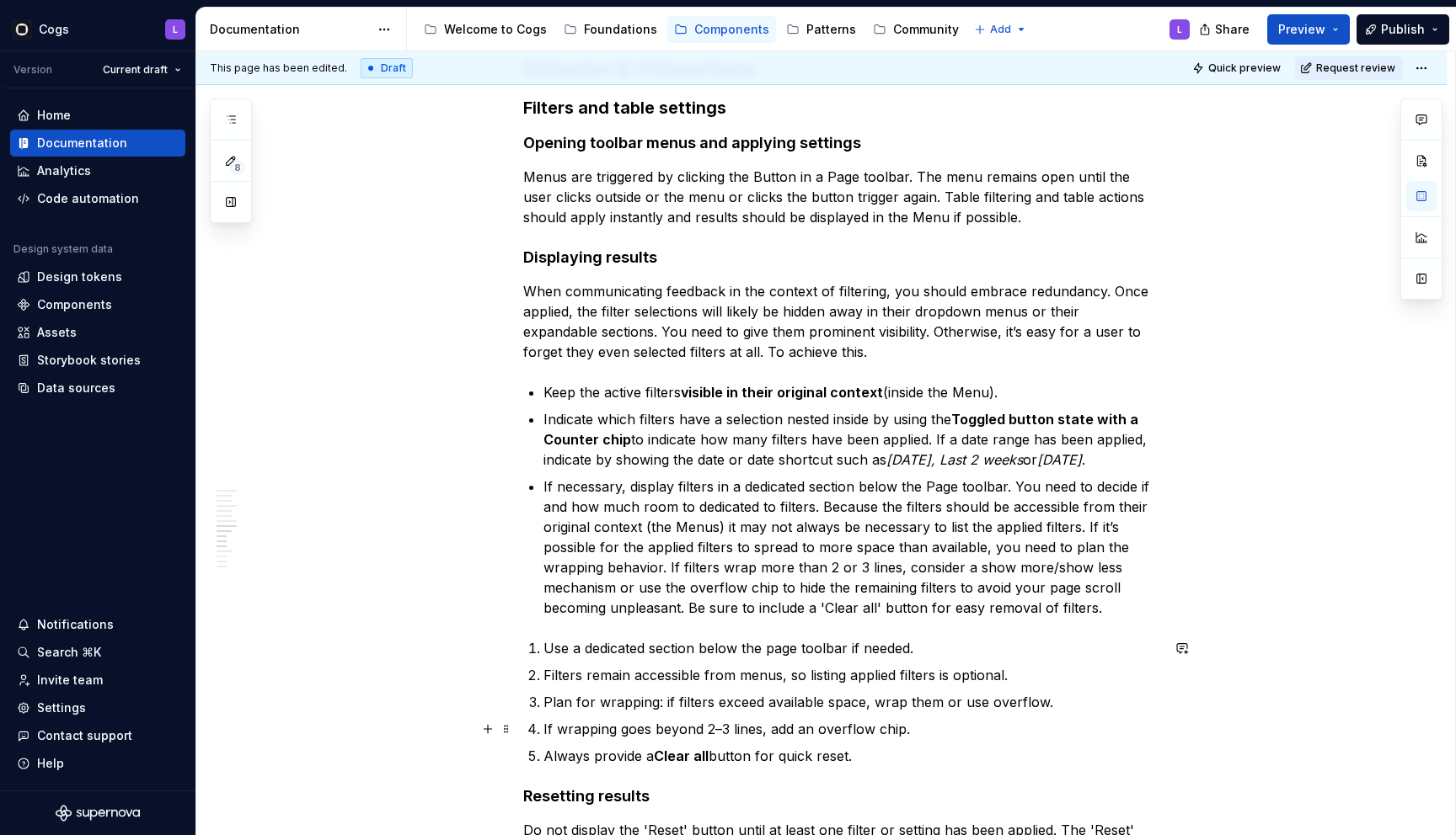
click at [544, 726] on li "If wrapping goes beyond 2–3 lines, add an overflow chip." at bounding box center [851, 729] width 617 height 20
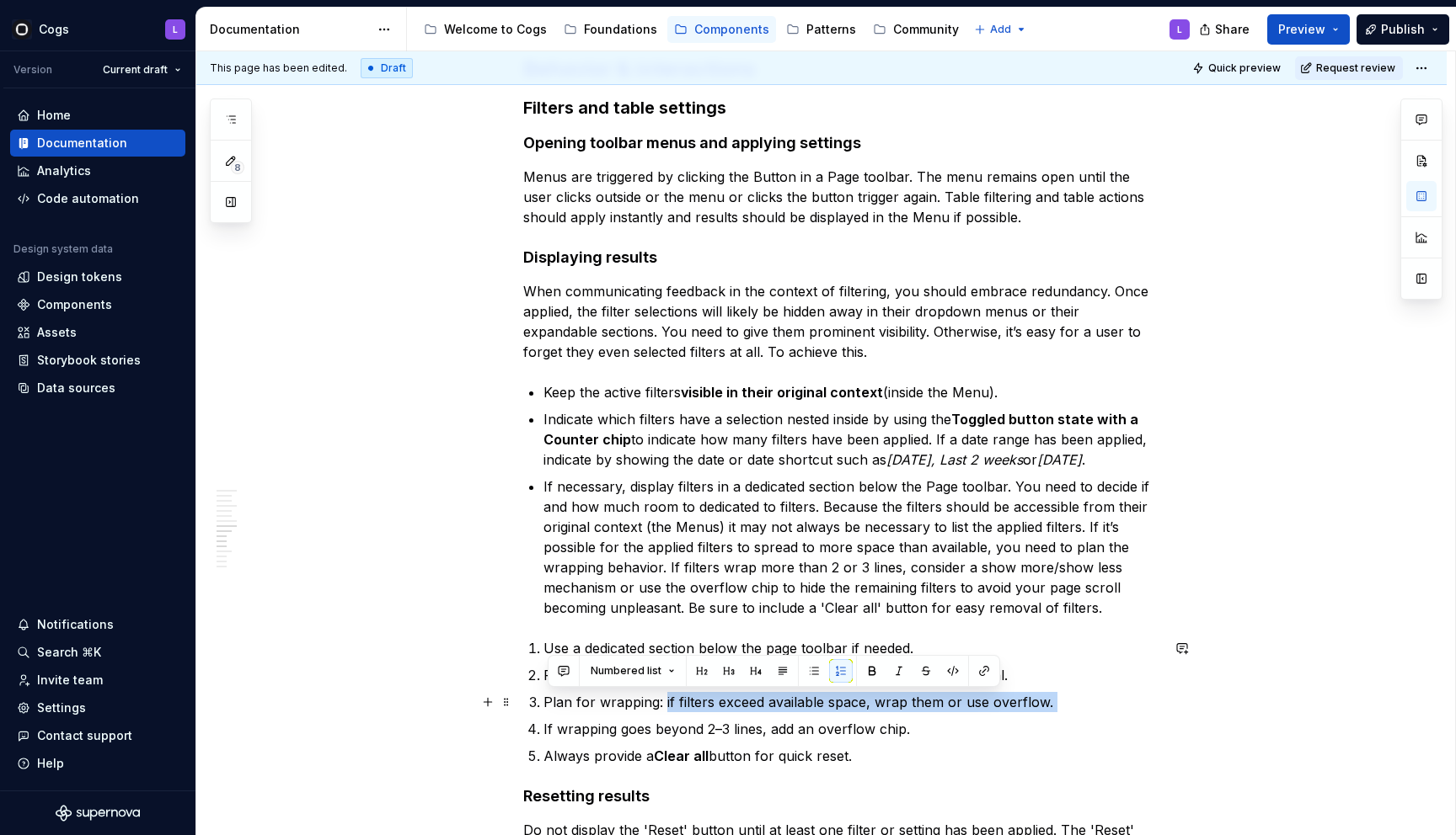
drag, startPoint x: 544, startPoint y: 732, endPoint x: 668, endPoint y: 697, distance: 128.8
click at [668, 697] on ol "Use a dedicated section below the page toolbar if needed. Filters remain access…" at bounding box center [851, 701] width 617 height 128
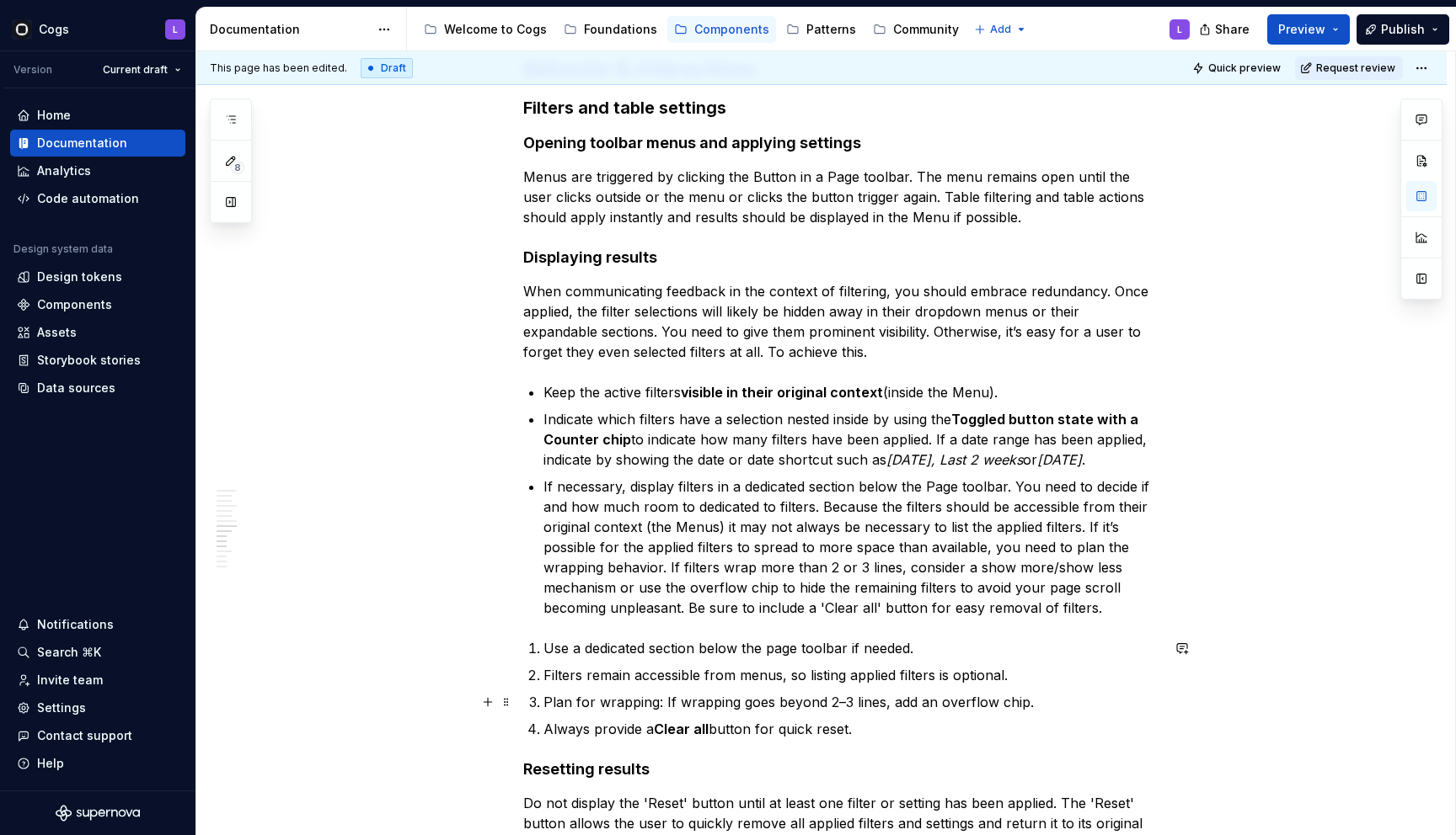
click at [676, 701] on p "Plan for wrapping: If wrapping goes beyond 2–3 lines, add an overflow chip." at bounding box center [851, 702] width 617 height 20
click at [685, 701] on p "Plan for wrapping: If wrapping goes beyond 2–3 lines, add an overflow chip." at bounding box center [851, 702] width 617 height 20
click at [807, 706] on p "Plan for wrapping: If Filter chips wrap goes beyond 2–3 lines, add an overflow …" at bounding box center [851, 702] width 617 height 20
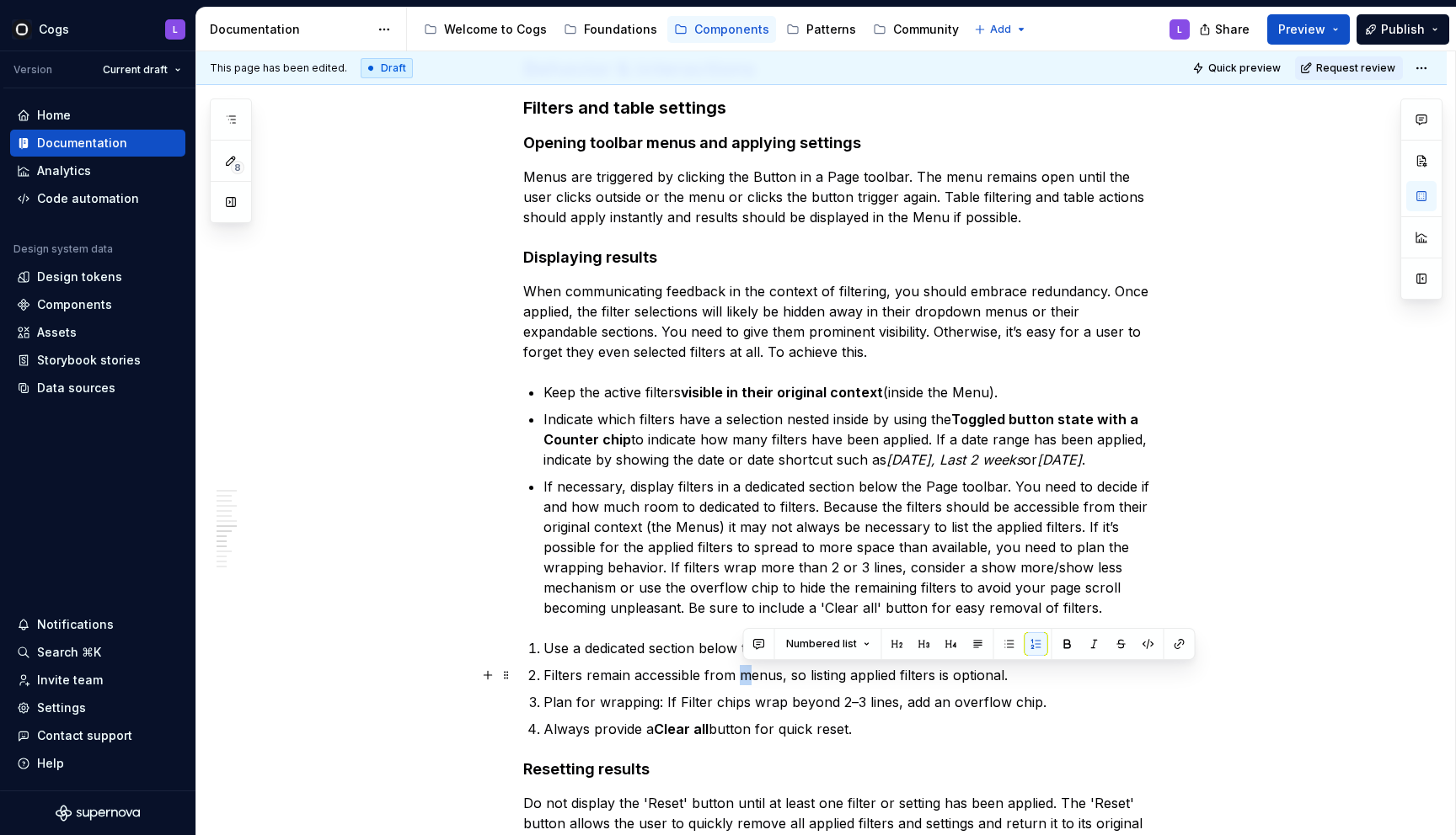
click at [751, 676] on p "Filters remain accessible from menus, so listing applied filters is optional." at bounding box center [851, 675] width 617 height 20
click at [622, 388] on p "Keep the active filters visible in their original context (inside the Menu)." at bounding box center [851, 392] width 617 height 20
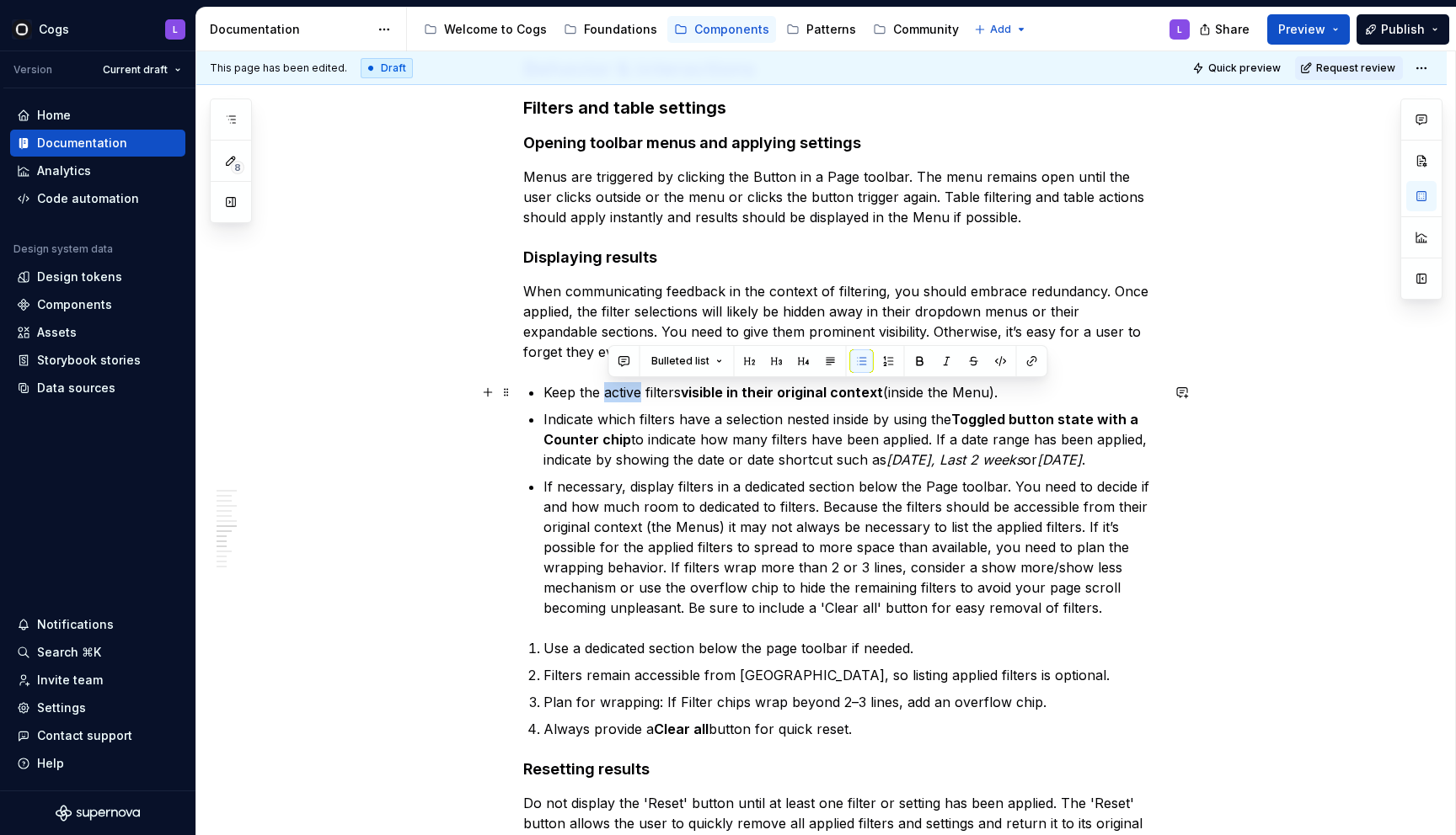
click at [622, 388] on p "Keep the active filters visible in their original context (inside the Menu)." at bounding box center [851, 392] width 617 height 20
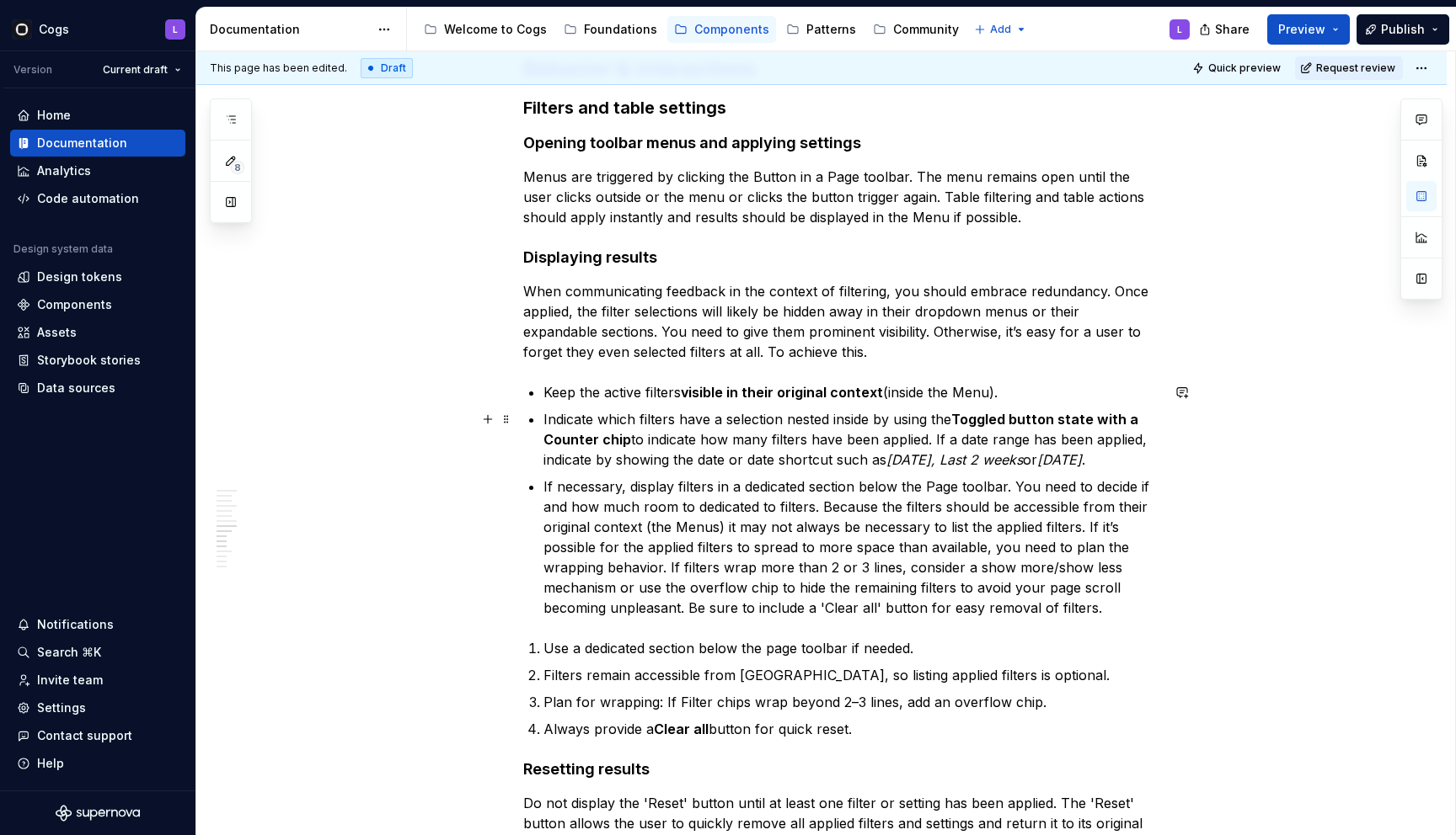
click at [629, 428] on p "Indicate which filters have a selection nested inside by using the Toggled butt…" at bounding box center [851, 439] width 617 height 60
copy p "Indicate which filters have a selection nested inside by using the Toggled butt…"
click at [937, 644] on p "Use a dedicated section below the page toolbar if needed." at bounding box center [851, 648] width 617 height 20
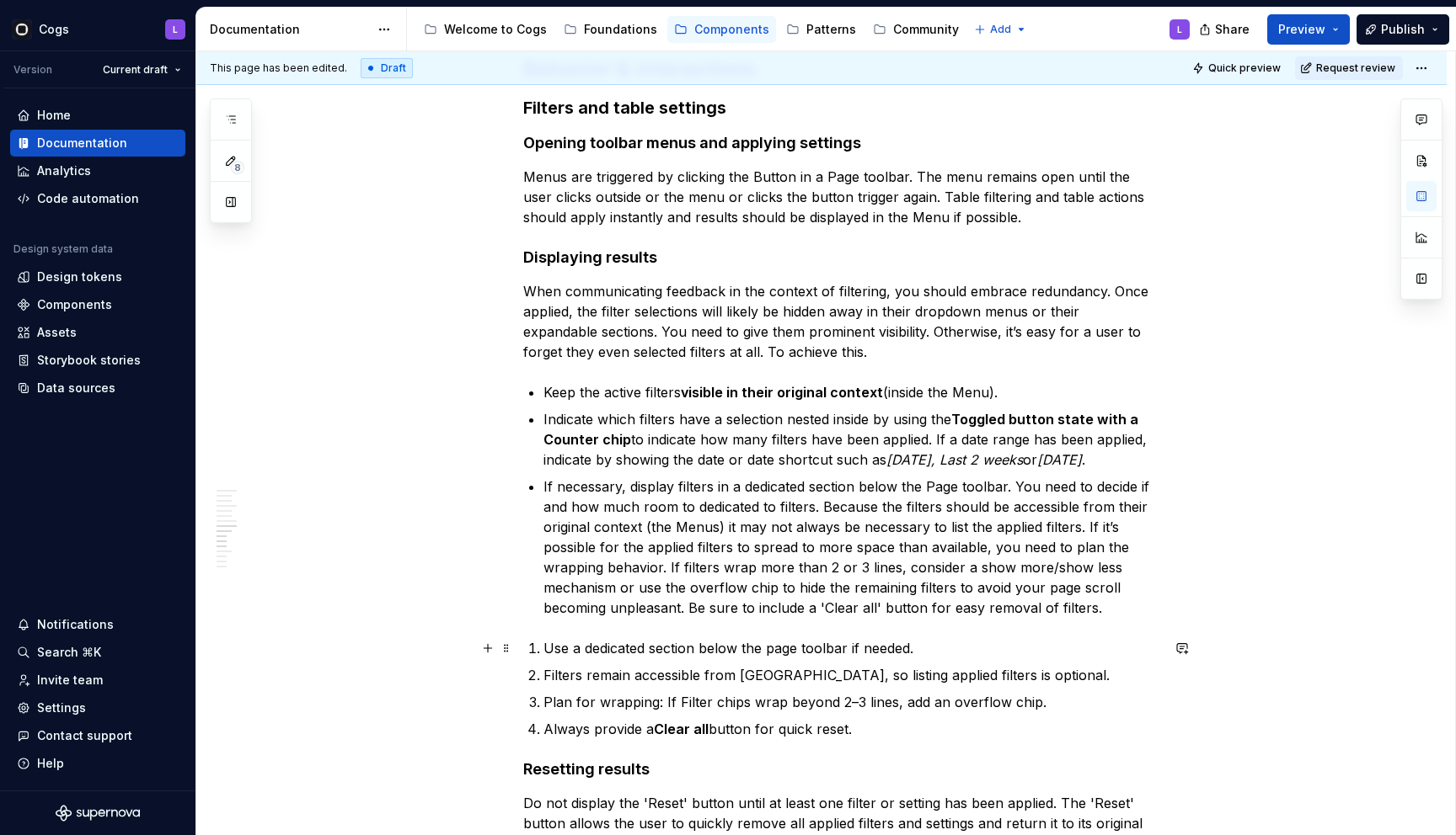
click at [546, 648] on li "Use a dedicated section below the page toolbar if needed." at bounding box center [851, 648] width 617 height 20
click at [1111, 609] on p "If necessary, display filters in a dedicated section below the Page toolbar. Yo…" at bounding box center [851, 547] width 617 height 141
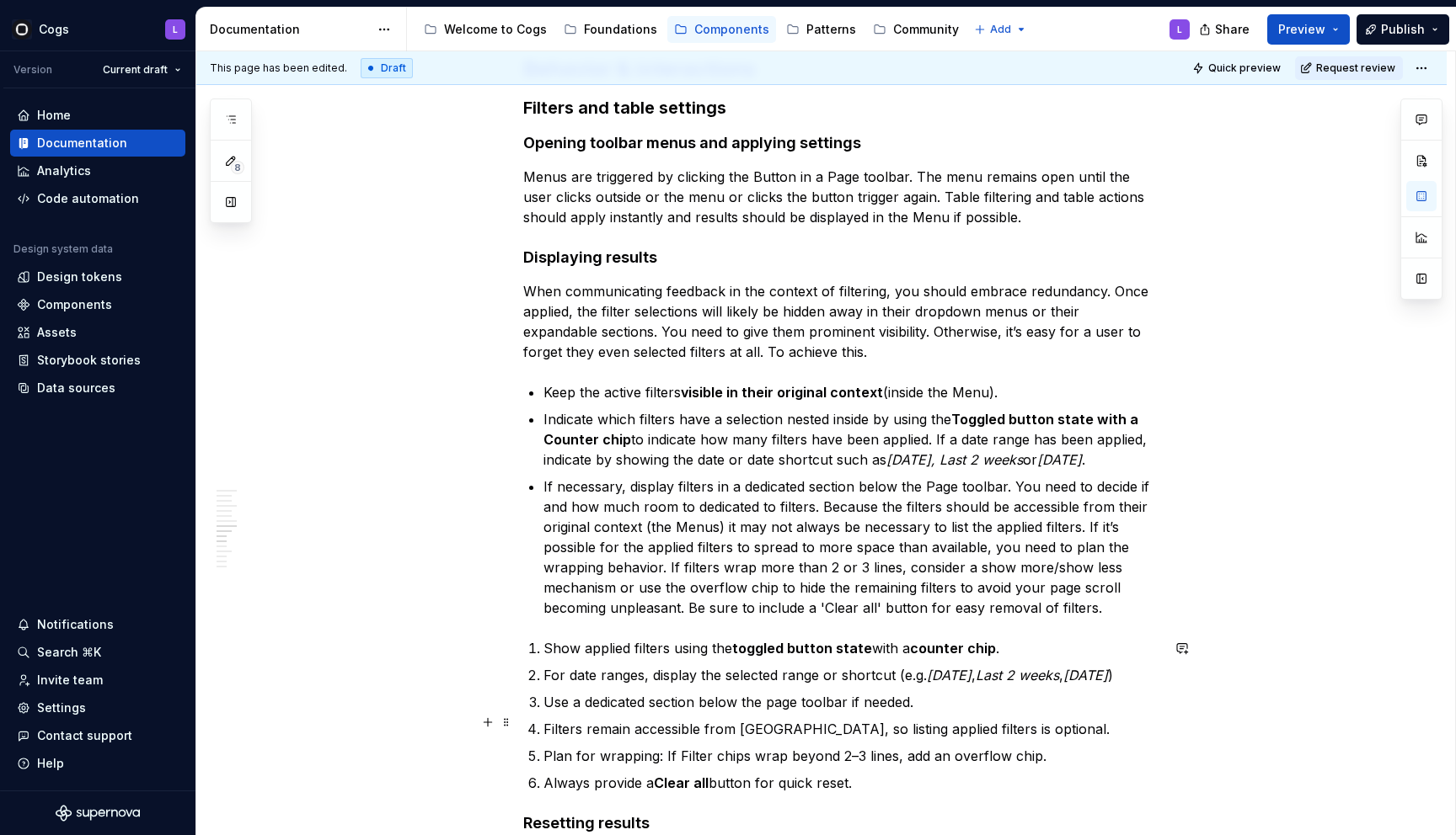
click at [777, 712] on p "Use a dedicated section below the page toolbar if needed." at bounding box center [851, 702] width 617 height 20
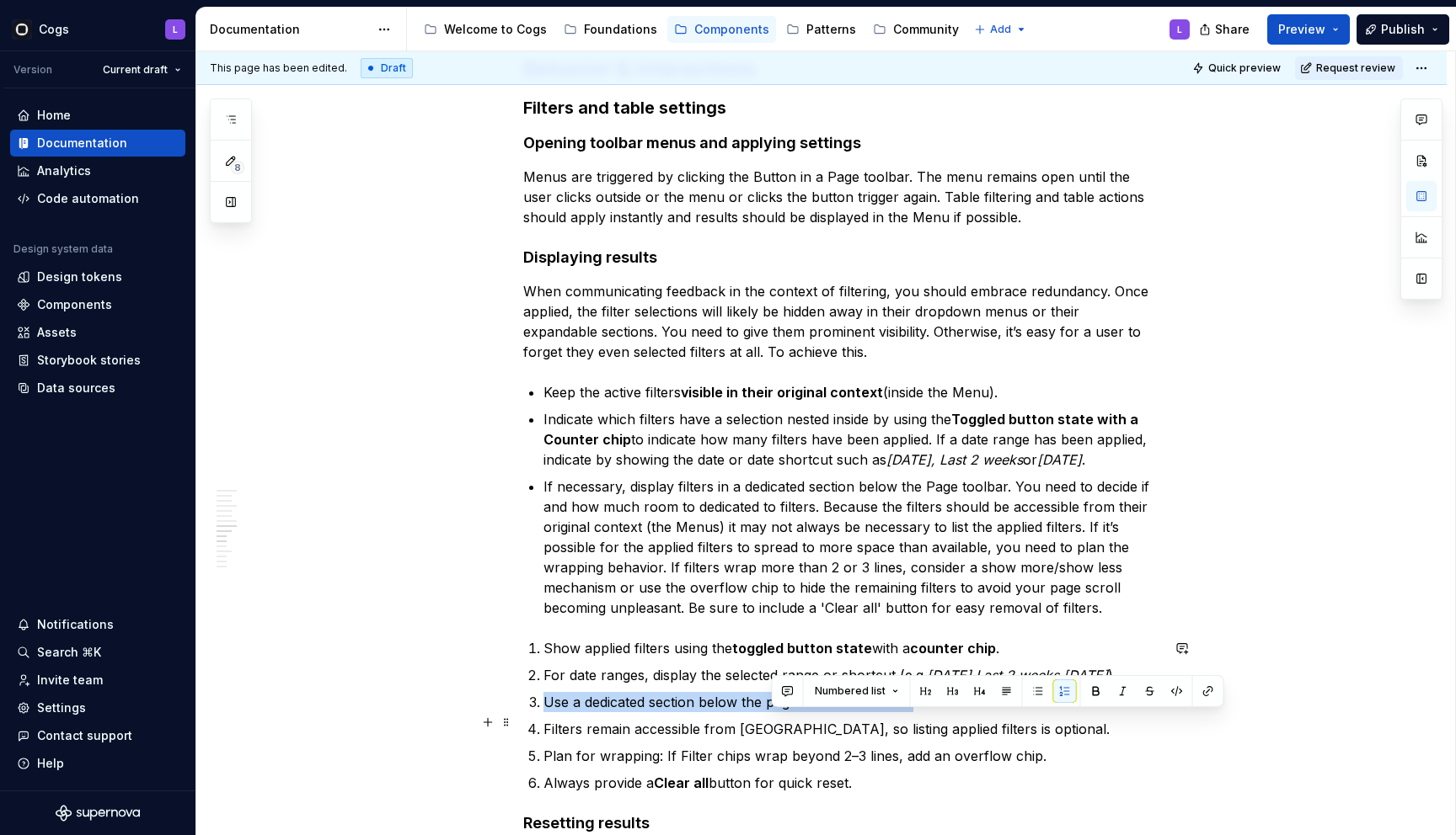
click at [777, 712] on p "Use a dedicated section below the page toolbar if needed." at bounding box center [851, 702] width 617 height 20
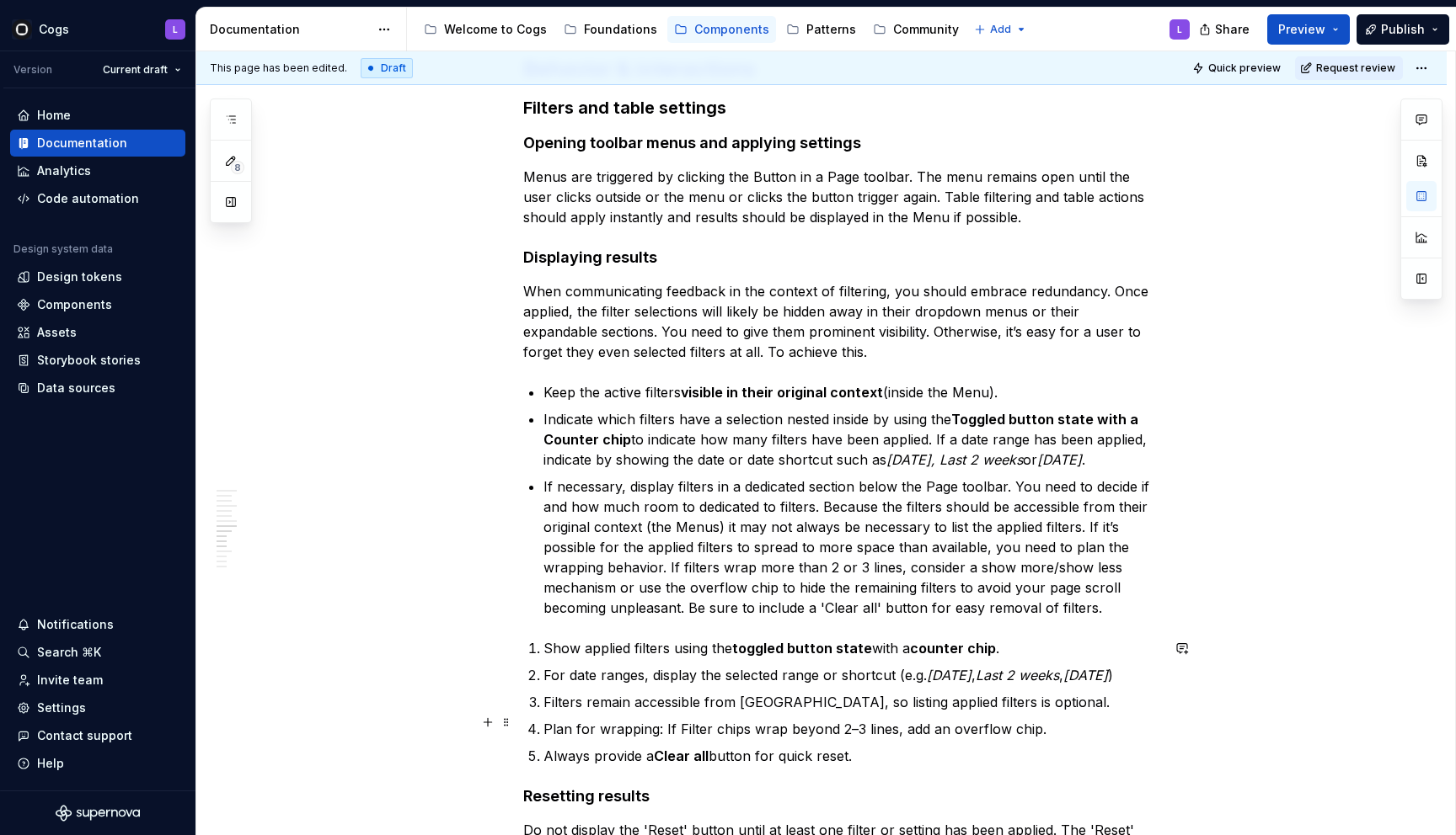
click at [939, 712] on p "Filters remain accessible from [GEOGRAPHIC_DATA], so listing applied filters is…" at bounding box center [851, 702] width 617 height 20
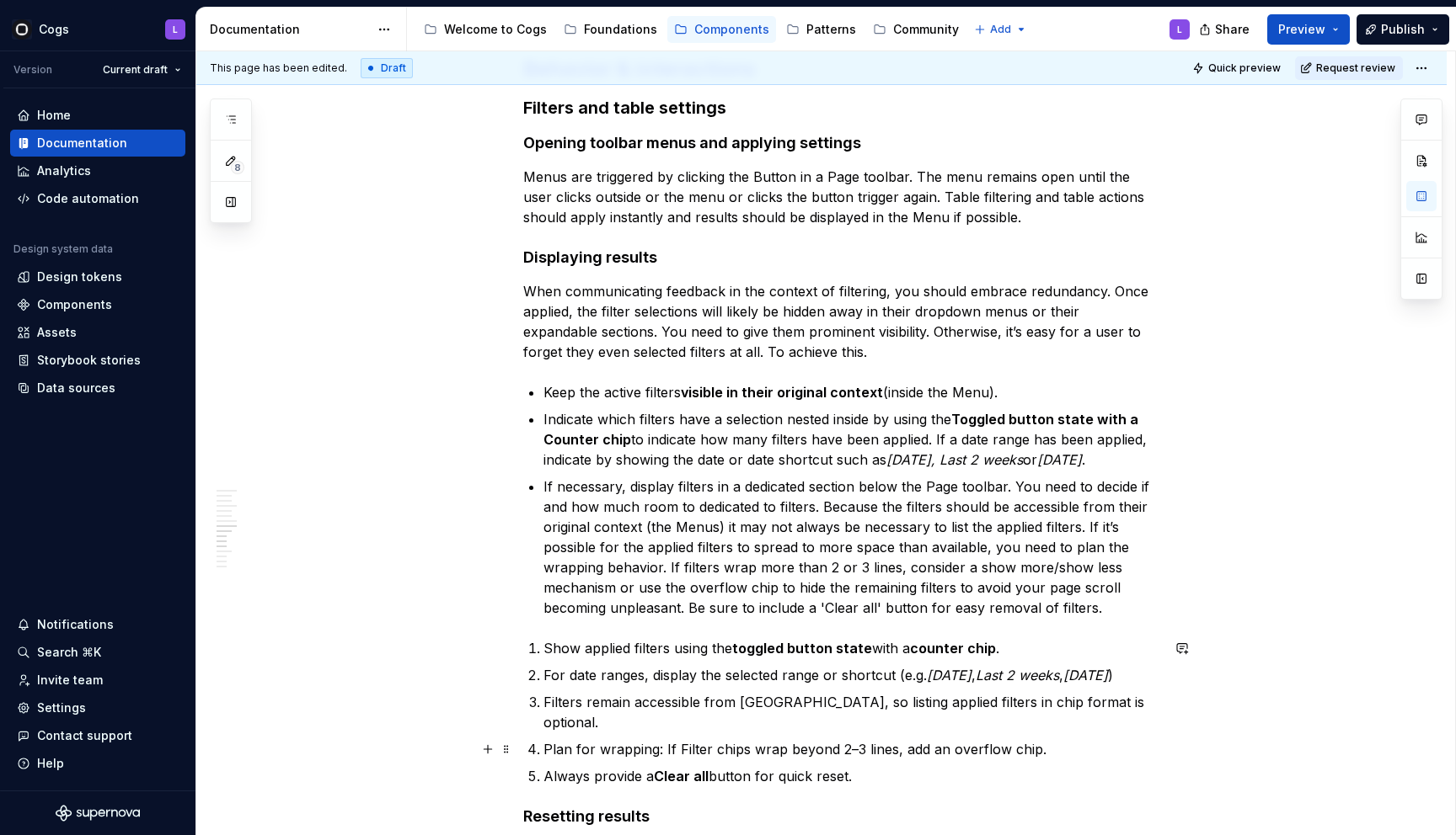
click at [544, 748] on li "Plan for wrapping: If Filter chips wrap beyond 2–3 lines, add an overflow chip." at bounding box center [851, 749] width 617 height 20
click at [751, 749] on p "Plan for wrapping: If Filter chips wrap beyond 2–3 lines, add an overflow chip." at bounding box center [851, 749] width 617 height 20
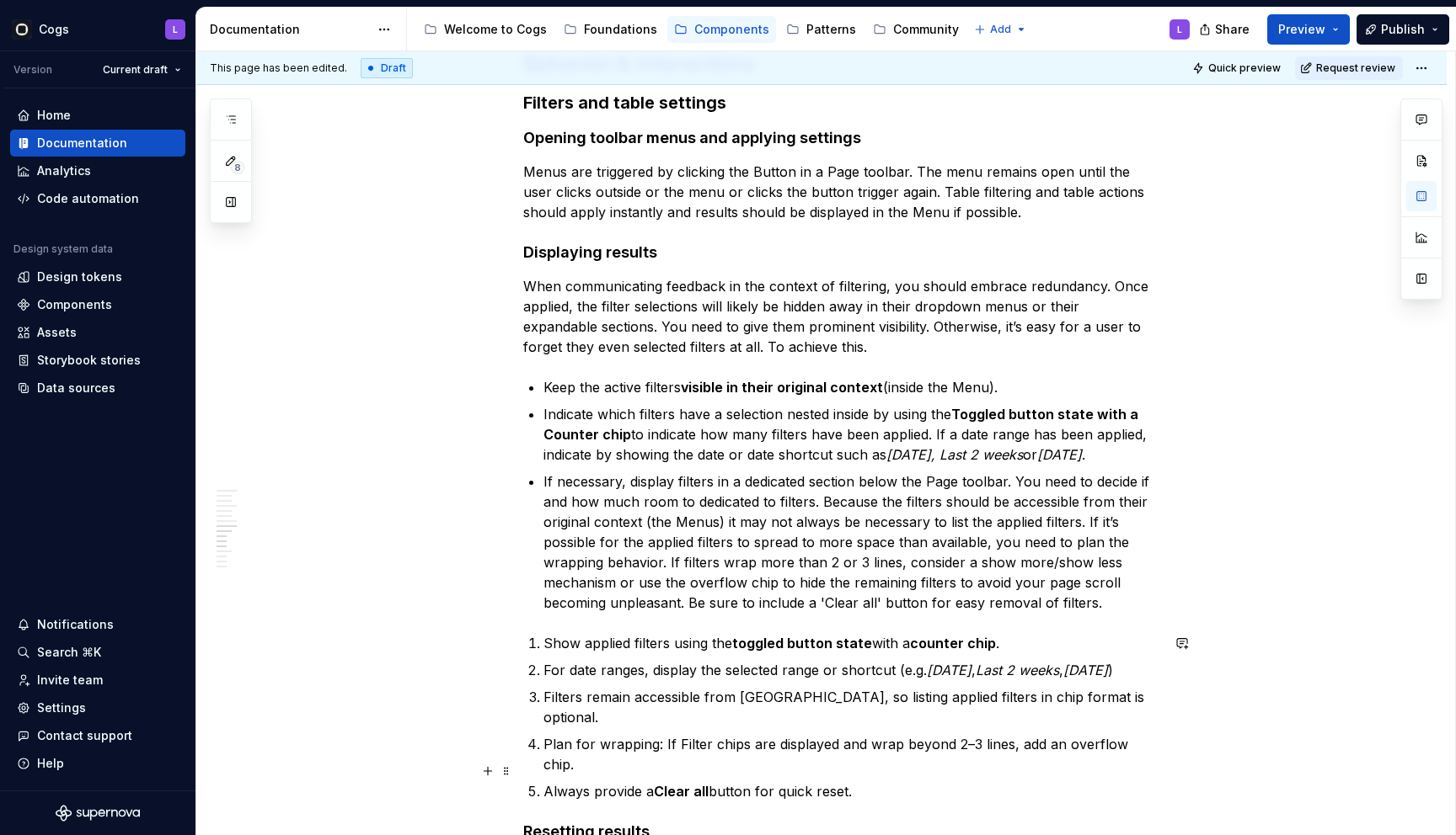
scroll to position [3254, 0]
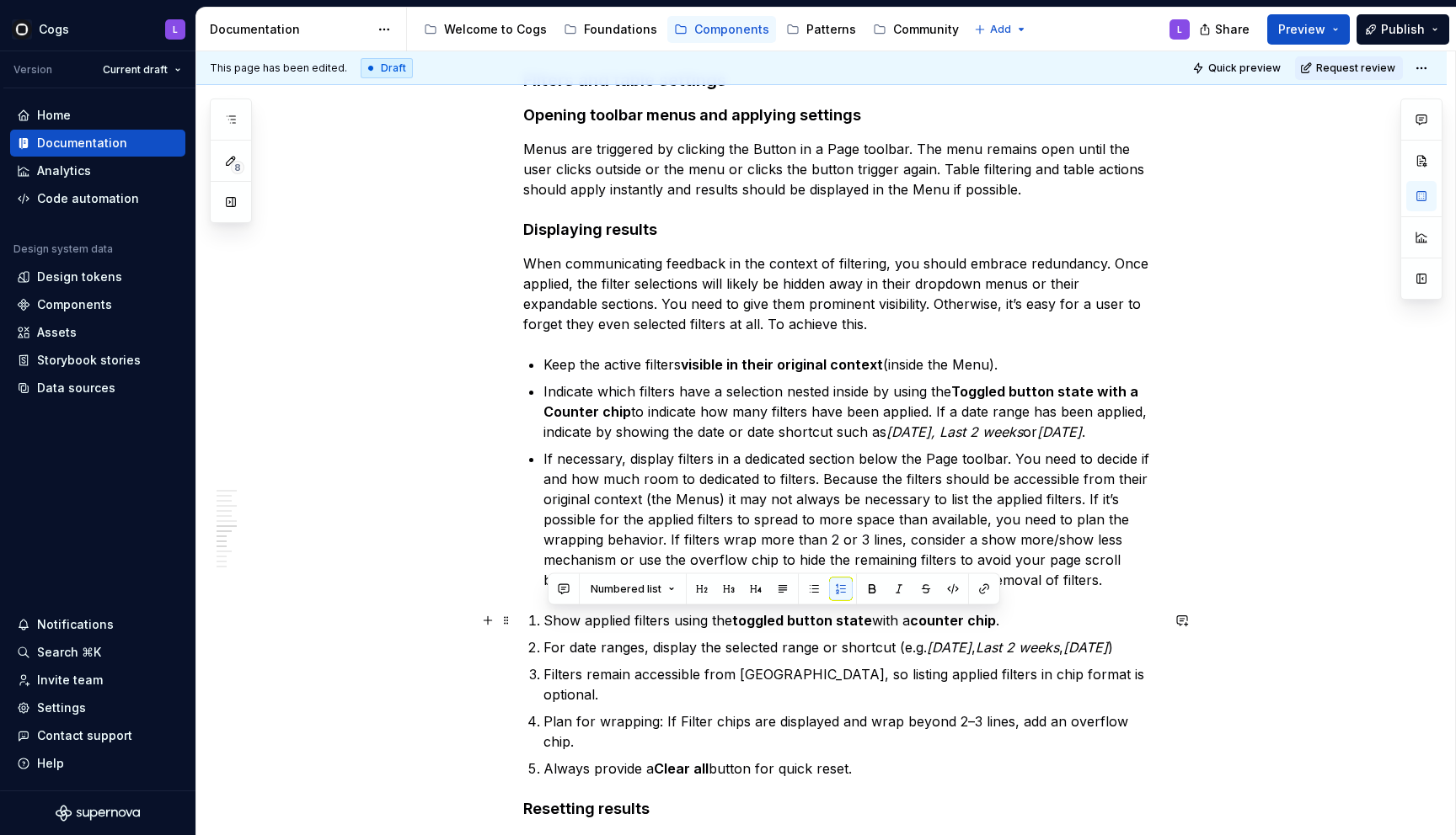
drag, startPoint x: 870, startPoint y: 769, endPoint x: 537, endPoint y: 627, distance: 362.0
click at [543, 627] on ol "Show applied filters using the toggled button state with a counter chip . For d…" at bounding box center [851, 695] width 617 height 168
click at [807, 586] on button "button" at bounding box center [814, 590] width 24 height 24
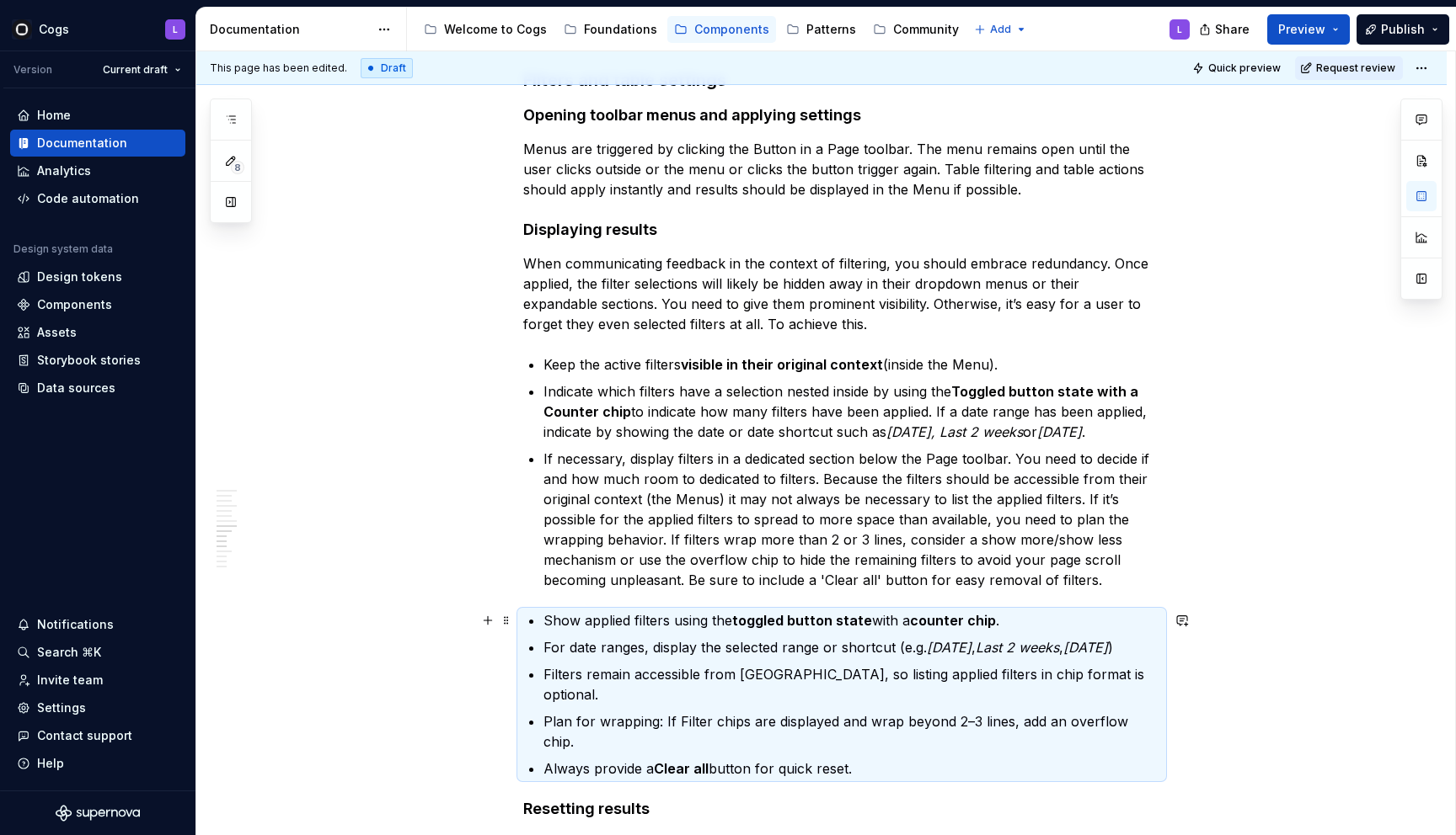
click at [703, 630] on ul "Show applied filters using the toggled button state with a counter chip . For d…" at bounding box center [851, 695] width 617 height 168
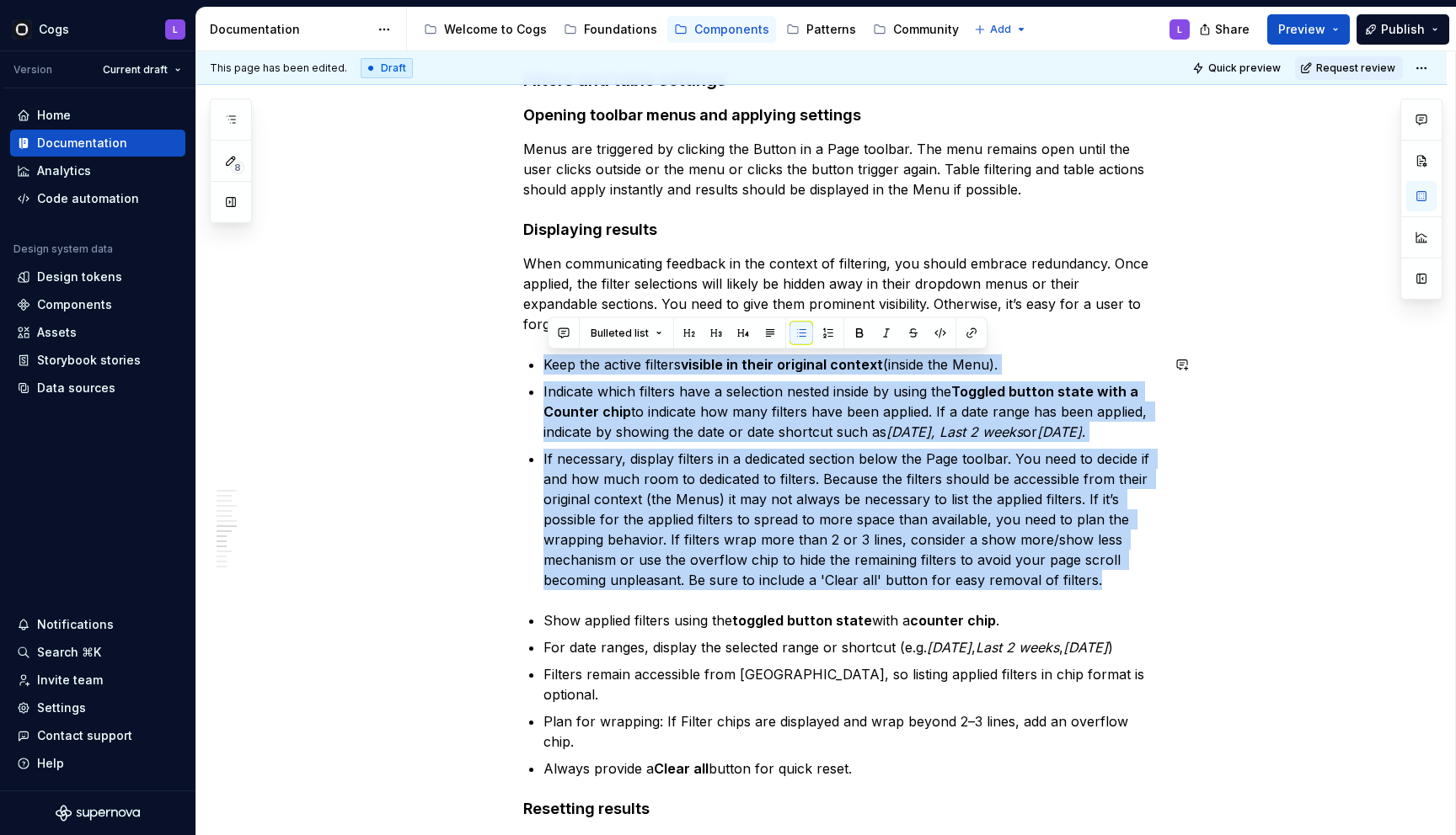
drag, startPoint x: 1114, startPoint y: 570, endPoint x: 522, endPoint y: 341, distance: 634.7
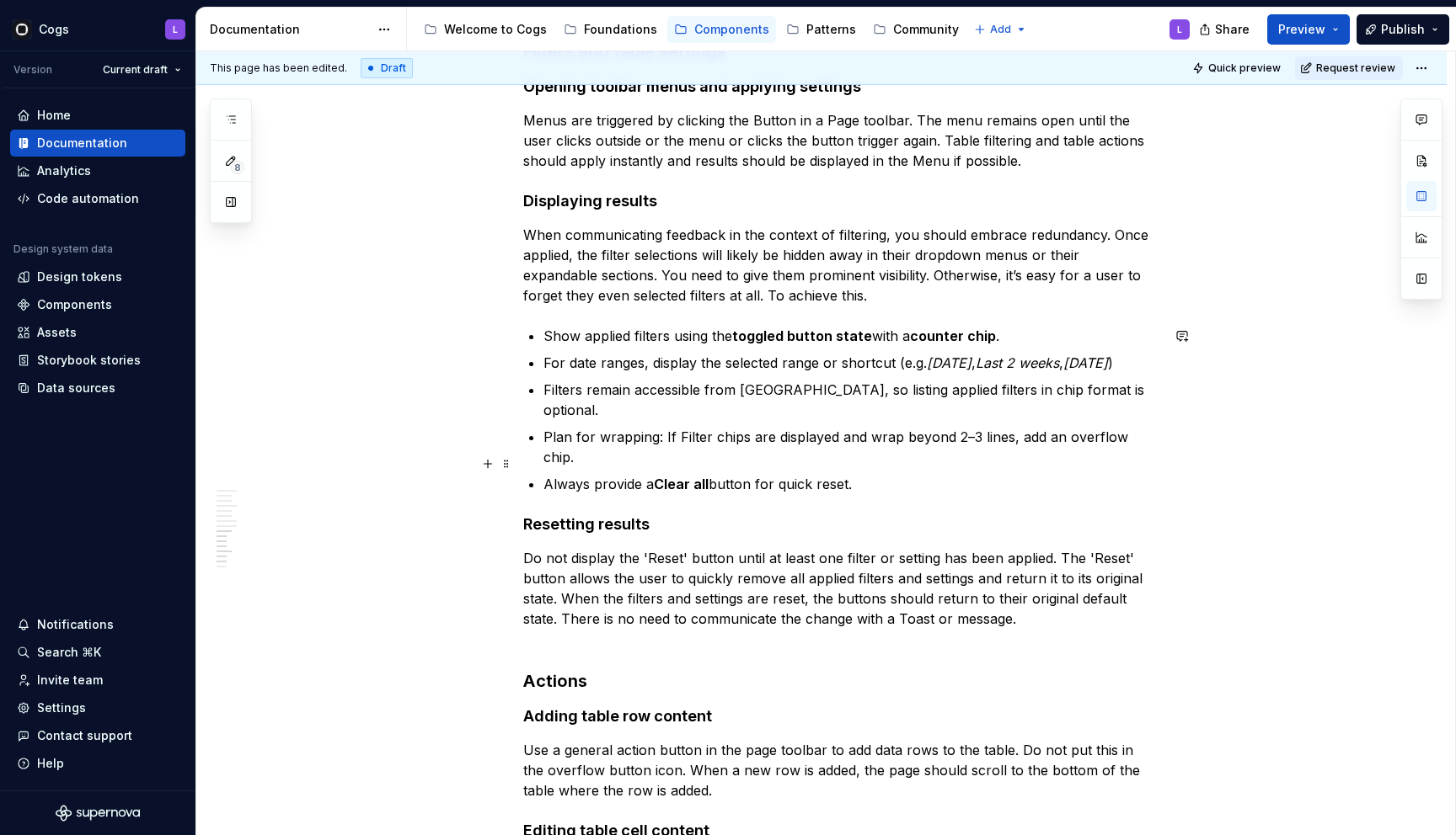
click at [676, 476] on strong "Clear all" at bounding box center [680, 484] width 54 height 17
click at [703, 476] on strong "Reset all" at bounding box center [682, 484] width 57 height 17
click at [714, 614] on p "Do not display the 'Reset' button until at least one filter or setting has been…" at bounding box center [841, 599] width 636 height 101
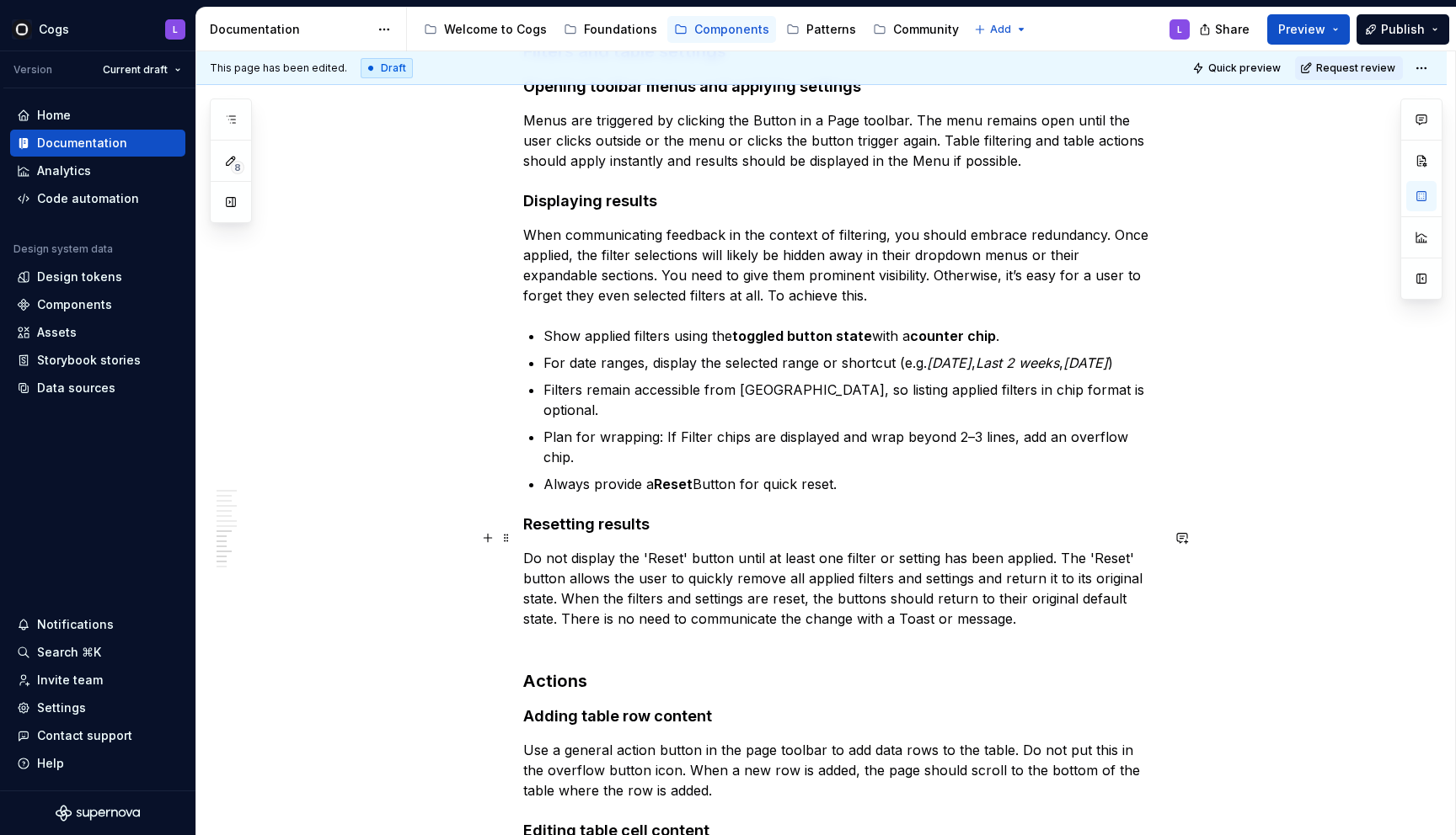
click at [692, 548] on p "Do not display the 'Reset' button until at least one filter or setting has been…" at bounding box center [841, 599] width 636 height 101
click at [655, 548] on p "Do not display the 'Reset button until at least one filter or setting has been …" at bounding box center [841, 599] width 636 height 101
click at [1123, 548] on p "Do not display the Reset button until at least one filter or setting has been a…" at bounding box center [841, 599] width 636 height 101
click at [685, 548] on p "Do not display the Reset button until at least one filter or setting has been a…" at bounding box center [841, 599] width 636 height 101
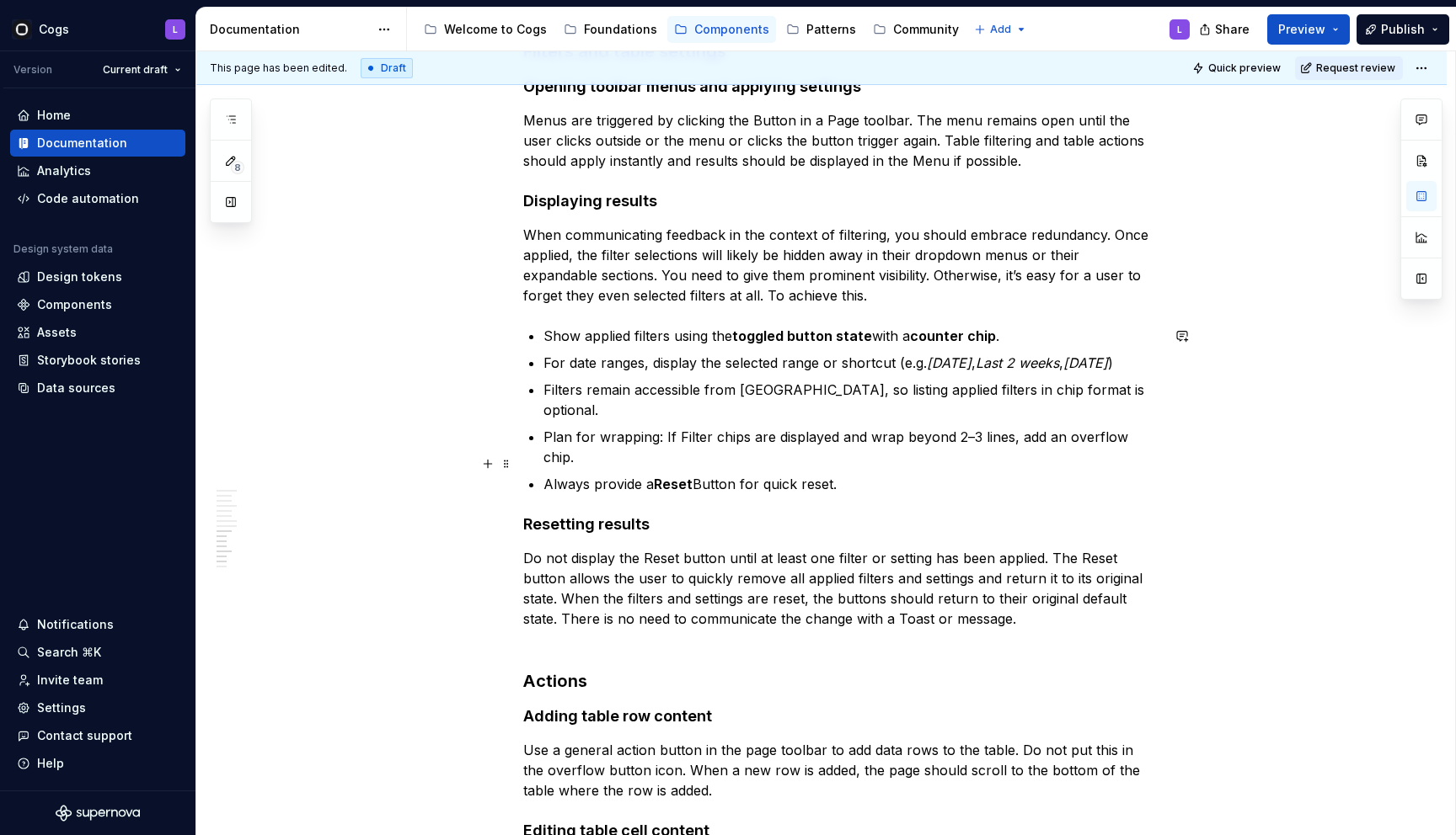
click at [705, 474] on p "Always provide a Reset Button for quick reset." at bounding box center [851, 484] width 617 height 20
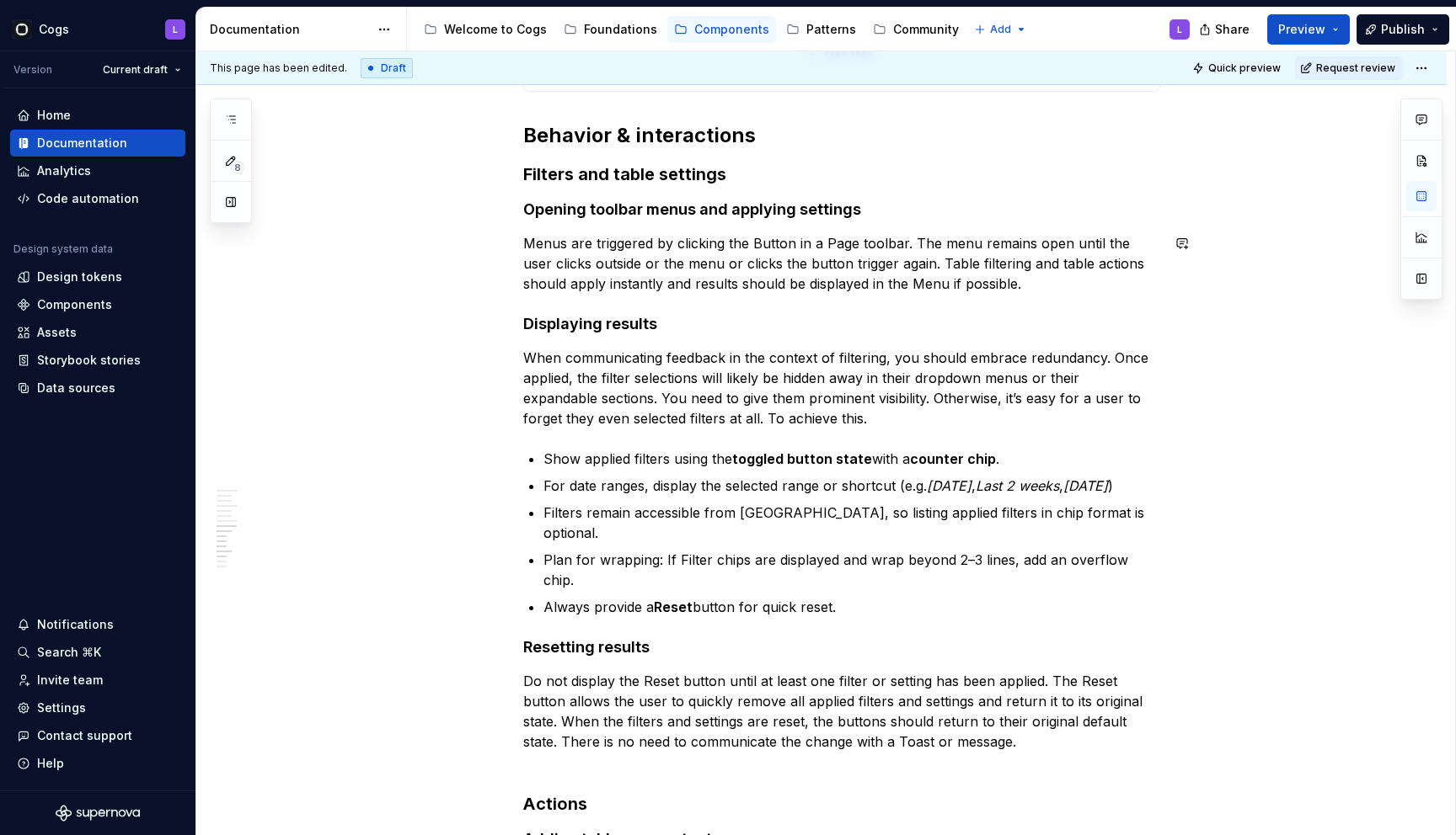
scroll to position [3166, 0]
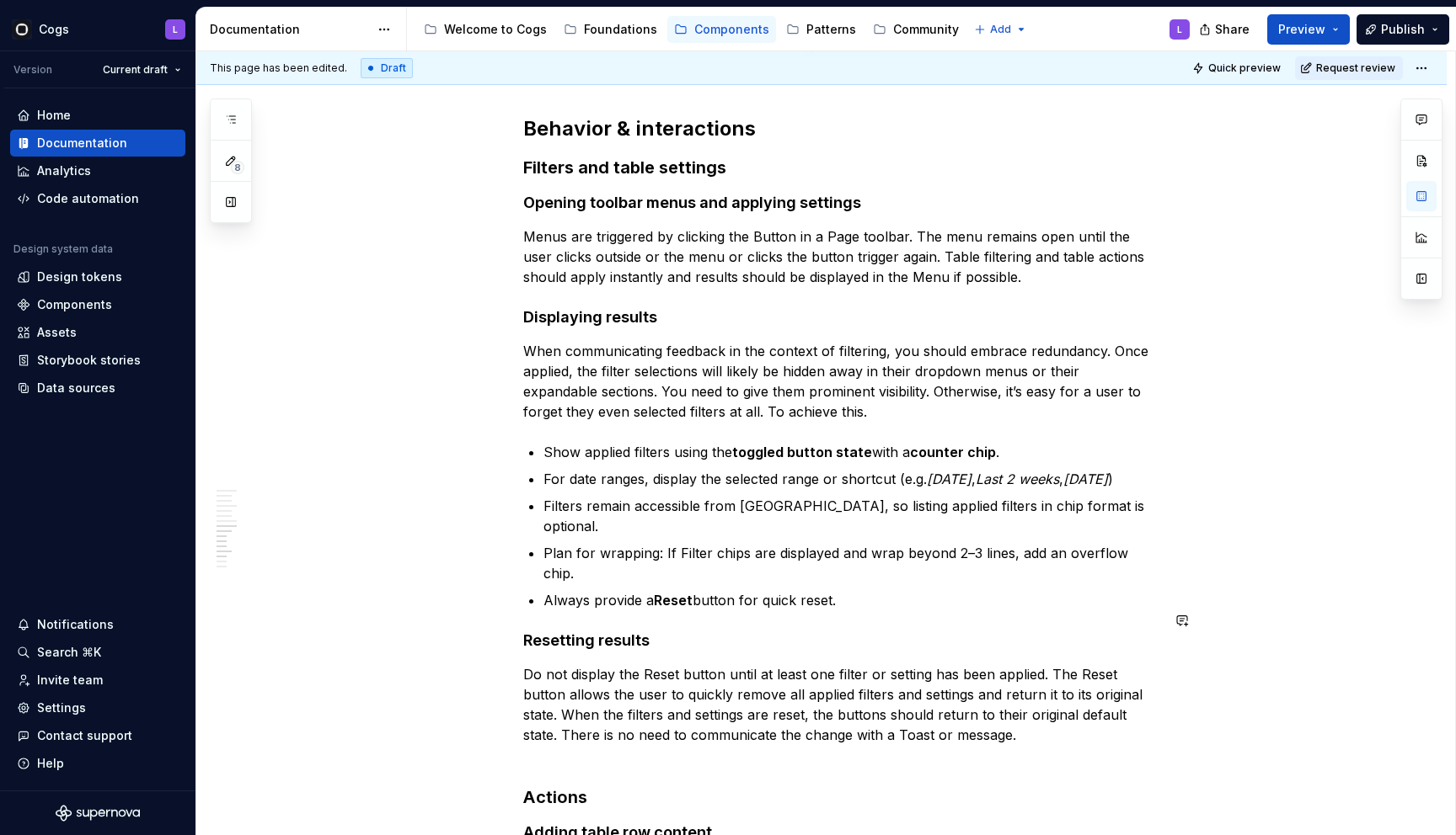
click at [899, 591] on p "Always provide a Reset button for quick reset." at bounding box center [851, 601] width 617 height 20
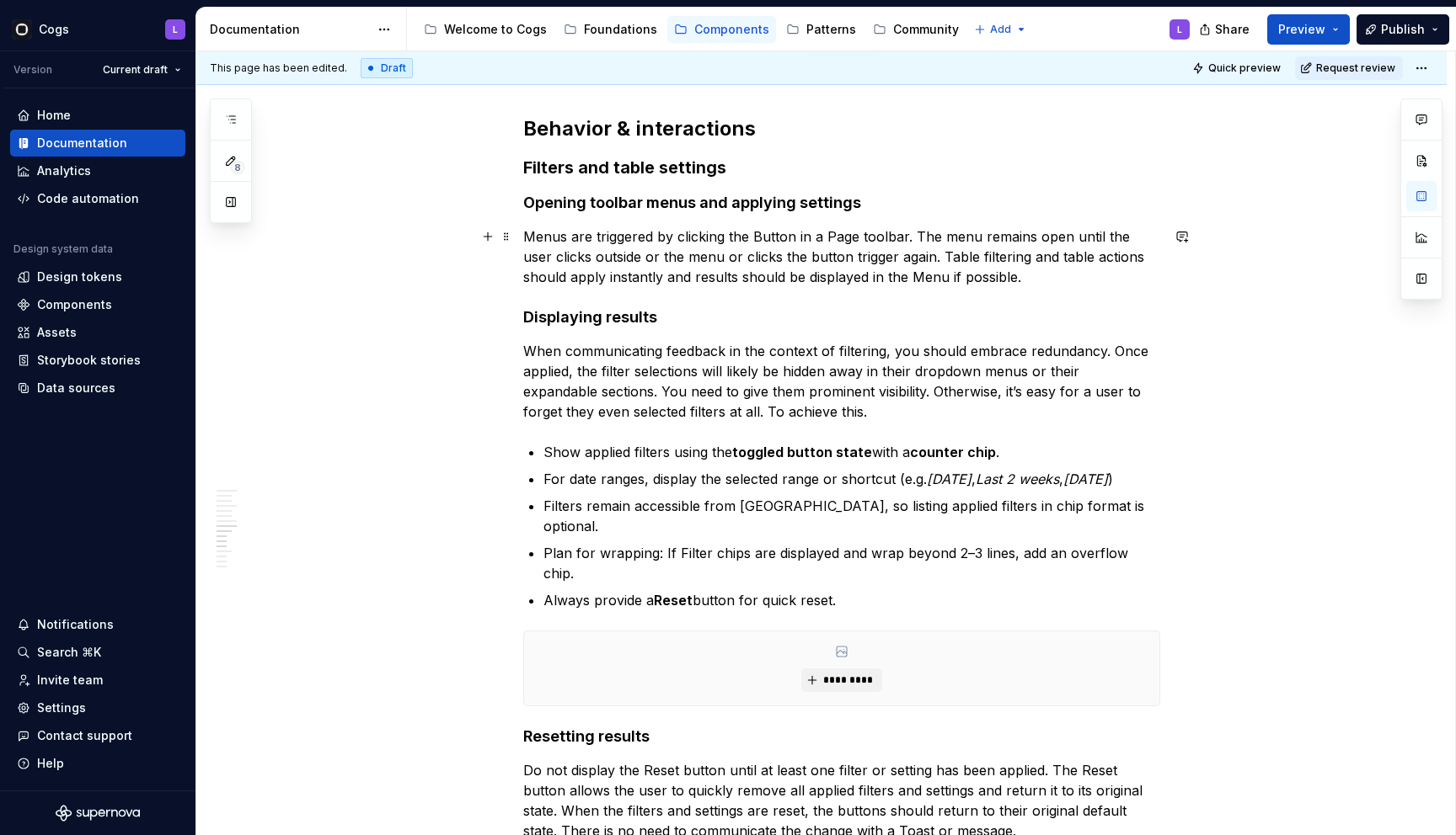
click at [1003, 276] on p "Menus are triggered by clicking the Button in a Page toolbar. The menu remains …" at bounding box center [841, 256] width 636 height 60
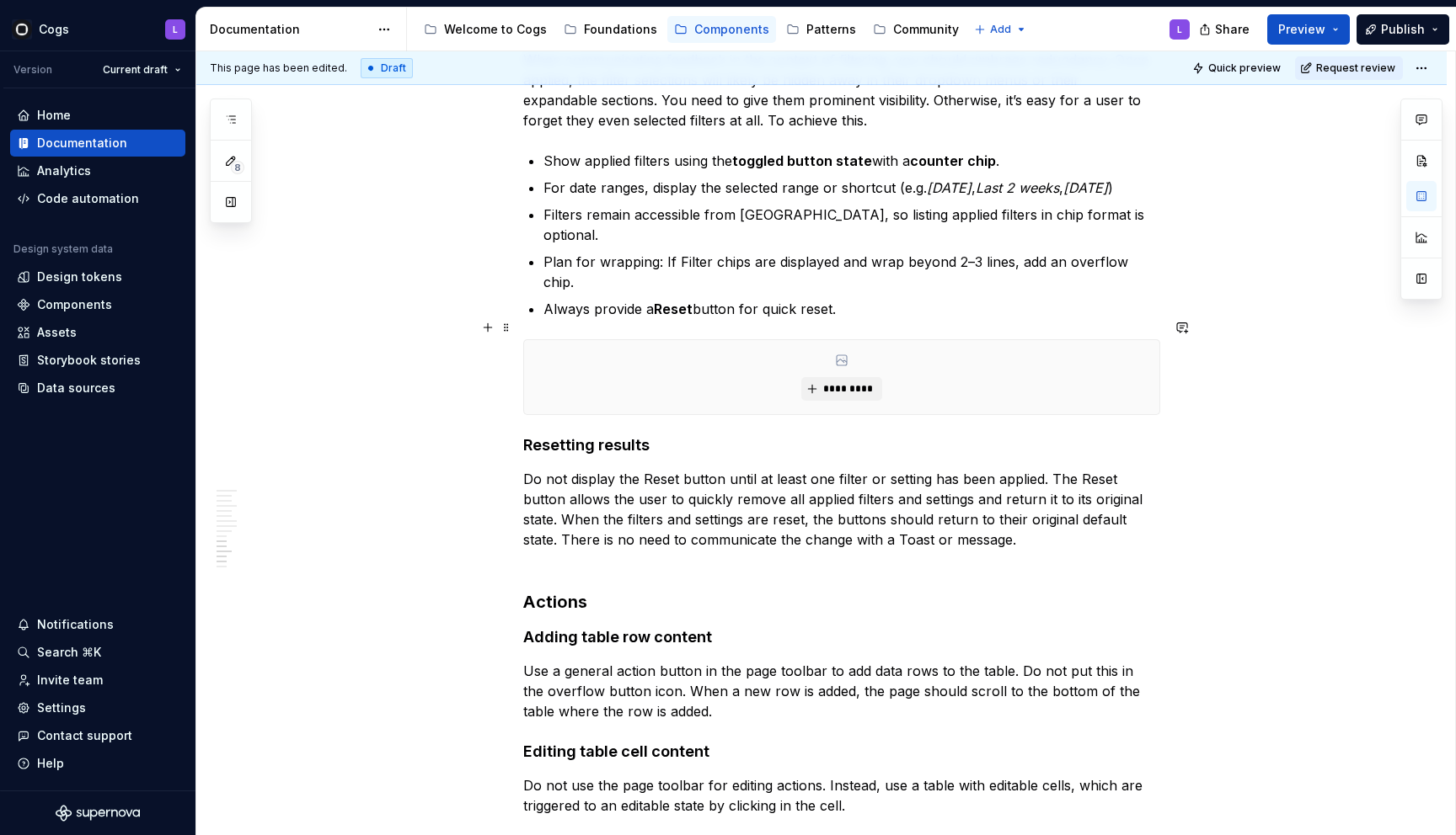
scroll to position [3576, 0]
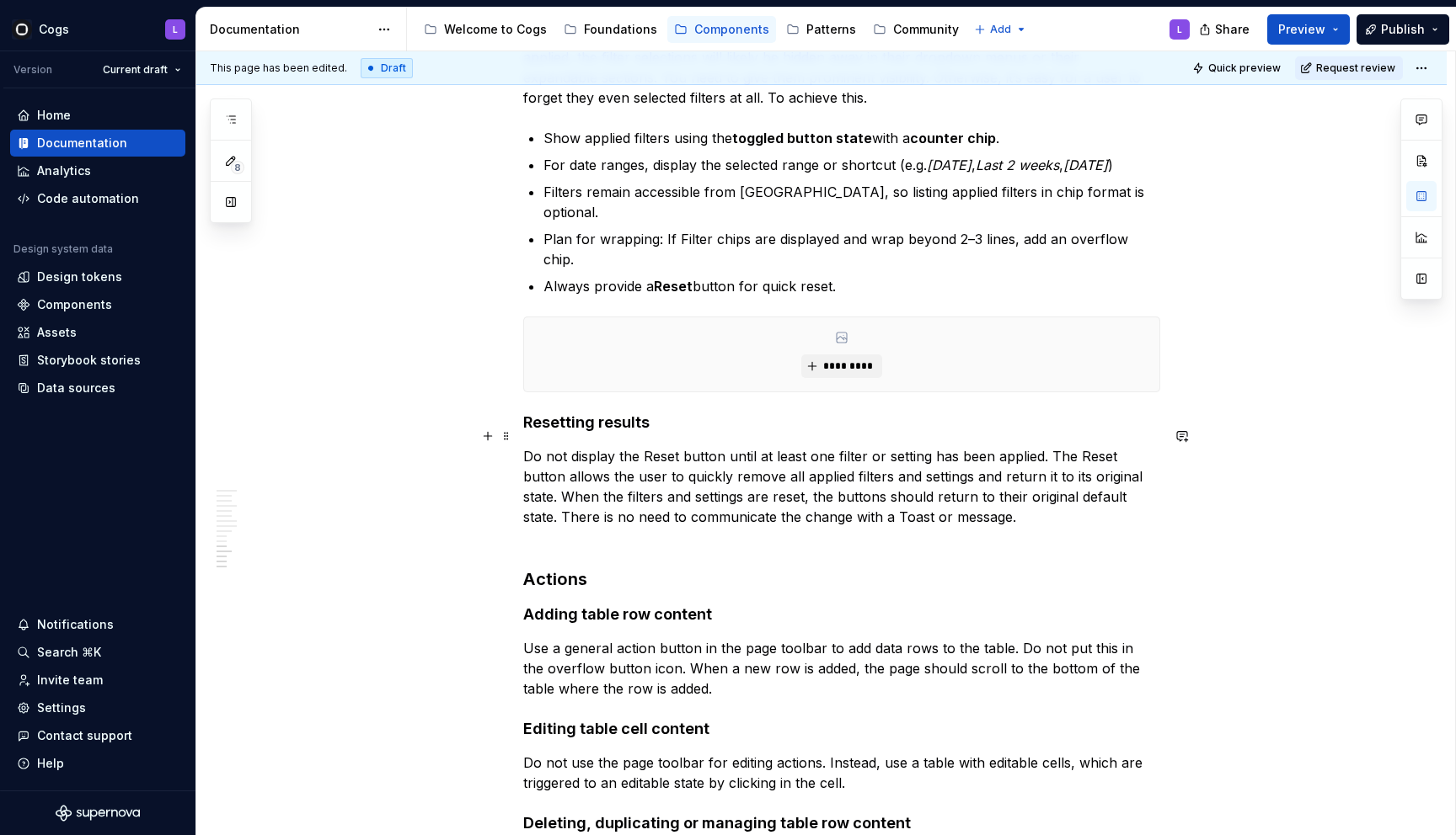
click at [743, 508] on p "Do not display the Reset button until at least one filter or setting has been a…" at bounding box center [841, 497] width 636 height 101
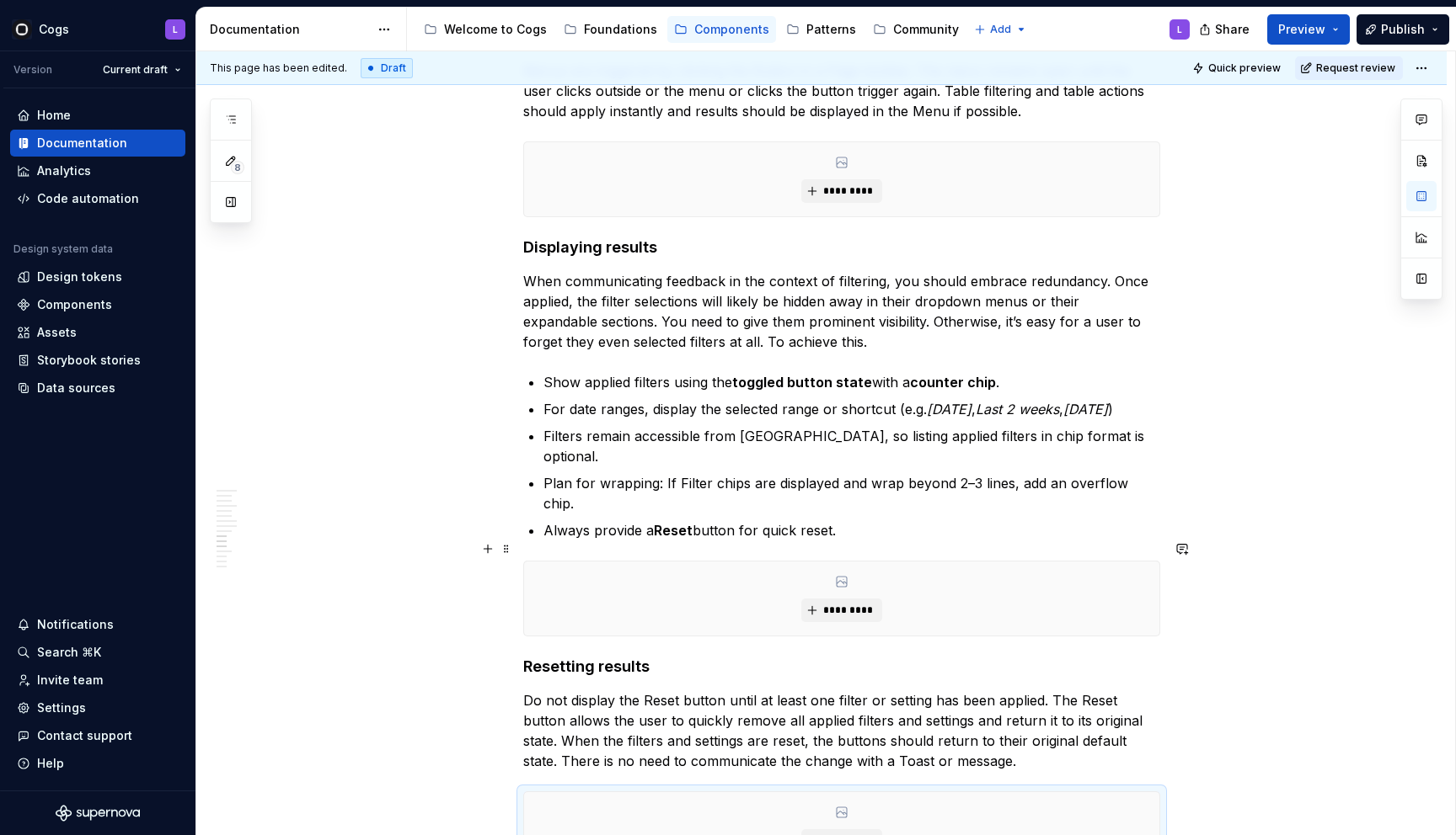
scroll to position [3007, 0]
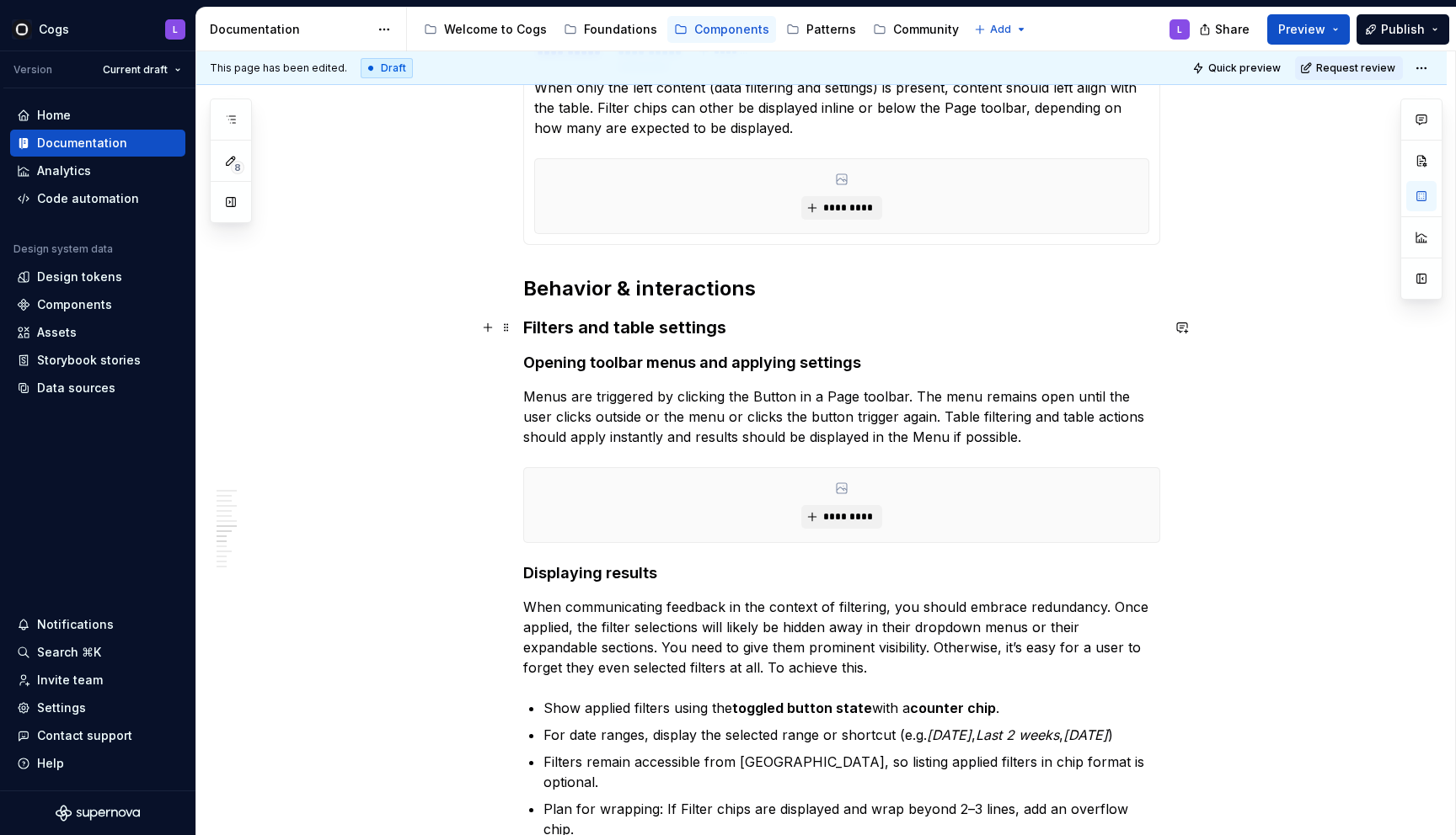
click at [638, 328] on strong "Filters and table settings" at bounding box center [625, 327] width 203 height 20
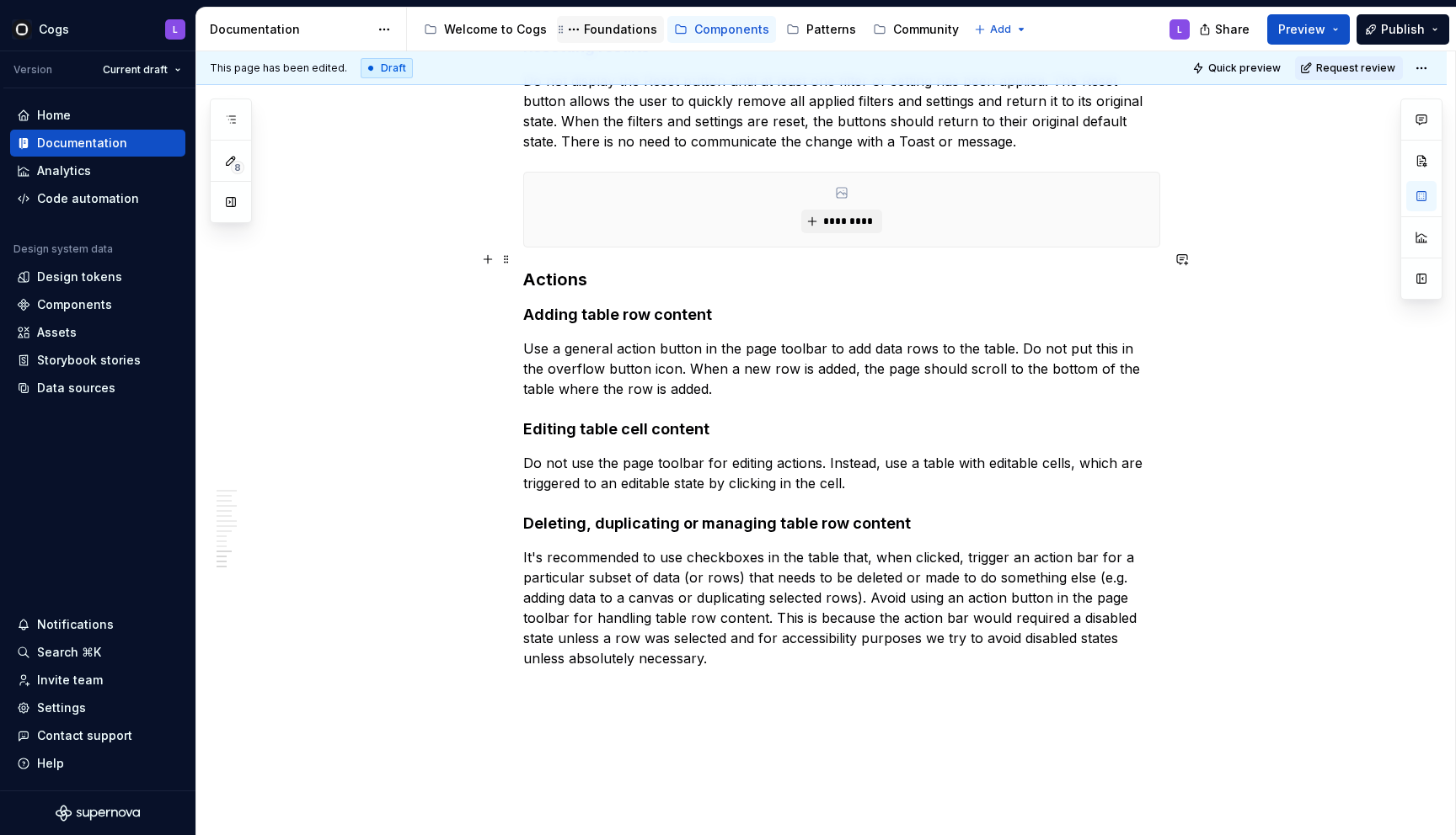
scroll to position [3948, 0]
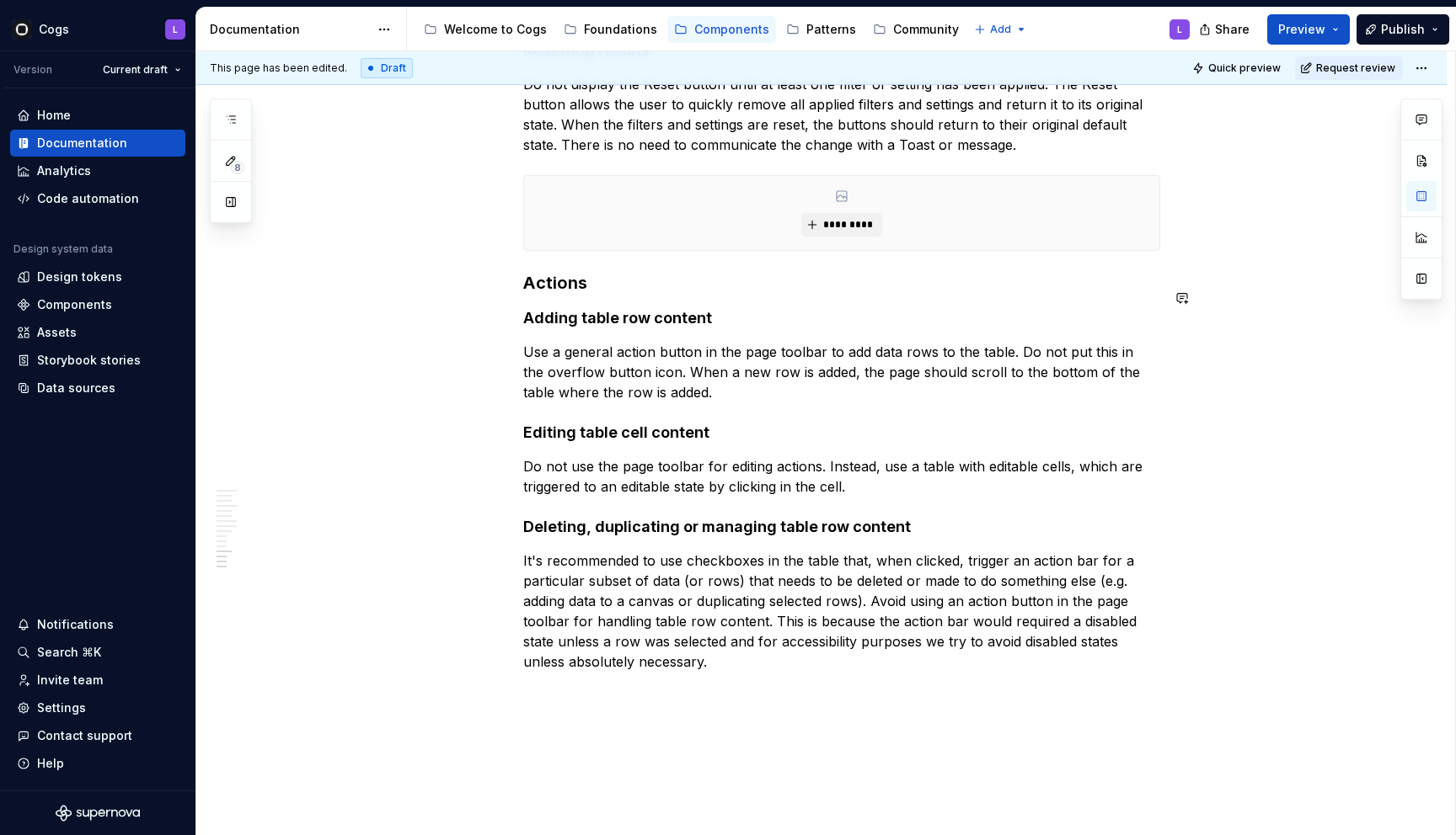
click at [629, 309] on strong "Adding table row content" at bounding box center [618, 318] width 189 height 18
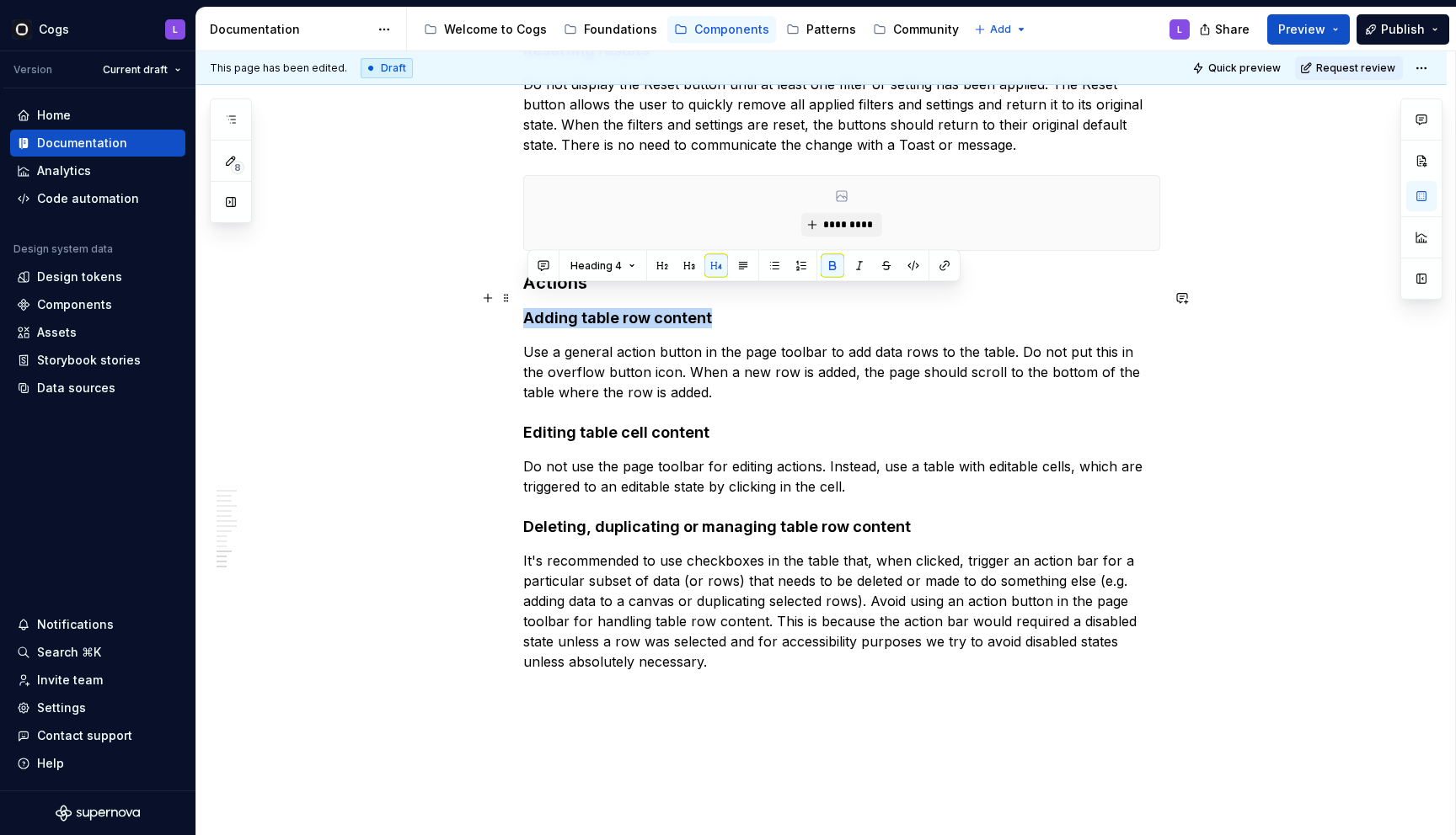
click at [629, 309] on strong "Adding table row content" at bounding box center [618, 318] width 189 height 18
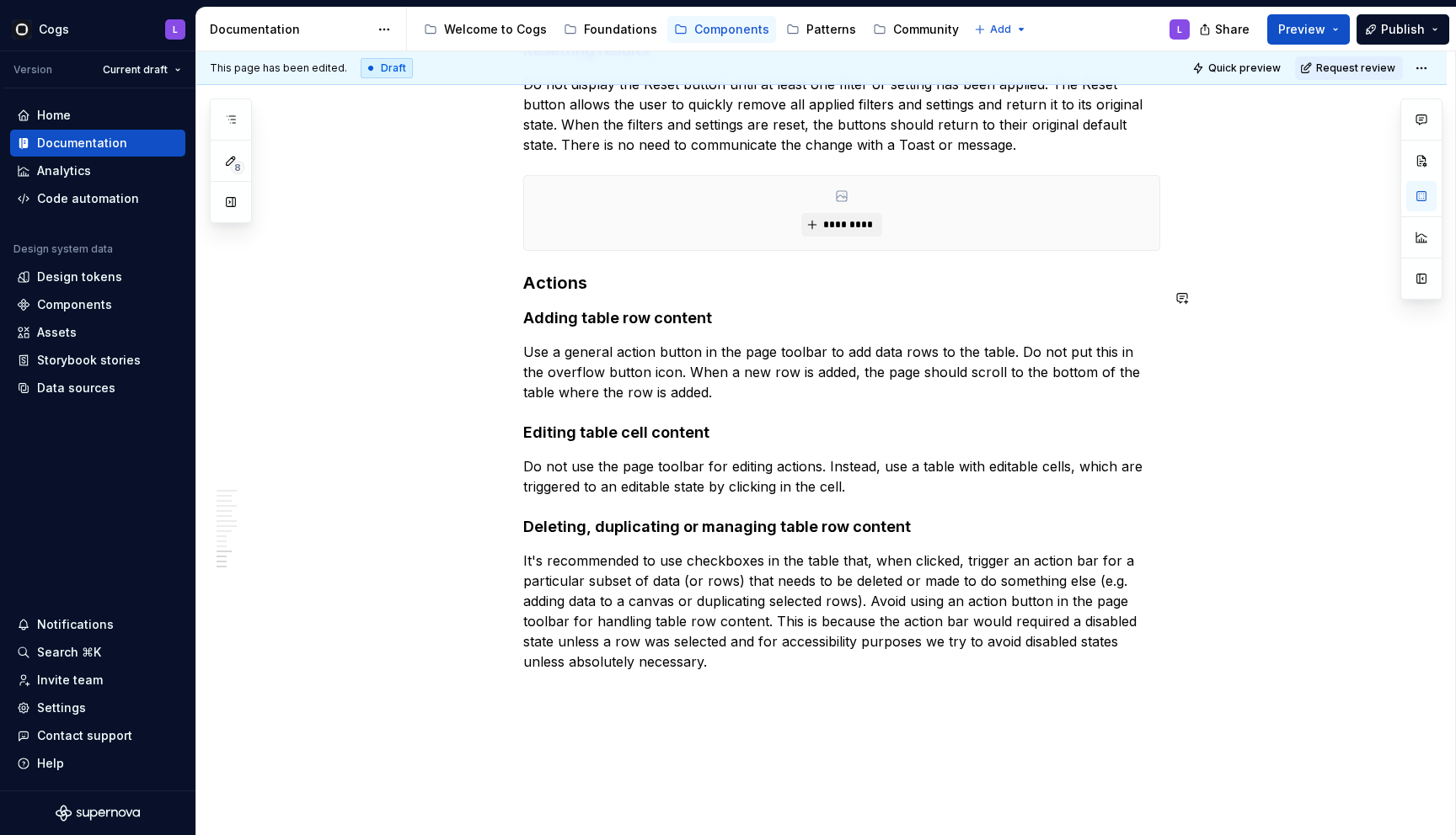
click at [667, 342] on p "Use a general action button in the page toolbar to add data rows to the table. …" at bounding box center [841, 372] width 636 height 60
drag, startPoint x: 744, startPoint y: 329, endPoint x: 753, endPoint y: 330, distance: 9.1
click at [753, 342] on p "Use a general action Button in the page toolbar to add data rows to the table. …" at bounding box center [841, 372] width 636 height 60
click at [989, 342] on p "Use a general action Button in the Page toolbar to add data rows to the table. …" at bounding box center [841, 372] width 636 height 60
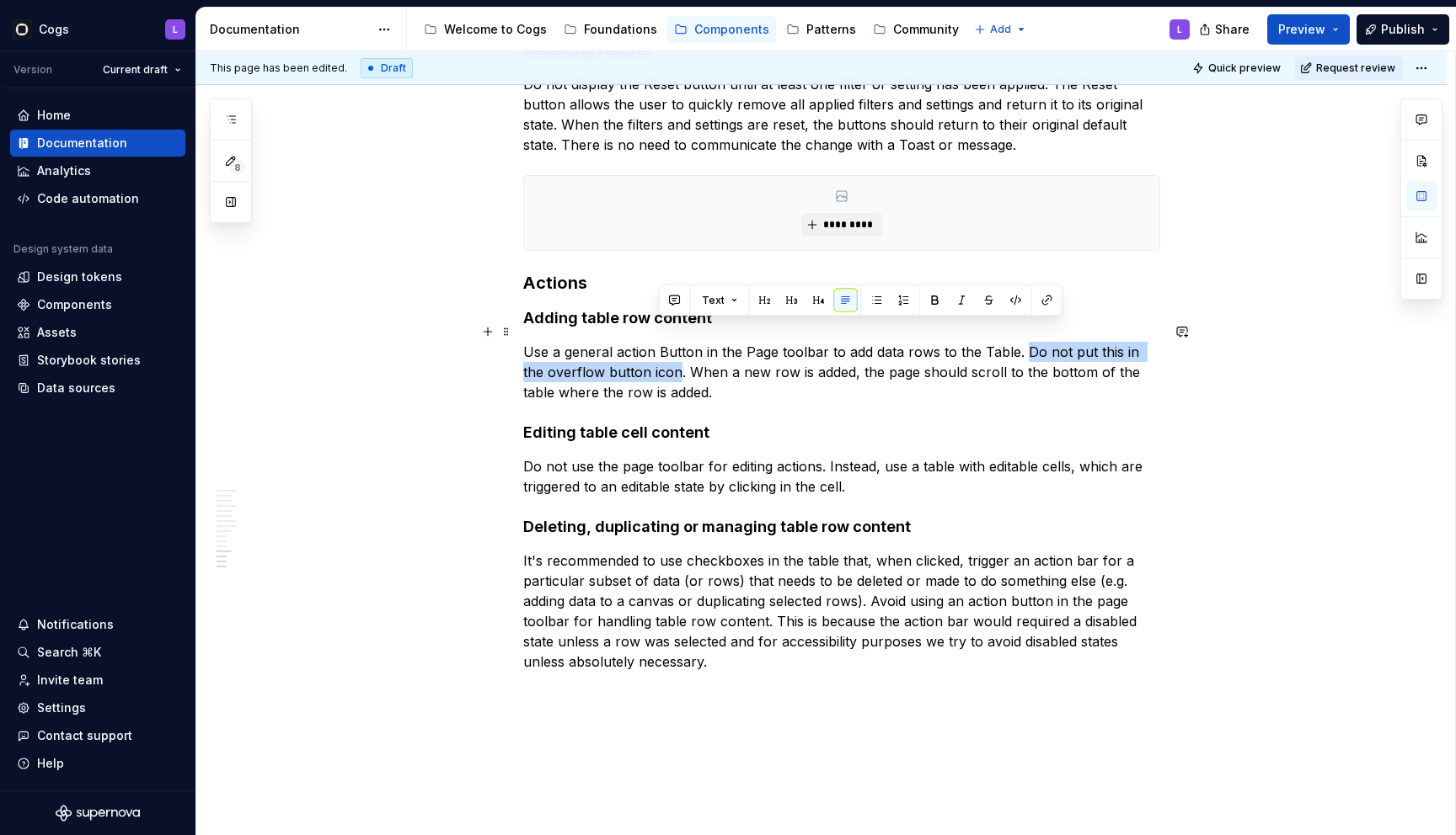
drag, startPoint x: 659, startPoint y: 352, endPoint x: 1024, endPoint y: 333, distance: 365.5
click at [1024, 342] on p "Use a general action Button in the Page toolbar to add data rows to the Table. …" at bounding box center [841, 372] width 636 height 60
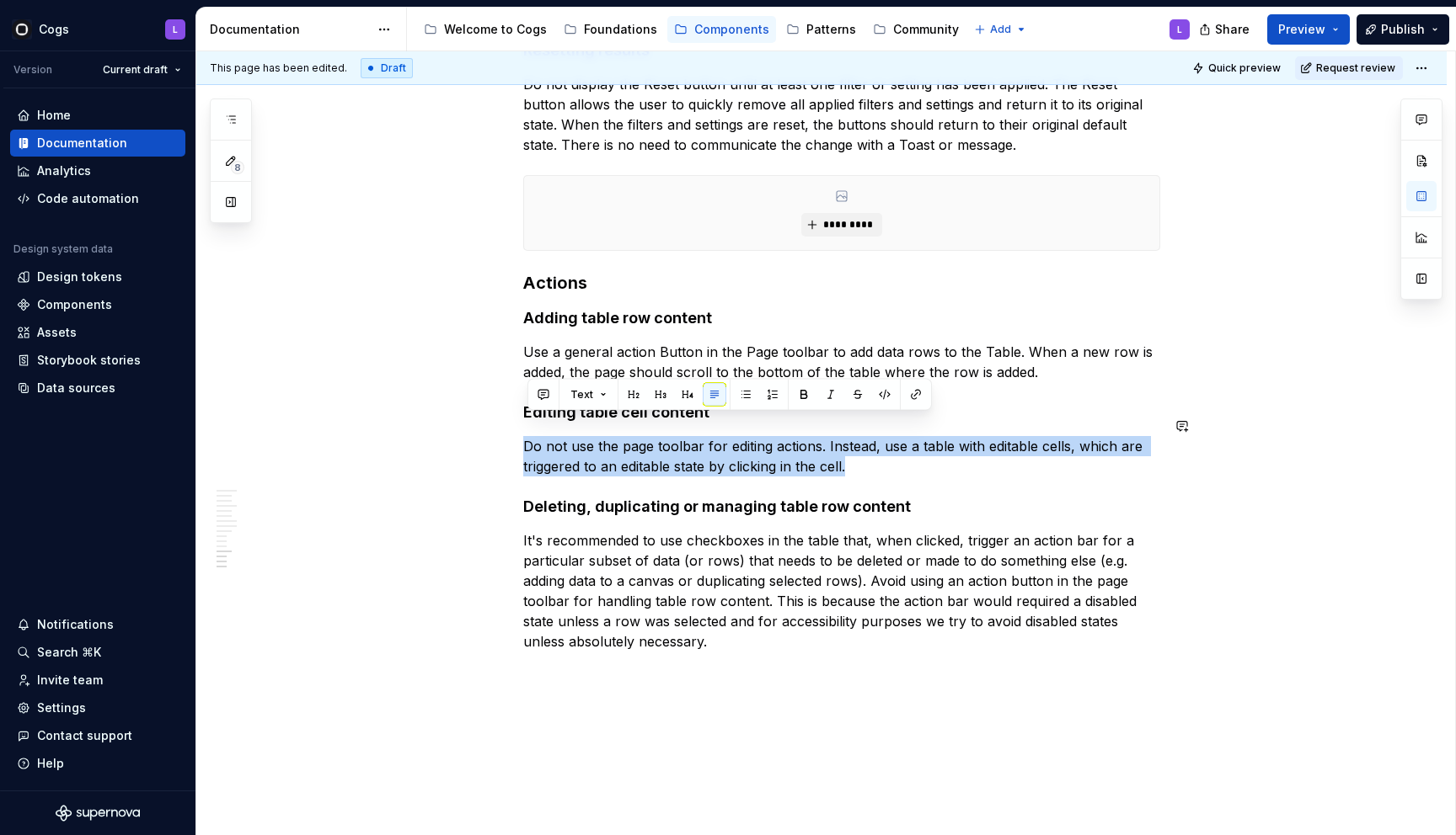
drag, startPoint x: 880, startPoint y: 444, endPoint x: 573, endPoint y: 406, distance: 309.3
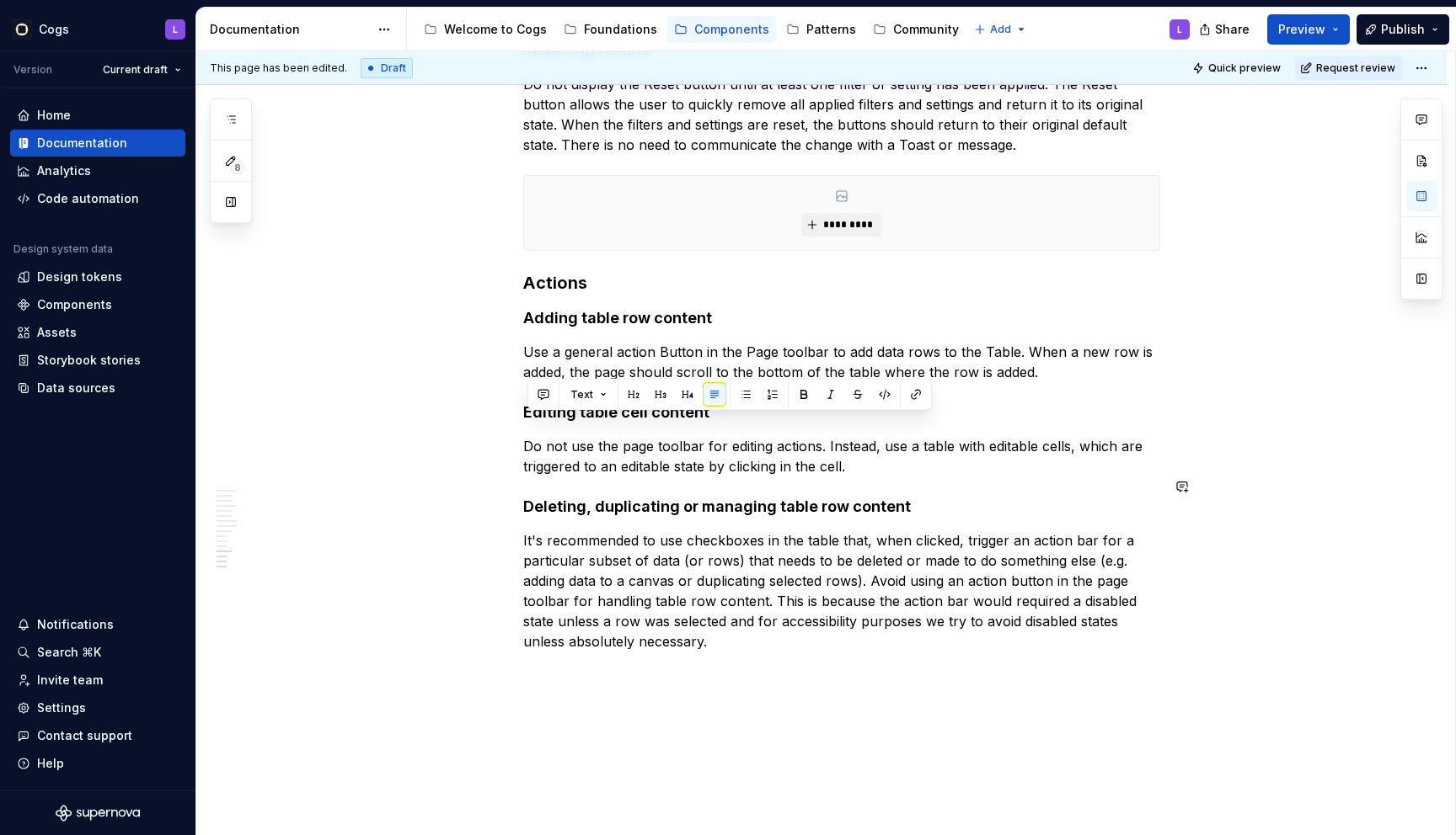
click at [655, 537] on p "It's recommended to use checkboxes in the table that, when clicked, trigger an …" at bounding box center [841, 610] width 636 height 161
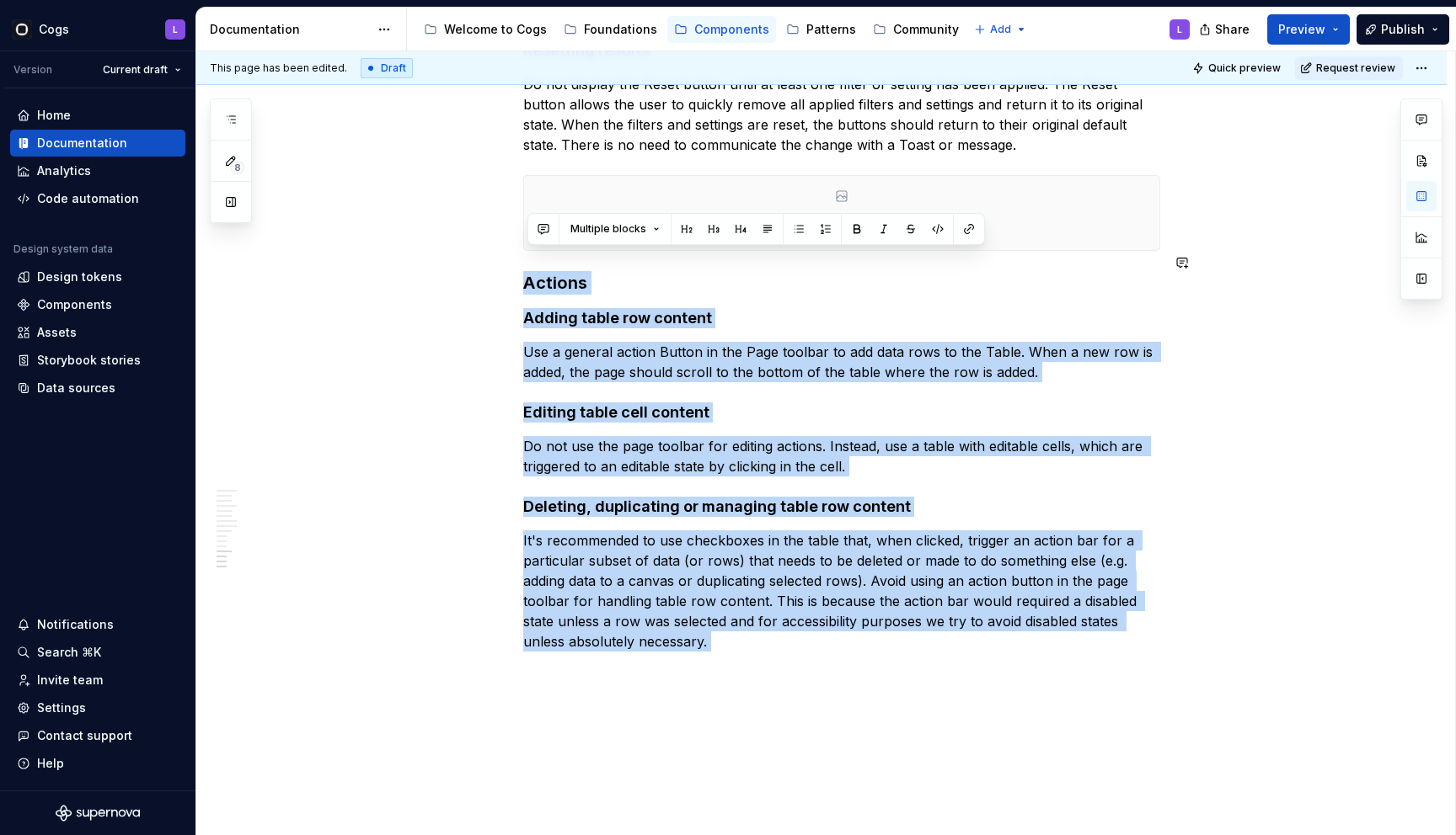
drag, startPoint x: 758, startPoint y: 635, endPoint x: 499, endPoint y: 236, distance: 475.7
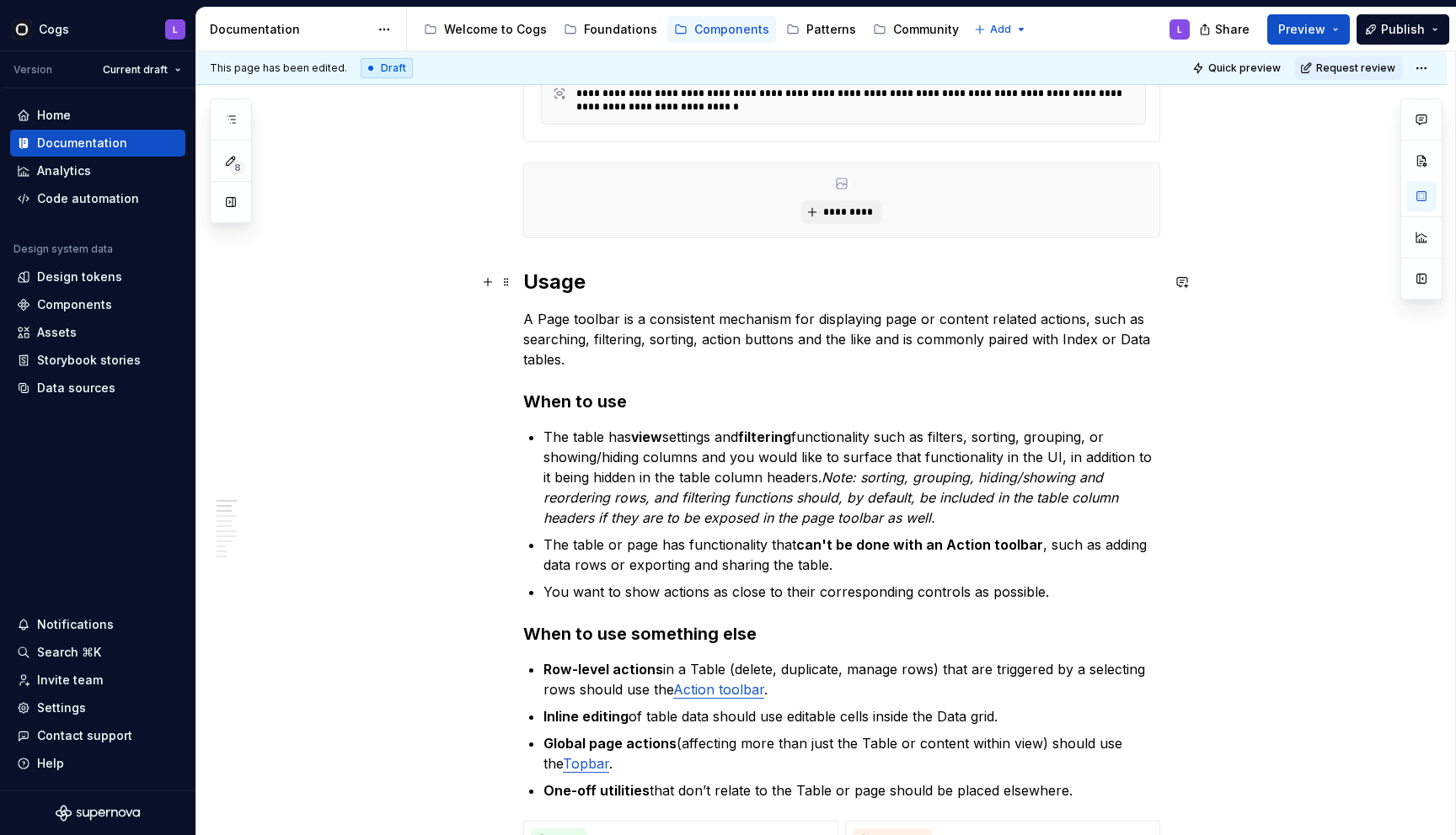
scroll to position [0, 0]
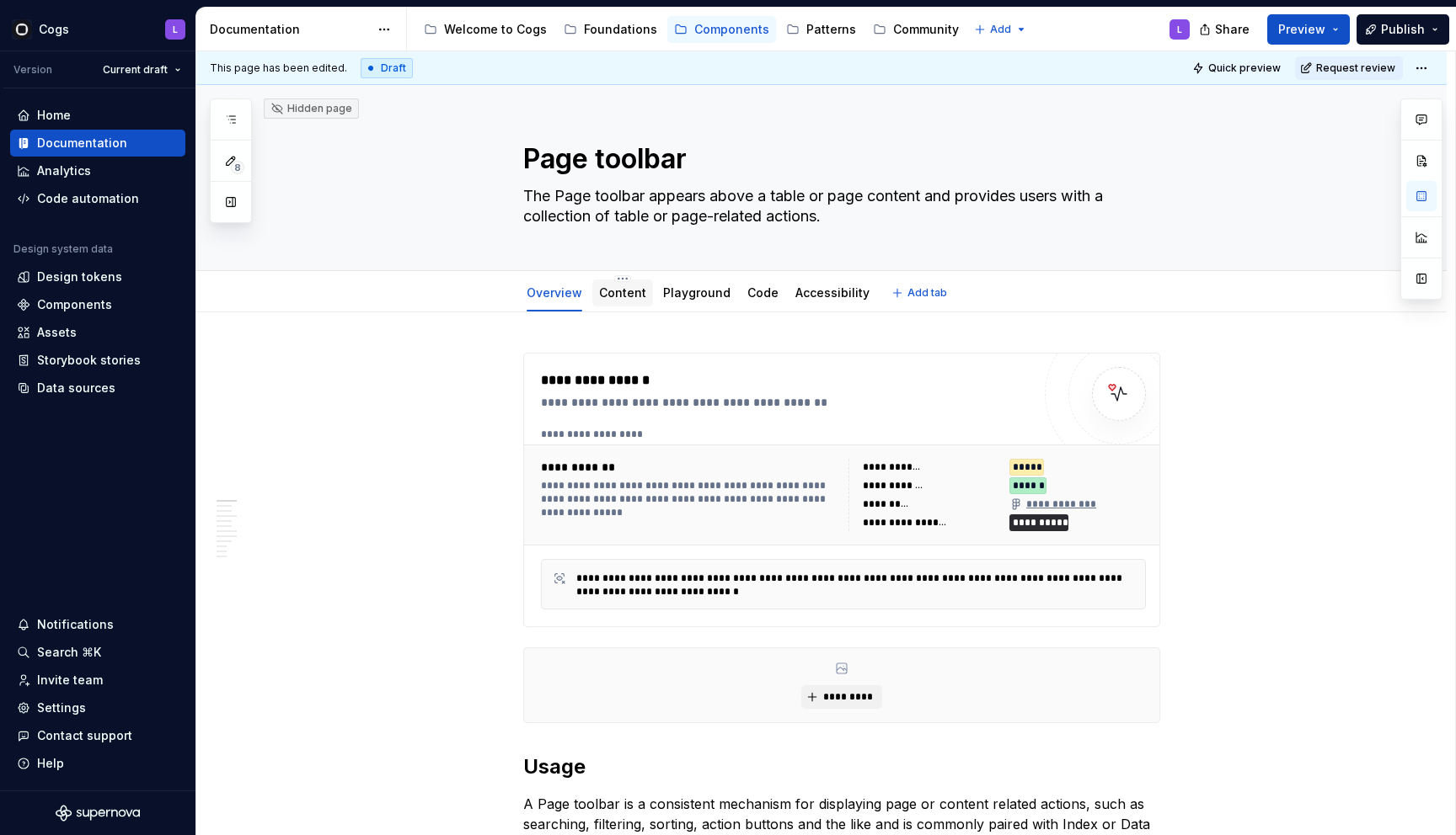
click at [632, 297] on link "Content" at bounding box center [623, 293] width 48 height 14
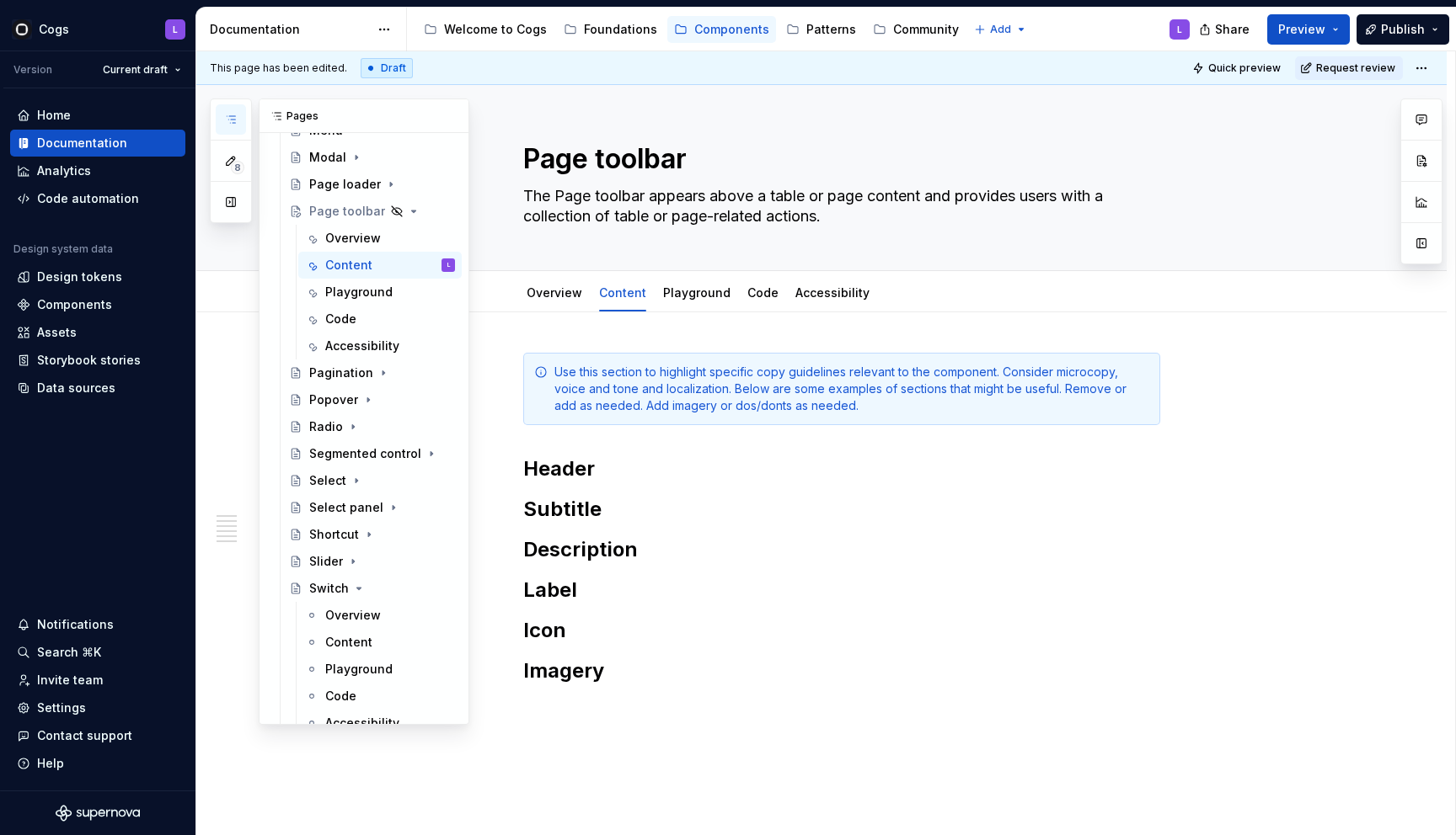
click at [235, 113] on icon "button" at bounding box center [231, 120] width 14 height 14
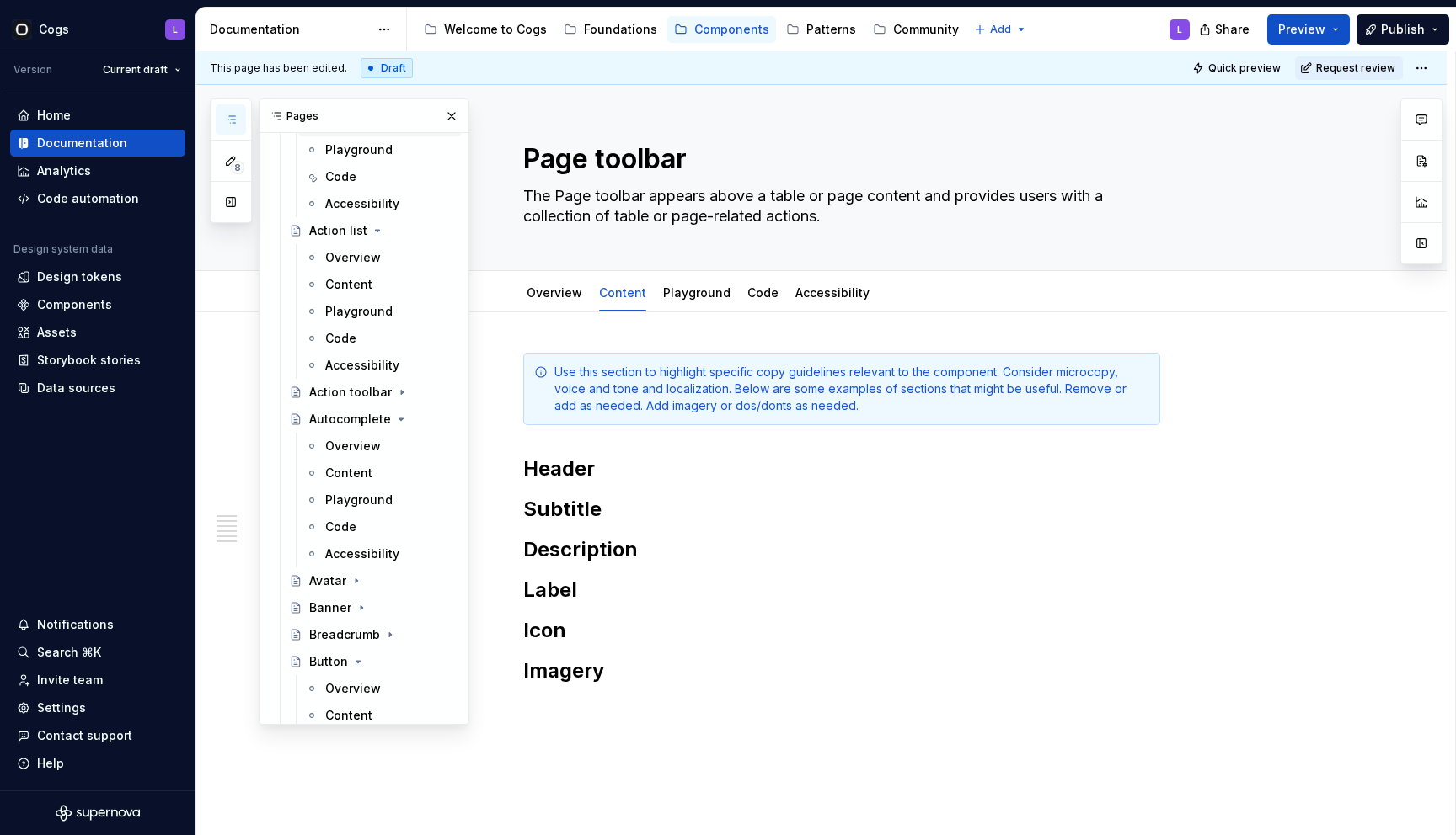
scroll to position [568, 0]
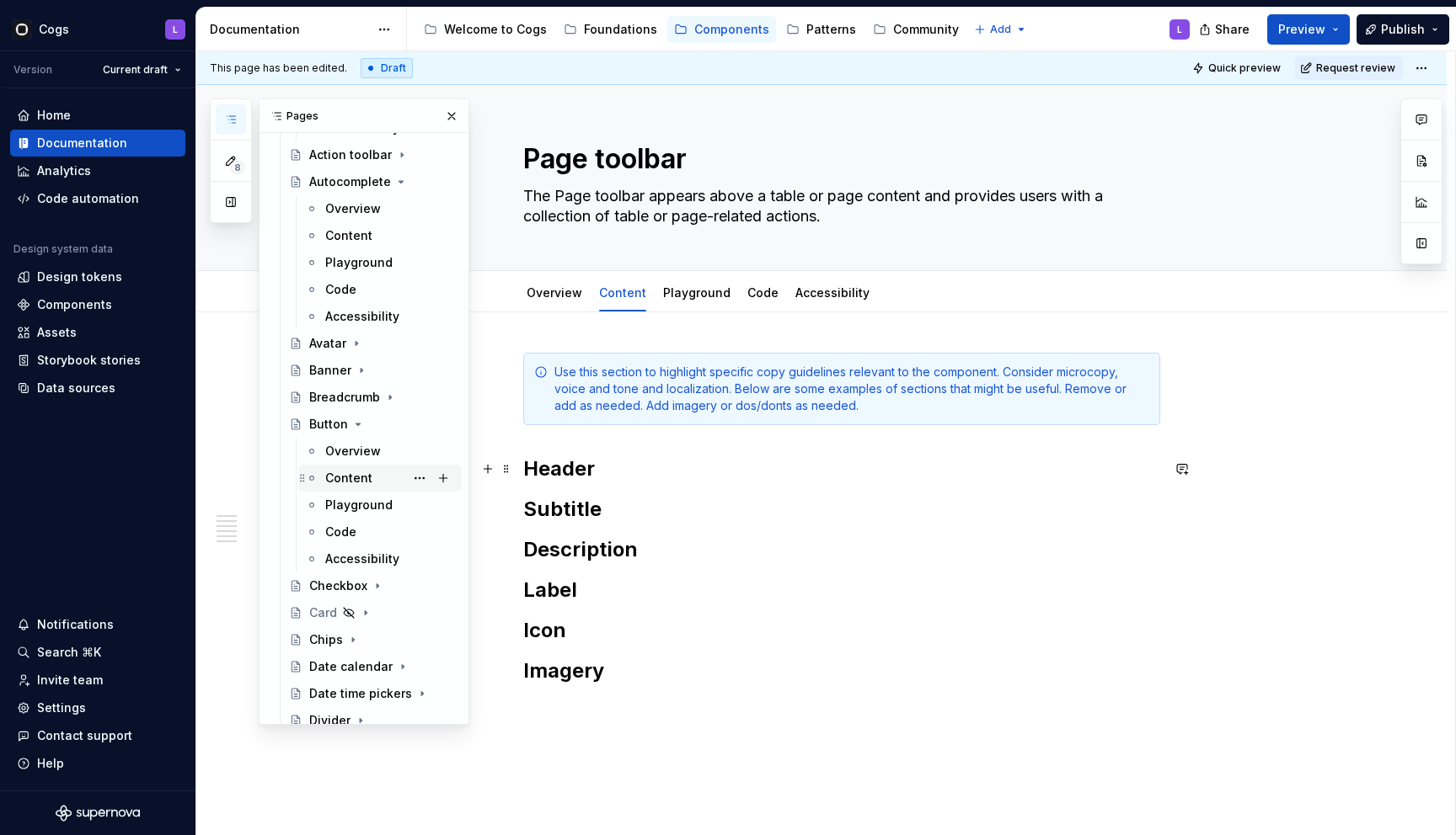
click at [365, 472] on div "Content" at bounding box center [349, 478] width 48 height 17
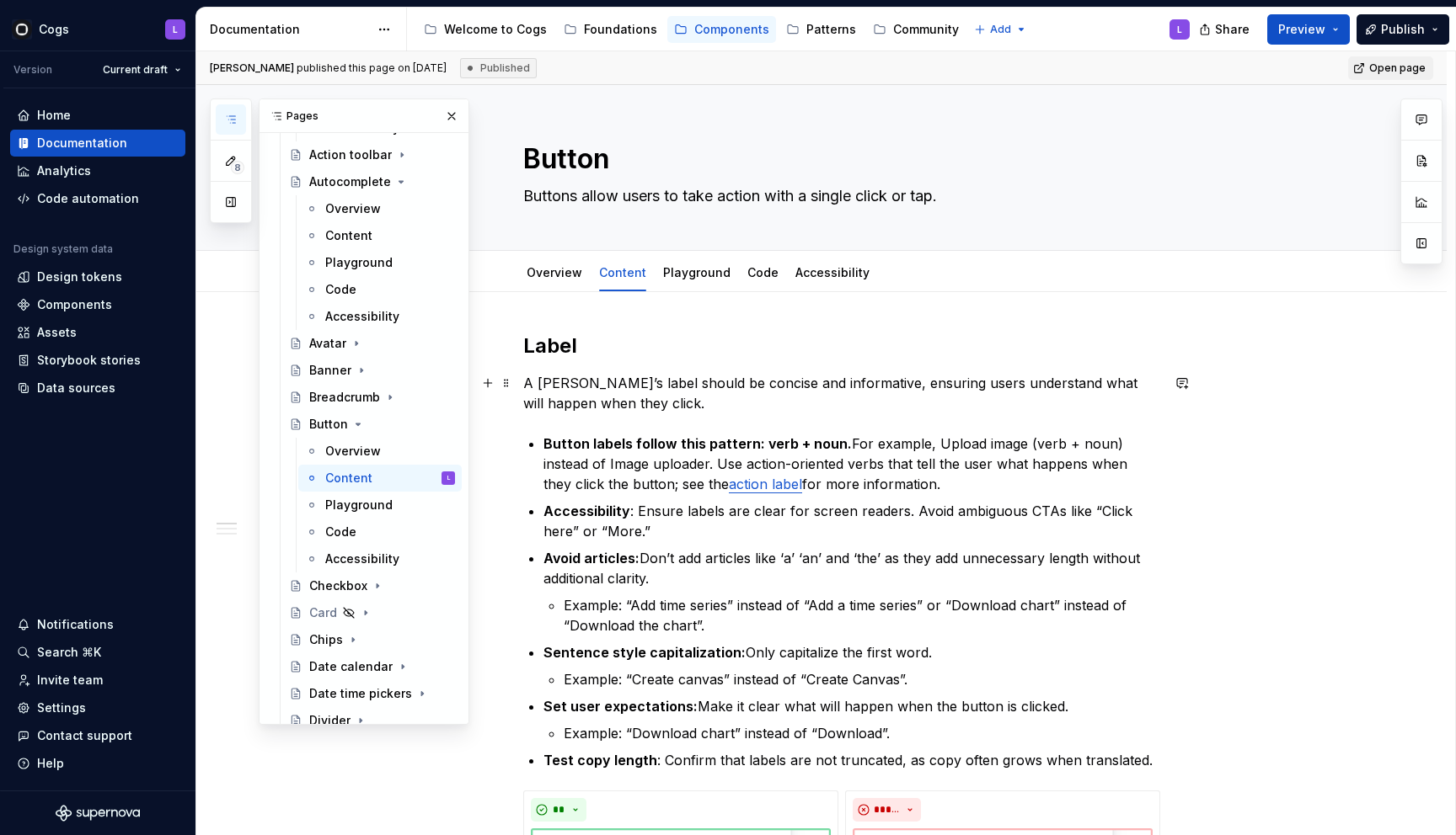
click at [620, 405] on p "A [PERSON_NAME]’s label should be concise and informative, ensuring users under…" at bounding box center [841, 393] width 636 height 41
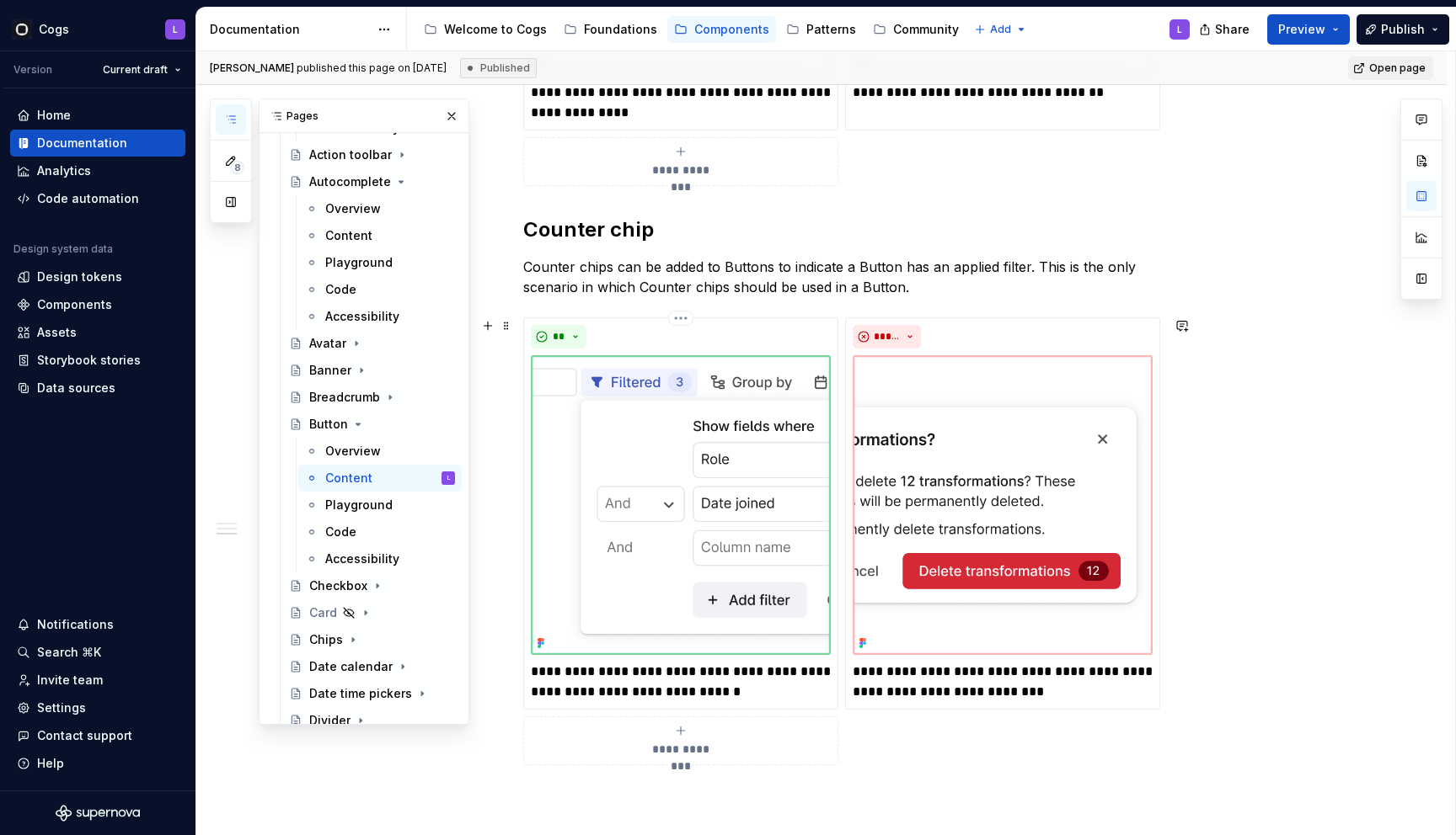
scroll to position [3243, 0]
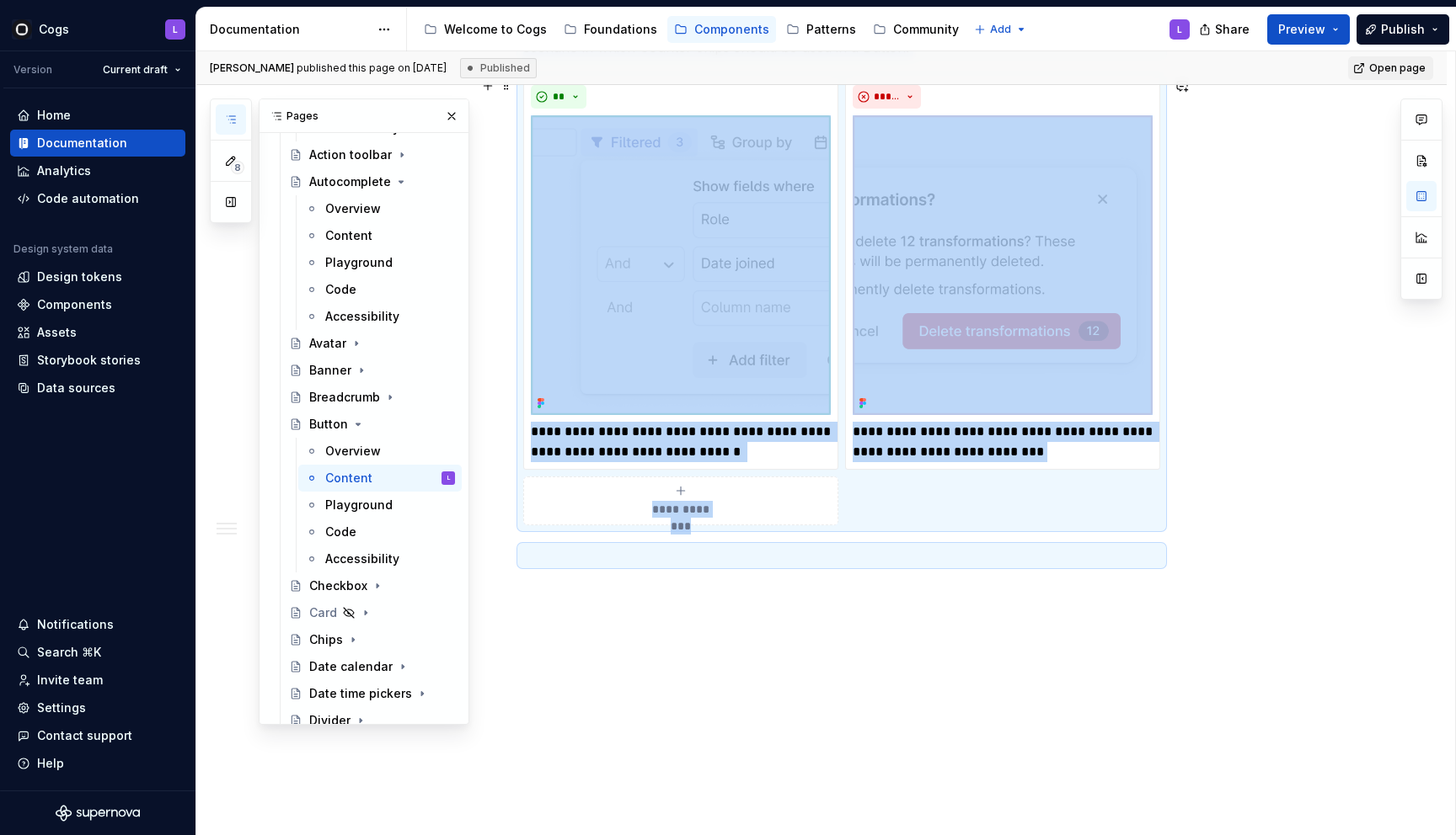
copy div "Lorem I Dolors’a conse adipis el seddoei tem incididuntu, laboreet dolor magnaa…"
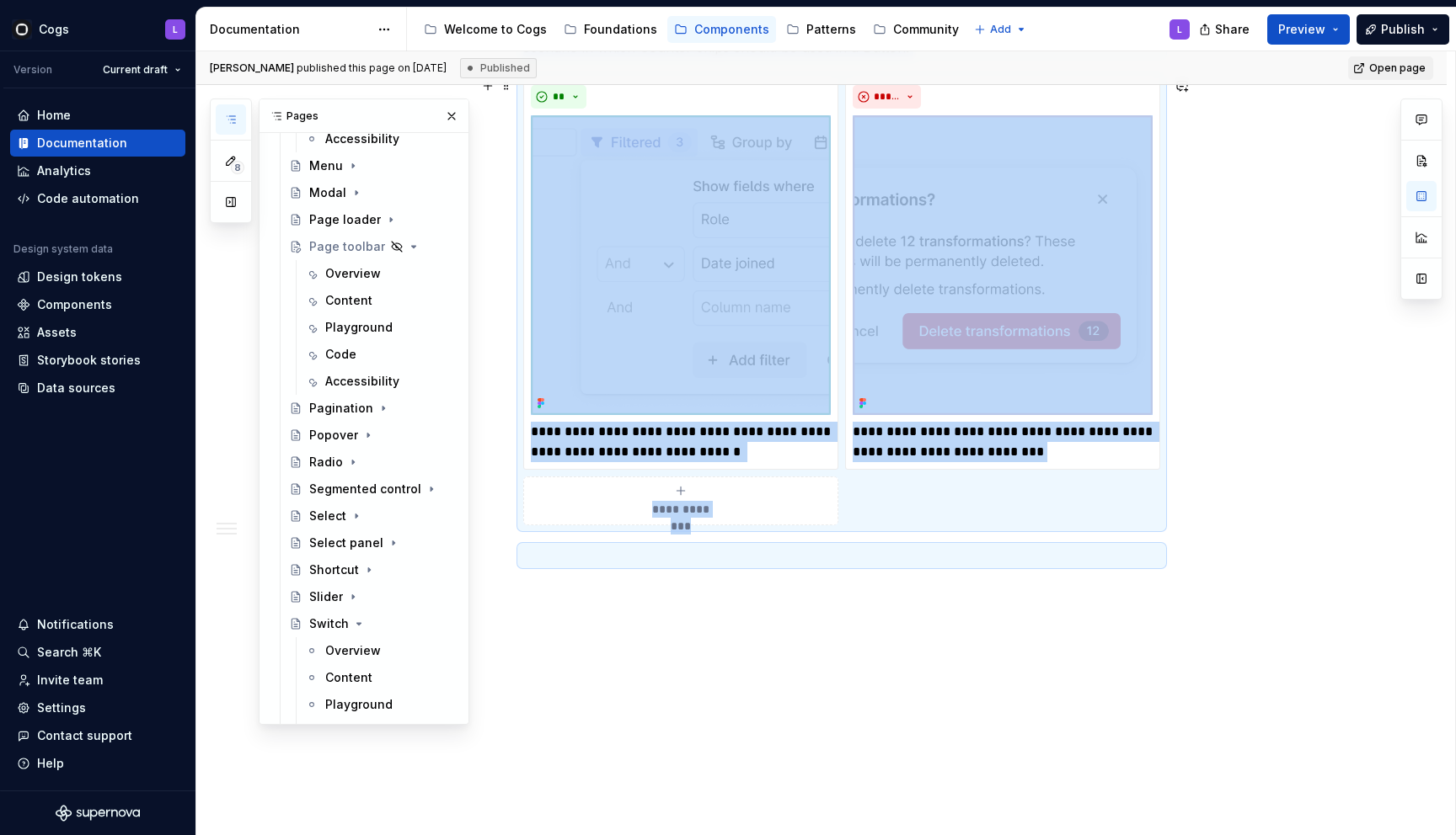
scroll to position [1423, 0]
click at [348, 295] on div "Content" at bounding box center [349, 297] width 48 height 17
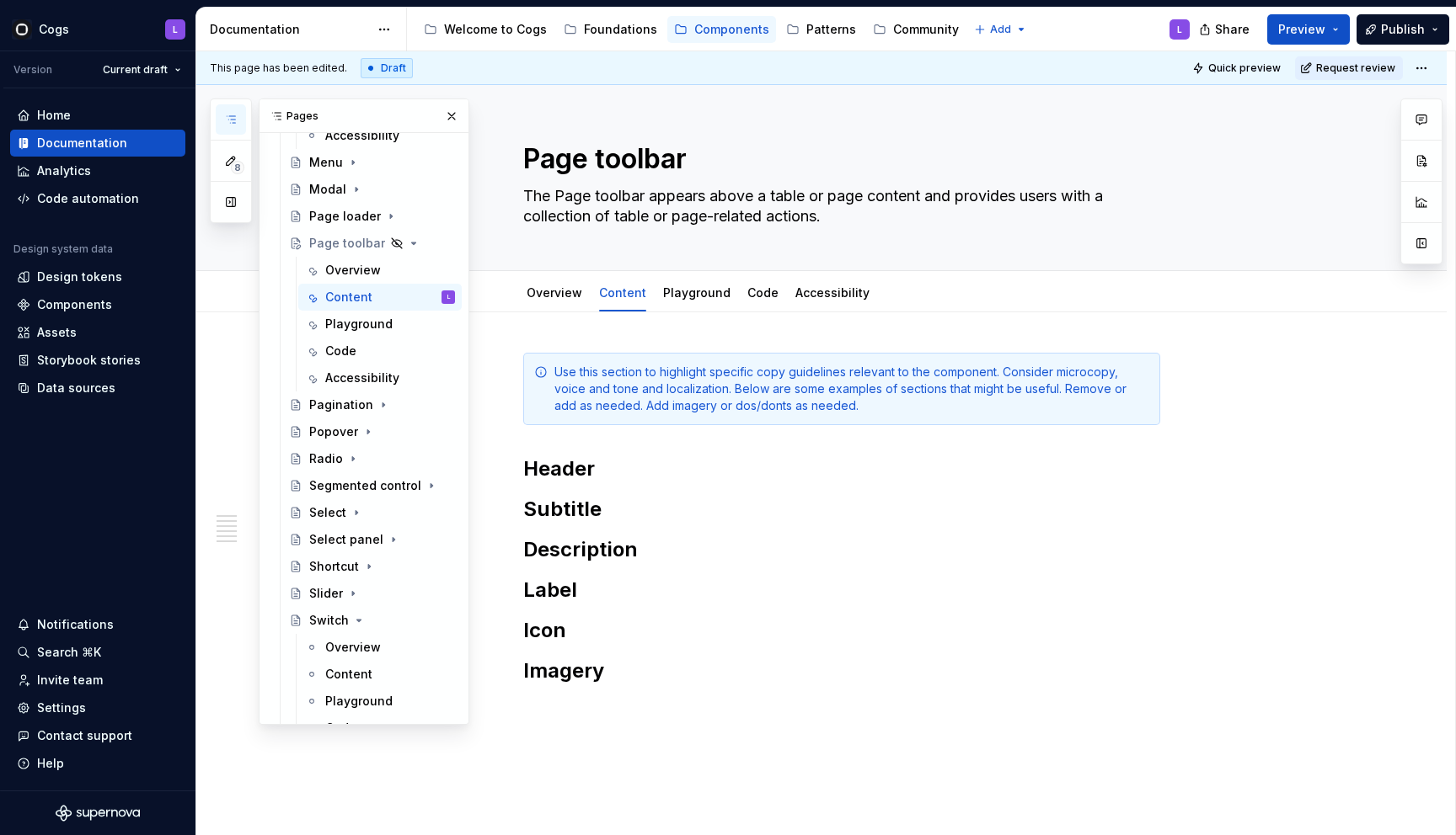
click at [653, 483] on div "Use this section to highlight specific copy guidelines relevant to the componen…" at bounding box center [841, 535] width 636 height 365
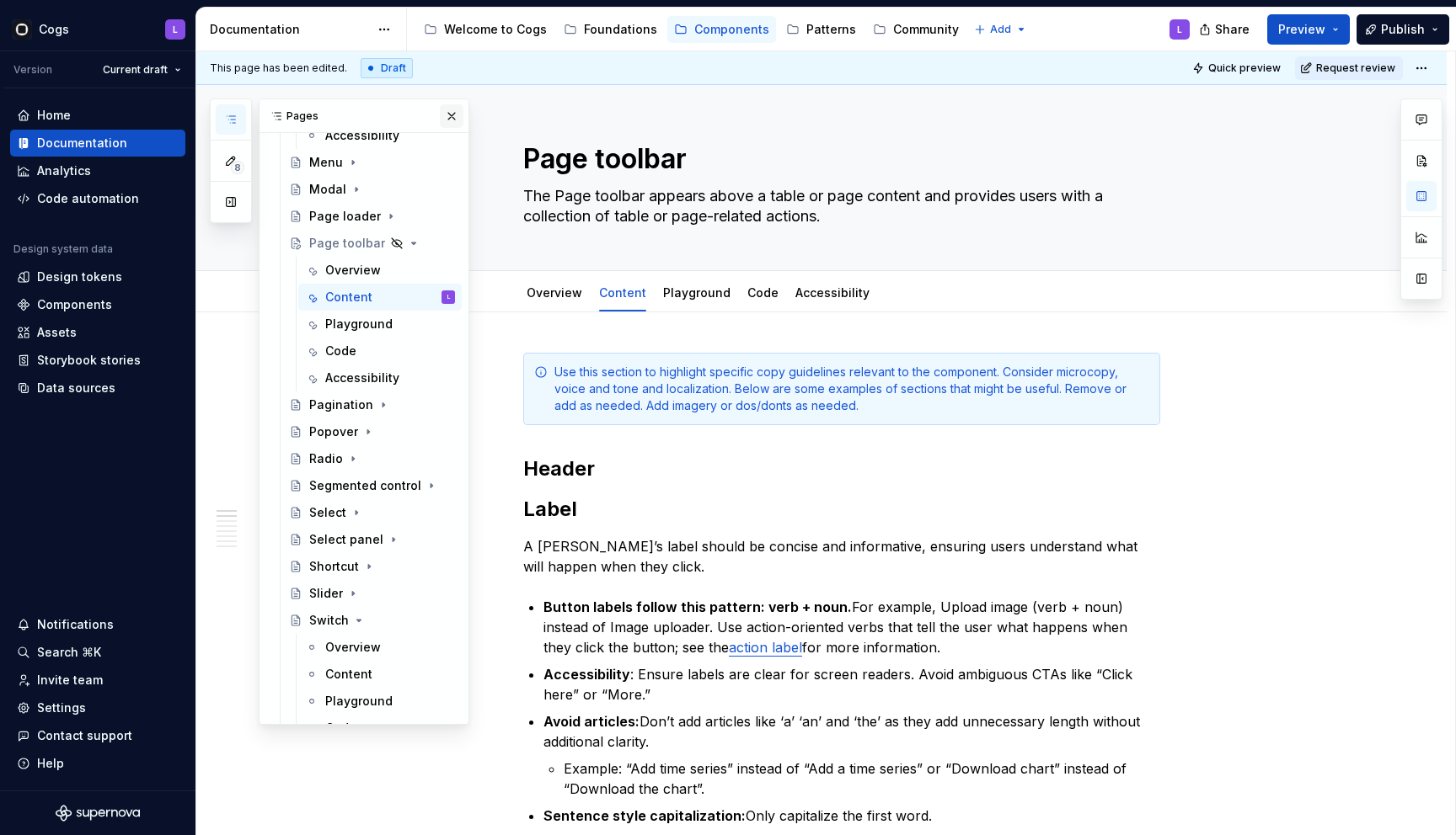
click at [448, 113] on button "button" at bounding box center [451, 117] width 24 height 24
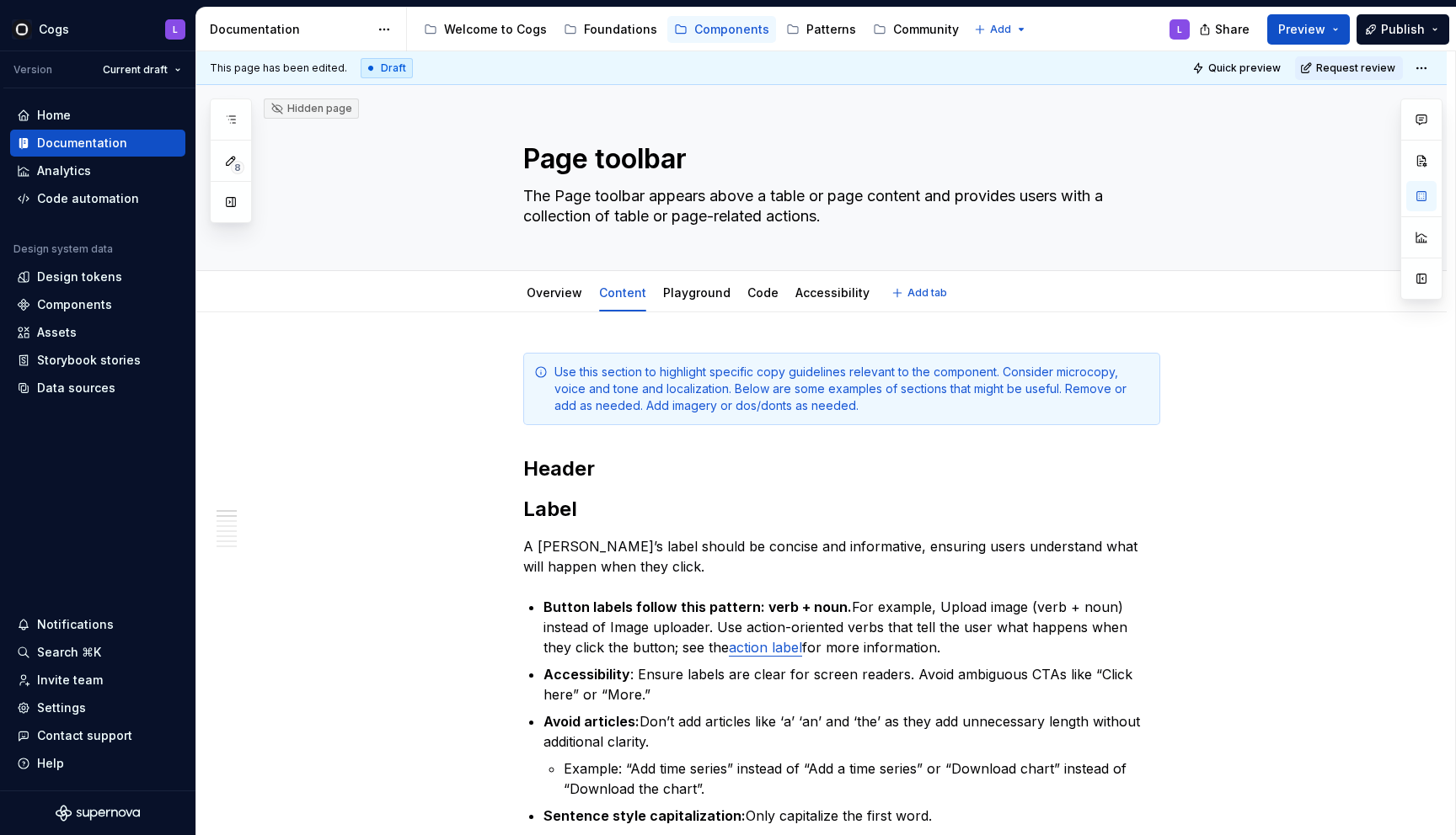
type textarea "*"
click at [767, 624] on p "Button labels follow this pattern: verb + noun. For example, Upload image (verb…" at bounding box center [851, 626] width 617 height 60
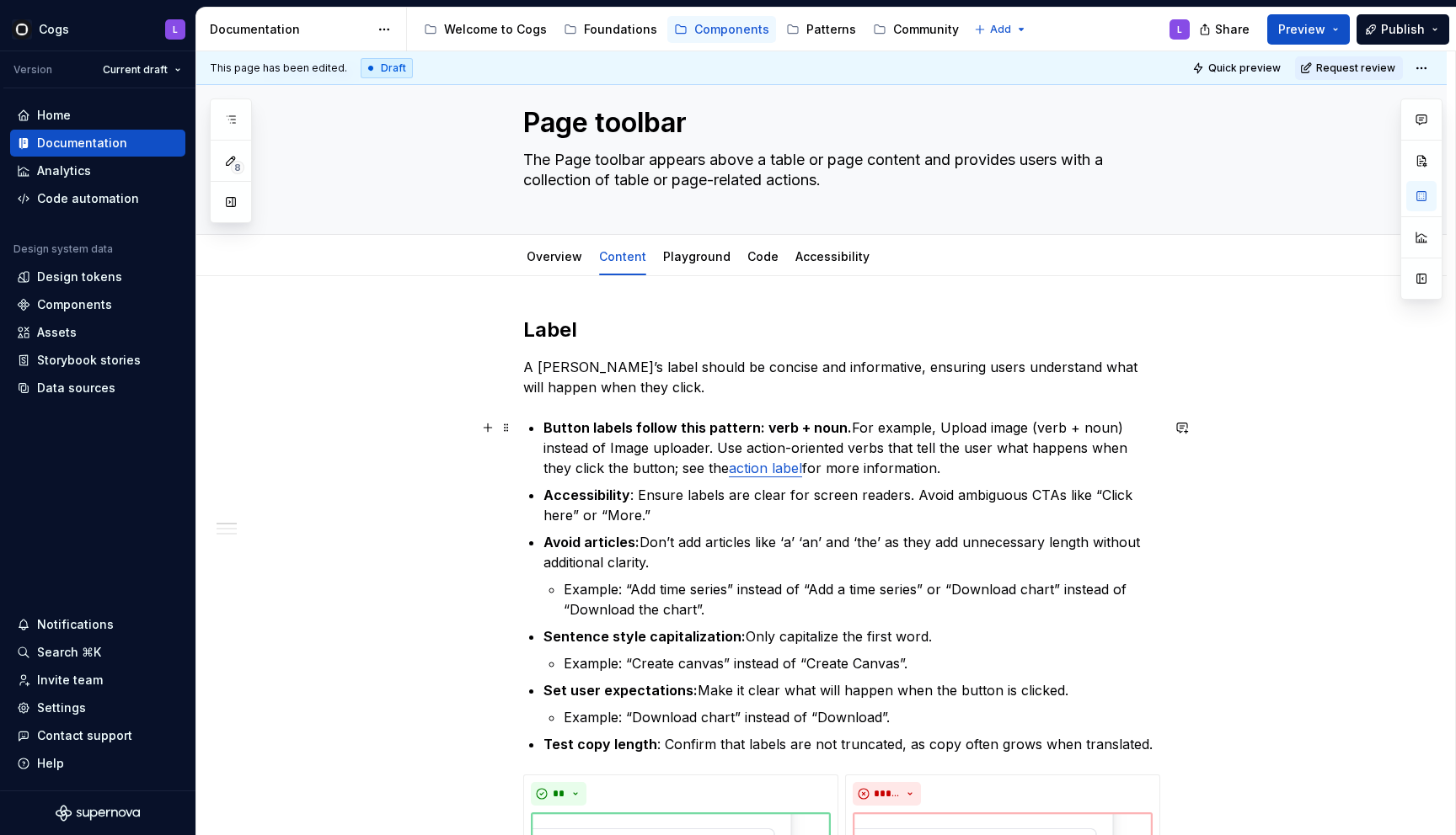
scroll to position [41, 0]
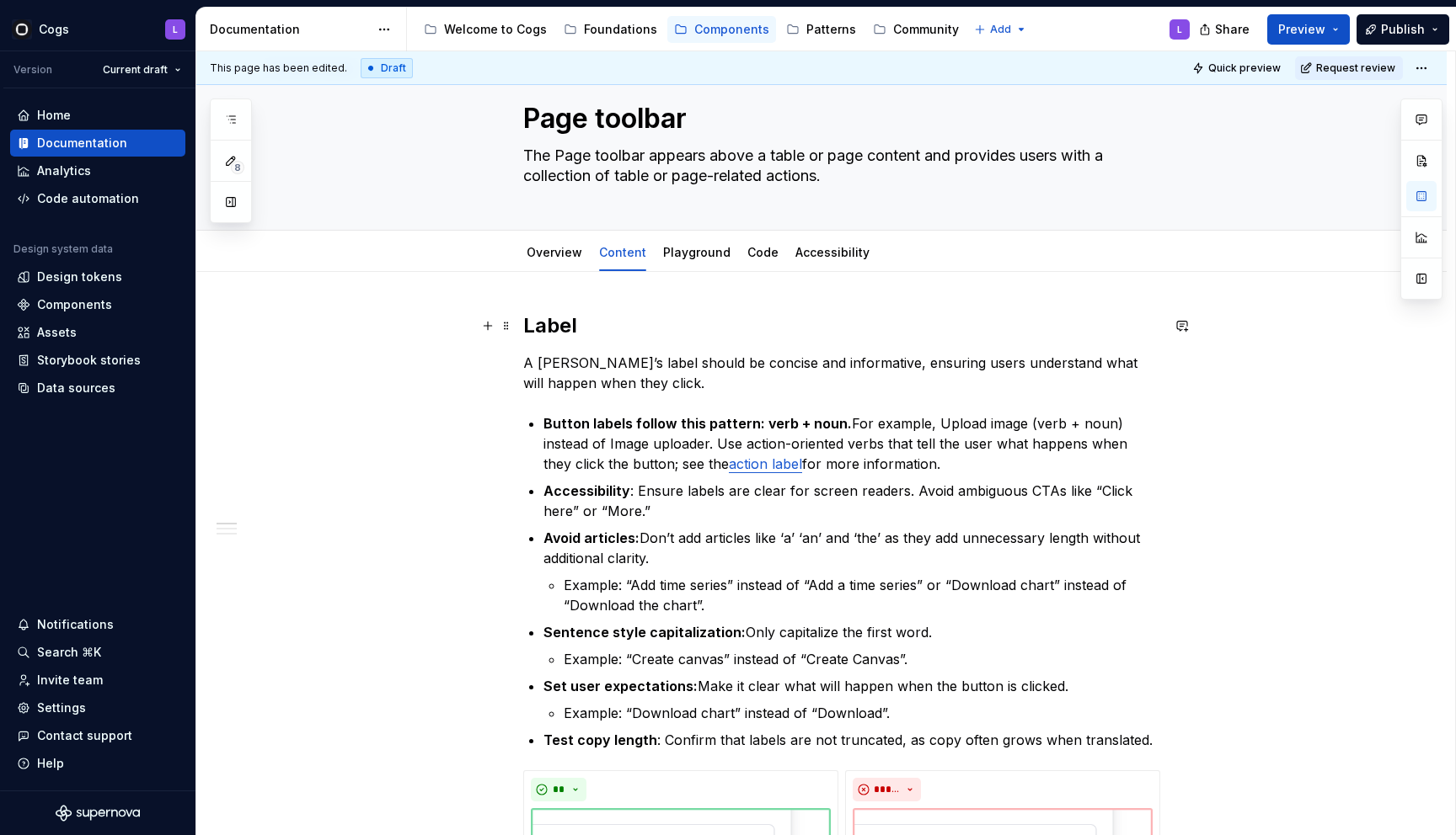
click at [530, 327] on h2 "Label" at bounding box center [841, 325] width 636 height 27
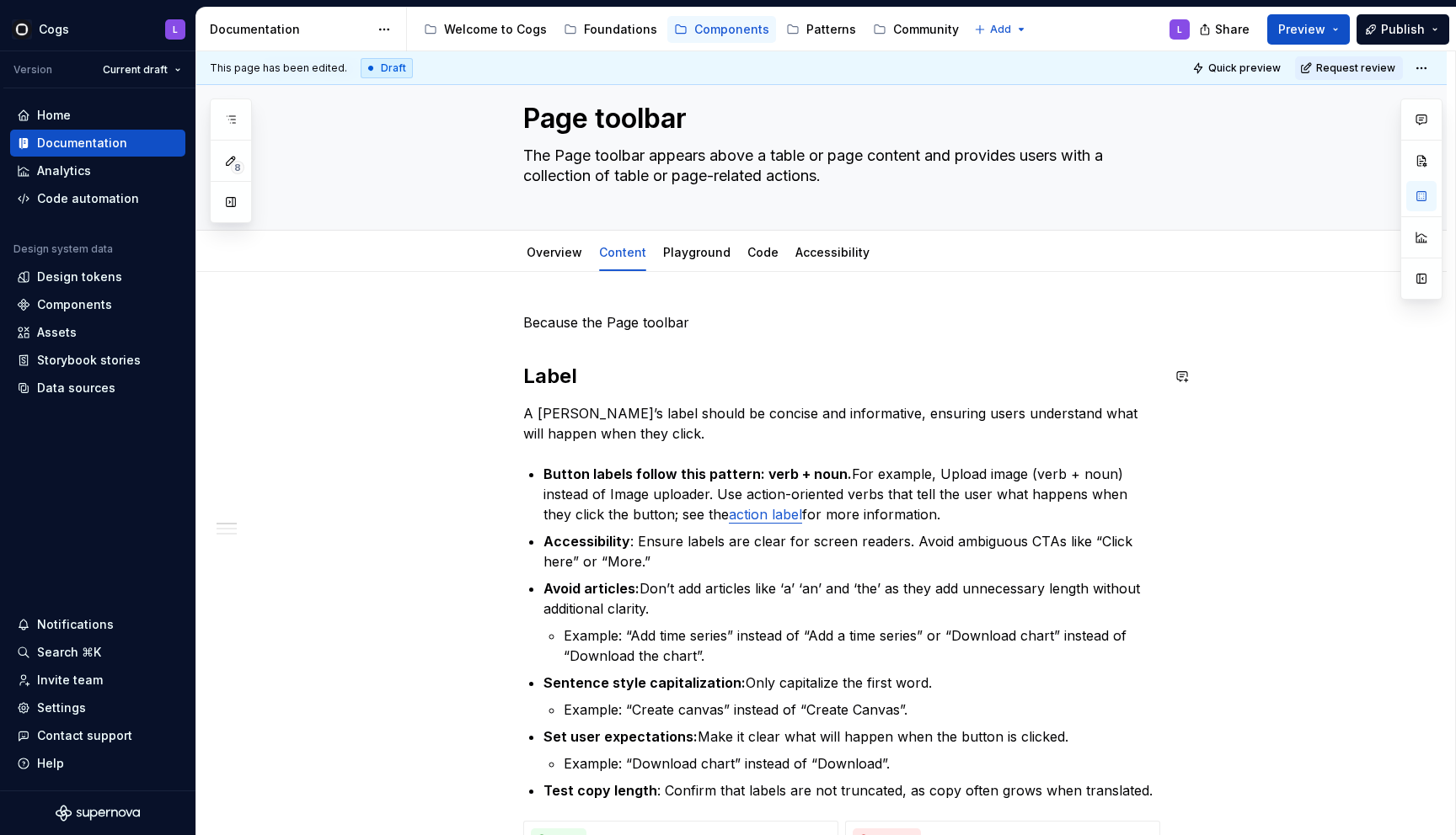
type textarea "*"
click at [1067, 321] on p "Because the Page toolbar contains mostly Buttons, we recommend following Button…" at bounding box center [841, 323] width 636 height 20
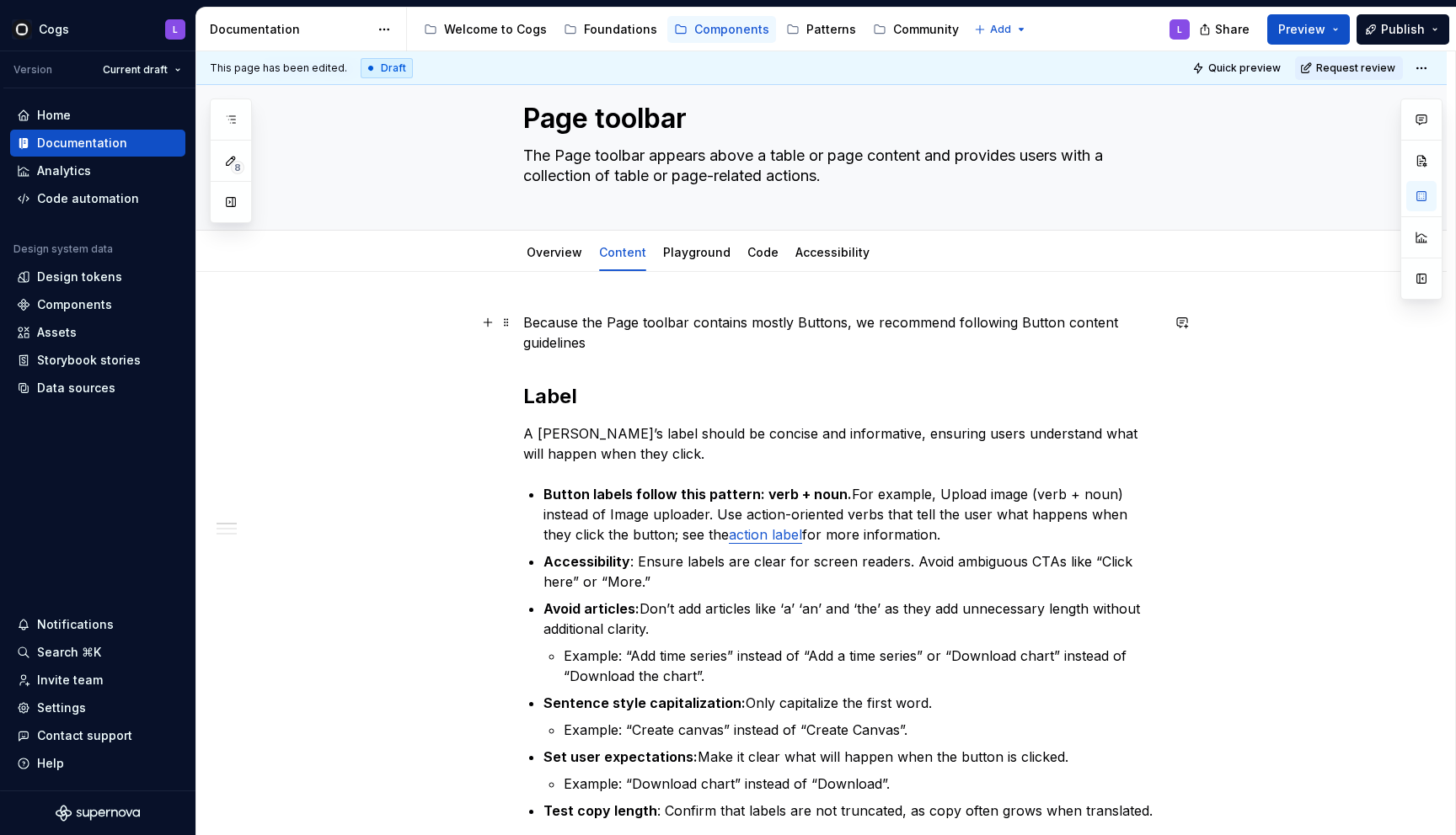
click at [732, 331] on p "Because the Page toolbar contains mostly Buttons, we recommend following Button…" at bounding box center [841, 332] width 636 height 41
click at [672, 336] on p "Because the Page toolbar contains mostly Buttons, we recommend following Button…" at bounding box center [841, 332] width 636 height 41
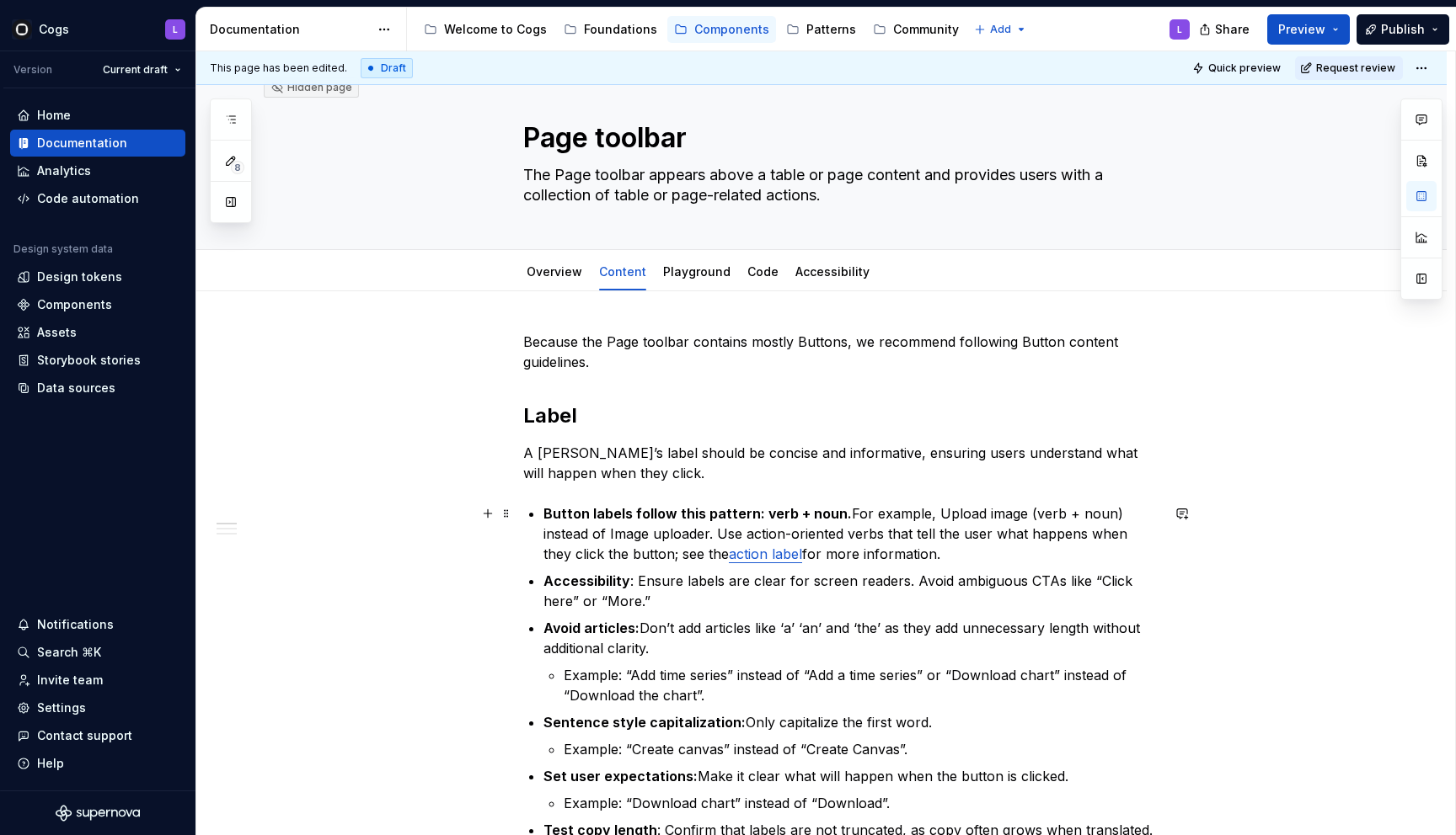
scroll to position [0, 0]
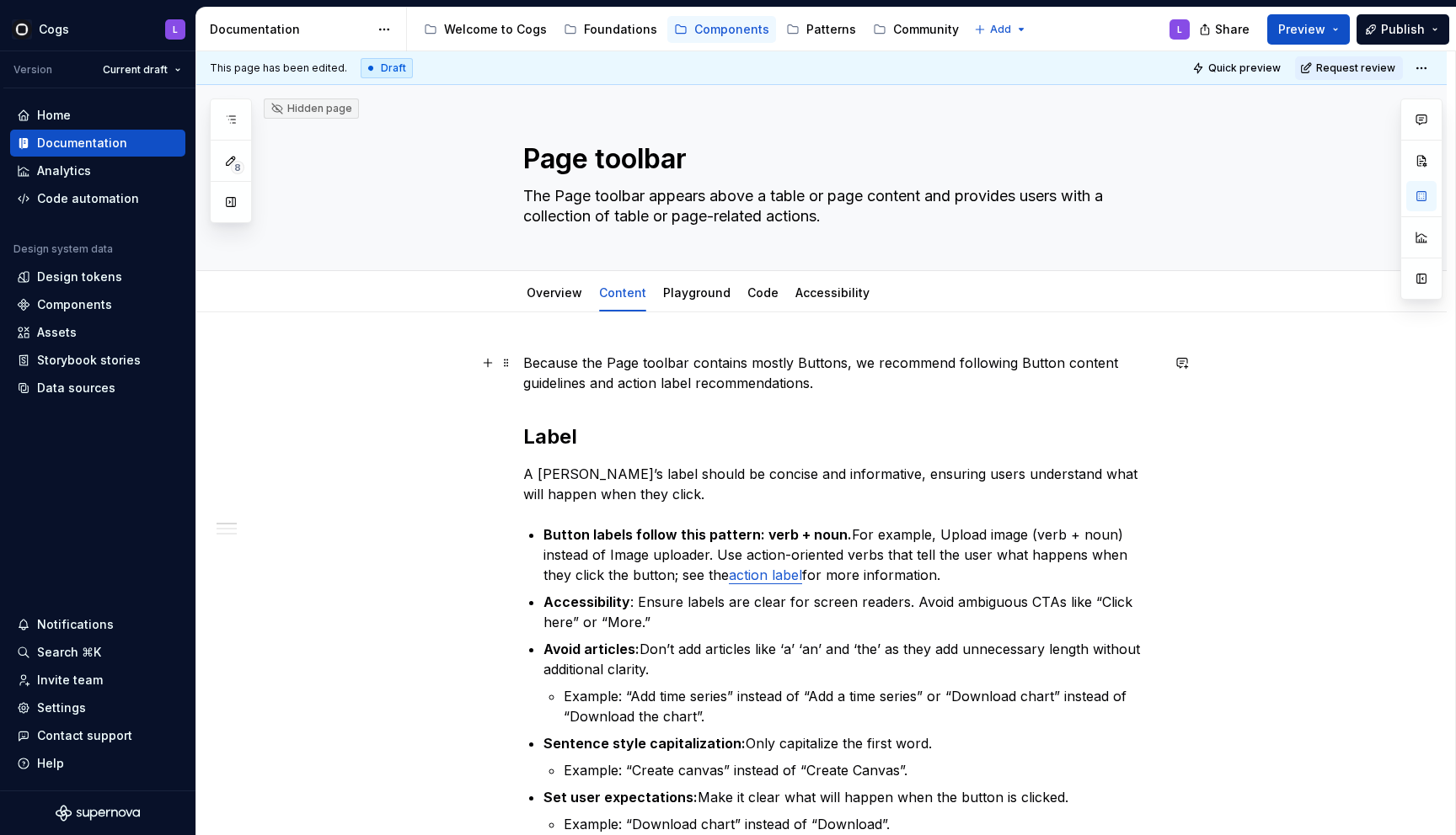
click at [1026, 360] on p "Because the Page toolbar contains mostly Buttons, we recommend following Button…" at bounding box center [841, 373] width 636 height 41
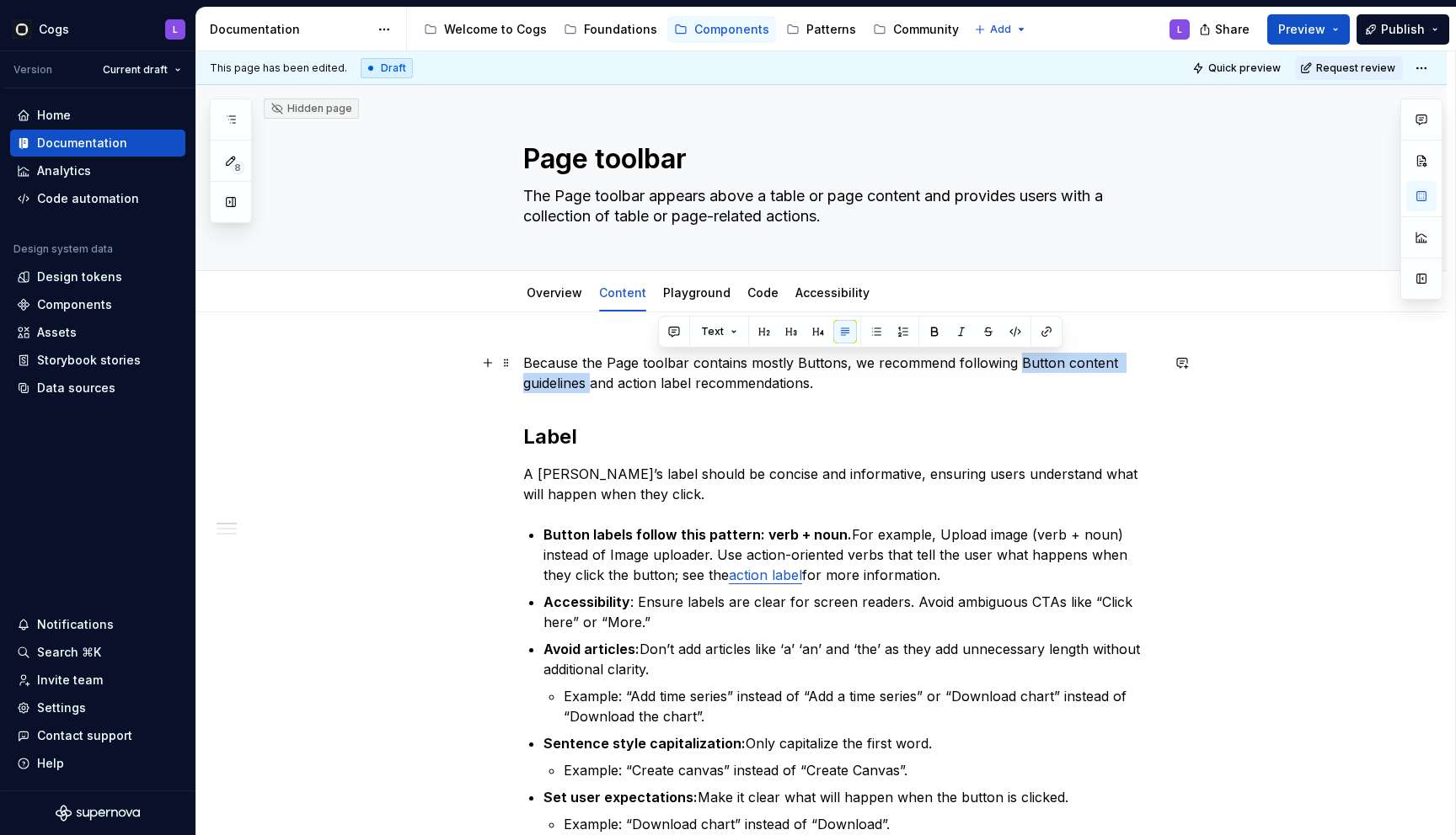
click at [589, 386] on p "Because the Page toolbar contains mostly Buttons, we recommend following Button…" at bounding box center [841, 373] width 636 height 41
click at [980, 336] on button "button" at bounding box center [985, 331] width 24 height 24
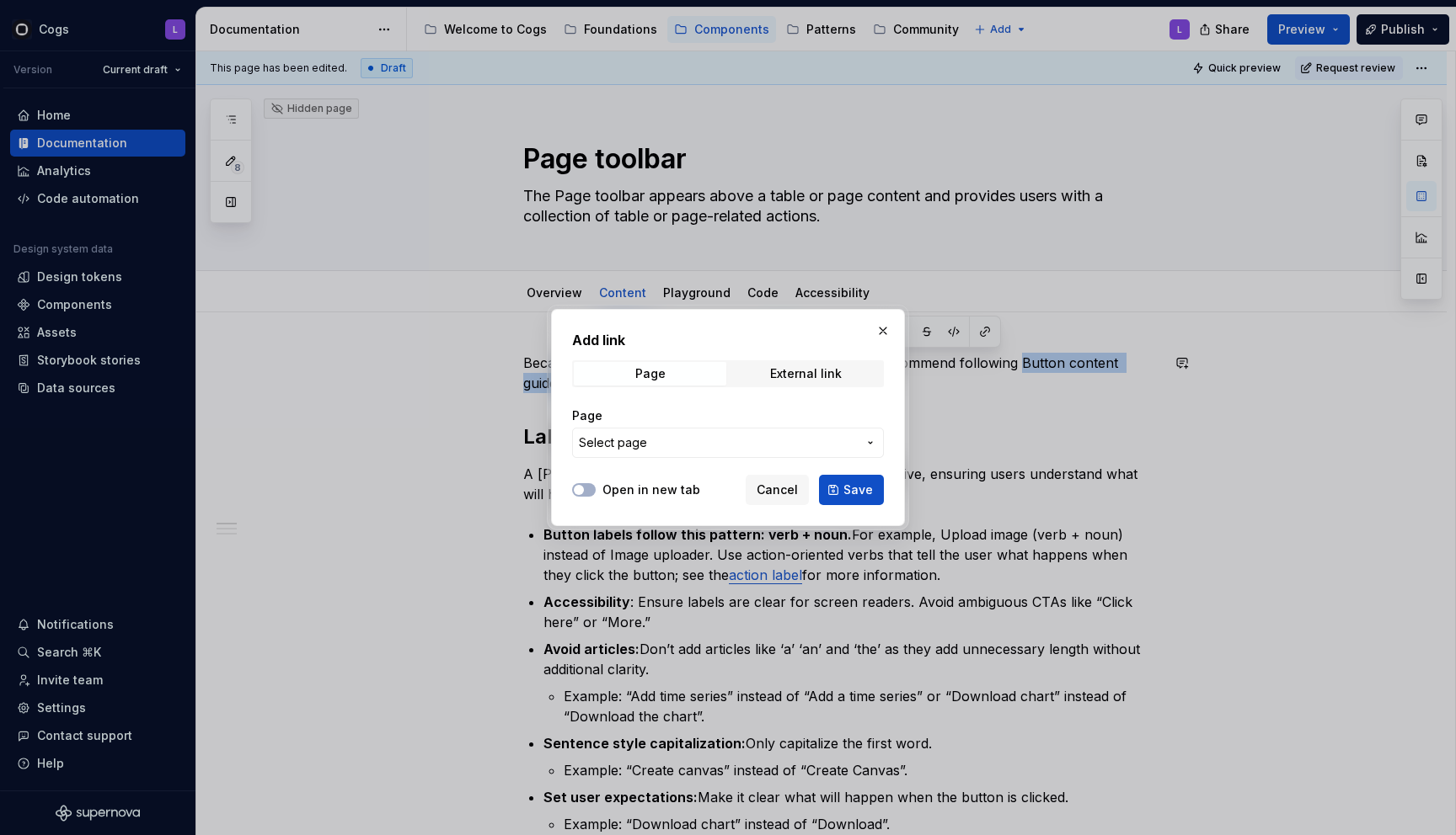
click at [807, 438] on span "Select page" at bounding box center [718, 442] width 278 height 17
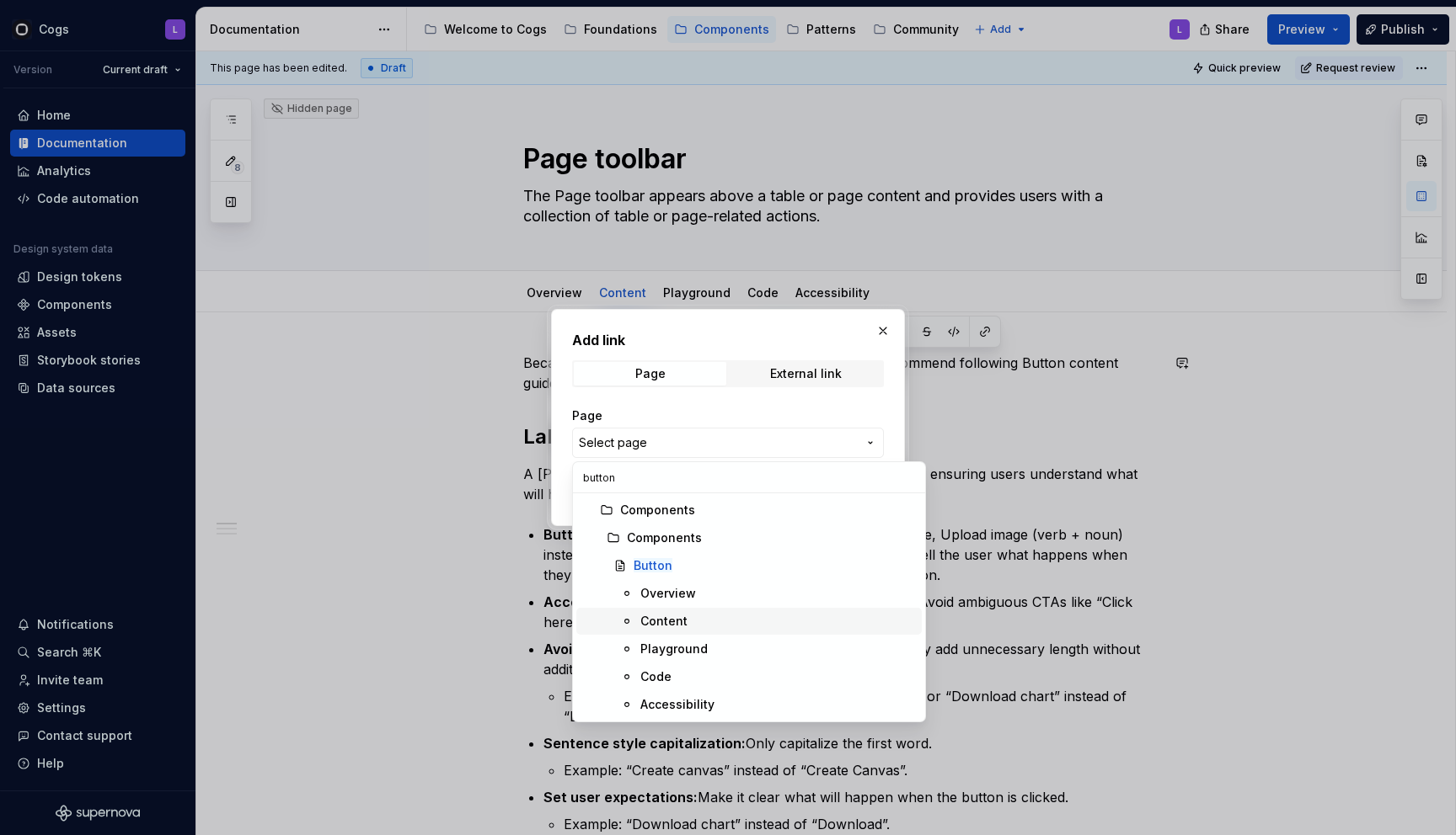
type input "button"
click at [691, 619] on div "Content" at bounding box center [777, 621] width 274 height 17
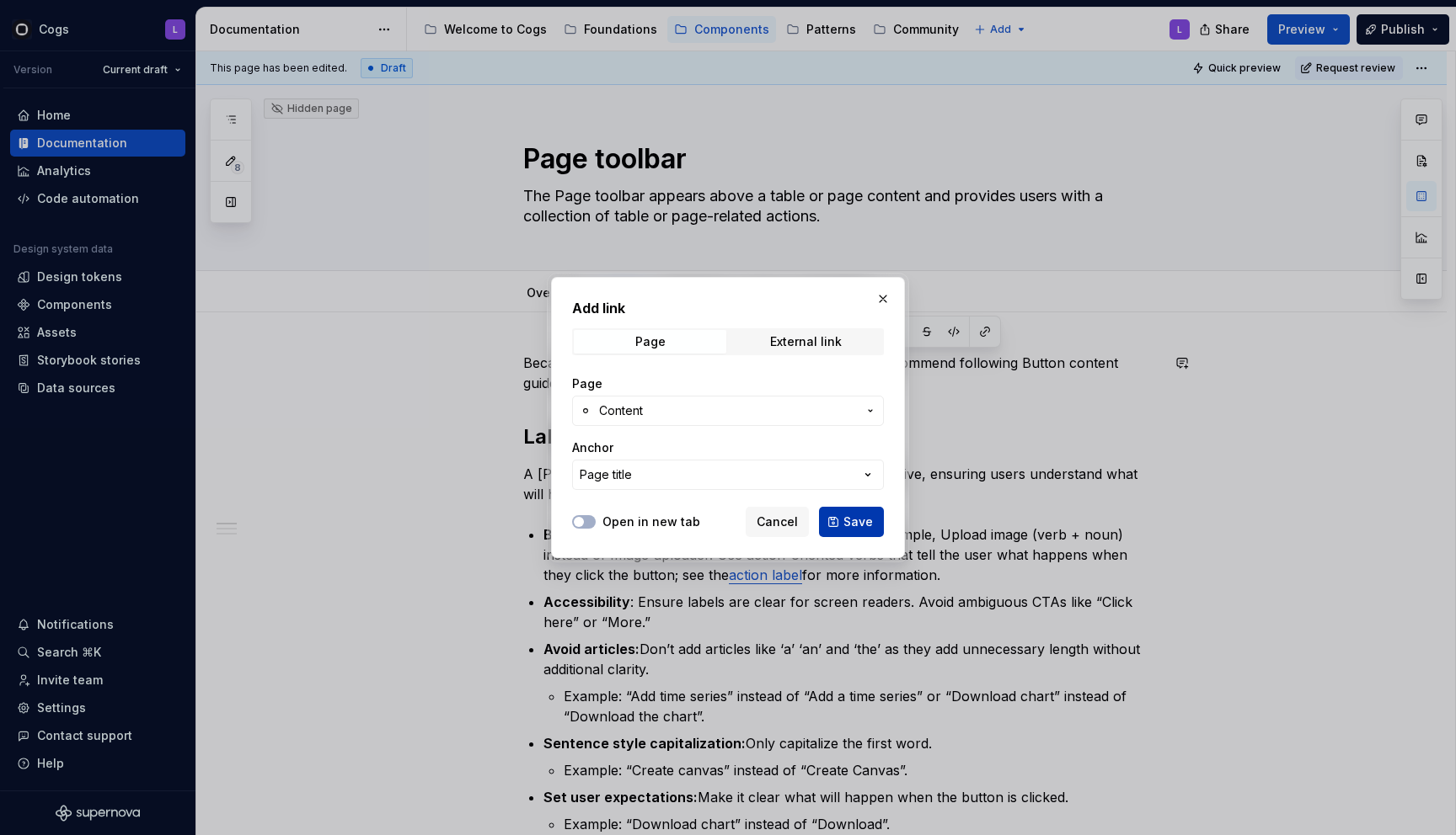
click at [861, 534] on button "Save" at bounding box center [851, 521] width 65 height 31
type textarea "*"
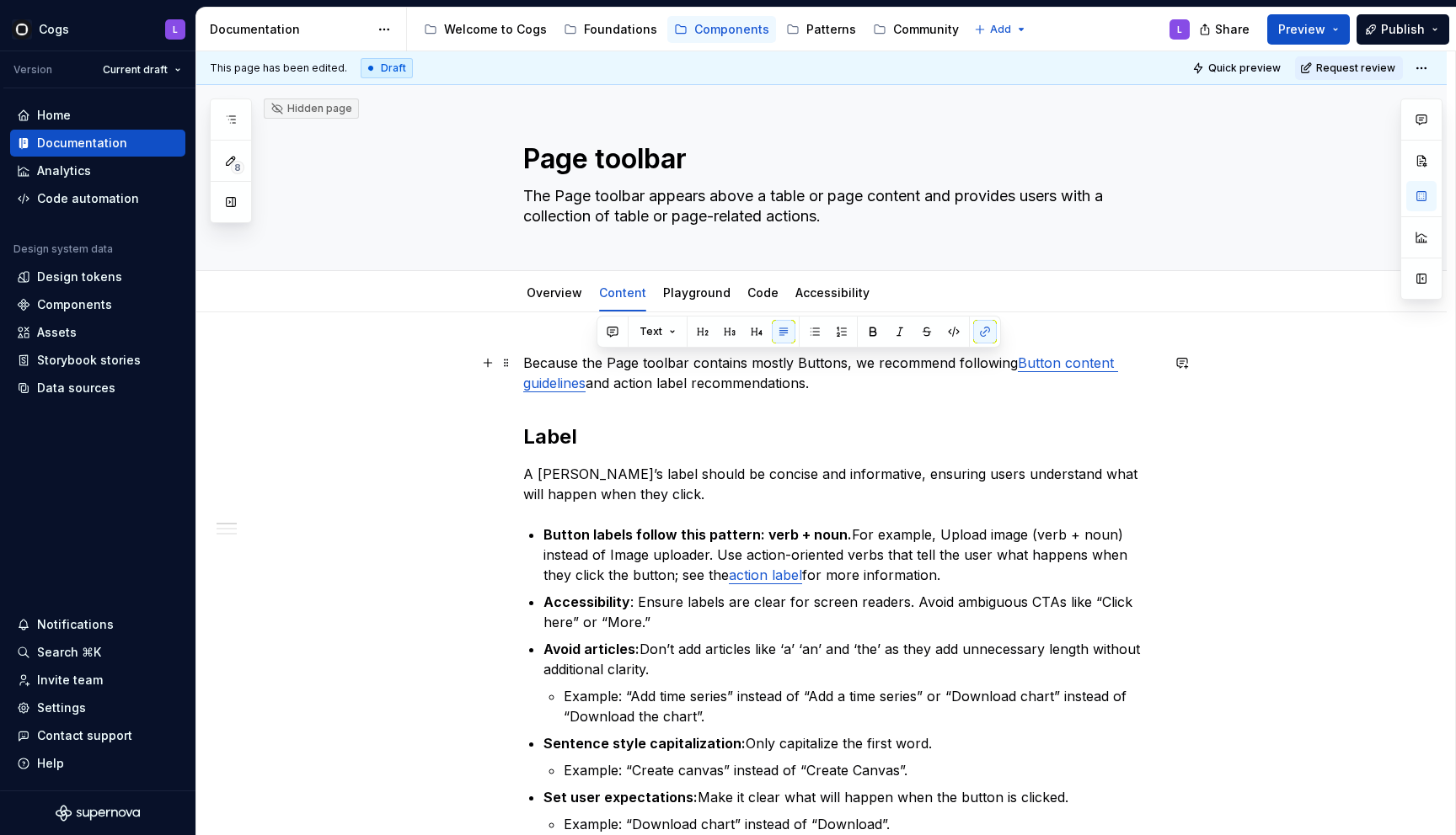
click at [675, 376] on p "Because the Page toolbar contains mostly Buttons, we recommend following Button…" at bounding box center [841, 373] width 636 height 41
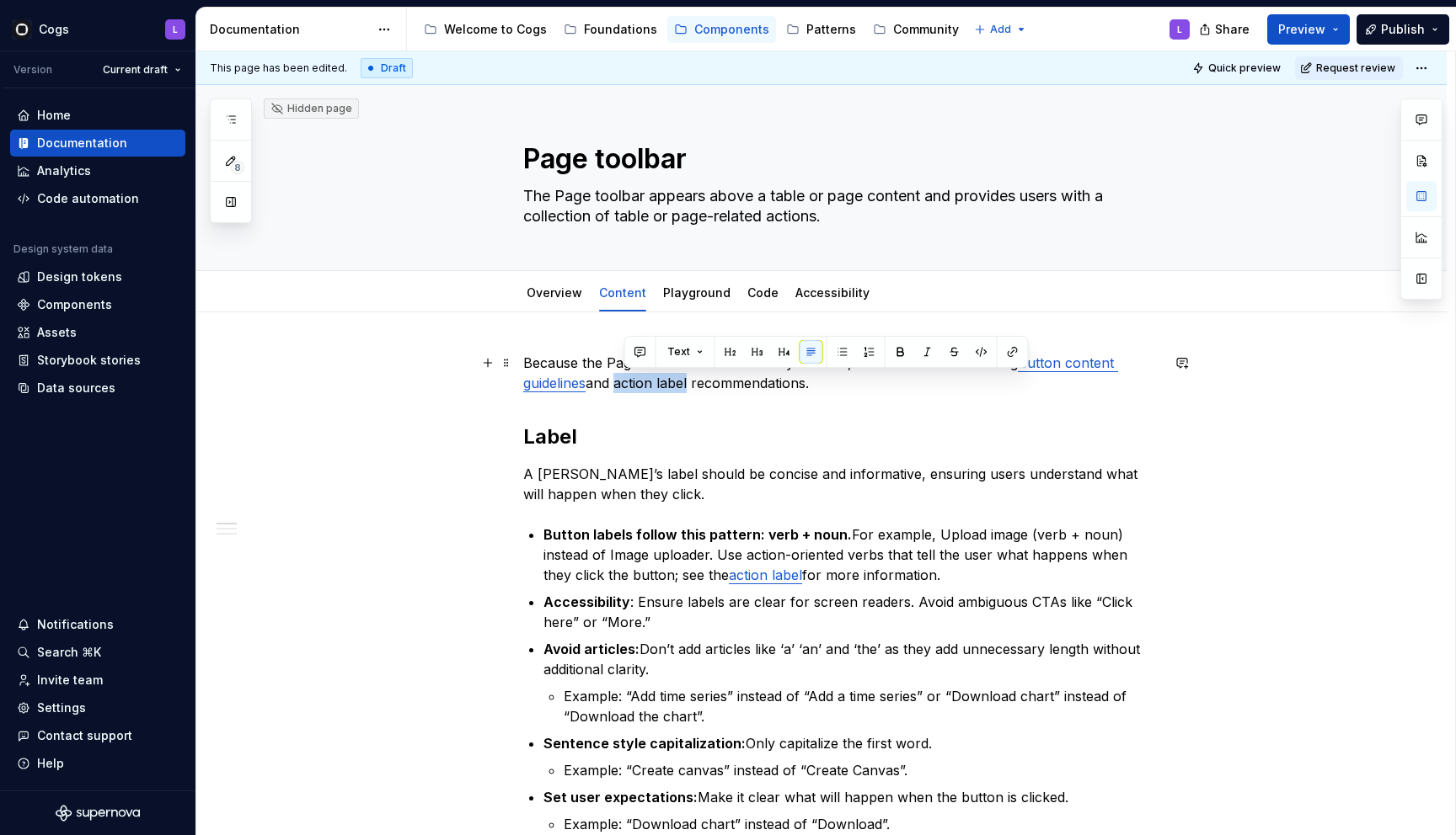
drag, startPoint x: 626, startPoint y: 384, endPoint x: 697, endPoint y: 388, distance: 71.1
click at [697, 388] on p "Because the Page toolbar contains mostly Buttons, we recommend following Button…" at bounding box center [841, 373] width 636 height 41
click at [1010, 353] on button "button" at bounding box center [1013, 352] width 24 height 24
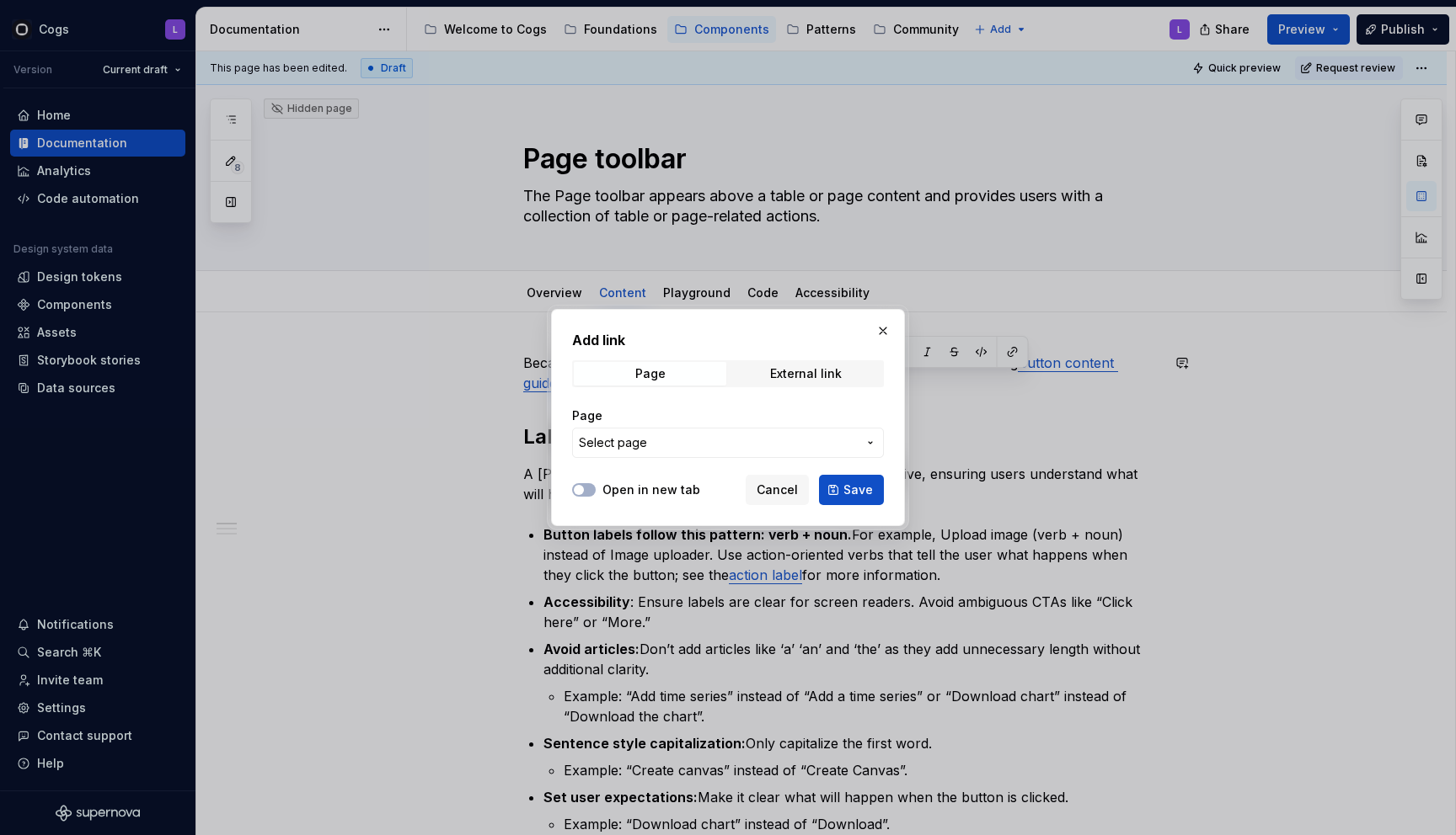
click at [817, 428] on button "Select page" at bounding box center [728, 442] width 312 height 31
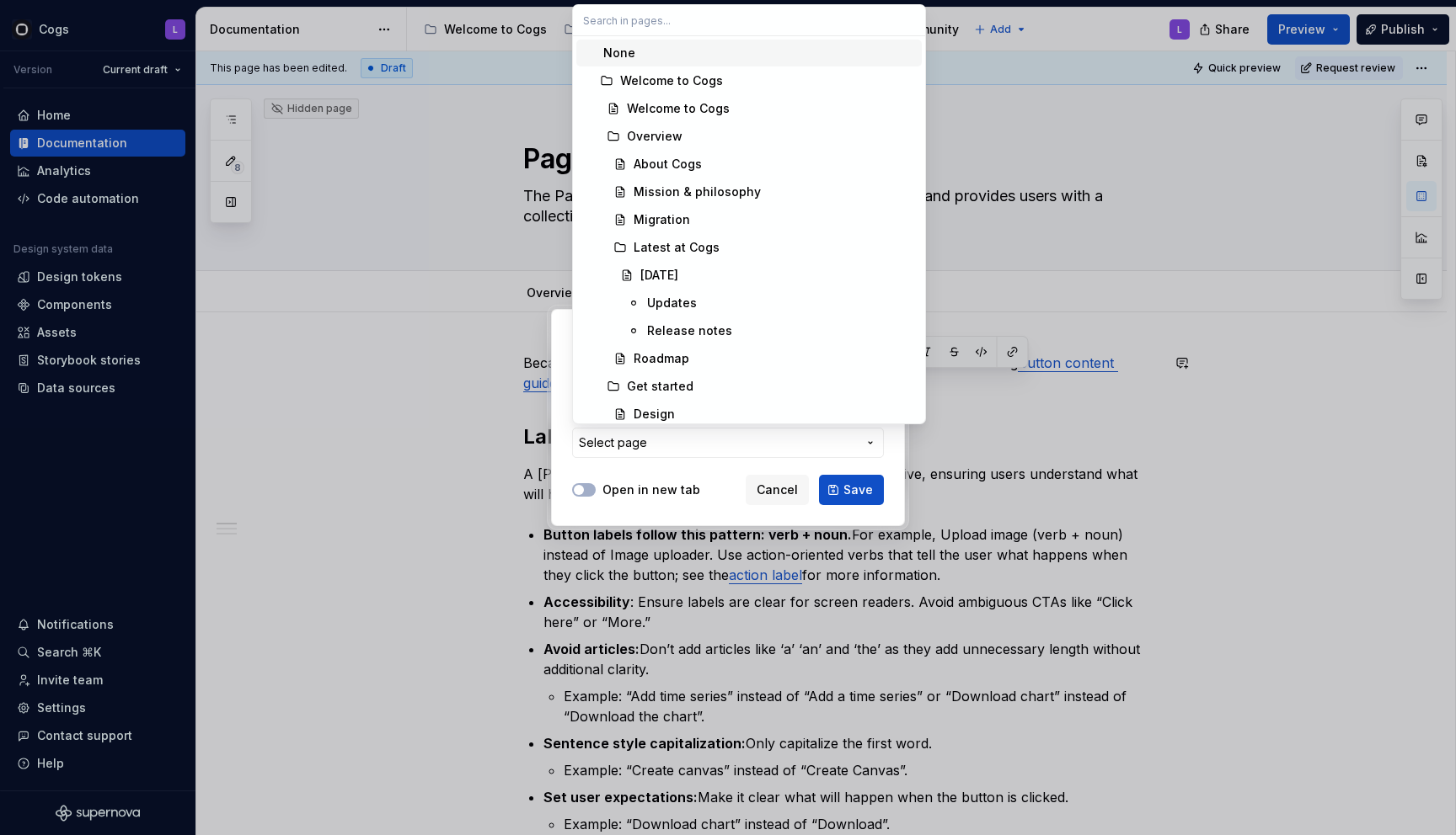
click at [816, 440] on div "Add link Page External link Page Select page Open in new tab Cancel Save" at bounding box center [728, 418] width 1456 height 835
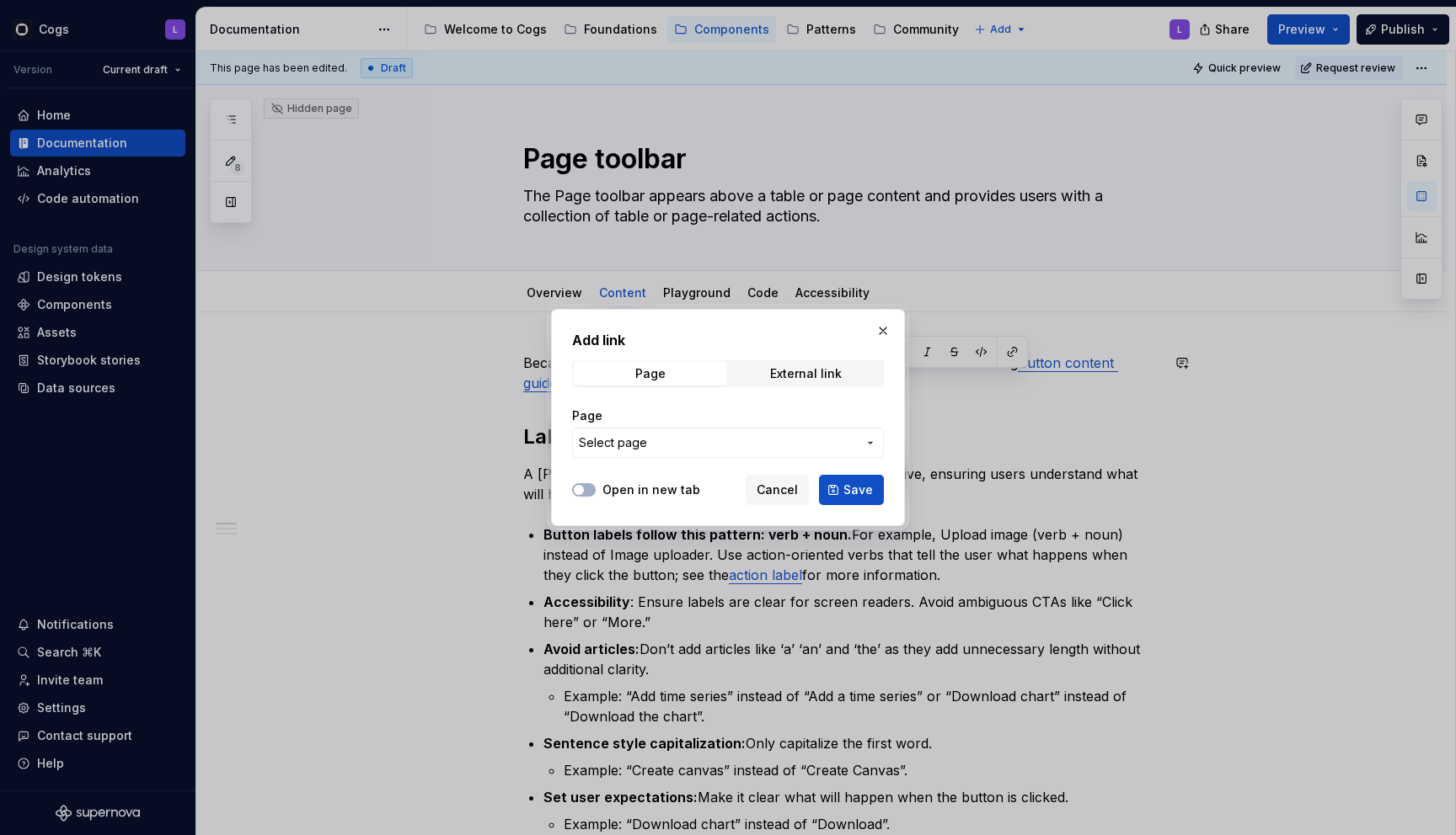
click at [816, 440] on span "Select page" at bounding box center [718, 442] width 278 height 17
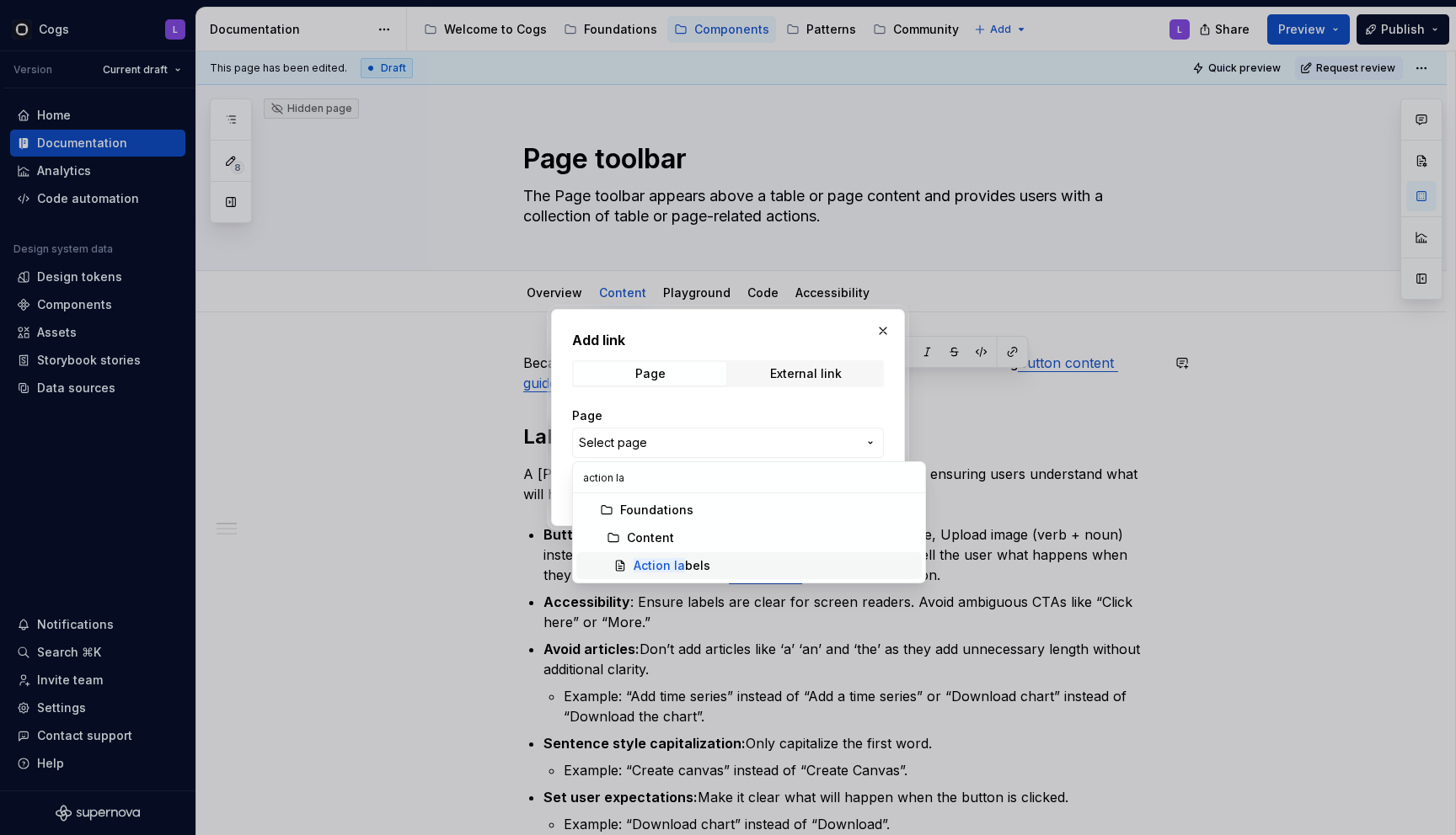
type input "action la"
click at [786, 568] on div "Action la bels" at bounding box center [774, 565] width 281 height 17
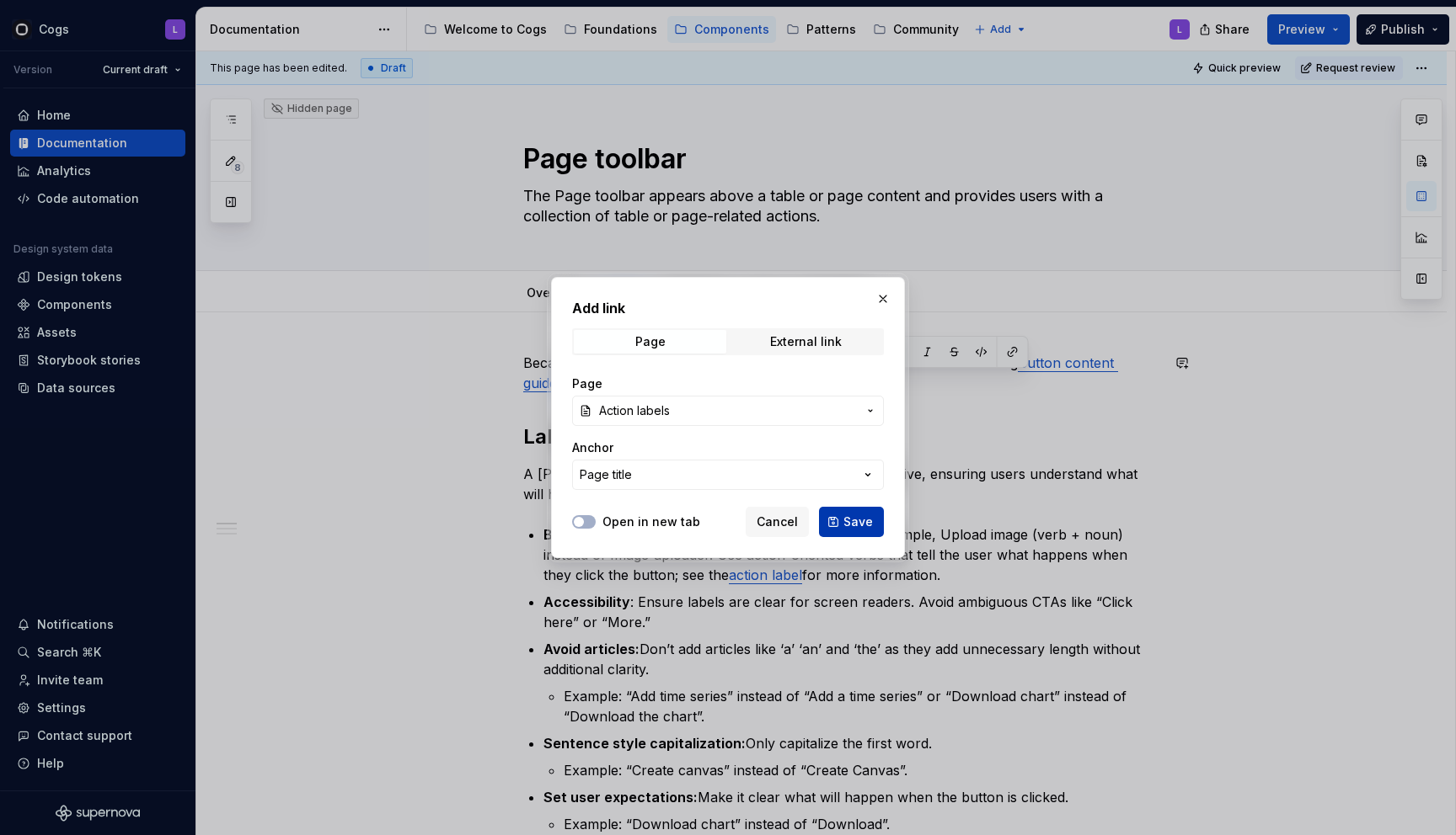
click at [854, 522] on span "Save" at bounding box center [858, 521] width 30 height 17
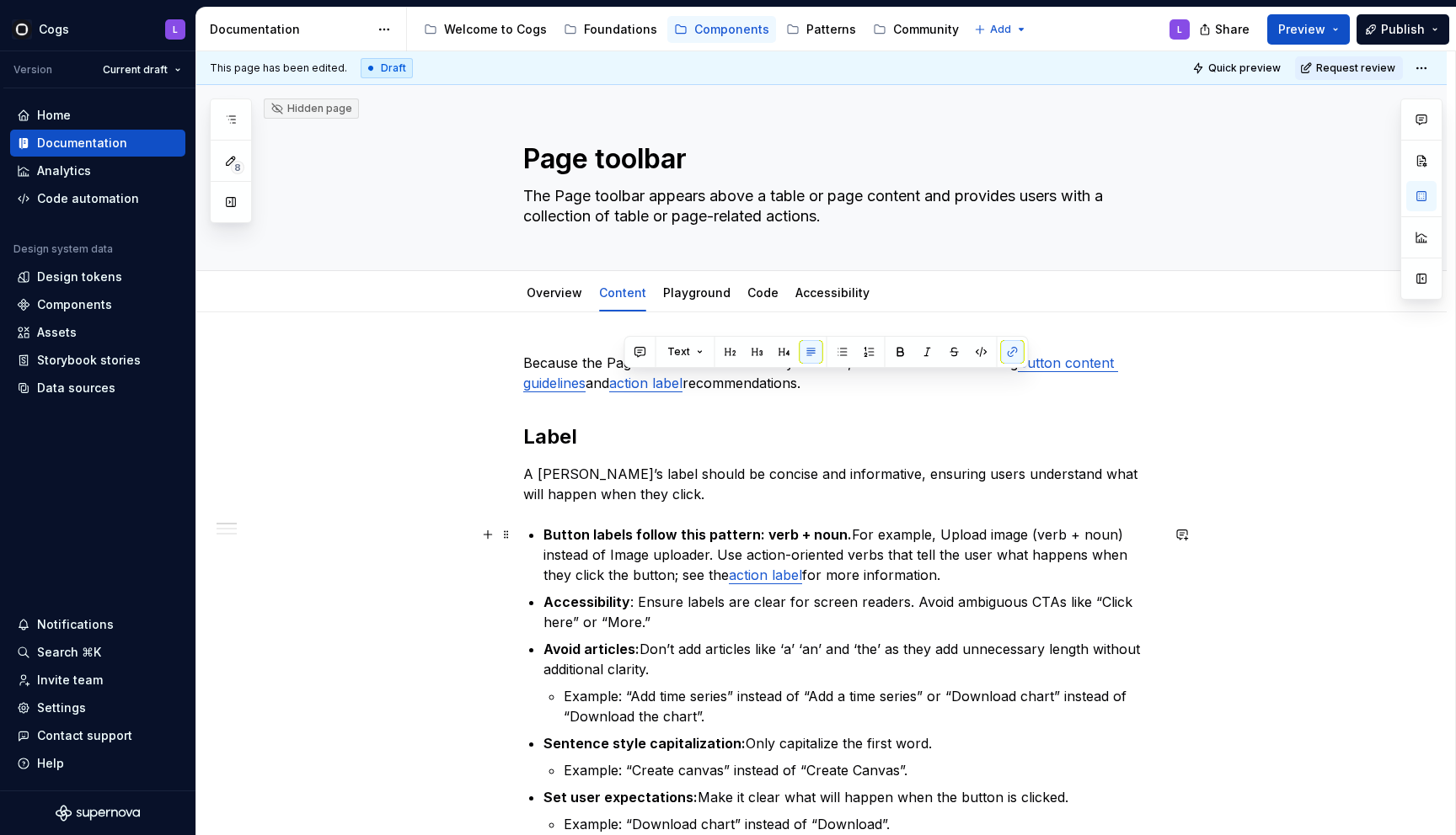
click at [755, 543] on p "Button labels follow this pattern: verb + noun. For example, Upload image (verb…" at bounding box center [851, 554] width 617 height 60
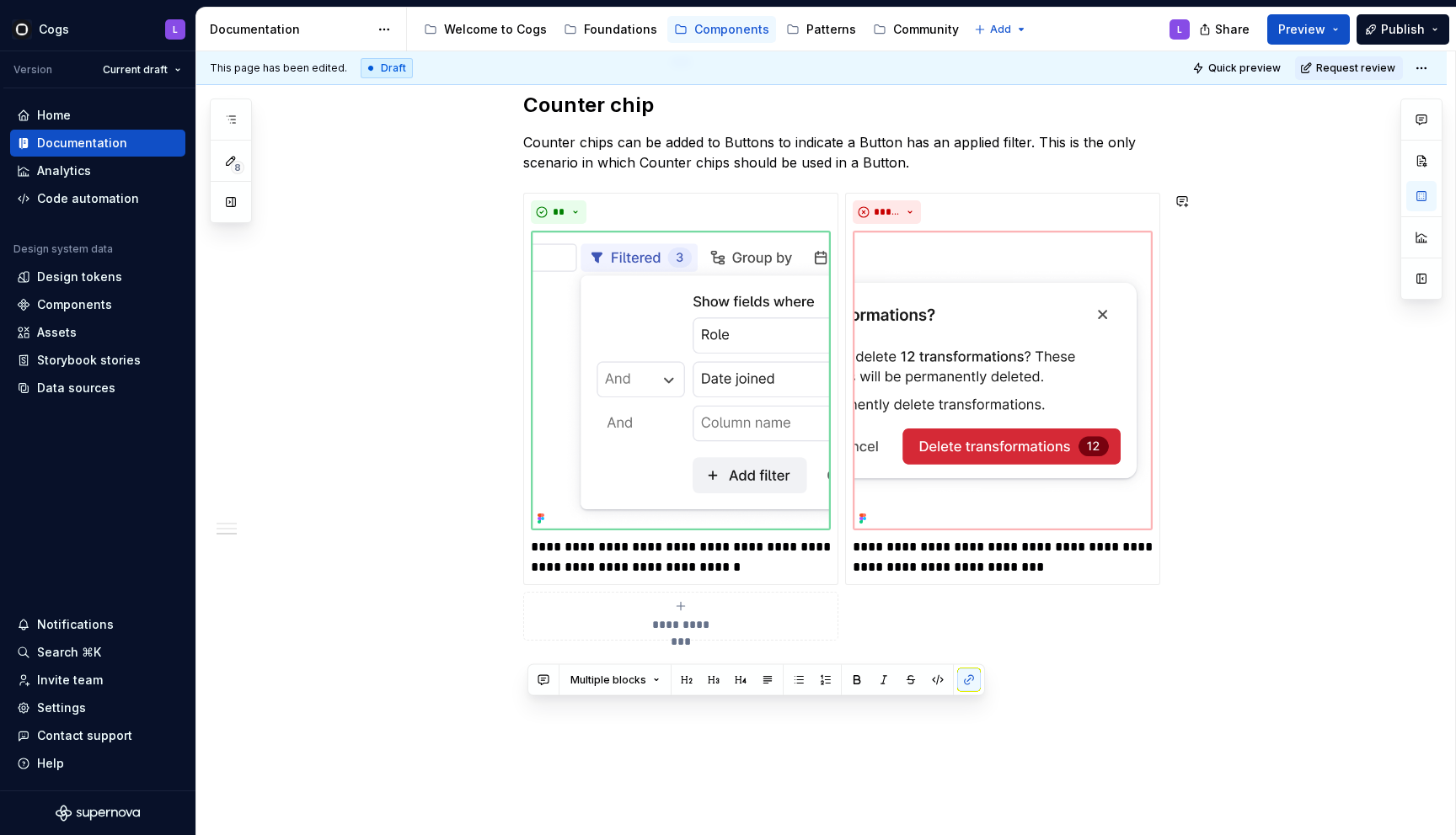
scroll to position [3334, 0]
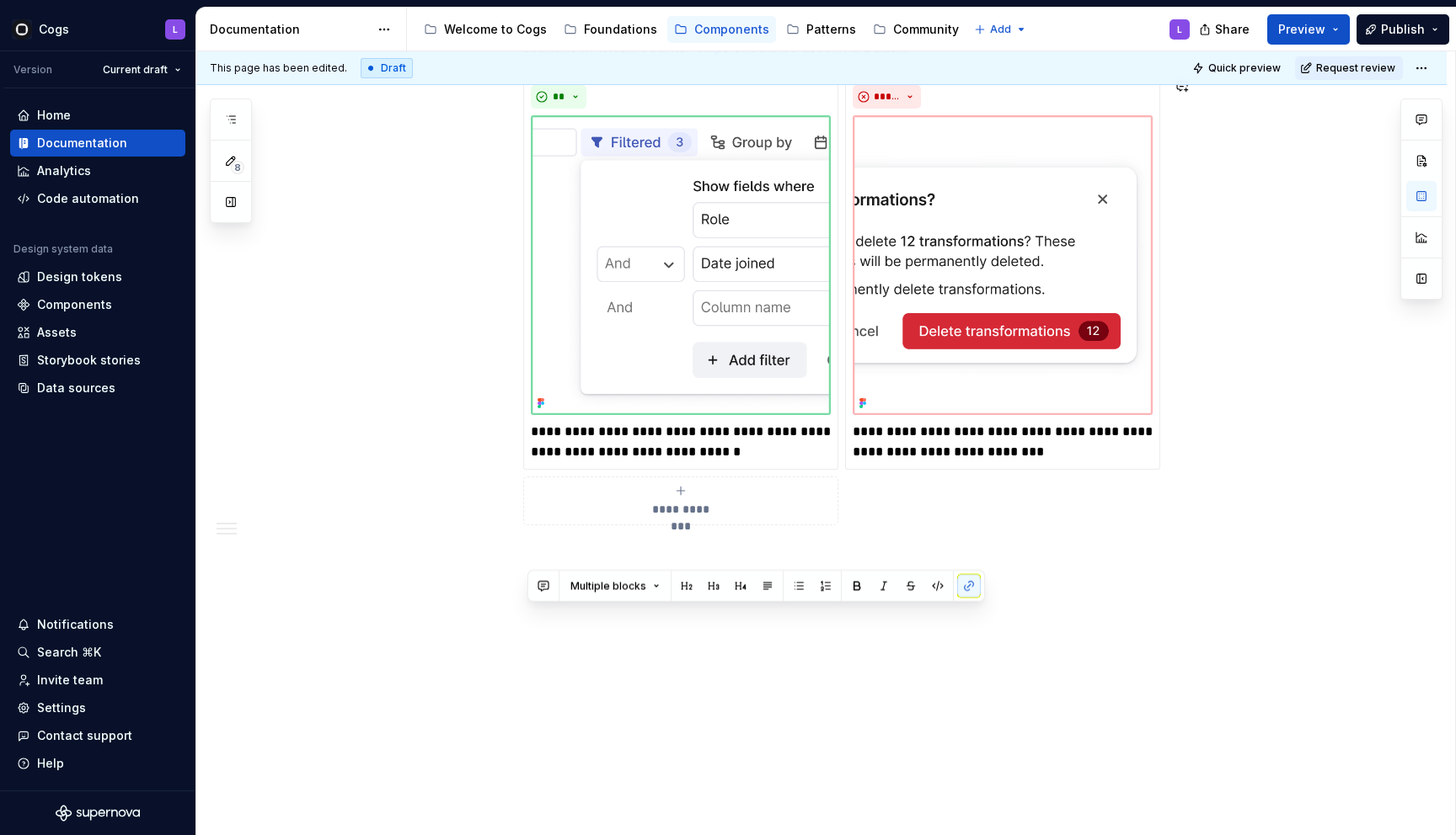
drag, startPoint x: 852, startPoint y: 387, endPoint x: 889, endPoint y: 608, distance: 224.1
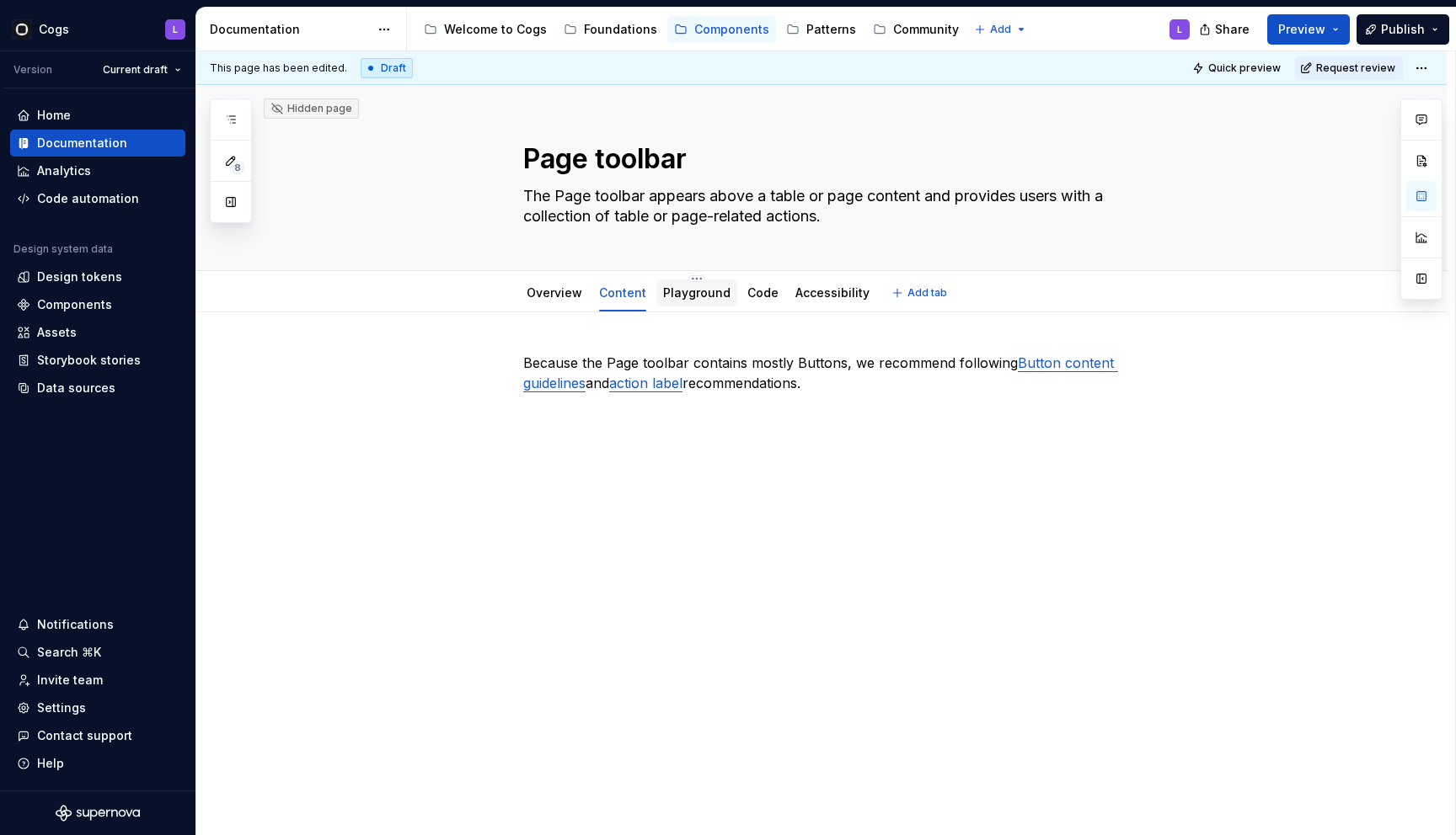
click at [699, 294] on link "Playground" at bounding box center [697, 293] width 67 height 14
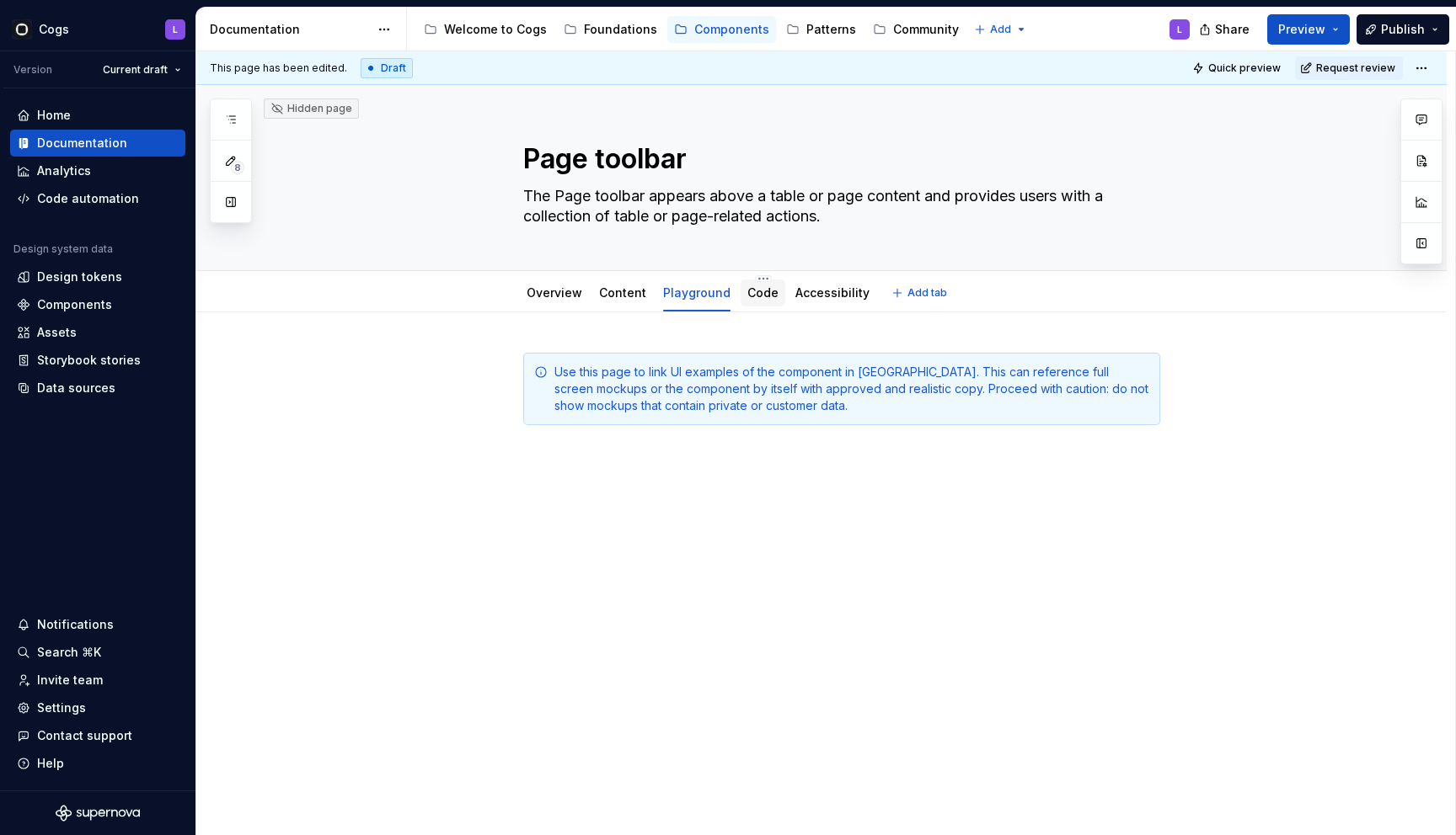
click at [758, 296] on link "Code" at bounding box center [762, 293] width 31 height 14
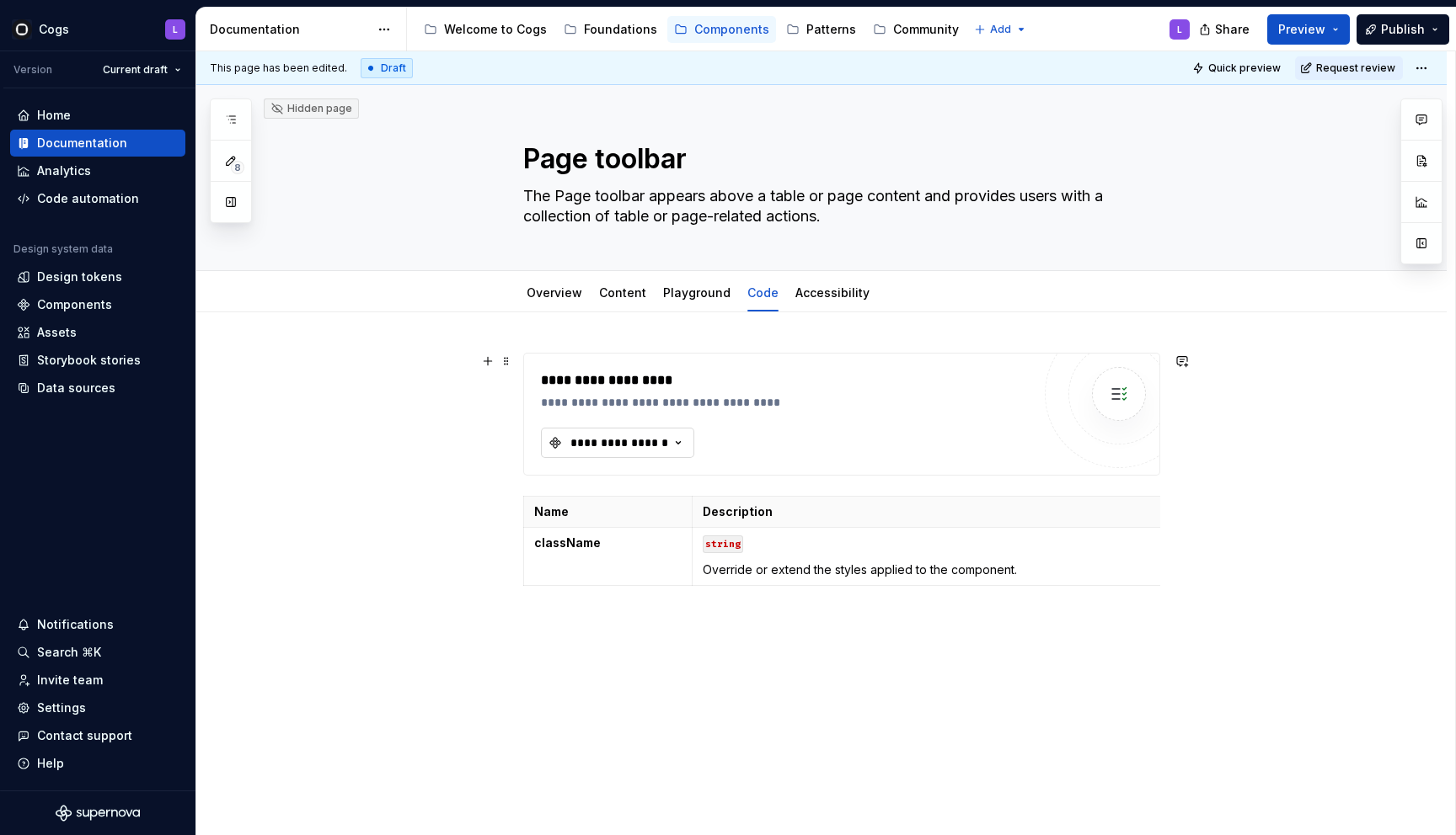
type textarea "*"
click at [643, 449] on div "**********" at bounding box center [620, 442] width 101 height 17
type input "page too"
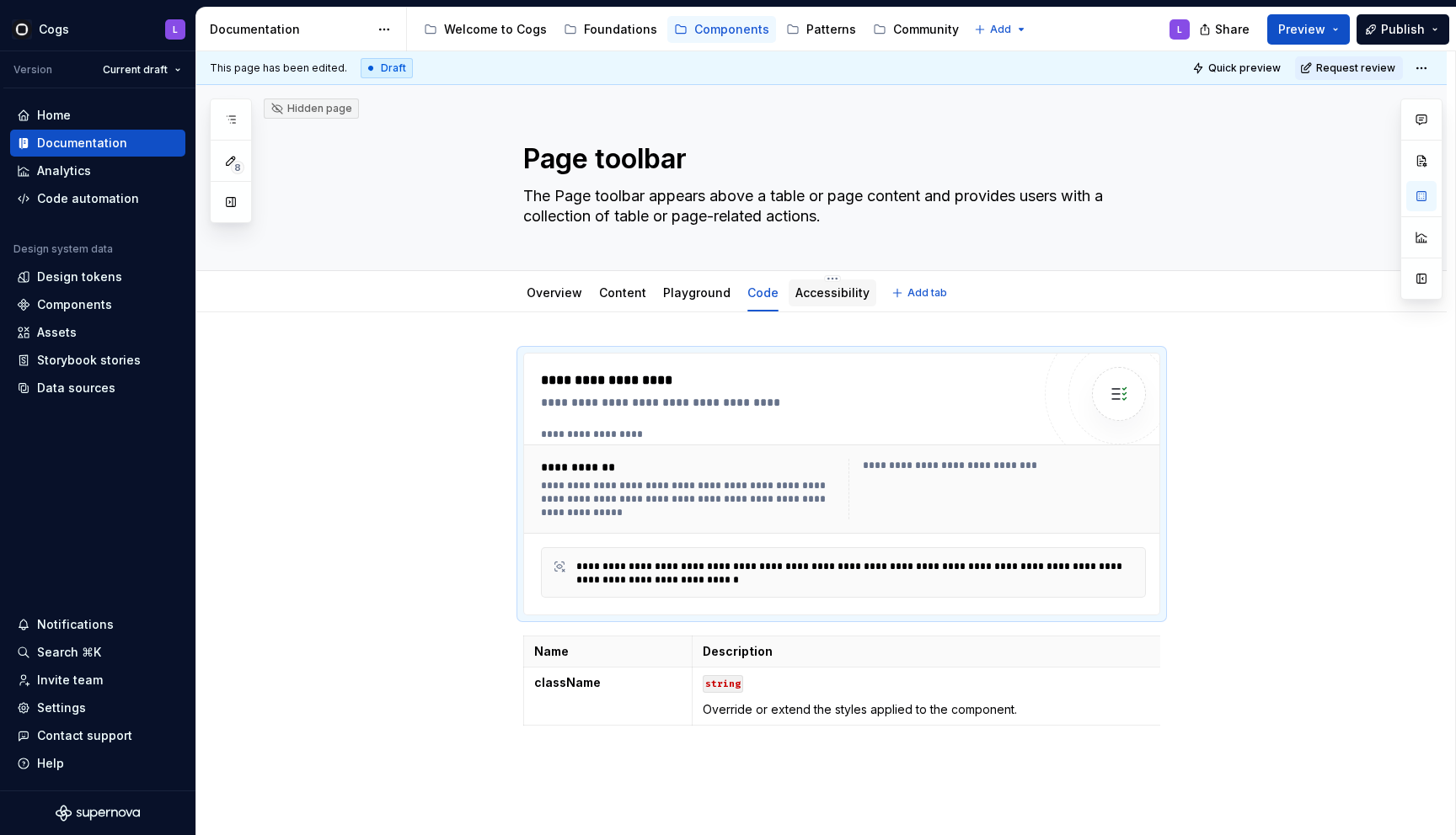
click at [812, 291] on link "Accessibility" at bounding box center [831, 293] width 74 height 14
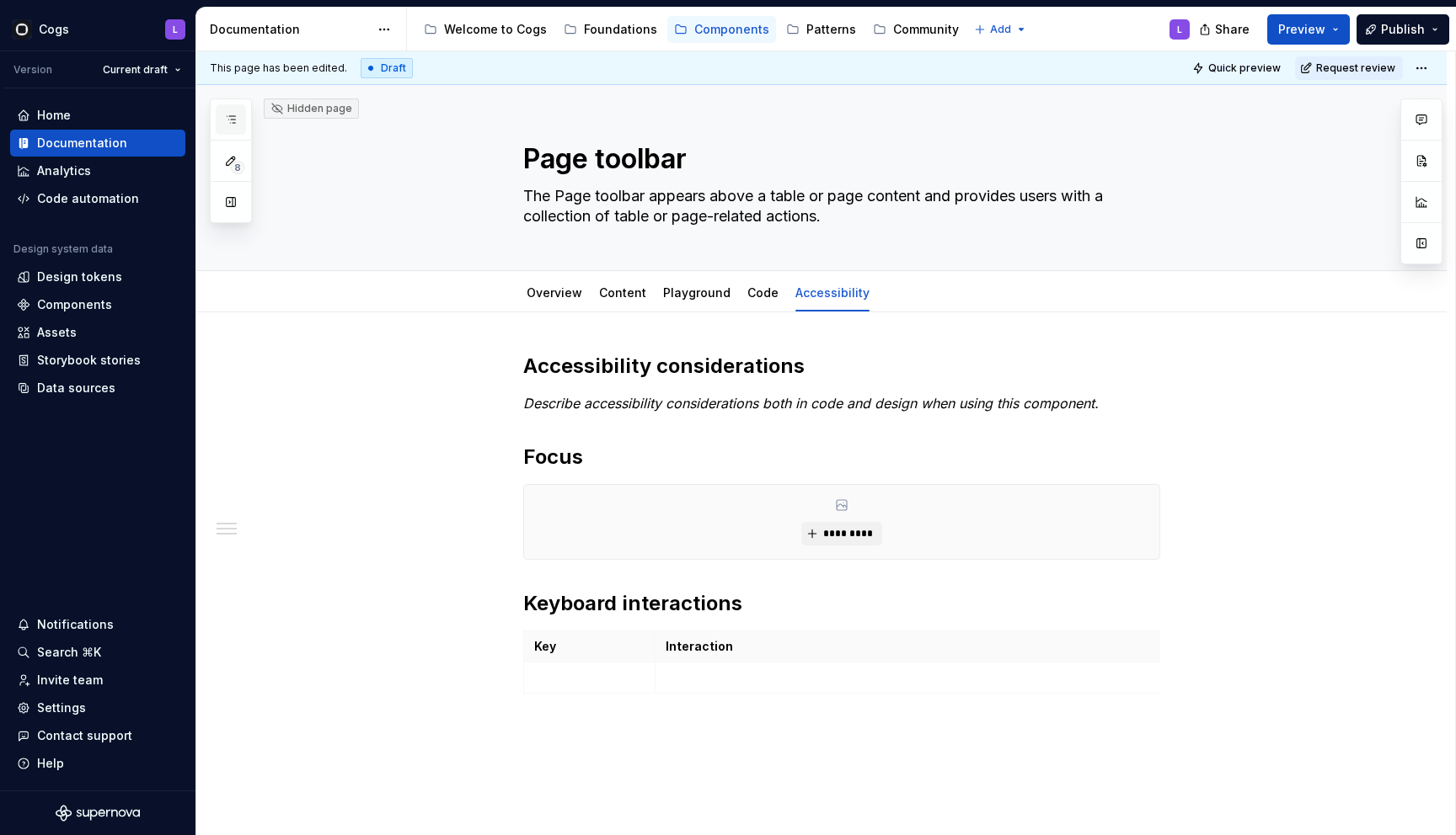
click at [230, 119] on icon "button" at bounding box center [231, 120] width 14 height 14
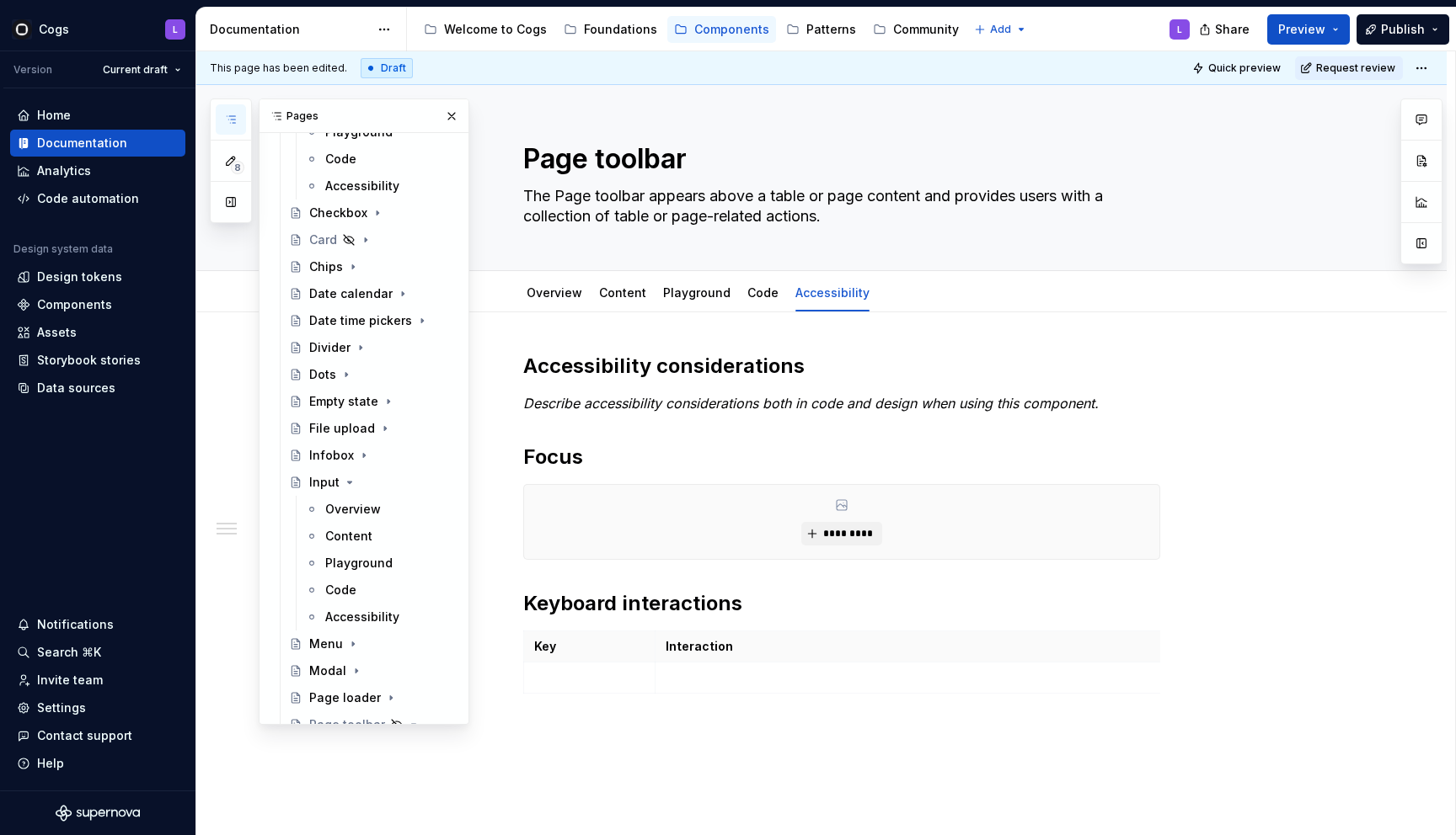
scroll to position [826, 0]
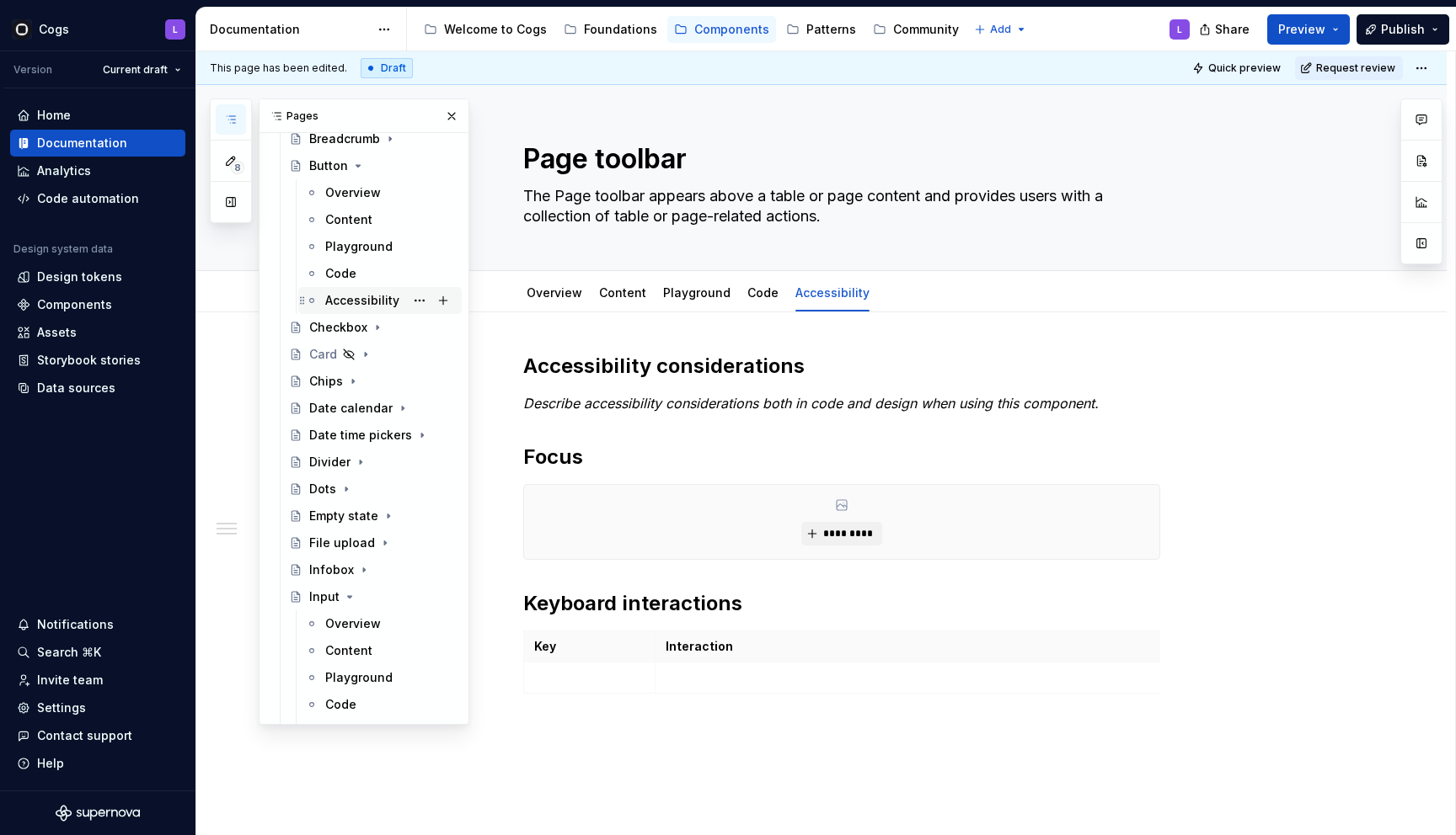
click at [351, 303] on div "Accessibility" at bounding box center [362, 300] width 74 height 17
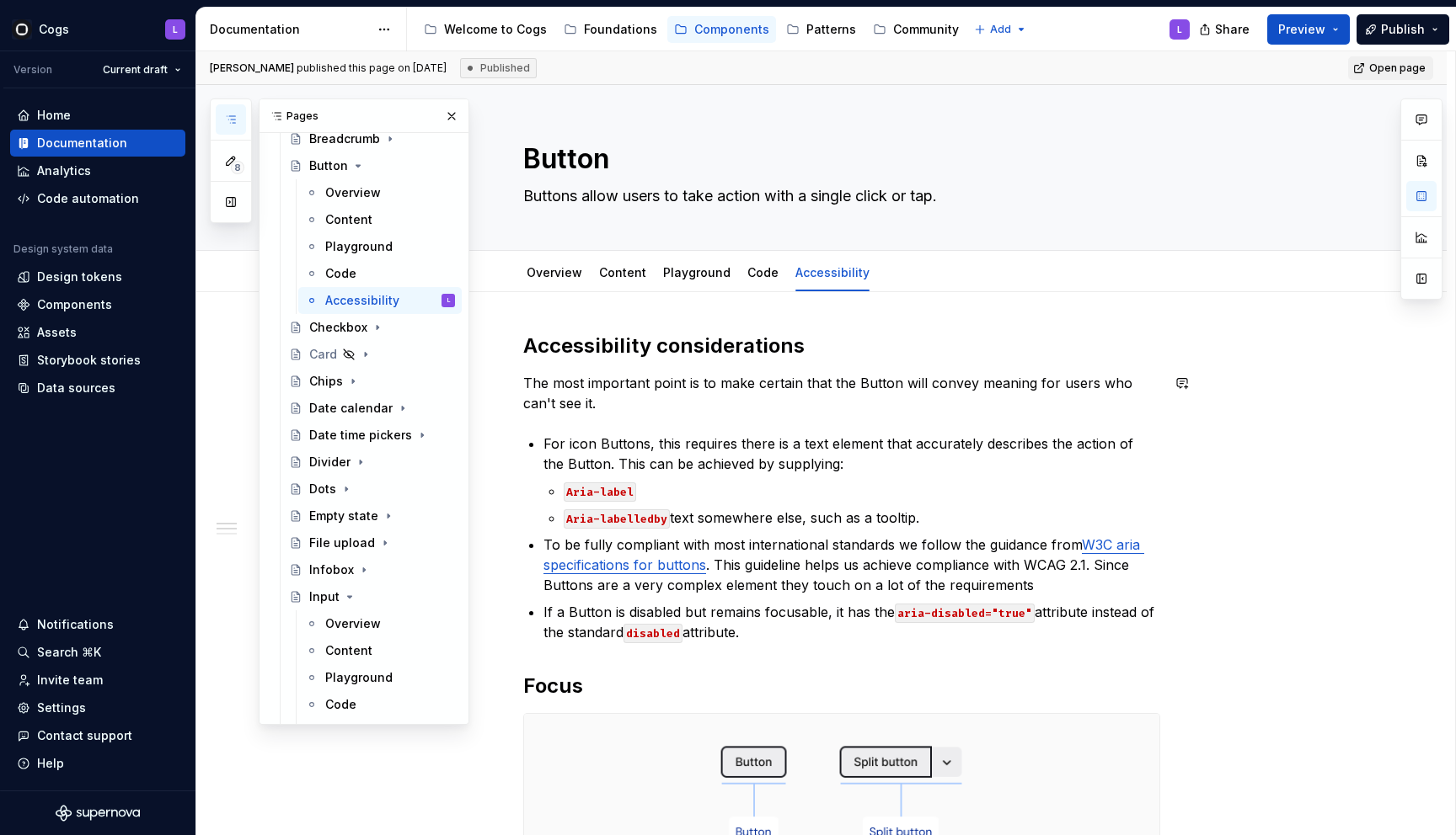
click at [582, 422] on div "**********" at bounding box center [841, 738] width 636 height 811
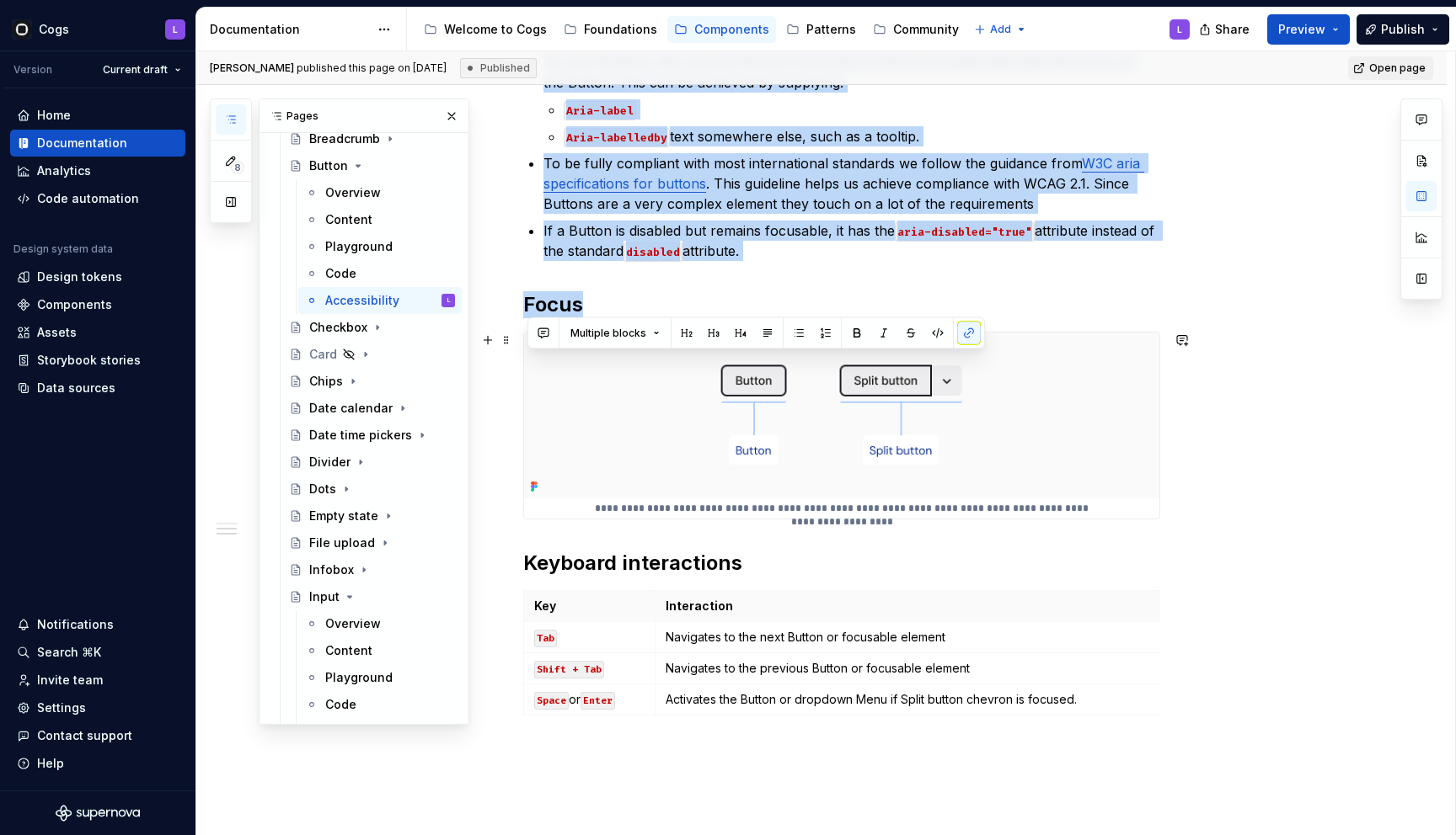
scroll to position [388, 0]
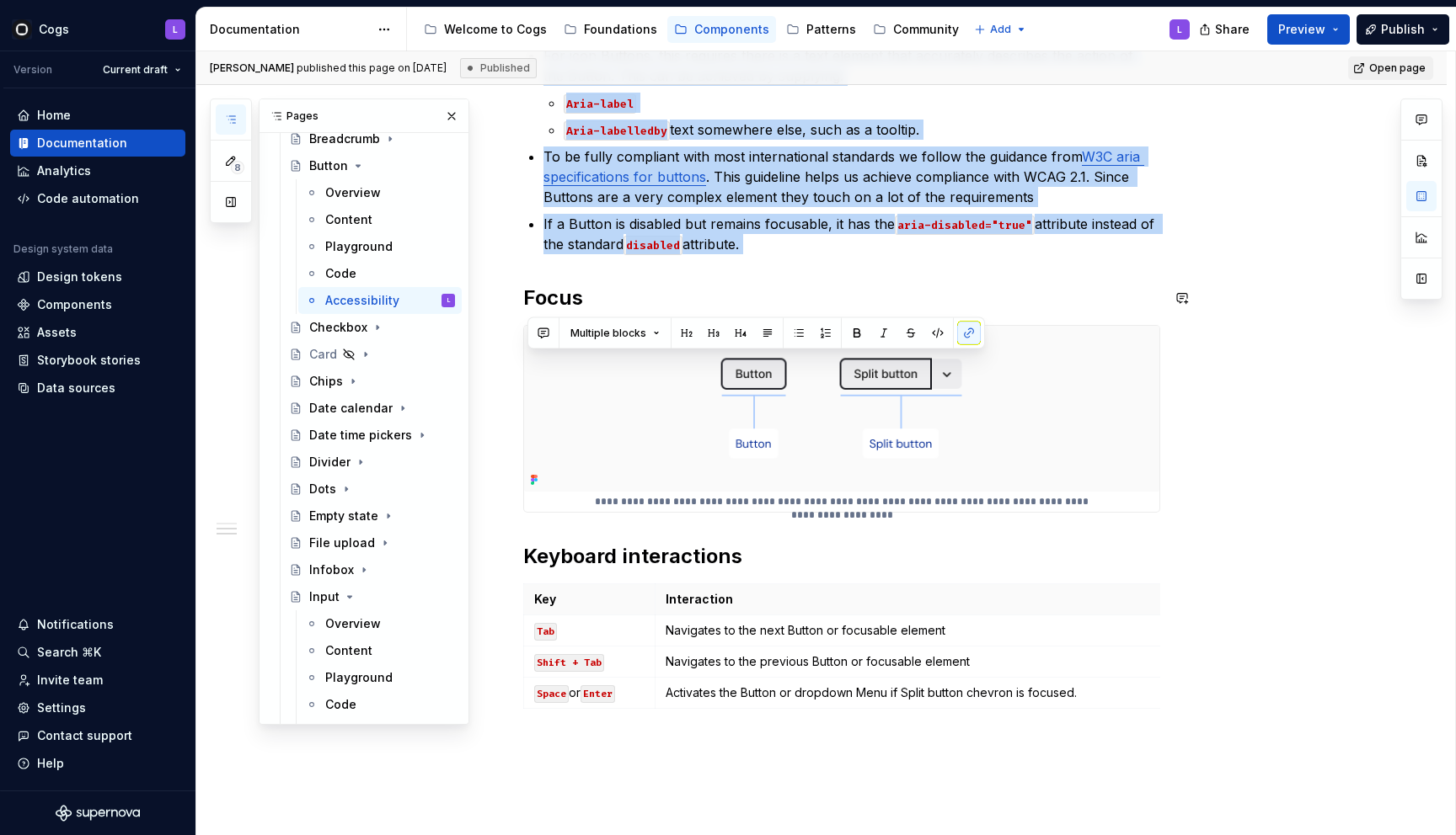
drag, startPoint x: 527, startPoint y: 377, endPoint x: 838, endPoint y: 263, distance: 331.2
click at [838, 263] on div "**********" at bounding box center [841, 350] width 636 height 811
copy div "The most important point is to make certain that the Button will convey meaning…"
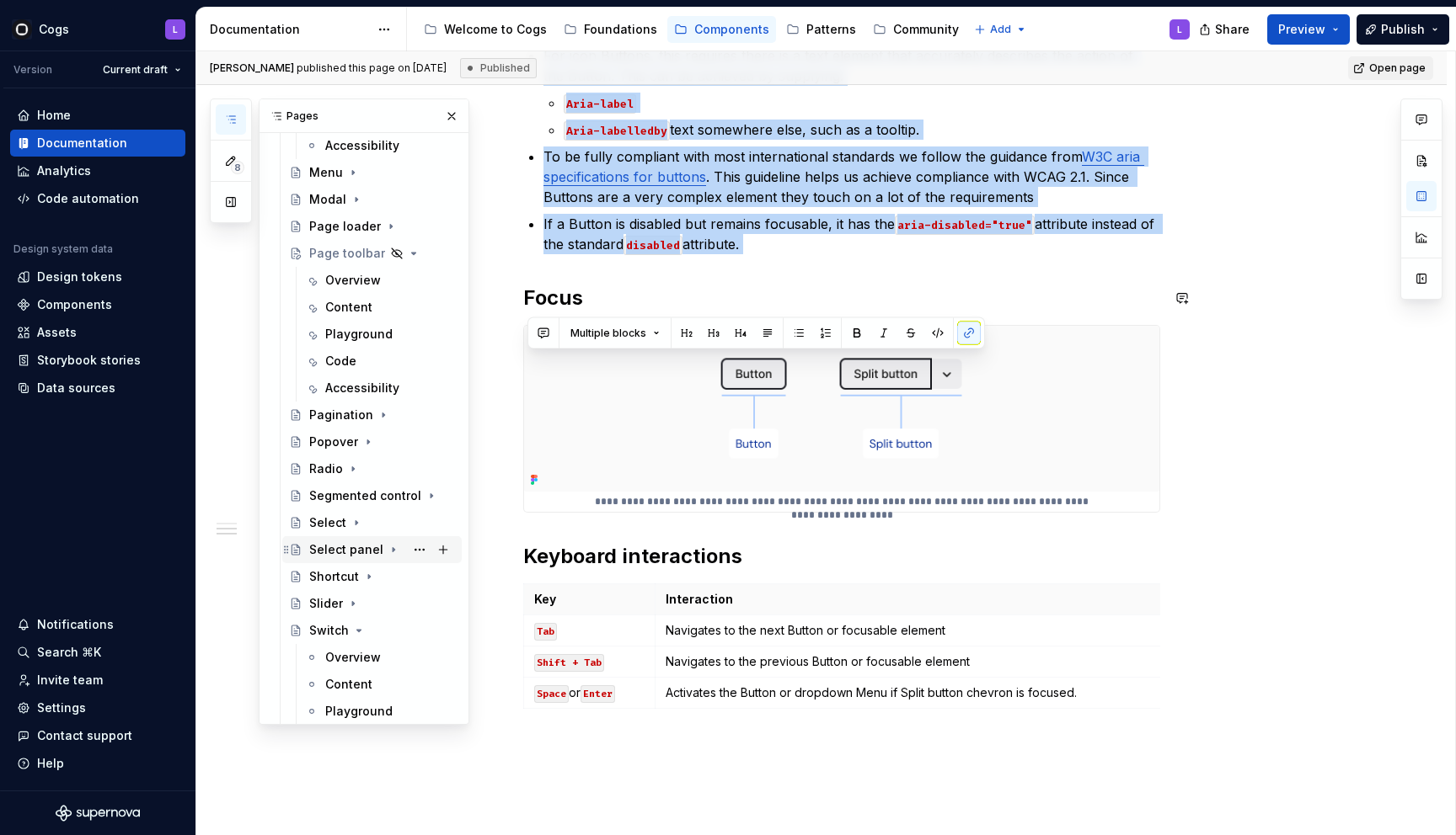
scroll to position [1409, 0]
click at [357, 385] on div "Accessibility" at bounding box center [362, 391] width 74 height 17
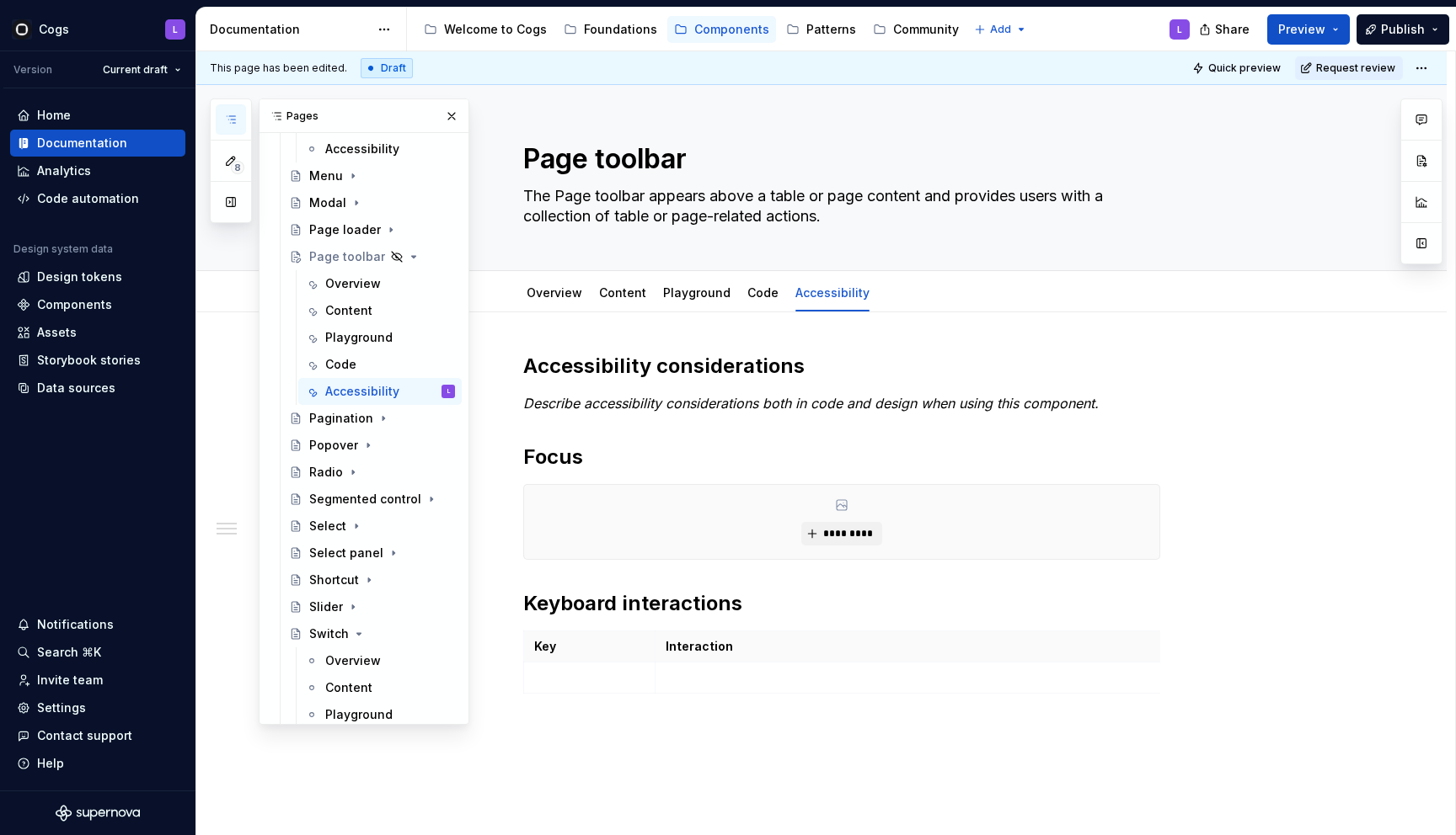
type textarea "*"
click at [648, 413] on p "Describe accessibility considerations both in code and design when using this c…" at bounding box center [841, 403] width 636 height 20
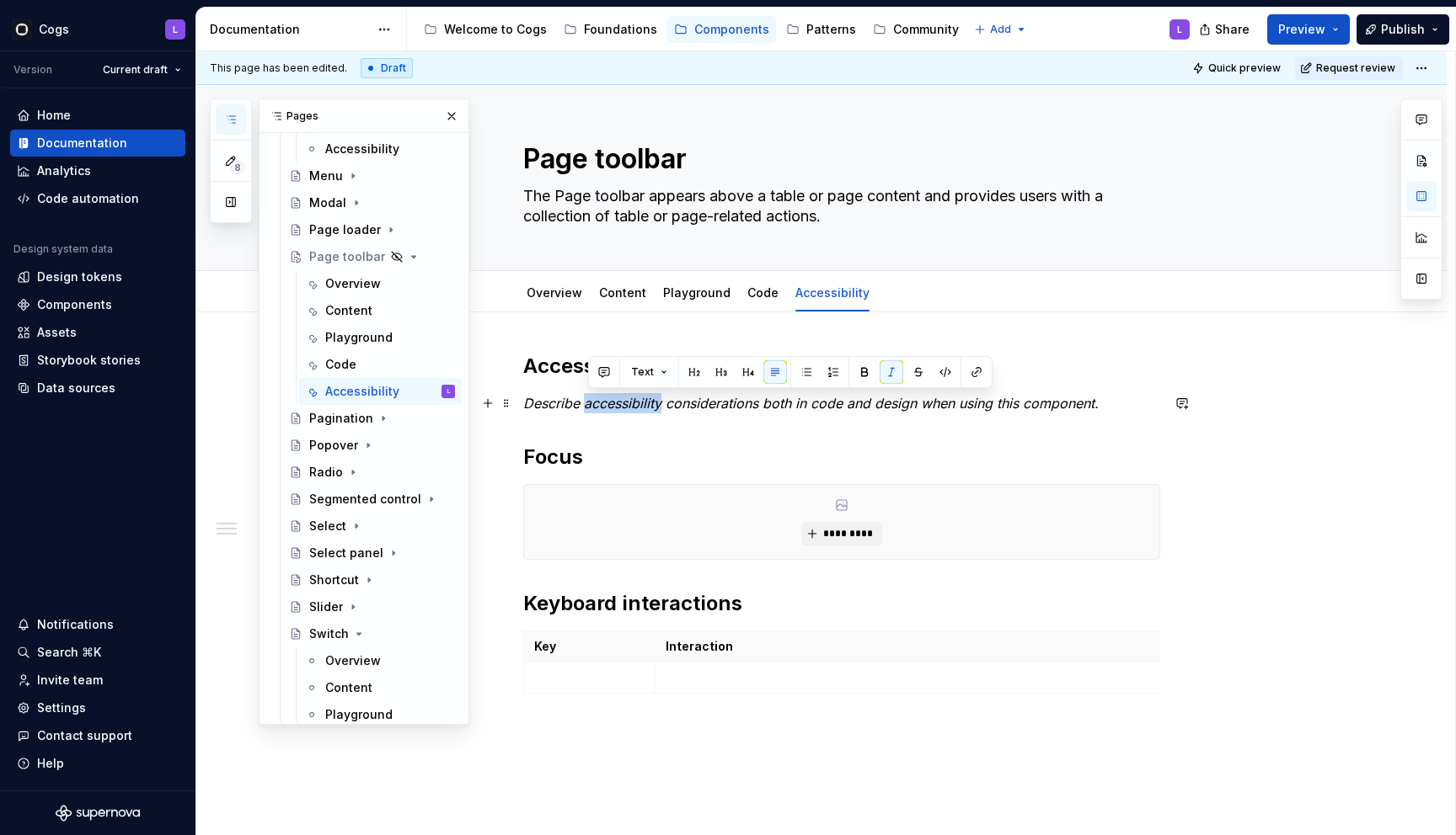
click at [648, 413] on p "Describe accessibility considerations both in code and design when using this c…" at bounding box center [841, 403] width 636 height 20
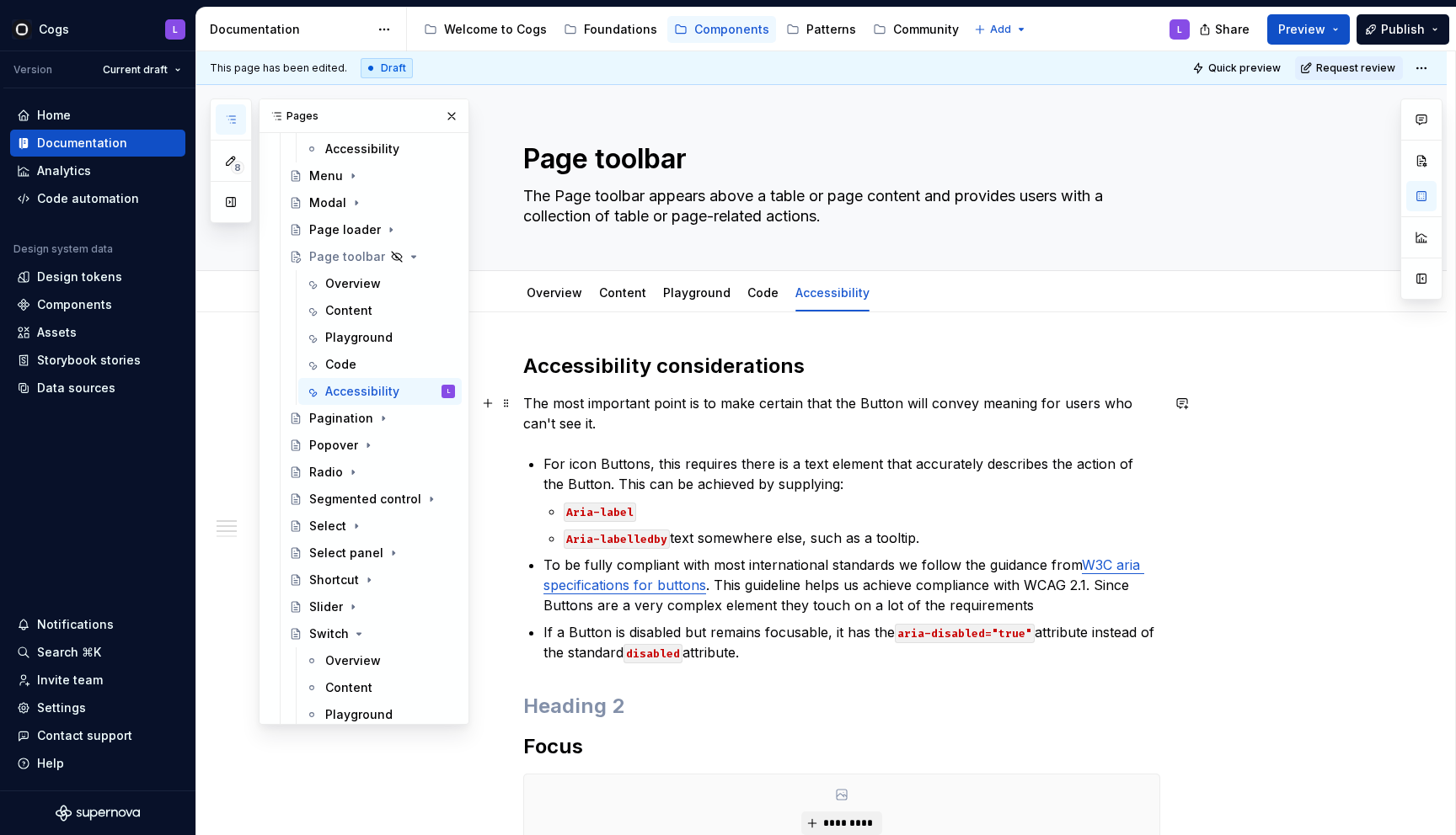
click at [845, 408] on p "The most important point is to make certain that the Button will convey meaning…" at bounding box center [841, 413] width 636 height 41
click at [909, 404] on p "The most important point is to make certain that each Button will convey meanin…" at bounding box center [841, 413] width 636 height 41
click at [837, 462] on p "For icon Buttons, this requires there is a text element that accurately describ…" at bounding box center [851, 474] width 617 height 41
click at [444, 114] on button "button" at bounding box center [451, 117] width 24 height 24
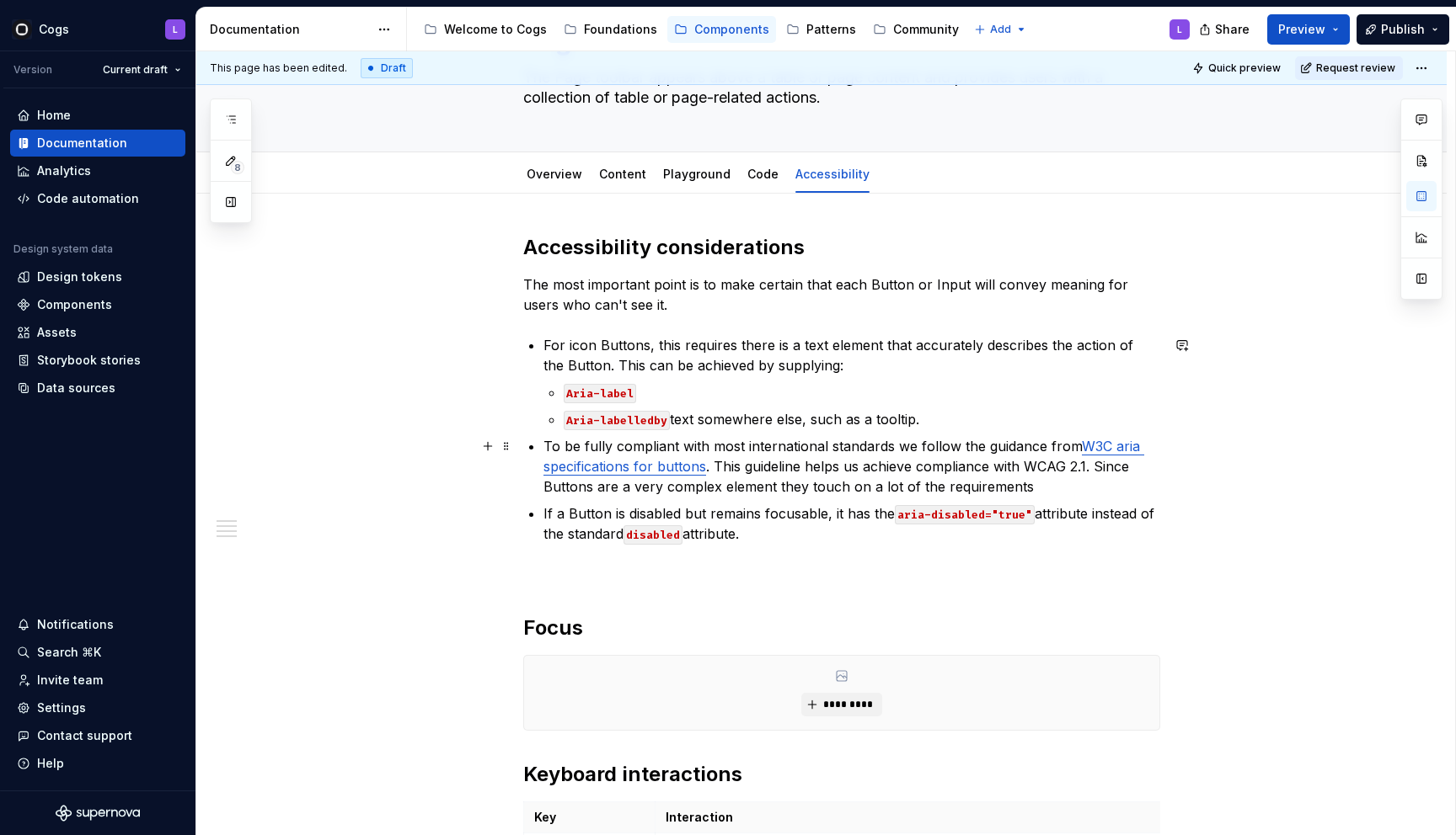
scroll to position [195, 0]
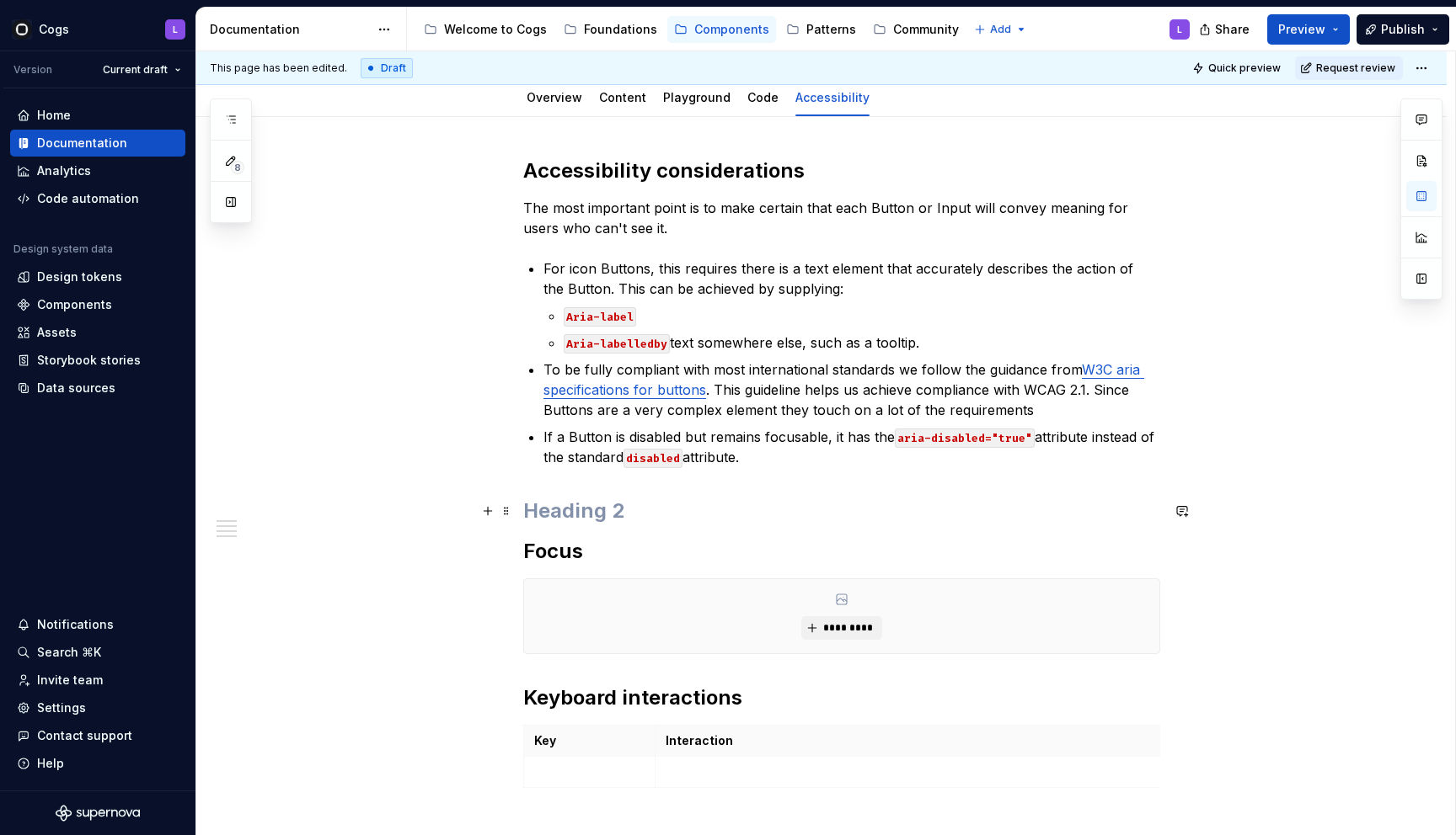
click at [647, 506] on h2 at bounding box center [841, 510] width 636 height 27
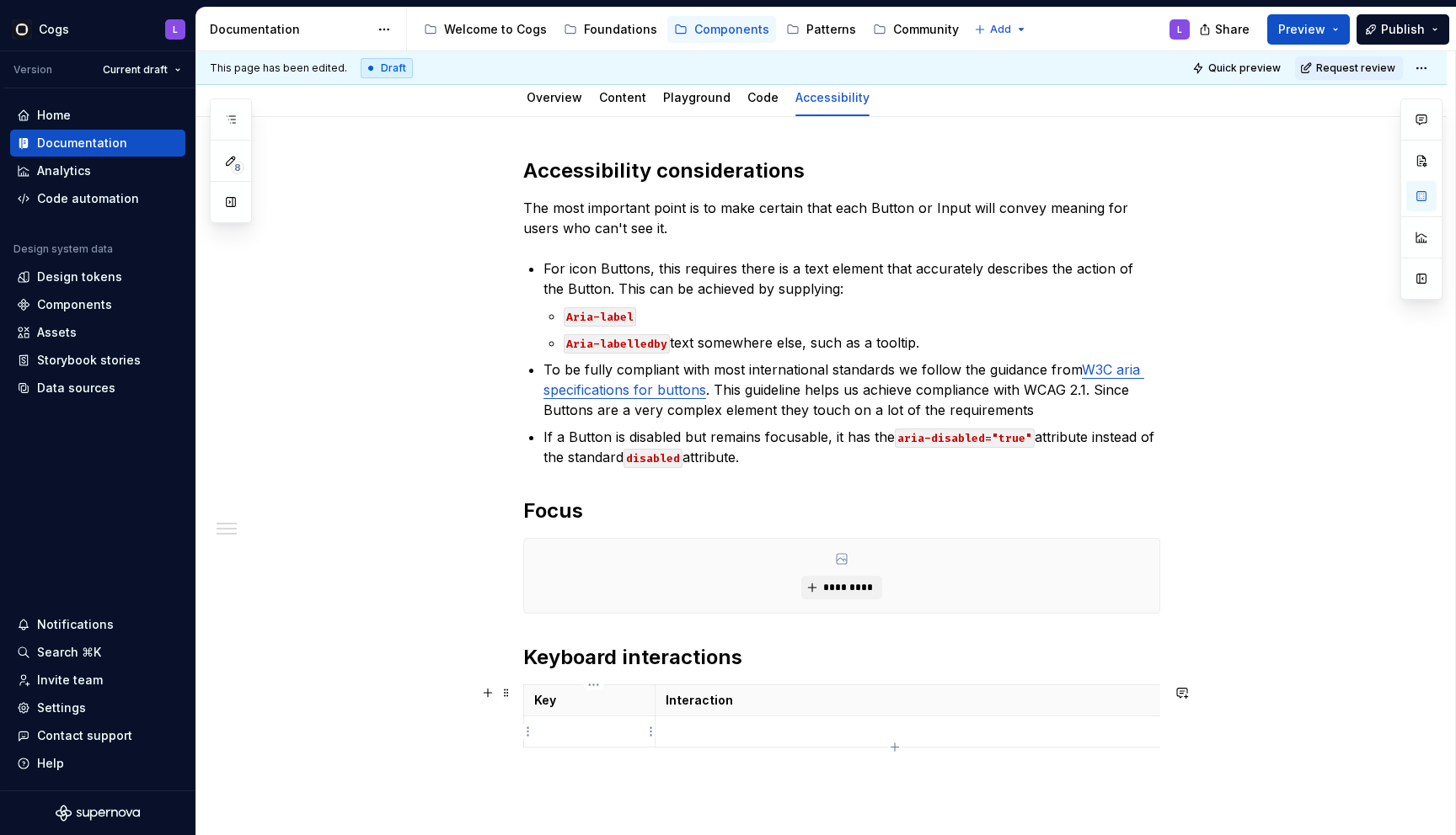
click at [597, 728] on p at bounding box center [589, 731] width 110 height 17
click at [245, 130] on button "button" at bounding box center [231, 120] width 31 height 31
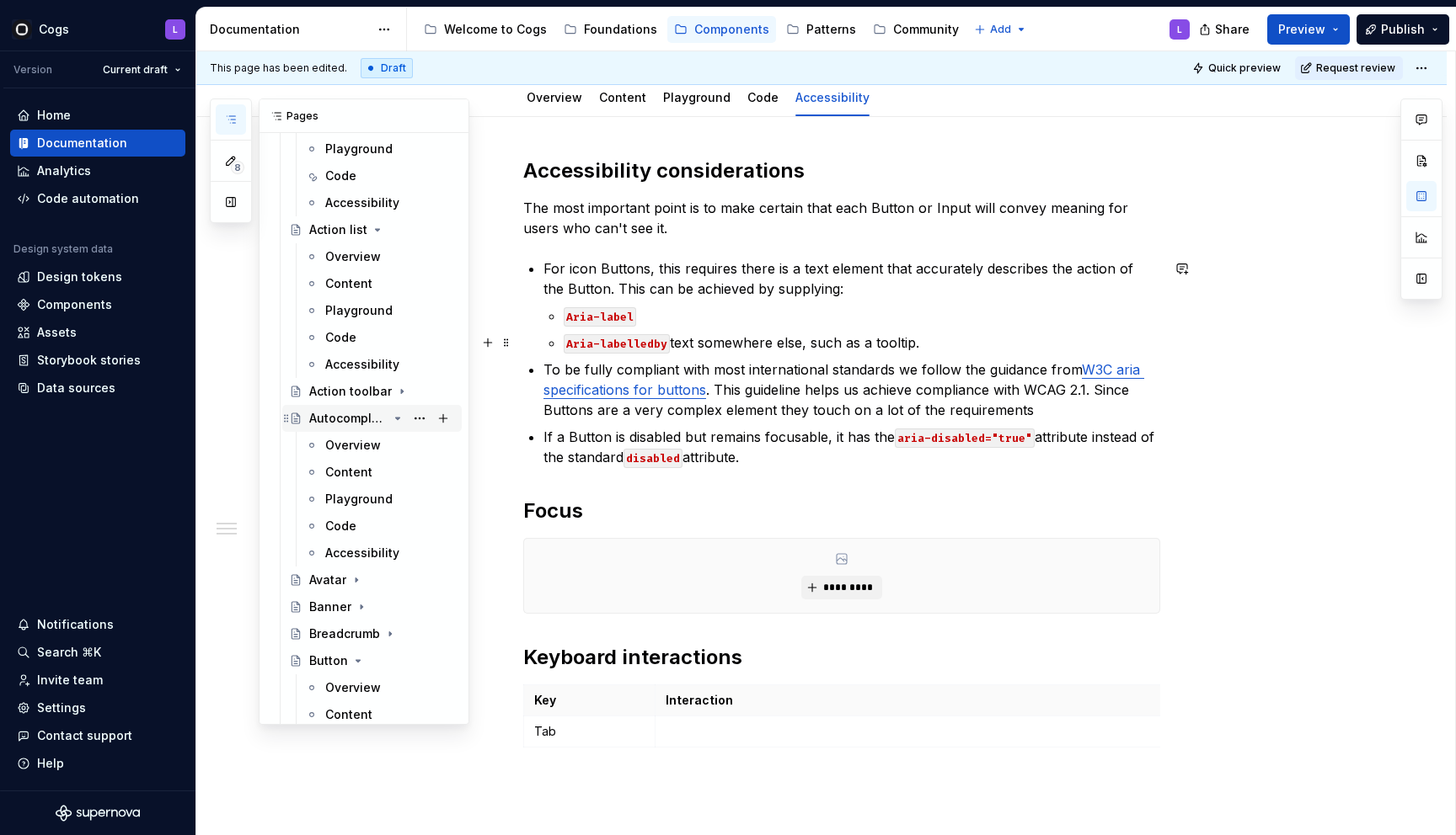
scroll to position [313, 0]
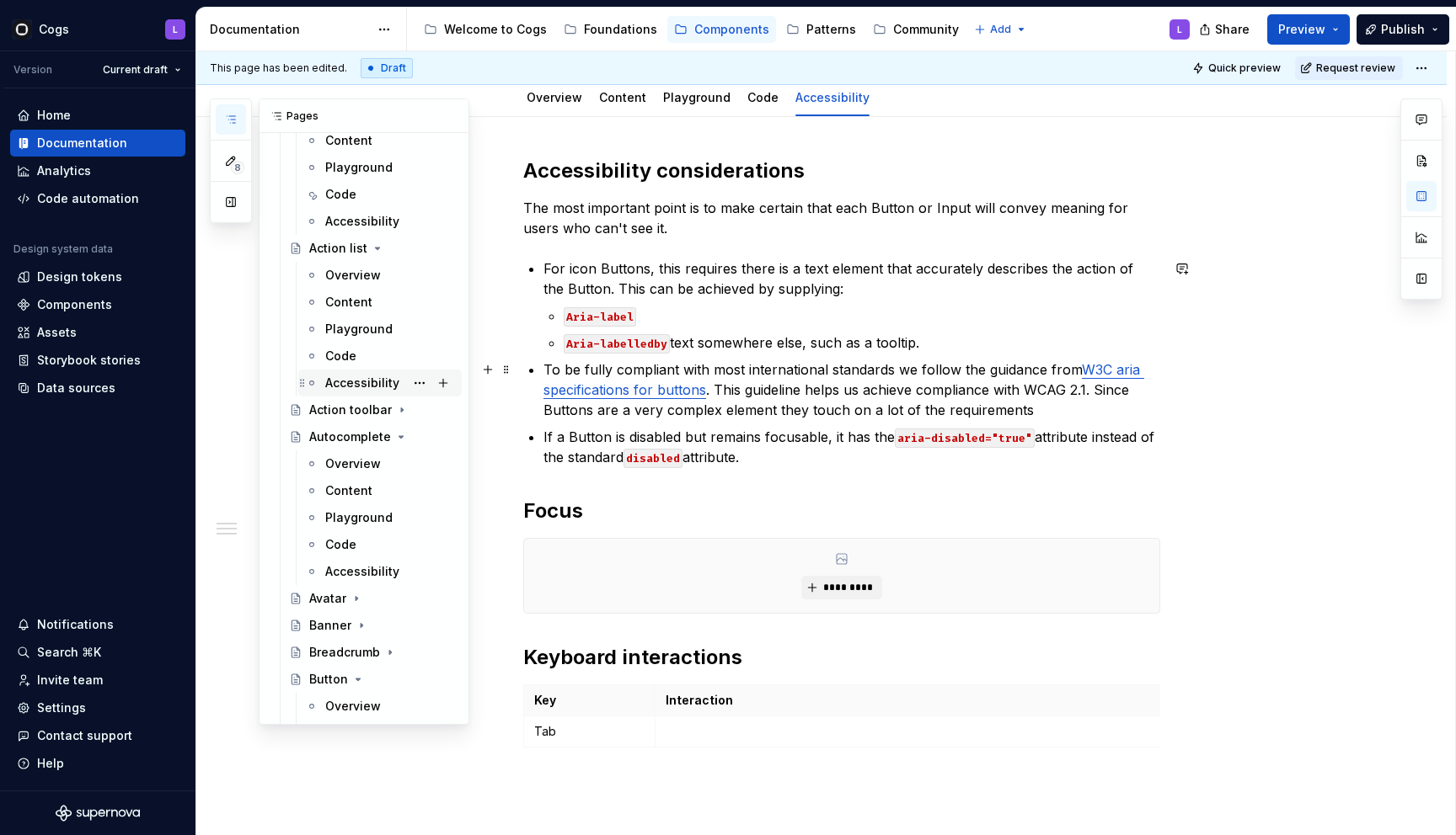
click at [353, 380] on div "Accessibility" at bounding box center [362, 383] width 74 height 17
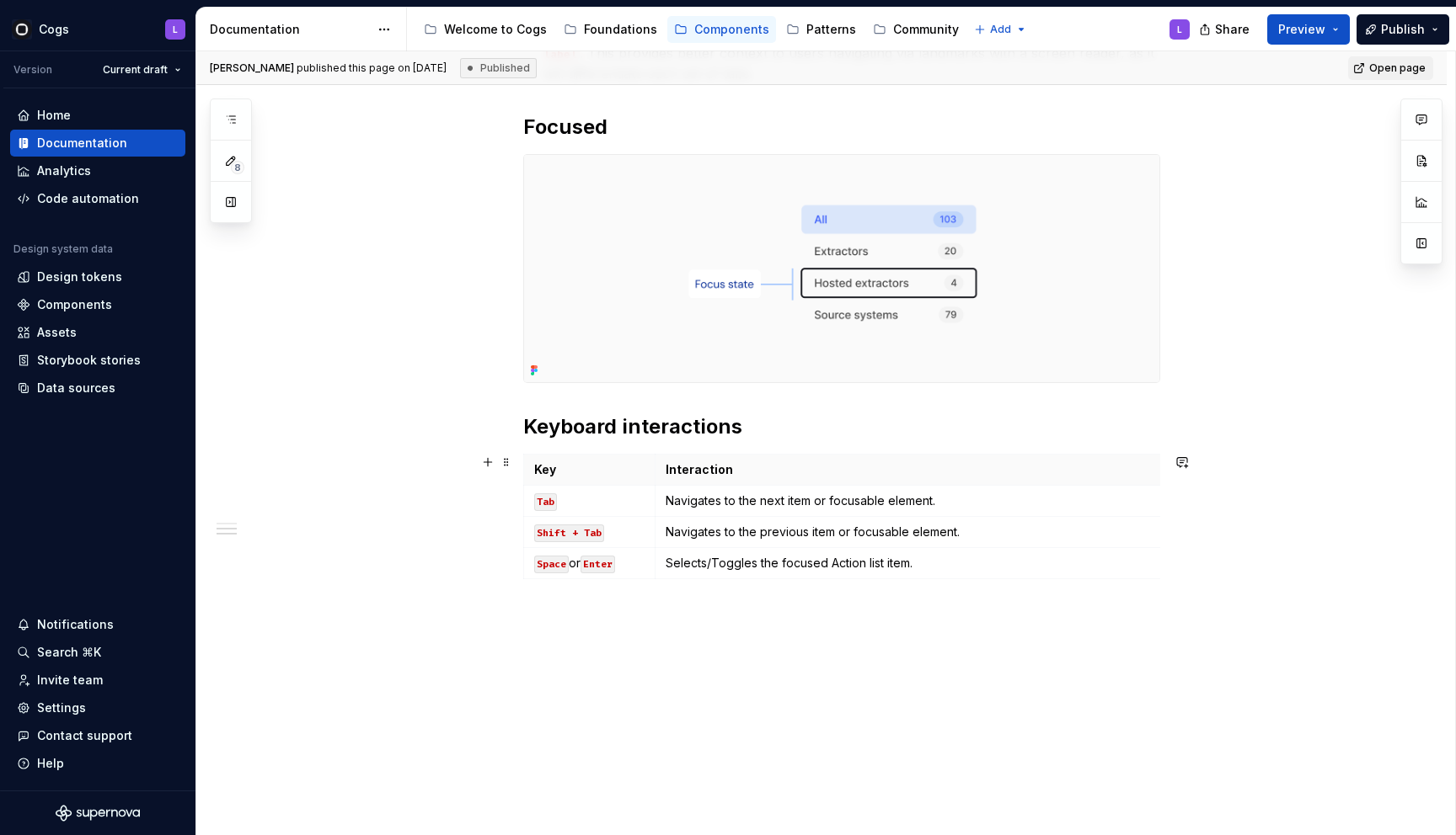
scroll to position [539, 0]
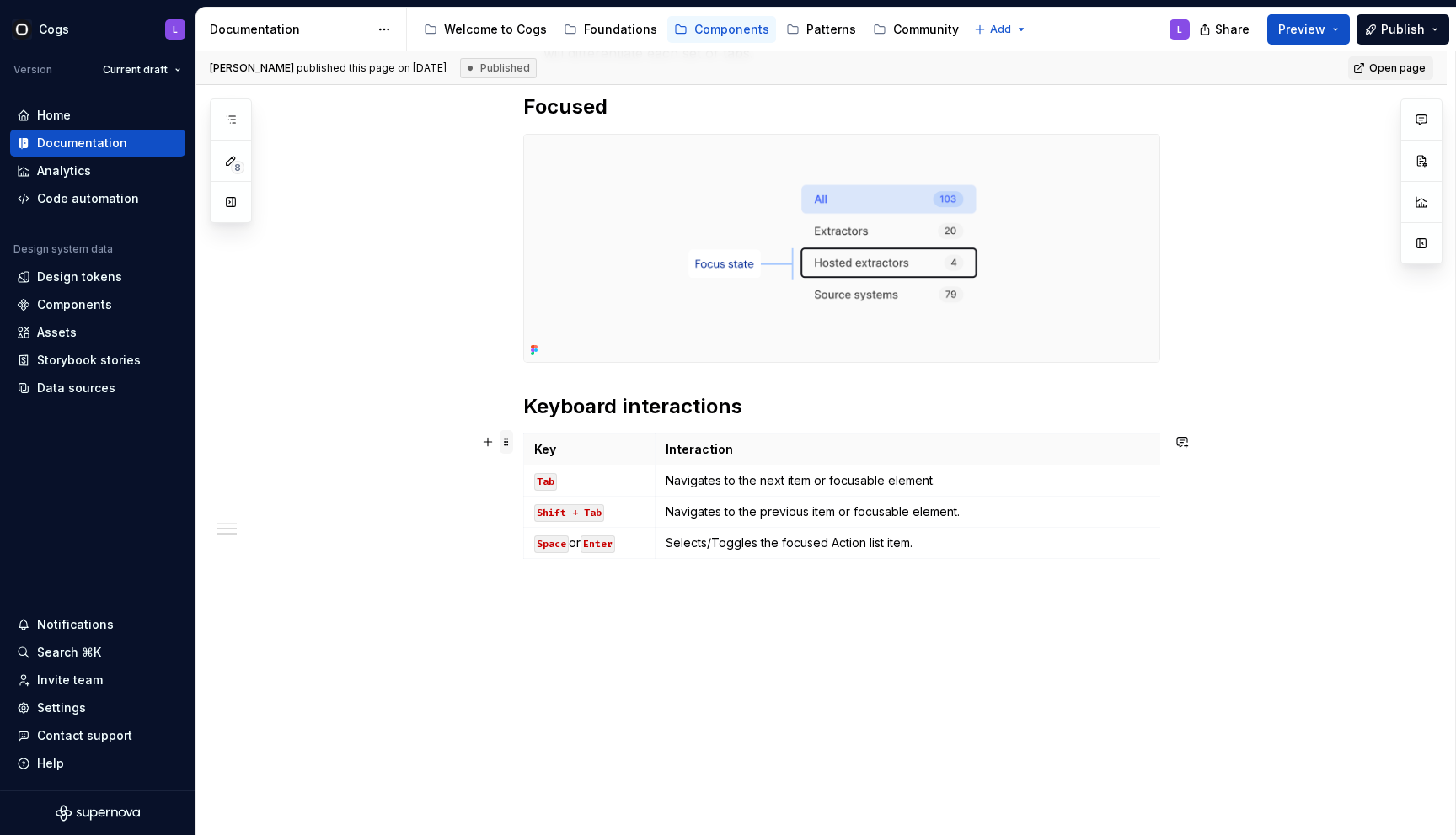
click at [510, 443] on span at bounding box center [507, 442] width 14 height 24
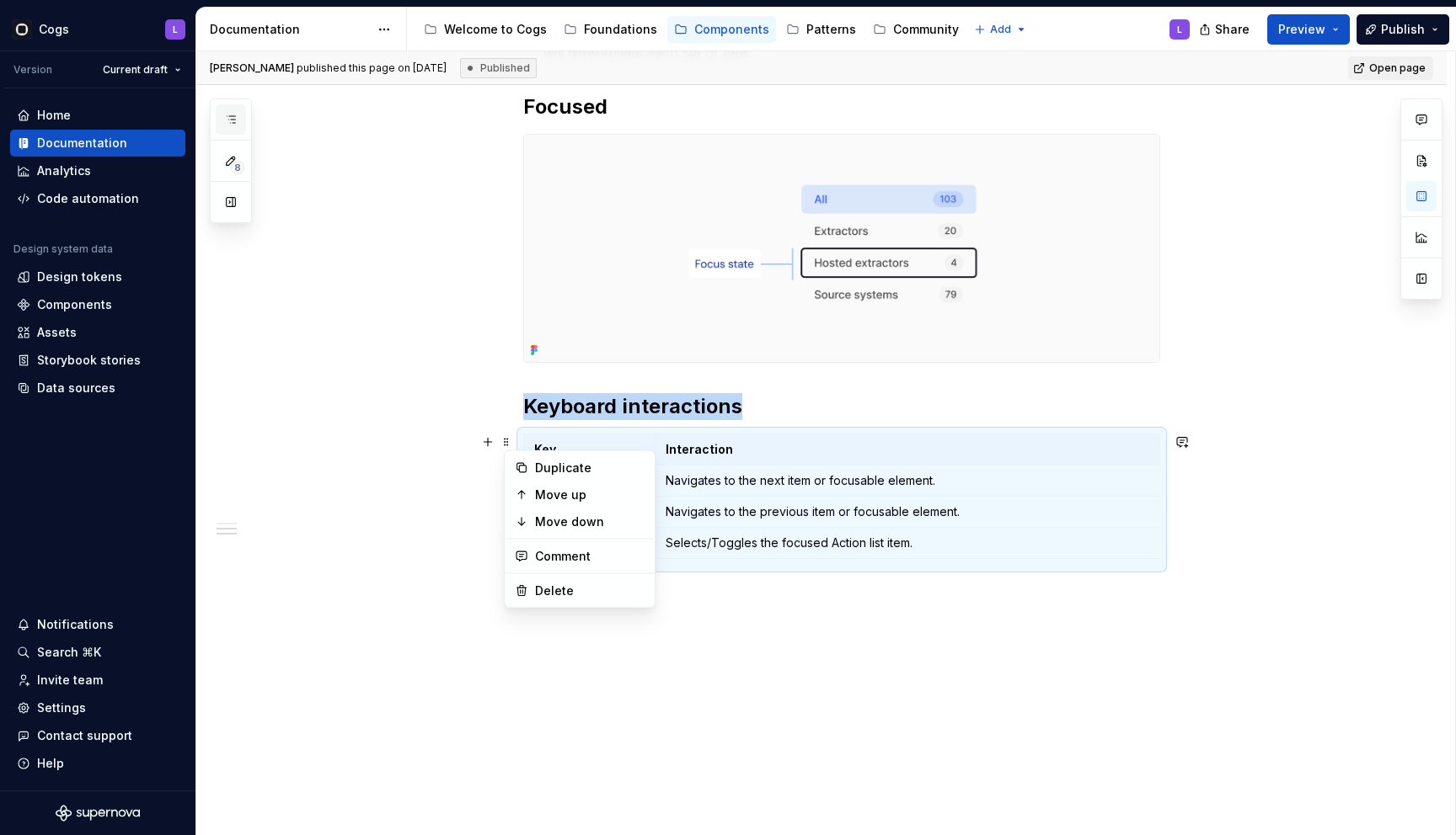
click at [229, 110] on button "button" at bounding box center [231, 120] width 31 height 31
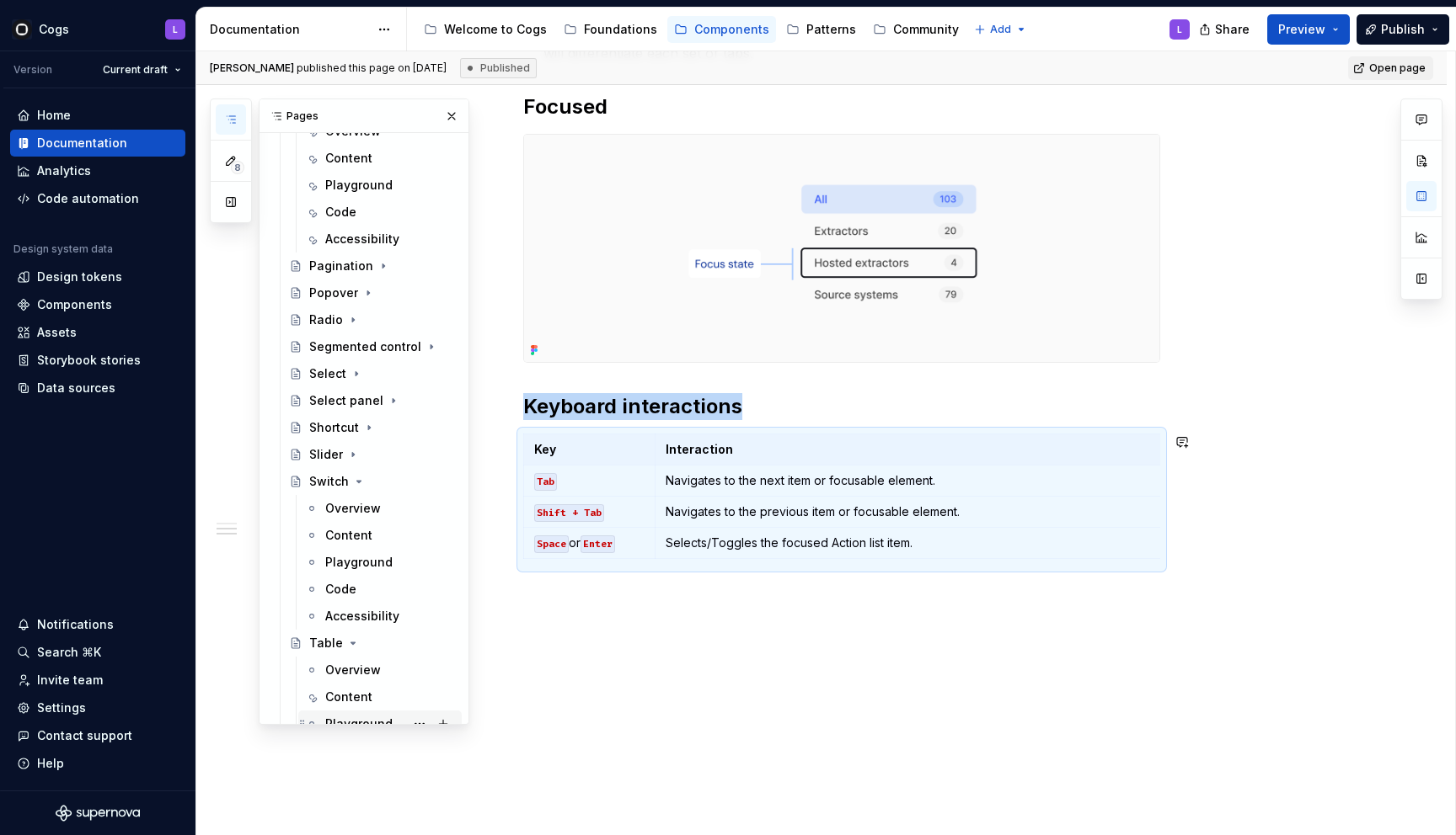
scroll to position [1298, 0]
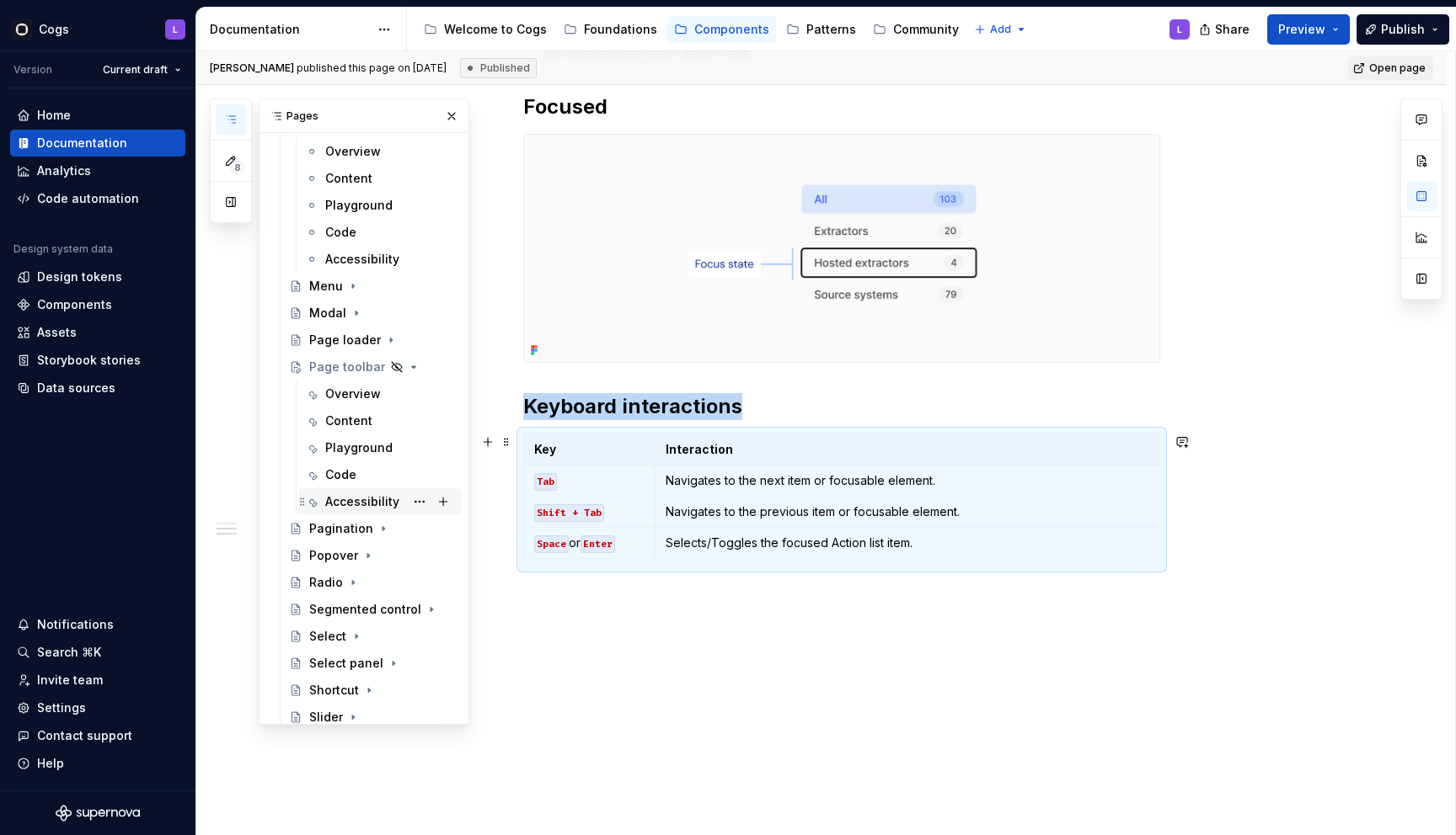
click at [339, 500] on div "Accessibility" at bounding box center [362, 502] width 74 height 17
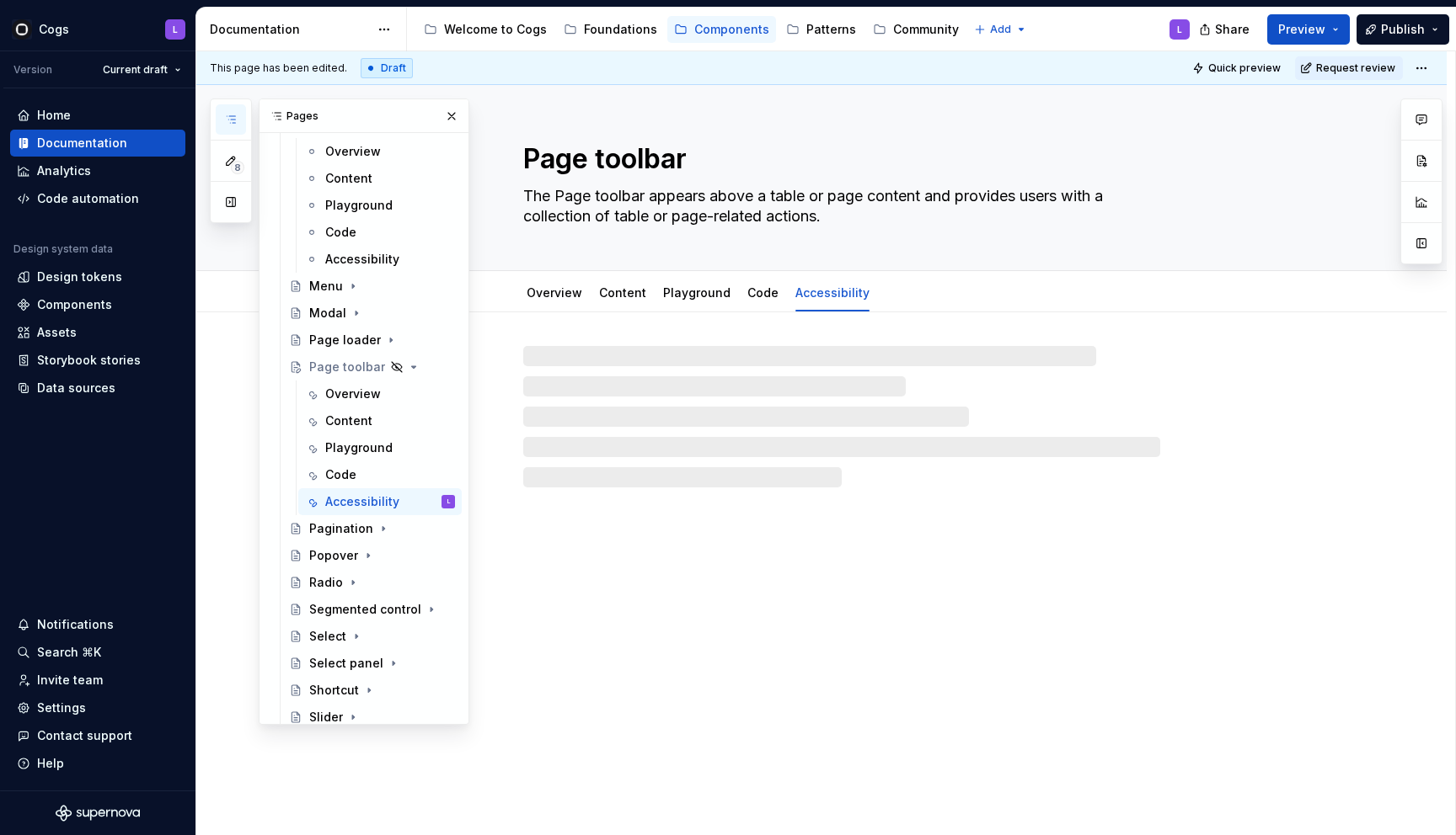
click at [691, 557] on div "Hidden page Page toolbar The Page toolbar appears above a table or page content…" at bounding box center [821, 460] width 1250 height 751
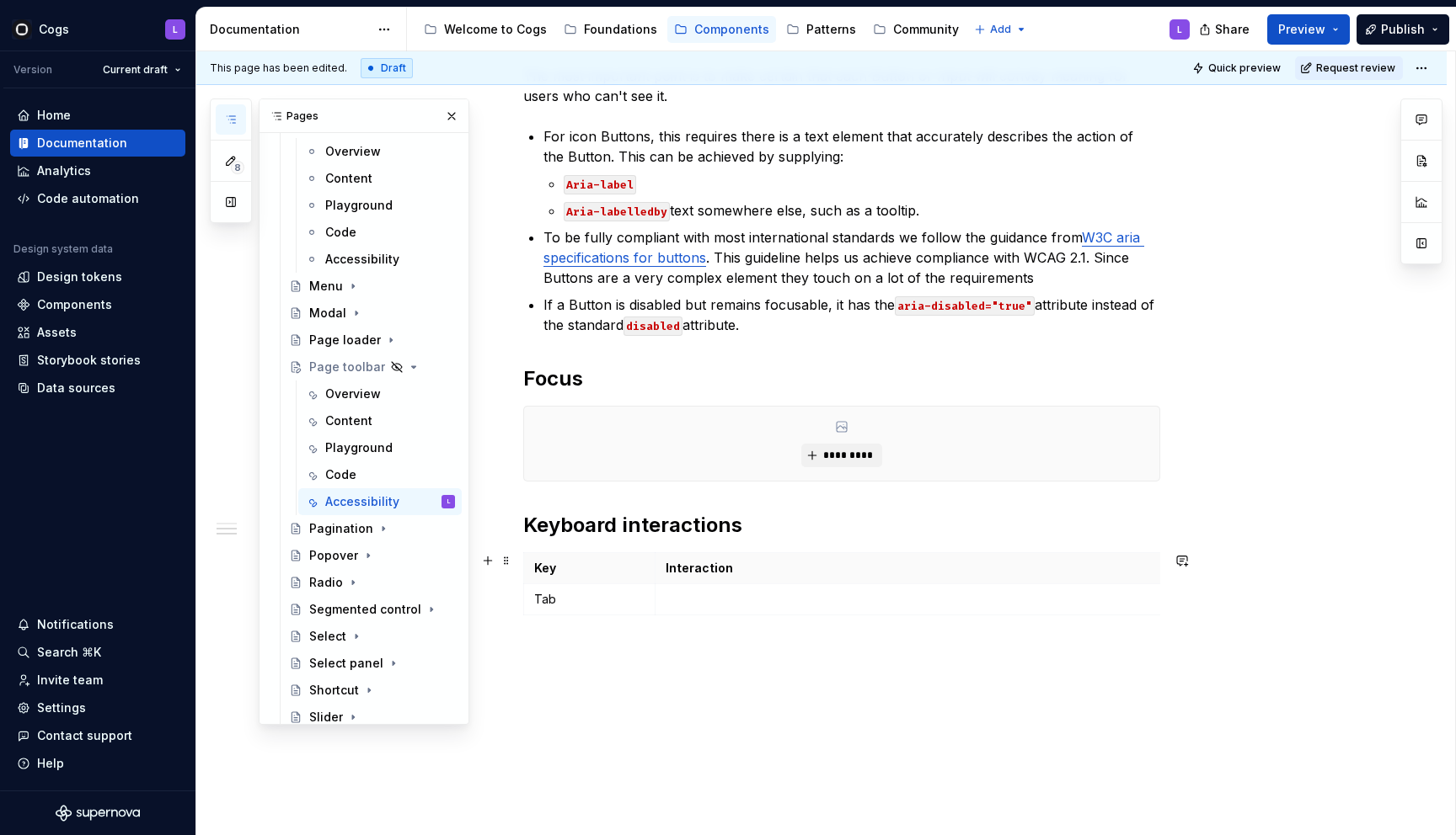
scroll to position [384, 0]
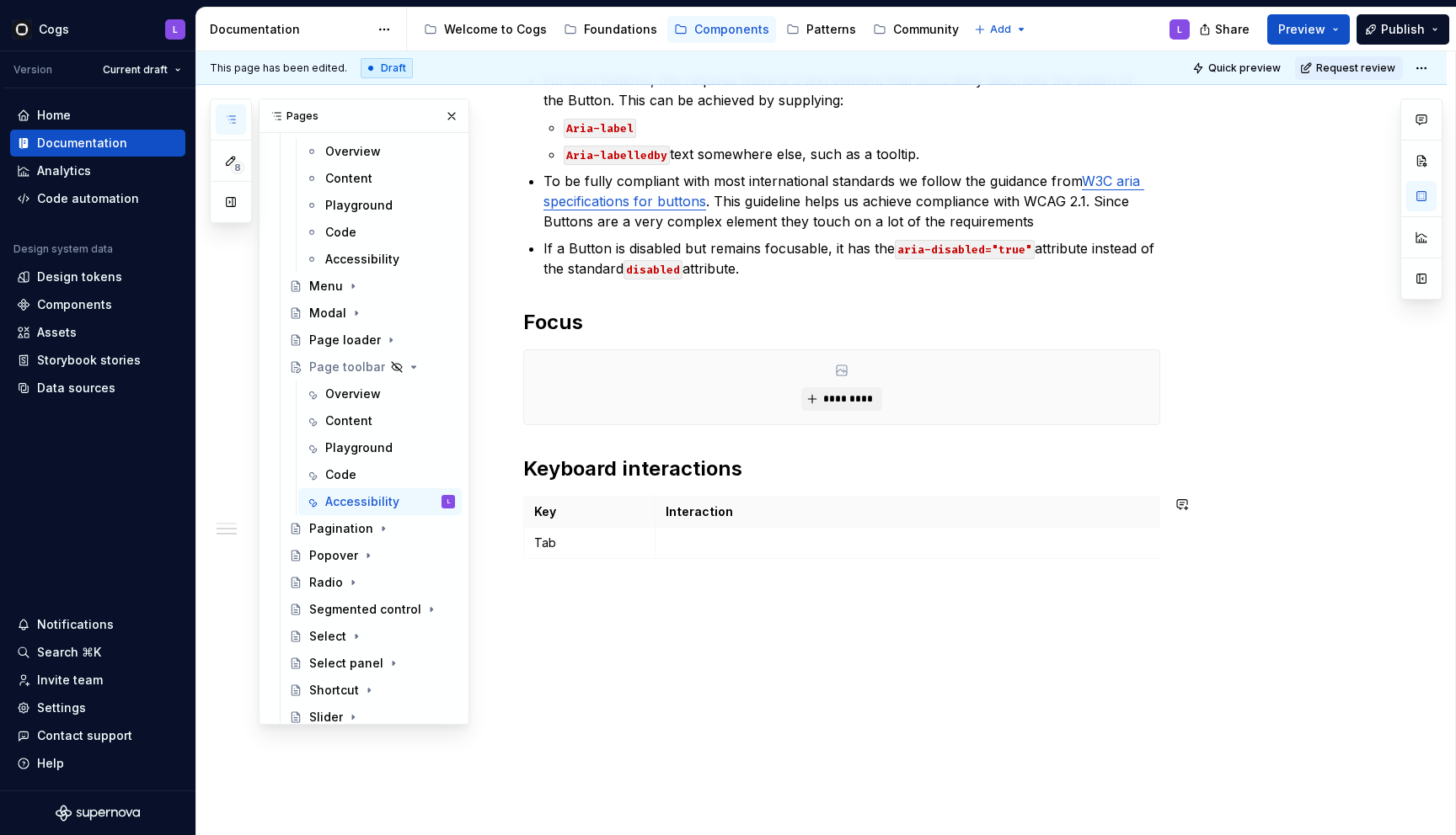
click at [686, 574] on div "Accessibility considerations The most important point is to make certain that e…" at bounding box center [841, 278] width 636 height 617
click at [683, 591] on div "Accessibility considerations The most important point is to make certain that e…" at bounding box center [821, 383] width 1250 height 908
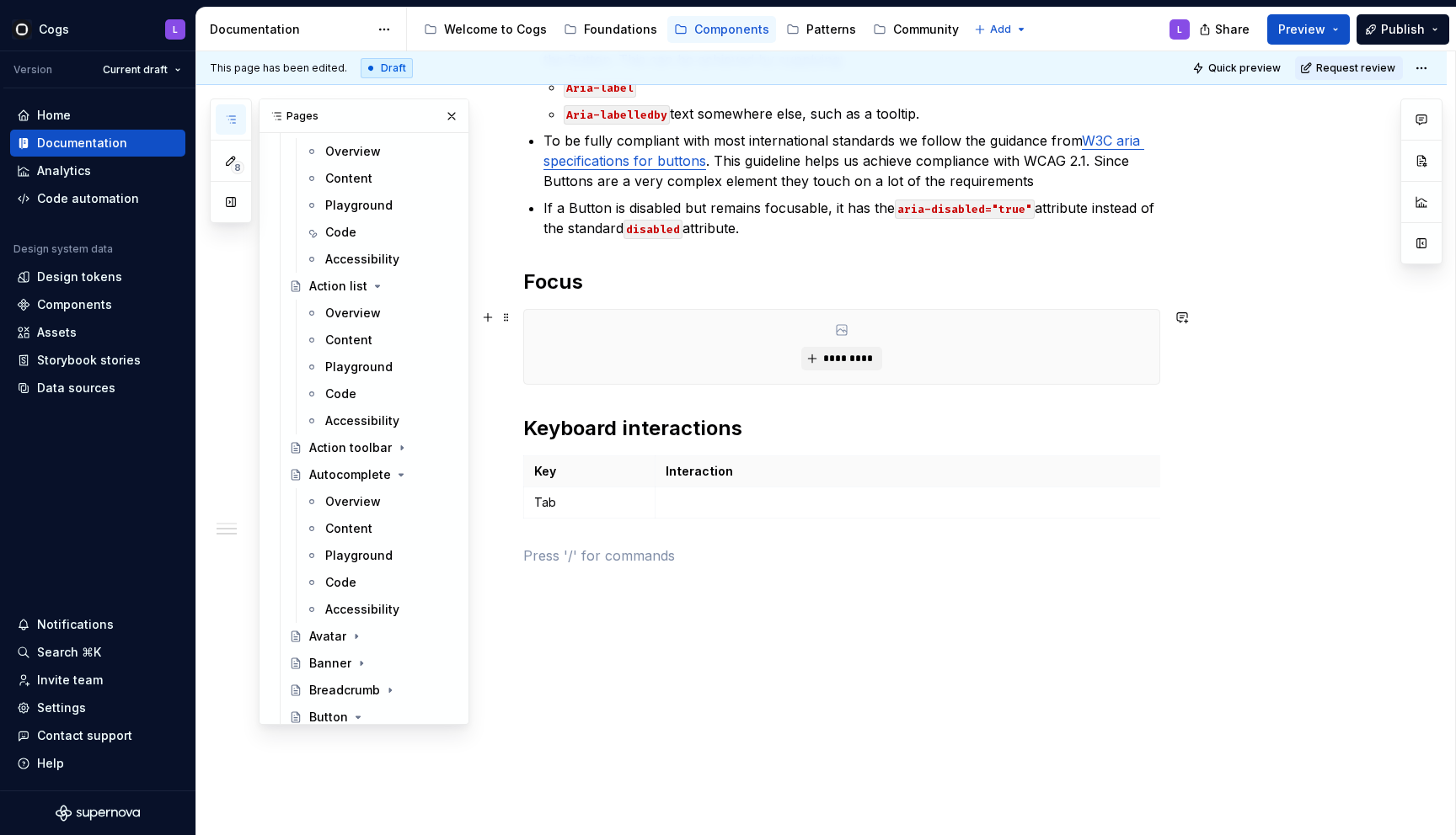
scroll to position [0, 0]
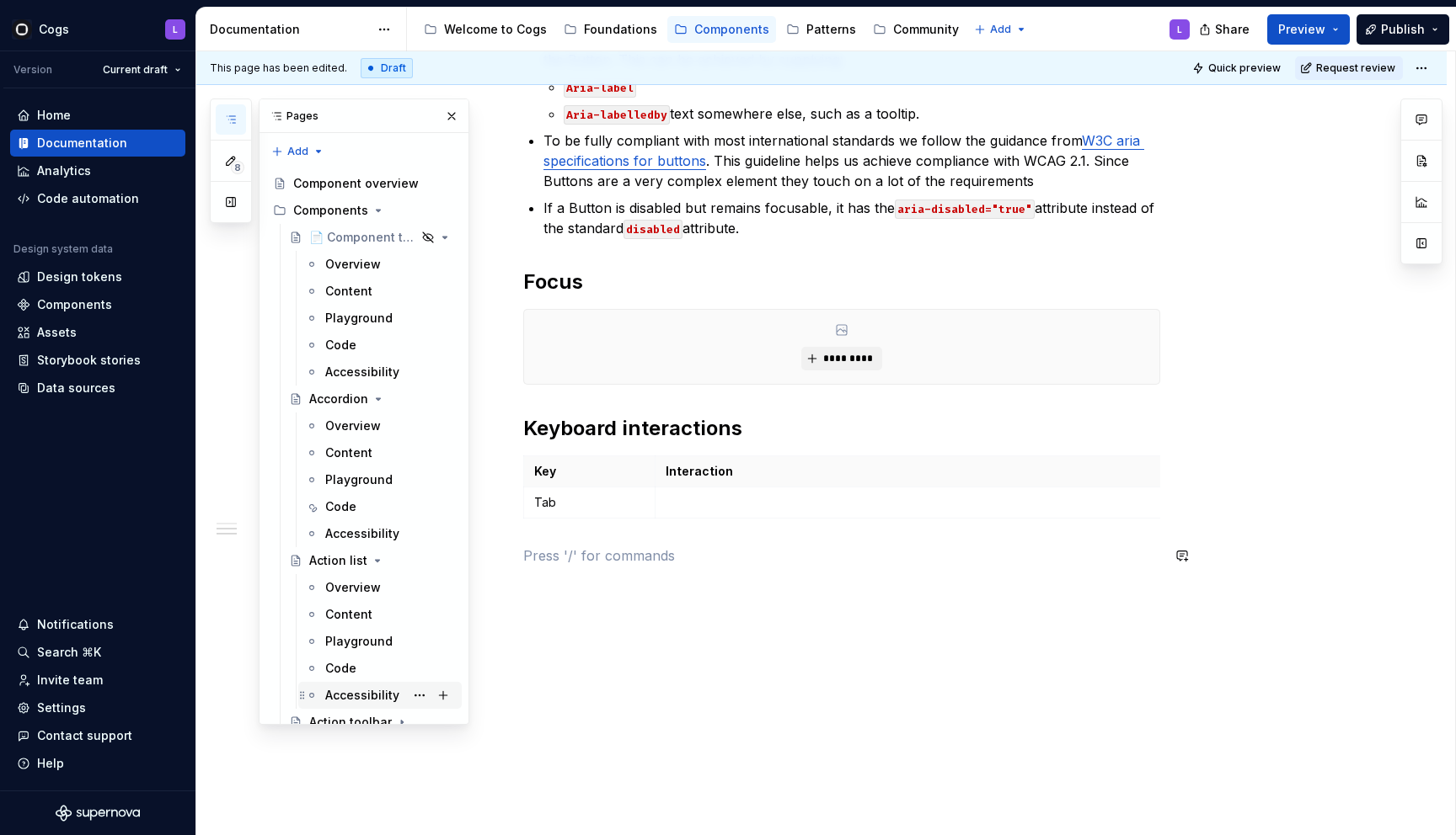
click at [376, 698] on div "Accessibility" at bounding box center [362, 696] width 74 height 17
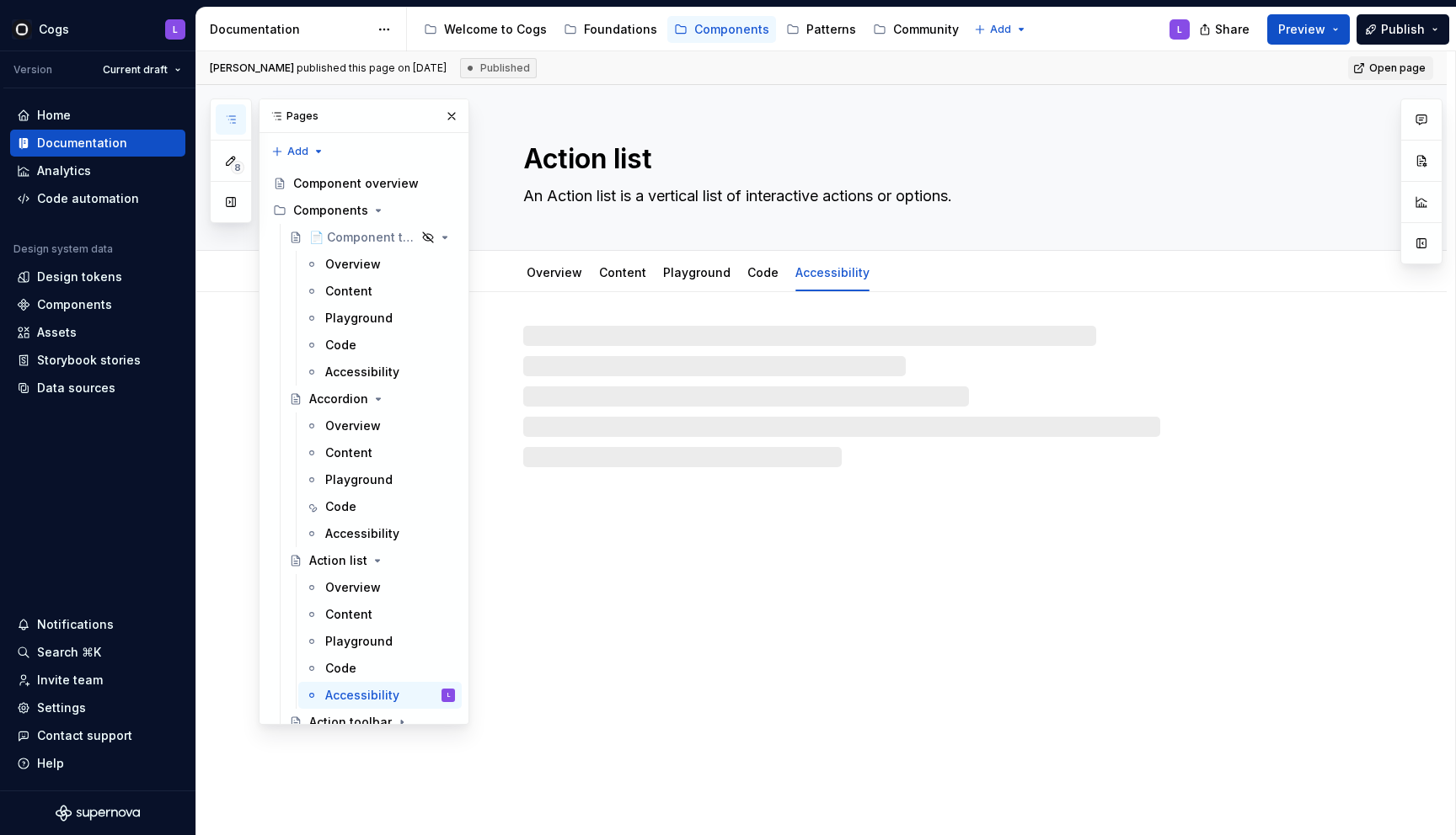
click at [595, 679] on div "Action list An Action list is a vertical list of interactive actions or options…" at bounding box center [821, 460] width 1250 height 751
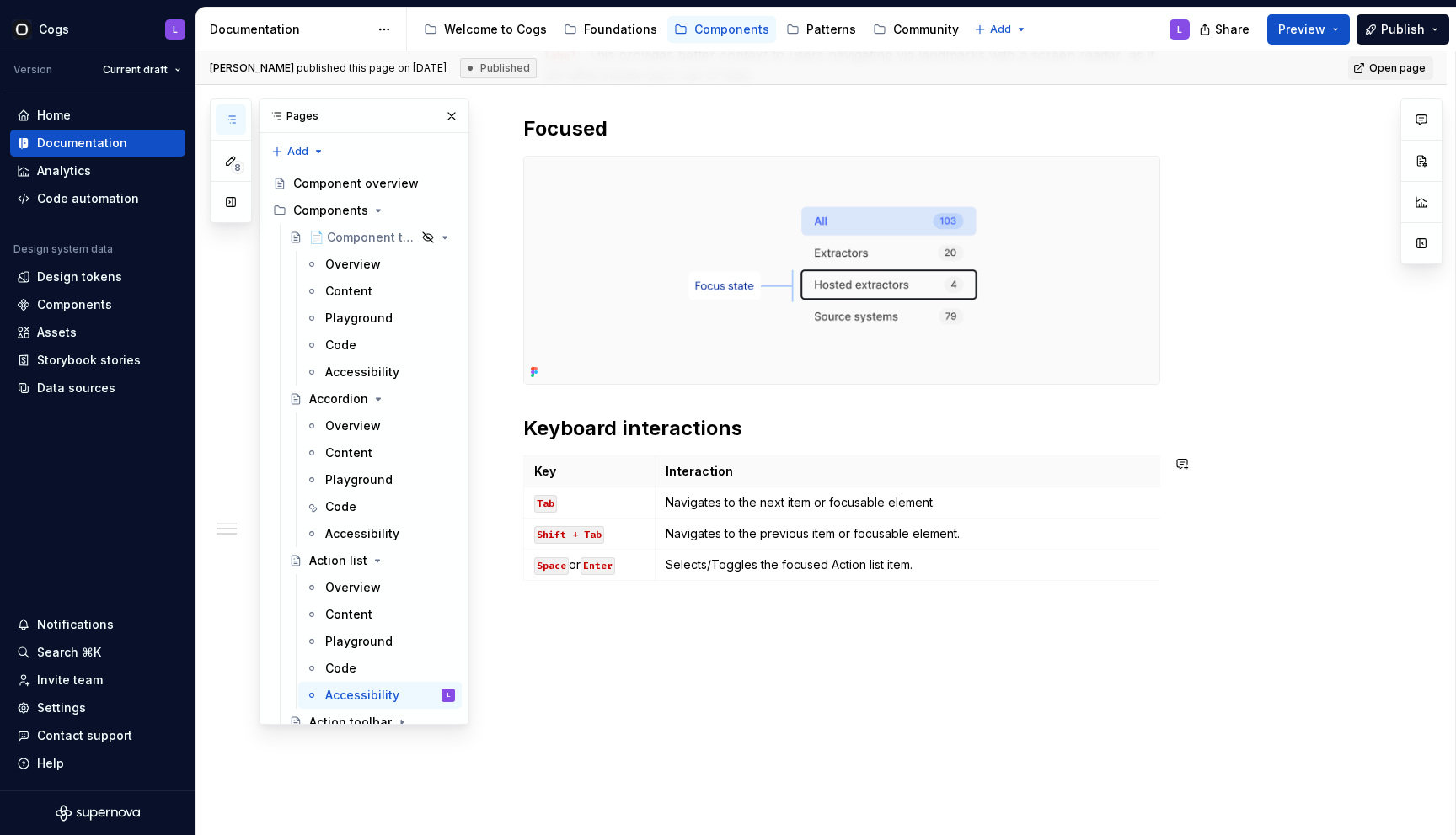
scroll to position [539, 0]
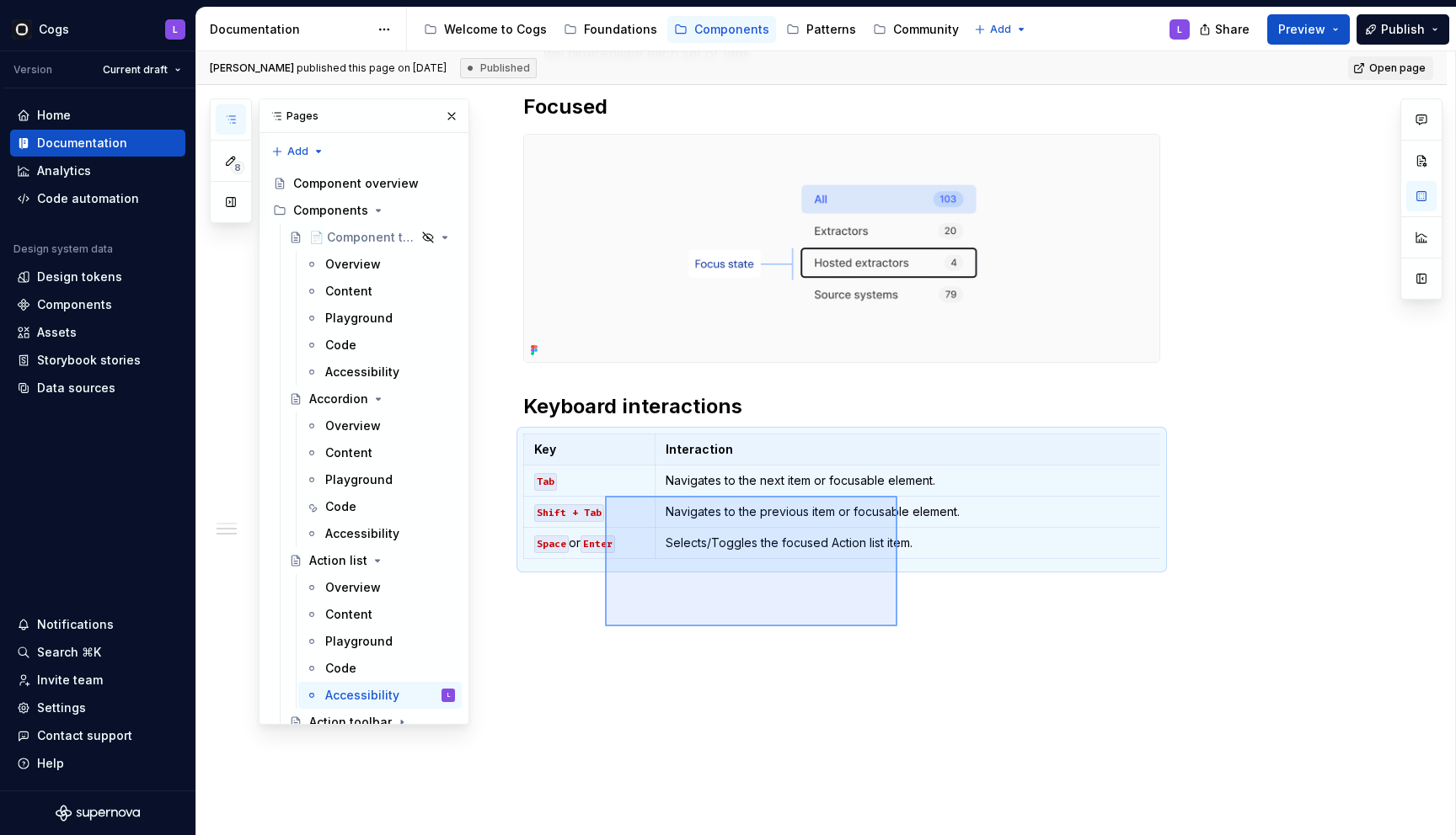
drag, startPoint x: 897, startPoint y: 626, endPoint x: 604, endPoint y: 495, distance: 321.0
click at [604, 495] on div "[PERSON_NAME] published this page on [DATE] Published Open page Action list An …" at bounding box center [825, 443] width 1259 height 785
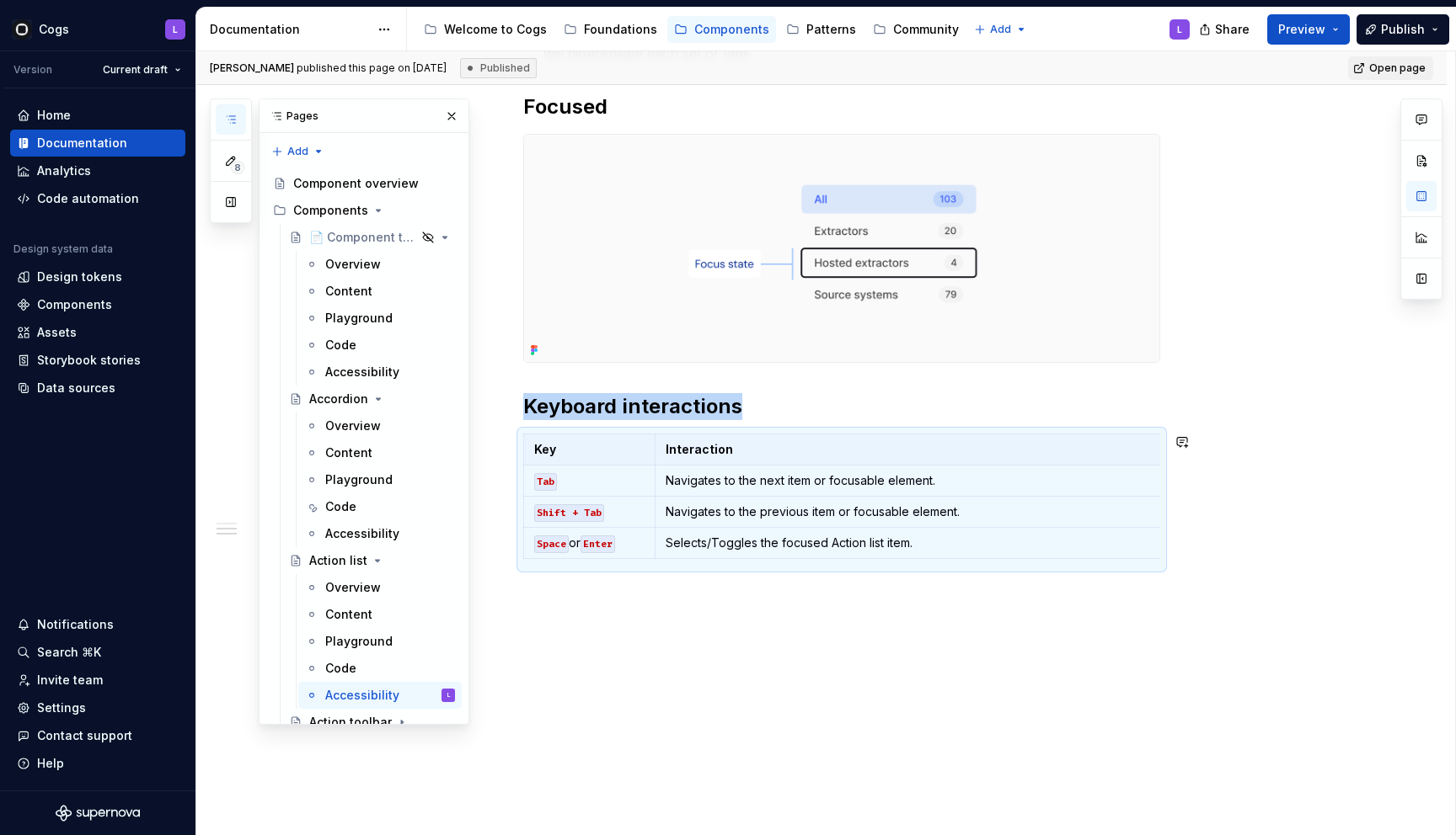
copy h2 "Keyboard interactions"
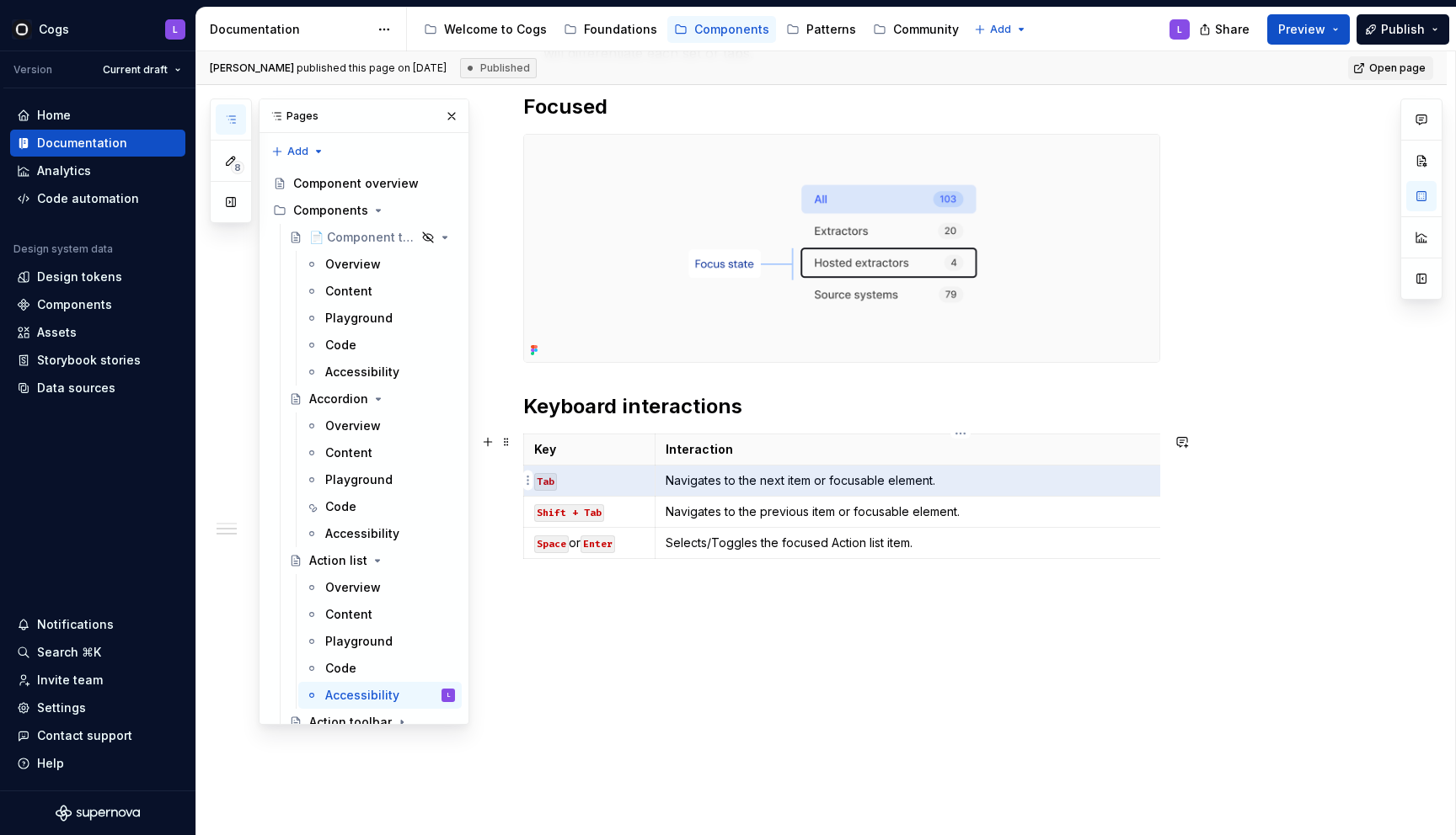
click at [696, 477] on p "Navigates to the next item or focusable element." at bounding box center [955, 480] width 581 height 17
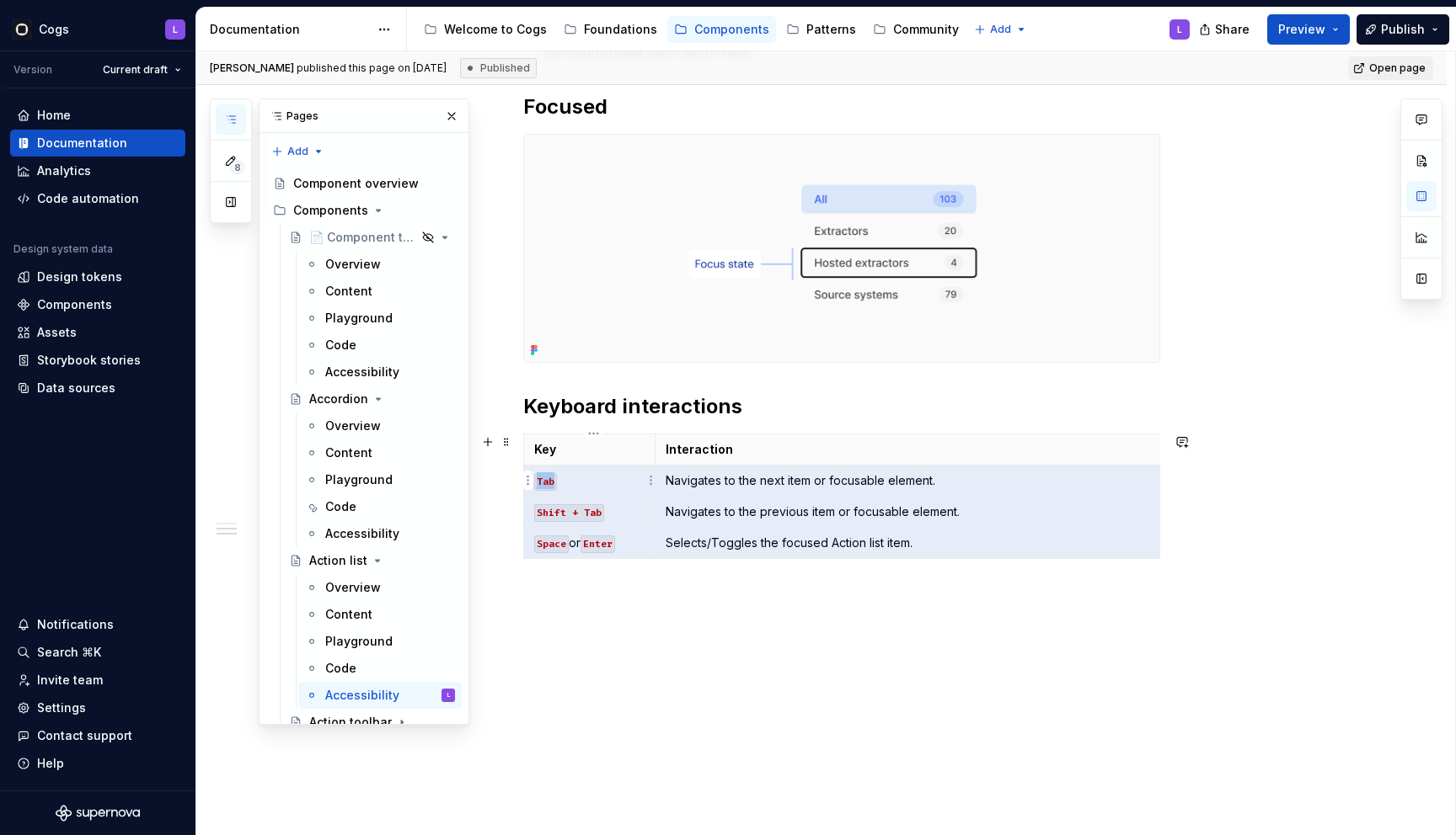
drag, startPoint x: 936, startPoint y: 540, endPoint x: 609, endPoint y: 492, distance: 330.5
click at [609, 492] on tbody "Key Interaction Tab Navigates to the next item or focusable element. Shift + Ta…" at bounding box center [890, 496] width 733 height 125
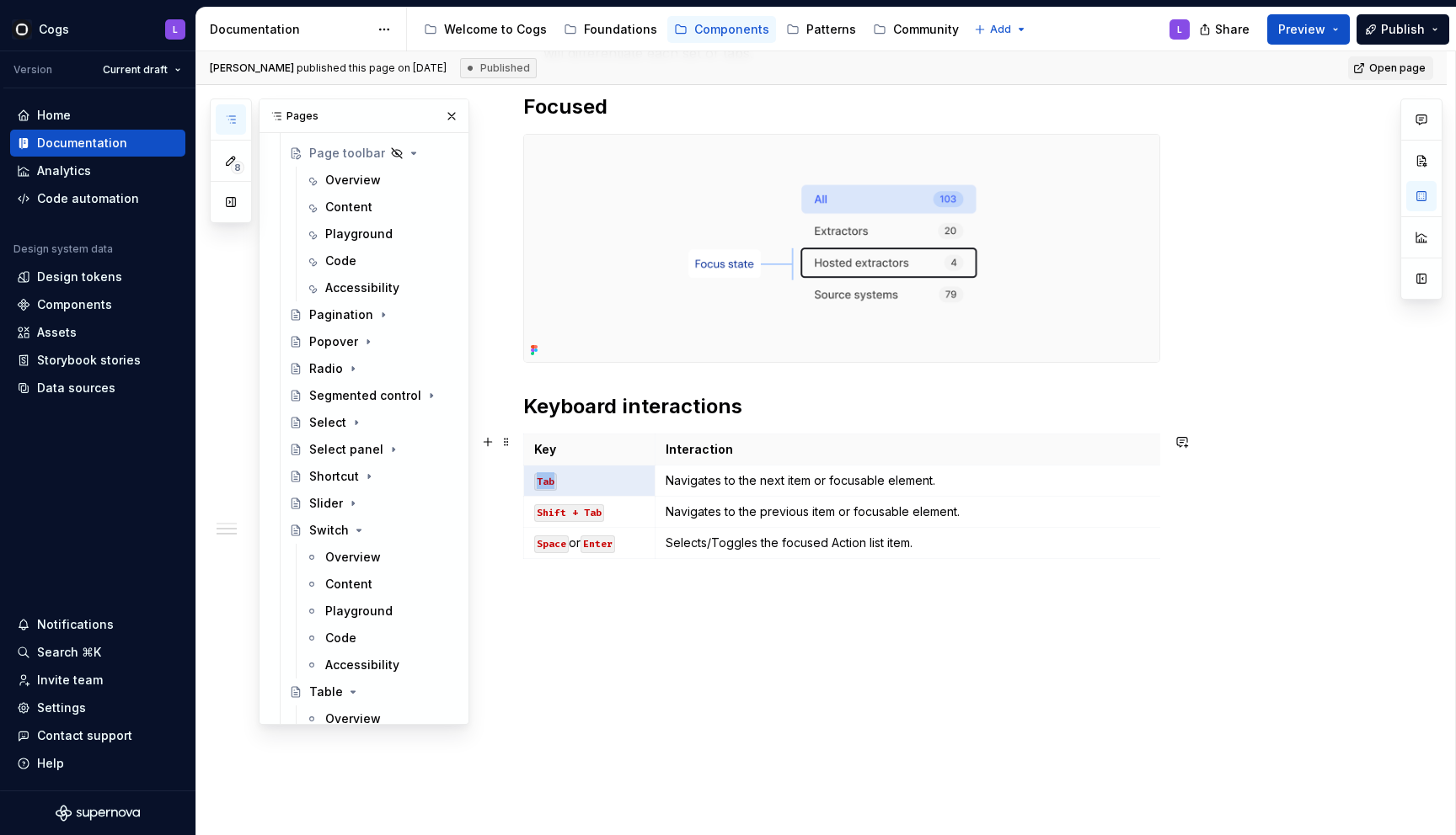
scroll to position [1509, 0]
click at [366, 297] on div "Accessibility" at bounding box center [362, 291] width 74 height 17
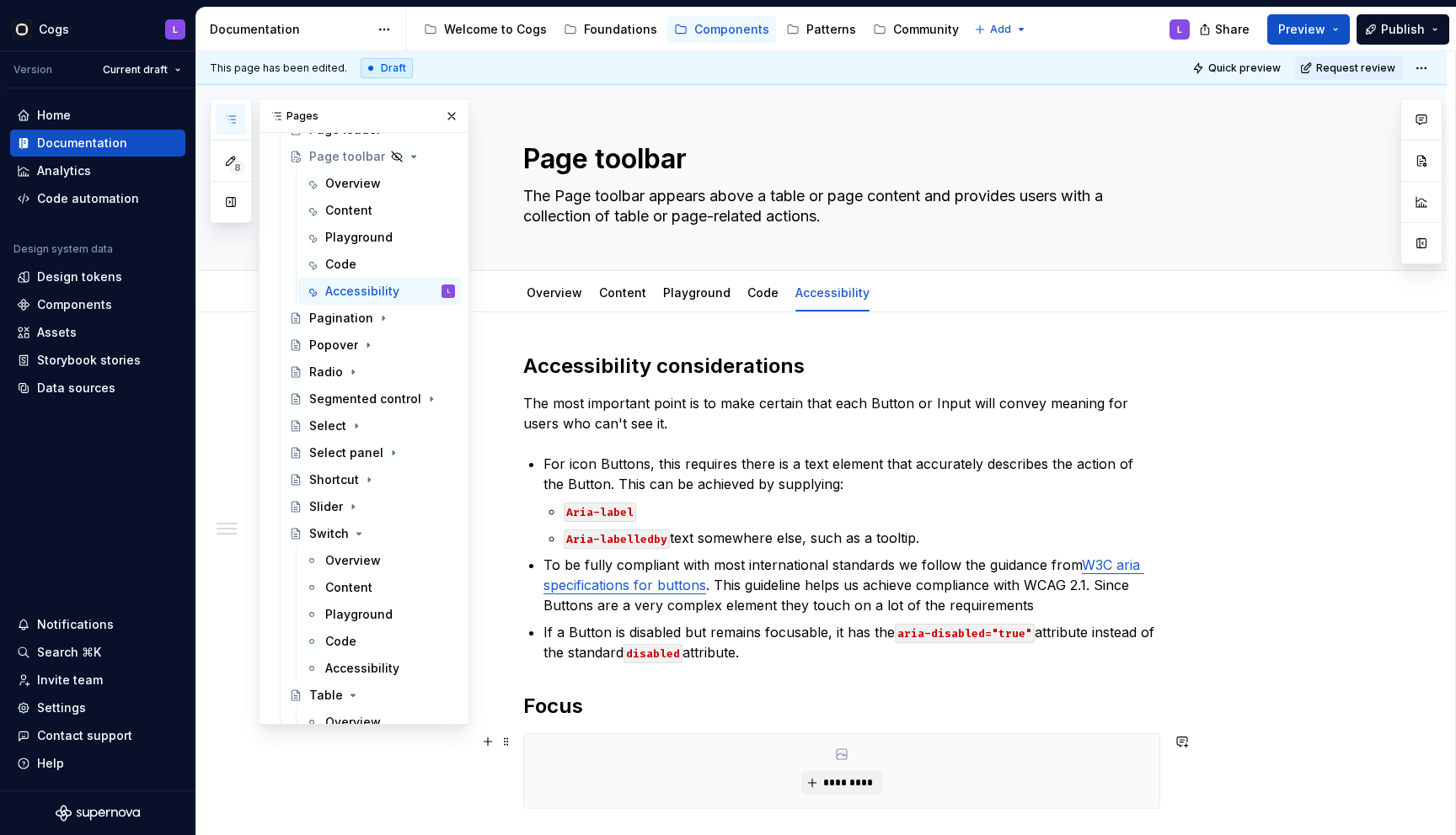
scroll to position [424, 0]
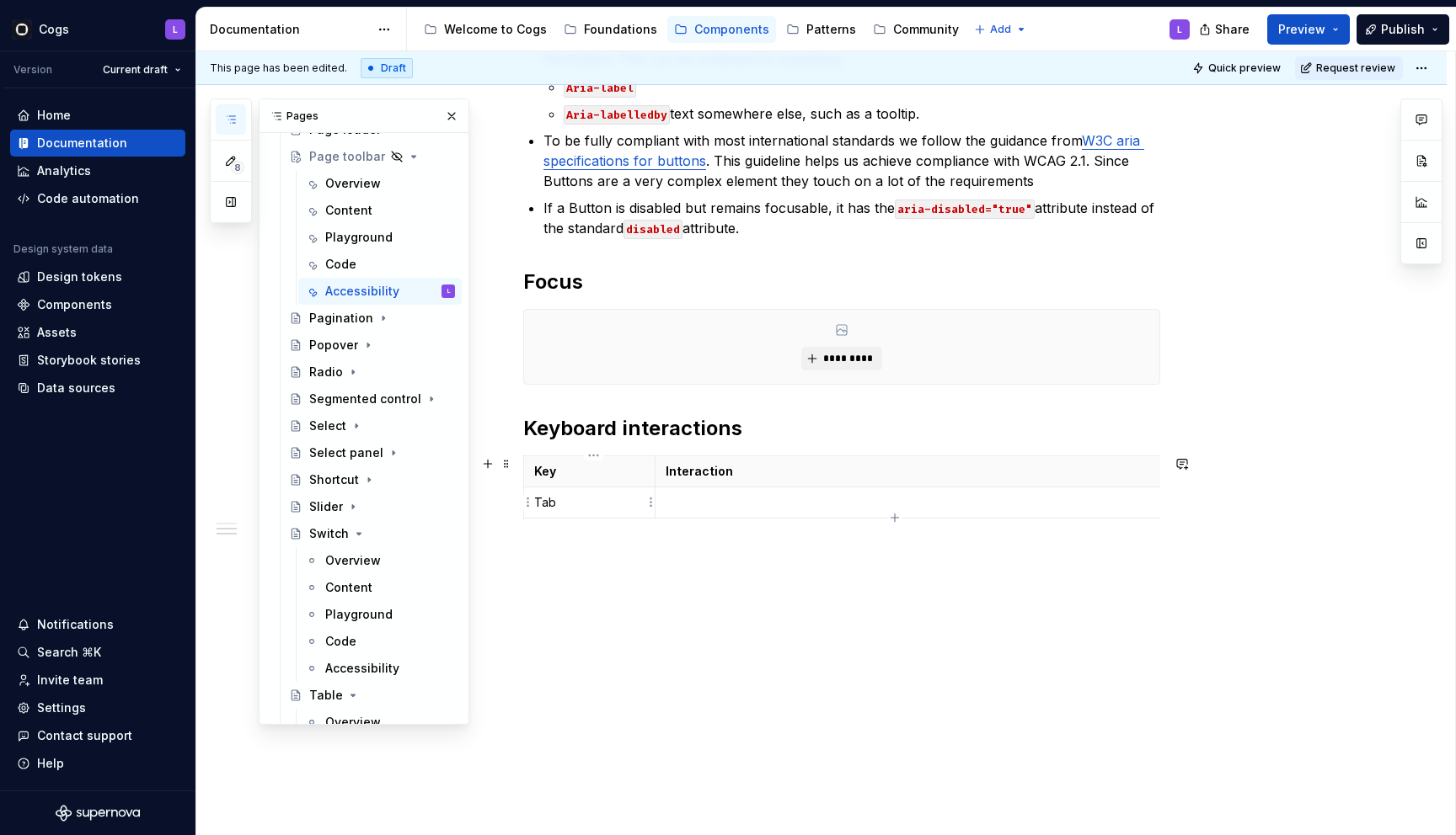
click at [624, 511] on td "Tab" at bounding box center [589, 503] width 132 height 31
click at [551, 502] on p "Tab" at bounding box center [589, 503] width 110 height 17
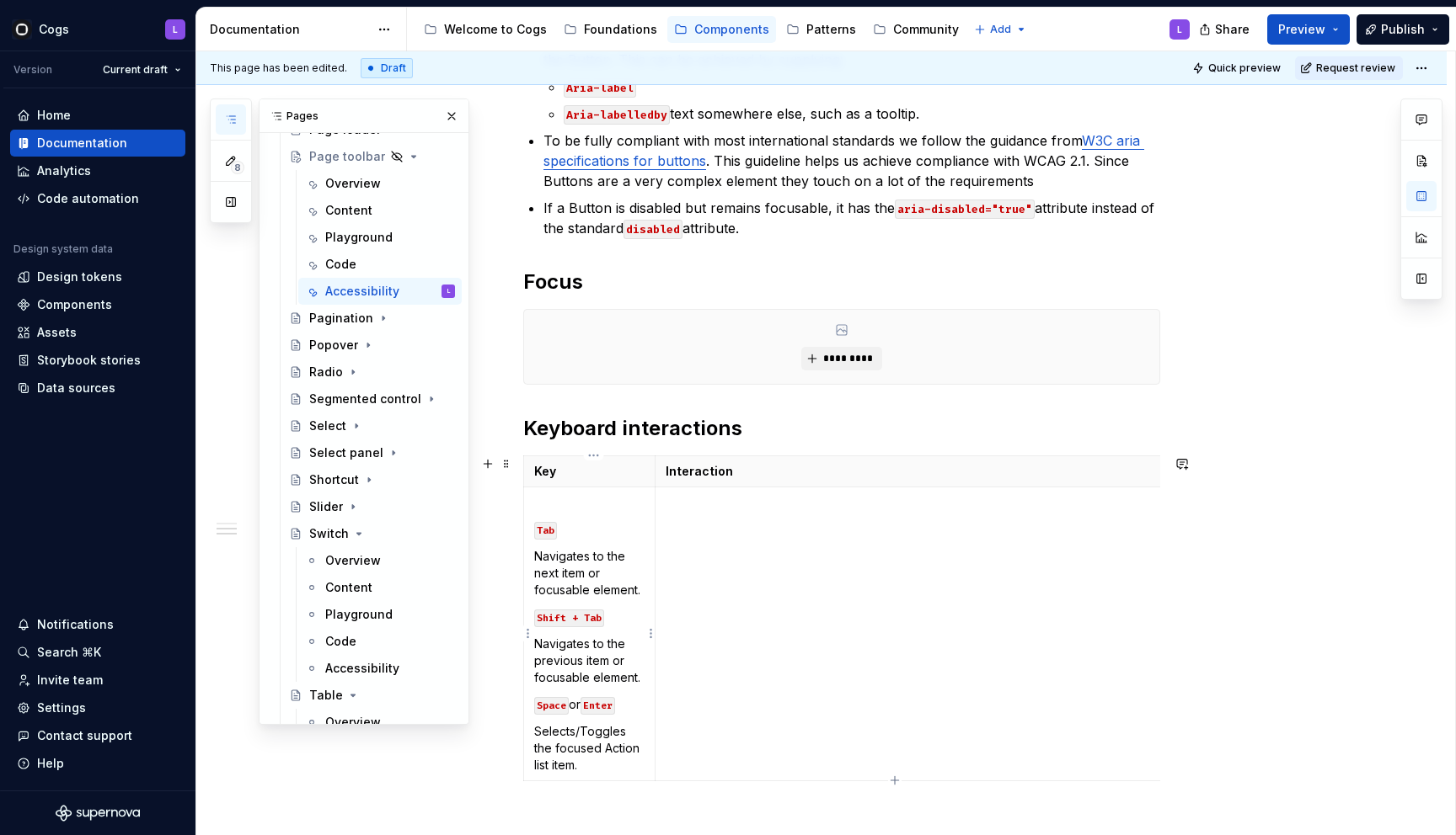
click at [585, 575] on p "Navigates to the next item or focusable element." at bounding box center [589, 573] width 110 height 50
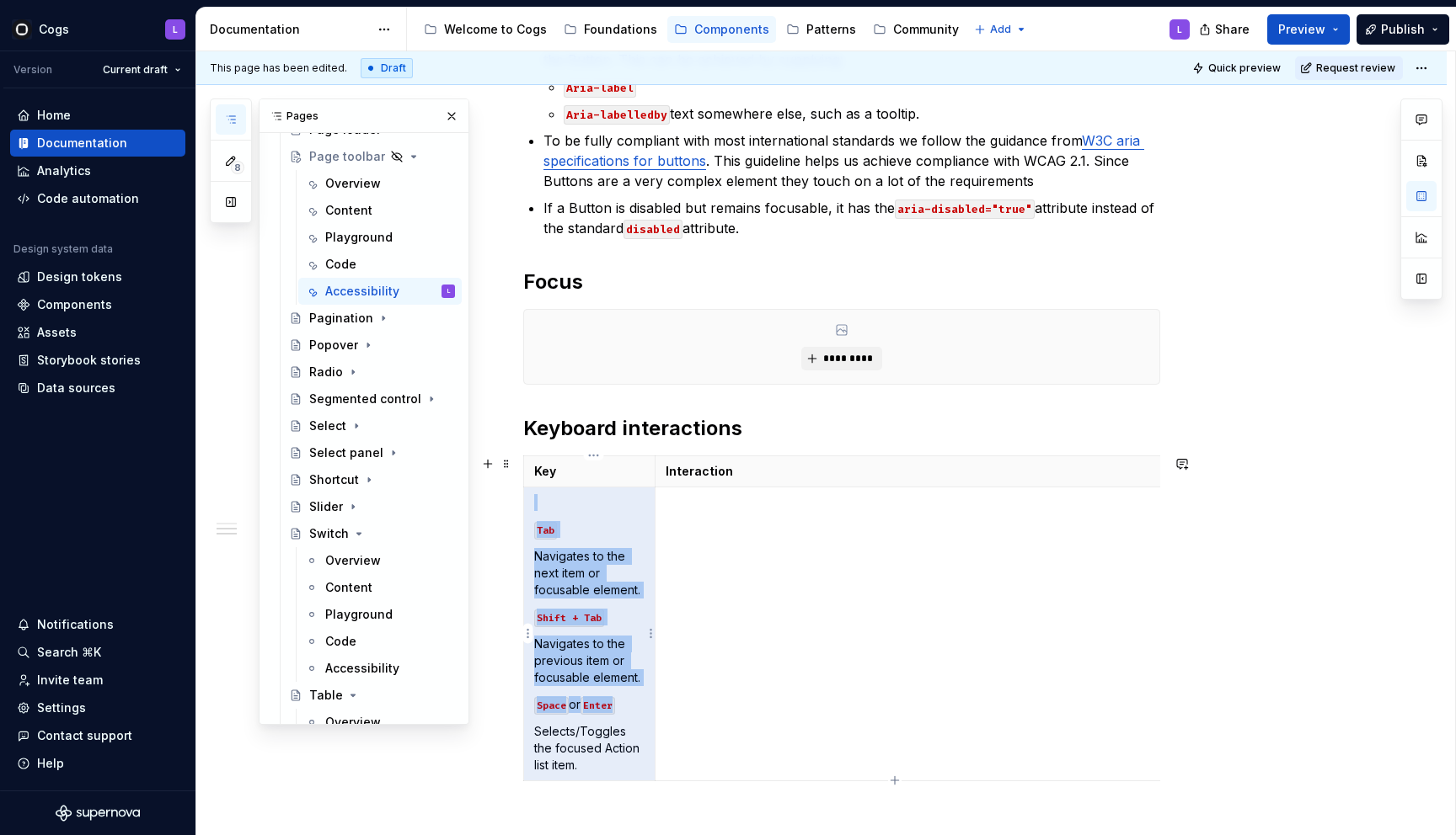
click at [585, 575] on p "Navigates to the next item or focusable element." at bounding box center [589, 573] width 110 height 50
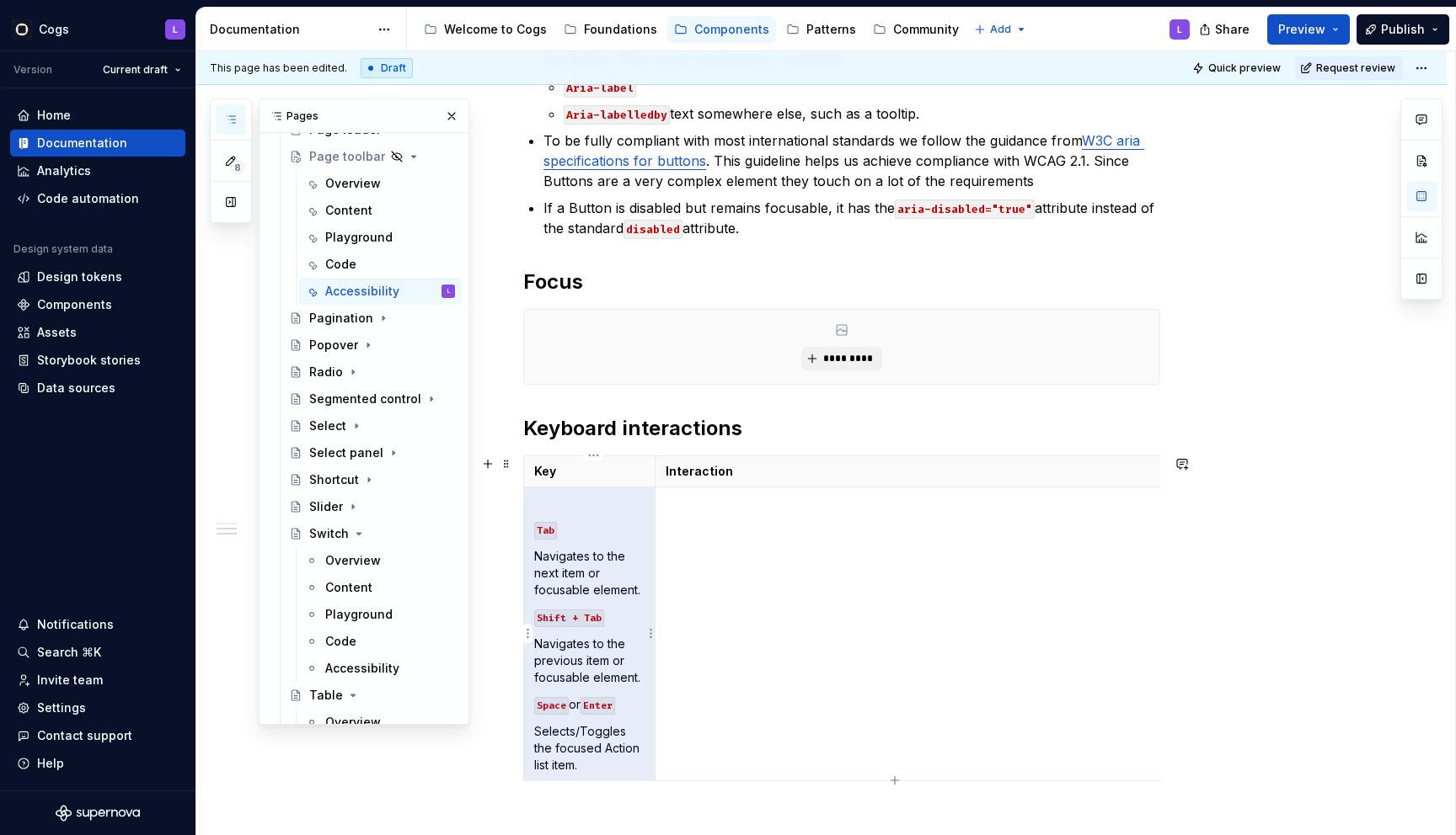
click at [559, 571] on p "Navigates to the next item or focusable element." at bounding box center [589, 573] width 110 height 50
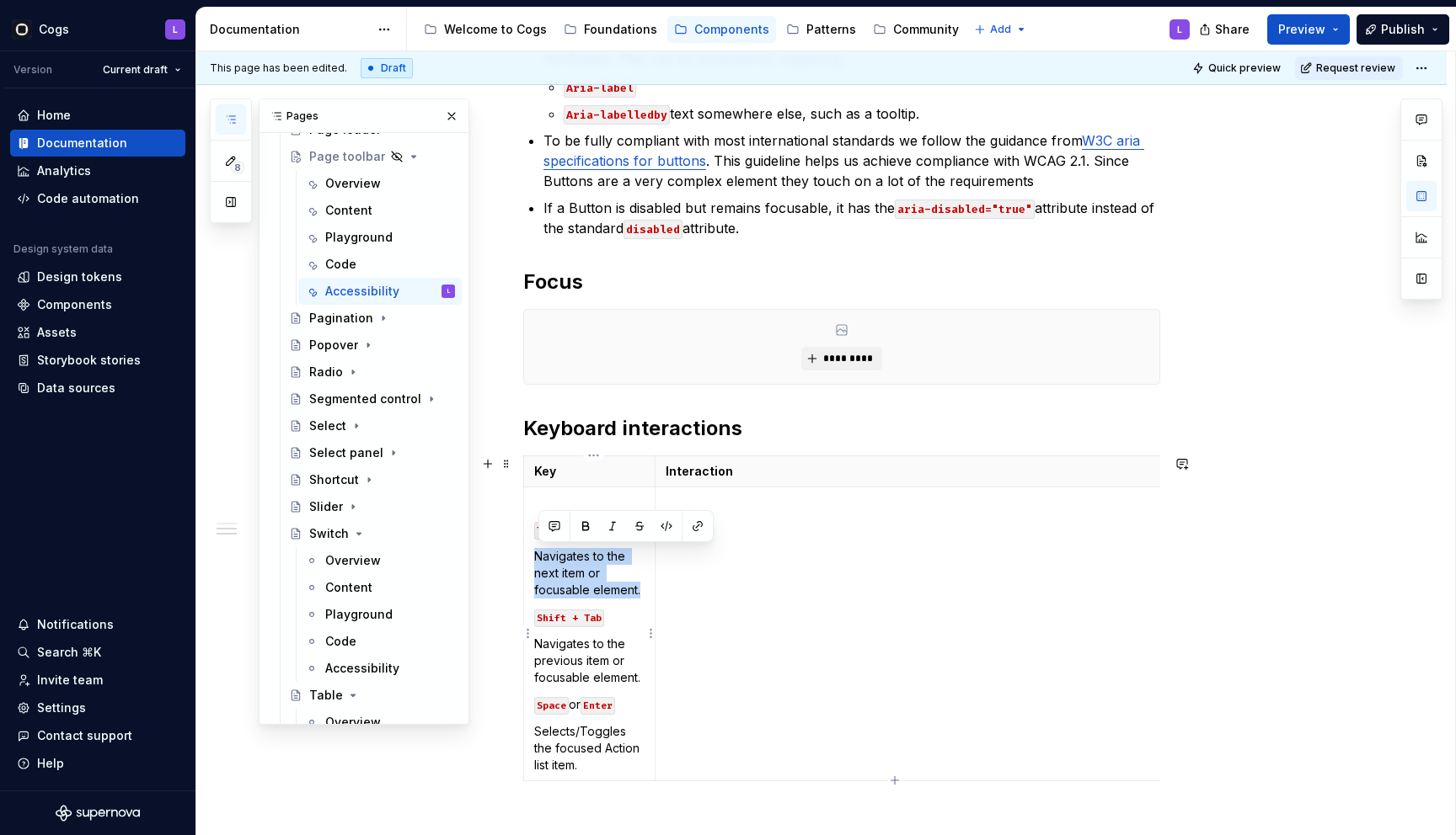
drag, startPoint x: 536, startPoint y: 560, endPoint x: 647, endPoint y: 589, distance: 114.7
click at [647, 589] on td "Tab Navigates to the next item or focusable element. Shift + Tab Navigates to t…" at bounding box center [589, 634] width 132 height 294
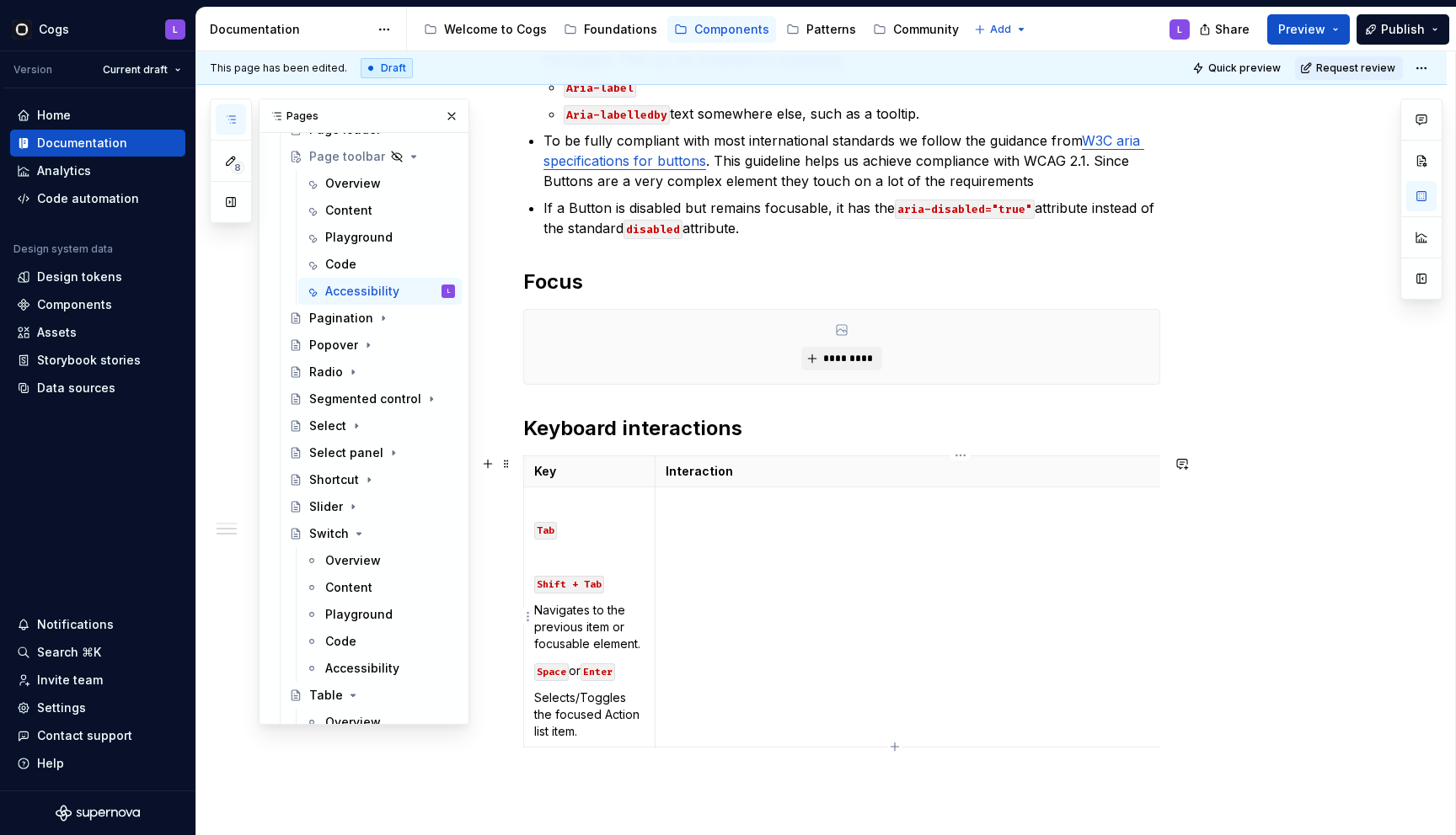
click at [722, 532] on td at bounding box center [955, 617] width 603 height 260
click at [728, 606] on td "Navigates to the next item or focusable element." at bounding box center [955, 617] width 603 height 260
click at [893, 742] on icon "button" at bounding box center [895, 747] width 14 height 14
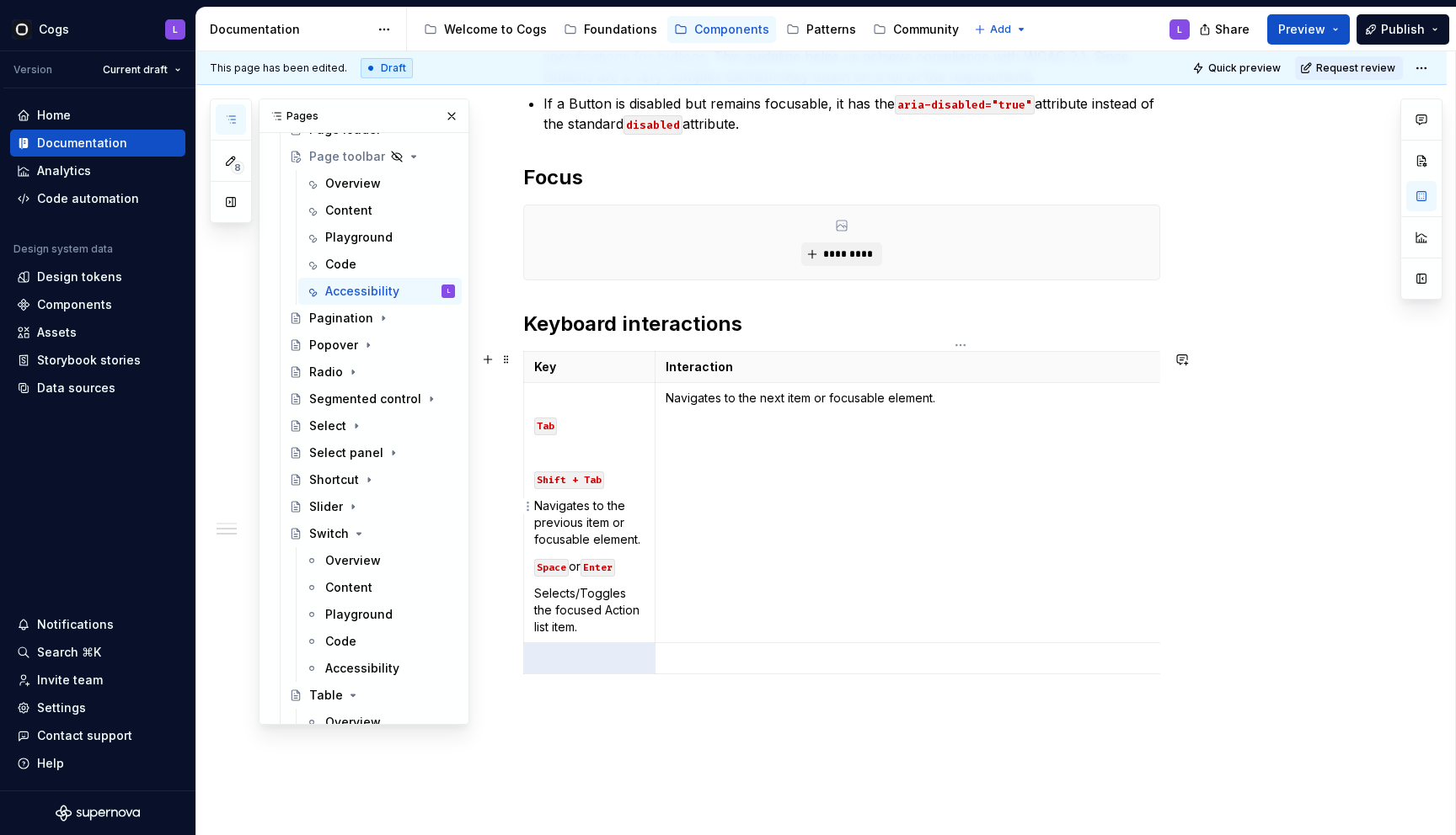
scroll to position [534, 0]
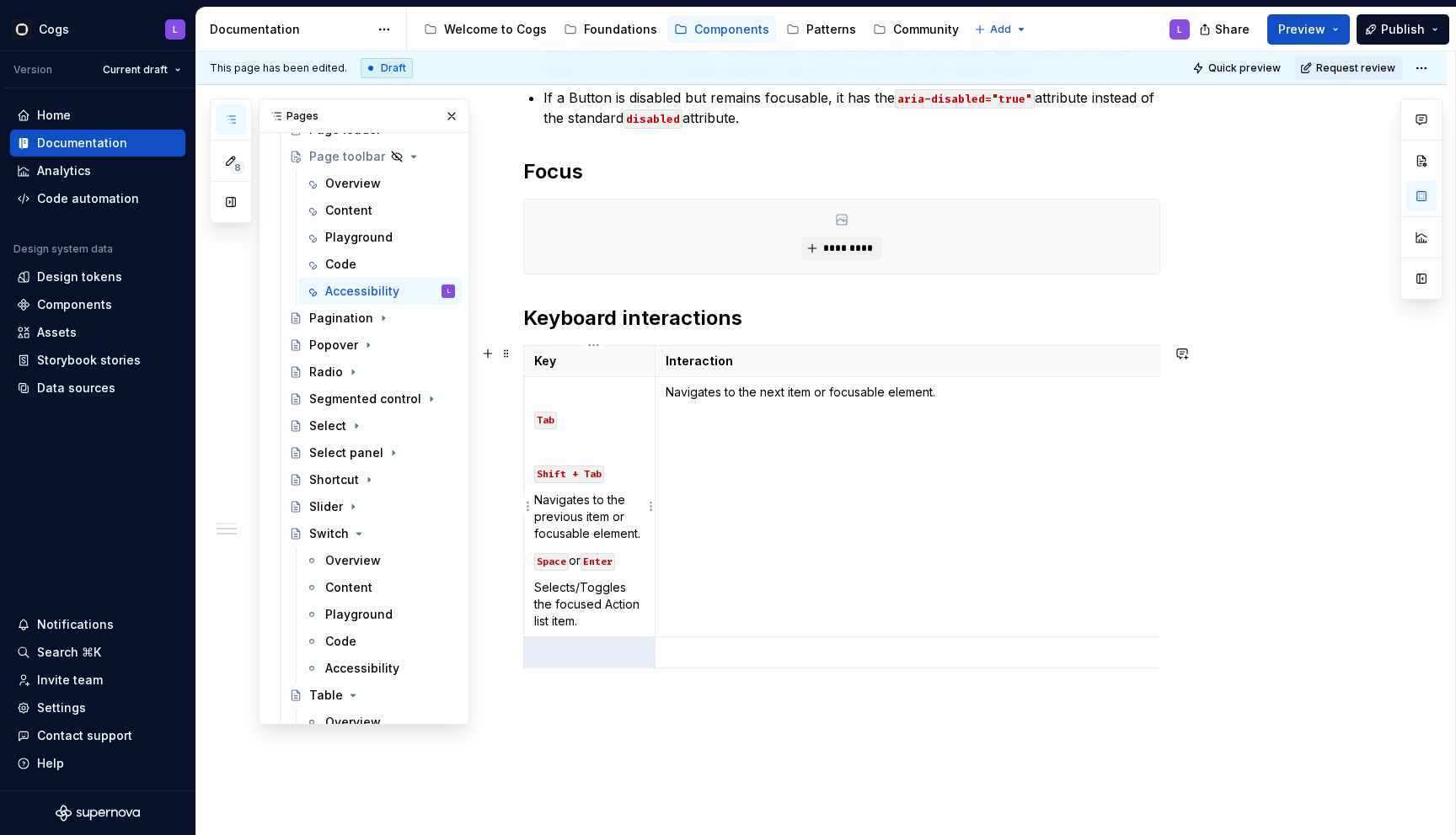
click at [569, 511] on p "Navigates to the previous item or focusable element." at bounding box center [589, 516] width 110 height 50
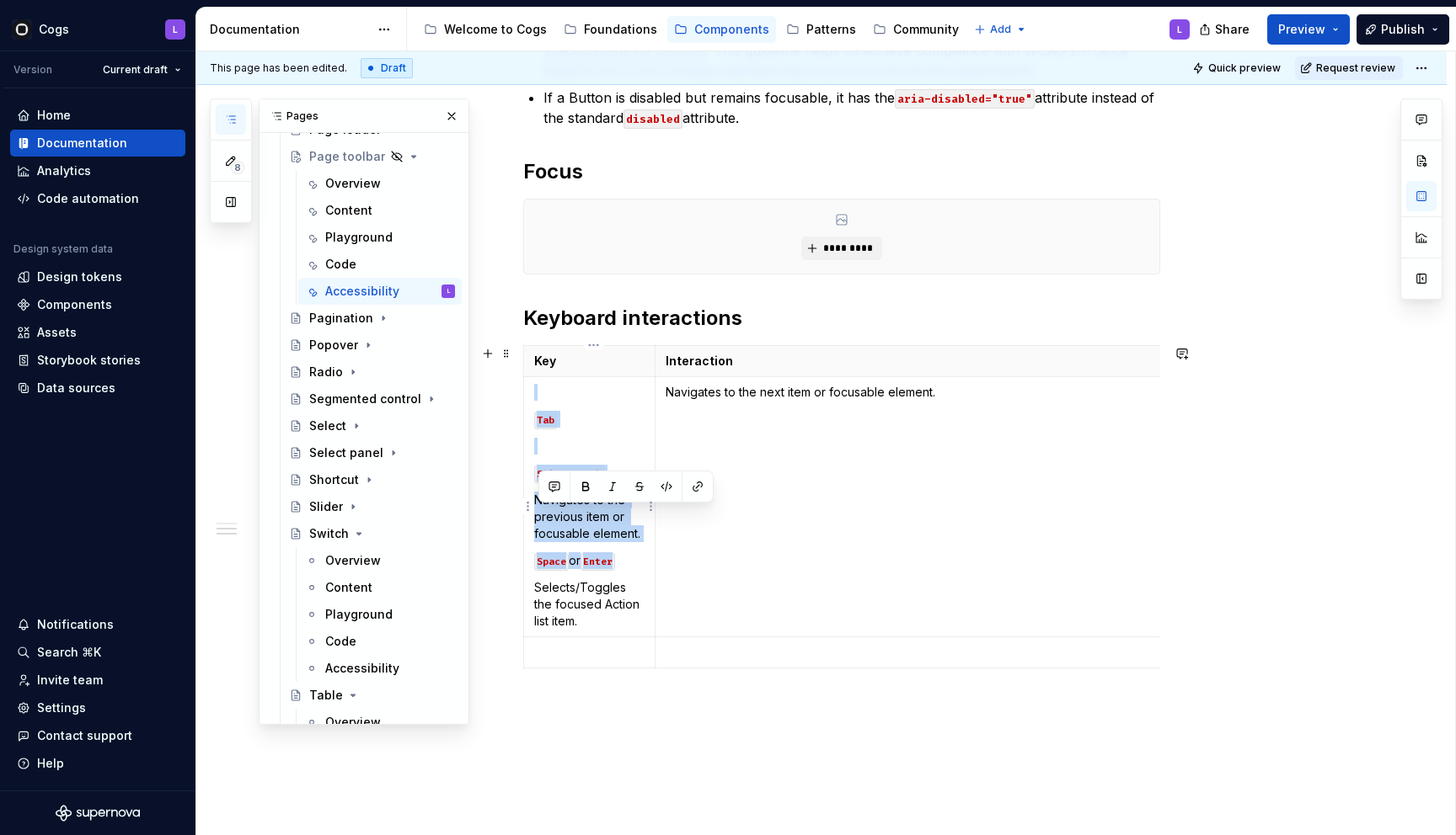
click at [569, 511] on p "Navigates to the previous item or focusable element." at bounding box center [589, 516] width 110 height 50
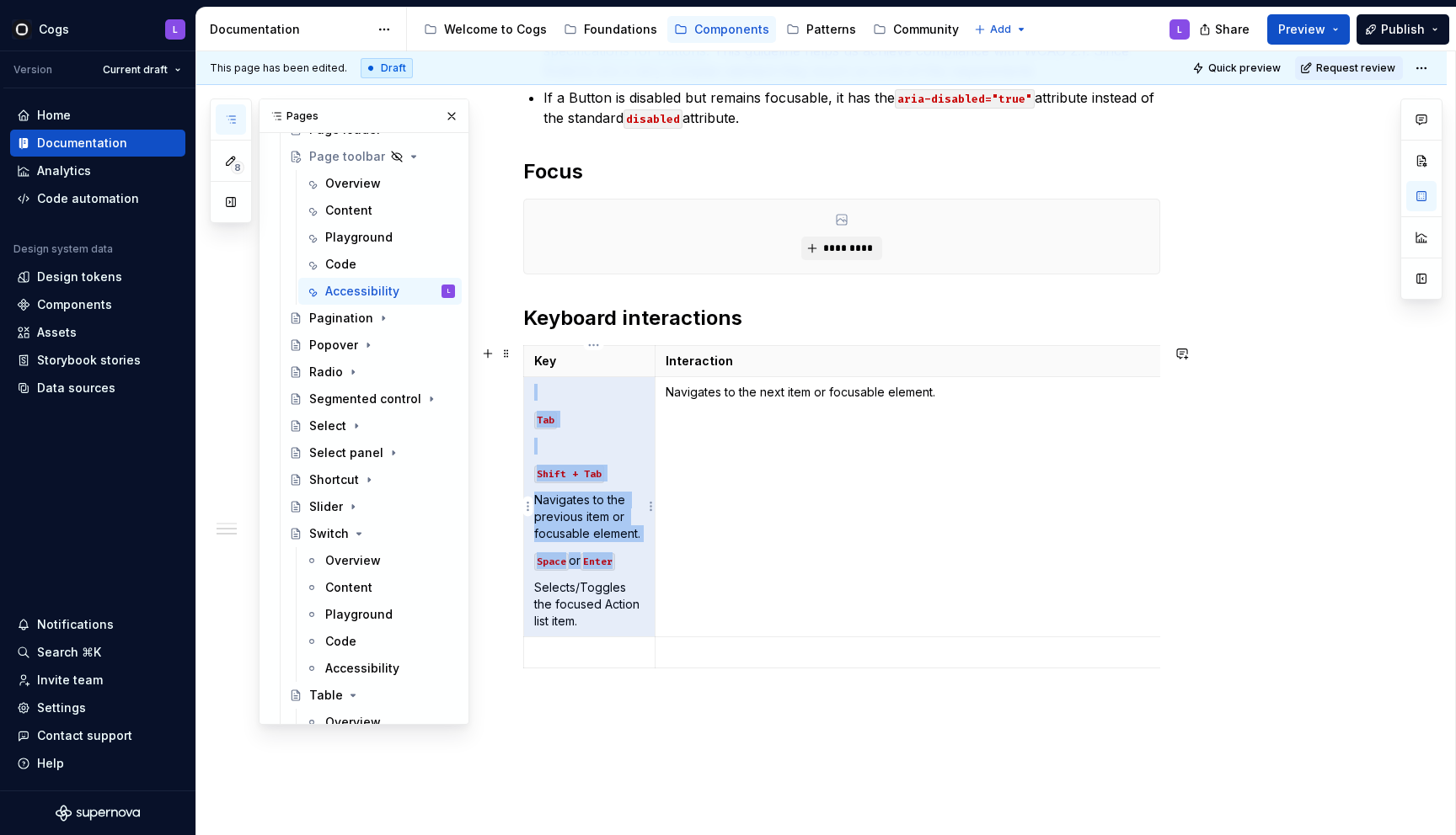
click at [638, 521] on p "Navigates to the previous item or focusable element." at bounding box center [589, 516] width 110 height 50
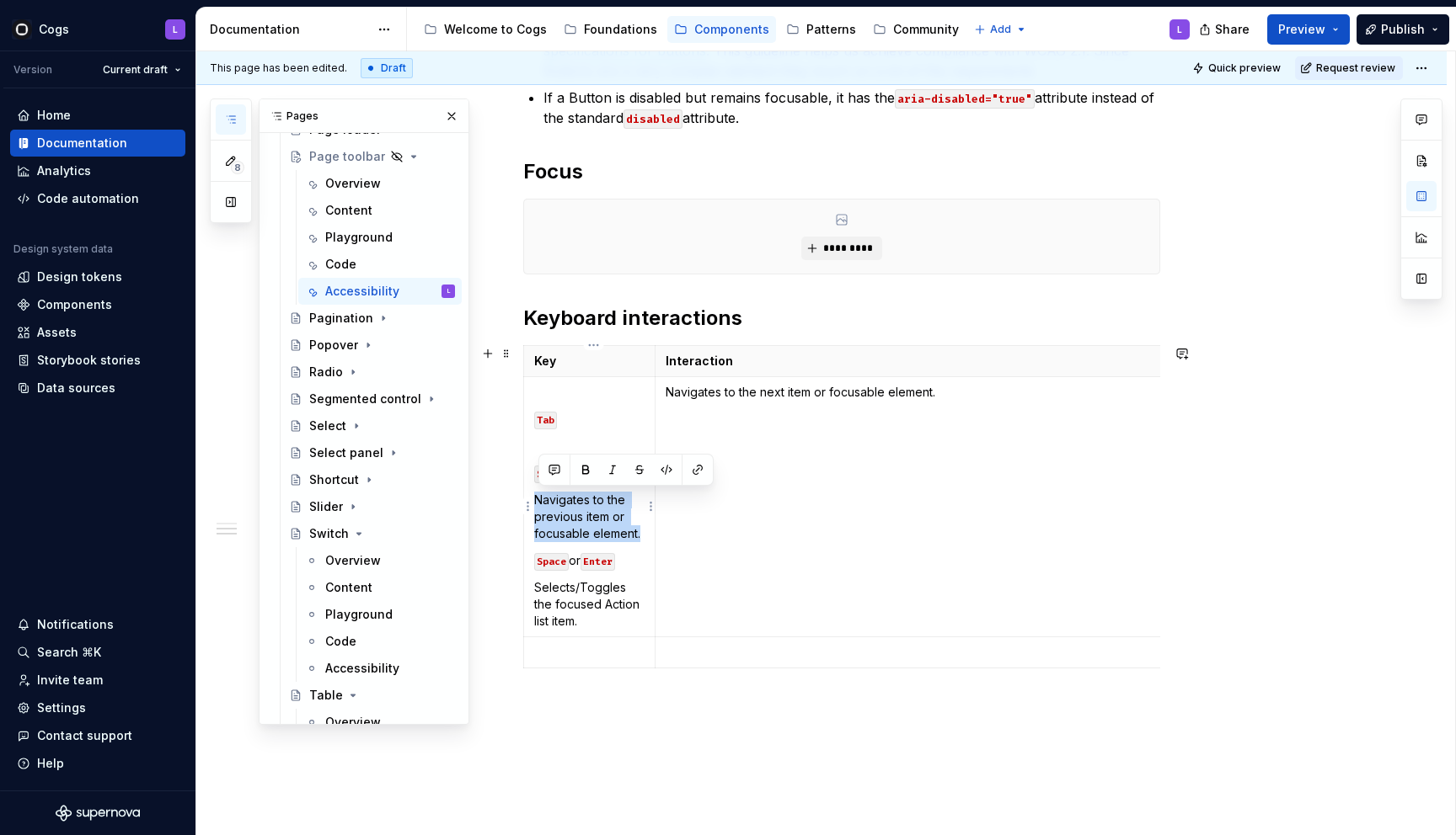
drag, startPoint x: 646, startPoint y: 532, endPoint x: 541, endPoint y: 497, distance: 110.7
click at [541, 497] on p "Navigates to the previous item or focusable element." at bounding box center [589, 516] width 110 height 50
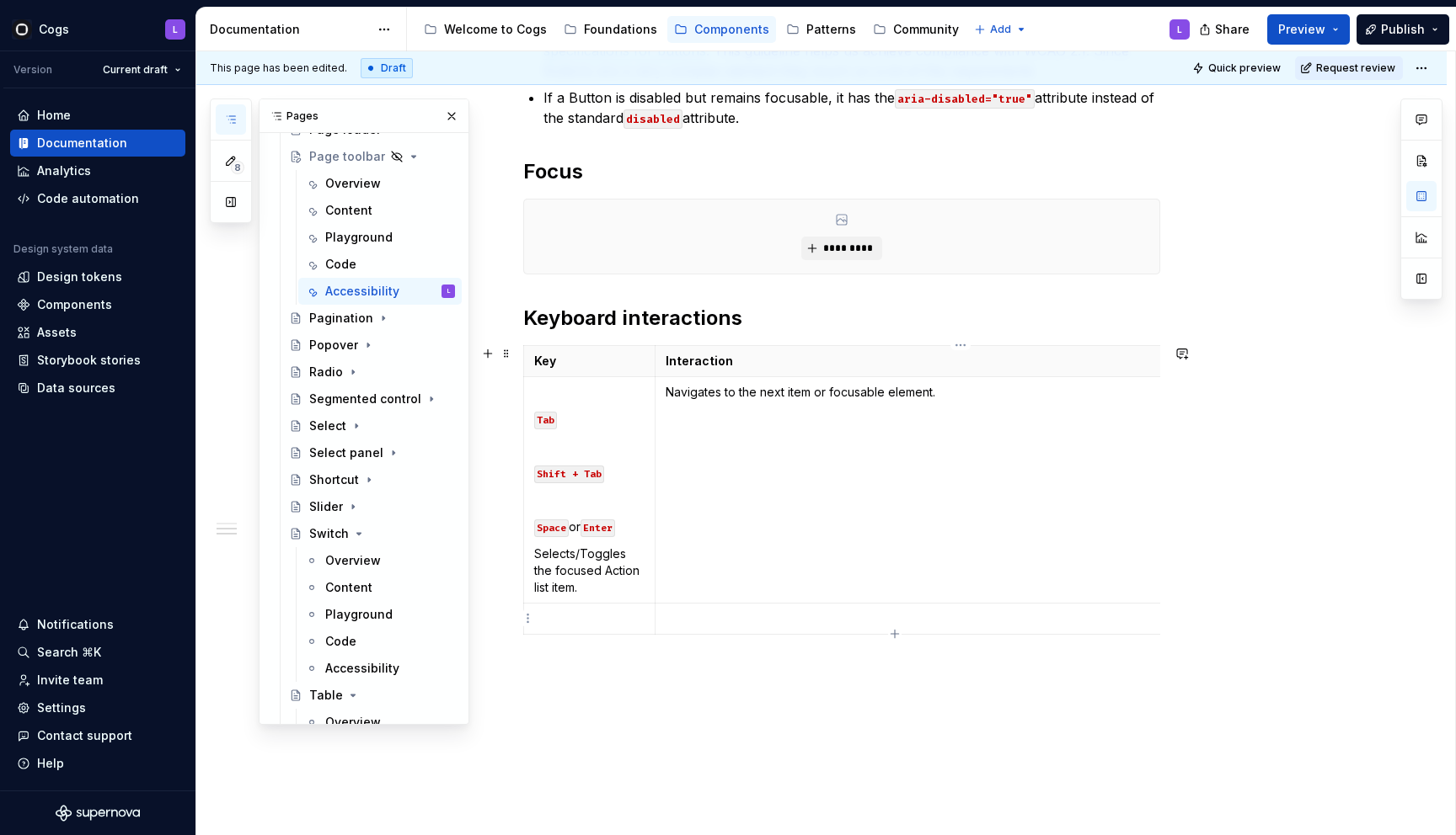
click at [738, 625] on p at bounding box center [955, 618] width 581 height 17
drag, startPoint x: 606, startPoint y: 470, endPoint x: 534, endPoint y: 478, distance: 72.4
click at [534, 478] on td "Tab Shift + Tab Space or Enter Selects/Toggles the focused Action list item." at bounding box center [589, 490] width 132 height 227
click at [579, 618] on p at bounding box center [589, 618] width 110 height 17
click at [893, 635] on icon "button" at bounding box center [895, 634] width 14 height 14
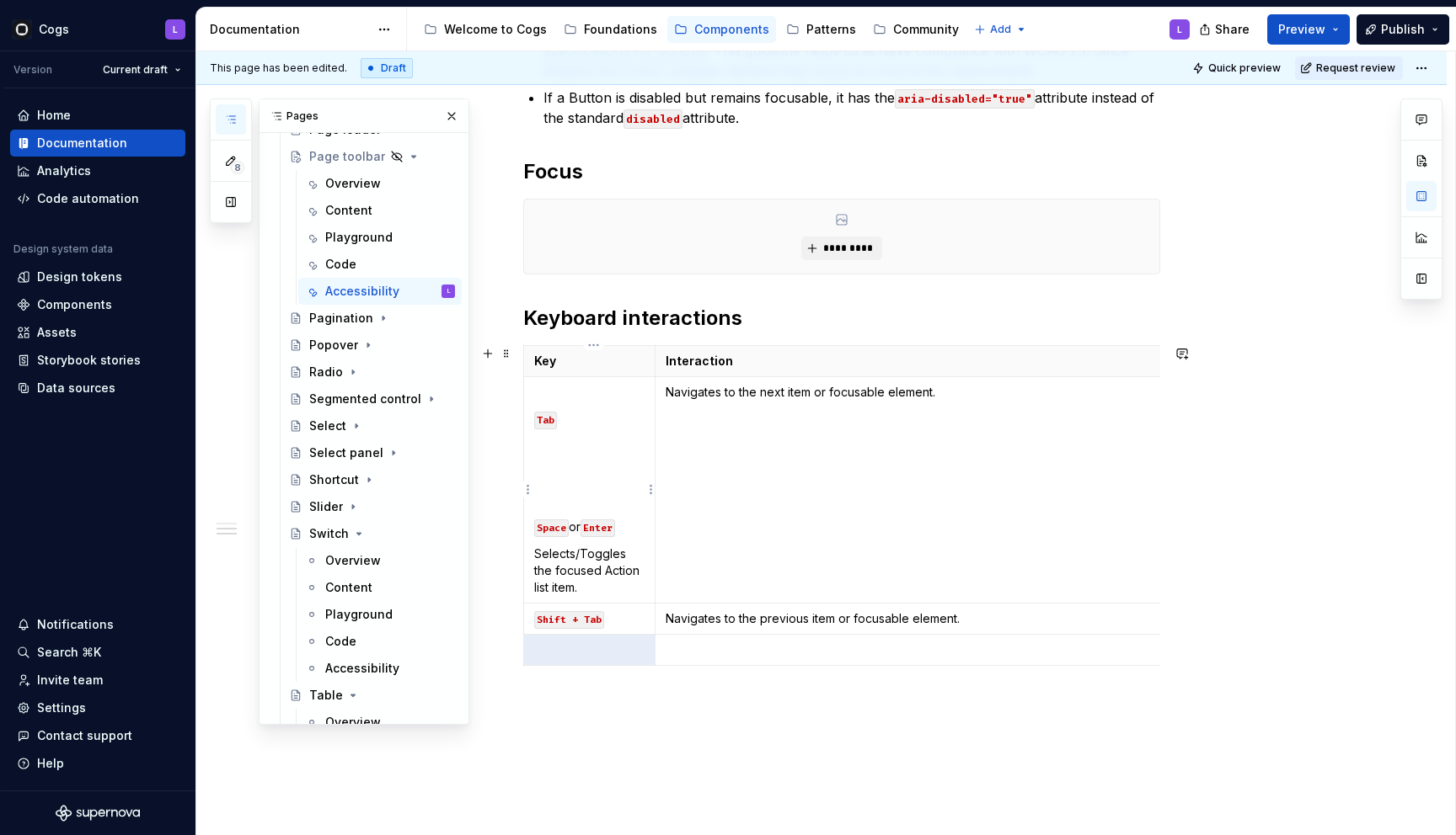
click at [609, 558] on p "Selects/Toggles the focused Action list item." at bounding box center [589, 571] width 110 height 50
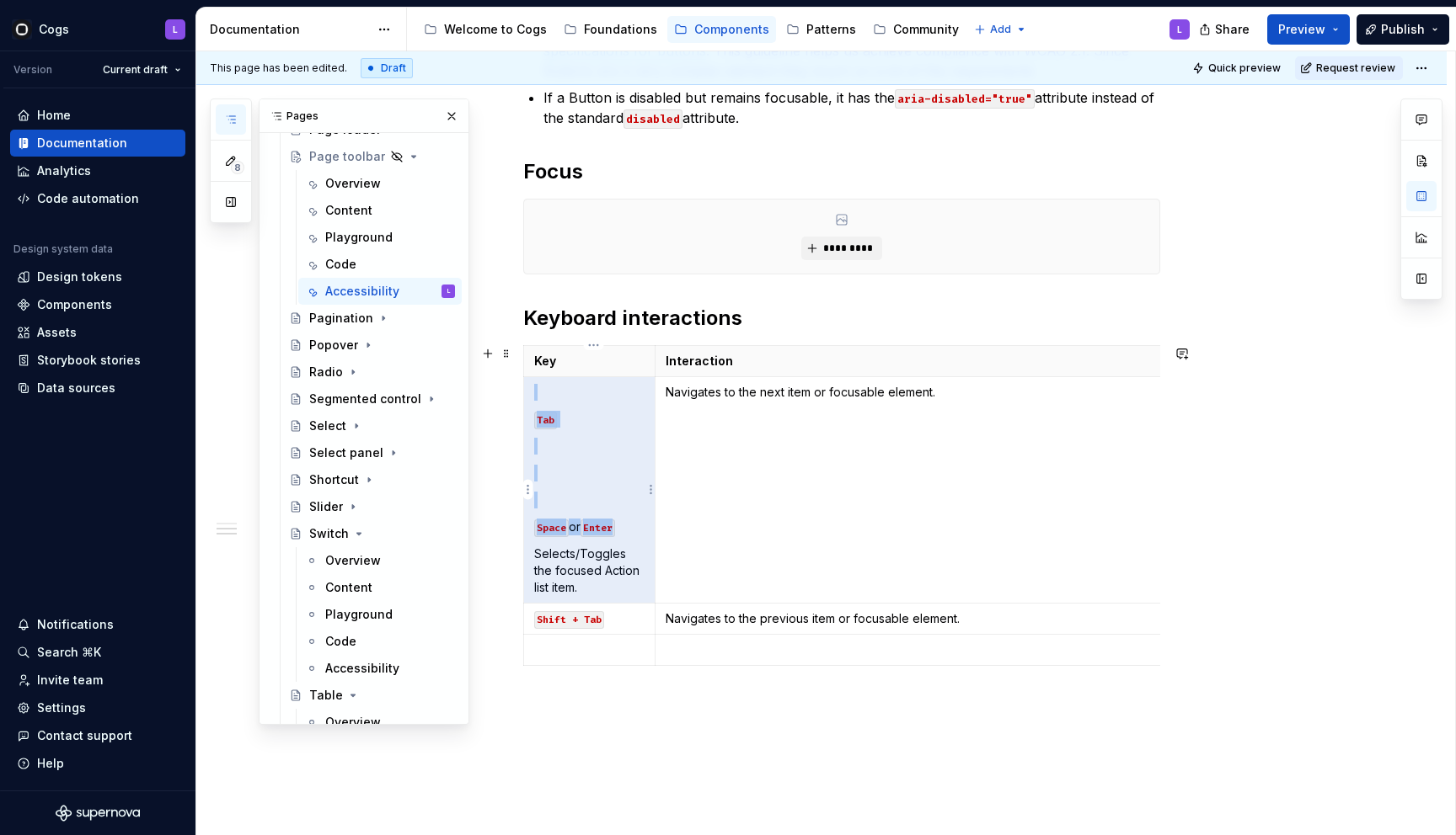
click at [609, 558] on p "Selects/Toggles the focused Action list item." at bounding box center [589, 571] width 110 height 50
click at [609, 559] on p "Selects/Toggles the focused Action list item." at bounding box center [589, 571] width 110 height 50
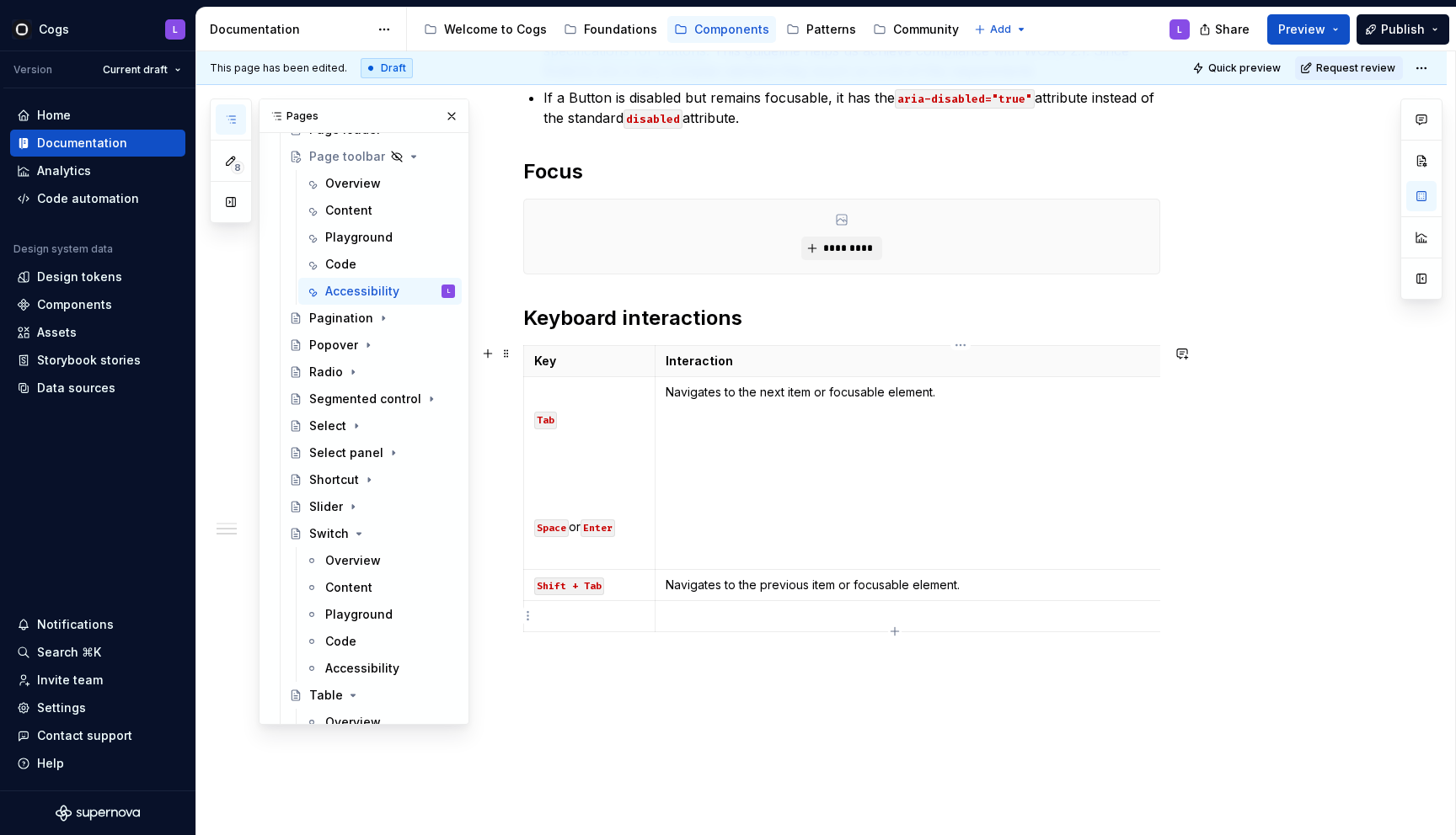
click at [707, 606] on td at bounding box center [955, 616] width 603 height 31
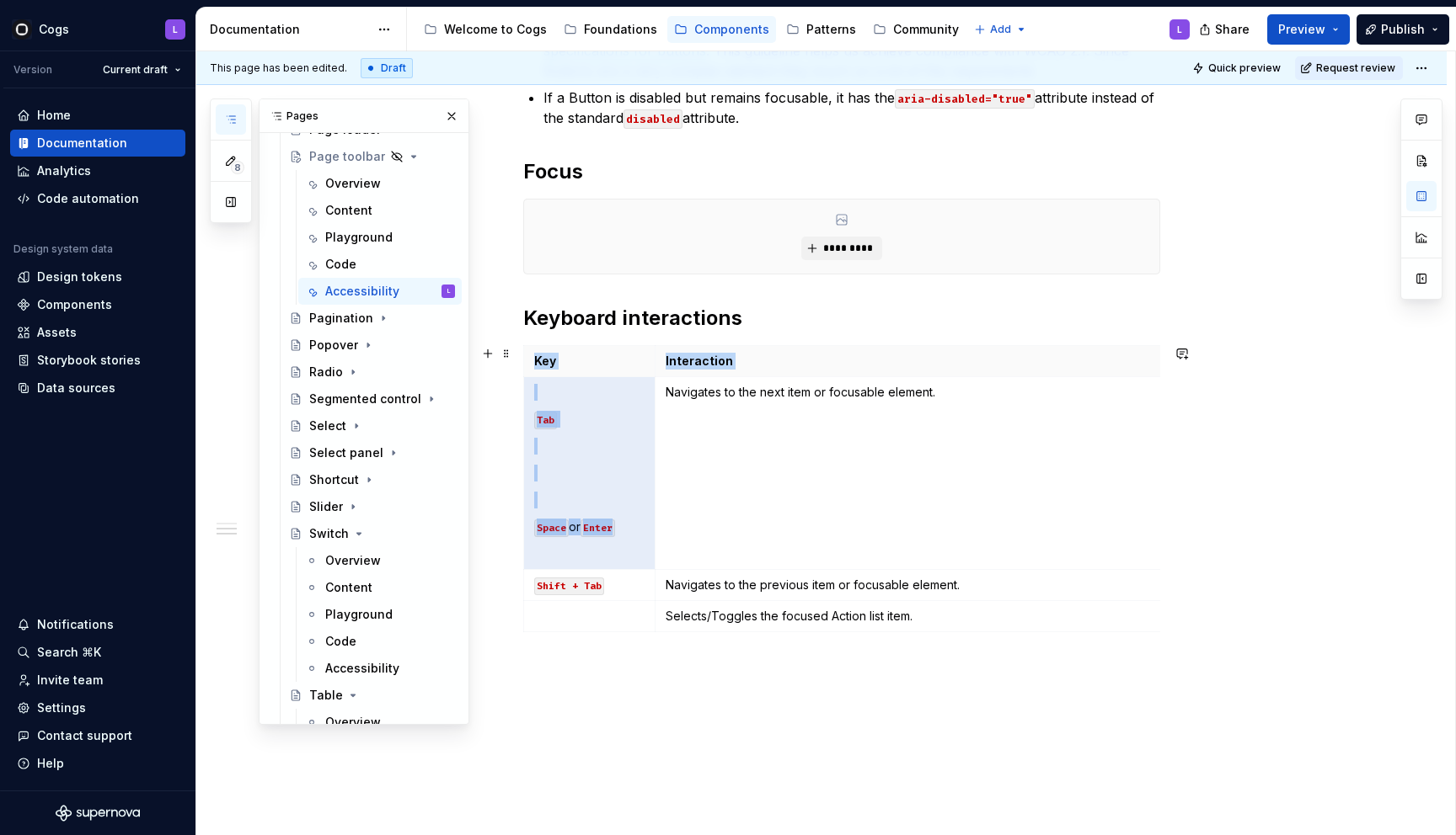
drag, startPoint x: 636, startPoint y: 531, endPoint x: 526, endPoint y: 529, distance: 110.0
click at [526, 529] on div "Accessibility considerations The most important point is to make certain that e…" at bounding box center [821, 364] width 1250 height 1173
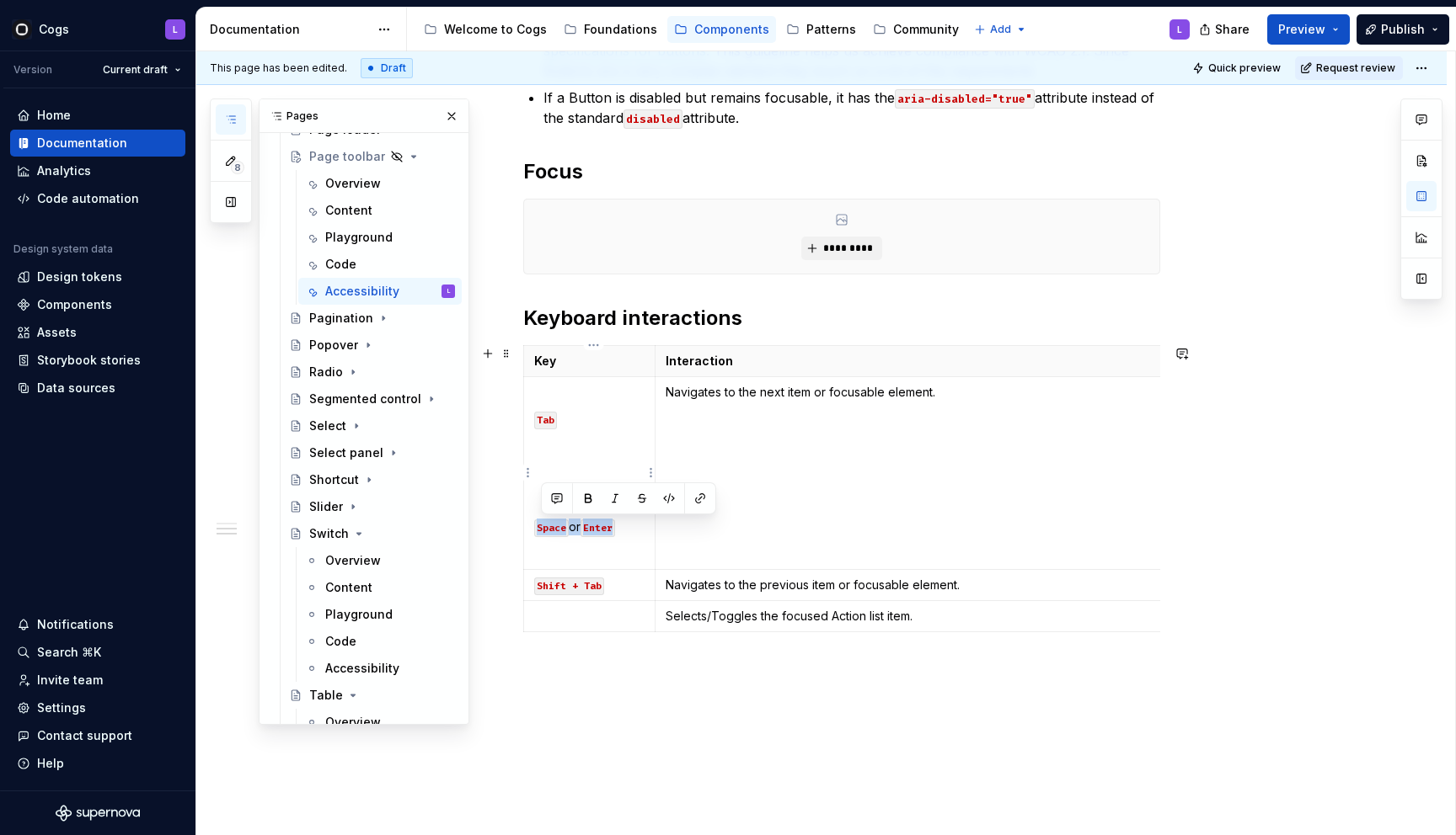
drag, startPoint x: 639, startPoint y: 530, endPoint x: 540, endPoint y: 530, distance: 99.0
click at [540, 530] on p "Space or Enter" at bounding box center [589, 526] width 110 height 17
click at [562, 611] on p at bounding box center [589, 616] width 110 height 17
click at [584, 534] on td "Tab" at bounding box center [589, 473] width 132 height 193
click at [584, 534] on p at bounding box center [589, 526] width 110 height 17
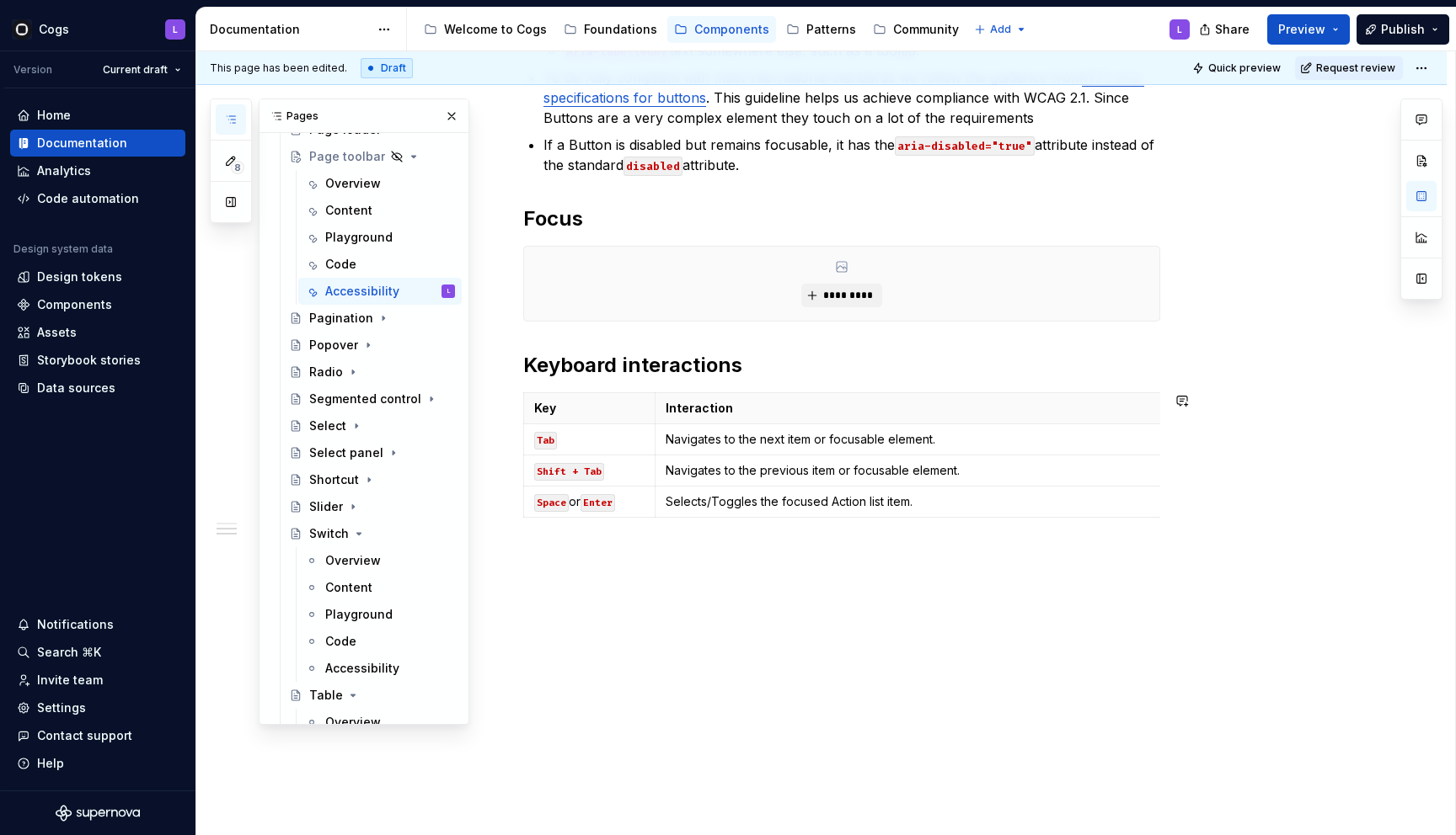
scroll to position [487, 0]
click at [813, 619] on div "Accessibility considerations The most important point is to make certain that e…" at bounding box center [821, 331] width 1250 height 1011
click at [449, 113] on button "button" at bounding box center [451, 117] width 24 height 24
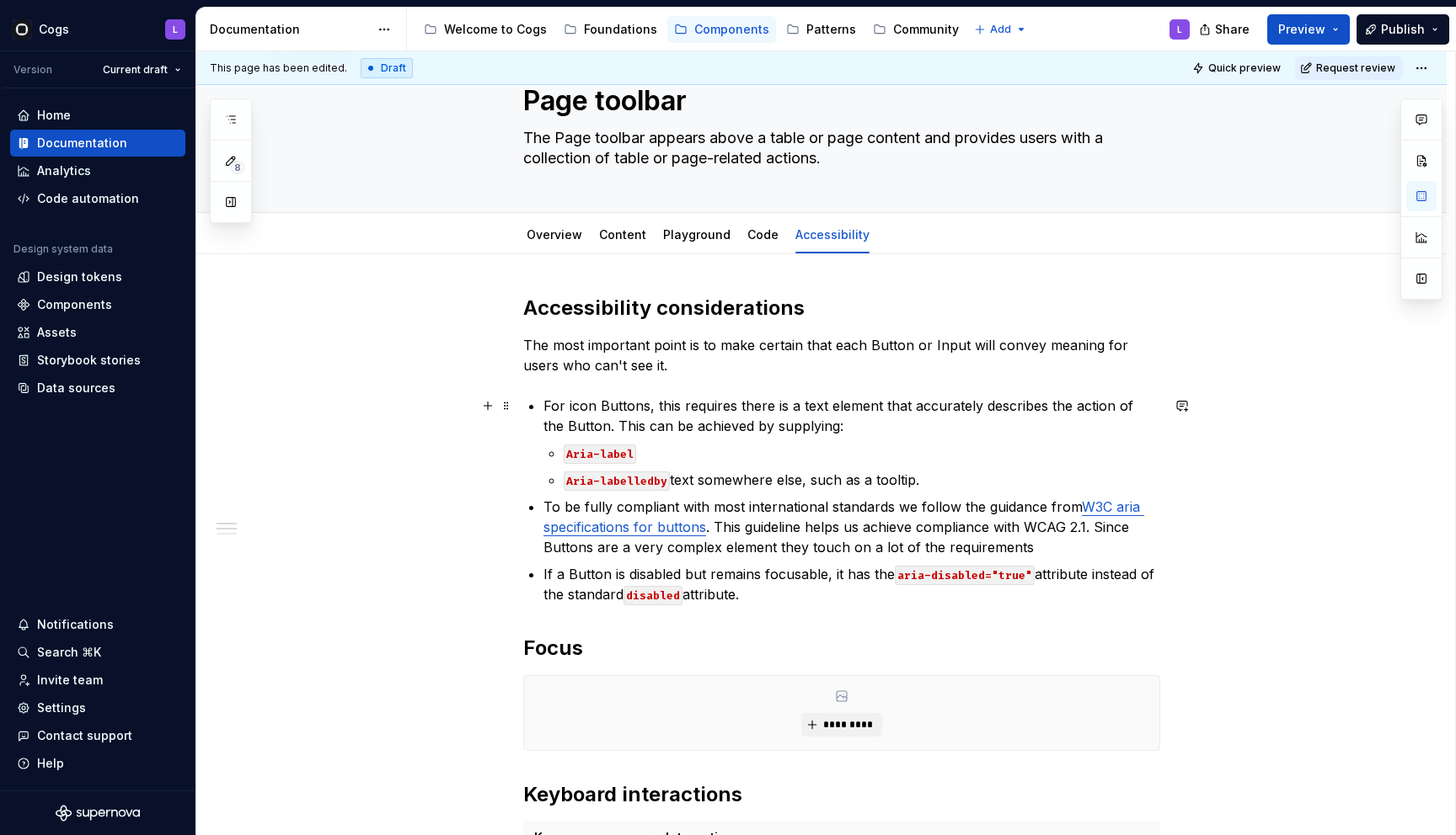
scroll to position [0, 0]
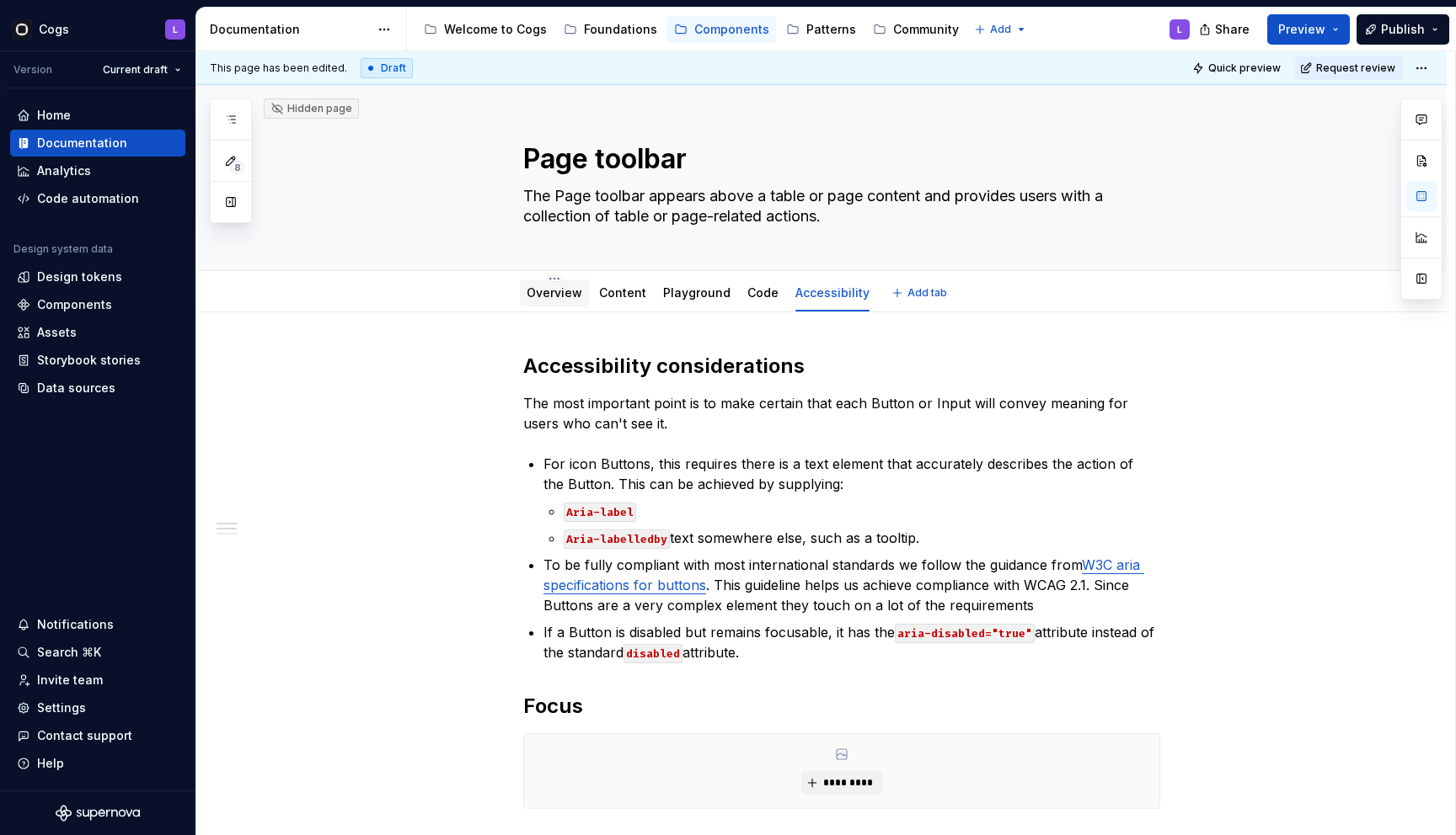
click at [574, 295] on link "Overview" at bounding box center [554, 293] width 55 height 14
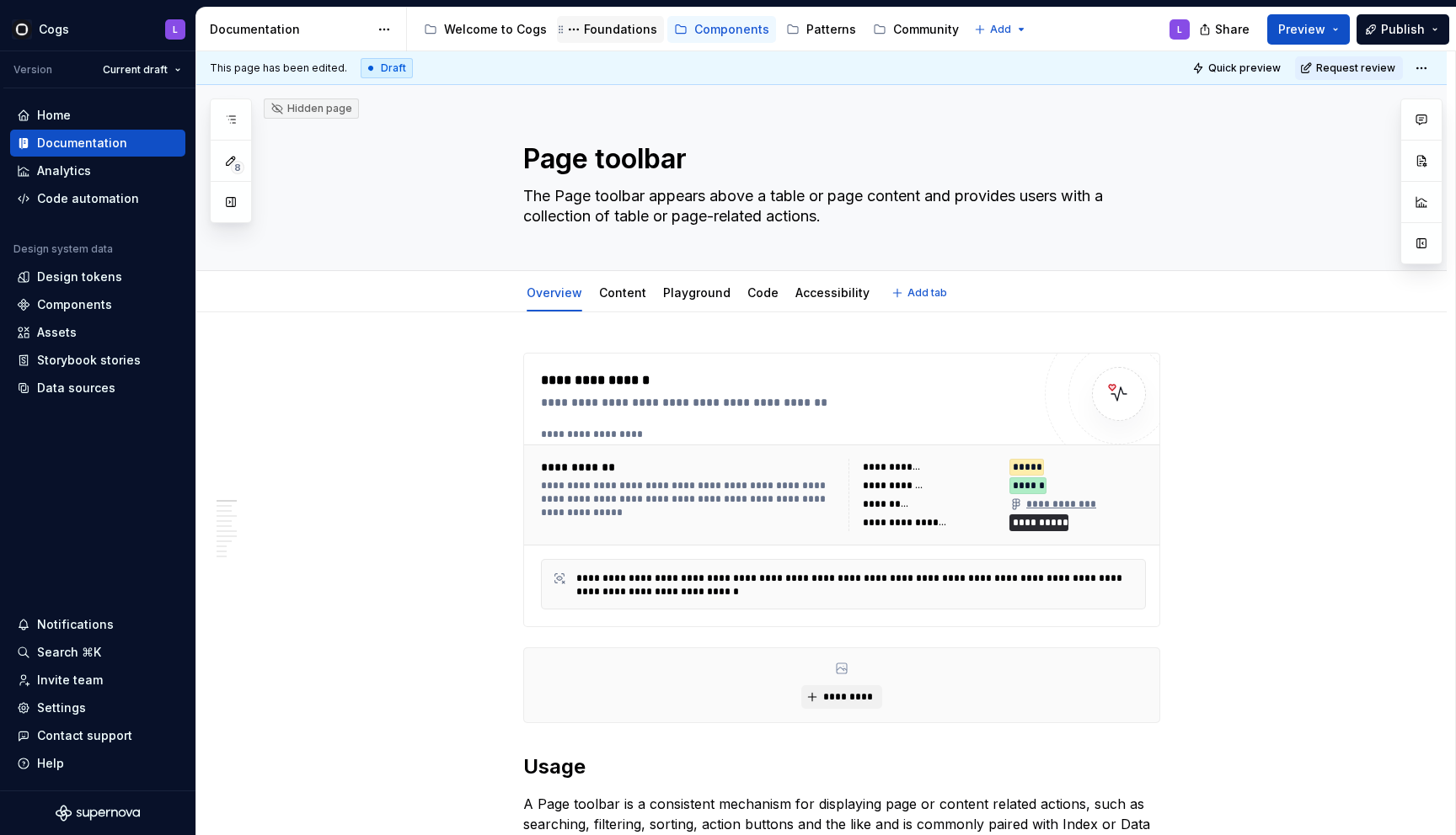
type textarea "*"
